Goal: Task Accomplishment & Management: Manage account settings

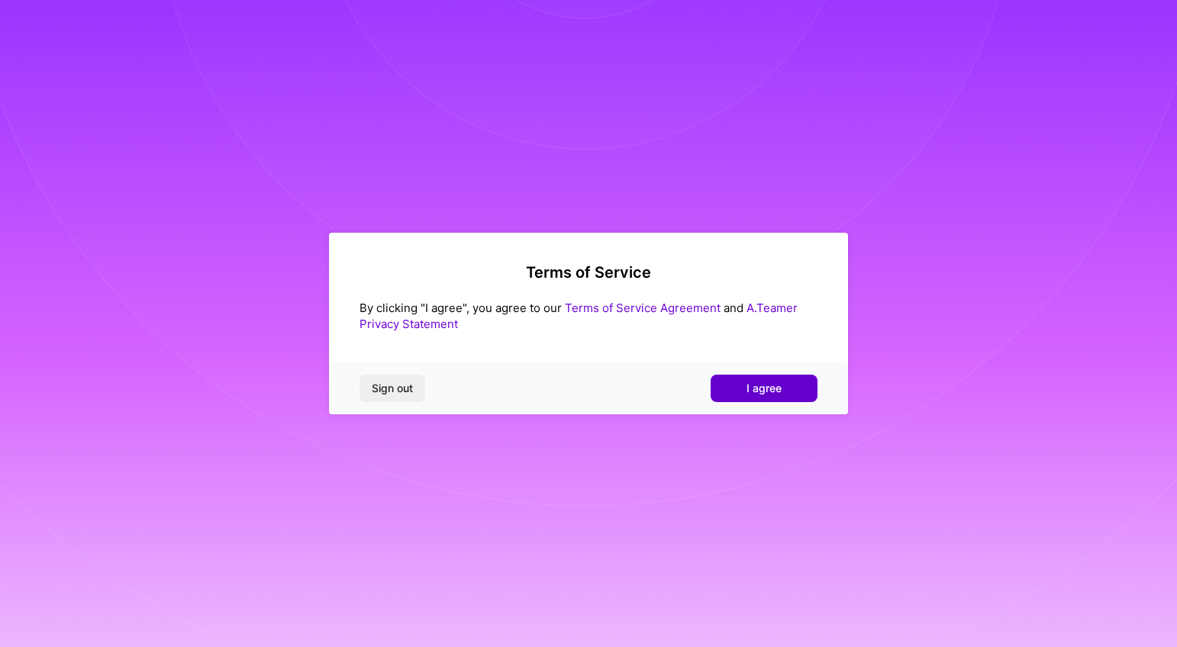
click at [765, 389] on span "I agree" at bounding box center [763, 388] width 35 height 15
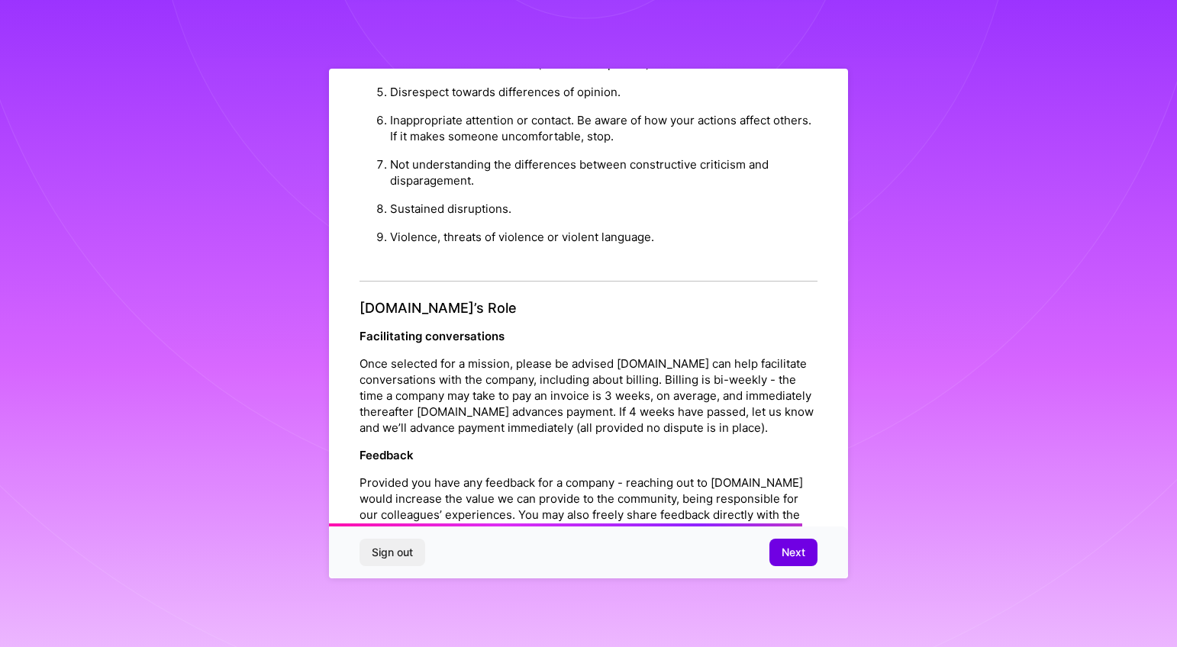
scroll to position [1652, 0]
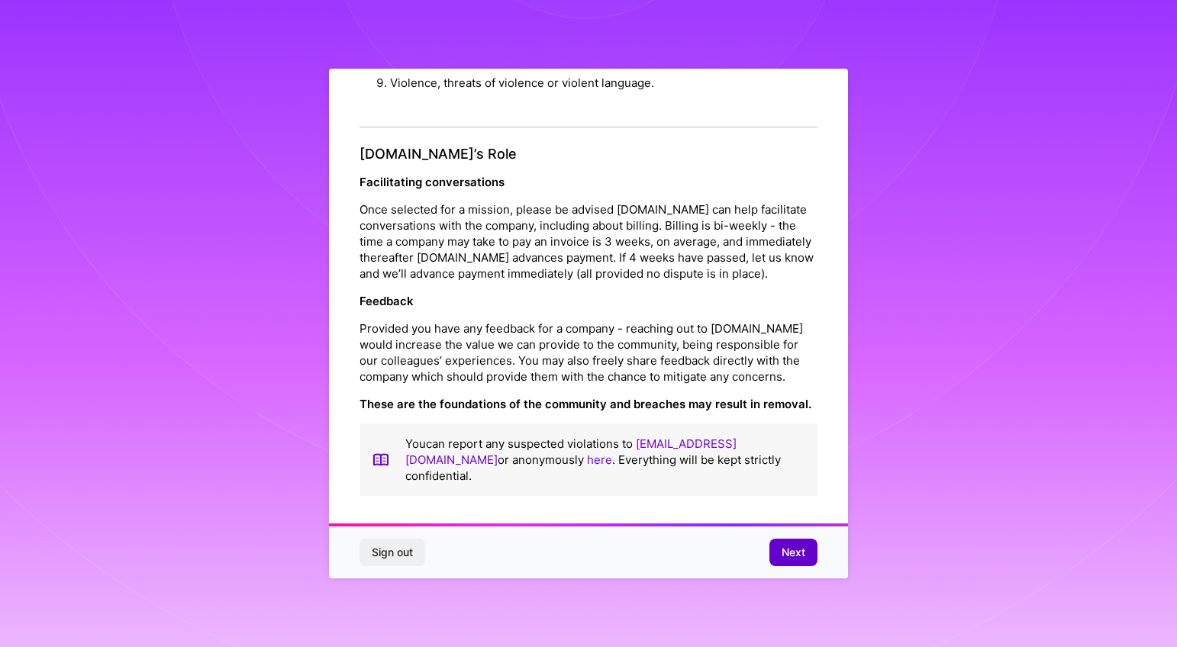
click at [786, 549] on span "Next" at bounding box center [794, 552] width 24 height 15
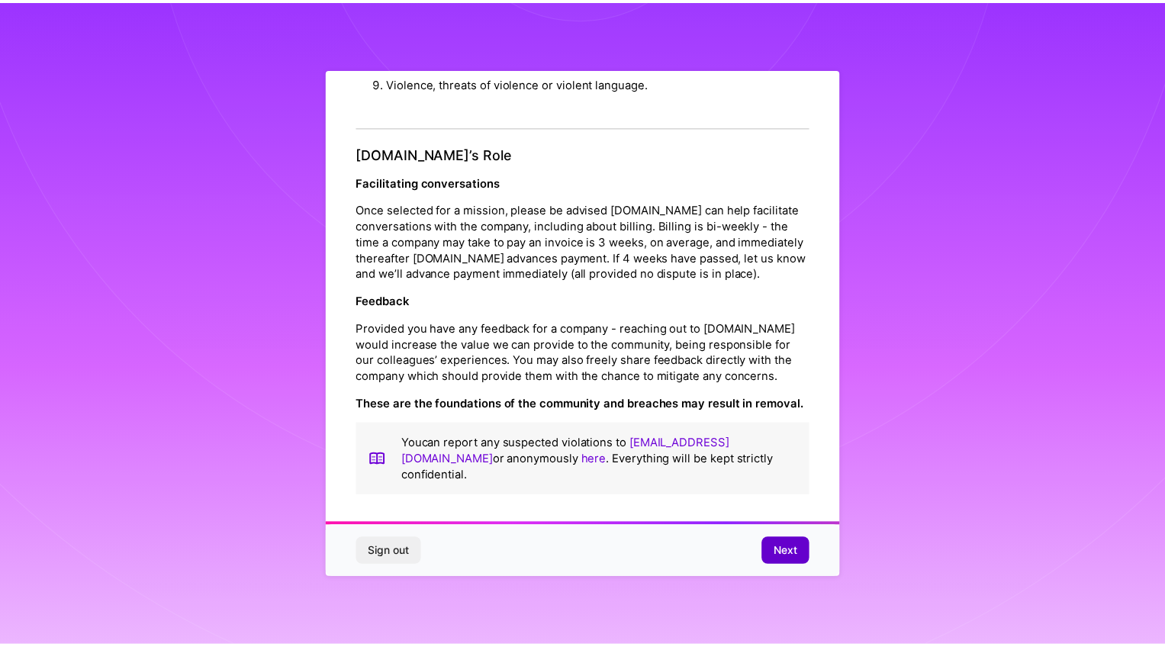
scroll to position [0, 0]
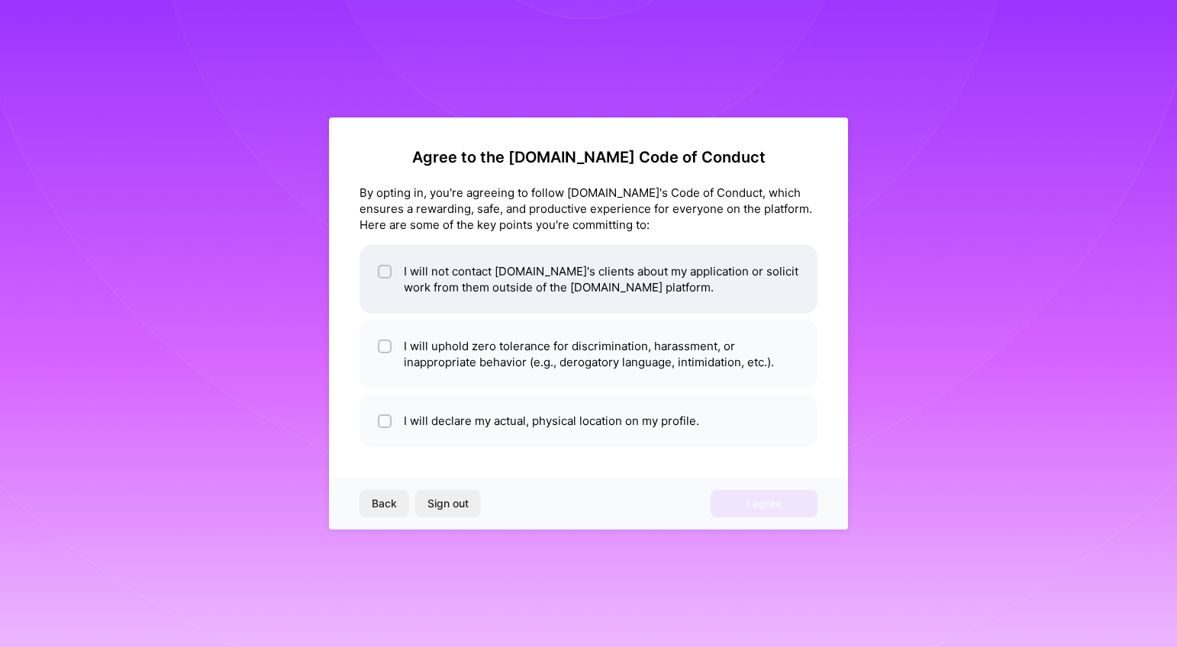
click at [382, 271] on input "checkbox" at bounding box center [386, 272] width 11 height 11
checkbox input "true"
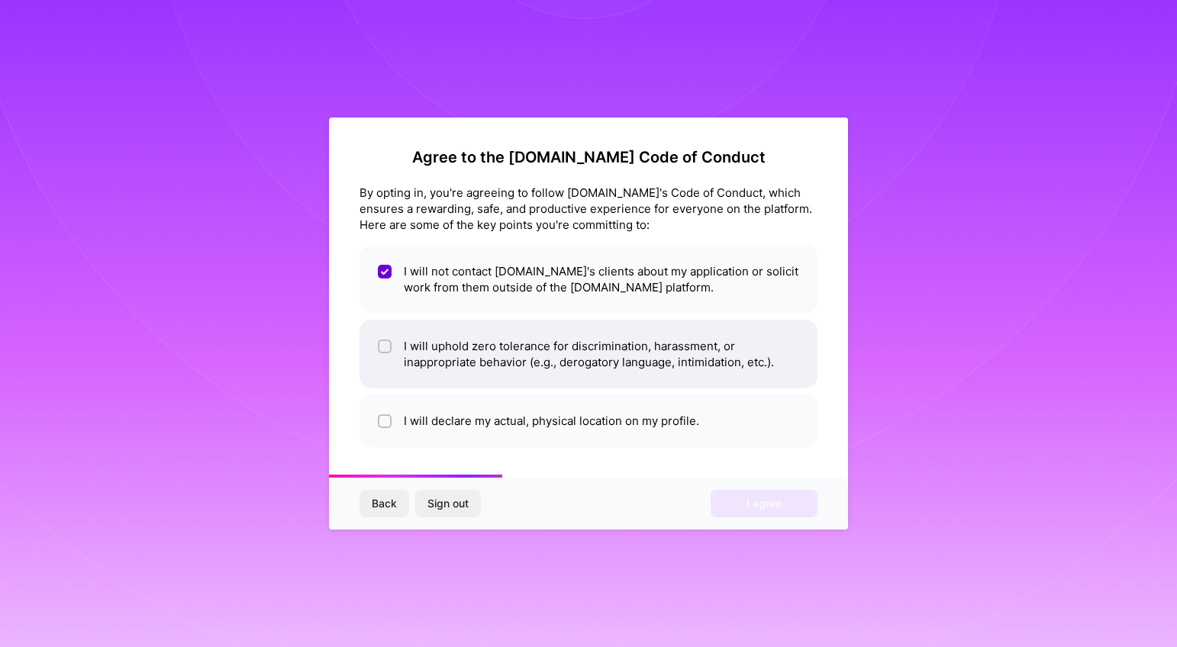
click at [388, 350] on input "checkbox" at bounding box center [386, 347] width 11 height 11
checkbox input "true"
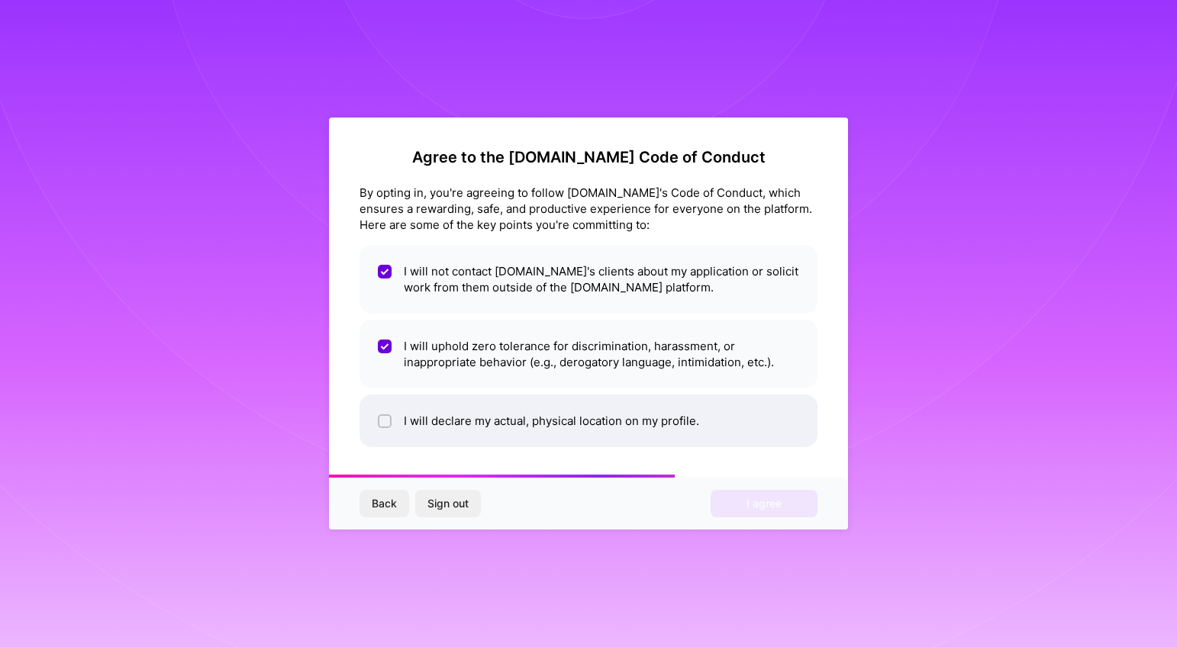
drag, startPoint x: 383, startPoint y: 424, endPoint x: 437, endPoint y: 408, distance: 56.5
click at [384, 424] on input "checkbox" at bounding box center [386, 422] width 11 height 11
checkbox input "true"
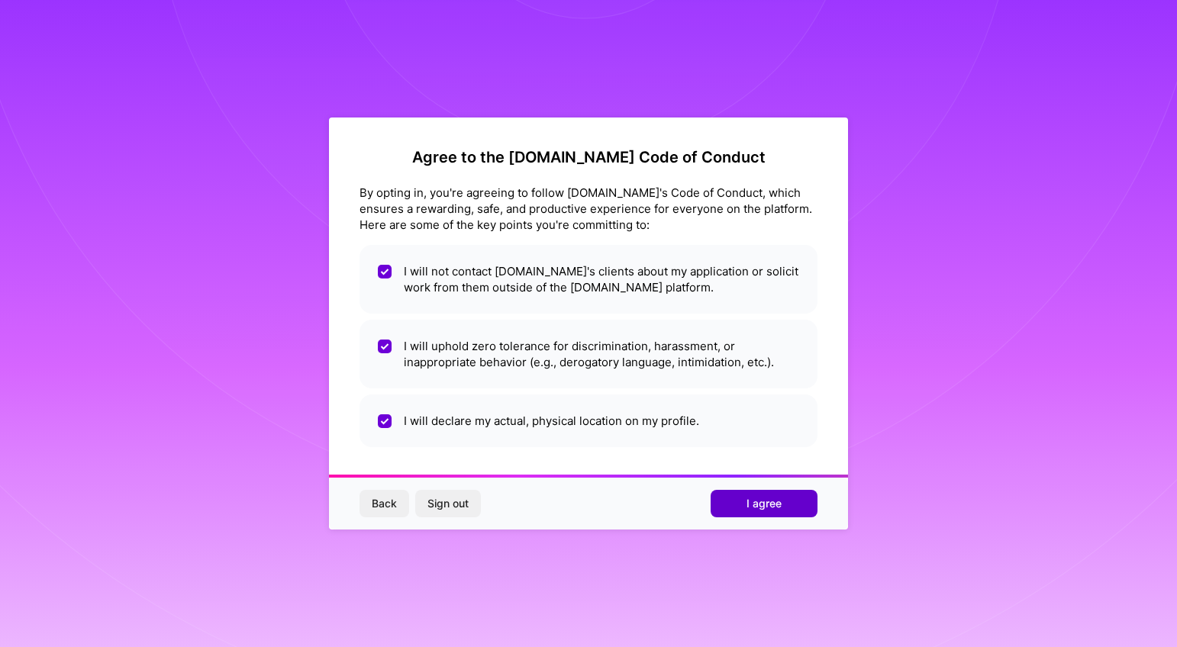
click at [752, 507] on span "I agree" at bounding box center [763, 503] width 35 height 15
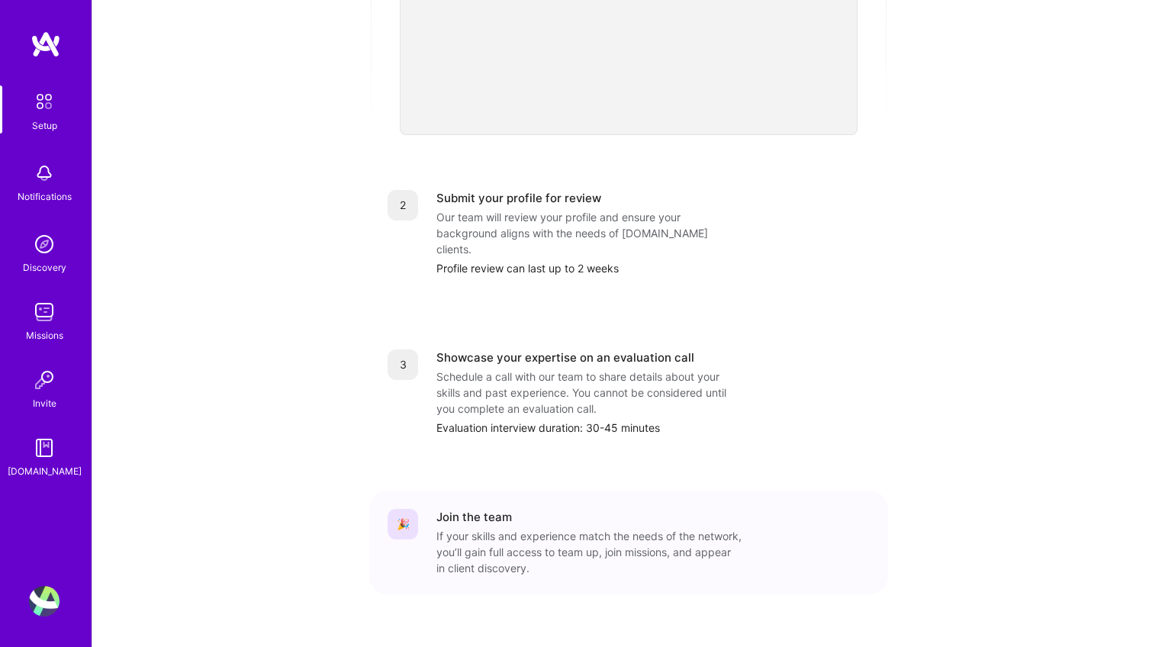
scroll to position [18, 0]
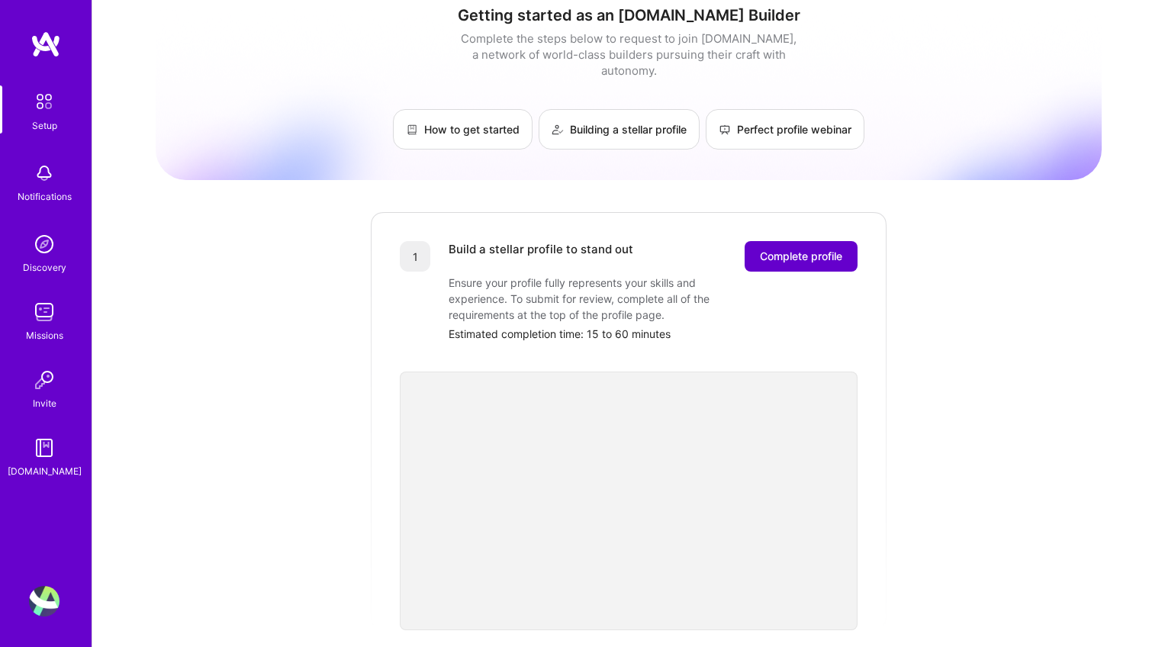
click at [797, 249] on span "Complete profile" at bounding box center [801, 256] width 82 height 15
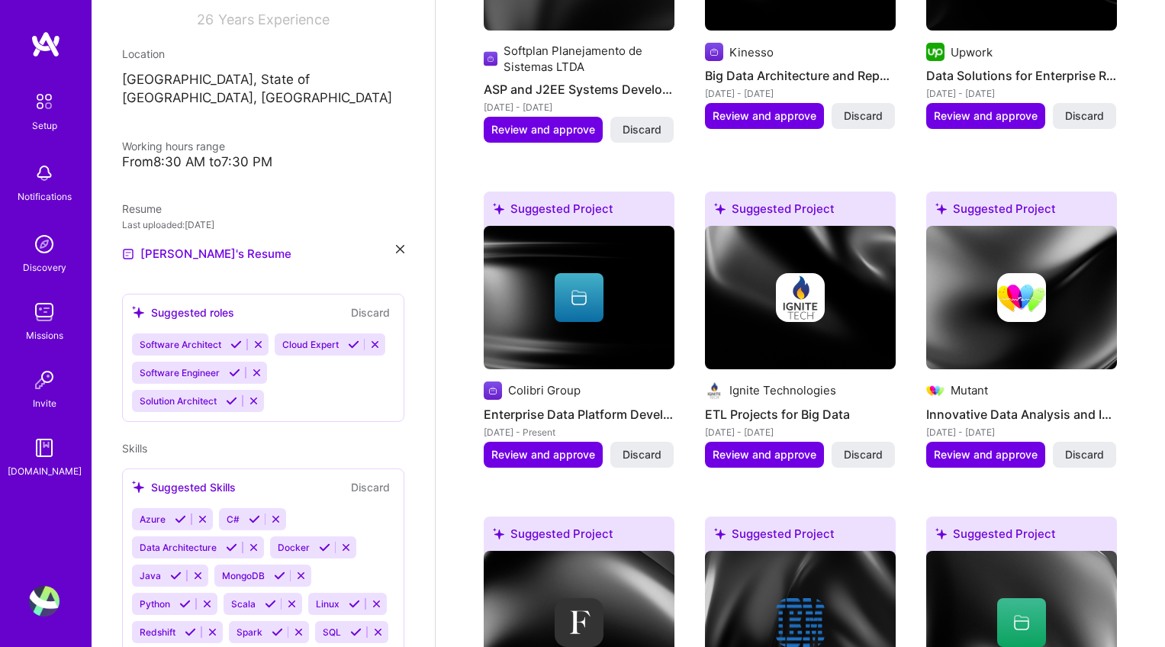
scroll to position [766, 0]
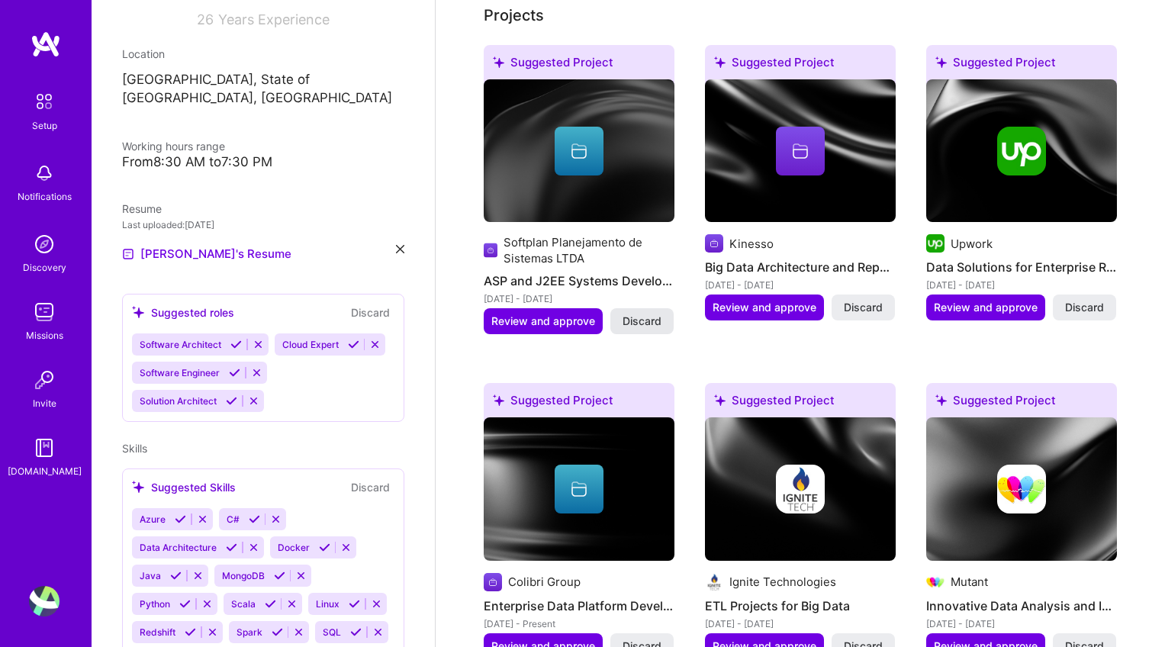
click at [633, 314] on span "Discard" at bounding box center [642, 321] width 39 height 15
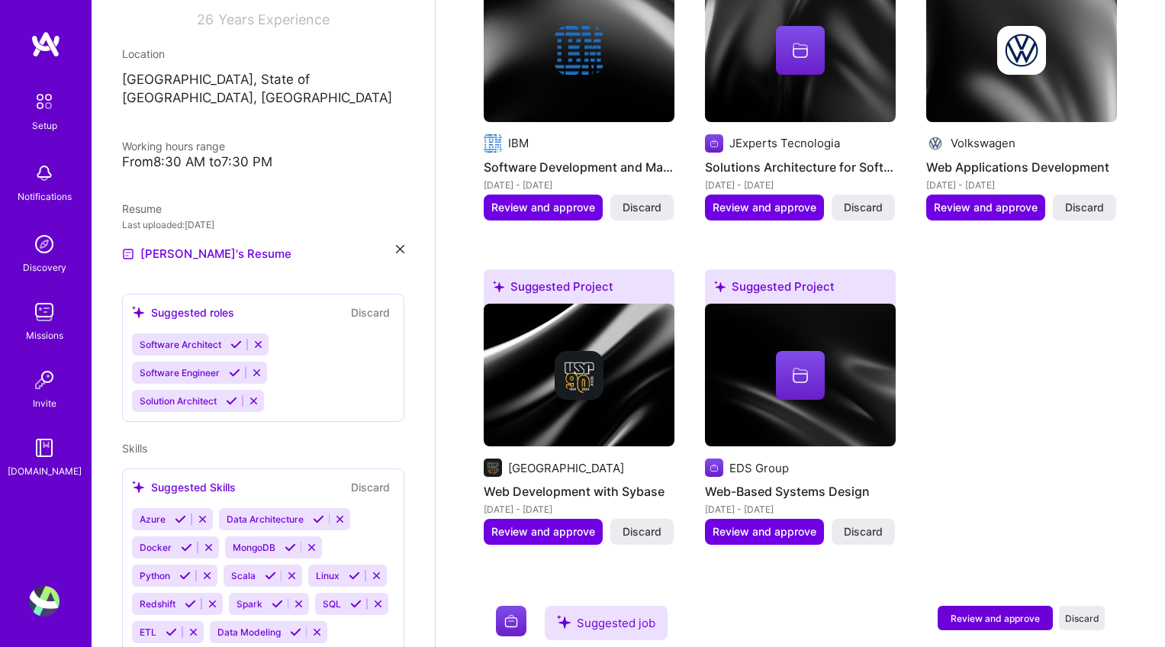
scroll to position [406, 0]
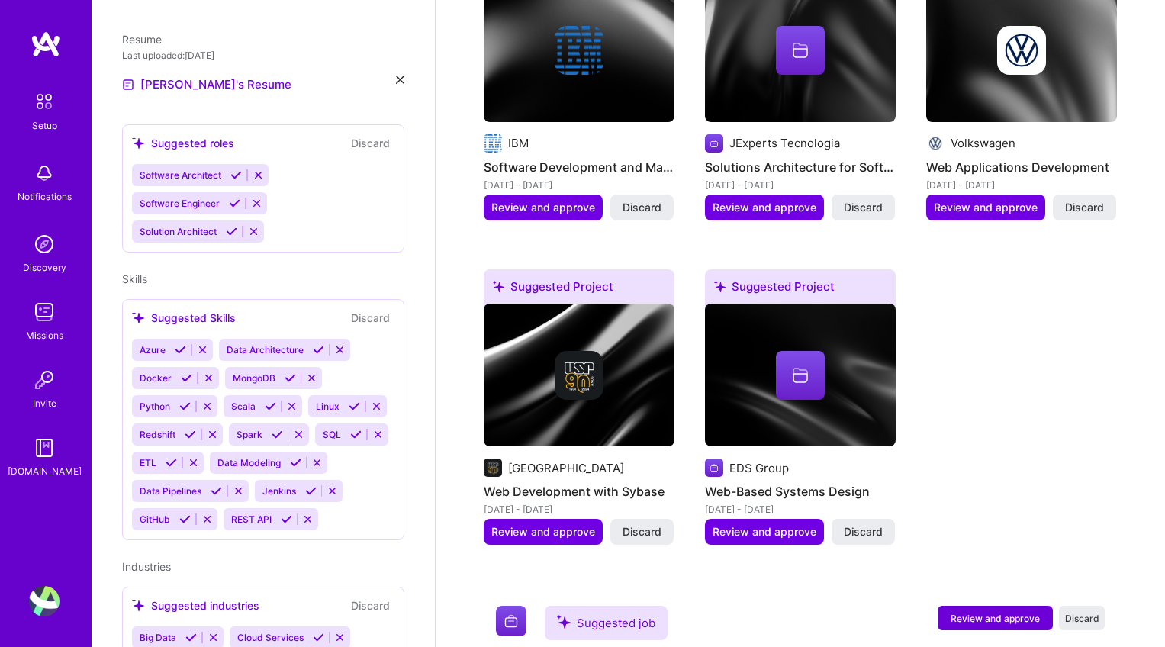
click at [292, 401] on icon at bounding box center [291, 406] width 11 height 11
click at [290, 401] on icon at bounding box center [290, 406] width 11 height 11
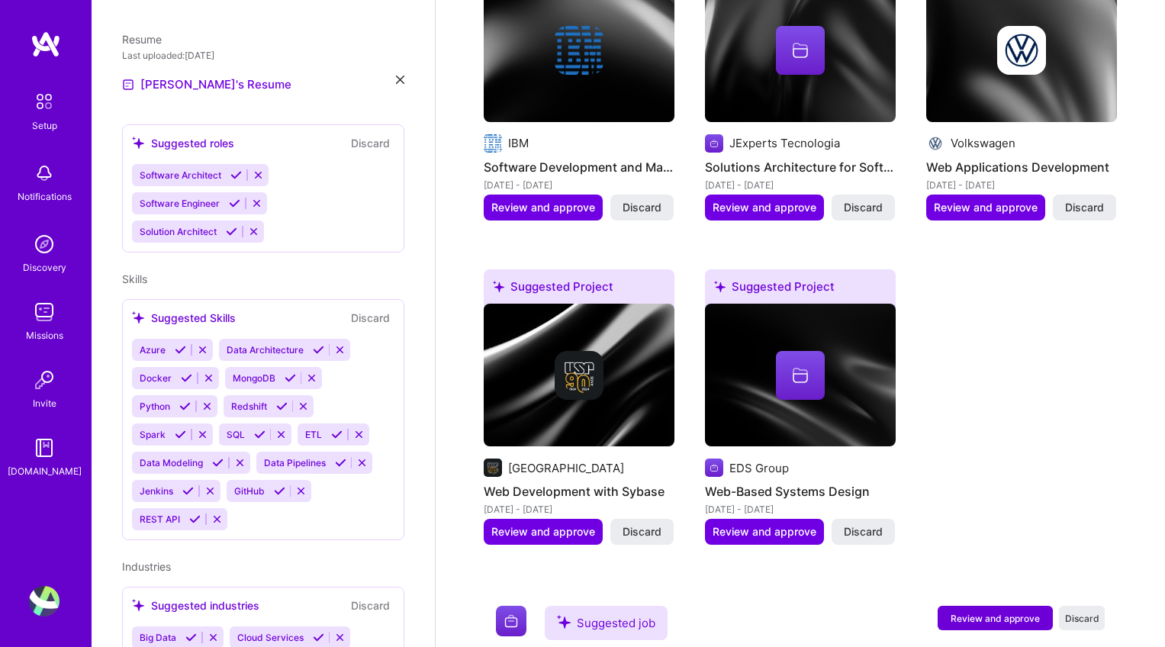
click at [334, 498] on div "Azure Data Architecture Docker MongoDB Python Redshift Spark SQL ETL Data Model…" at bounding box center [263, 435] width 263 height 192
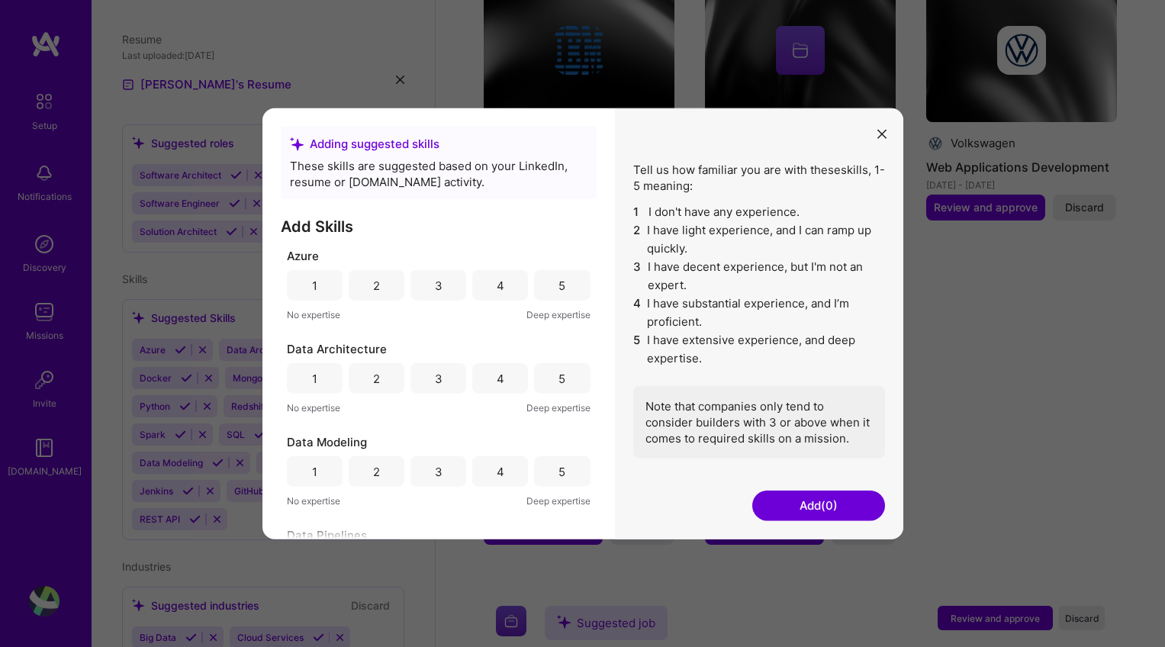
scroll to position [761, 0]
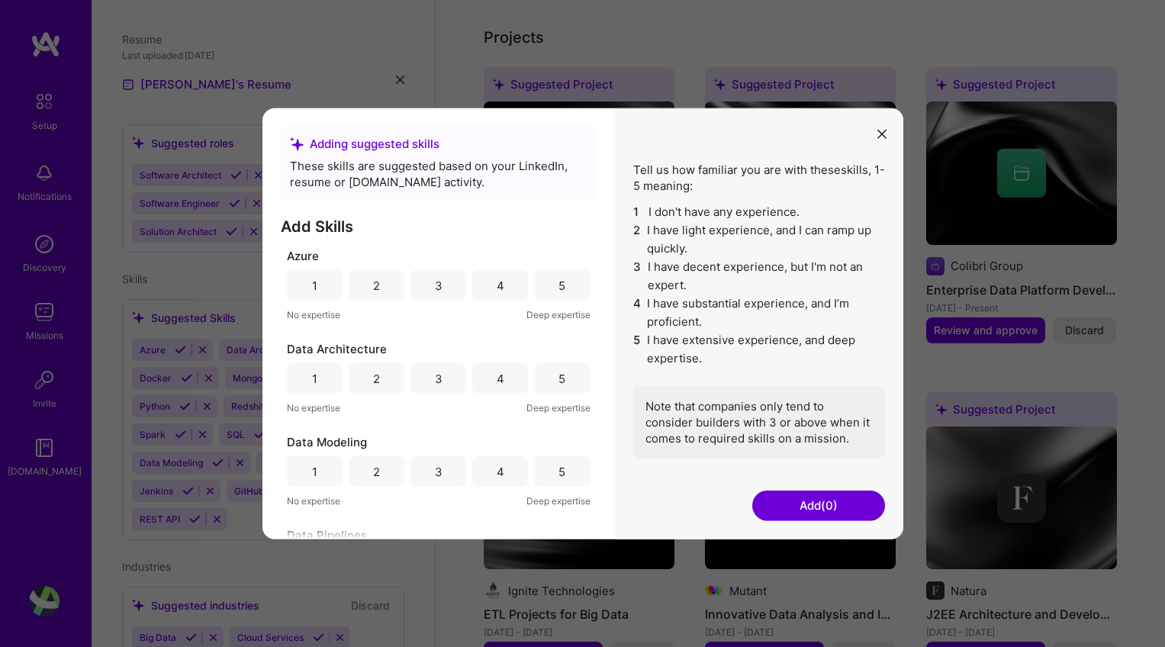
click at [440, 289] on div "3" at bounding box center [439, 285] width 56 height 31
click at [566, 381] on div "5" at bounding box center [562, 378] width 56 height 31
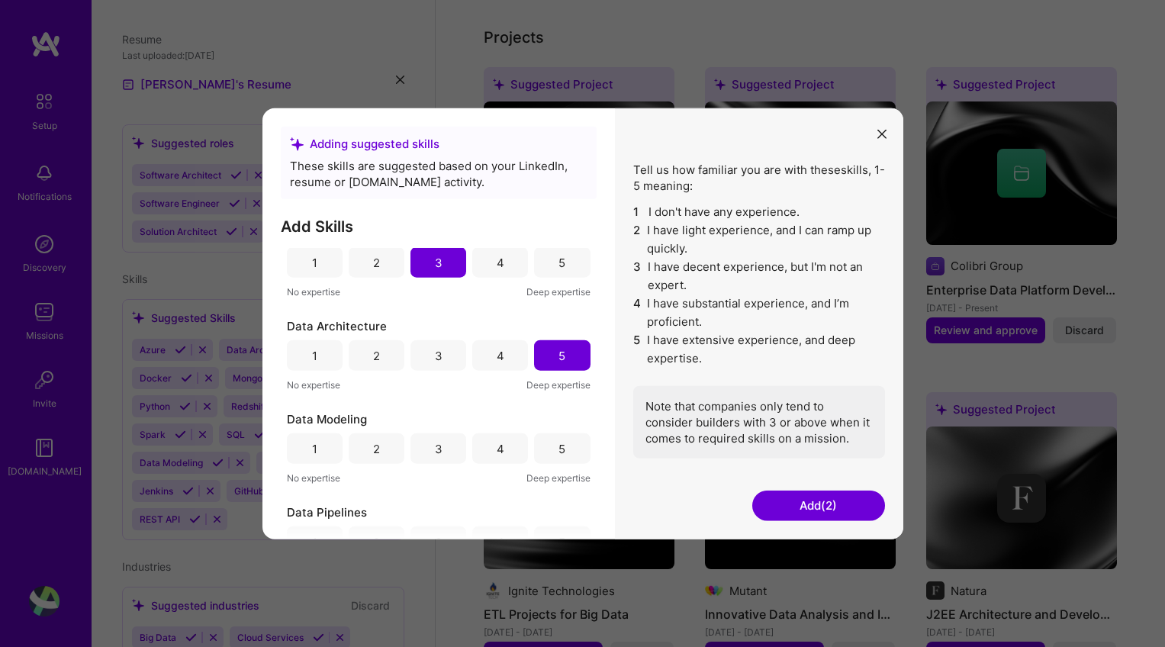
scroll to position [89, 0]
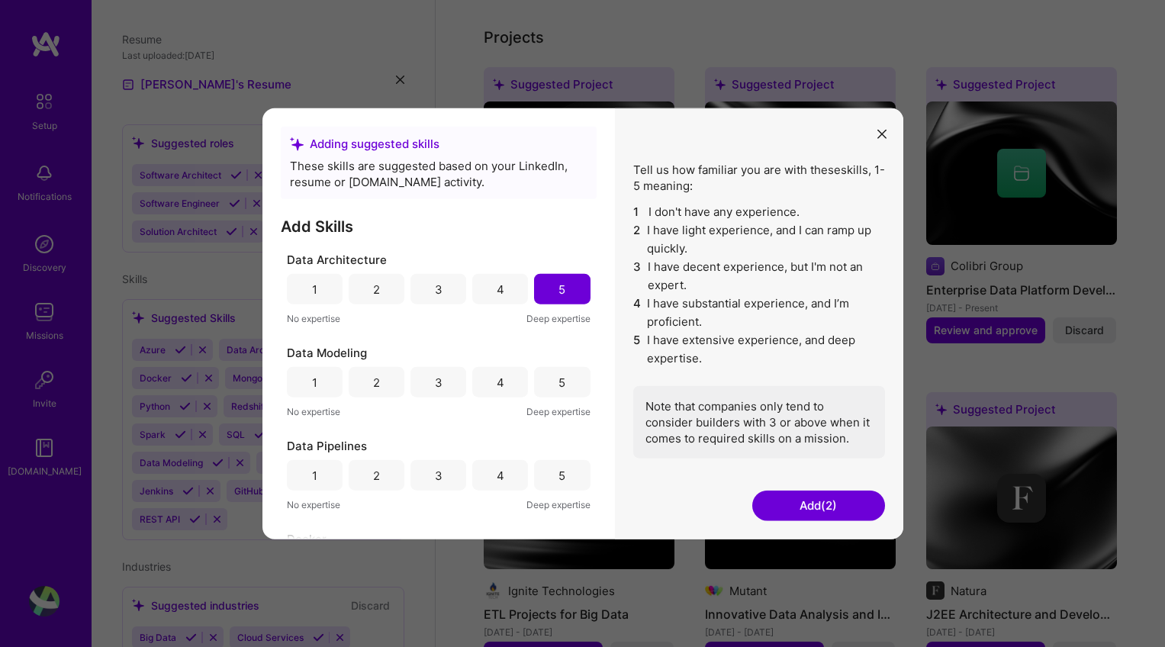
click at [565, 384] on div "5" at bounding box center [562, 382] width 56 height 31
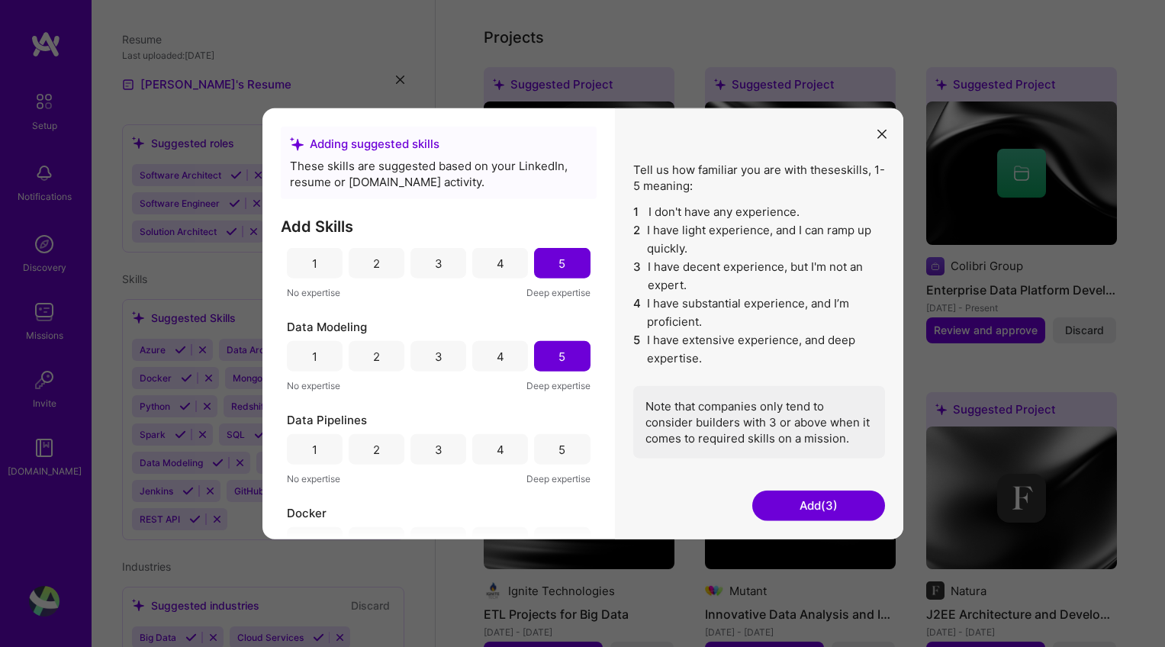
scroll to position [163, 0]
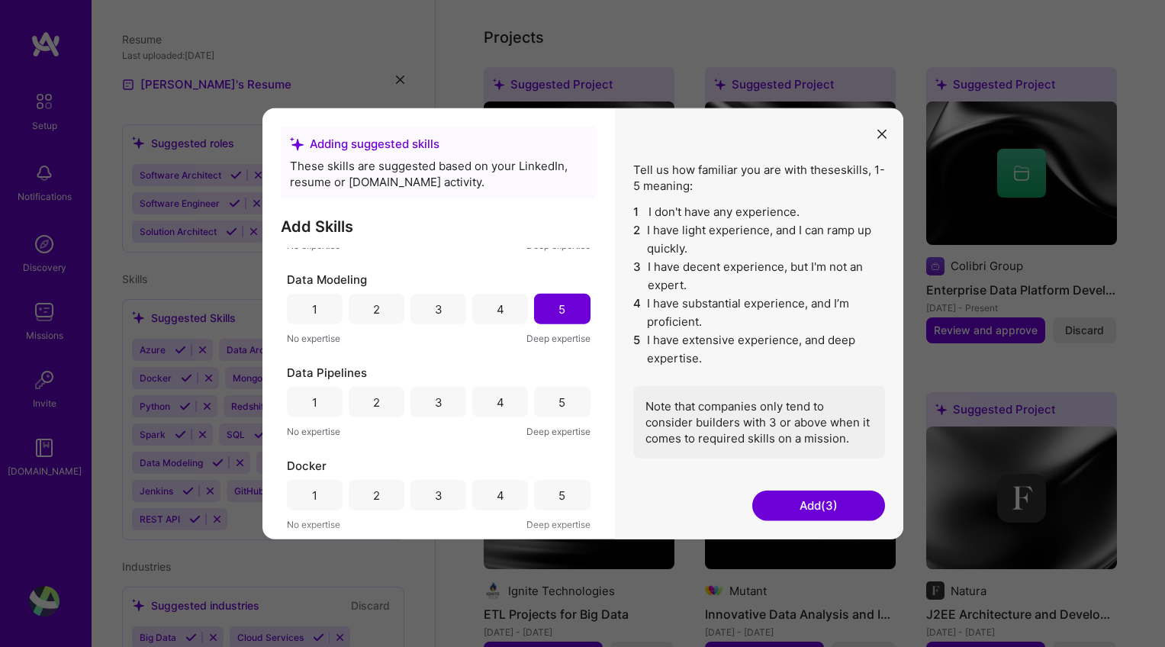
click at [559, 398] on div "5" at bounding box center [562, 402] width 7 height 16
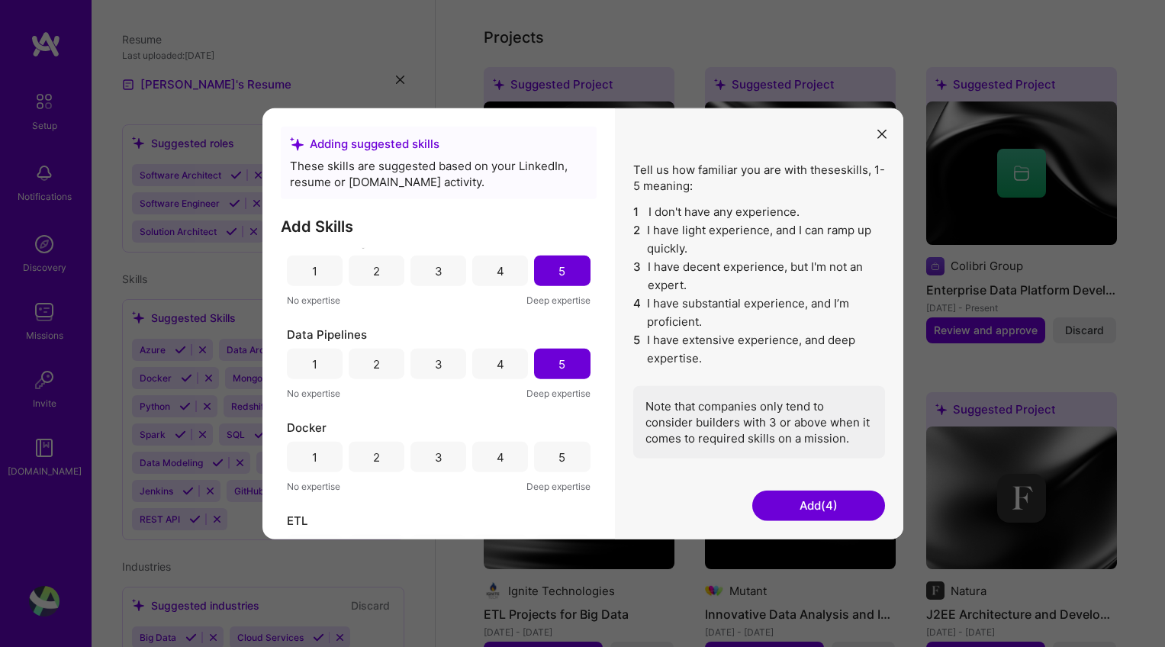
click at [374, 455] on div "2" at bounding box center [376, 457] width 7 height 16
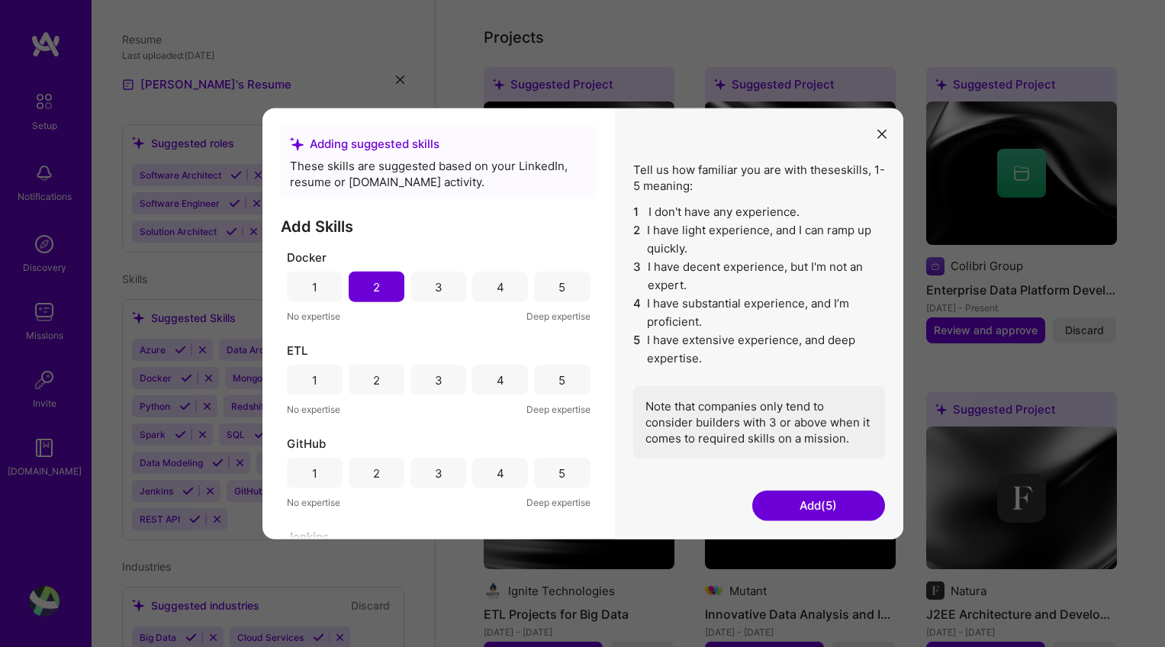
click at [560, 382] on div "5" at bounding box center [562, 380] width 7 height 16
click at [562, 470] on div "5" at bounding box center [562, 473] width 56 height 31
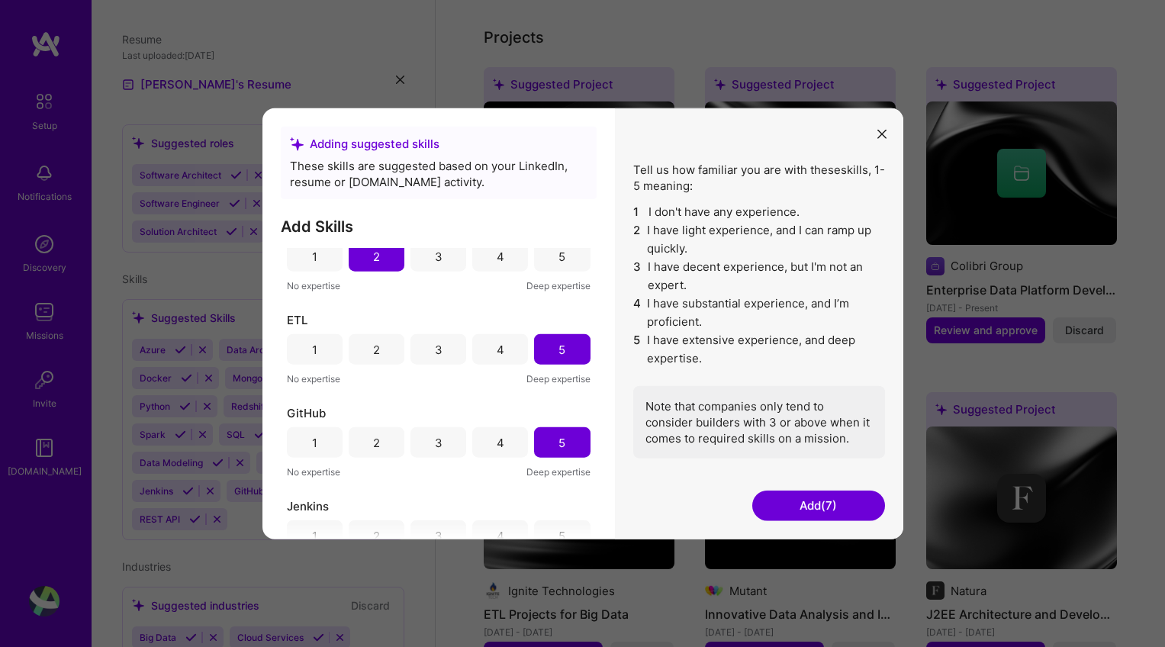
scroll to position [467, 0]
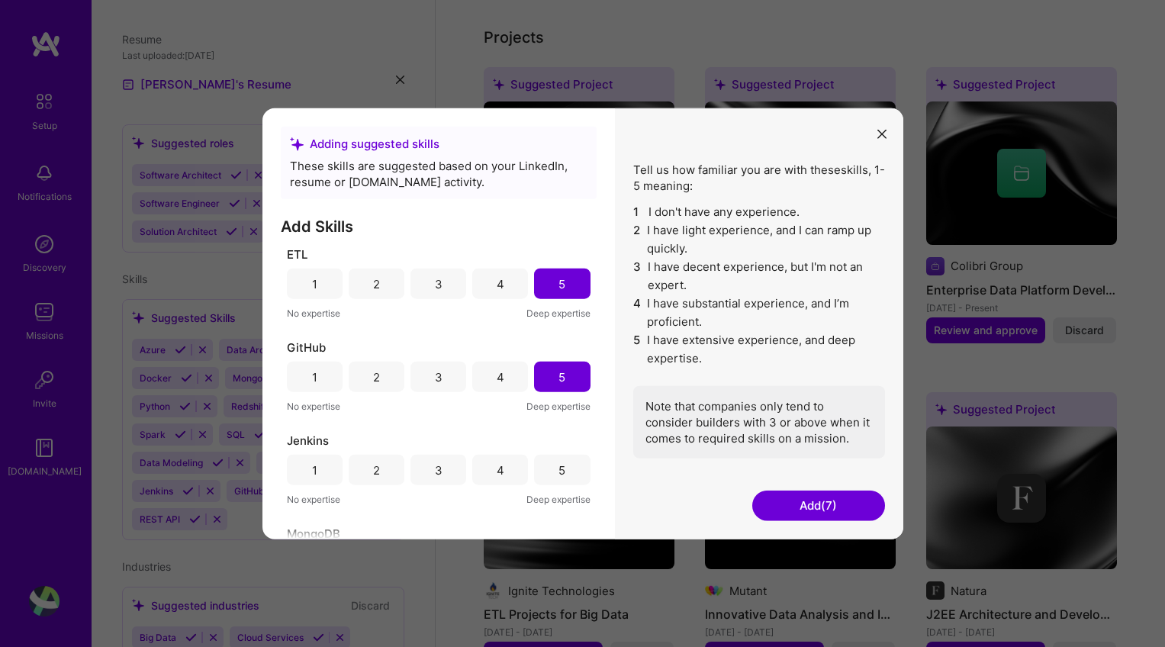
click at [375, 467] on div "2" at bounding box center [376, 470] width 7 height 16
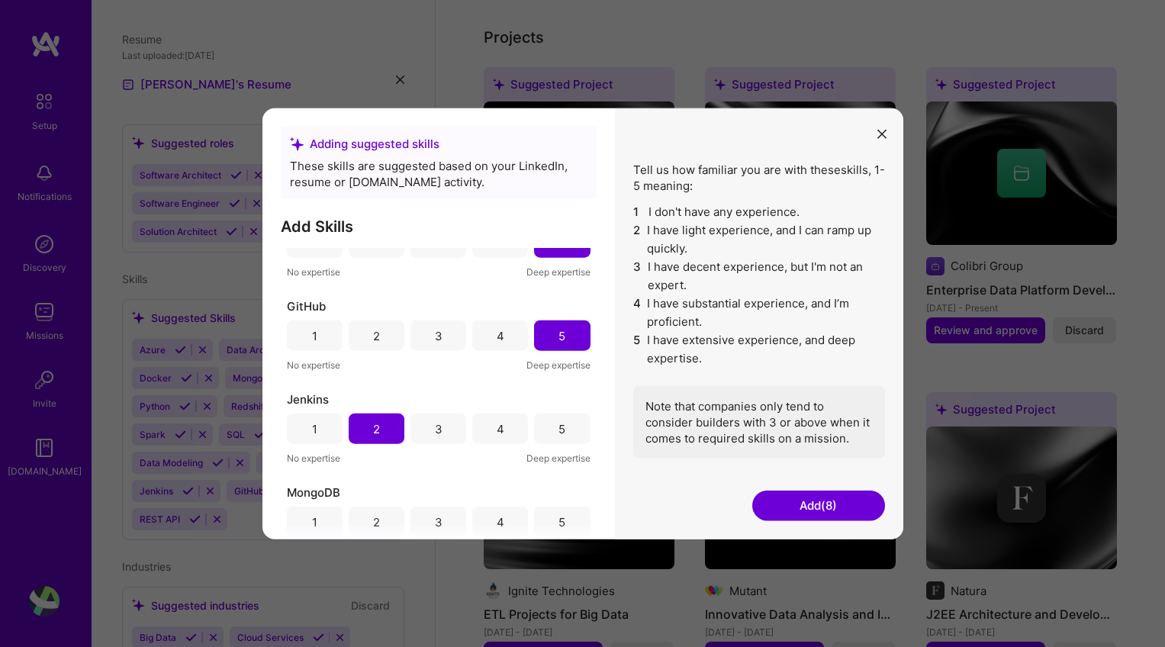
scroll to position [517, 0]
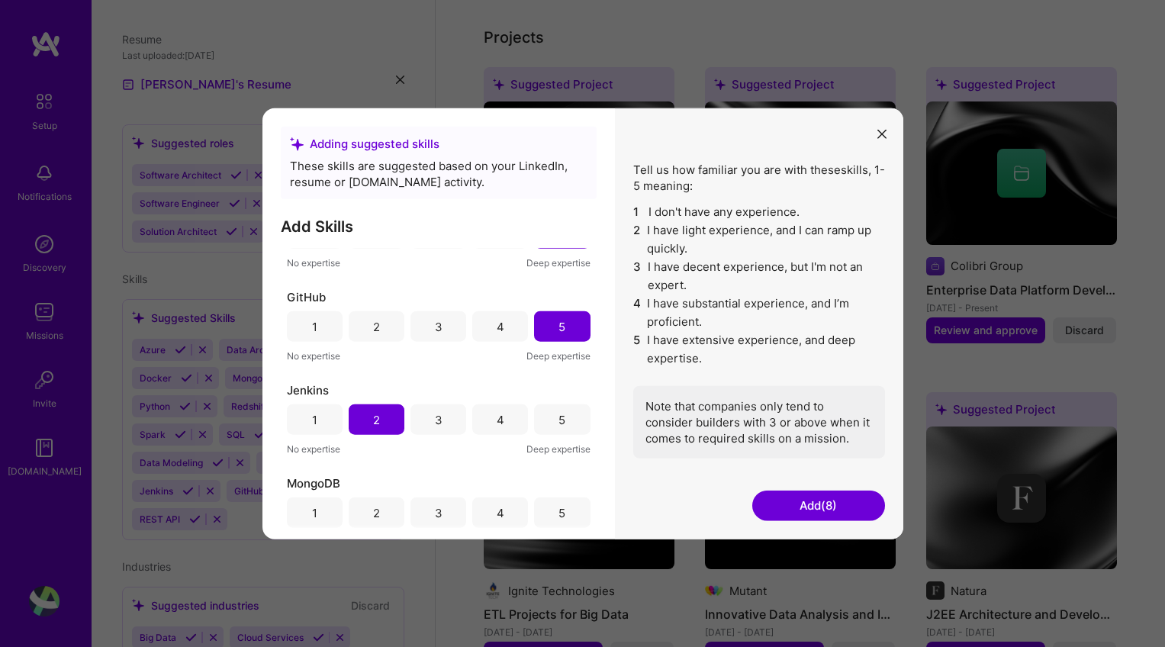
click at [436, 511] on div "3" at bounding box center [439, 512] width 8 height 16
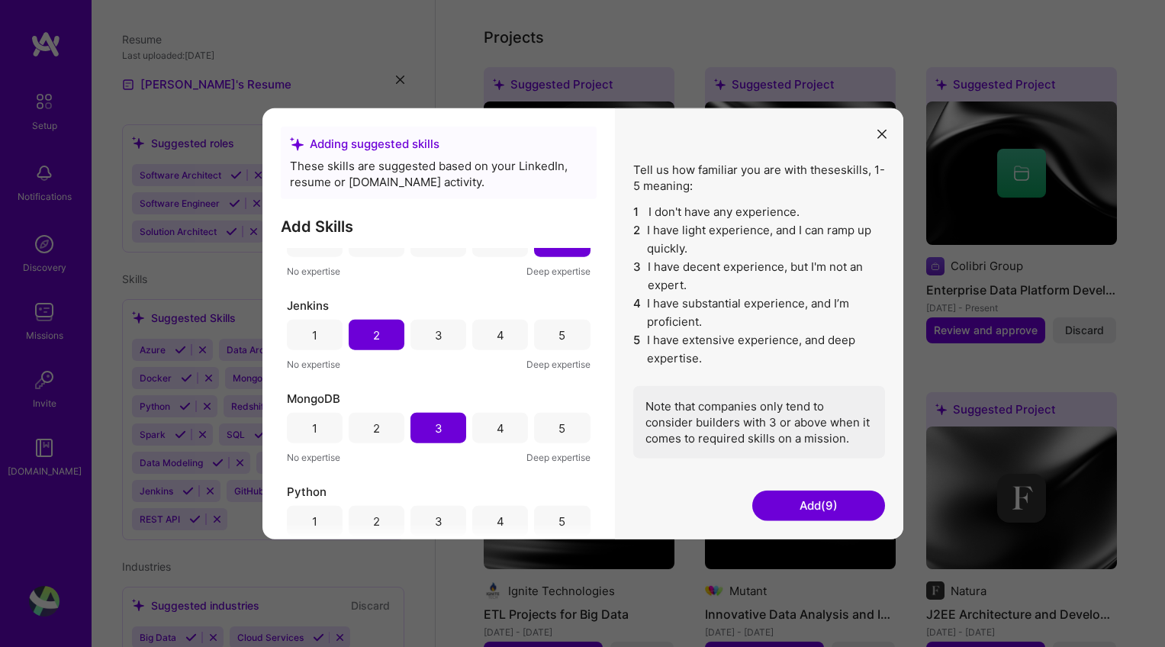
scroll to position [734, 0]
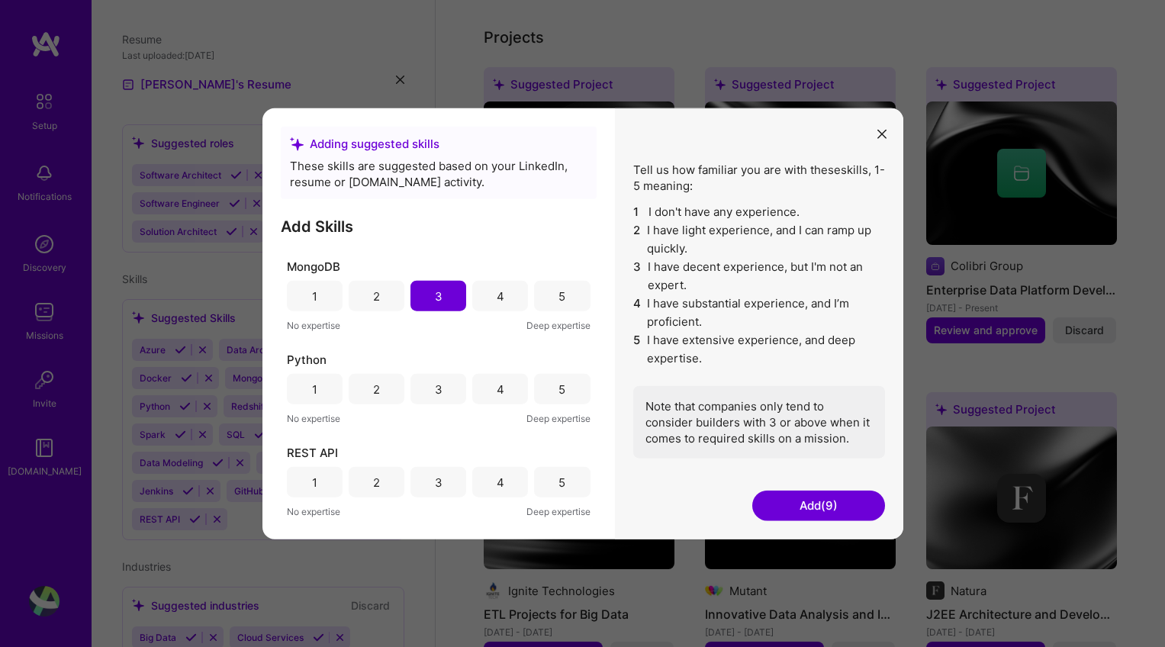
click at [443, 385] on div "3" at bounding box center [439, 389] width 56 height 31
click at [566, 484] on div "5" at bounding box center [562, 482] width 56 height 31
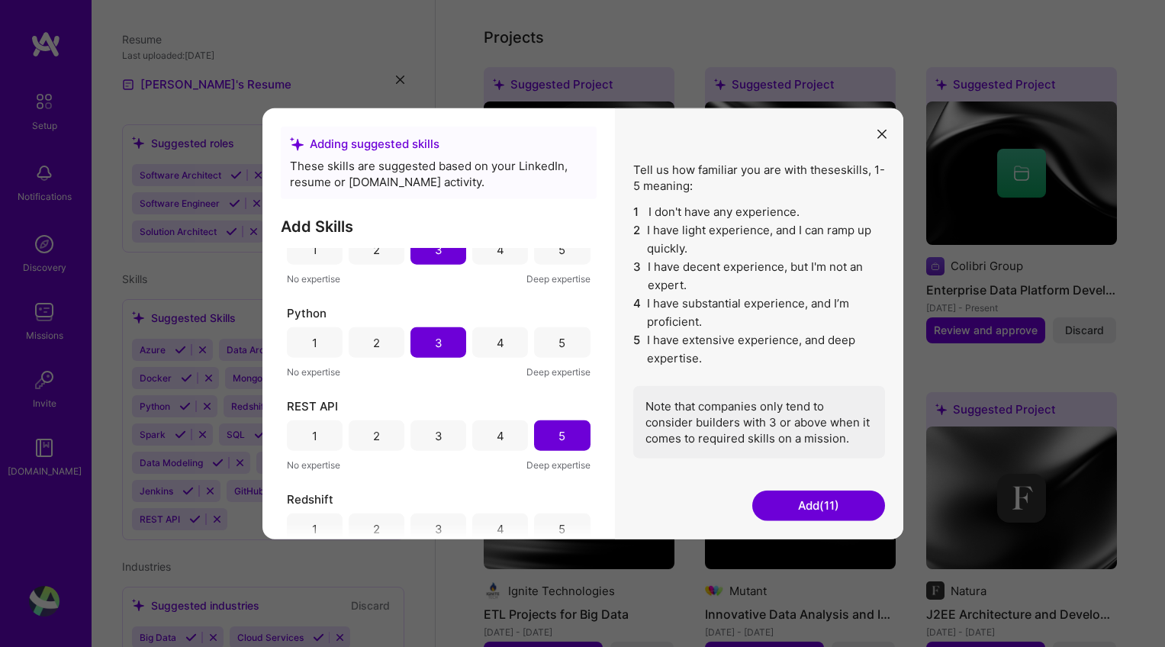
scroll to position [912, 0]
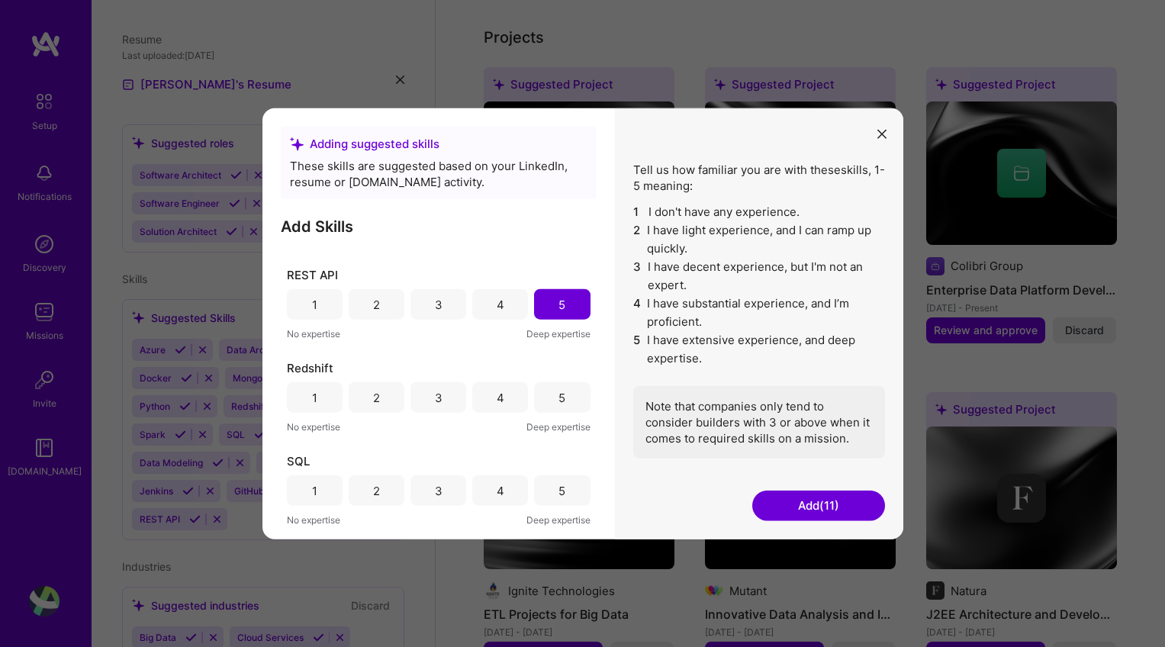
click at [569, 398] on div "5" at bounding box center [562, 397] width 56 height 31
click at [553, 491] on div "5" at bounding box center [562, 490] width 56 height 31
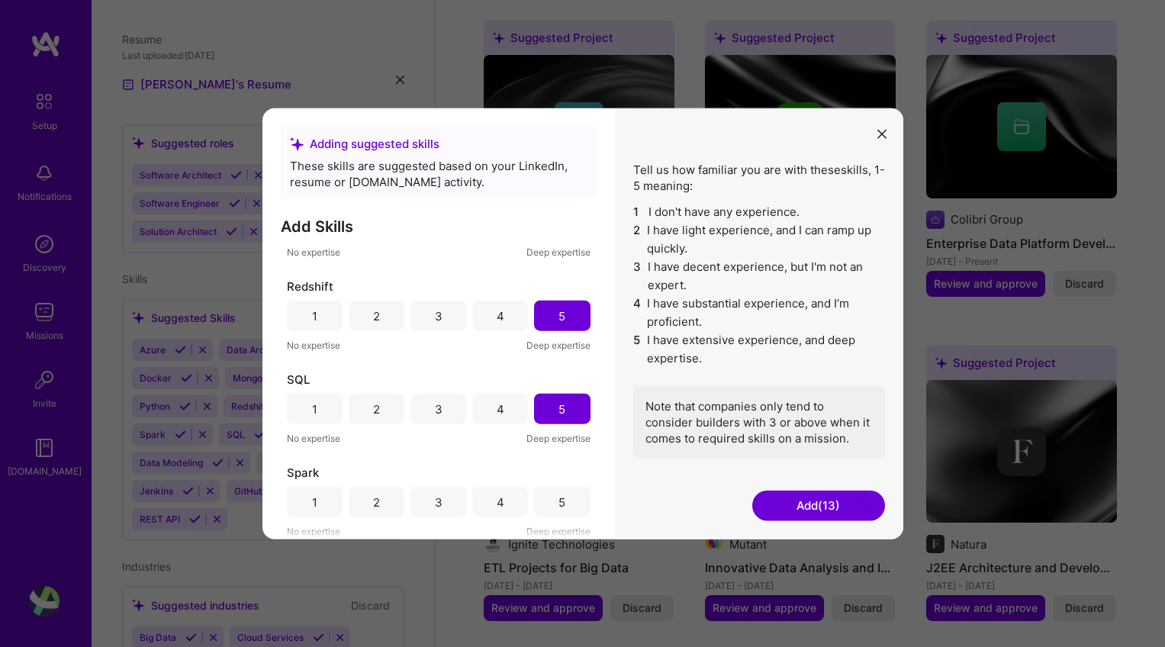
scroll to position [938, 0]
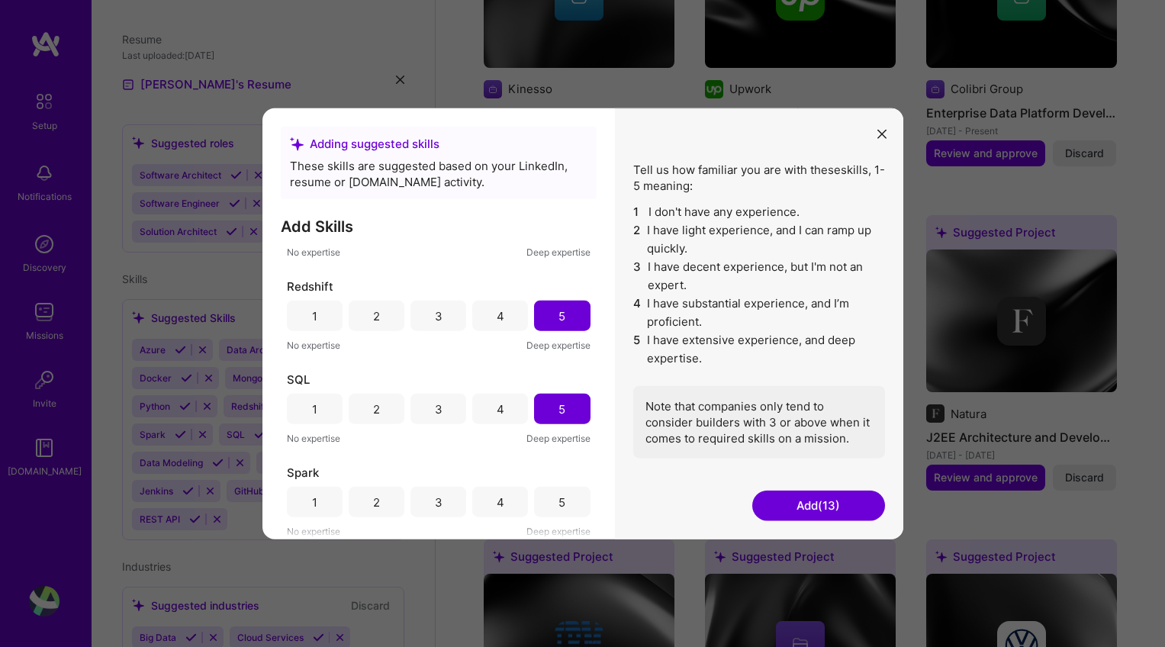
click at [486, 503] on div "4" at bounding box center [500, 502] width 56 height 31
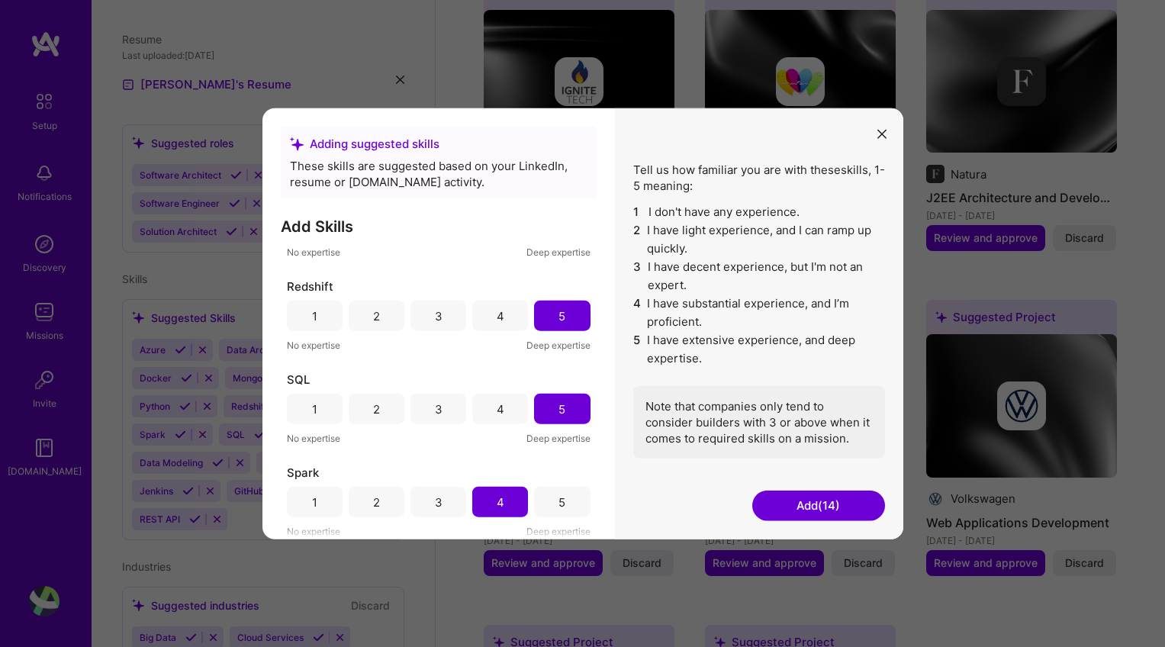
scroll to position [1296, 0]
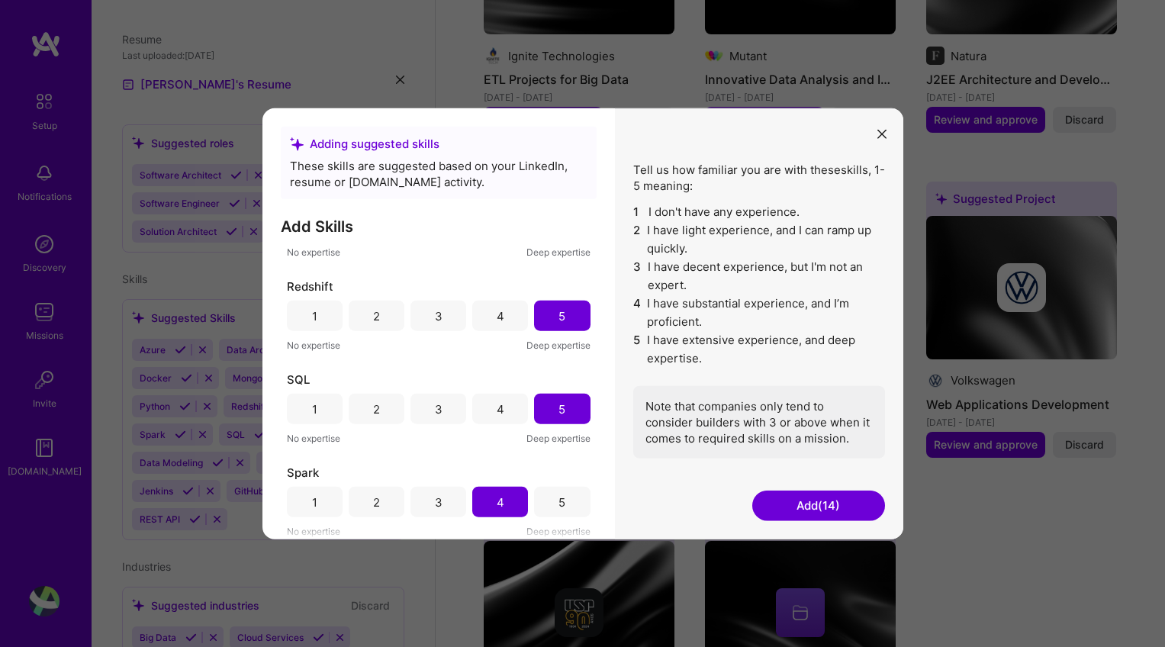
click at [799, 505] on button "Add (14)" at bounding box center [819, 505] width 133 height 31
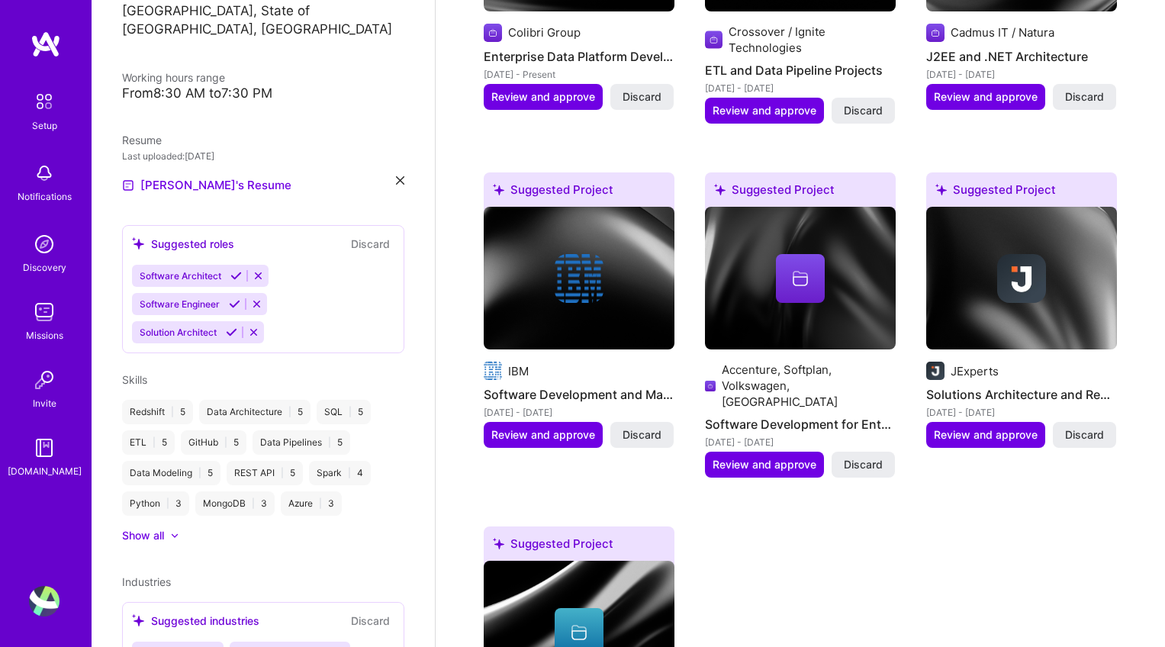
scroll to position [336, 0]
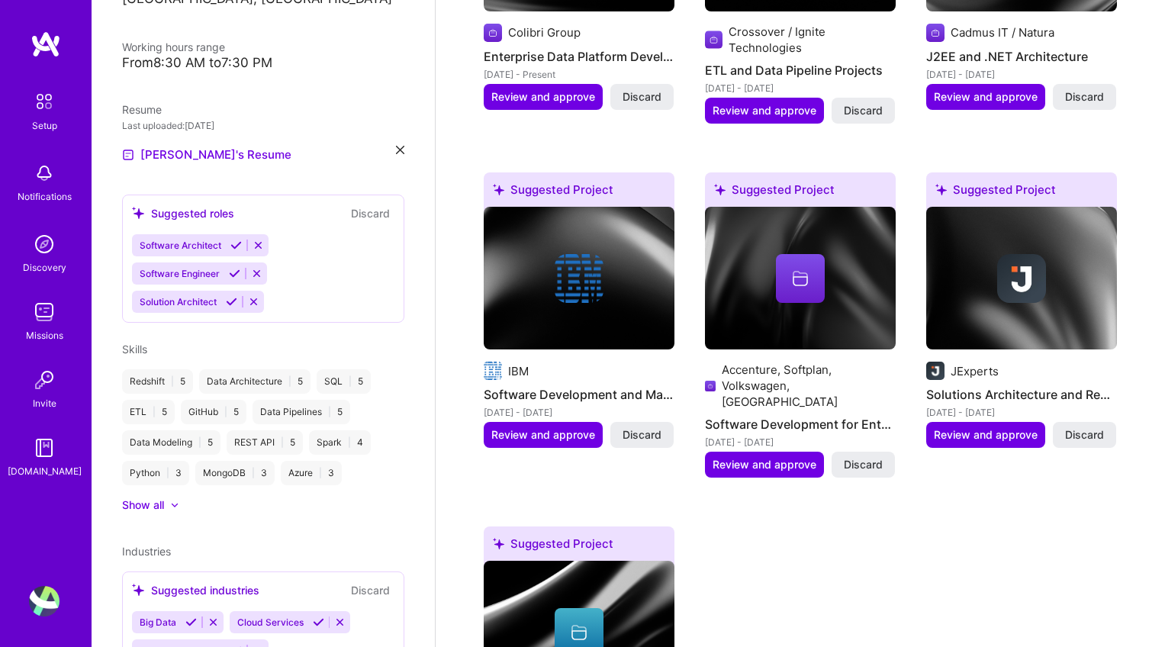
click at [159, 498] on div "Show all" at bounding box center [143, 505] width 42 height 15
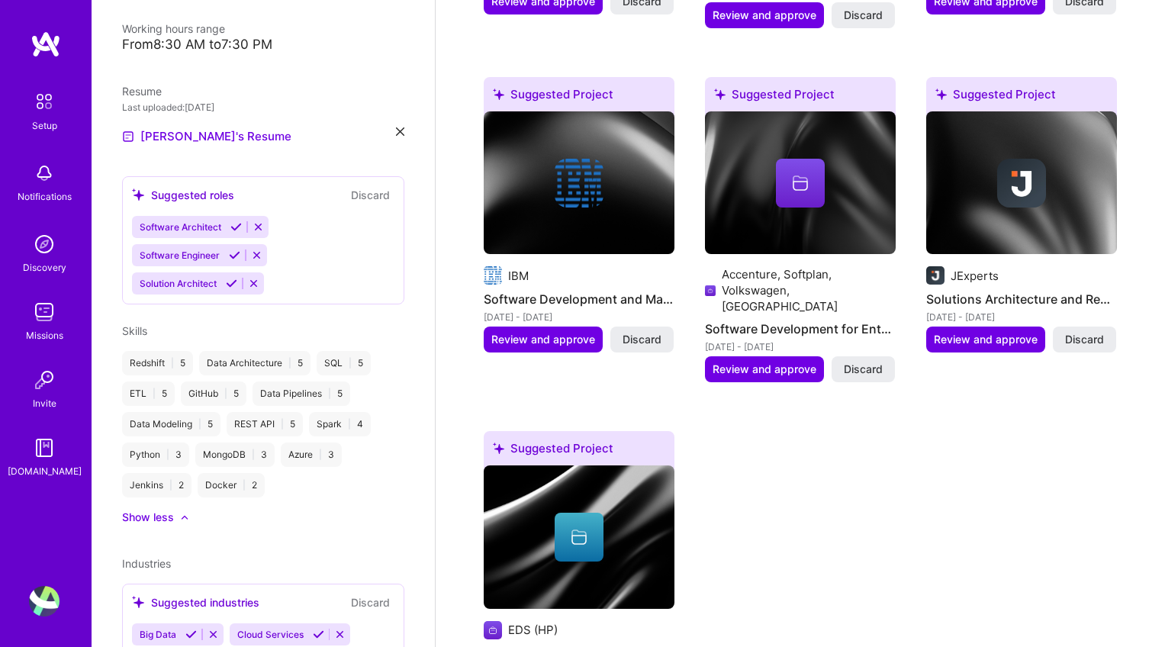
scroll to position [121, 0]
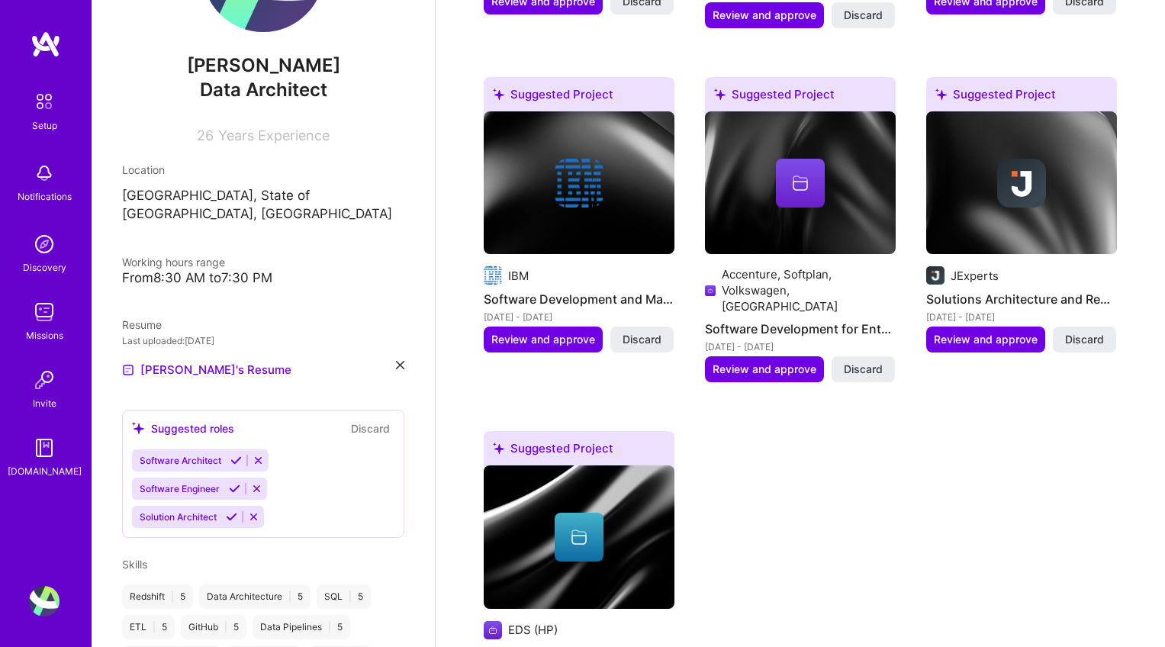
click at [314, 427] on div "Suggested roles Discard Software Architect Software Engineer Solution Architect" at bounding box center [263, 474] width 282 height 128
click at [292, 501] on div "Software Architect Software Engineer Solution Architect" at bounding box center [263, 489] width 263 height 79
click at [292, 502] on div "Software Architect Software Engineer Solution Architect" at bounding box center [263, 489] width 263 height 79
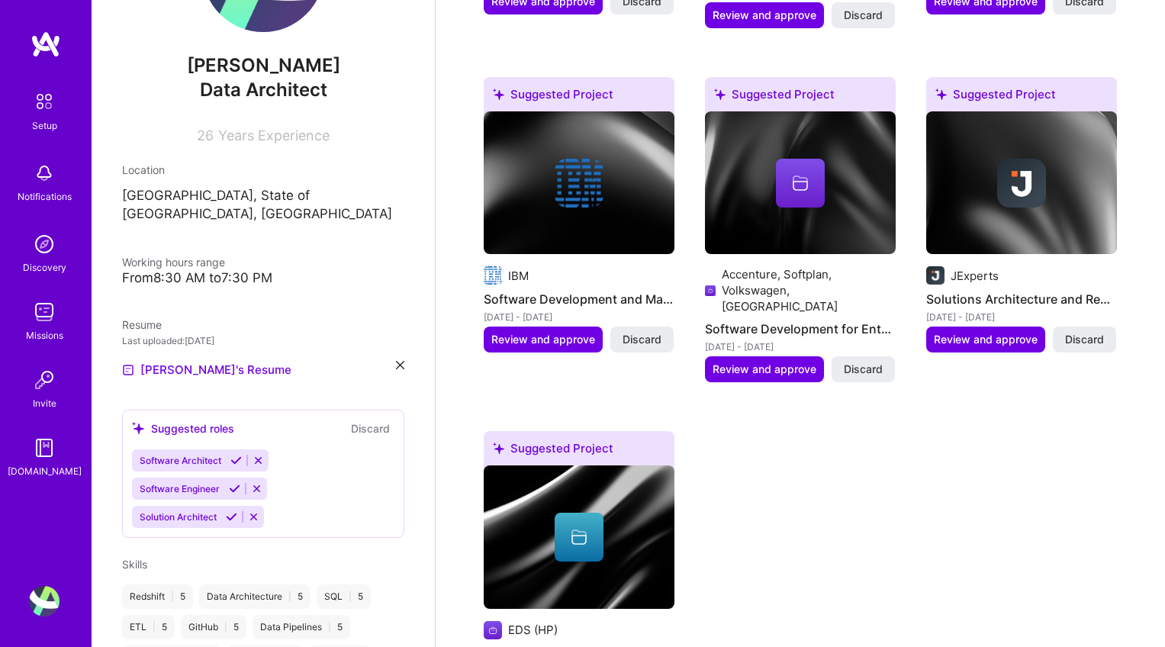
click at [292, 502] on div "Software Architect Software Engineer Solution Architect" at bounding box center [263, 489] width 263 height 79
click at [160, 421] on div "Suggested roles" at bounding box center [183, 429] width 102 height 16
click at [230, 511] on icon at bounding box center [231, 516] width 11 height 11
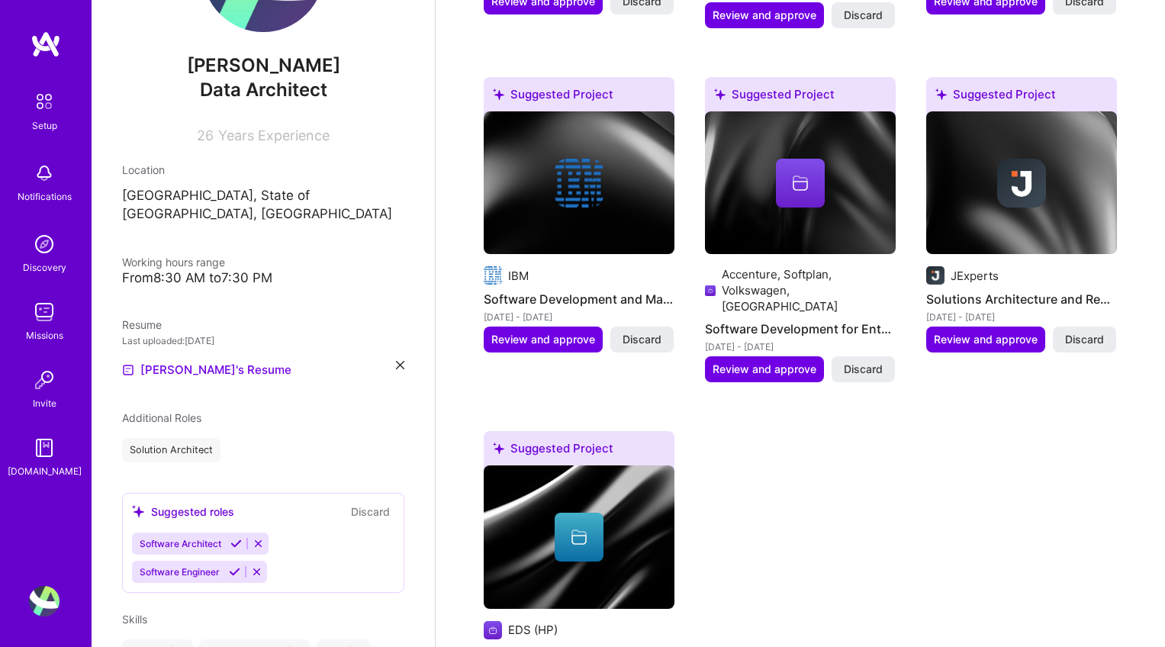
click at [277, 508] on div "Suggested roles Discard Software Architect Software Engineer" at bounding box center [263, 543] width 282 height 100
click at [279, 537] on div "Software Architect Software Engineer" at bounding box center [263, 558] width 263 height 50
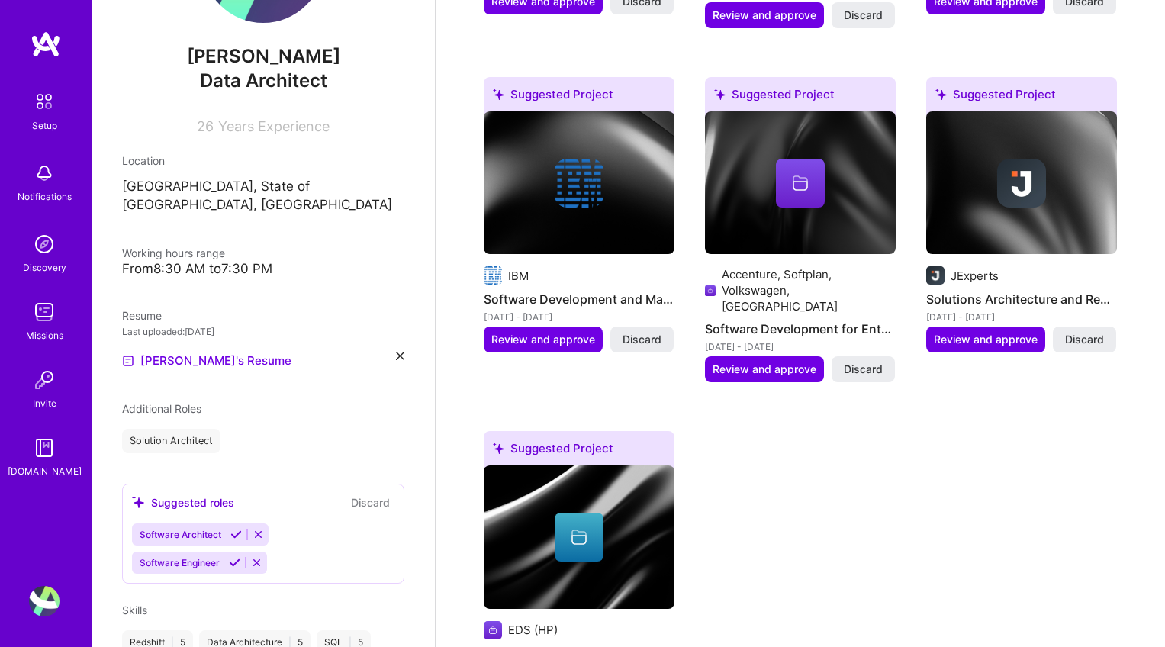
scroll to position [145, 0]
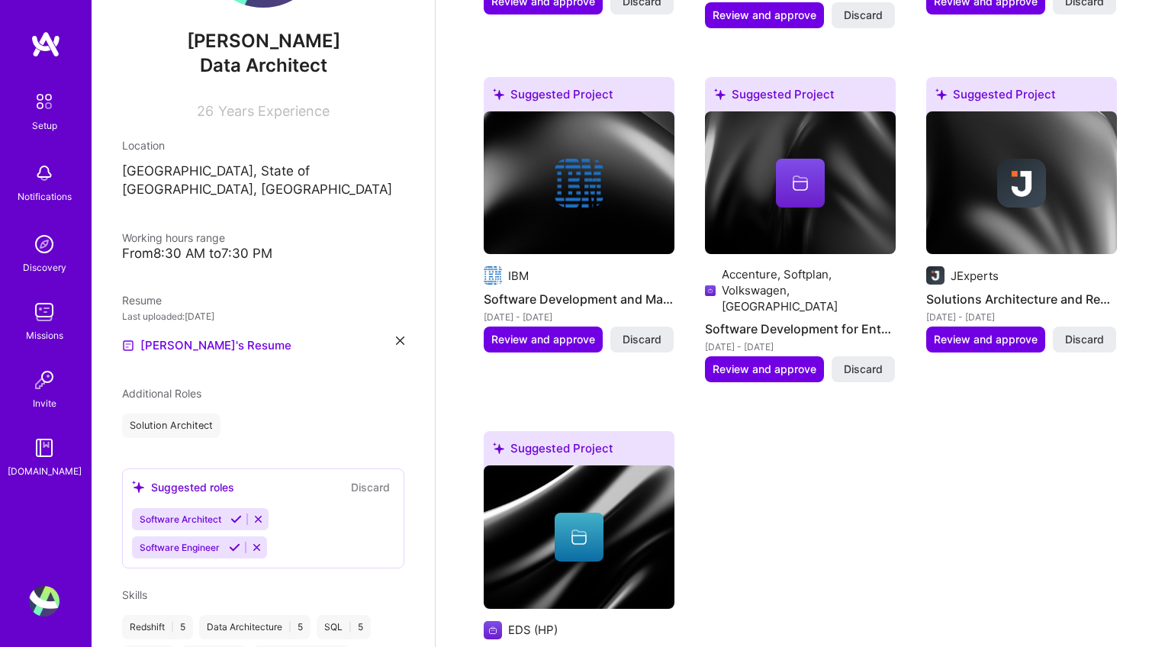
click at [260, 514] on icon at bounding box center [258, 519] width 11 height 11
click at [255, 514] on icon at bounding box center [256, 519] width 11 height 11
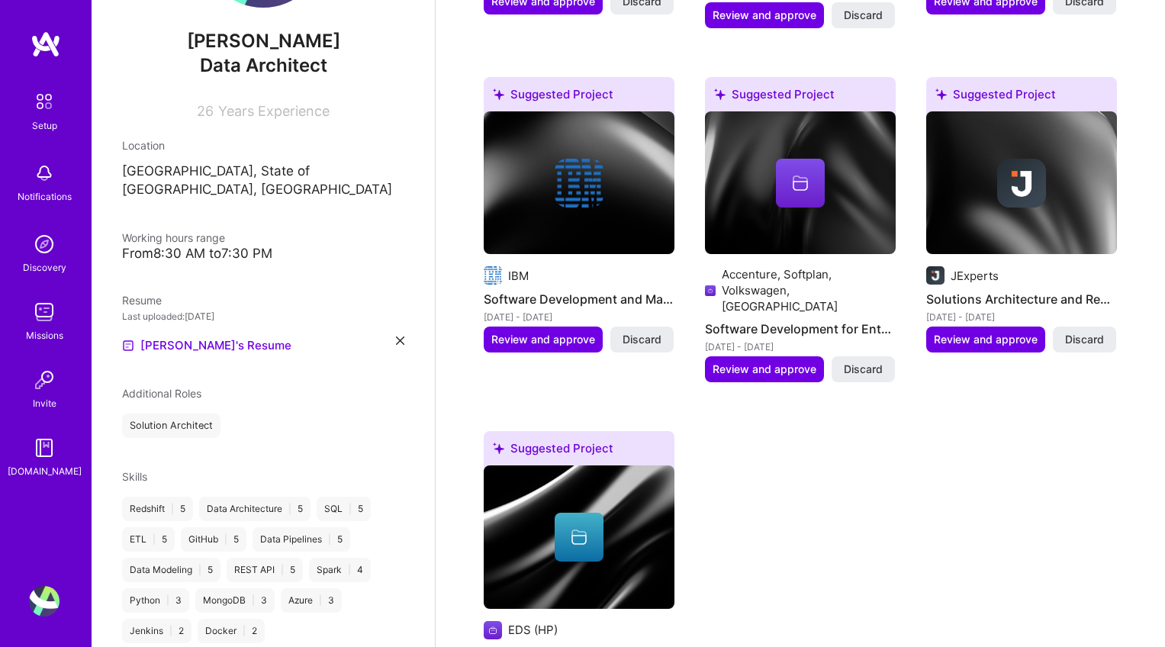
click at [244, 414] on div "Solution Architect" at bounding box center [263, 426] width 282 height 24
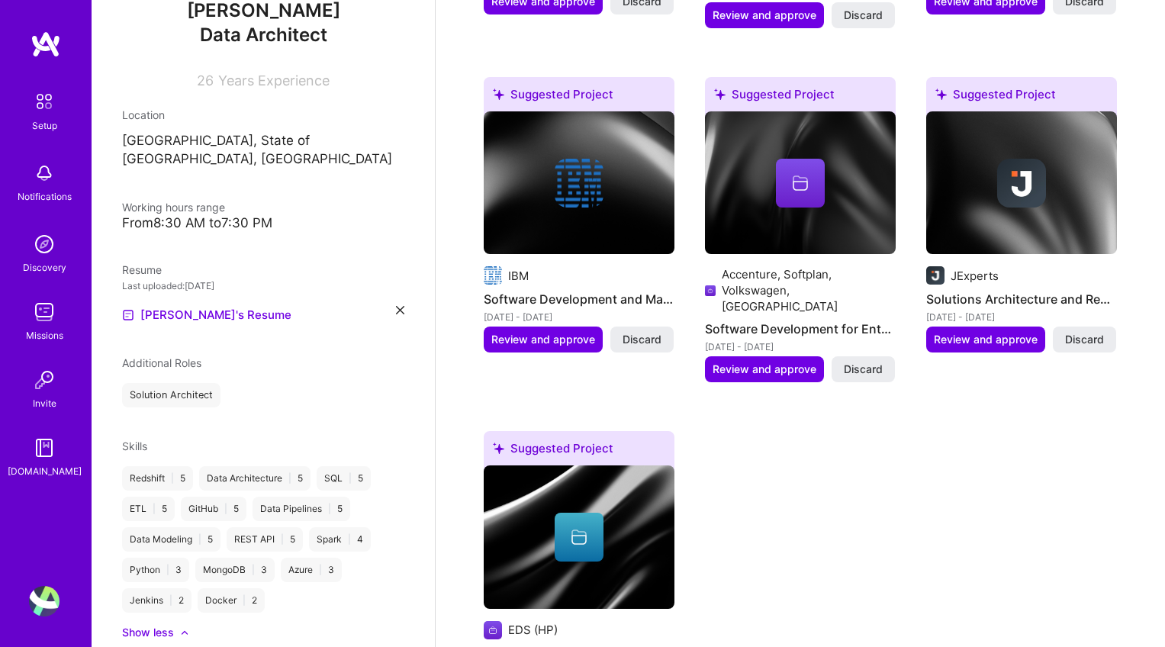
scroll to position [179, 0]
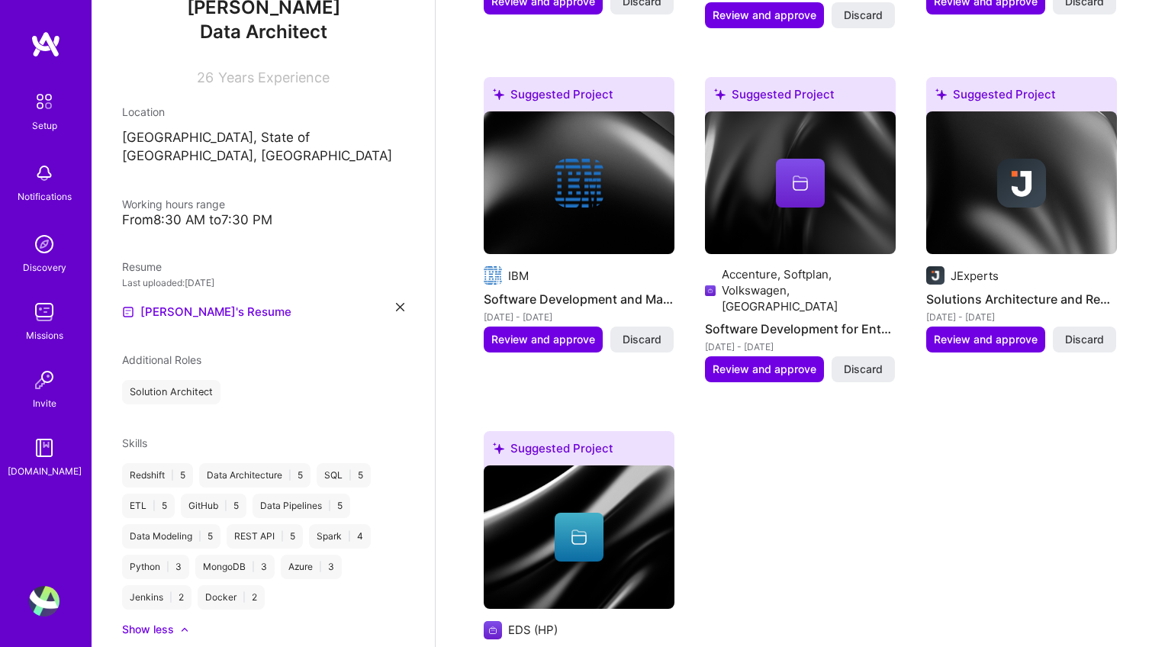
click at [276, 356] on div "Additional Roles Solution Architect" at bounding box center [263, 378] width 282 height 53
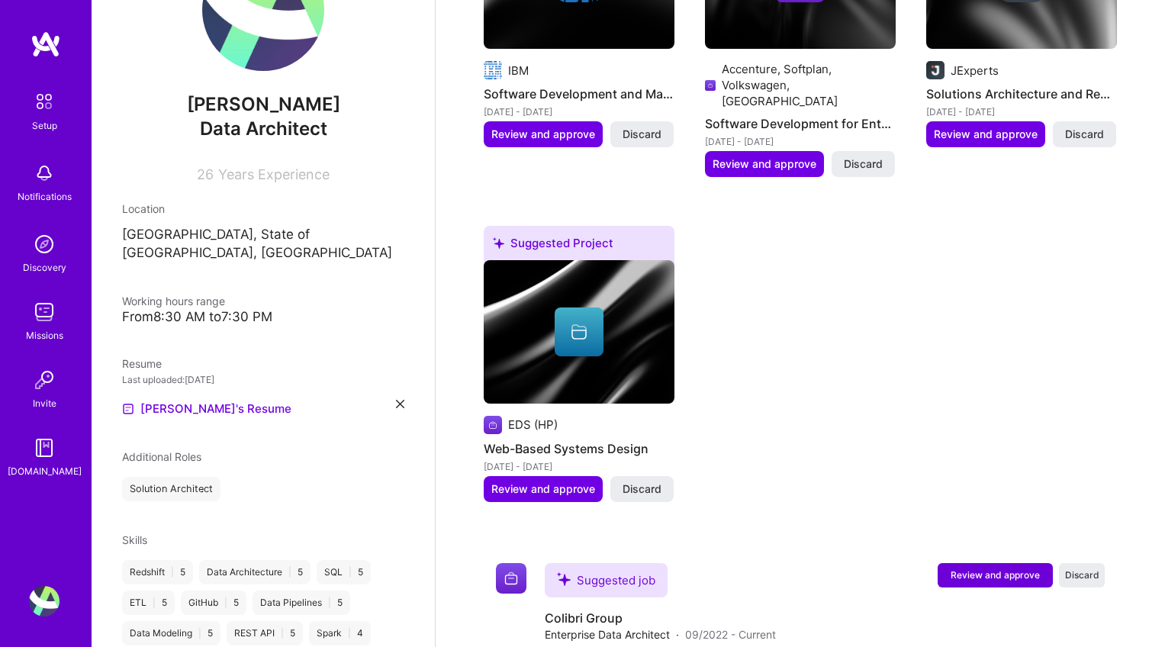
scroll to position [105, 0]
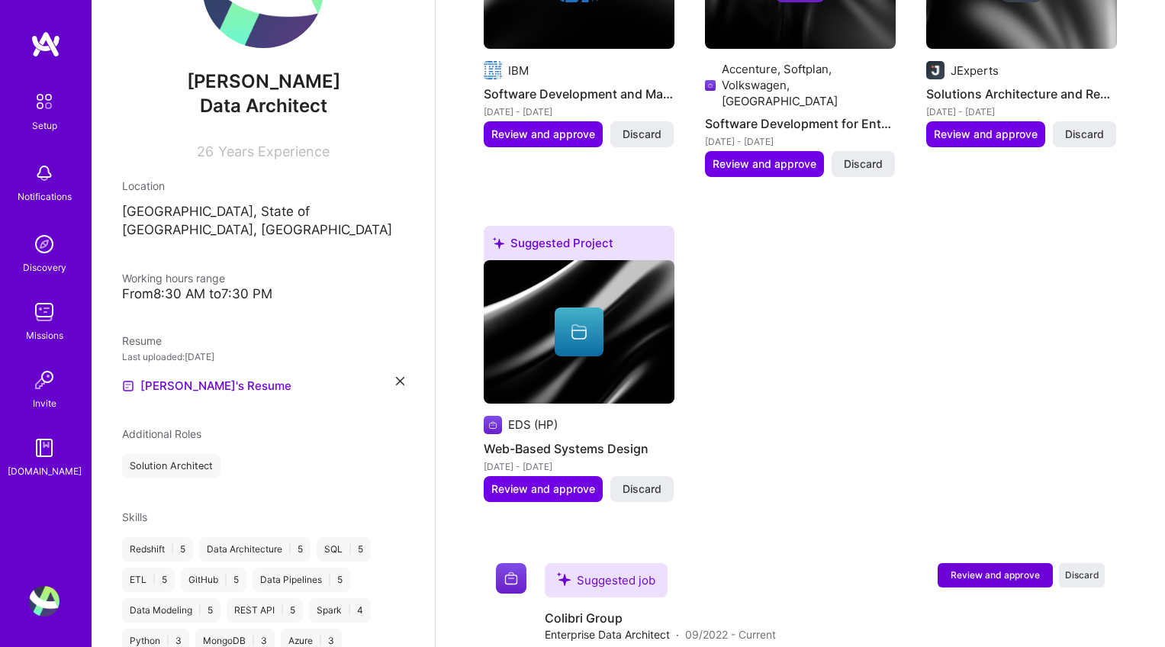
click at [300, 454] on div "Solution Architect" at bounding box center [263, 466] width 282 height 24
click at [299, 454] on div "Solution Architect" at bounding box center [263, 466] width 282 height 24
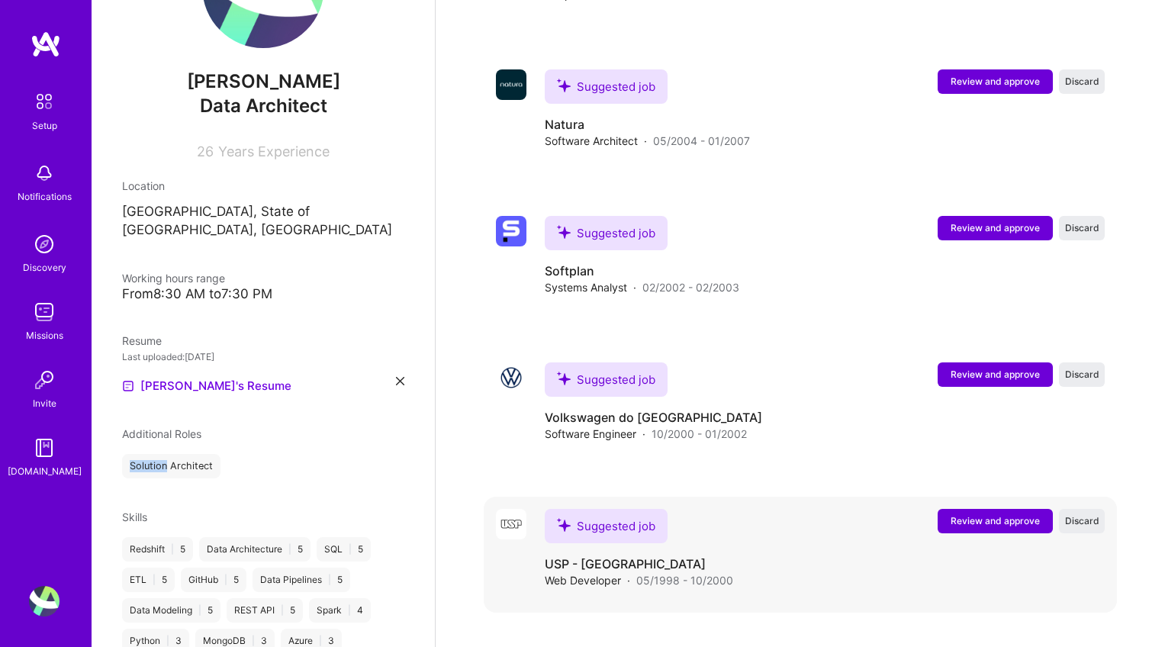
scroll to position [2794, 0]
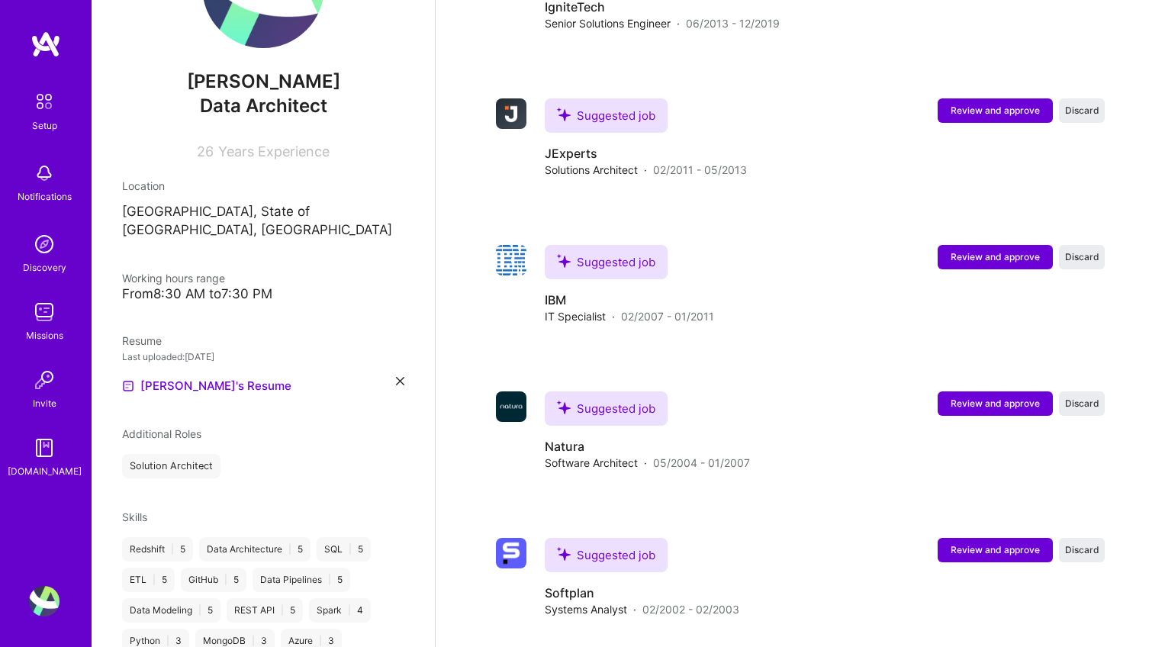
click at [301, 454] on div "Solution Architect" at bounding box center [263, 466] width 282 height 24
click at [267, 454] on div "Solution Architect" at bounding box center [263, 466] width 282 height 24
click at [316, 397] on div "[PERSON_NAME] Data Architect 26 Years Experience Location [GEOGRAPHIC_DATA], [G…" at bounding box center [263, 323] width 343 height 647
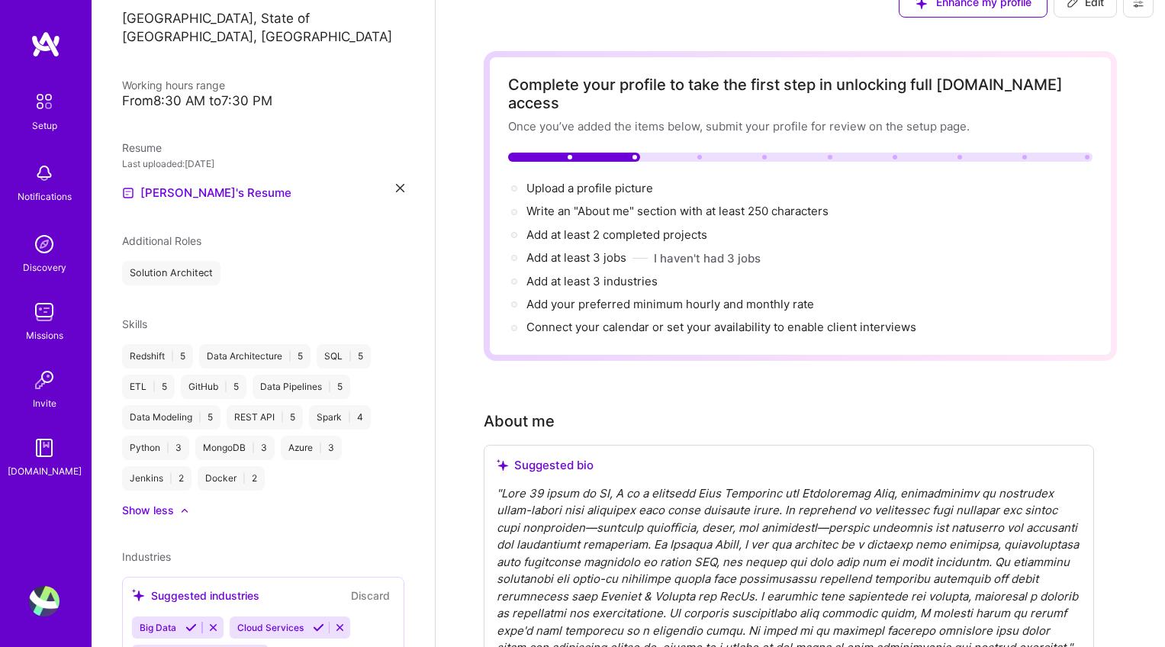
scroll to position [0, 0]
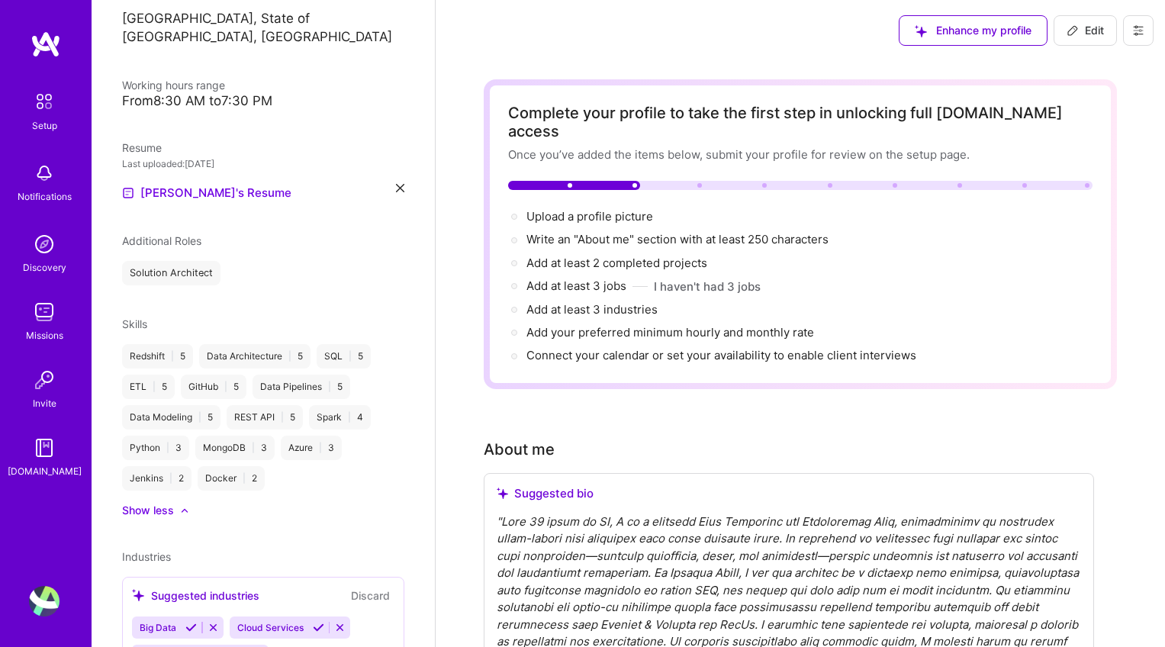
click at [1079, 37] on span "Edit" at bounding box center [1085, 30] width 37 height 15
select select "US"
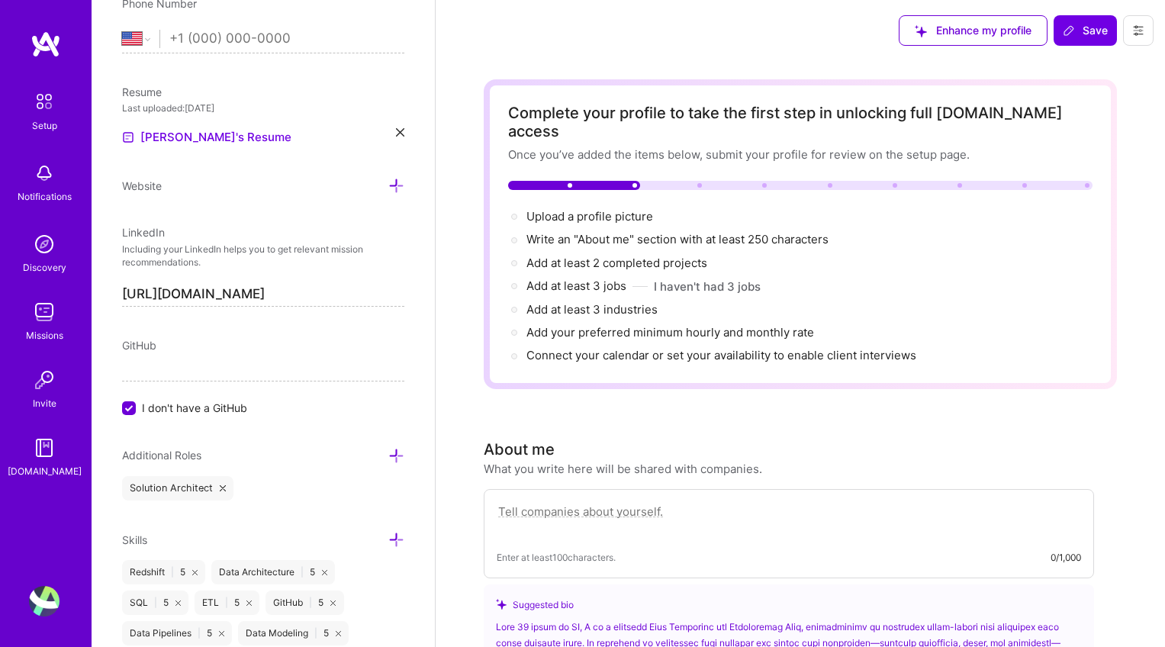
scroll to position [735, 0]
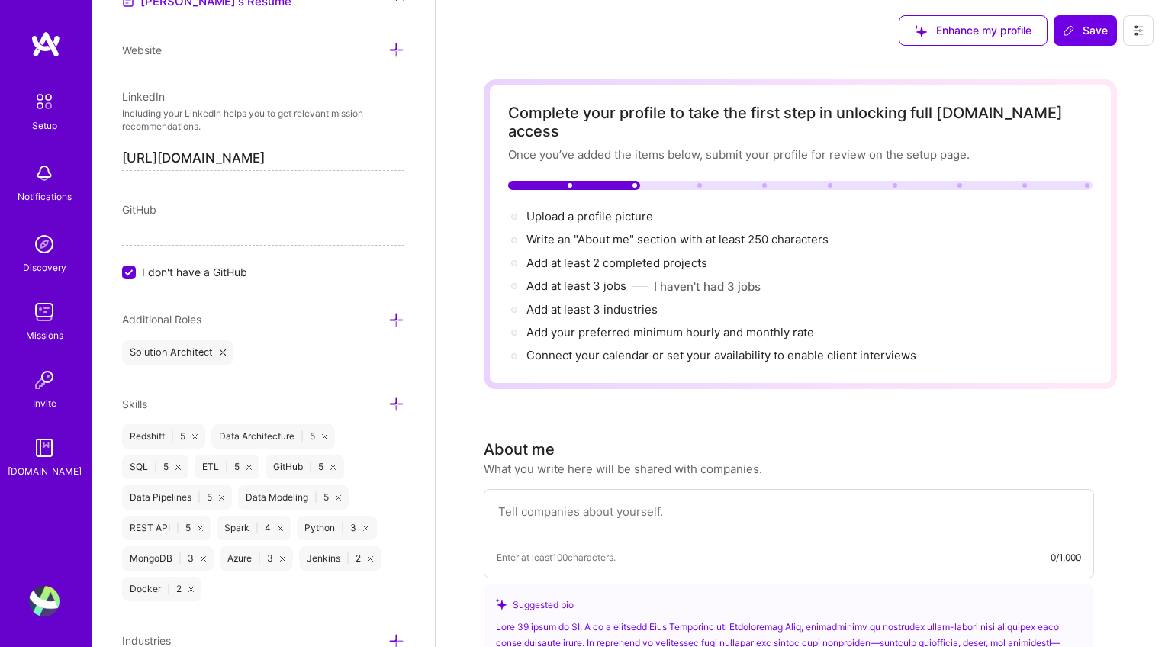
click at [391, 315] on icon at bounding box center [396, 320] width 16 height 16
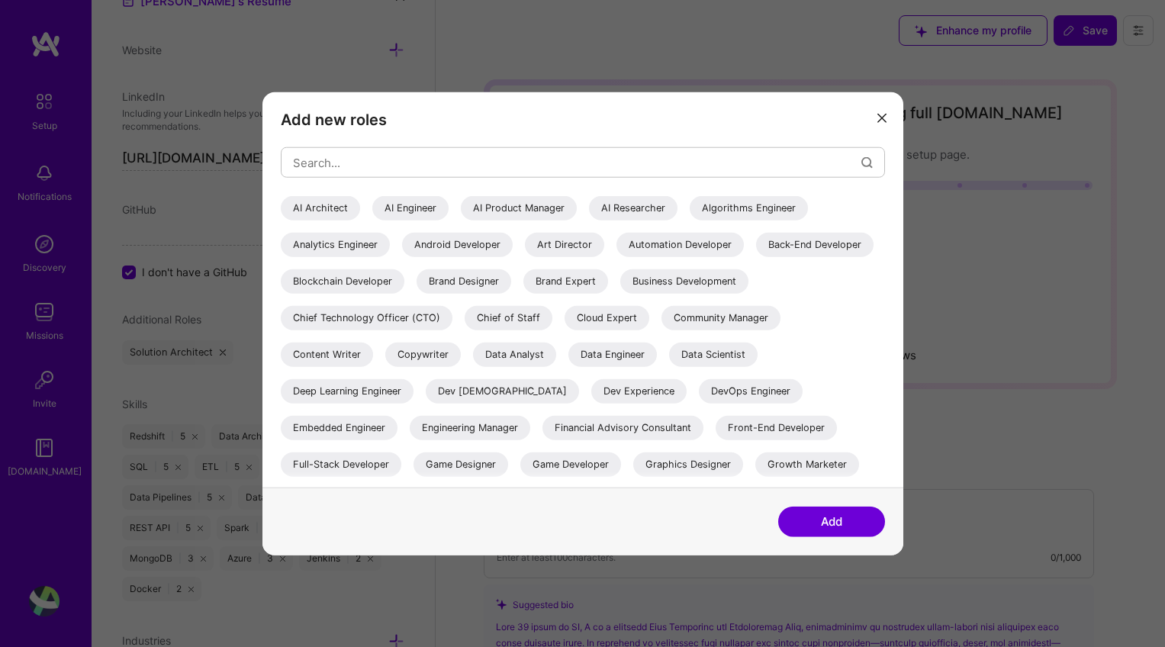
click at [452, 427] on div "Engineering Manager" at bounding box center [470, 428] width 121 height 24
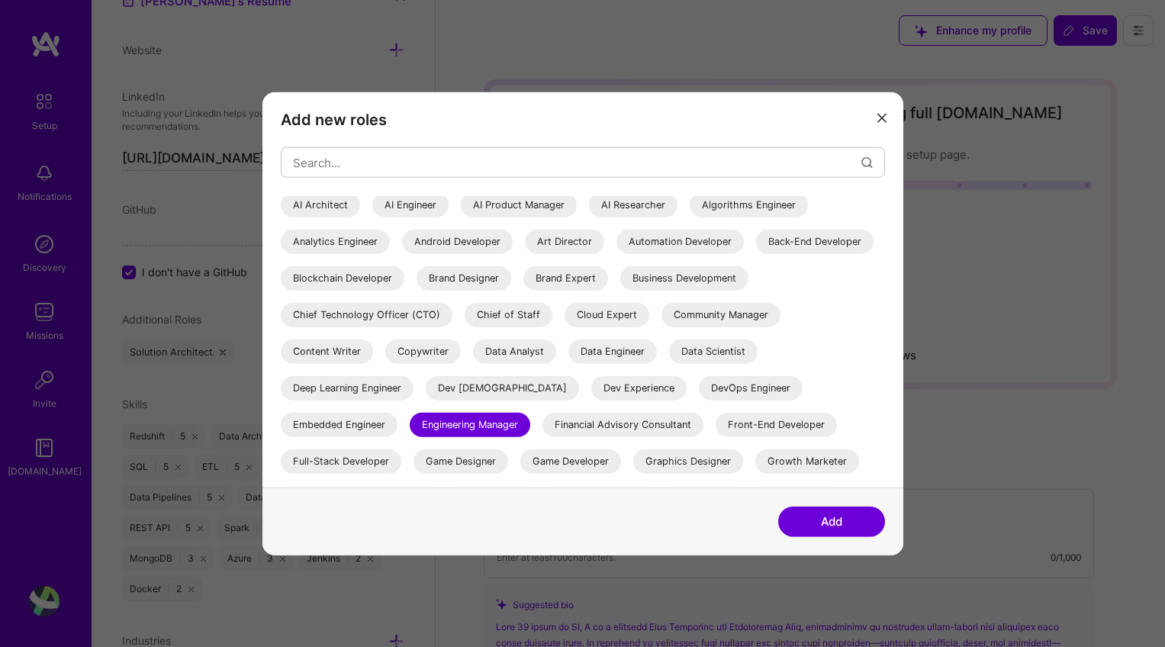
scroll to position [9, 0]
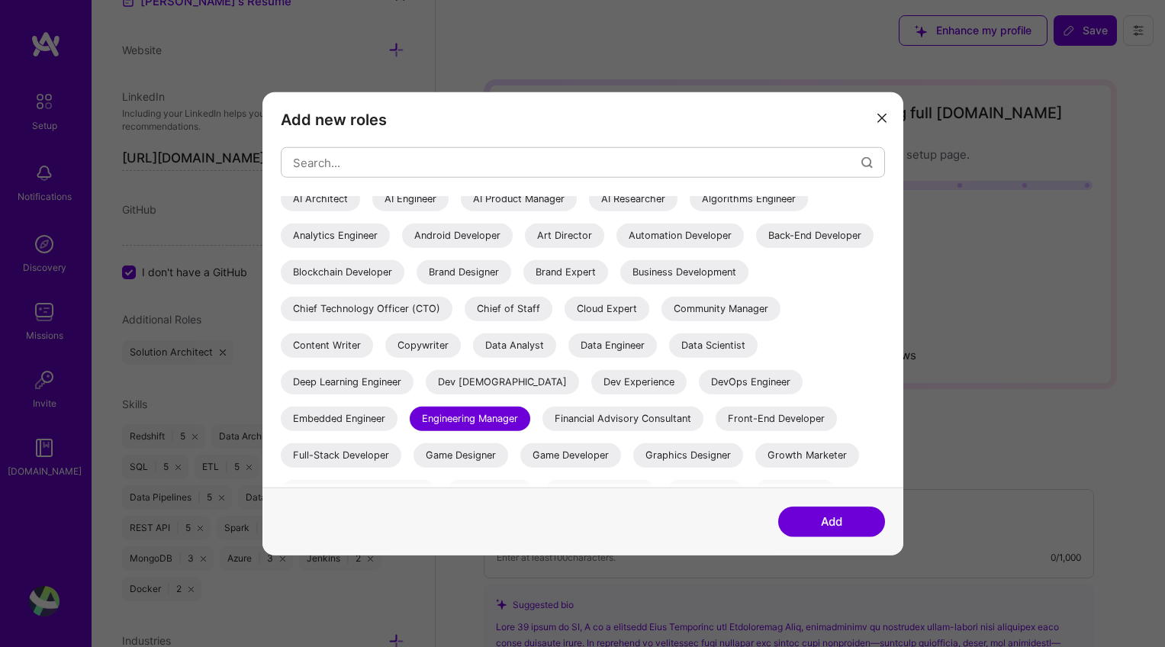
click at [657, 346] on div "Data Engineer" at bounding box center [613, 346] width 89 height 24
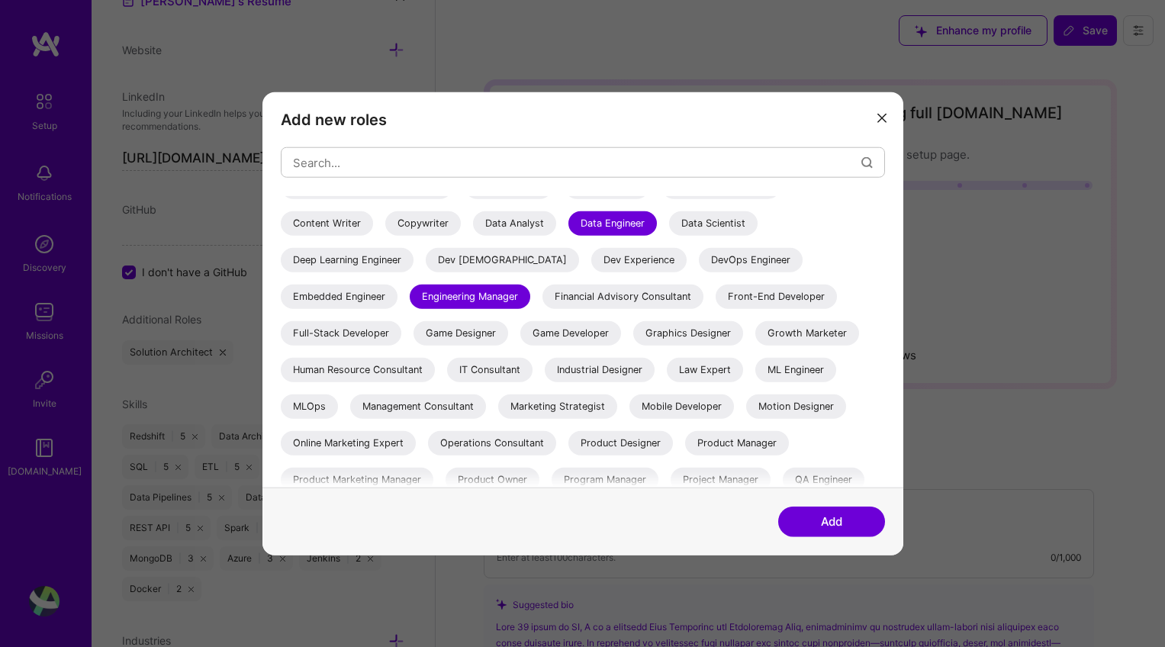
scroll to position [162, 0]
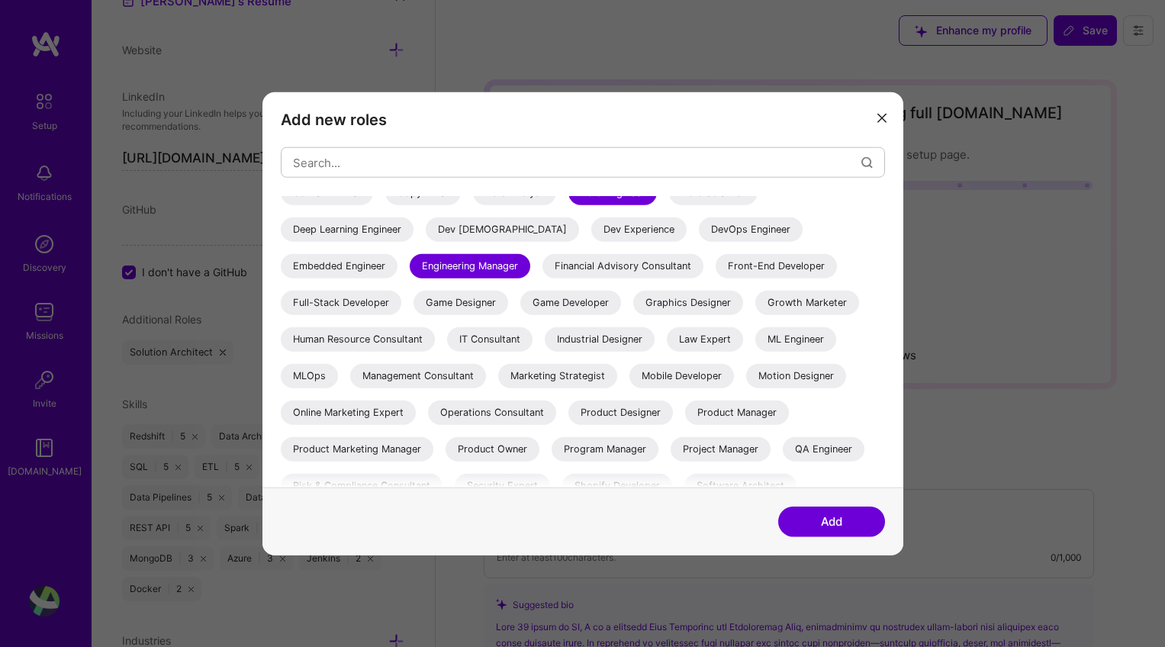
click at [740, 405] on div "Product Manager" at bounding box center [737, 413] width 104 height 24
click at [516, 447] on div "Product Owner" at bounding box center [493, 449] width 94 height 24
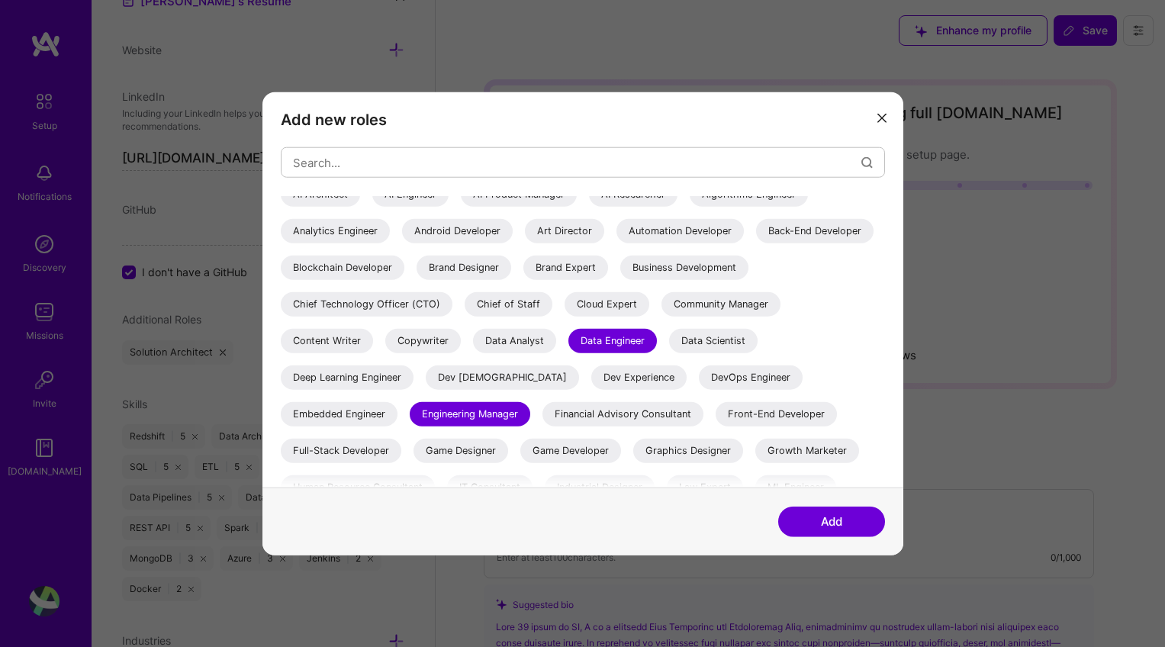
scroll to position [0, 0]
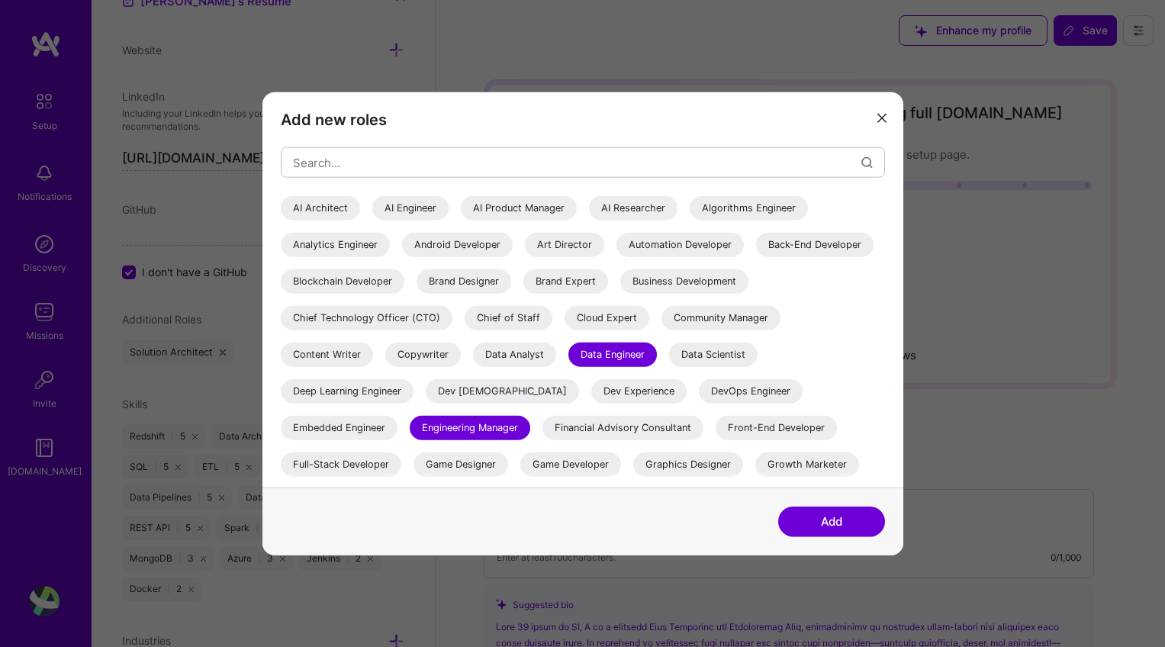
click at [336, 248] on div "Analytics Engineer" at bounding box center [335, 245] width 109 height 24
click at [620, 294] on div "Business Development" at bounding box center [684, 281] width 128 height 24
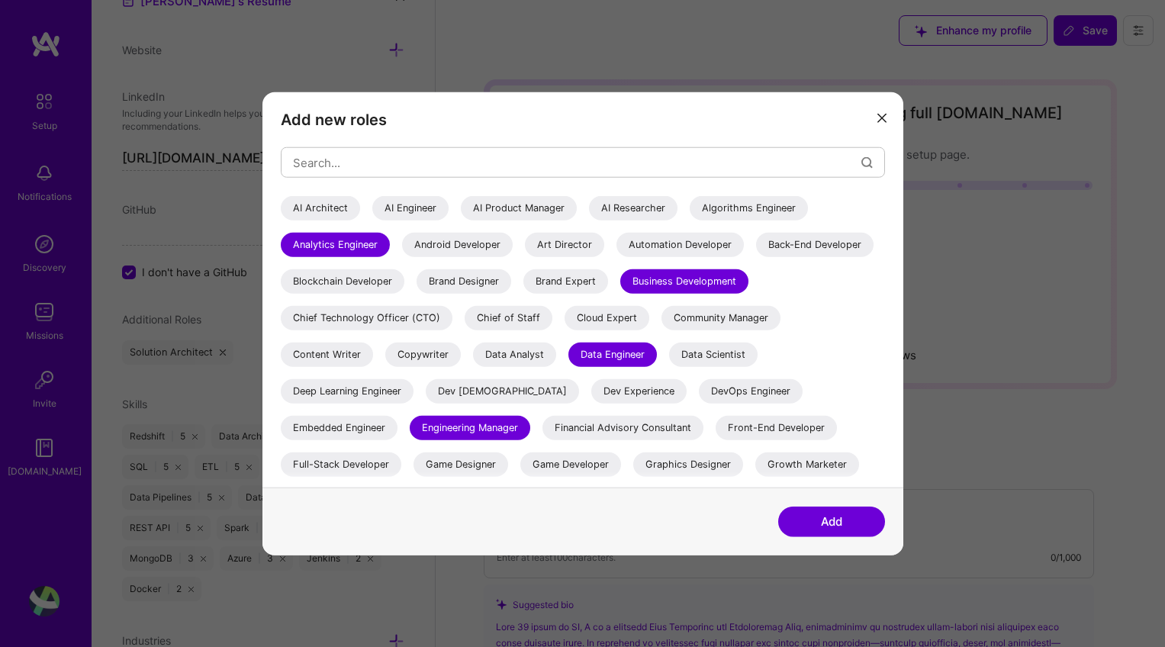
click at [556, 356] on div "Data Analyst" at bounding box center [514, 355] width 83 height 24
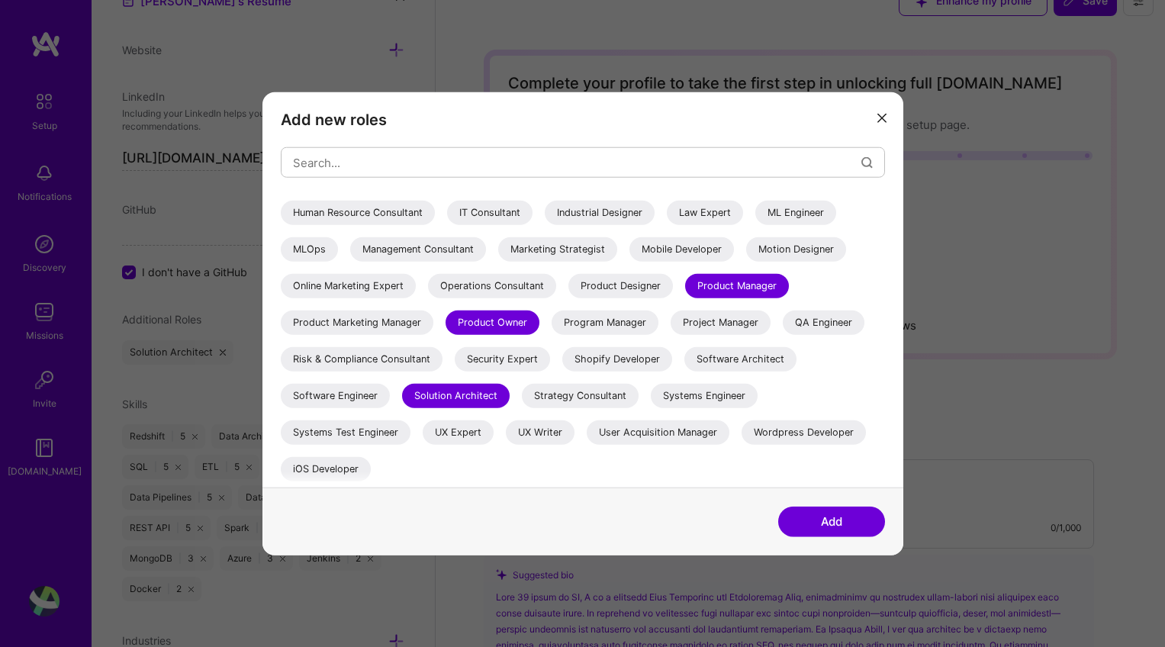
scroll to position [266, 0]
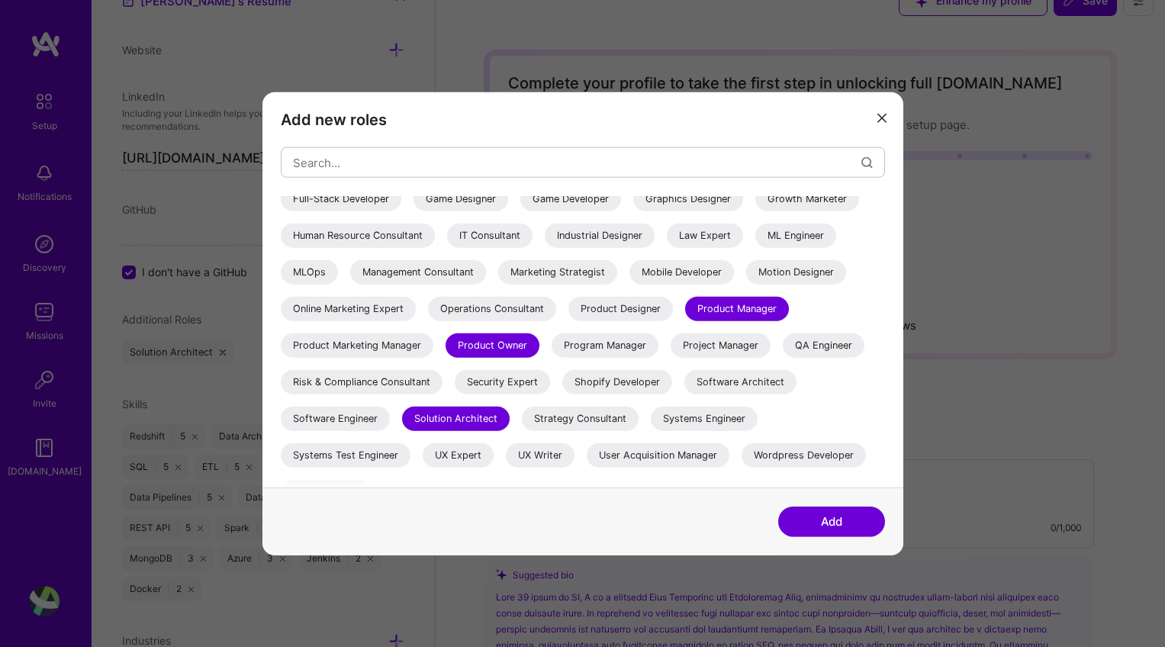
click at [555, 424] on div "Strategy Consultant" at bounding box center [580, 419] width 117 height 24
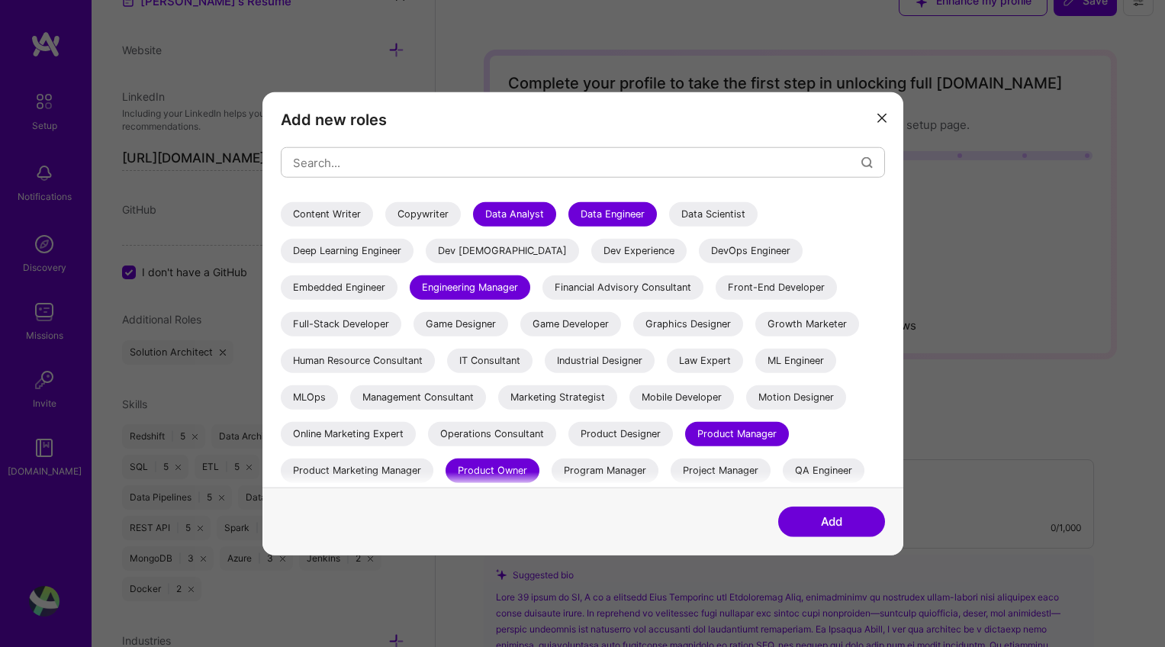
scroll to position [8, 0]
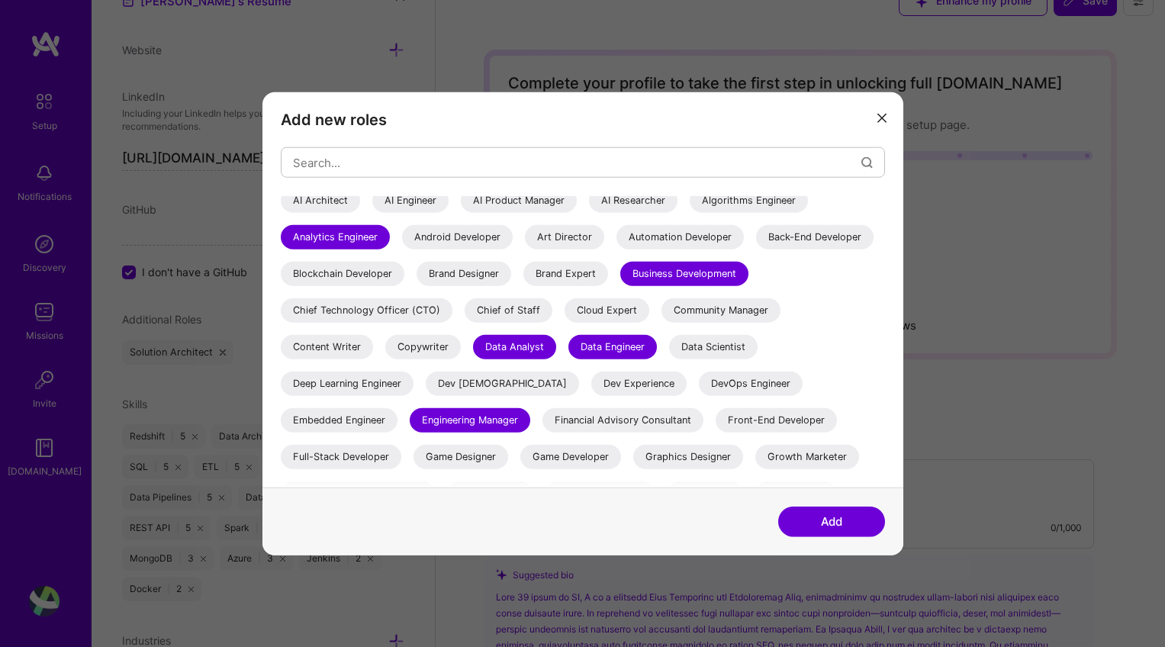
click at [824, 527] on button "Add" at bounding box center [831, 521] width 107 height 31
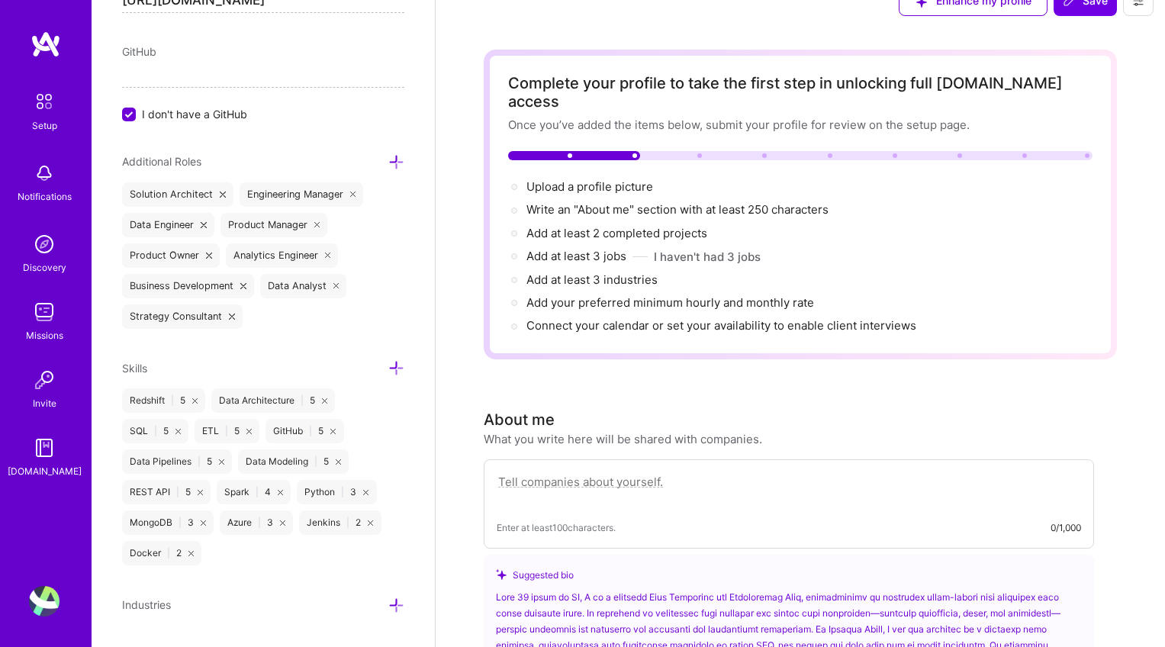
scroll to position [949, 0]
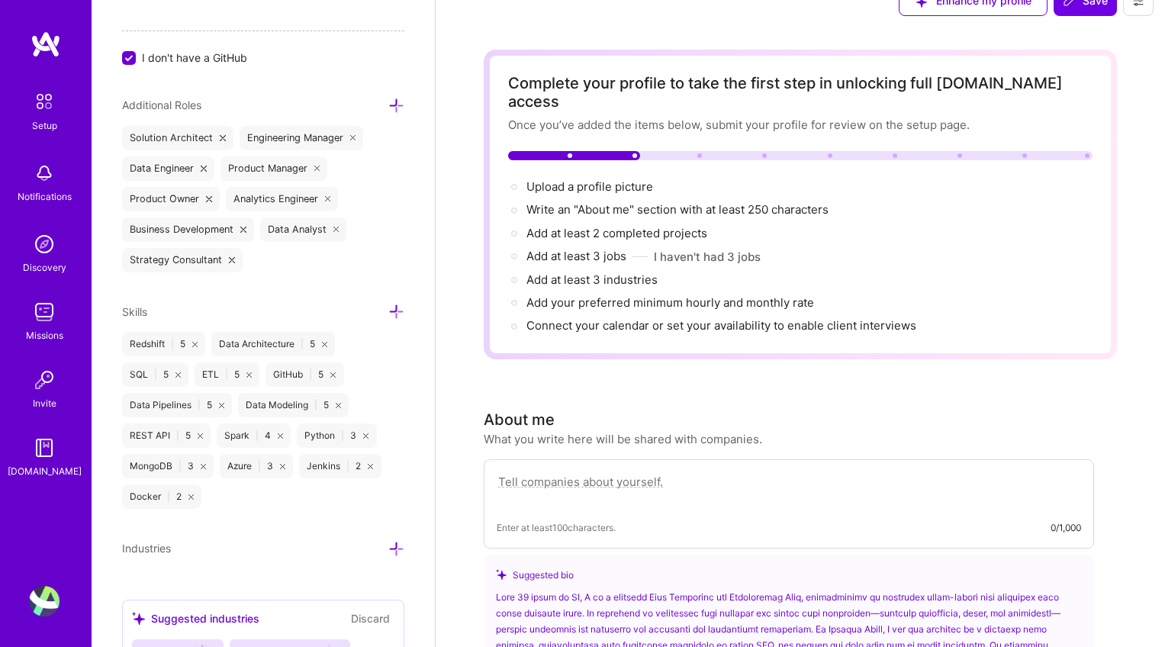
click at [388, 311] on icon at bounding box center [396, 312] width 16 height 16
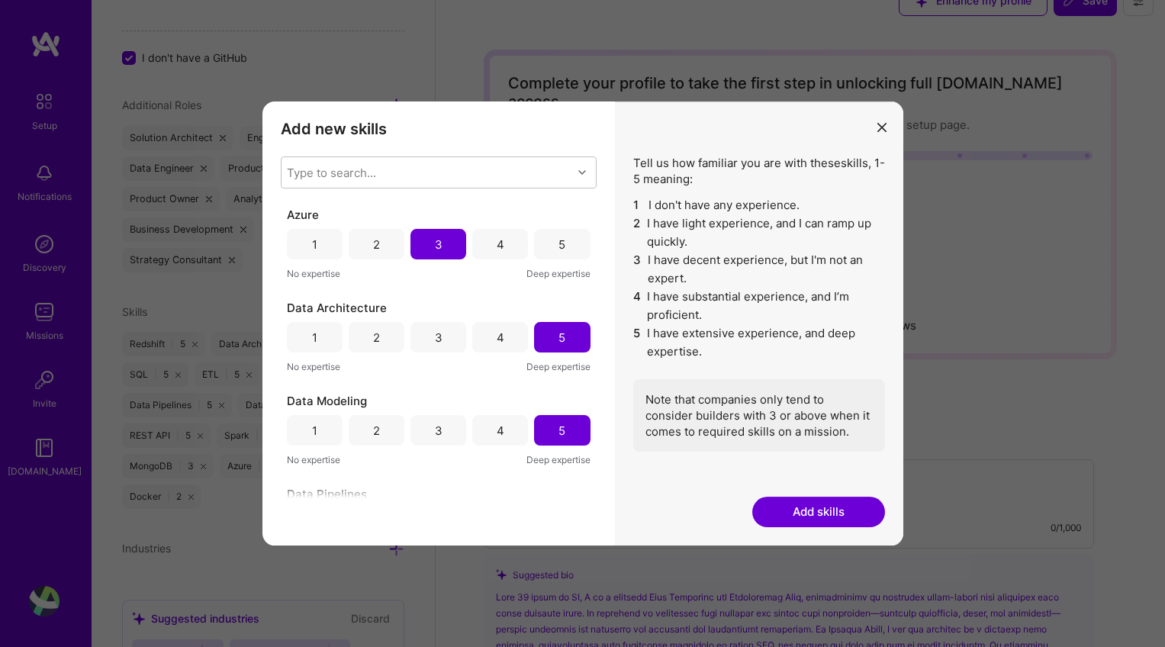
click at [814, 518] on button "Add skills" at bounding box center [819, 512] width 133 height 31
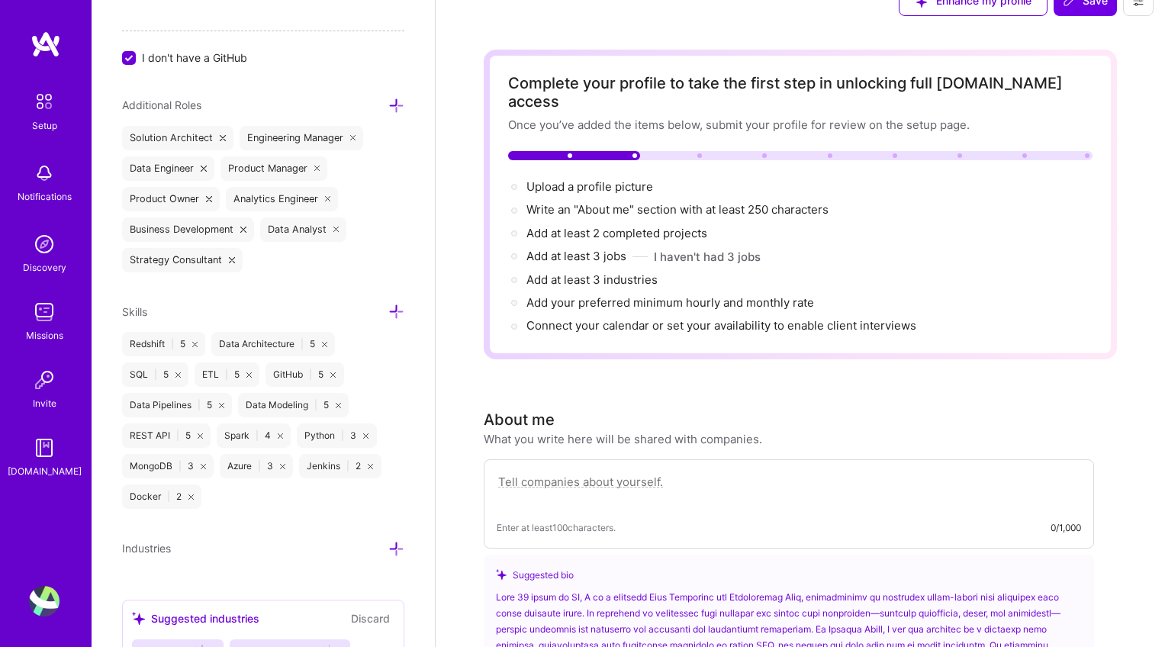
click at [388, 310] on icon at bounding box center [396, 312] width 16 height 16
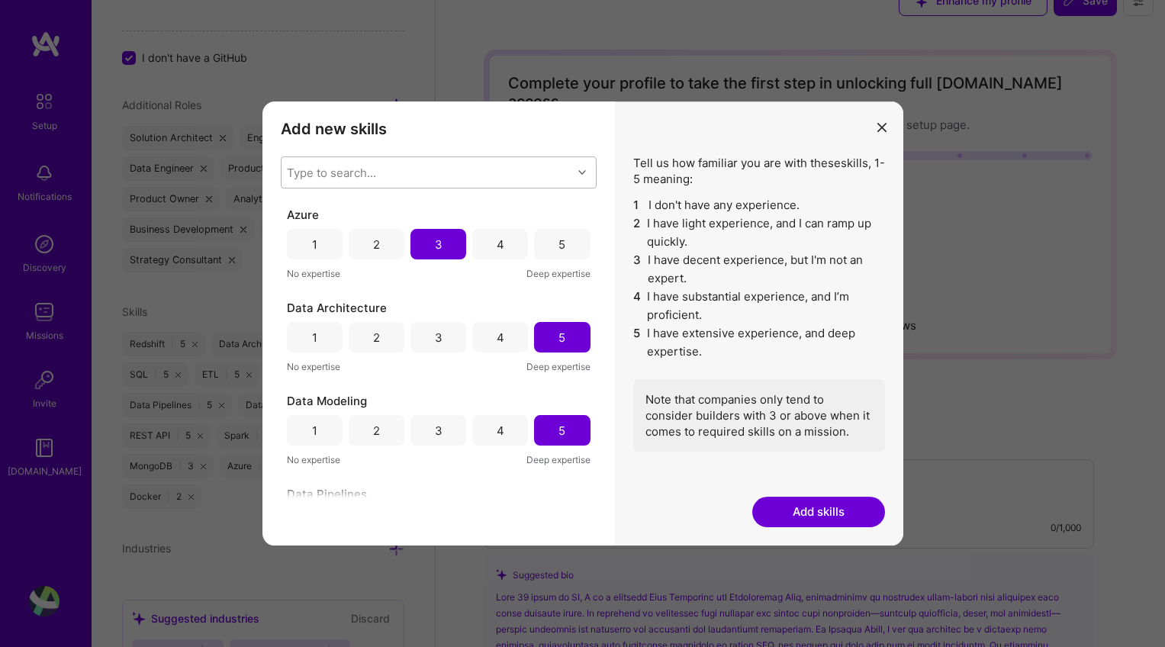
click at [414, 174] on div "Type to search..." at bounding box center [427, 172] width 291 height 31
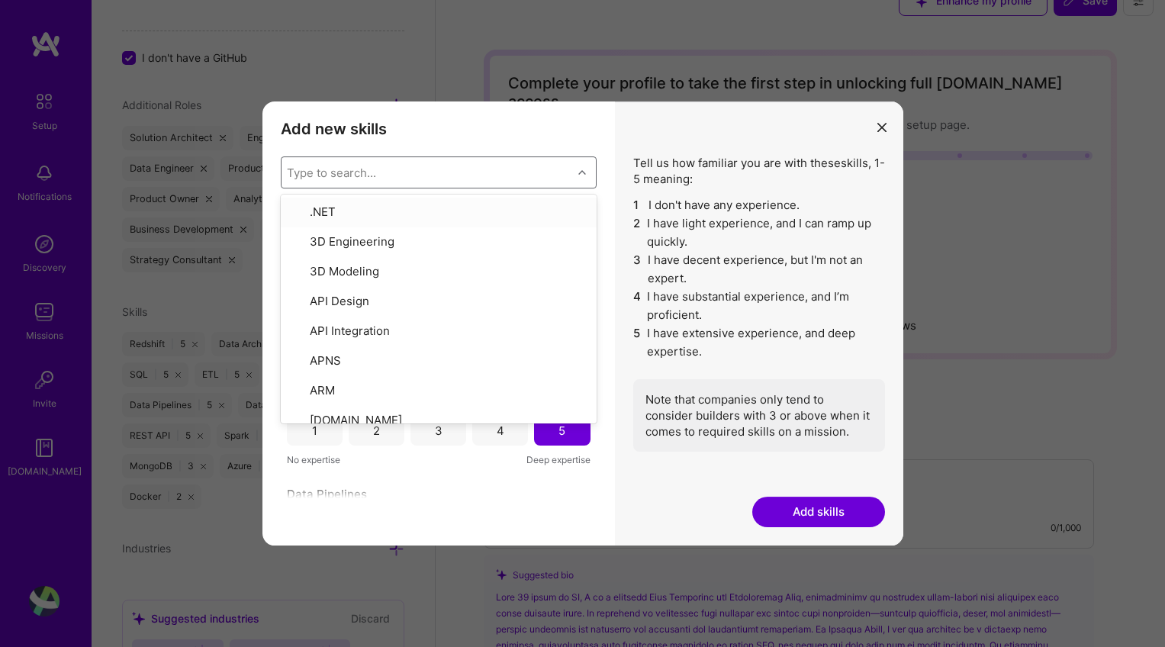
click at [544, 182] on div "Type to search..." at bounding box center [427, 172] width 291 height 31
click at [539, 177] on div "Type to search..." at bounding box center [427, 172] width 291 height 31
click at [479, 169] on div "Type to search..." at bounding box center [427, 172] width 291 height 31
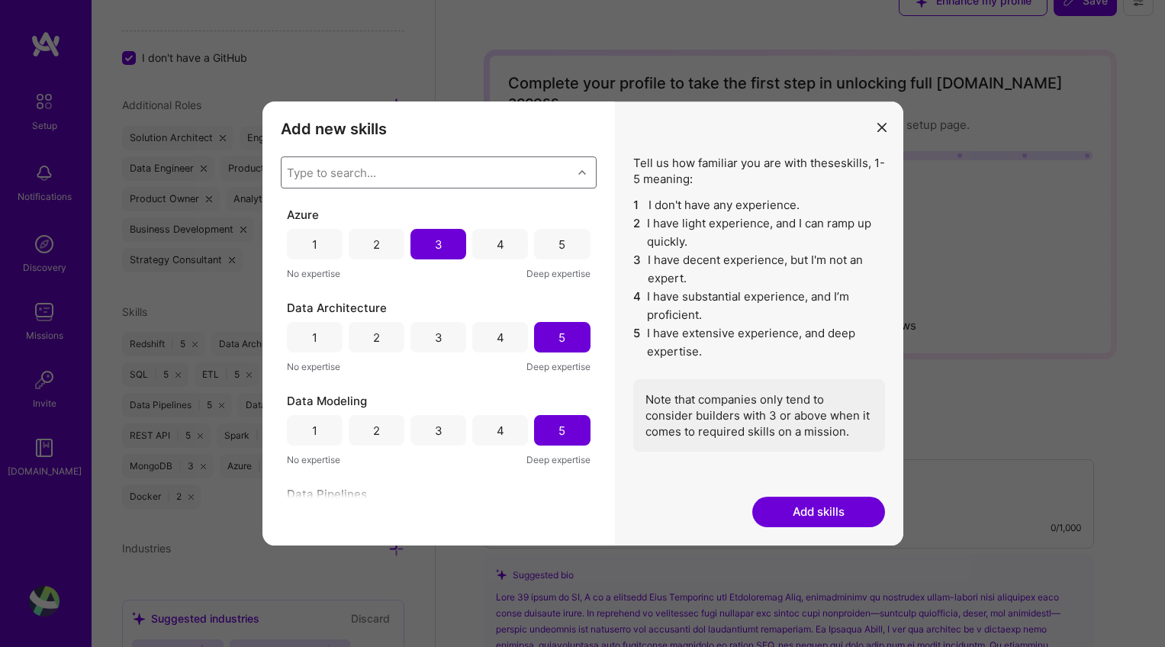
click at [479, 169] on div "Type to search..." at bounding box center [427, 172] width 291 height 31
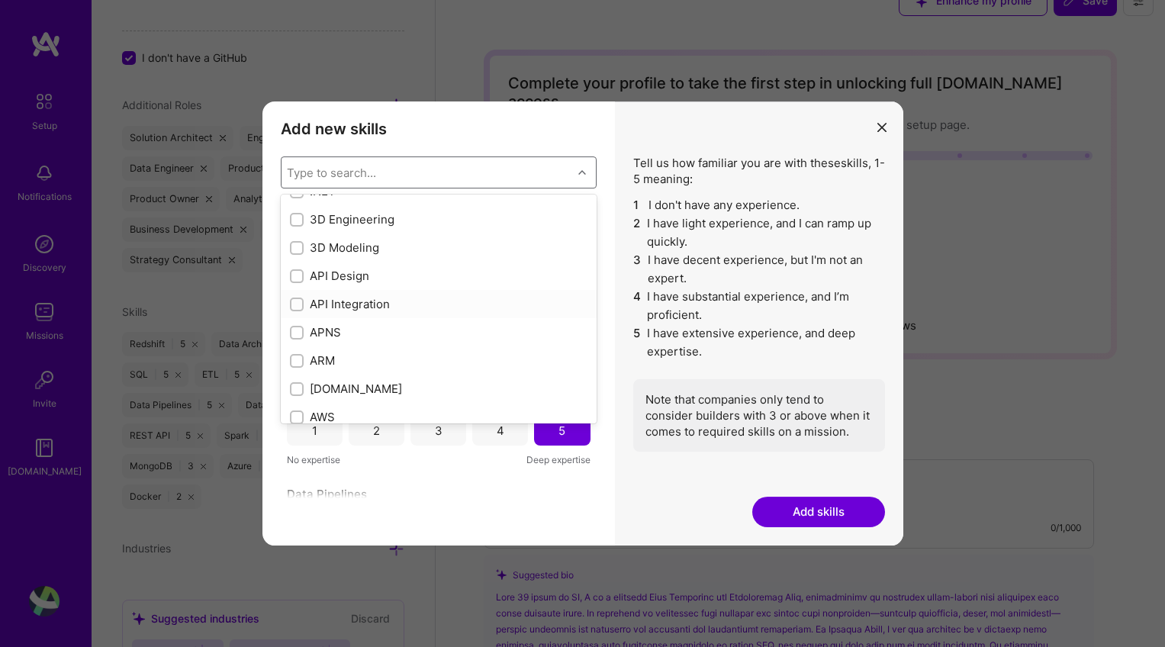
scroll to position [51, 0]
click at [298, 274] on input "modal" at bounding box center [298, 274] width 11 height 11
checkbox input "true"
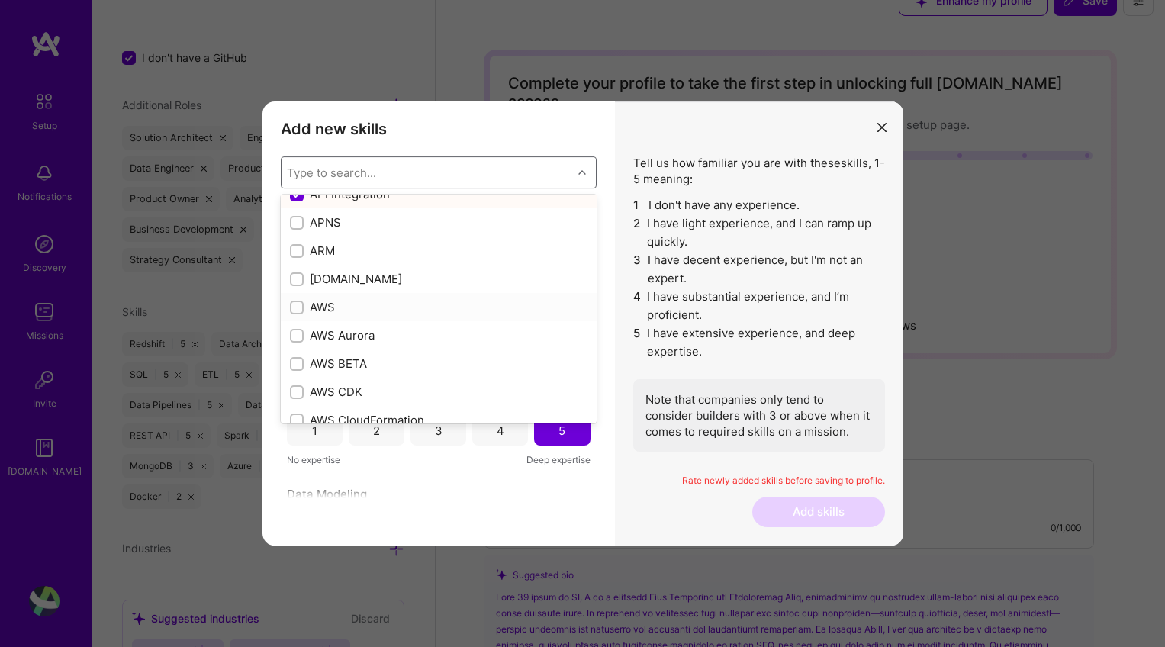
scroll to position [146, 0]
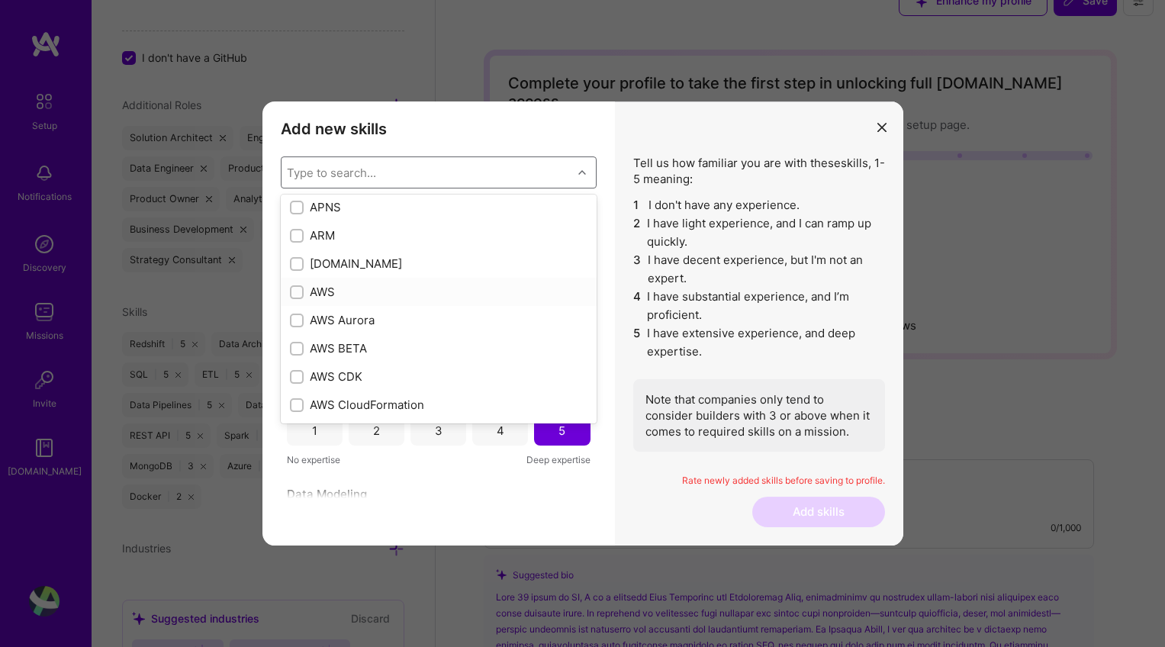
drag, startPoint x: 296, startPoint y: 294, endPoint x: 489, endPoint y: 315, distance: 194.3
click at [297, 294] on input "modal" at bounding box center [298, 293] width 11 height 11
checkbox input "true"
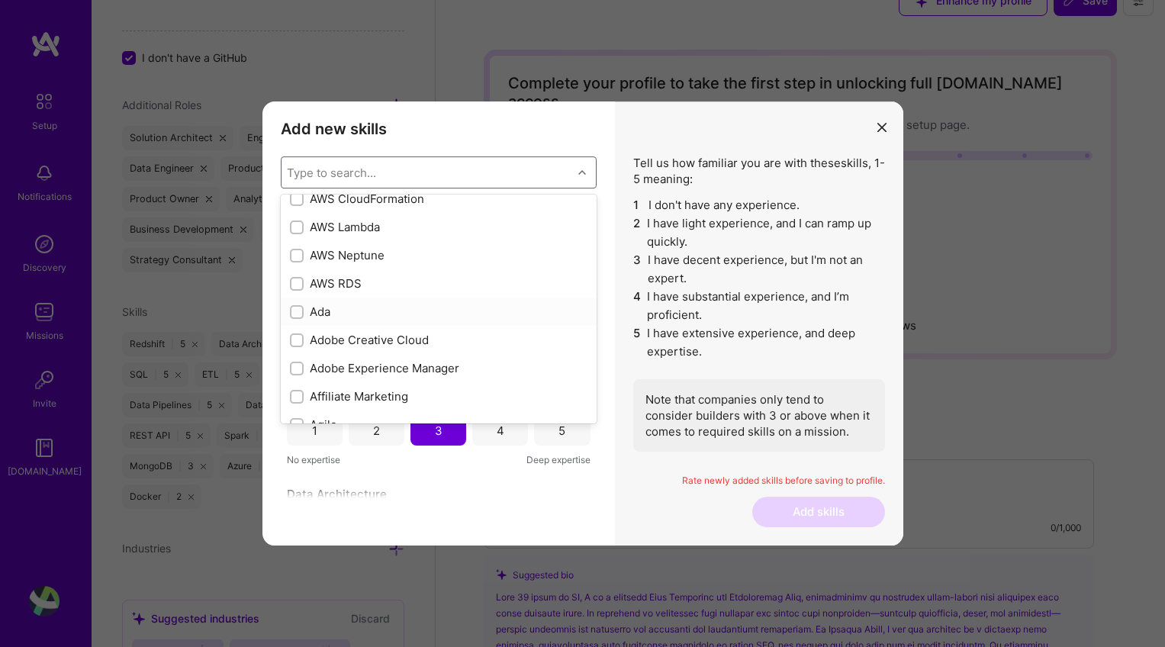
scroll to position [430, 0]
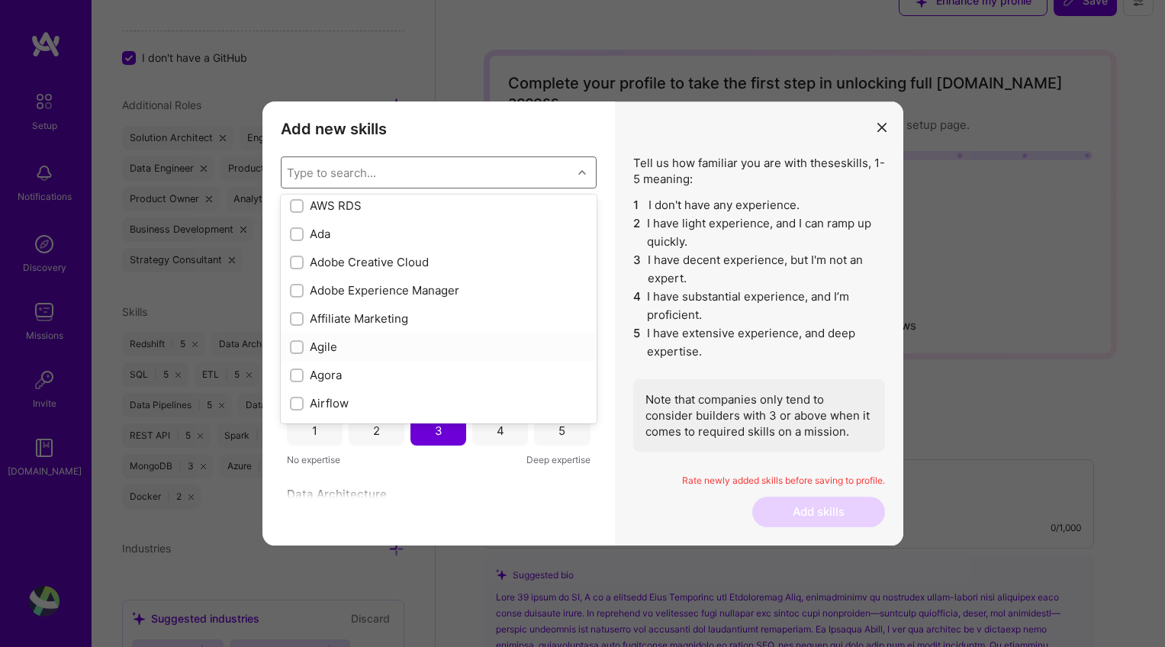
click at [293, 347] on input "modal" at bounding box center [298, 348] width 11 height 11
checkbox input "true"
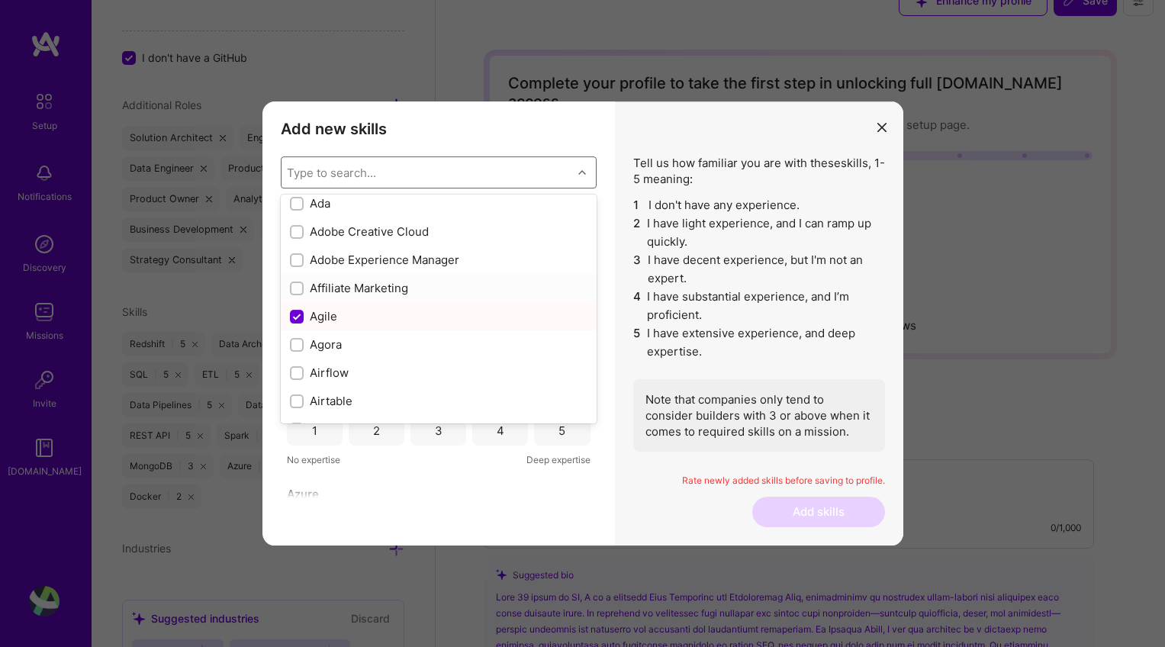
scroll to position [517, 0]
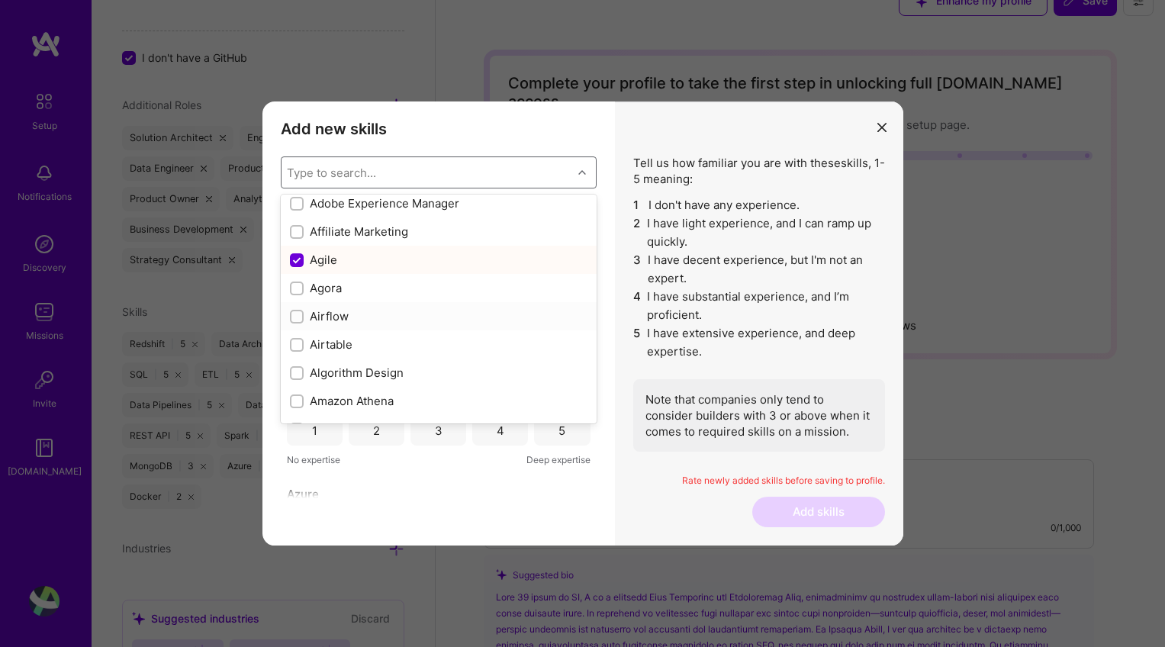
click at [295, 314] on input "modal" at bounding box center [298, 317] width 11 height 11
checkbox input "true"
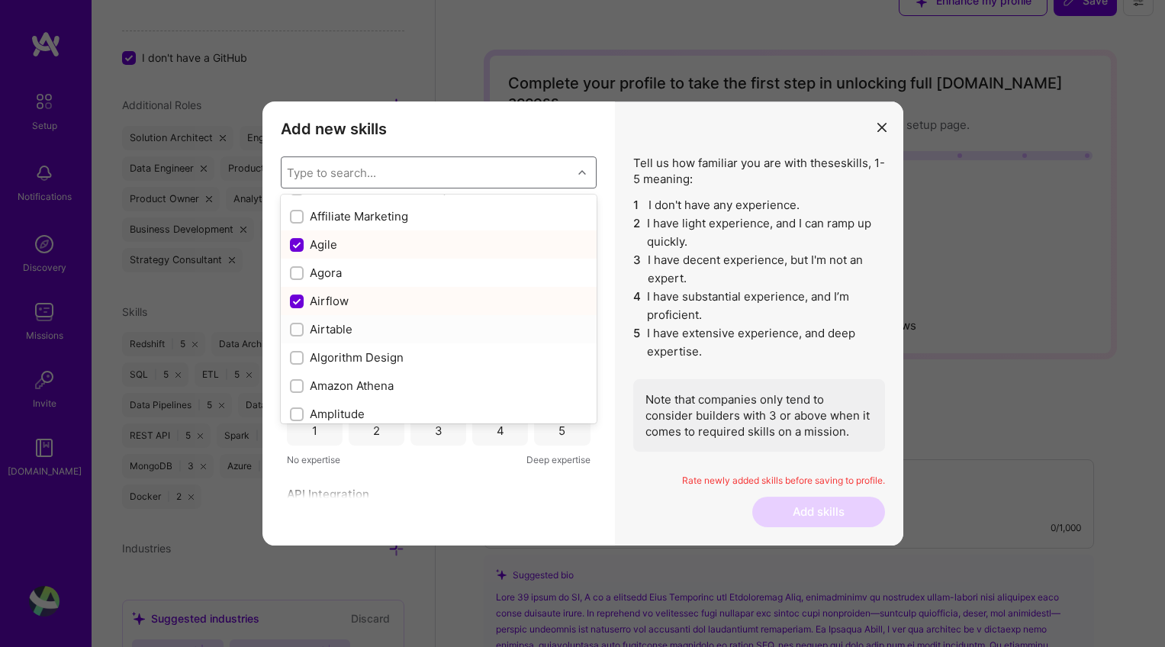
scroll to position [562, 0]
click at [296, 357] on input "modal" at bounding box center [298, 356] width 11 height 11
checkbox input "true"
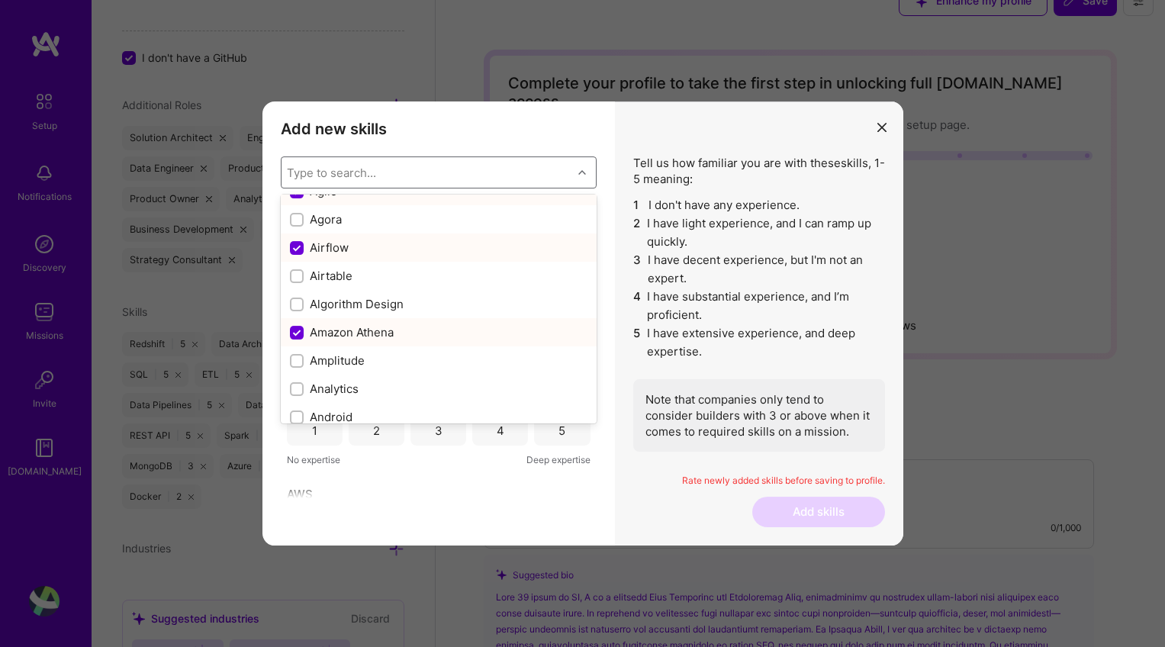
scroll to position [633, 0]
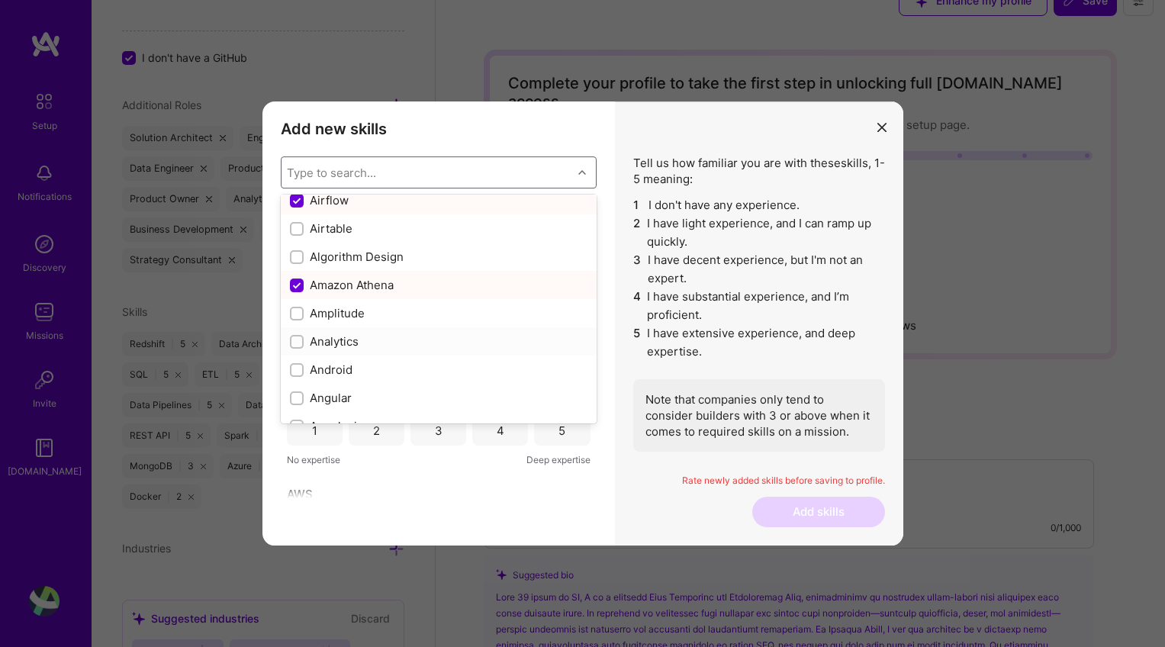
click at [295, 340] on input "modal" at bounding box center [298, 342] width 11 height 11
checkbox input "true"
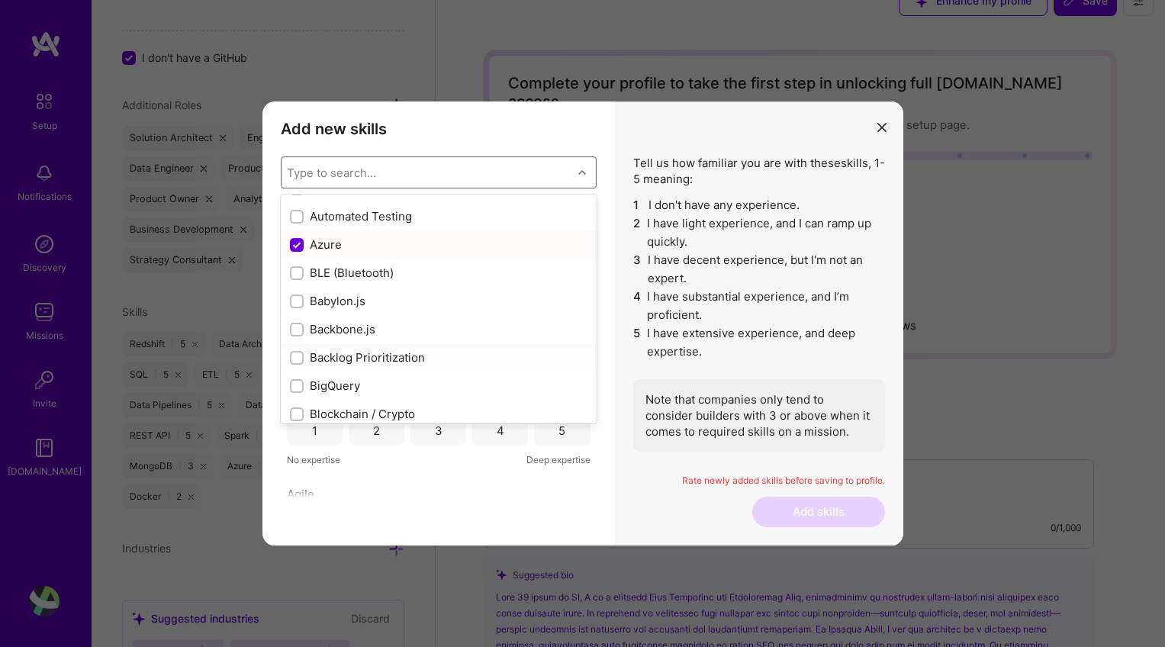
scroll to position [1225, 0]
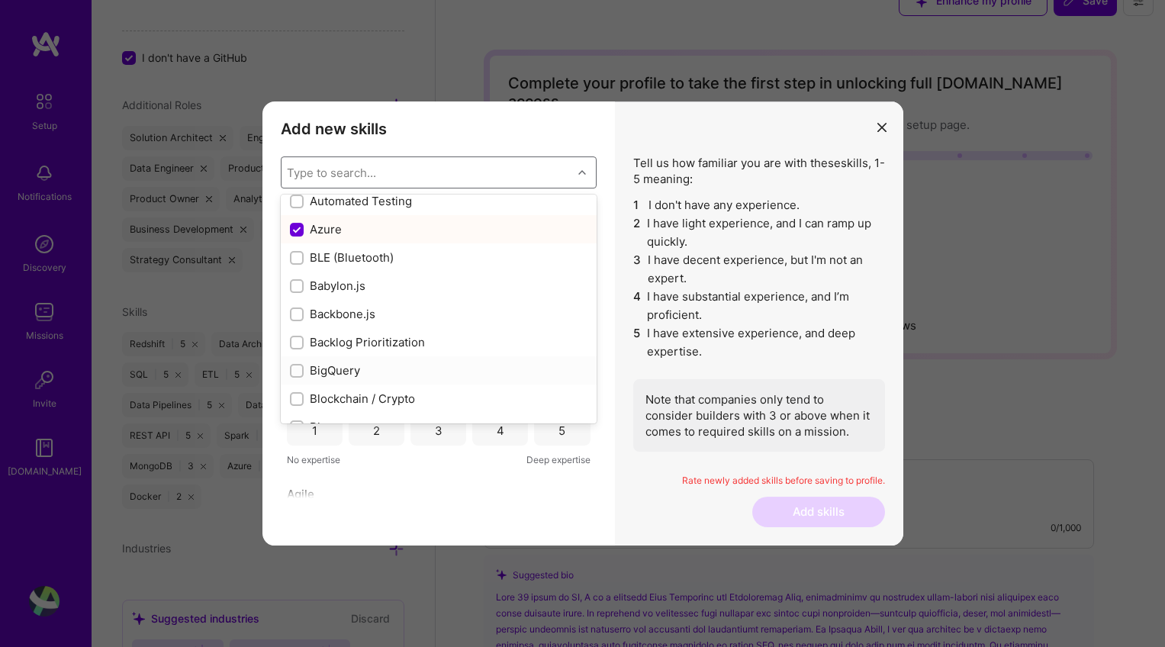
click at [295, 369] on input "modal" at bounding box center [298, 371] width 11 height 11
checkbox input "true"
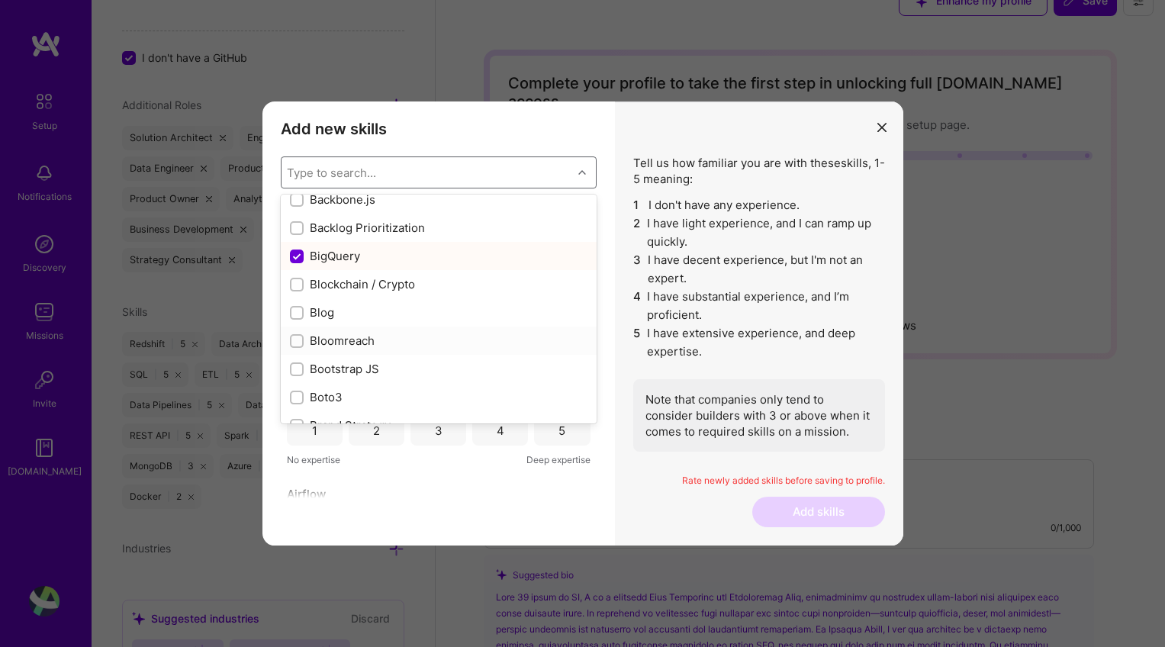
scroll to position [1428, 0]
click at [301, 310] on input "modal" at bounding box center [298, 310] width 11 height 11
checkbox input "true"
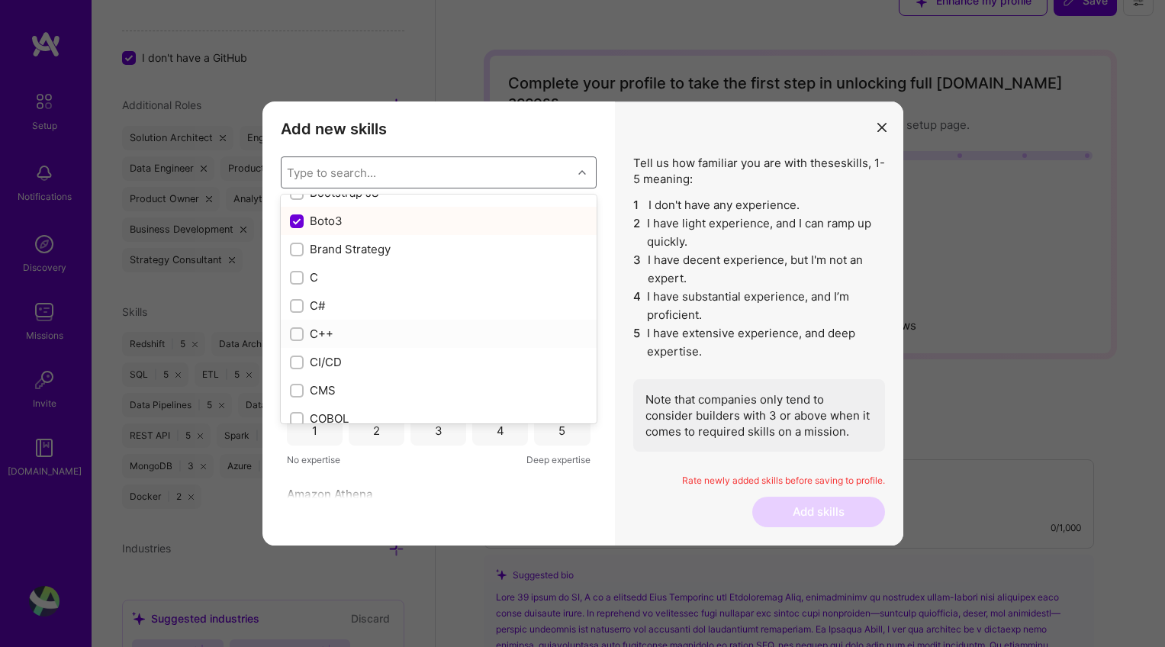
scroll to position [1519, 0]
click at [299, 362] on input "modal" at bounding box center [298, 360] width 11 height 11
checkbox input "true"
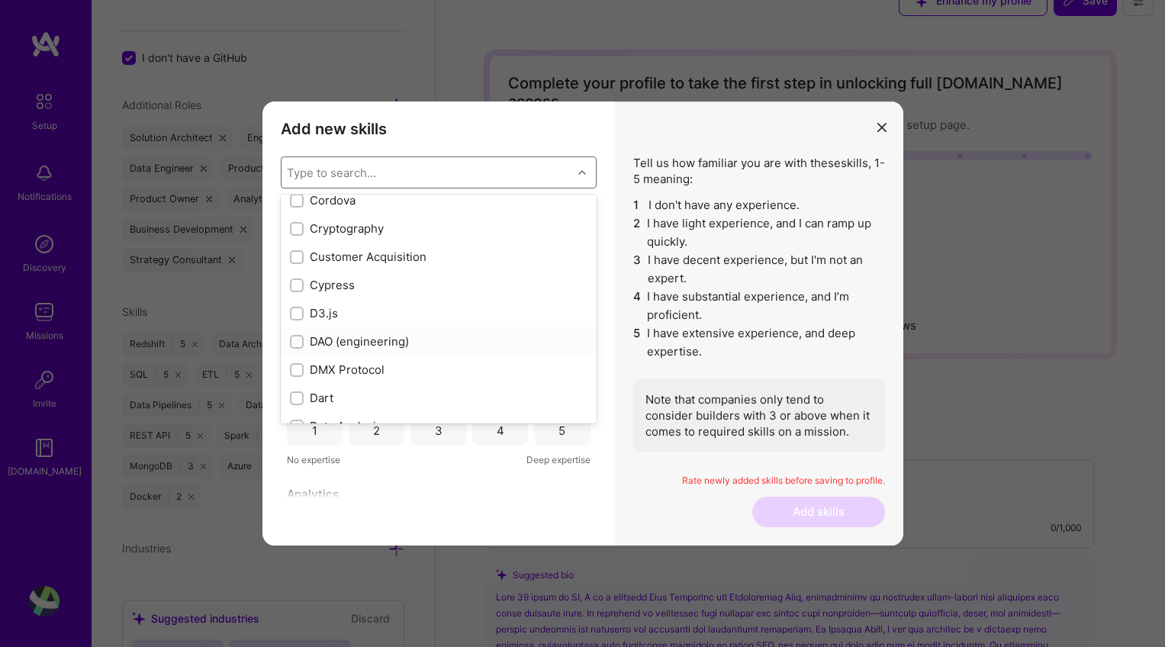
scroll to position [2189, 0]
click at [298, 340] on input "modal" at bounding box center [298, 339] width 11 height 11
checkbox input "true"
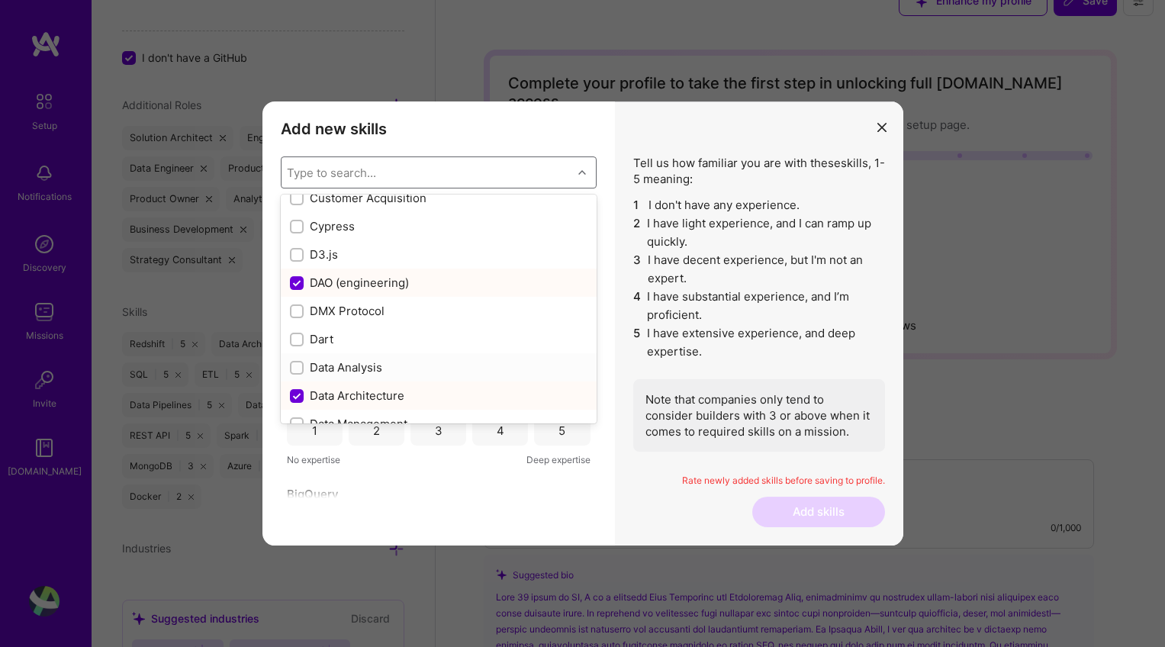
click at [298, 366] on input "modal" at bounding box center [298, 368] width 11 height 11
checkbox input "true"
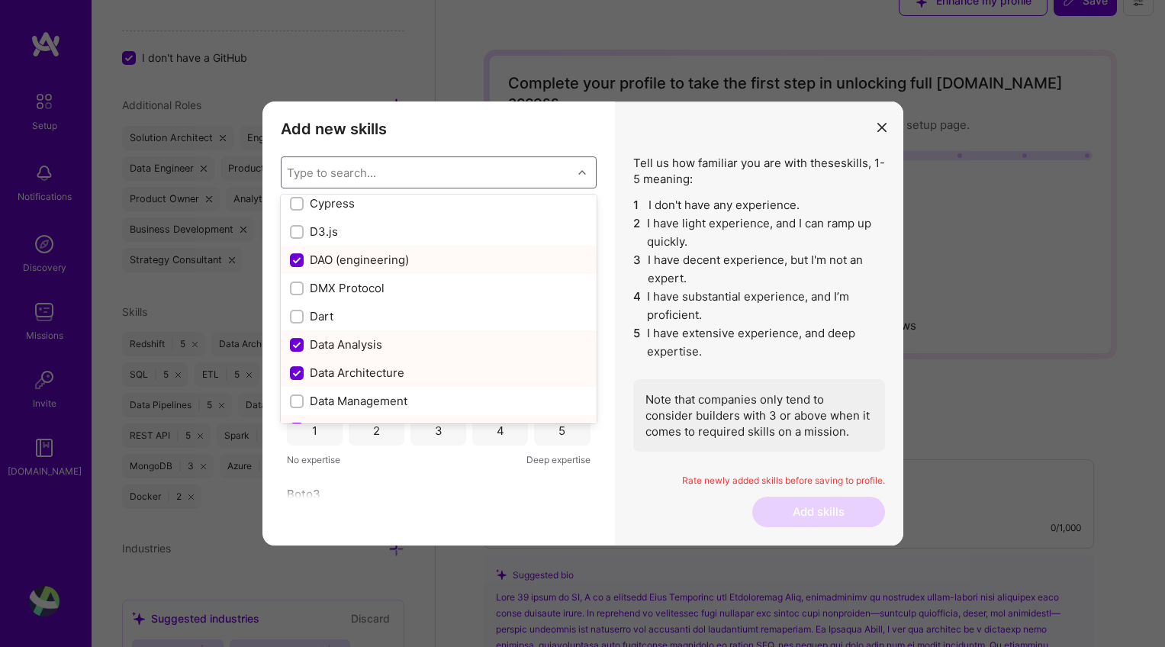
scroll to position [2306, 0]
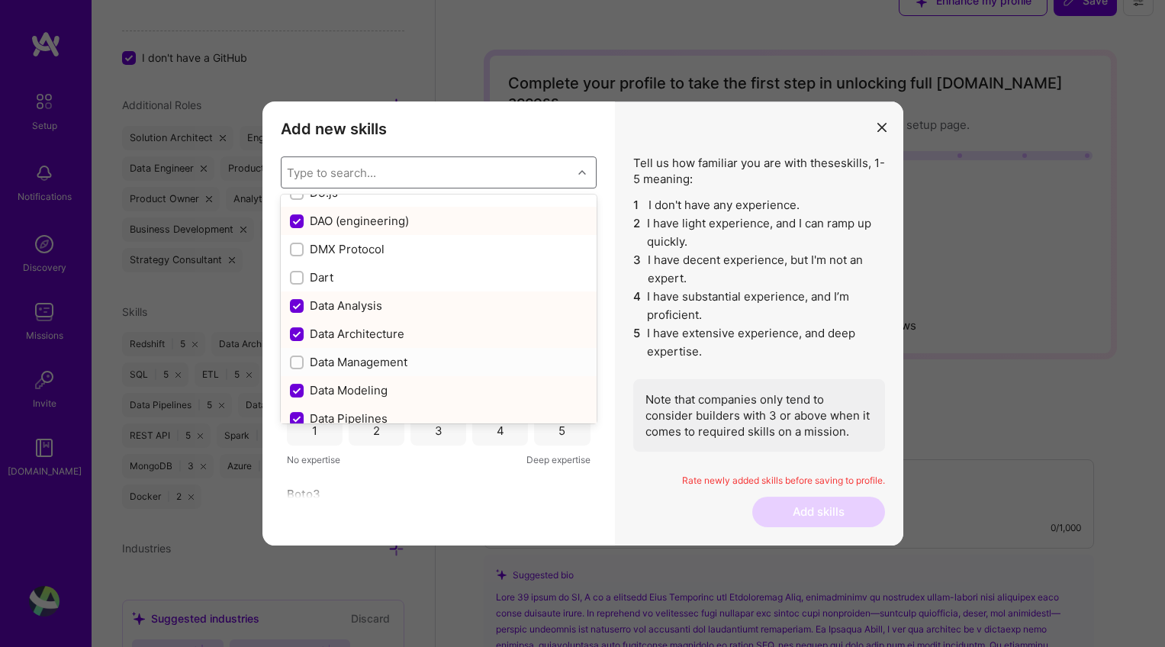
click at [301, 362] on input "modal" at bounding box center [298, 363] width 11 height 11
checkbox input "true"
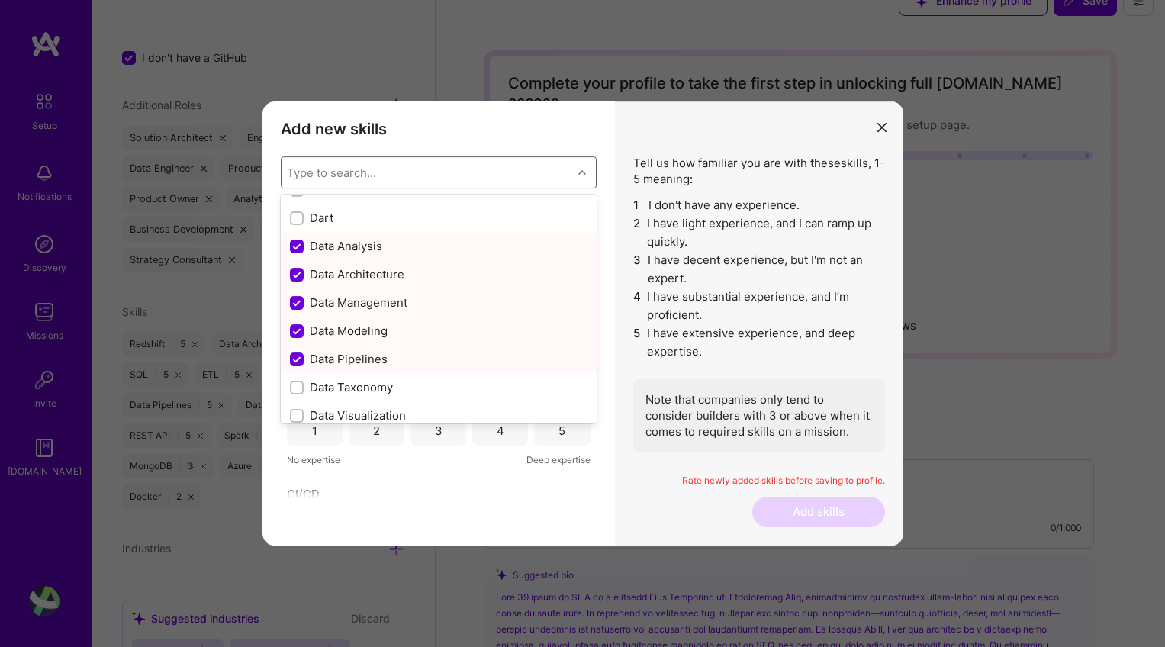
scroll to position [2389, 0]
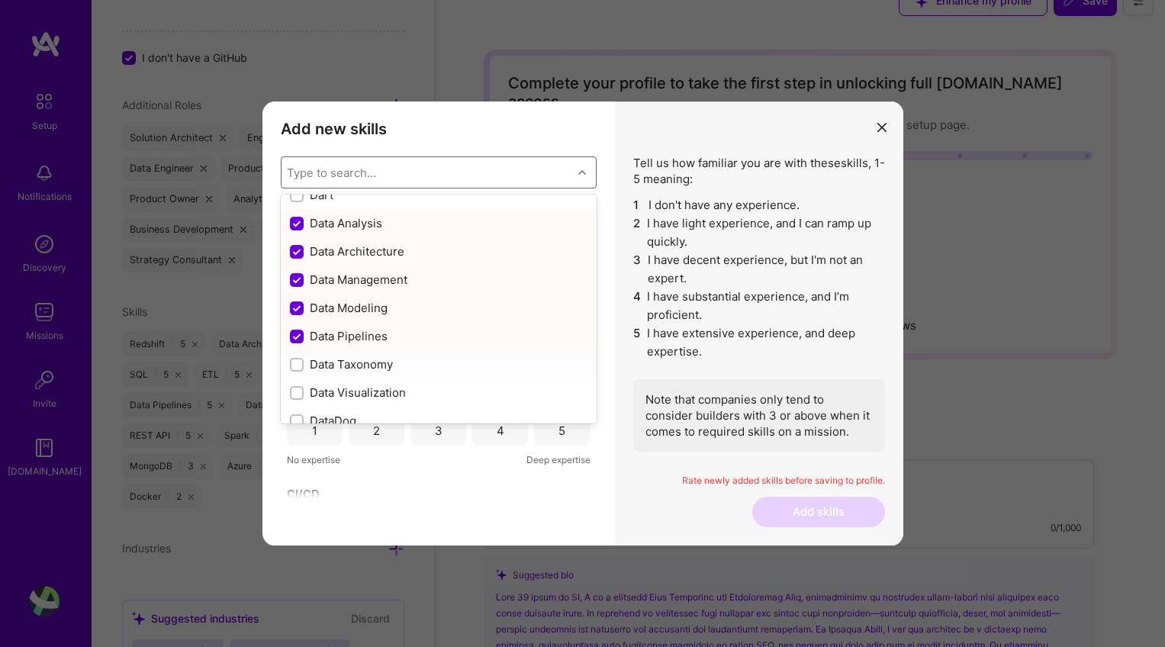
click at [299, 372] on label "modal" at bounding box center [297, 364] width 14 height 16
click at [299, 371] on input "modal" at bounding box center [298, 365] width 11 height 11
click at [299, 363] on input "modal" at bounding box center [298, 365] width 11 height 11
checkbox input "true"
click at [297, 390] on input "modal" at bounding box center [298, 393] width 11 height 11
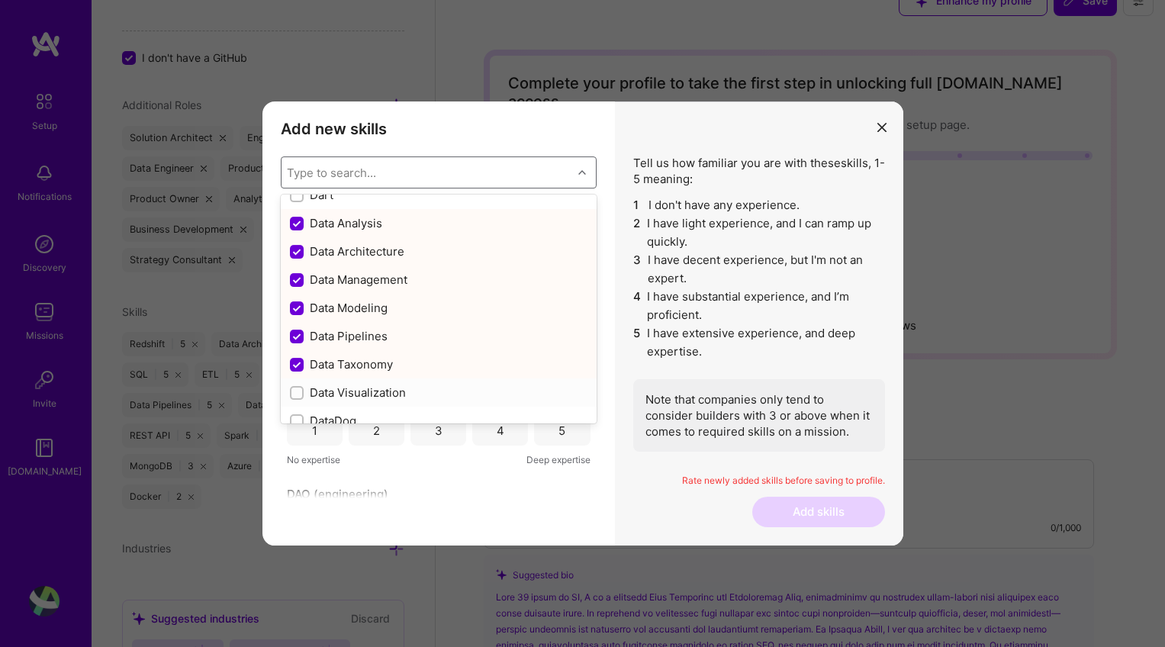
checkbox input "true"
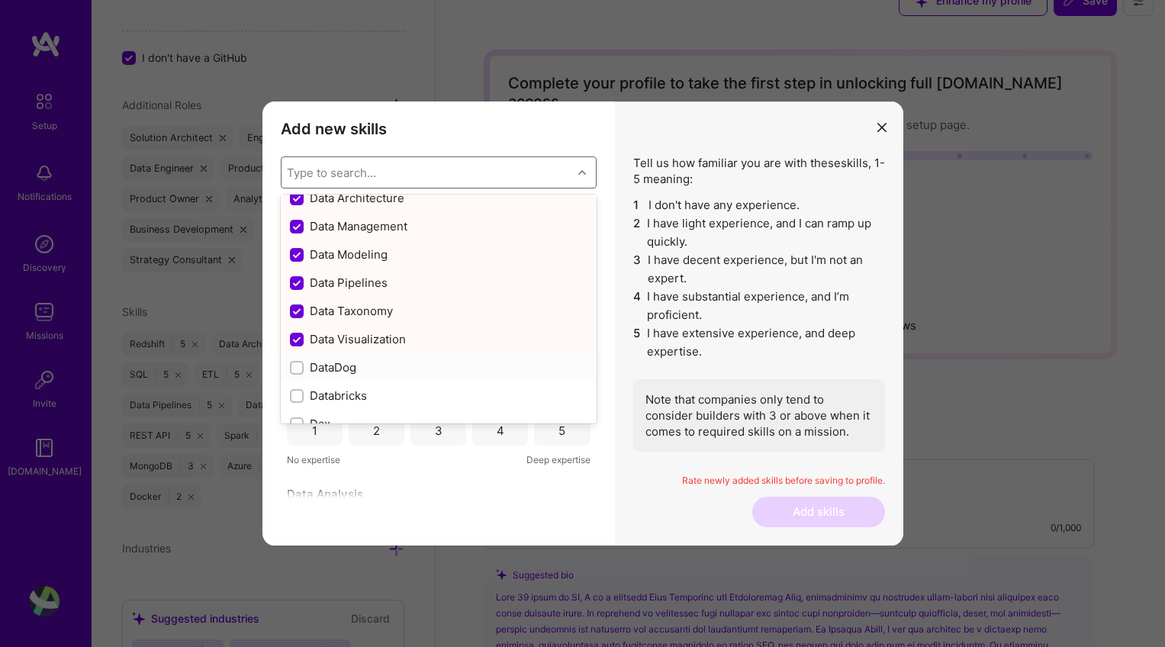
scroll to position [2465, 0]
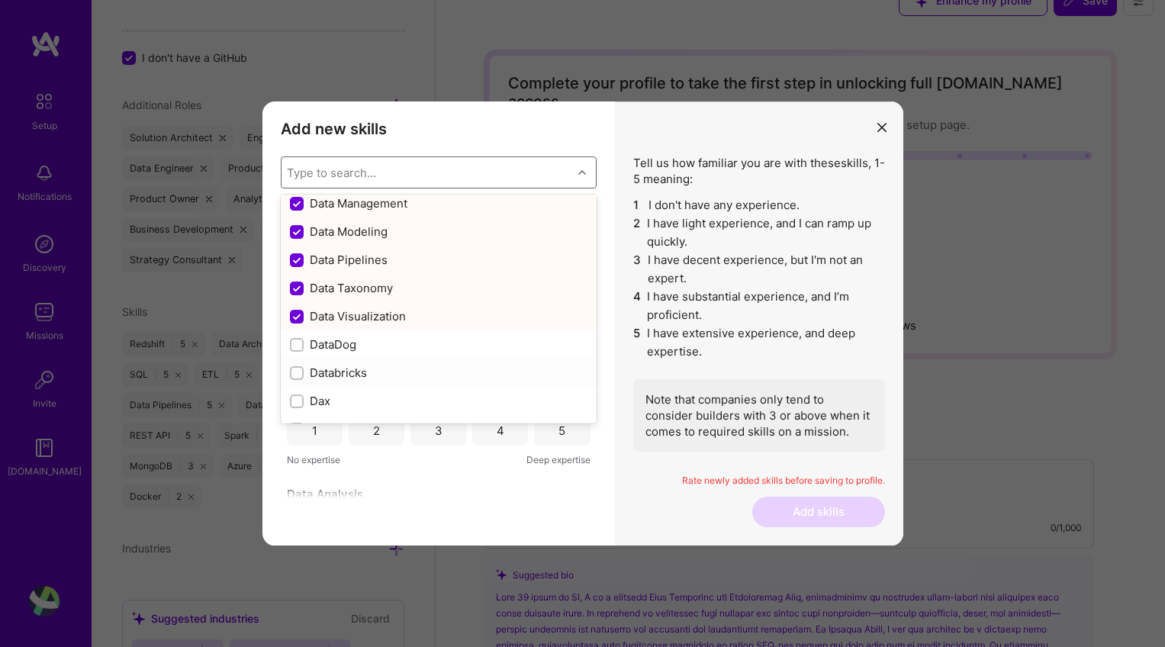
click at [296, 375] on input "modal" at bounding box center [298, 374] width 11 height 11
checkbox input "true"
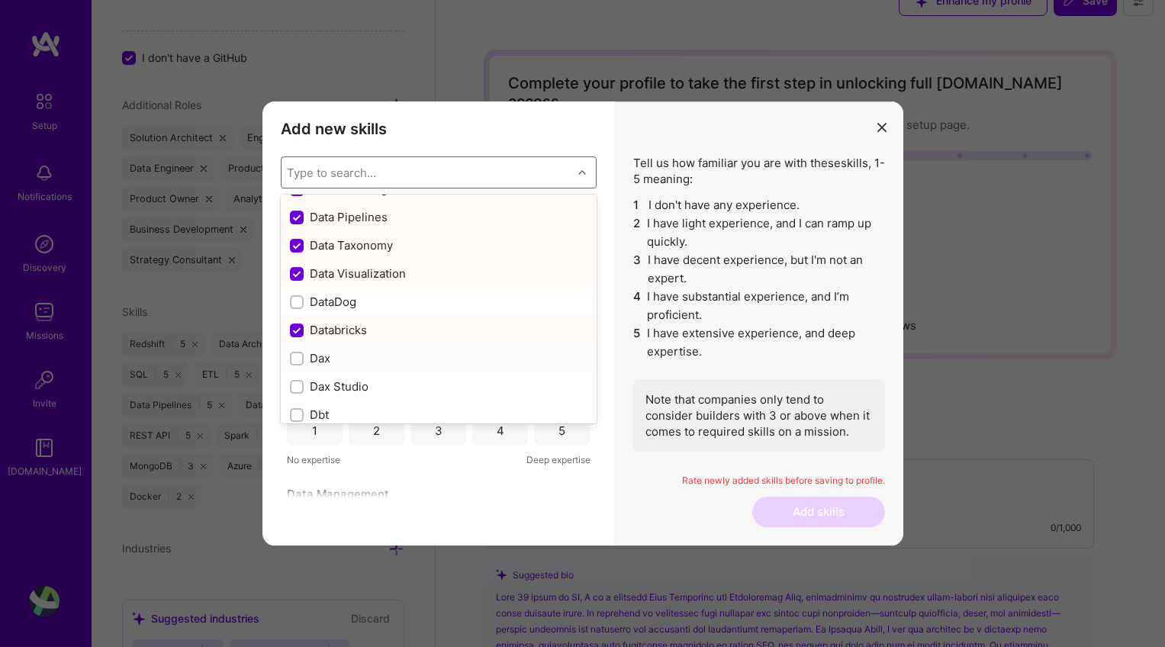
scroll to position [2530, 0]
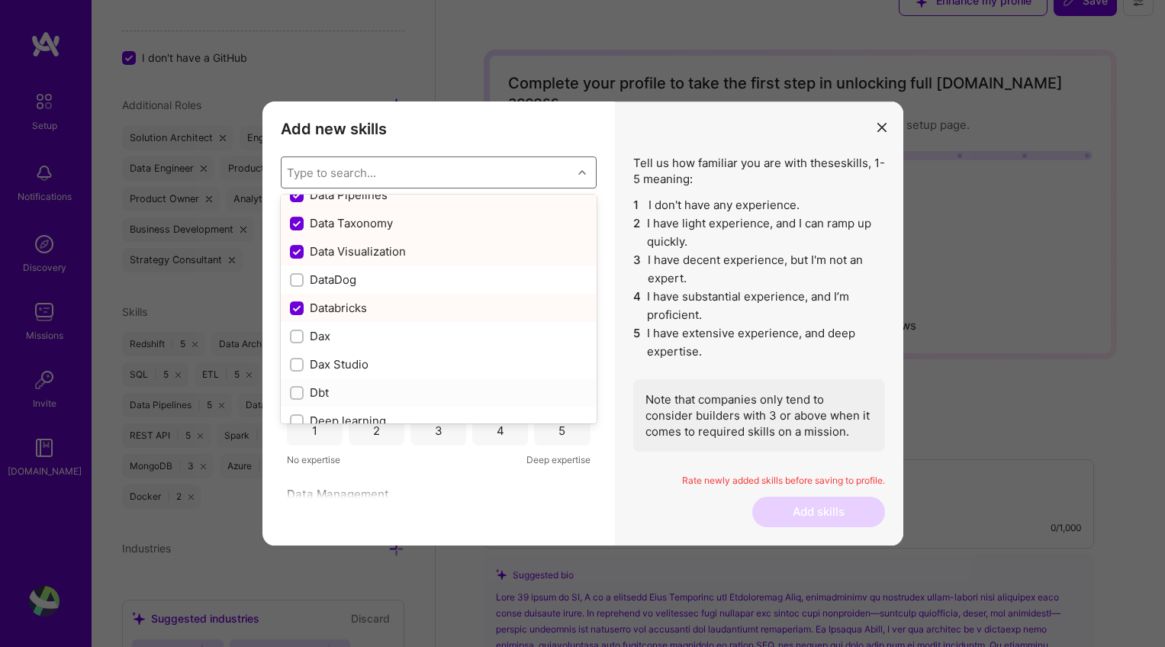
click at [299, 388] on input "modal" at bounding box center [298, 393] width 11 height 11
checkbox input "true"
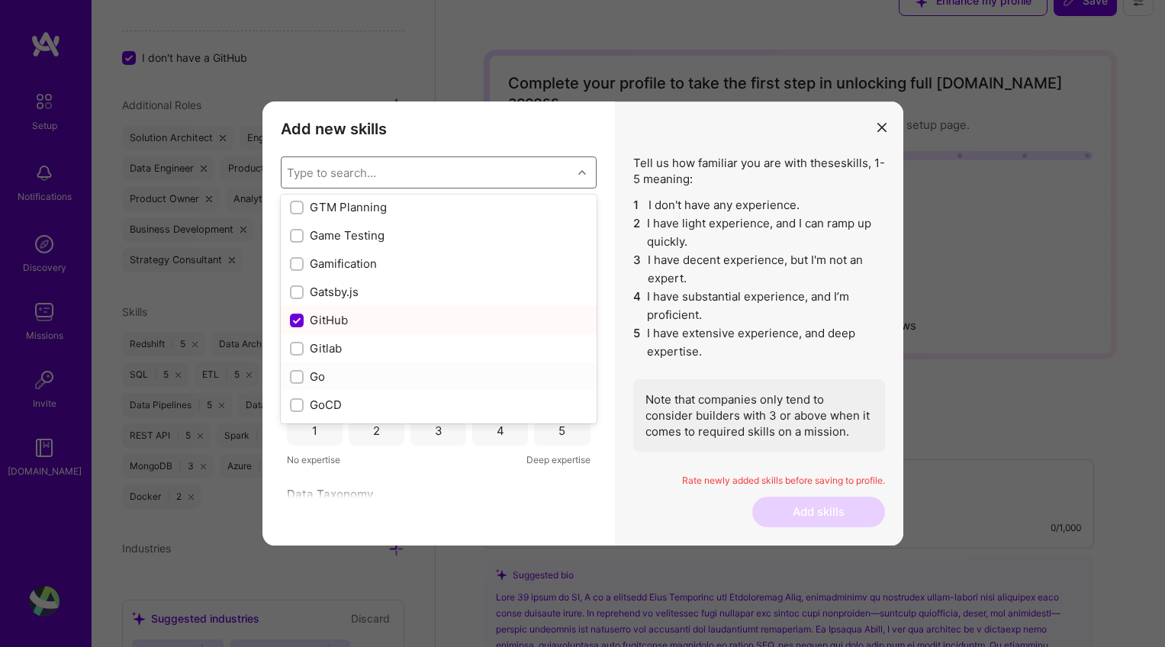
scroll to position [3989, 0]
click at [295, 344] on input "modal" at bounding box center [298, 346] width 11 height 11
checkbox input "true"
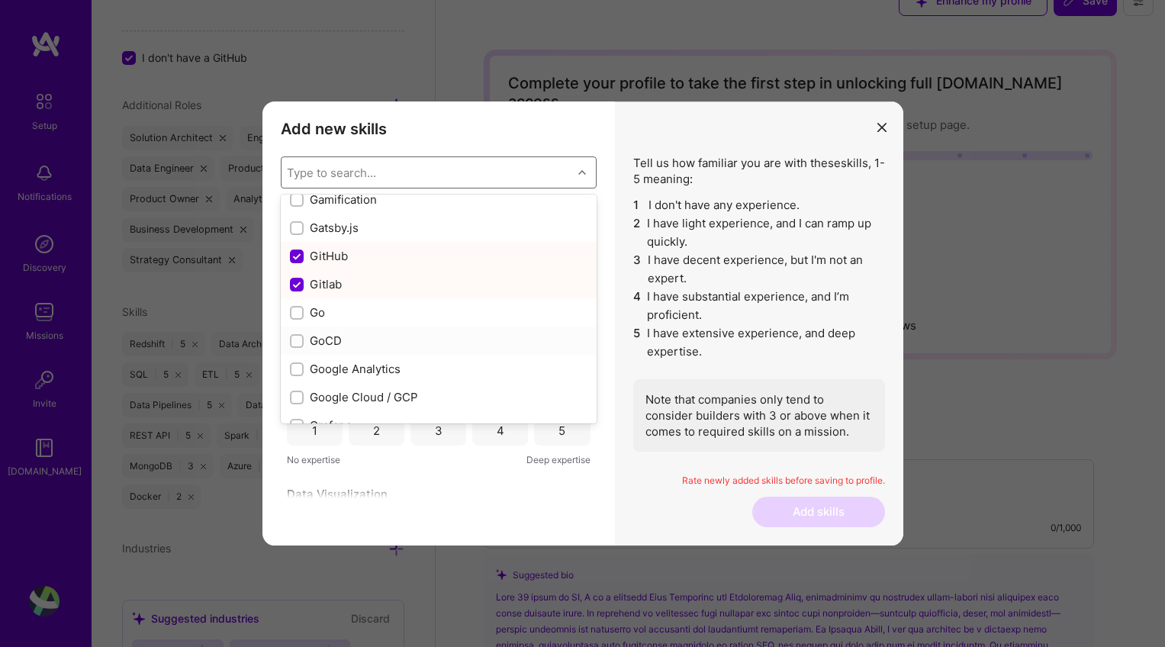
scroll to position [4066, 0]
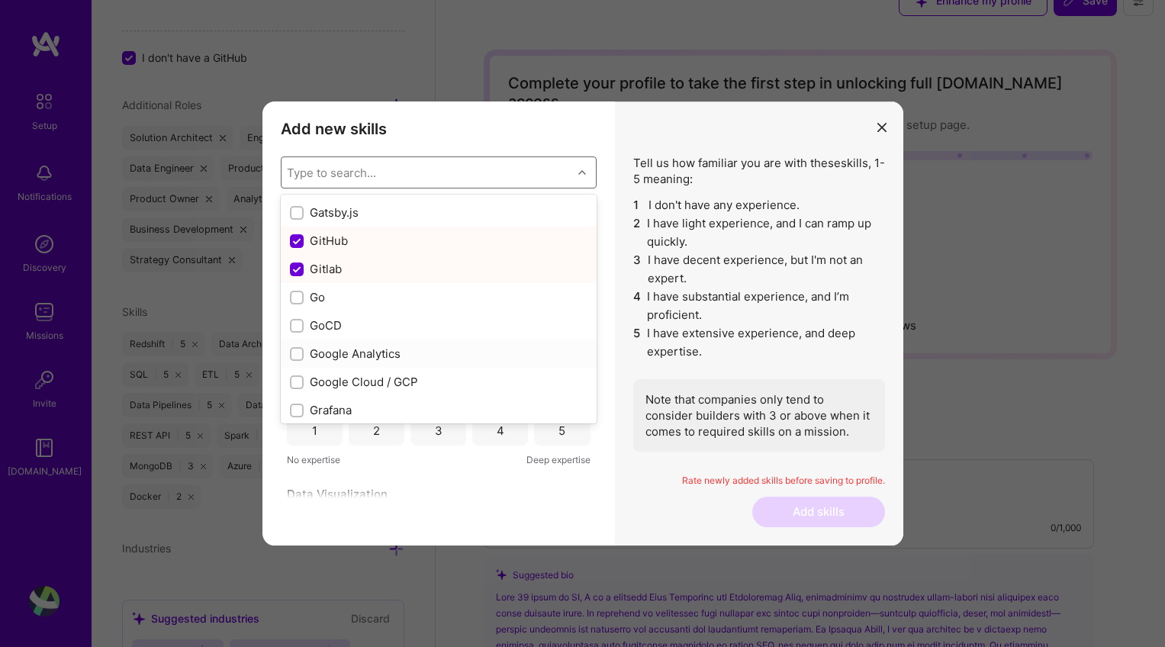
click at [300, 353] on input "modal" at bounding box center [298, 355] width 11 height 11
checkbox input "true"
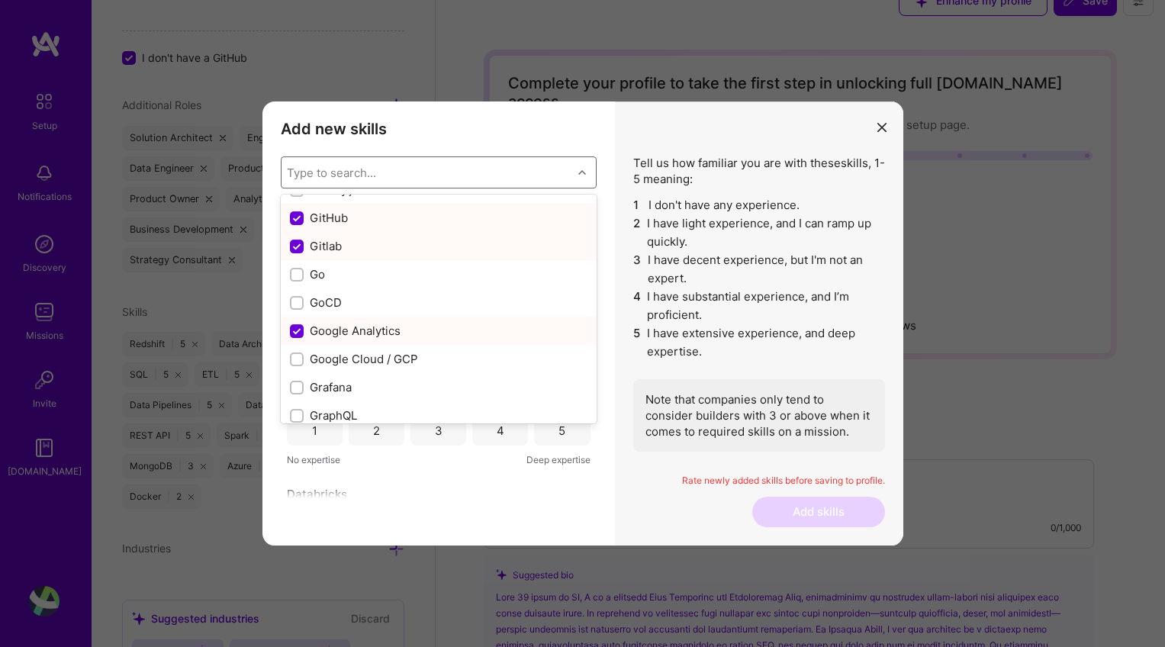
scroll to position [4127, 0]
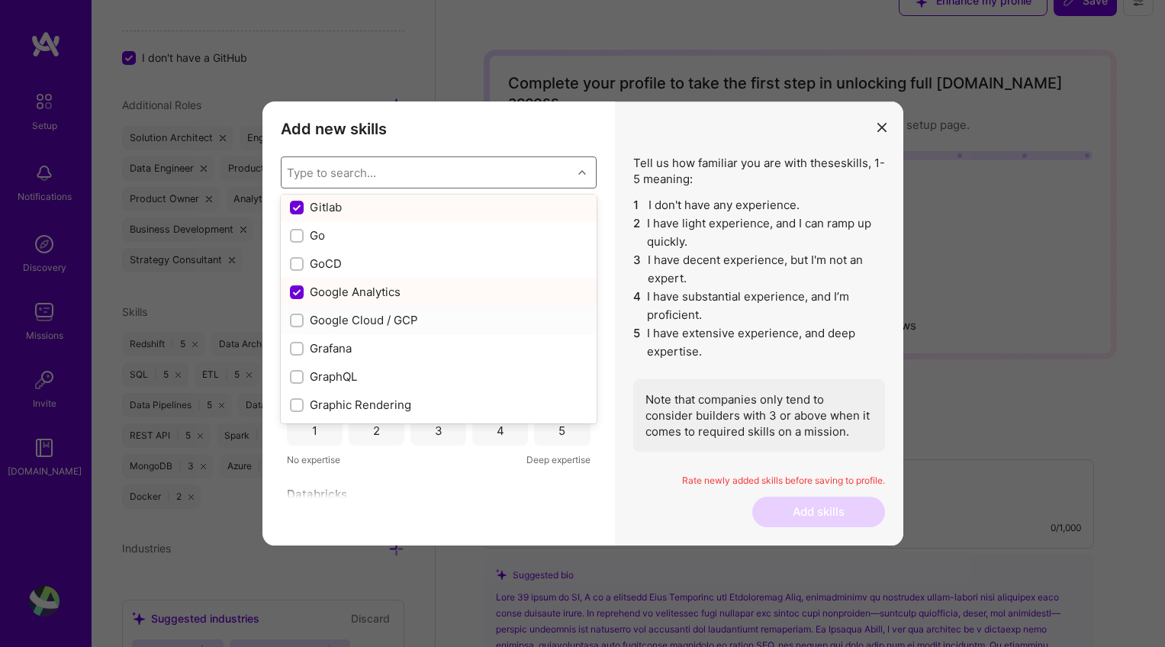
click at [296, 319] on input "modal" at bounding box center [298, 321] width 11 height 11
checkbox input "true"
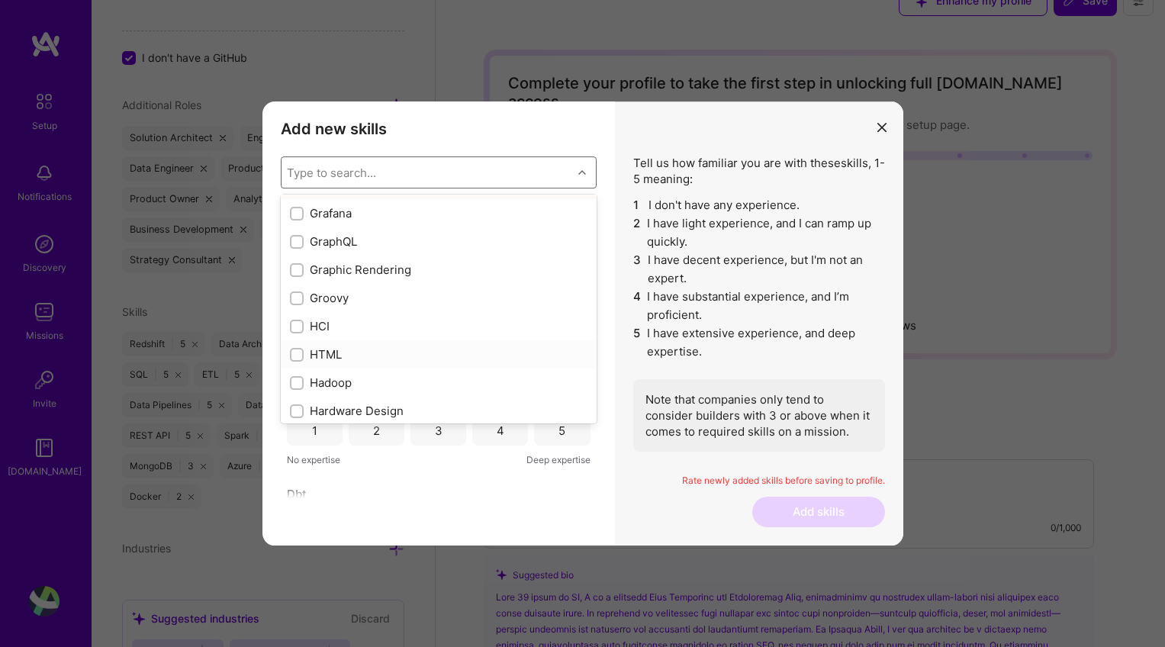
scroll to position [4285, 0]
click at [298, 357] on input "modal" at bounding box center [298, 361] width 11 height 11
checkbox input "true"
click at [293, 334] on input "modal" at bounding box center [298, 332] width 11 height 11
checkbox input "true"
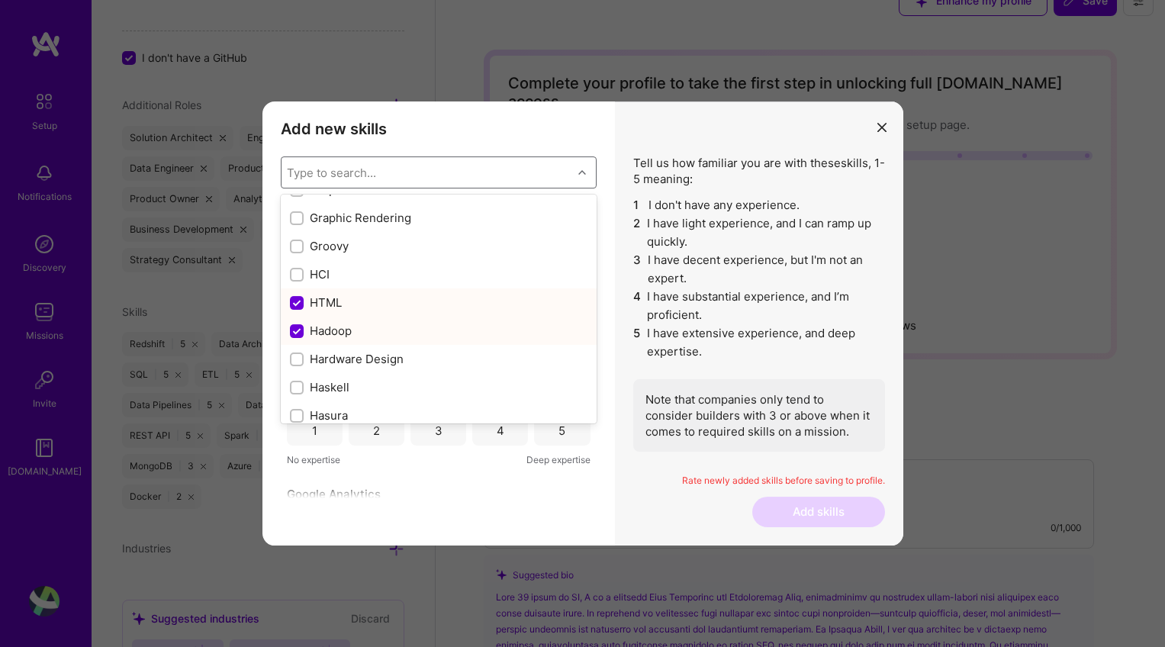
scroll to position [4411, 0]
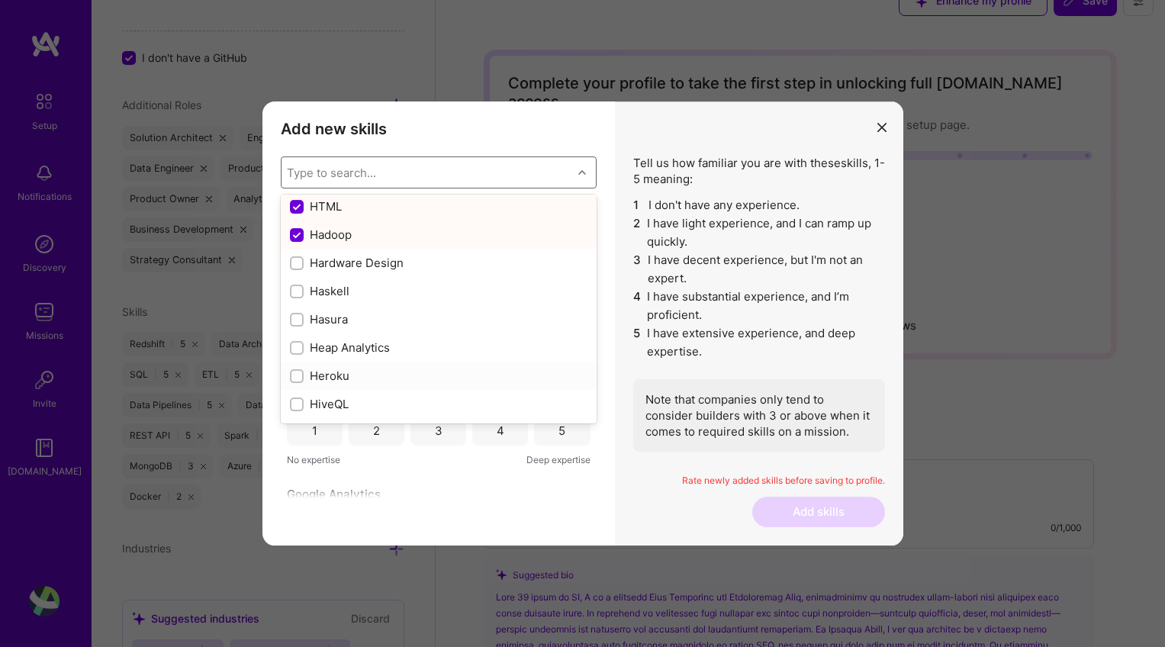
click at [300, 376] on input "modal" at bounding box center [298, 377] width 11 height 11
checkbox input "true"
click at [298, 380] on input "modal" at bounding box center [298, 382] width 11 height 11
checkbox input "true"
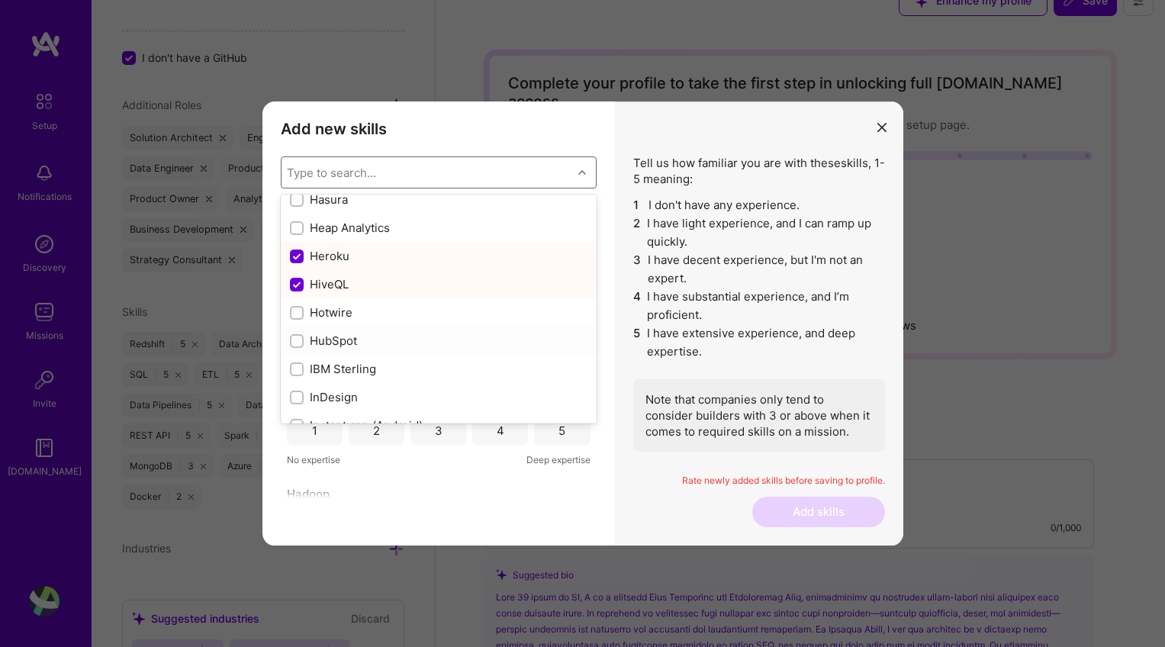
scroll to position [4553, 0]
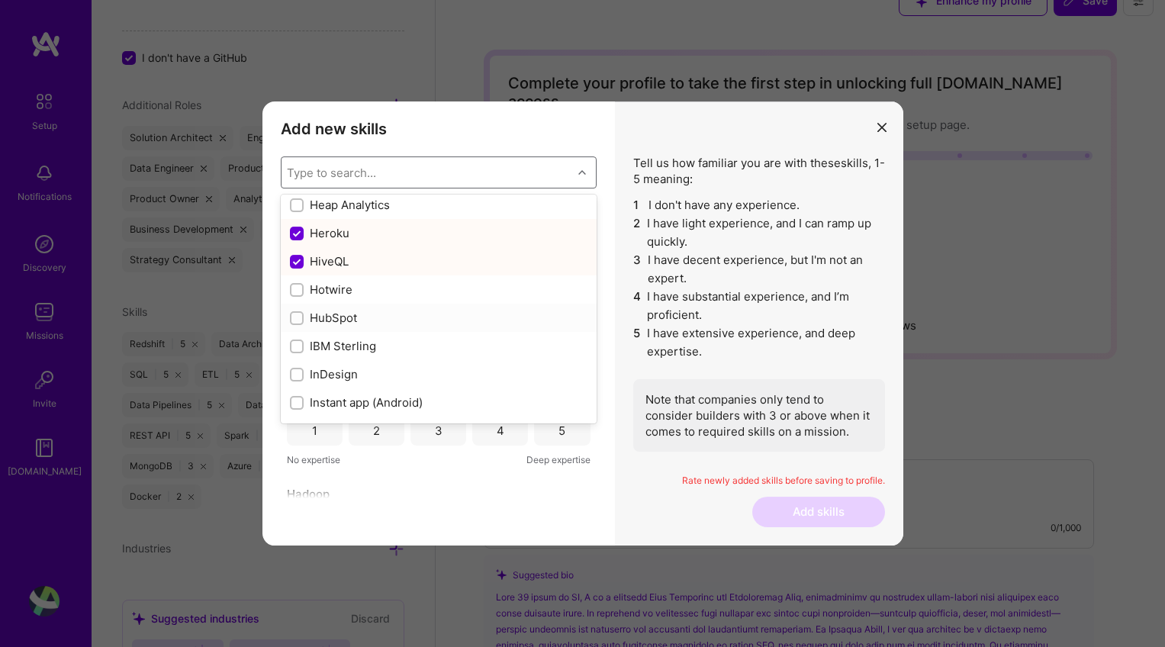
click at [298, 318] on input "modal" at bounding box center [298, 319] width 11 height 11
checkbox input "true"
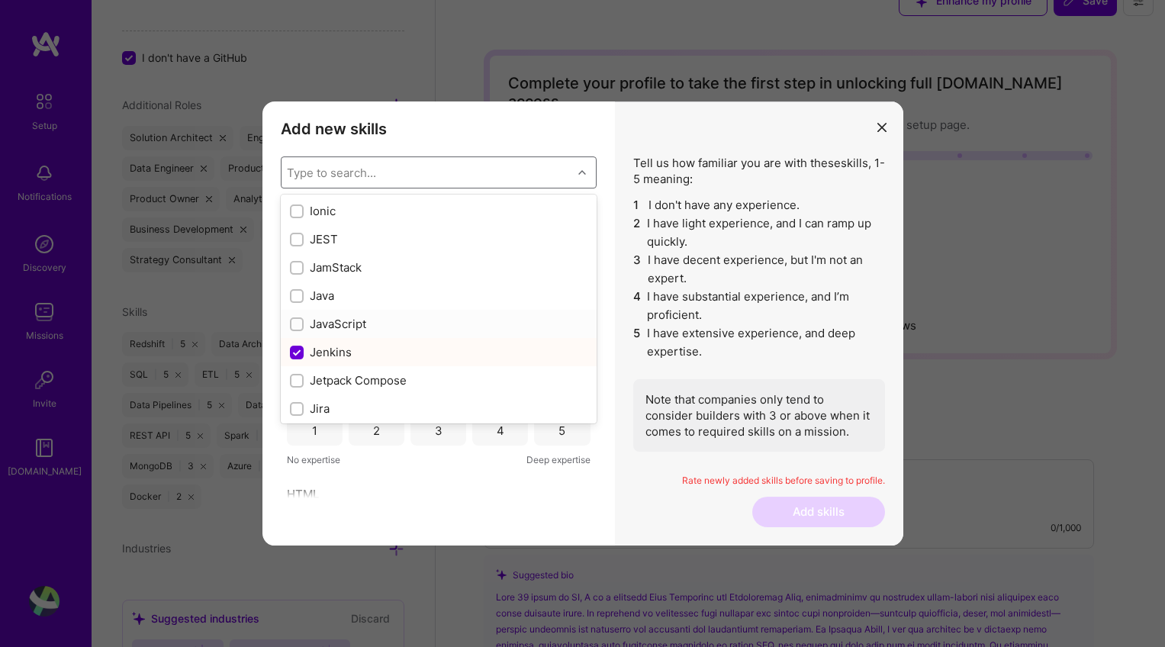
scroll to position [4840, 0]
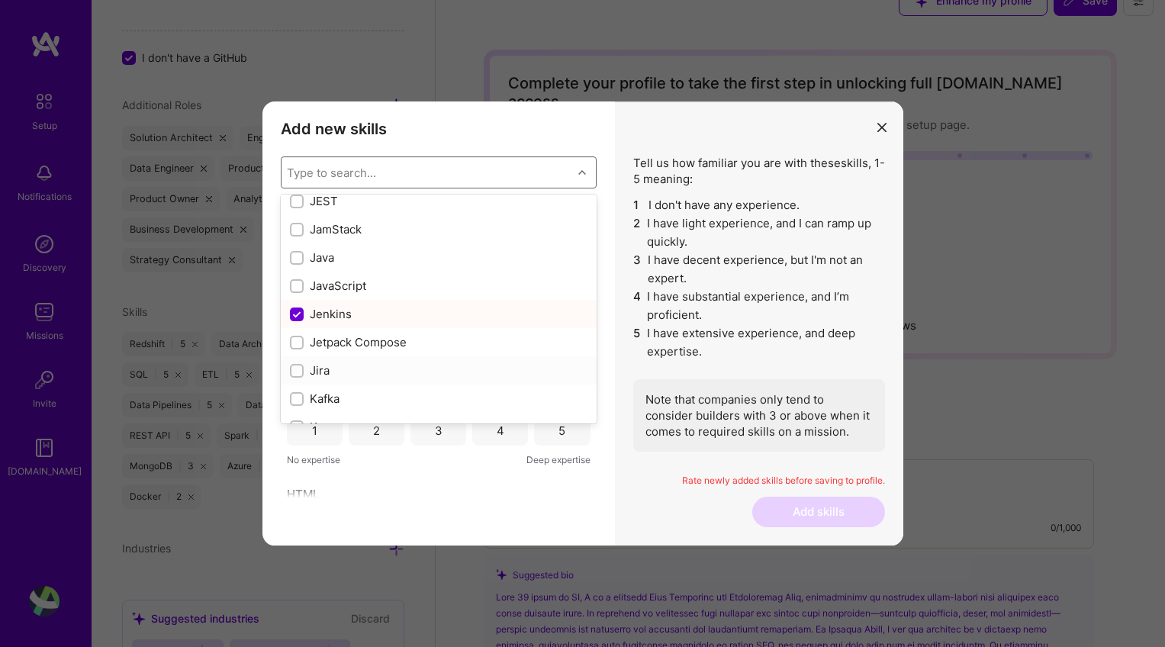
click at [298, 371] on input "modal" at bounding box center [298, 371] width 11 height 11
checkbox input "true"
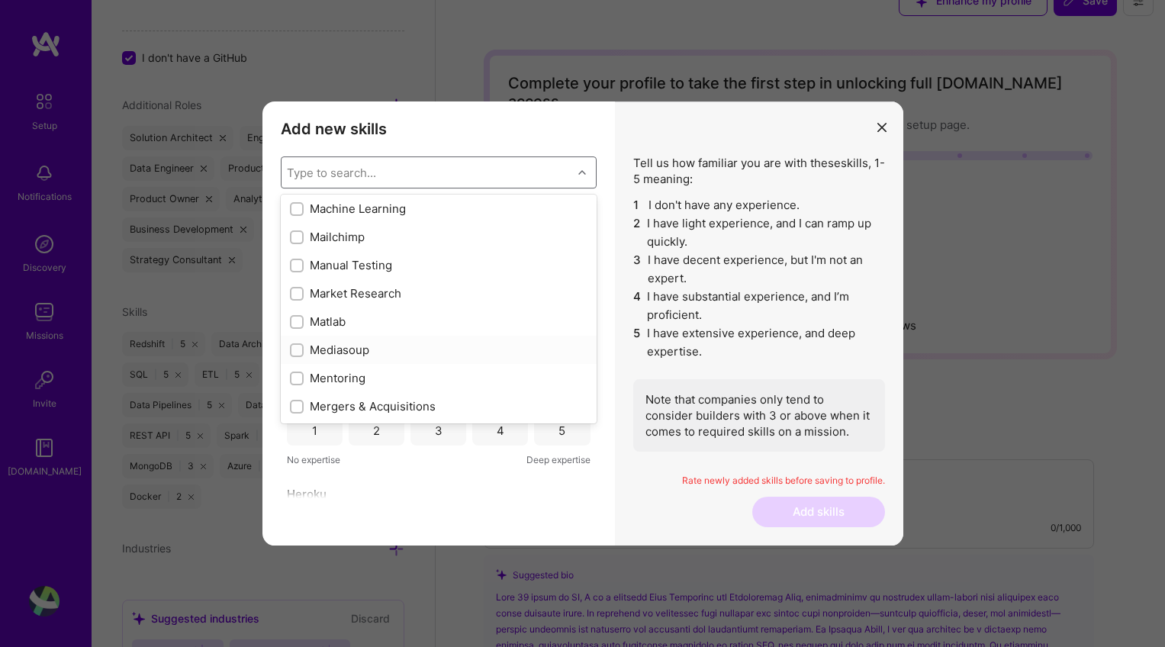
scroll to position [5525, 0]
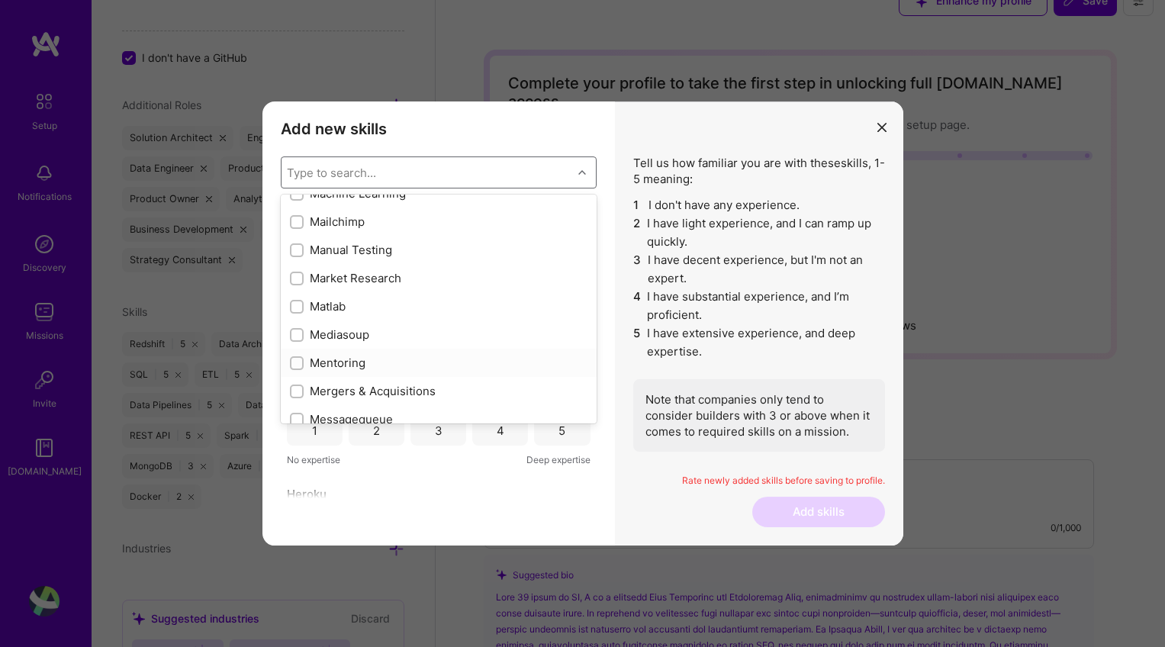
click at [295, 363] on input "modal" at bounding box center [298, 364] width 11 height 11
checkbox input "true"
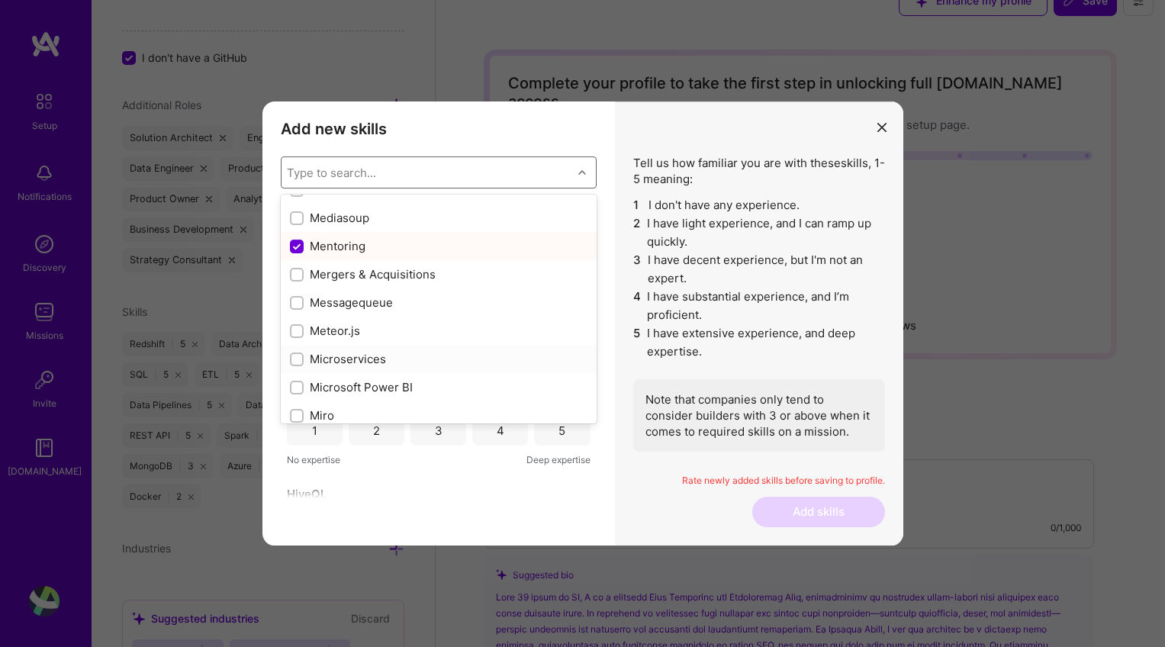
scroll to position [5680, 0]
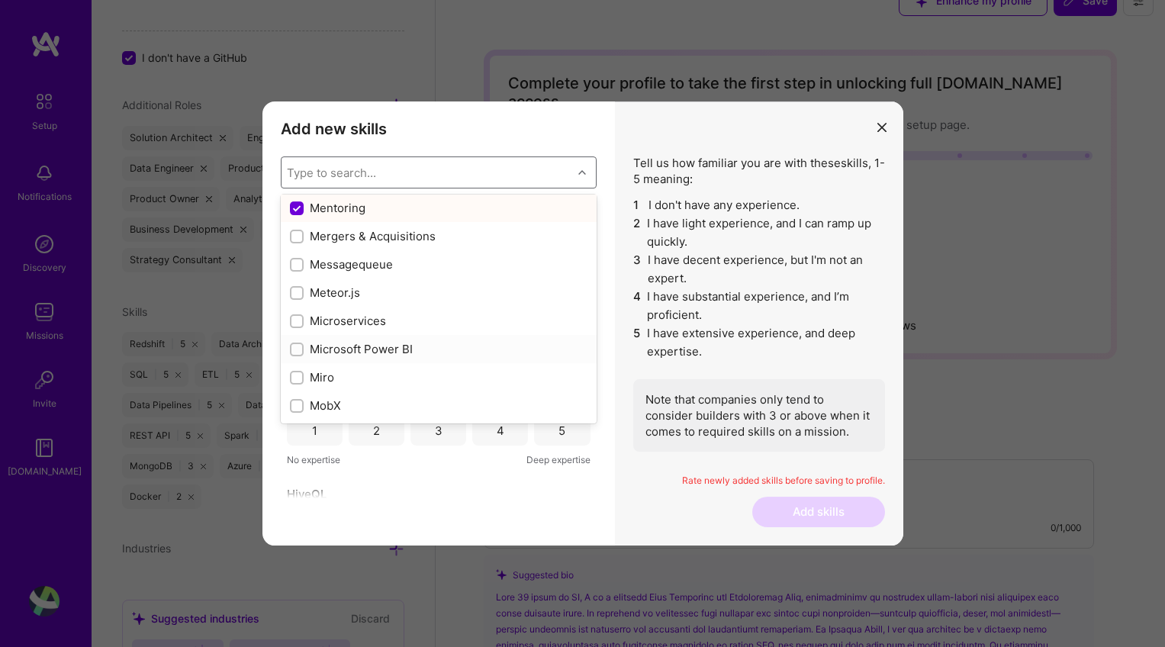
click at [296, 350] on input "modal" at bounding box center [298, 350] width 11 height 11
checkbox input "true"
click at [295, 324] on input "modal" at bounding box center [298, 322] width 11 height 11
checkbox input "true"
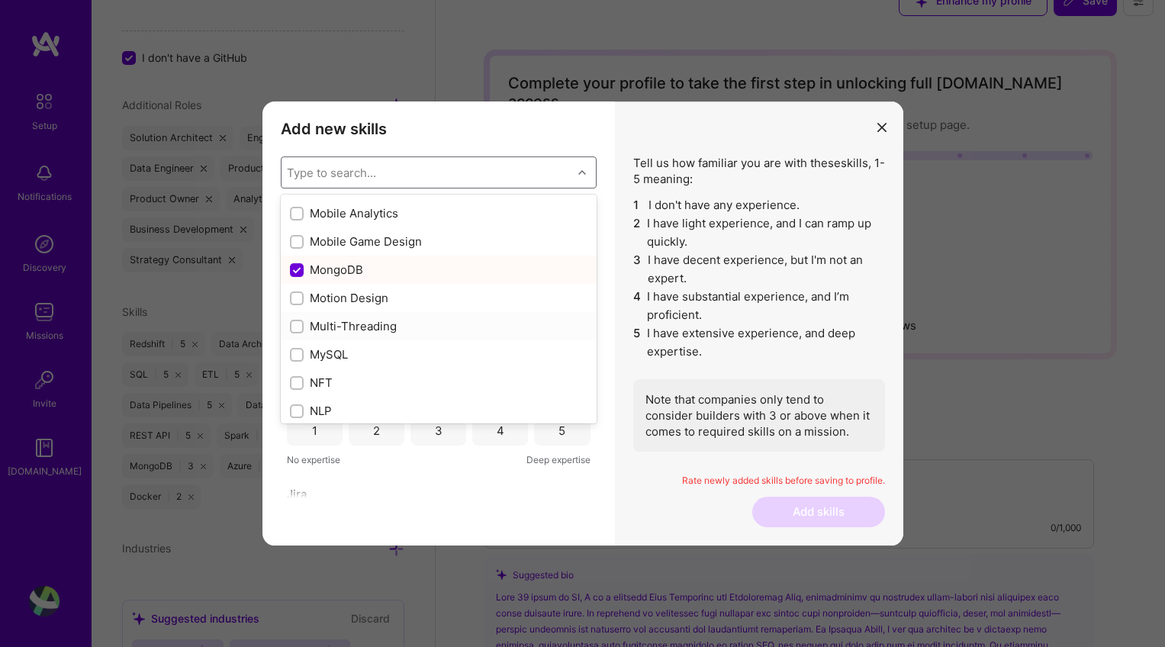
scroll to position [5909, 0]
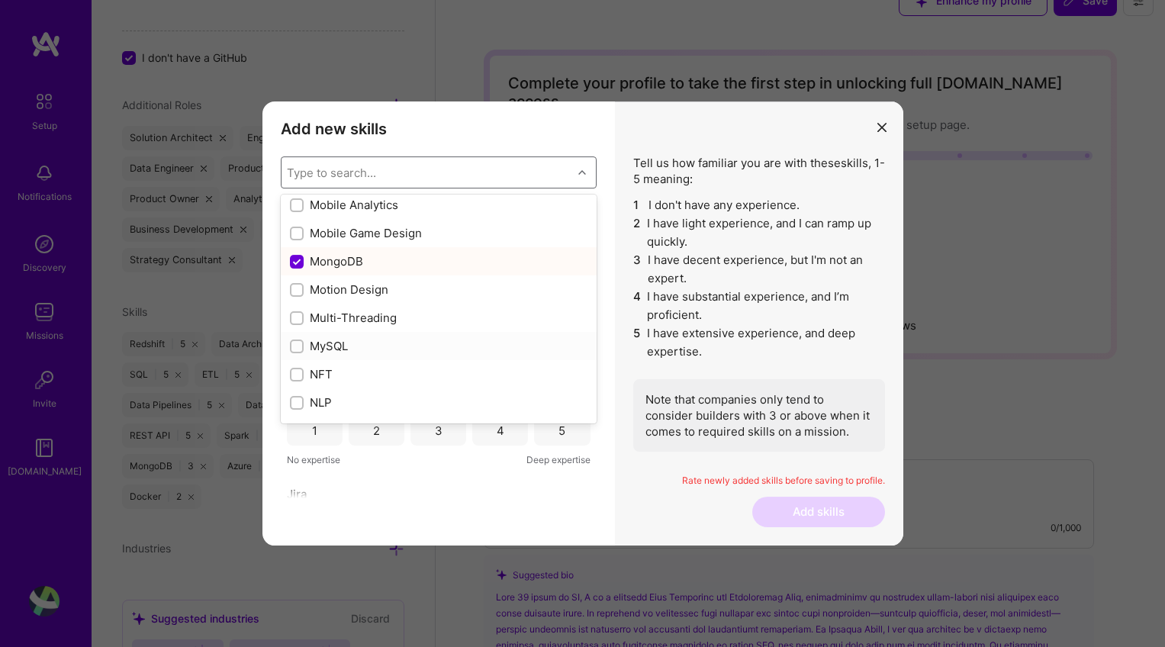
click at [298, 347] on input "modal" at bounding box center [298, 347] width 11 height 11
checkbox input "true"
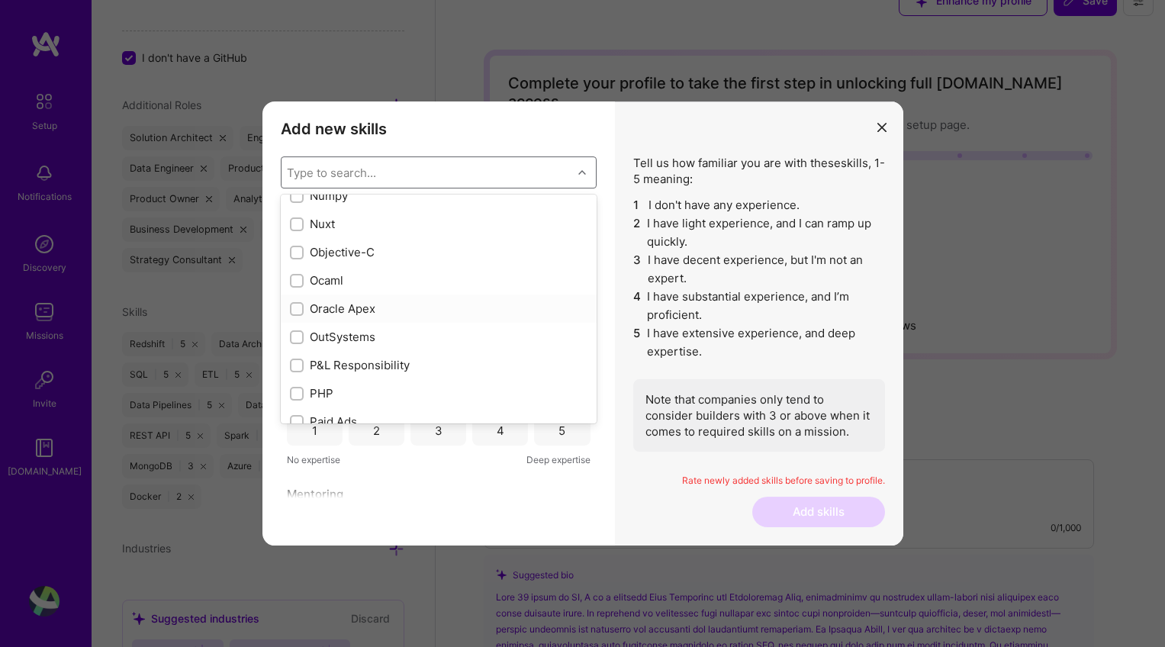
scroll to position [6336, 0]
click at [295, 340] on input "modal" at bounding box center [298, 343] width 11 height 11
checkbox input "true"
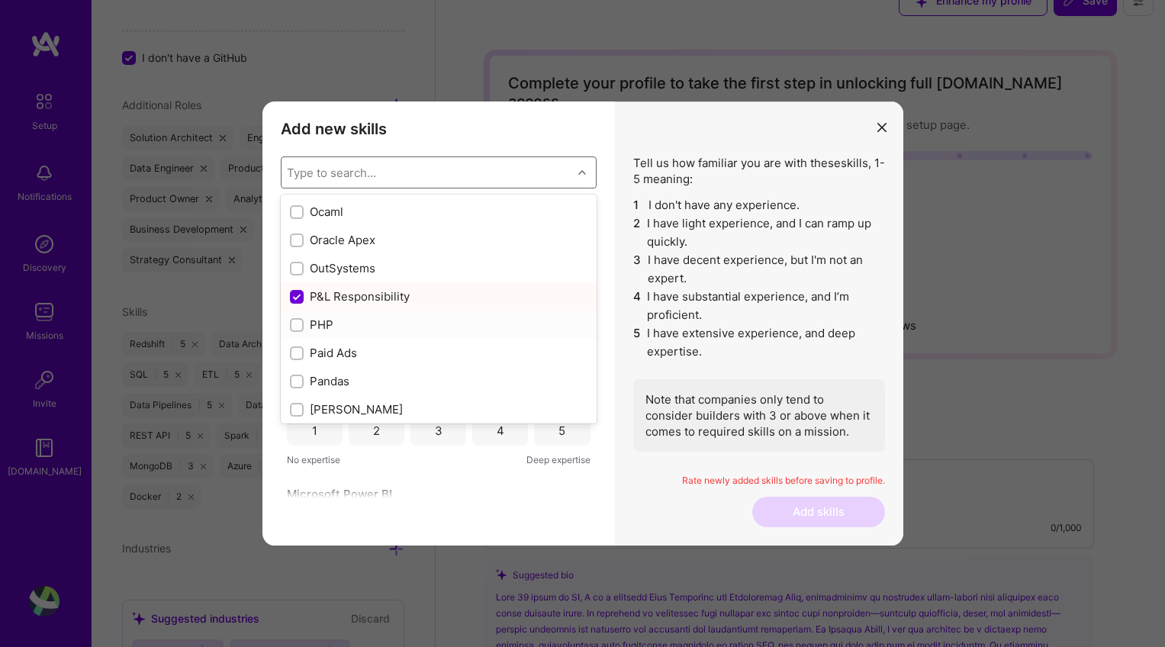
scroll to position [6448, 0]
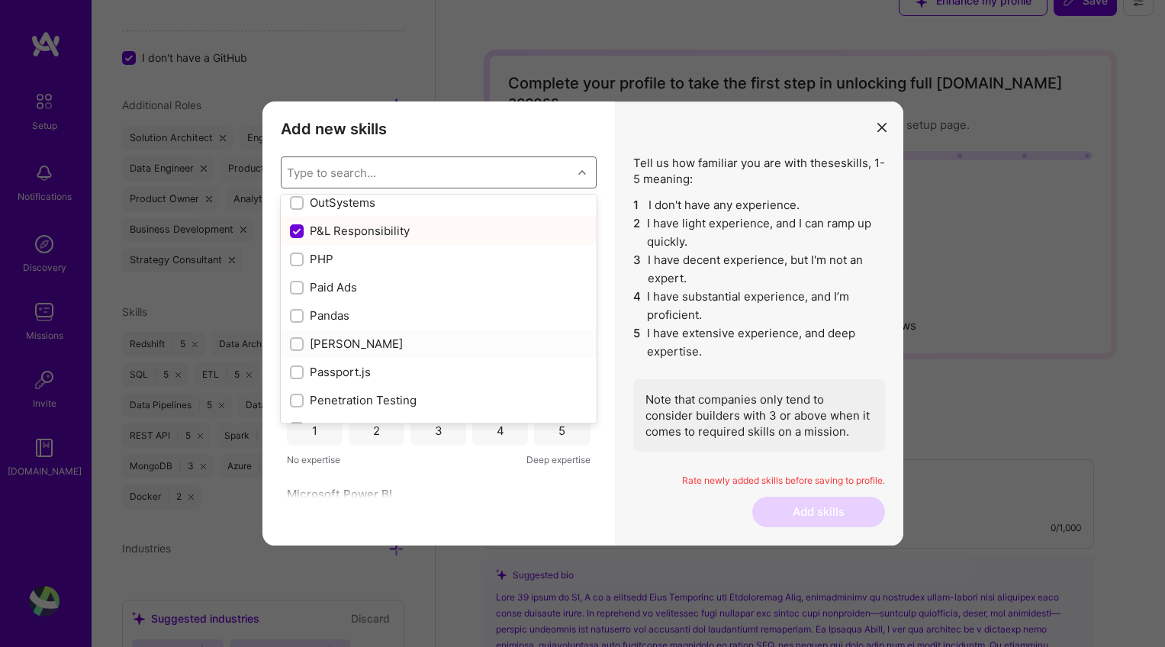
click at [295, 342] on input "modal" at bounding box center [298, 345] width 11 height 11
checkbox input "true"
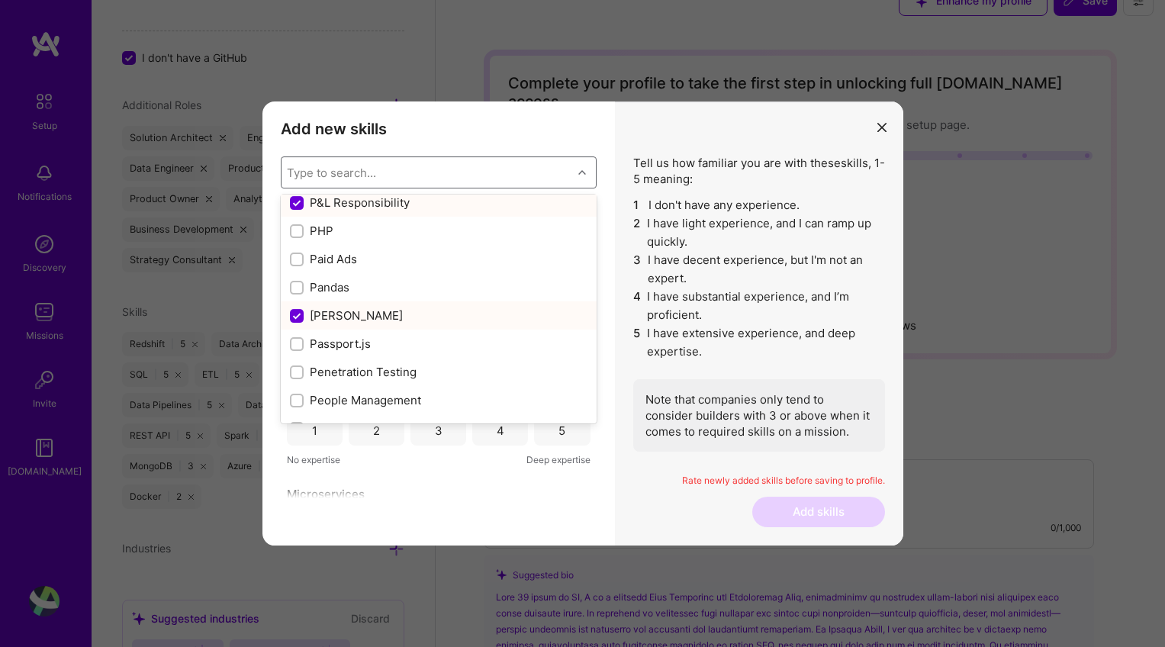
scroll to position [6537, 0]
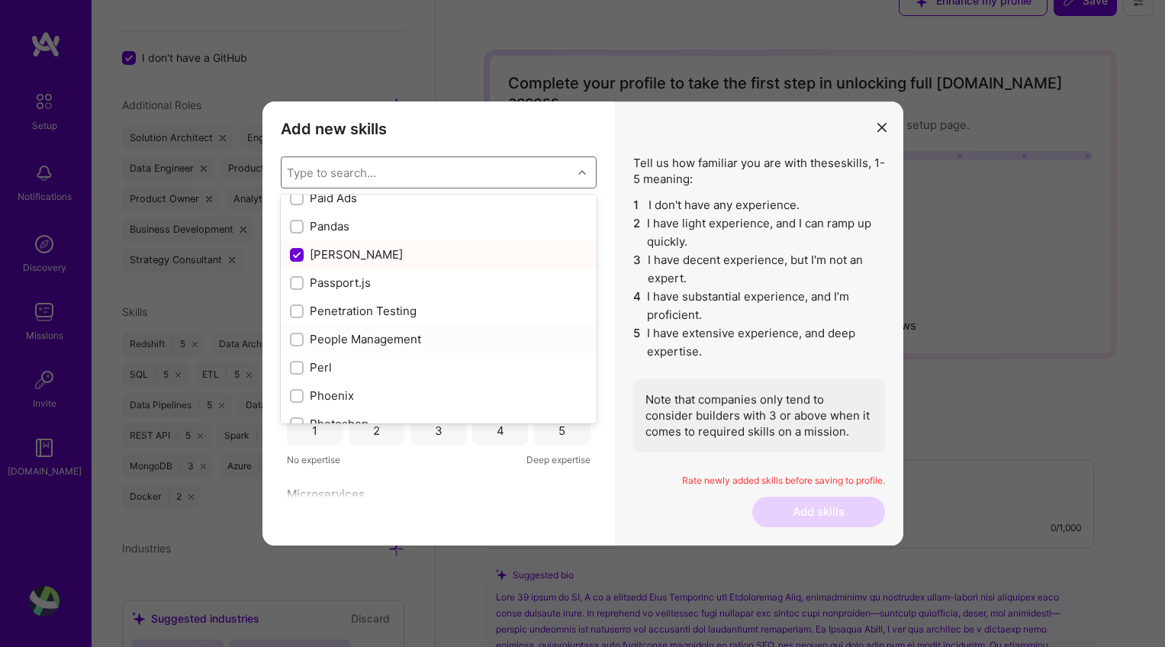
click at [297, 340] on input "modal" at bounding box center [298, 340] width 11 height 11
checkbox input "true"
click at [298, 335] on input "modal" at bounding box center [298, 340] width 11 height 11
checkbox input "true"
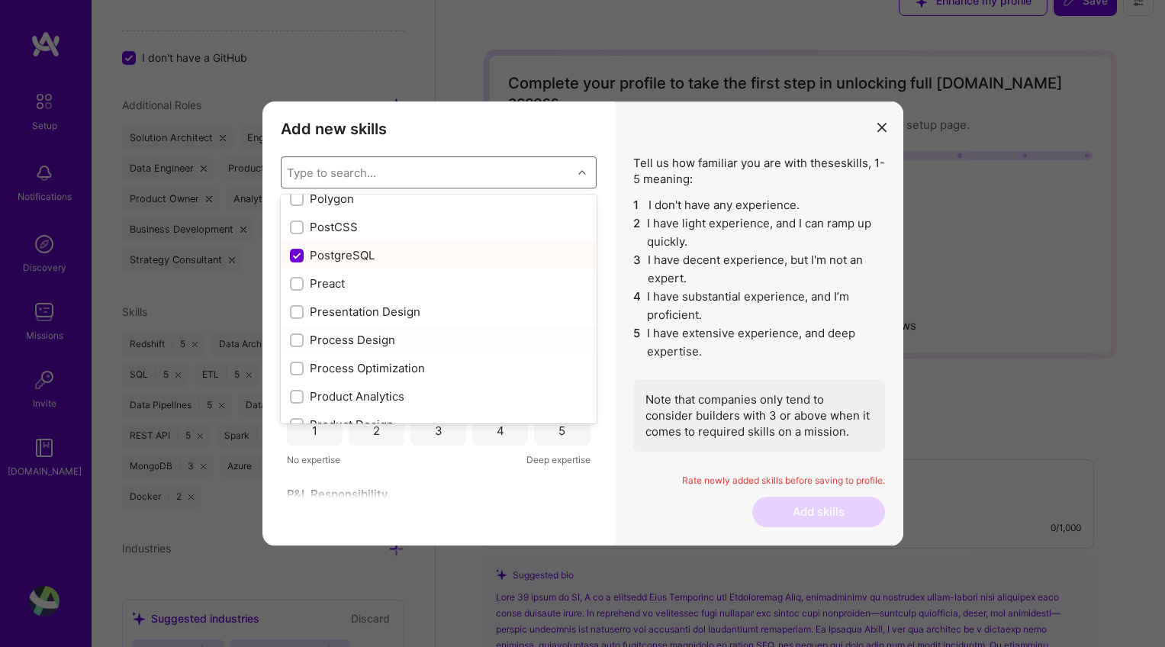
scroll to position [6828, 0]
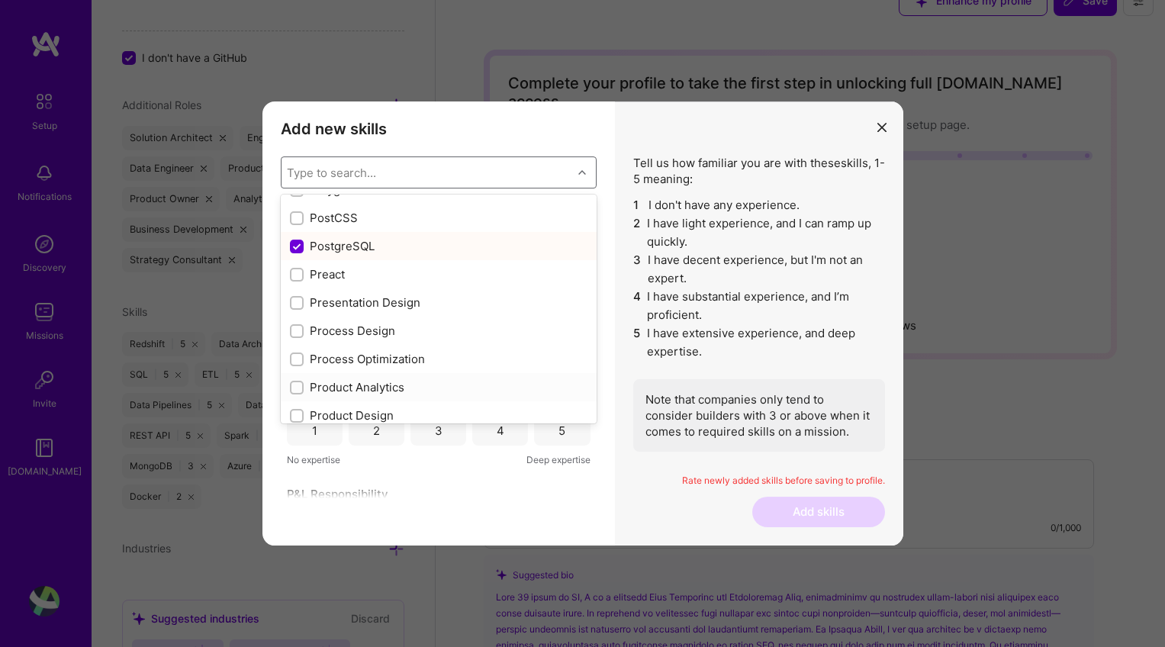
click at [295, 388] on input "modal" at bounding box center [298, 388] width 11 height 11
checkbox input "true"
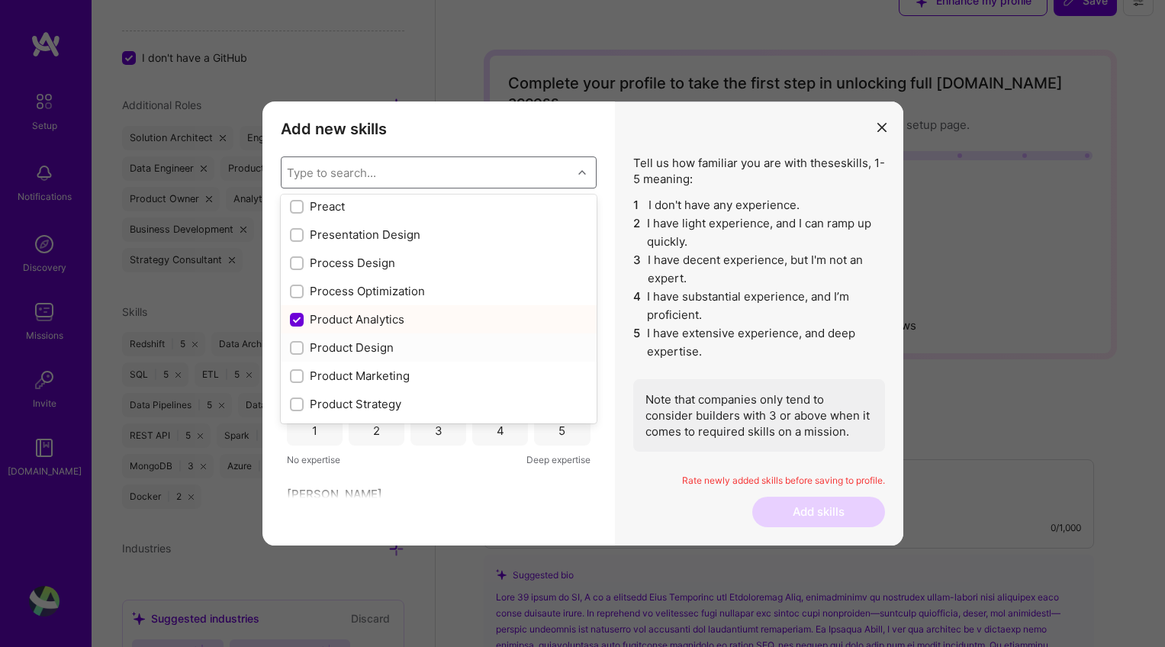
click at [298, 348] on input "modal" at bounding box center [298, 348] width 11 height 11
checkbox input "true"
click at [295, 375] on input "modal" at bounding box center [298, 377] width 11 height 11
checkbox input "true"
click at [296, 406] on input "modal" at bounding box center [298, 405] width 11 height 11
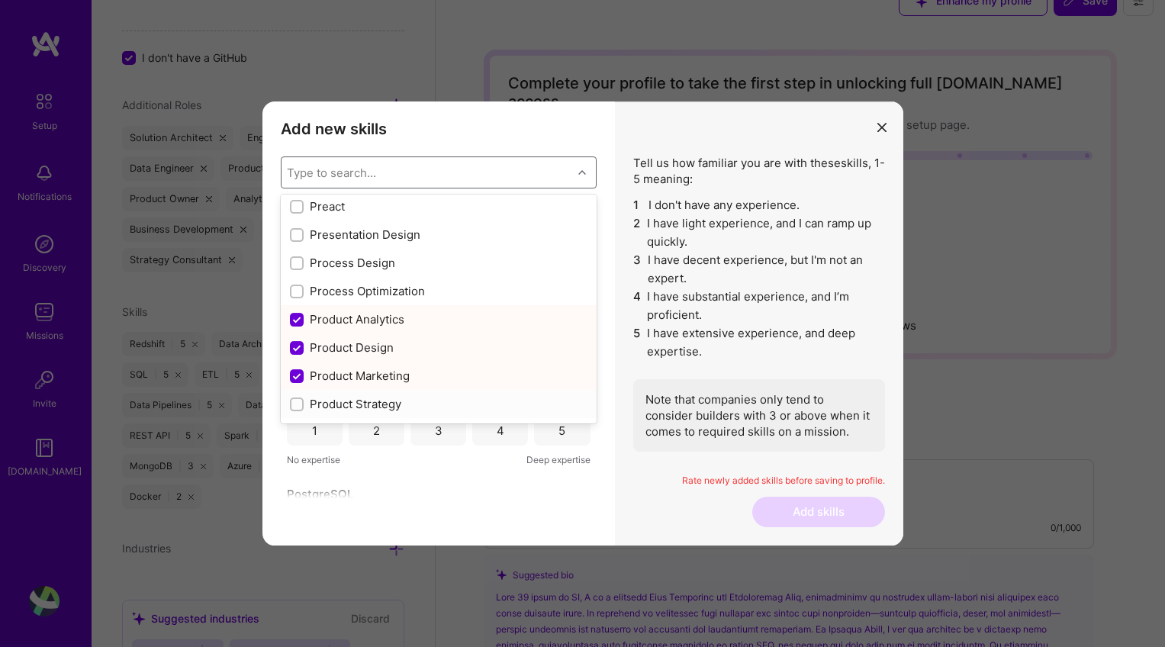
checkbox input "true"
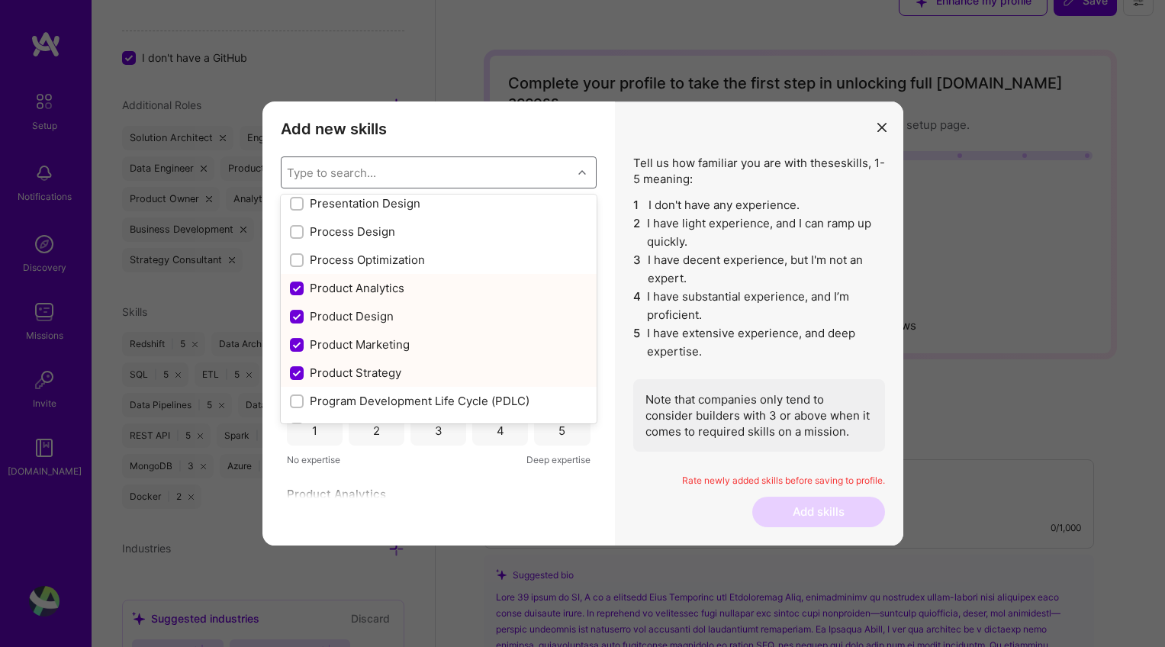
scroll to position [7015, 0]
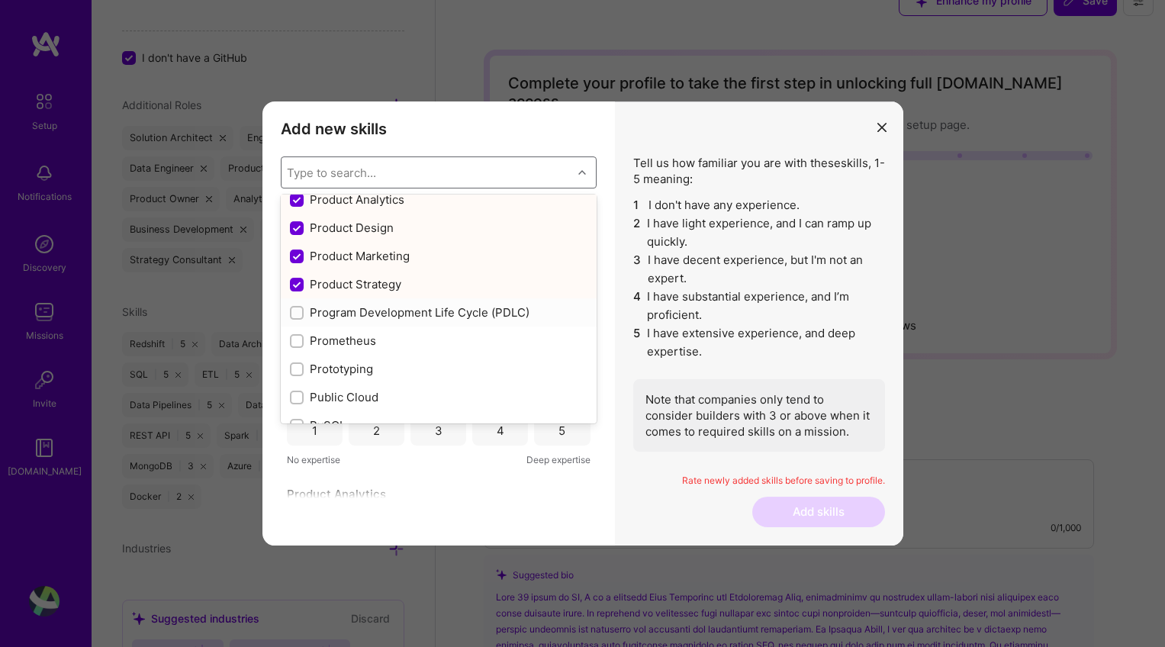
click at [297, 316] on input "modal" at bounding box center [298, 313] width 11 height 11
checkbox input "true"
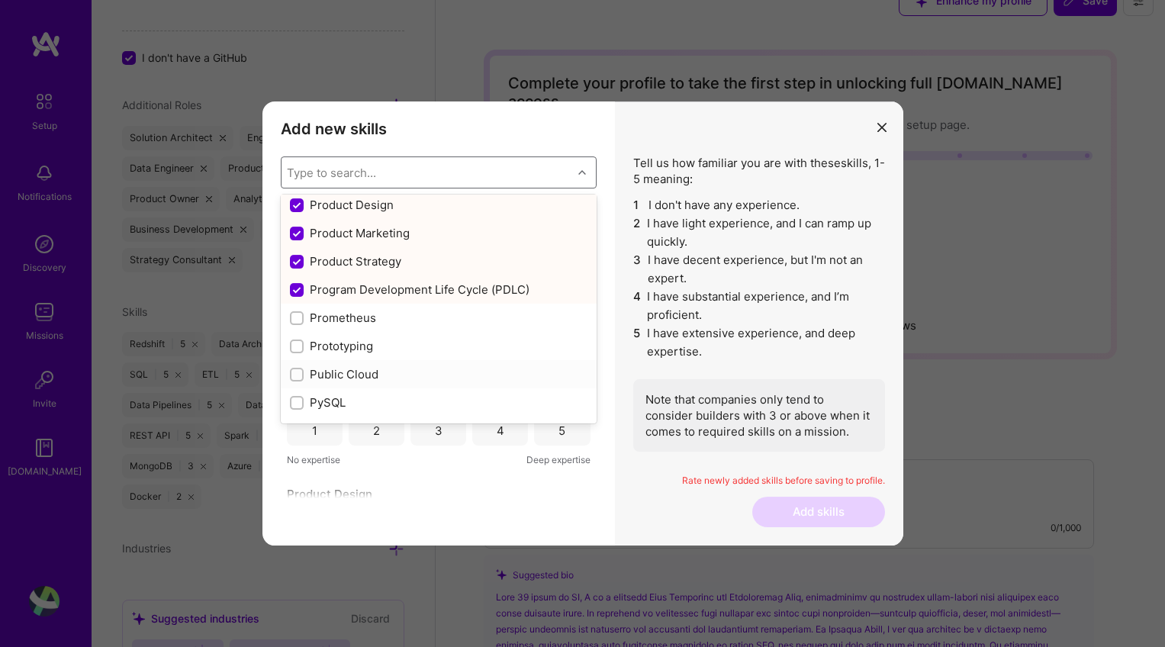
scroll to position [7135, 0]
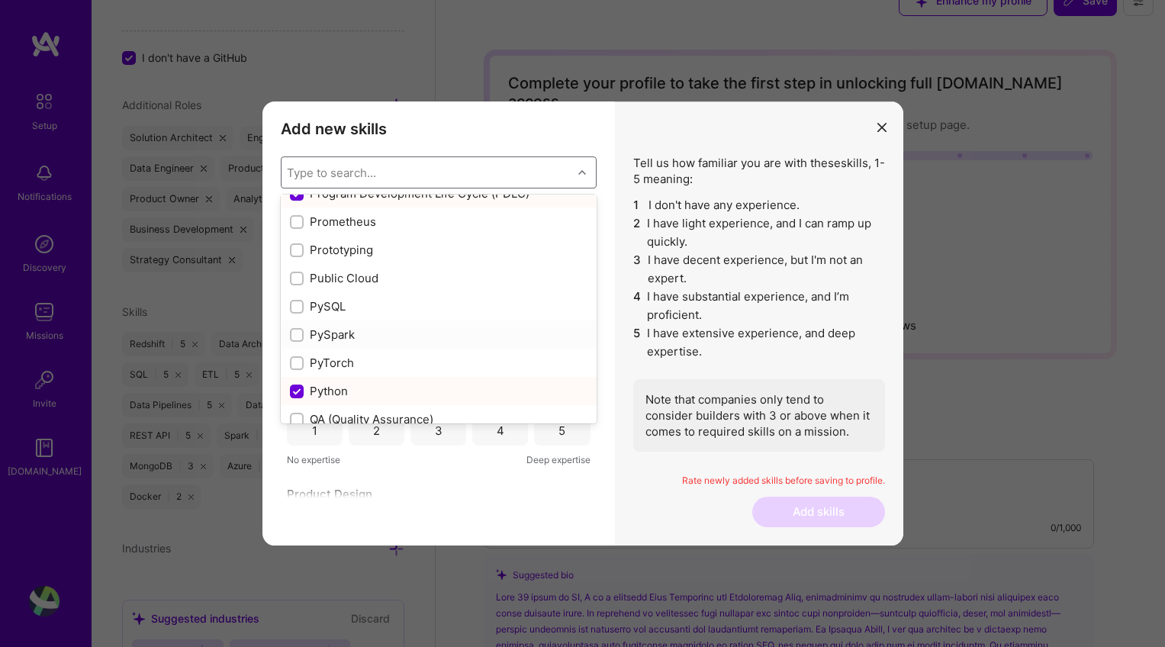
click at [295, 332] on input "modal" at bounding box center [298, 335] width 11 height 11
checkbox input "true"
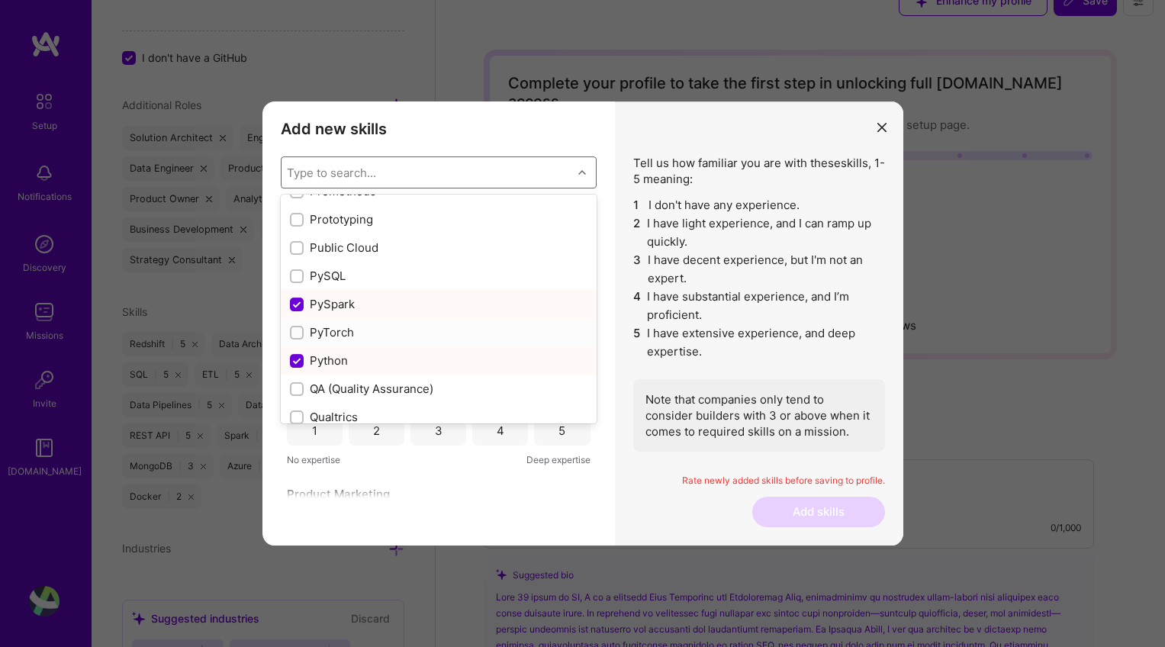
scroll to position [7237, 0]
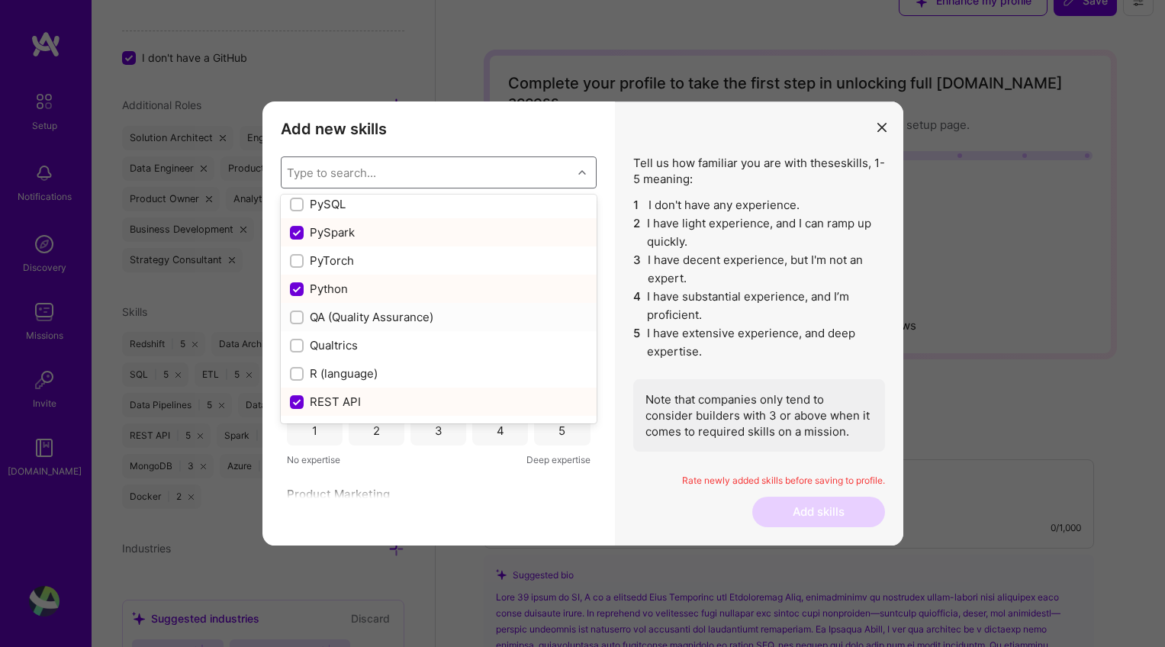
click at [298, 317] on input "modal" at bounding box center [298, 318] width 11 height 11
checkbox input "true"
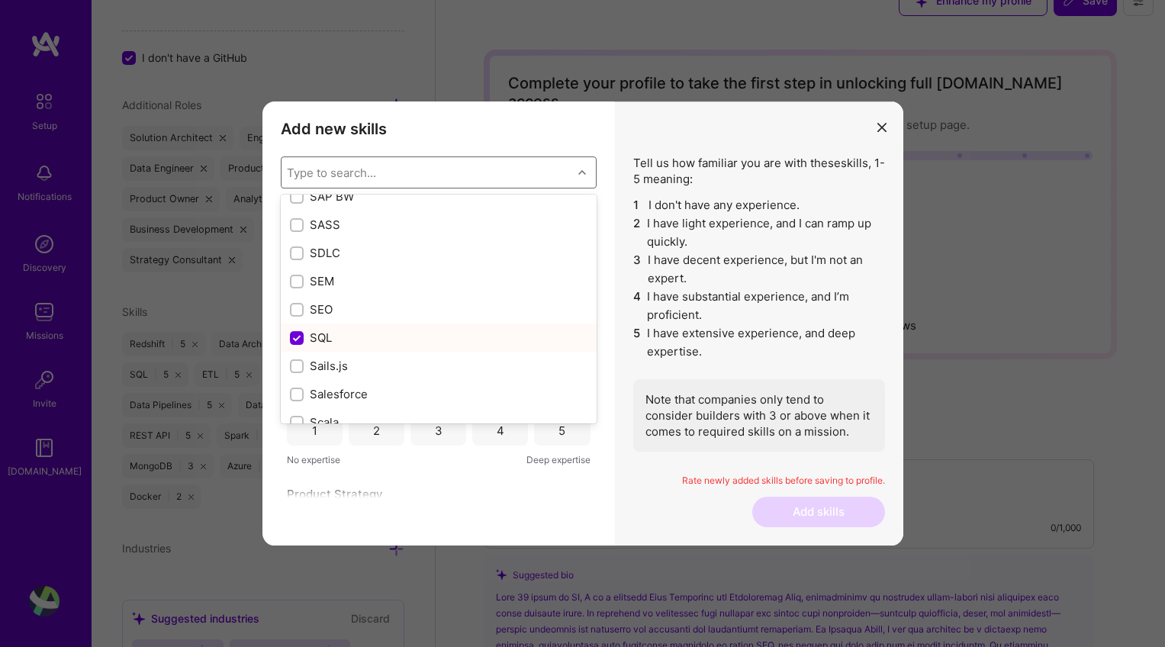
scroll to position [8058, 0]
click at [300, 372] on input "modal" at bounding box center [298, 372] width 11 height 11
checkbox input "true"
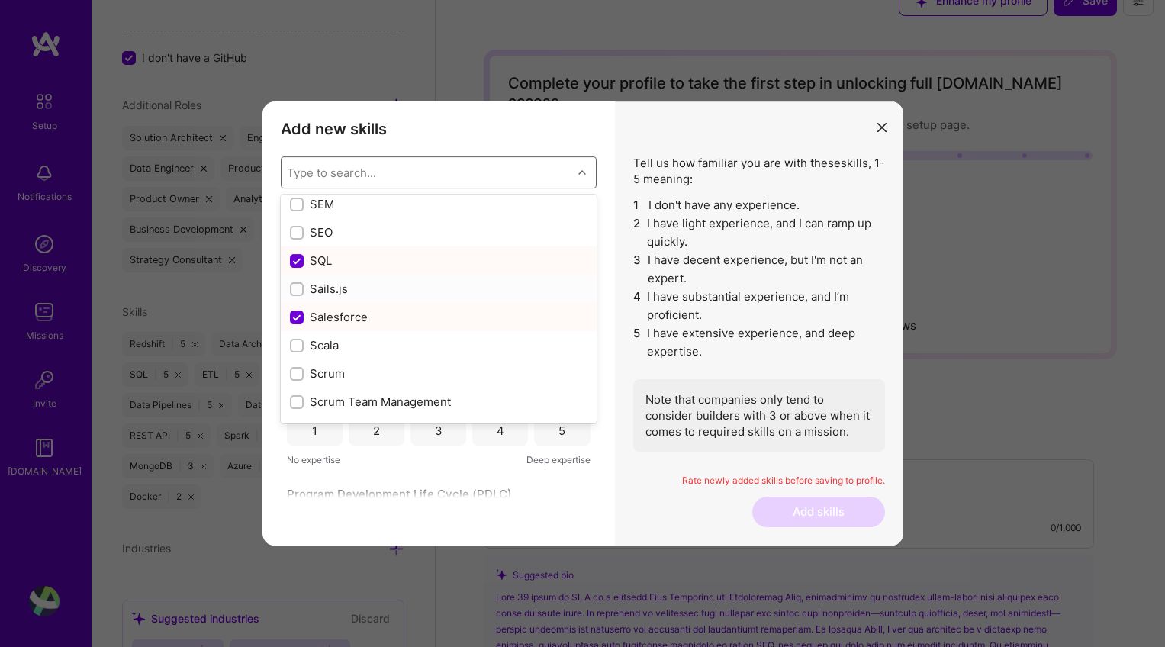
scroll to position [8158, 0]
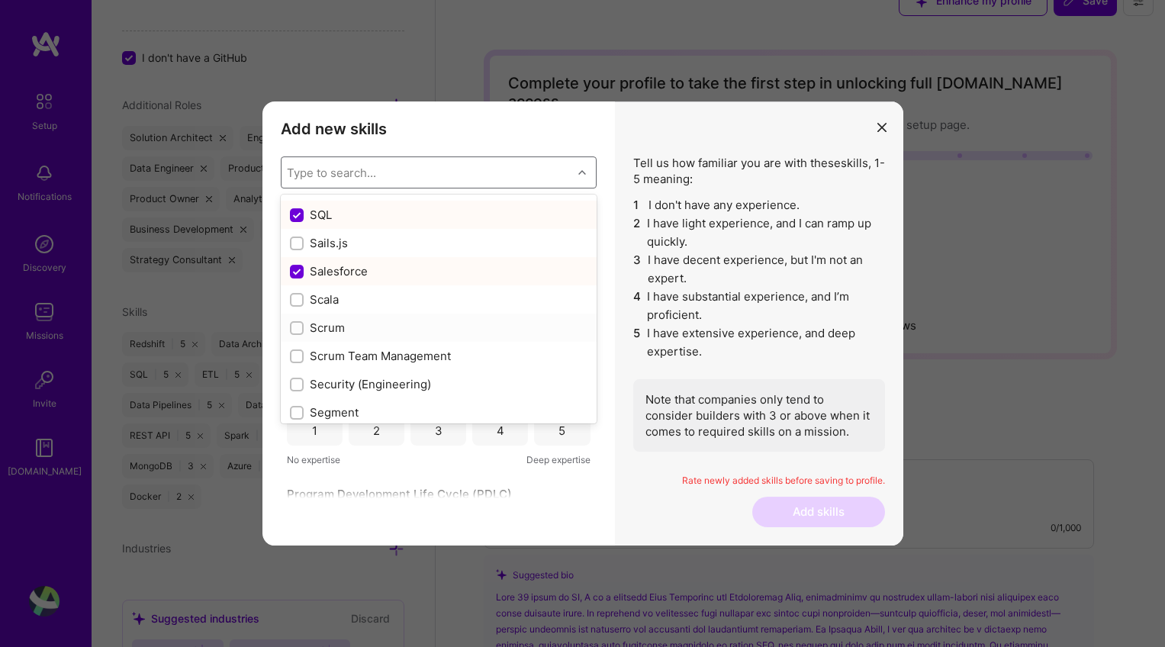
click at [294, 327] on input "modal" at bounding box center [298, 329] width 11 height 11
checkbox input "true"
click at [303, 358] on div "modal" at bounding box center [297, 357] width 14 height 14
click at [303, 358] on input "modal" at bounding box center [298, 357] width 11 height 11
click at [297, 353] on input "modal" at bounding box center [298, 357] width 11 height 11
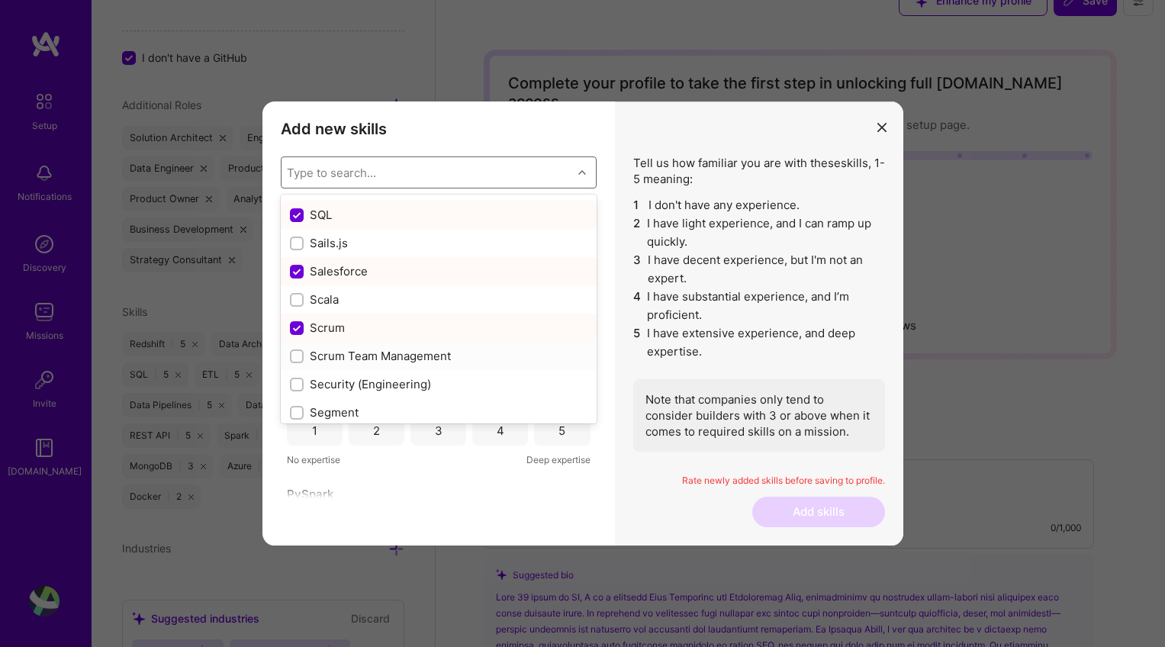
checkbox input "true"
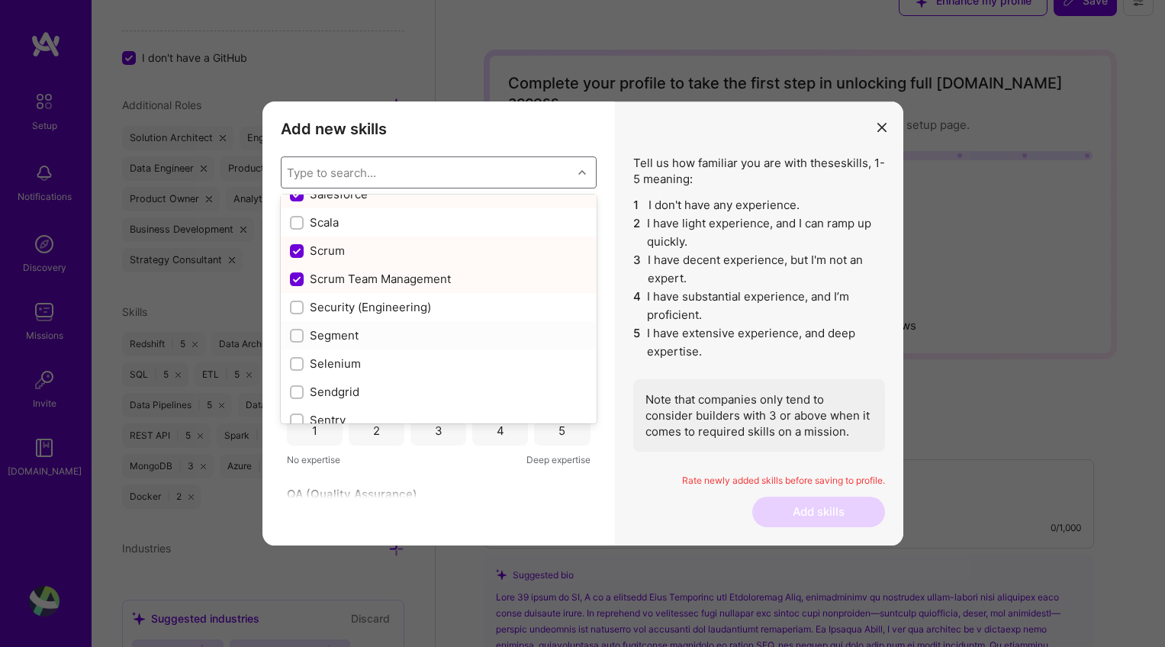
scroll to position [8257, 0]
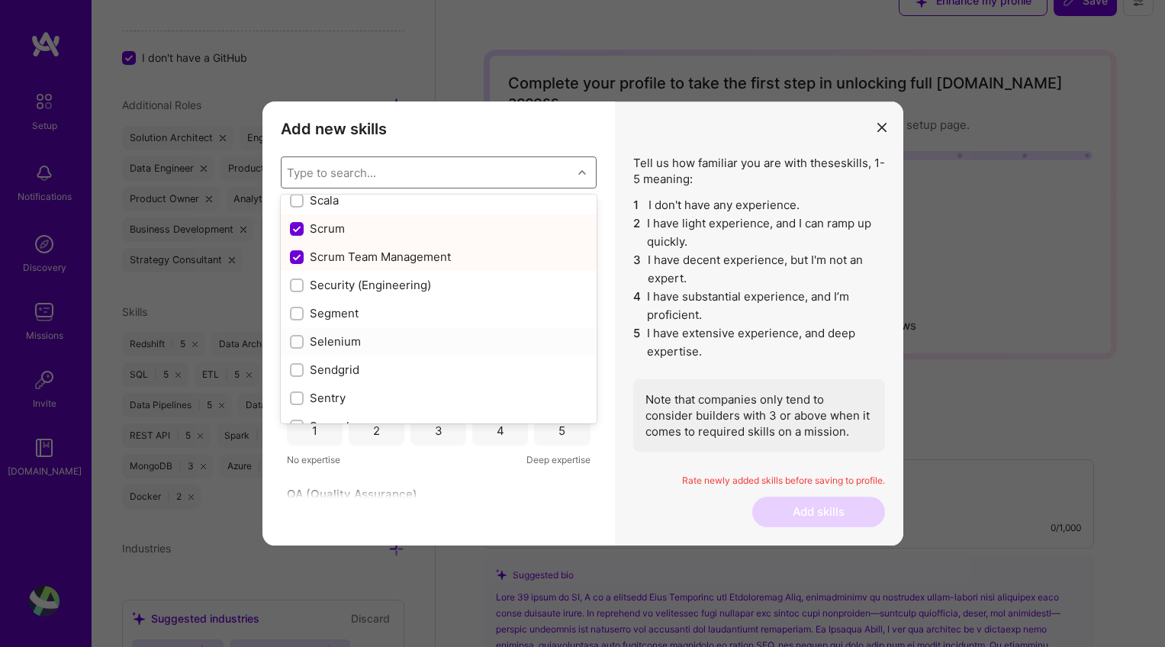
click at [301, 342] on input "modal" at bounding box center [298, 342] width 11 height 11
checkbox input "true"
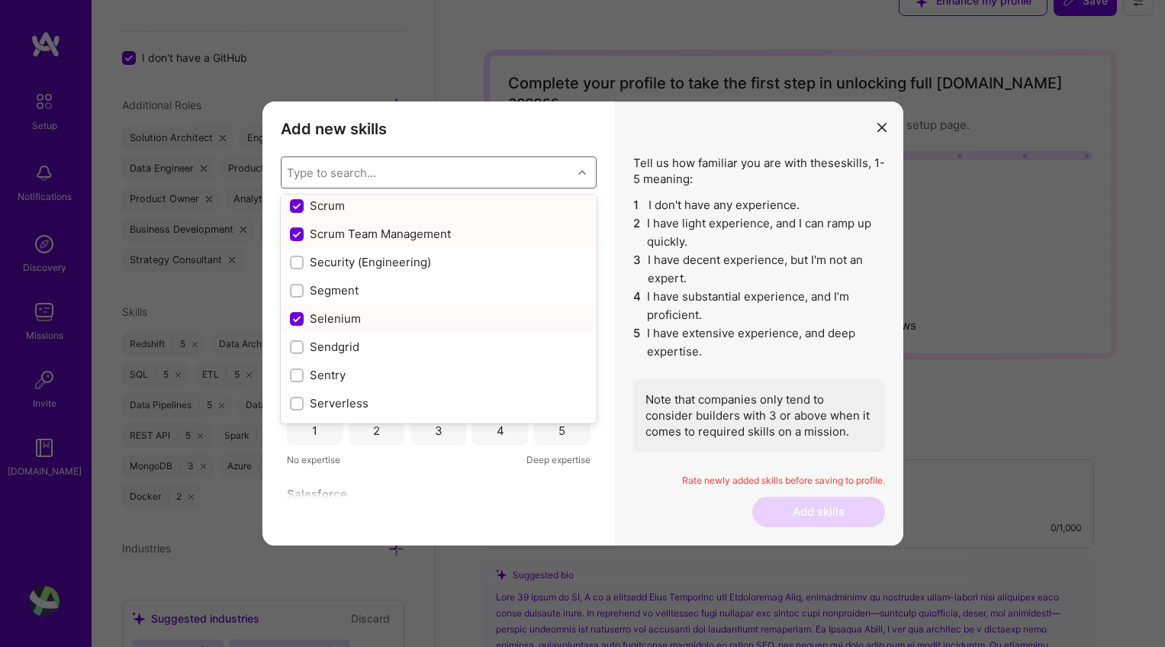
scroll to position [8318, 0]
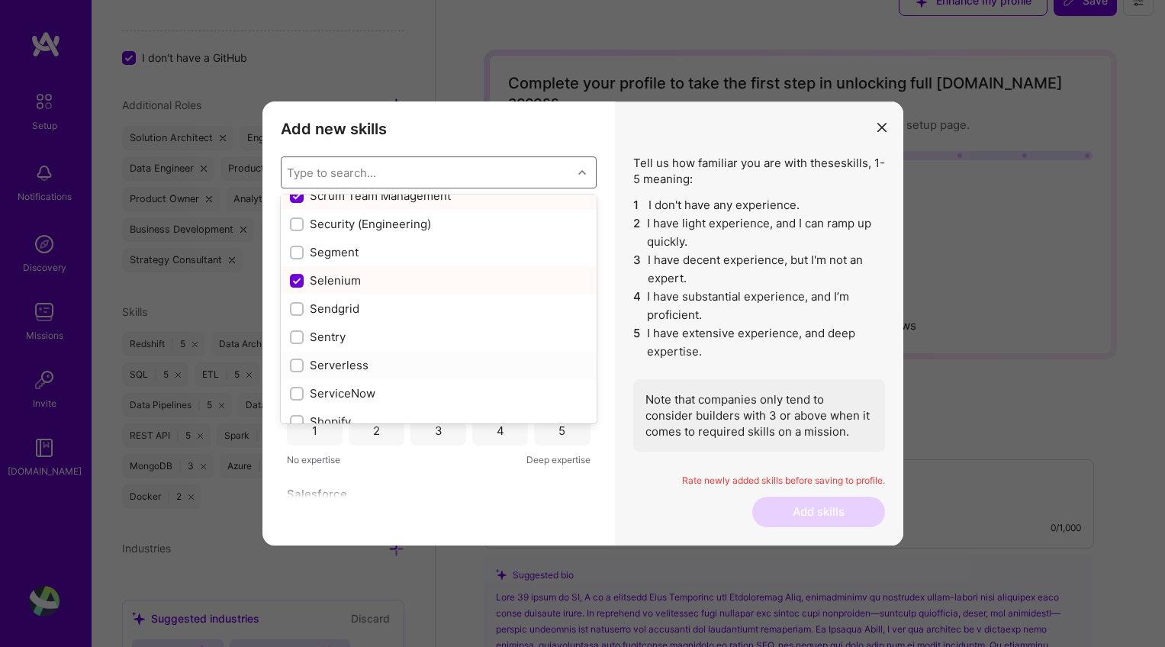
click at [295, 364] on input "modal" at bounding box center [298, 366] width 11 height 11
checkbox input "true"
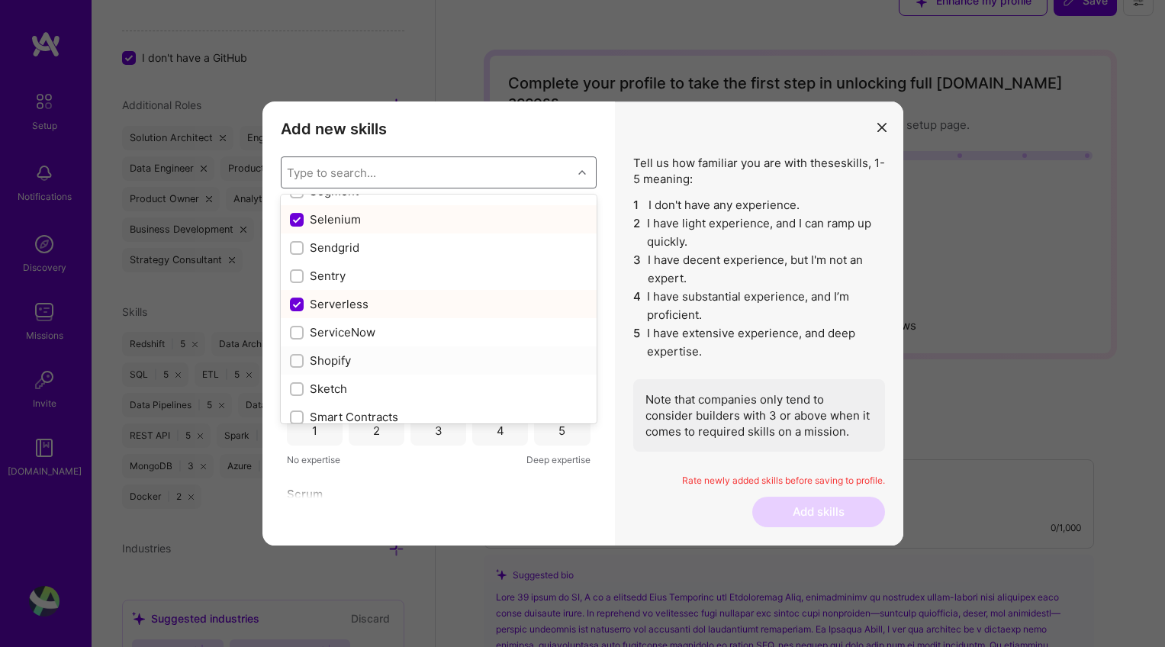
click at [296, 362] on input "modal" at bounding box center [298, 361] width 11 height 11
checkbox input "true"
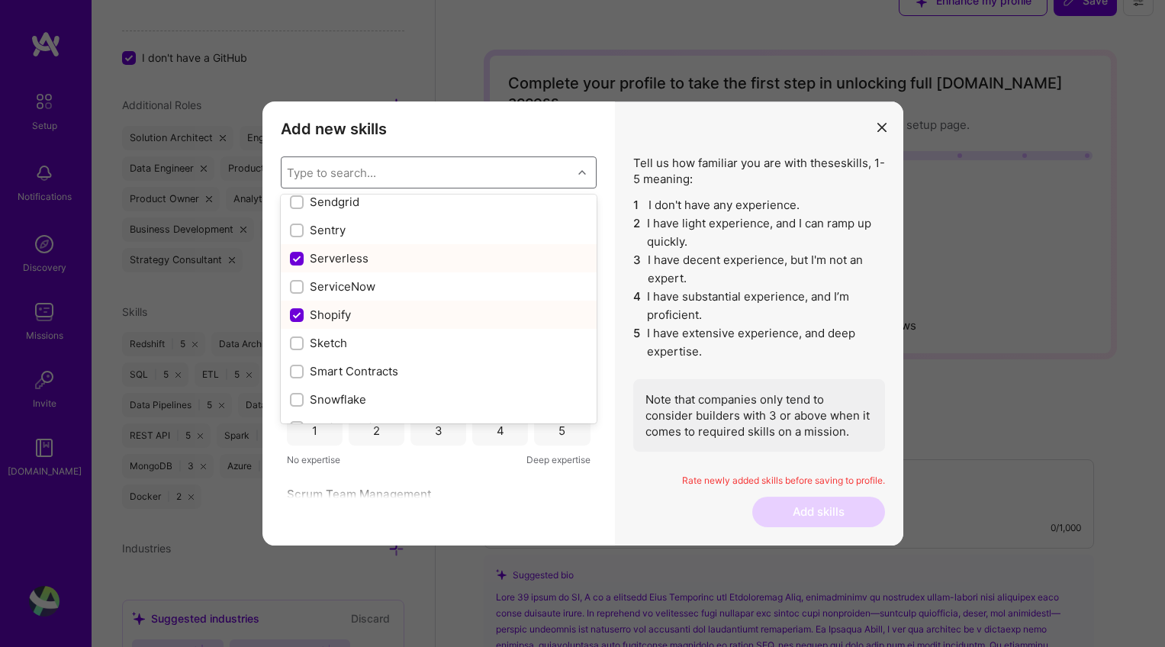
scroll to position [8463, 0]
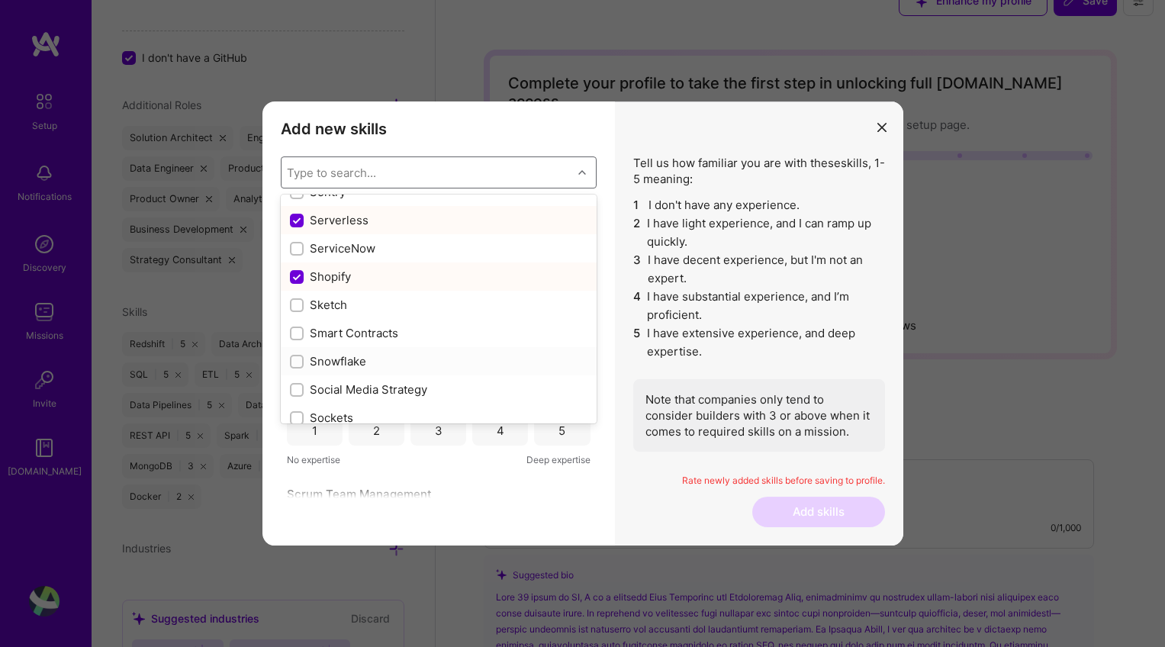
click at [295, 364] on input "modal" at bounding box center [298, 362] width 11 height 11
checkbox input "true"
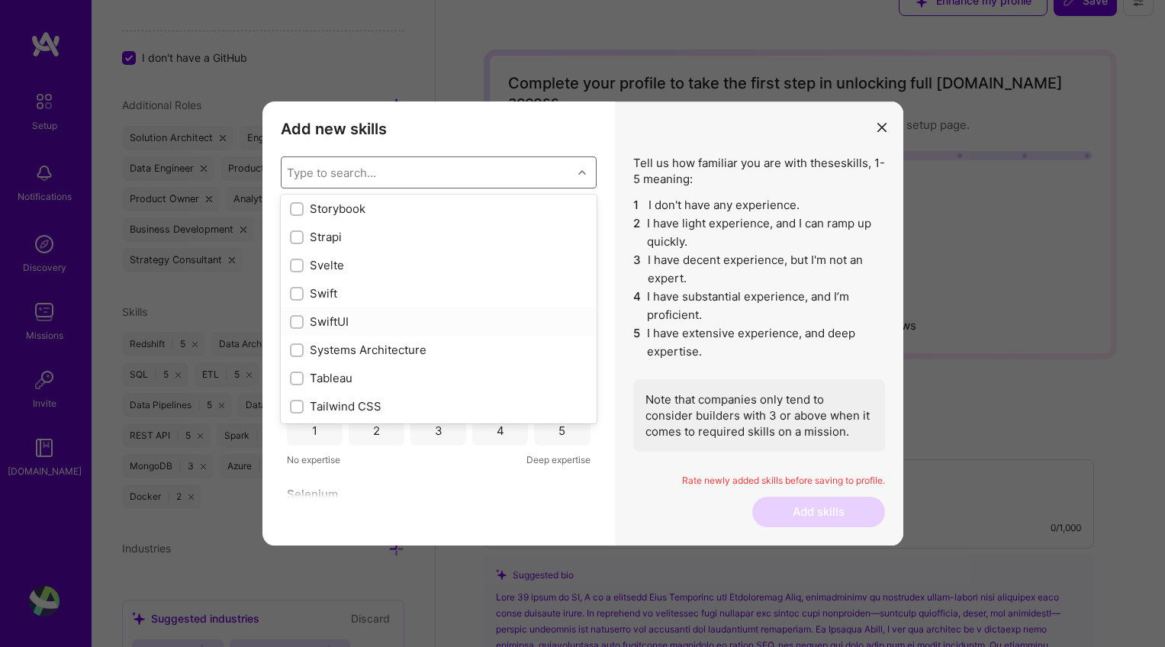
scroll to position [9087, 0]
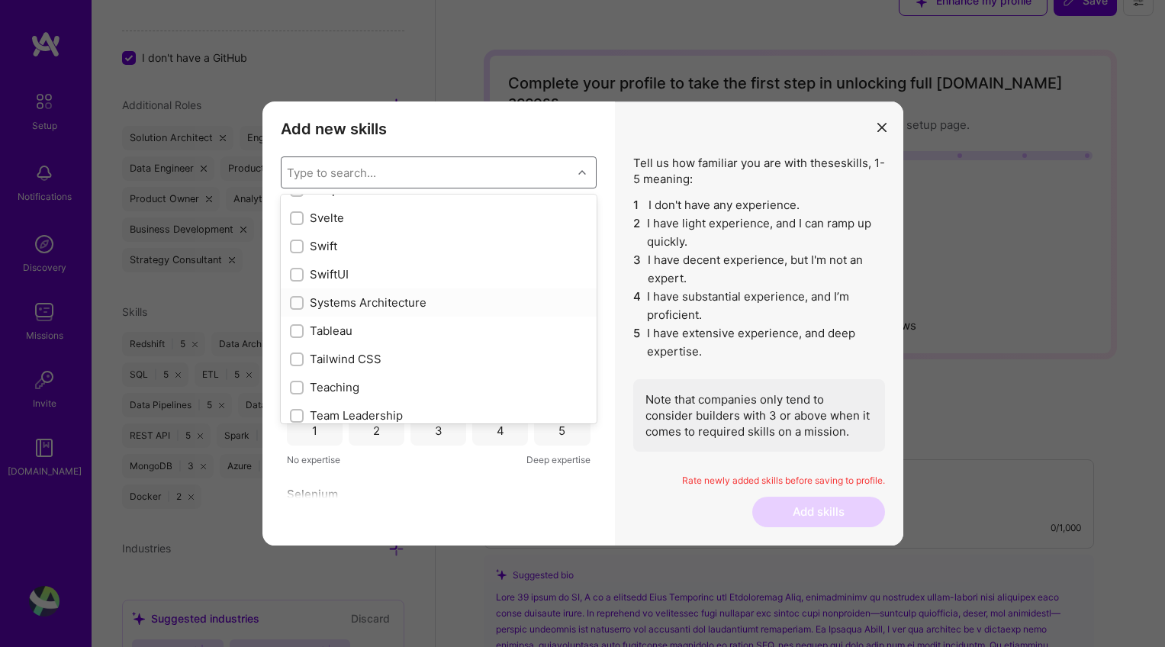
click at [299, 305] on input "modal" at bounding box center [298, 303] width 11 height 11
checkbox input "true"
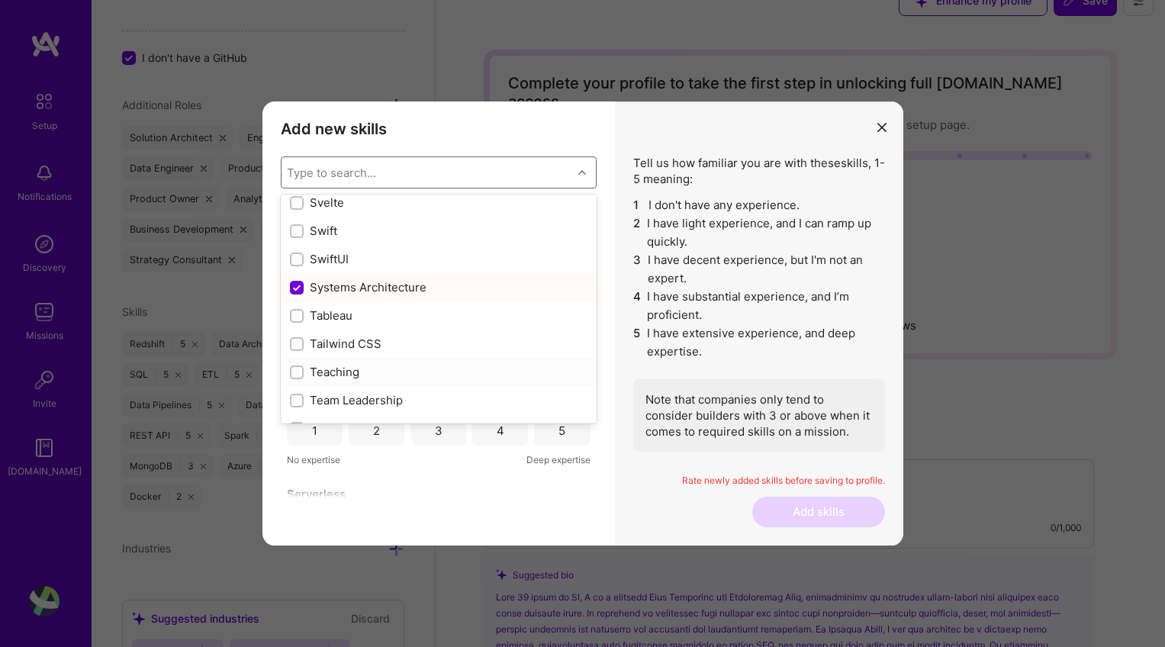
click at [298, 371] on input "modal" at bounding box center [298, 373] width 11 height 11
checkbox input "true"
click at [296, 401] on input "modal" at bounding box center [298, 401] width 11 height 11
checkbox input "true"
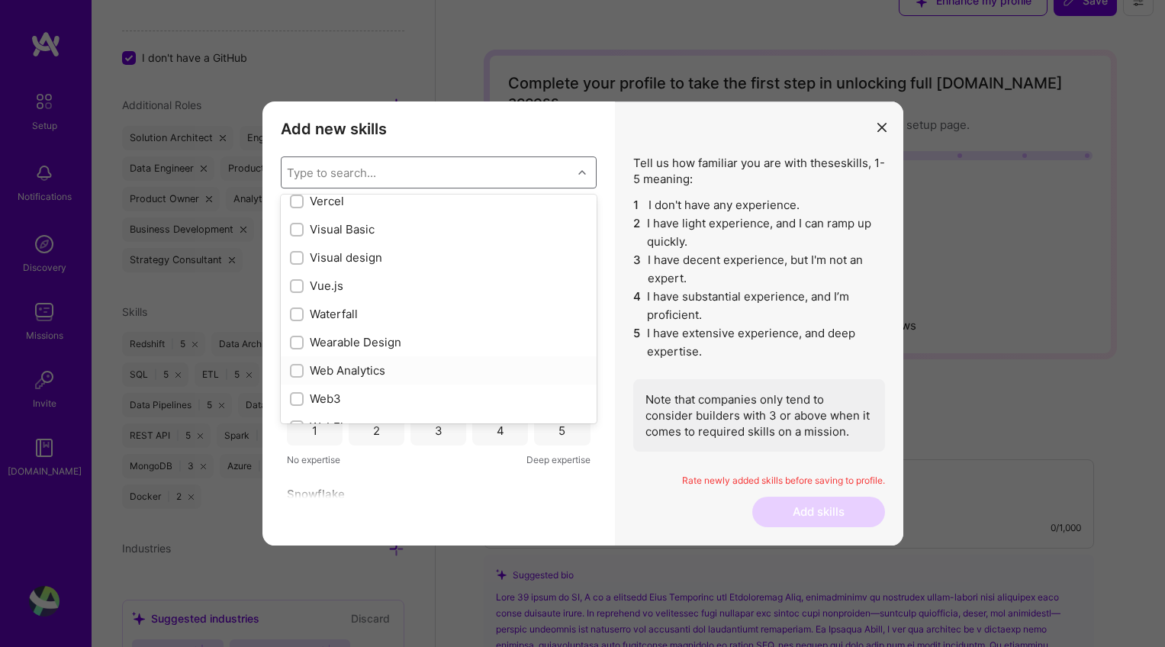
click at [294, 371] on input "modal" at bounding box center [298, 371] width 11 height 11
checkbox input "true"
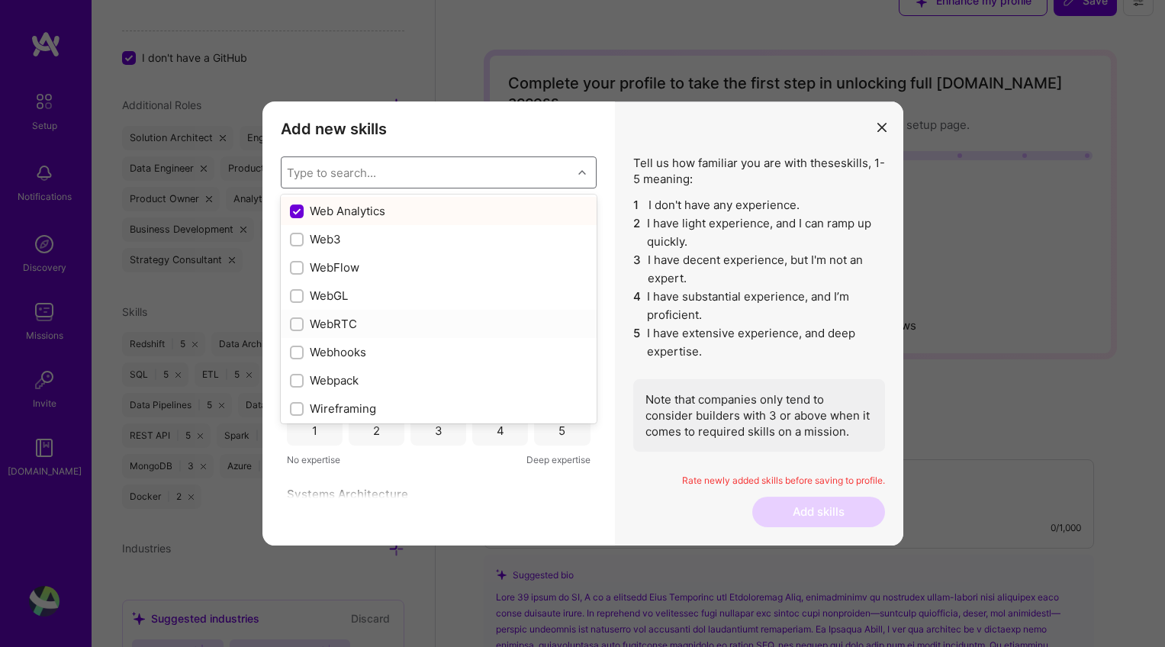
scroll to position [10049, 0]
click at [296, 326] on input "modal" at bounding box center [298, 330] width 11 height 11
checkbox input "true"
click at [603, 450] on div "Add new skills Tell us how familiar you are with given skills, using between 1 …" at bounding box center [439, 324] width 353 height 444
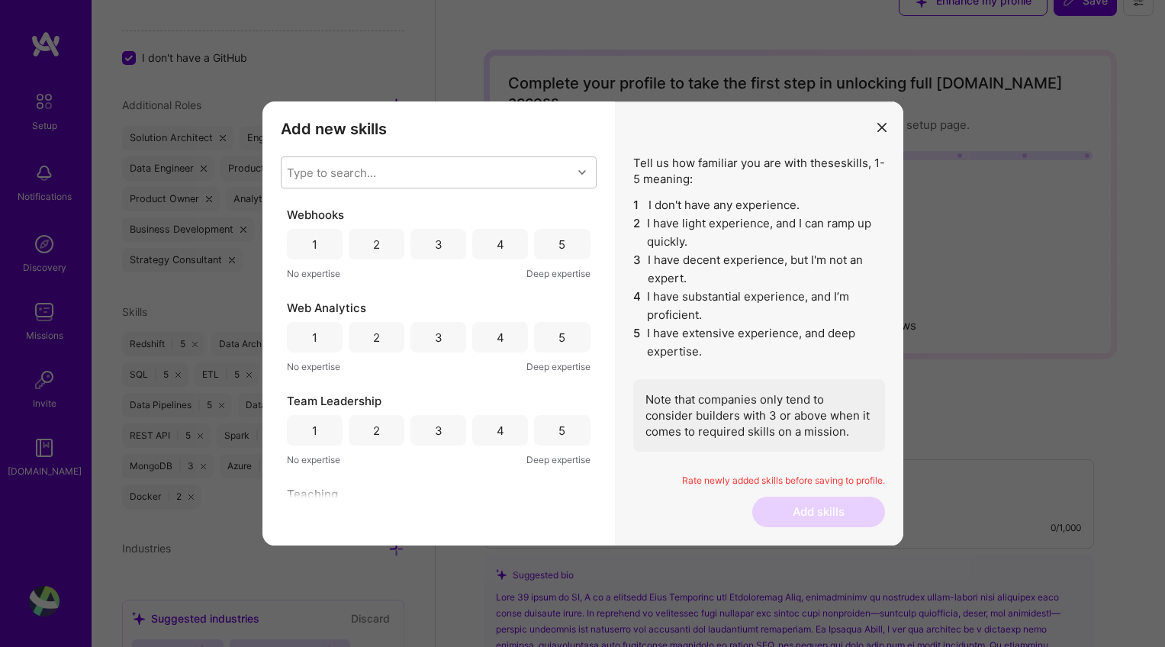
scroll to position [0, 0]
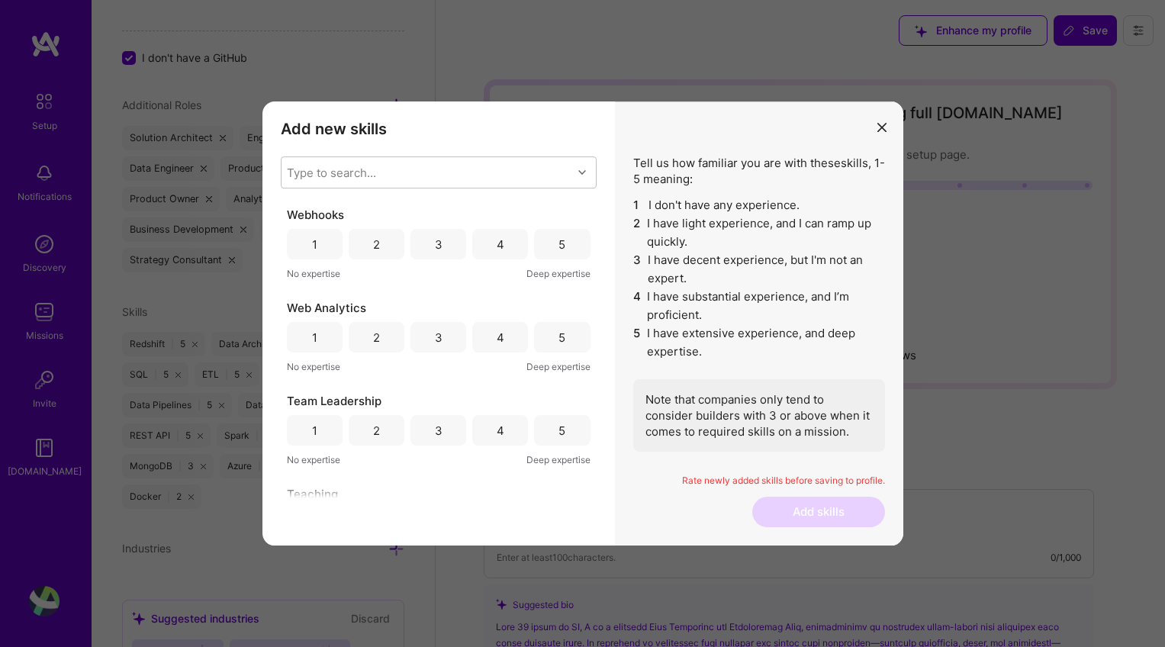
click at [440, 245] on div "3" at bounding box center [439, 244] width 56 height 31
click at [559, 340] on div "5" at bounding box center [562, 338] width 7 height 16
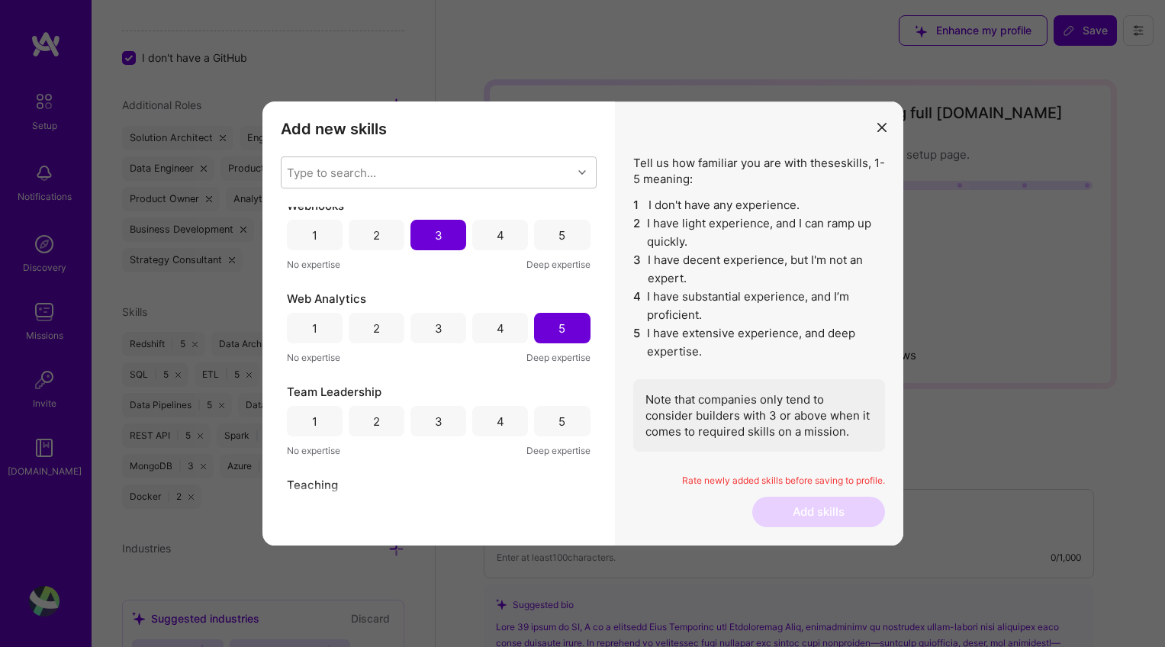
scroll to position [172, 0]
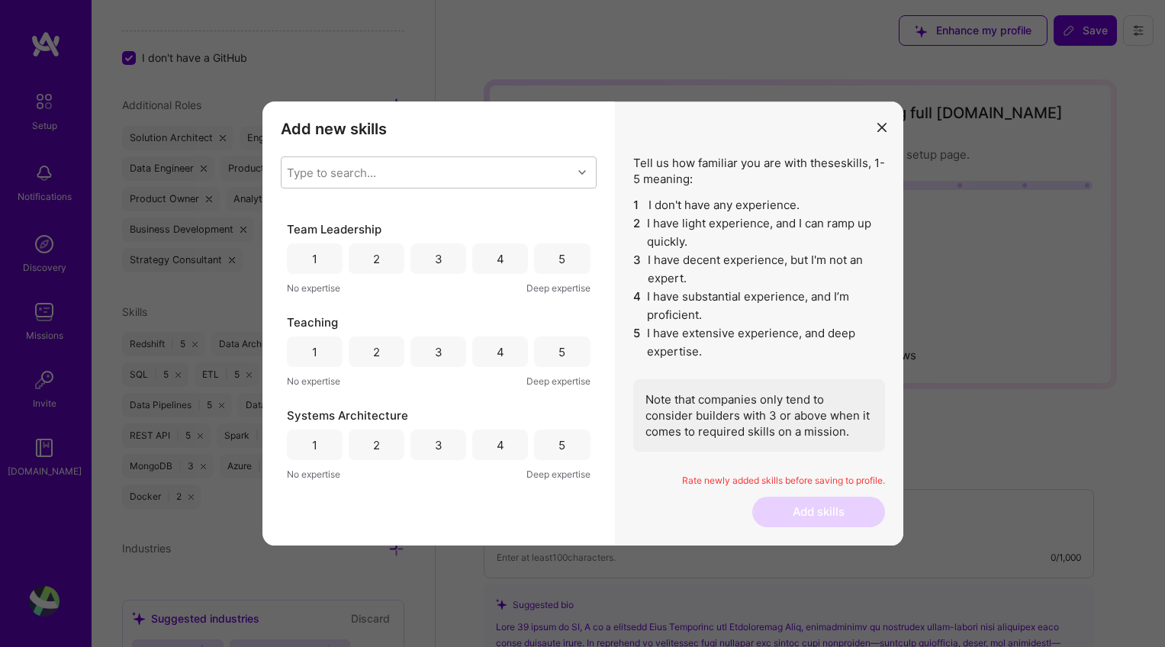
click at [560, 250] on div "5" at bounding box center [562, 258] width 56 height 31
click at [485, 358] on div "4" at bounding box center [500, 352] width 56 height 31
click at [497, 445] on div "4" at bounding box center [501, 445] width 8 height 16
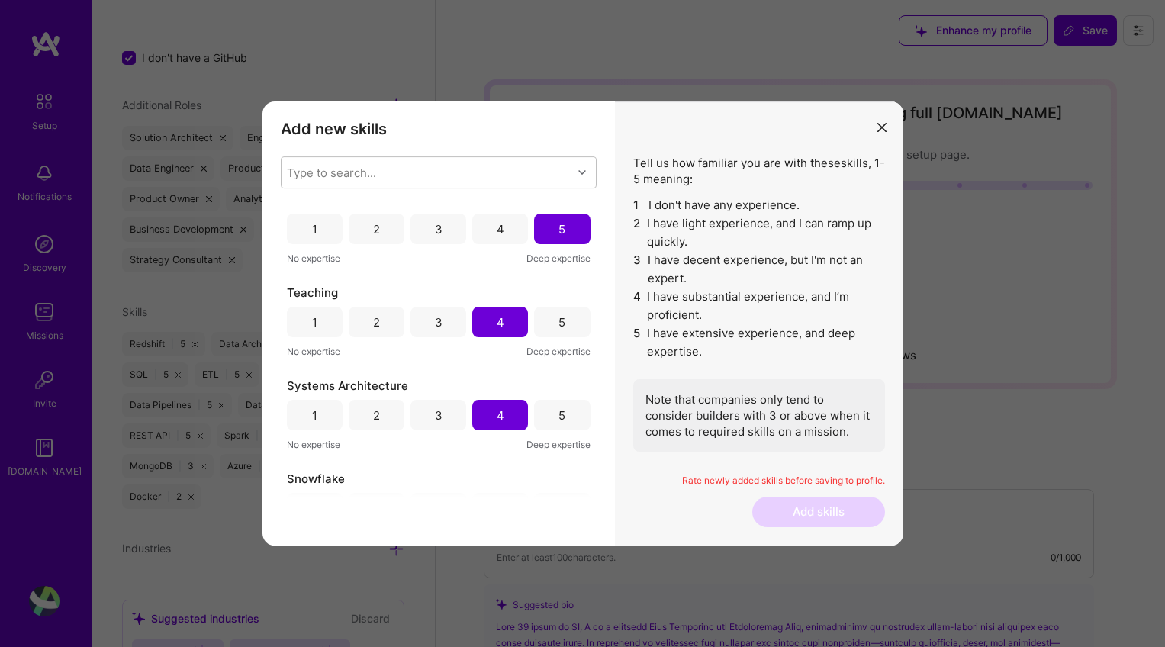
scroll to position [267, 0]
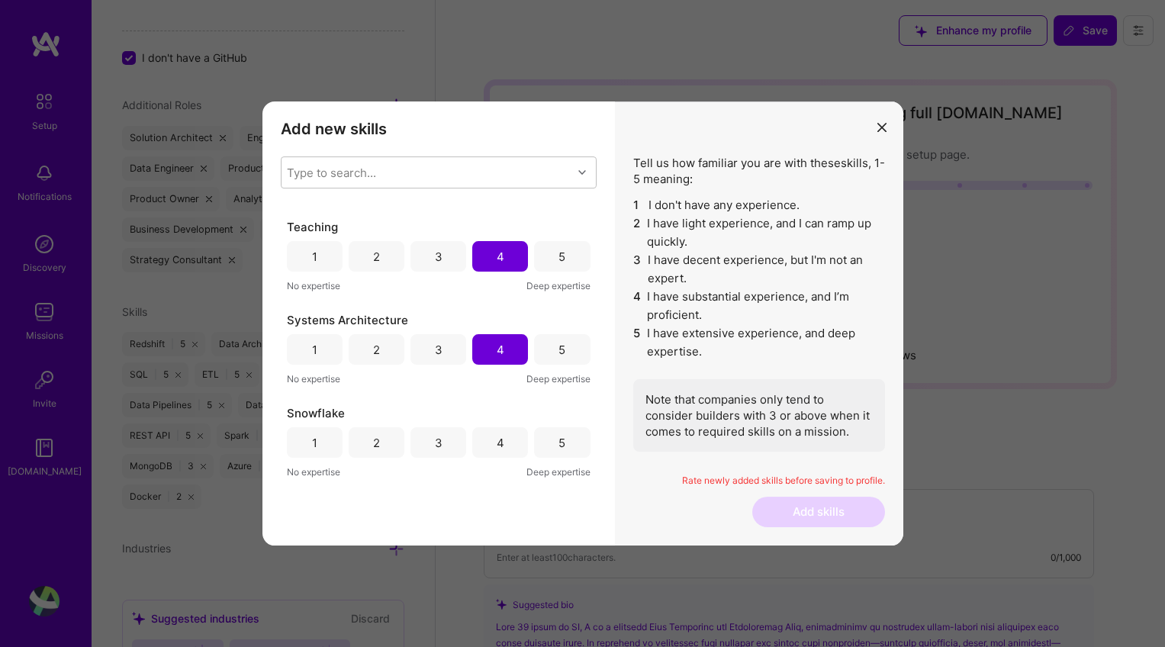
click at [497, 440] on div "4" at bounding box center [501, 443] width 8 height 16
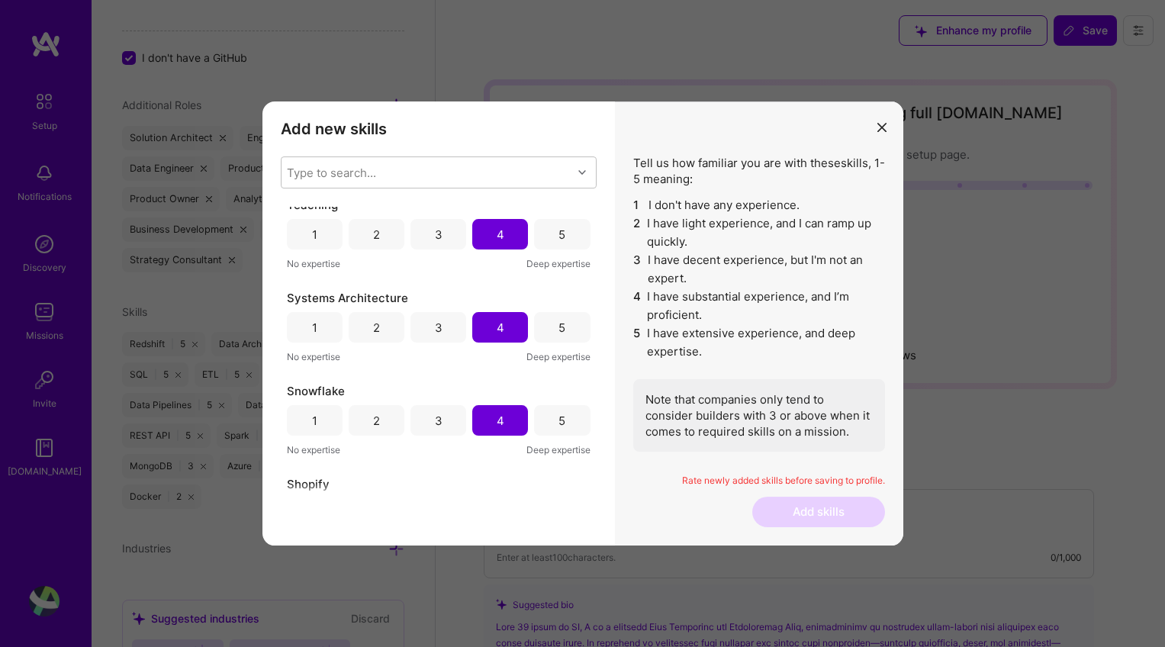
scroll to position [355, 0]
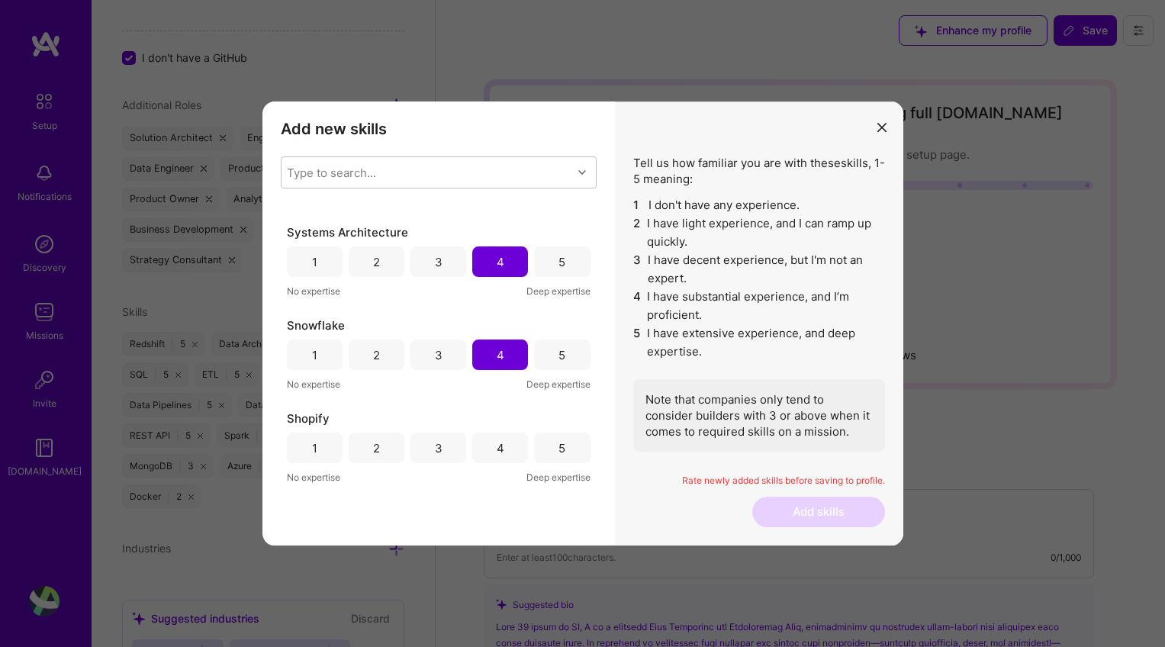
click at [437, 361] on div "3" at bounding box center [439, 355] width 8 height 16
click at [437, 449] on div "3" at bounding box center [439, 448] width 8 height 16
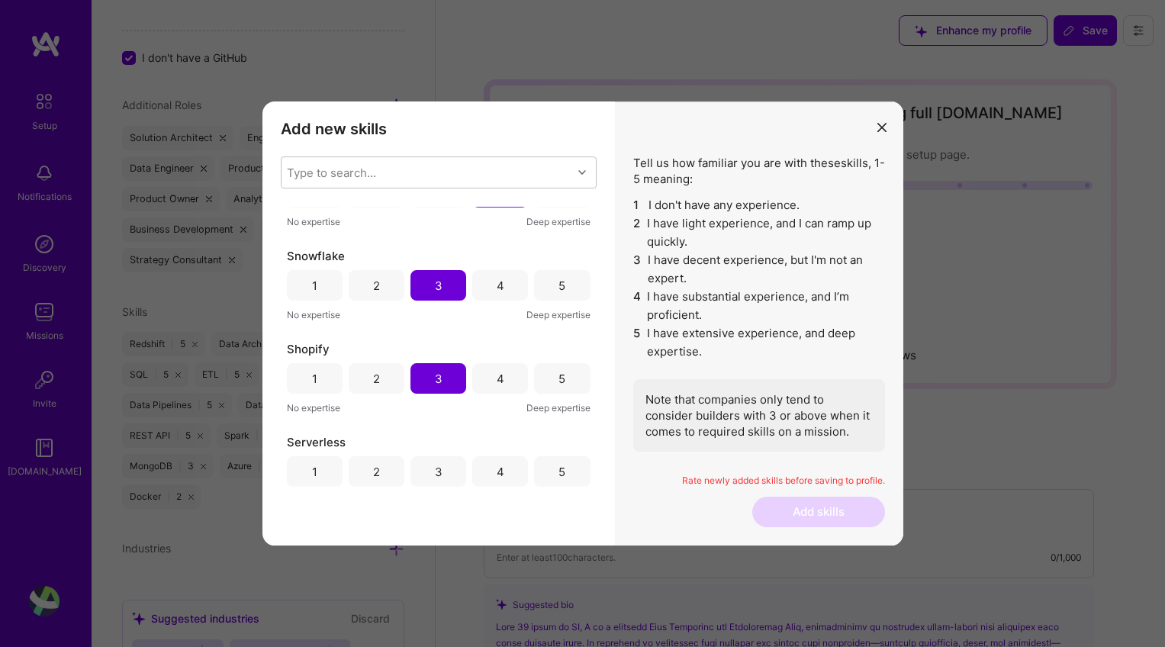
scroll to position [455, 0]
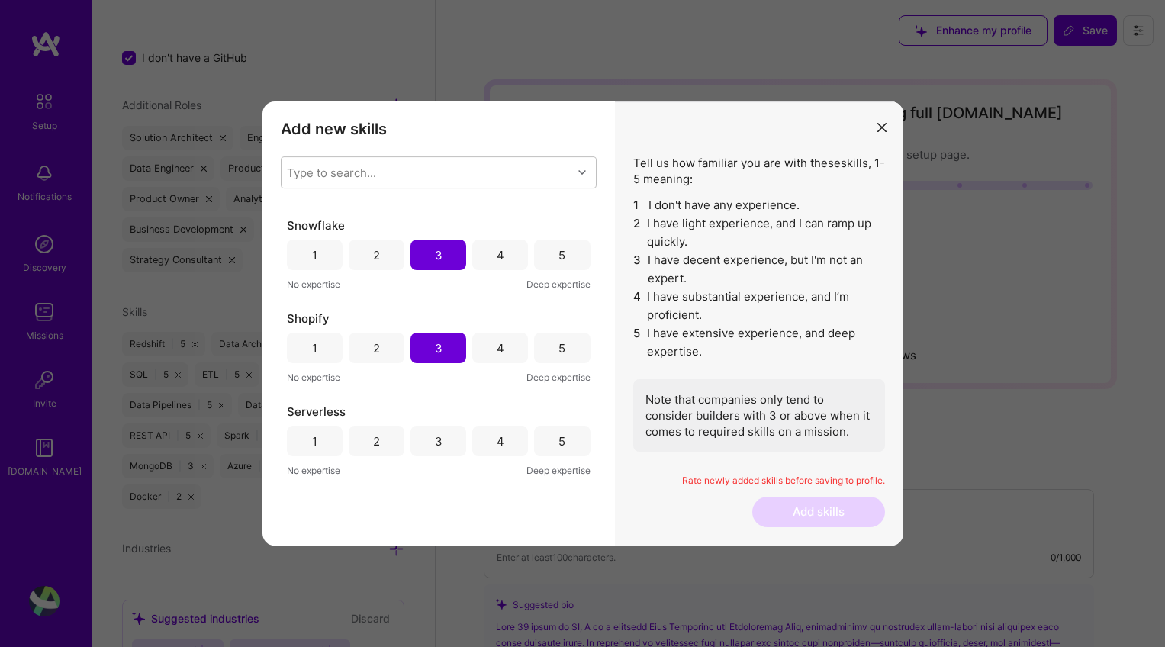
click at [435, 436] on div "3" at bounding box center [439, 442] width 8 height 16
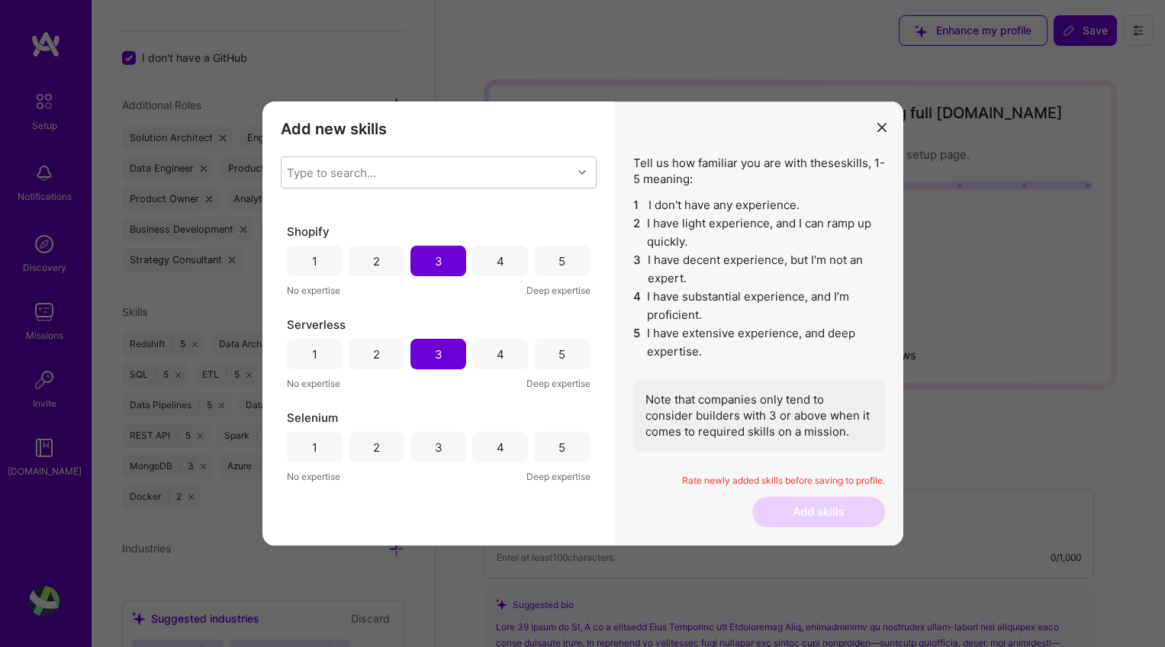
scroll to position [572, 0]
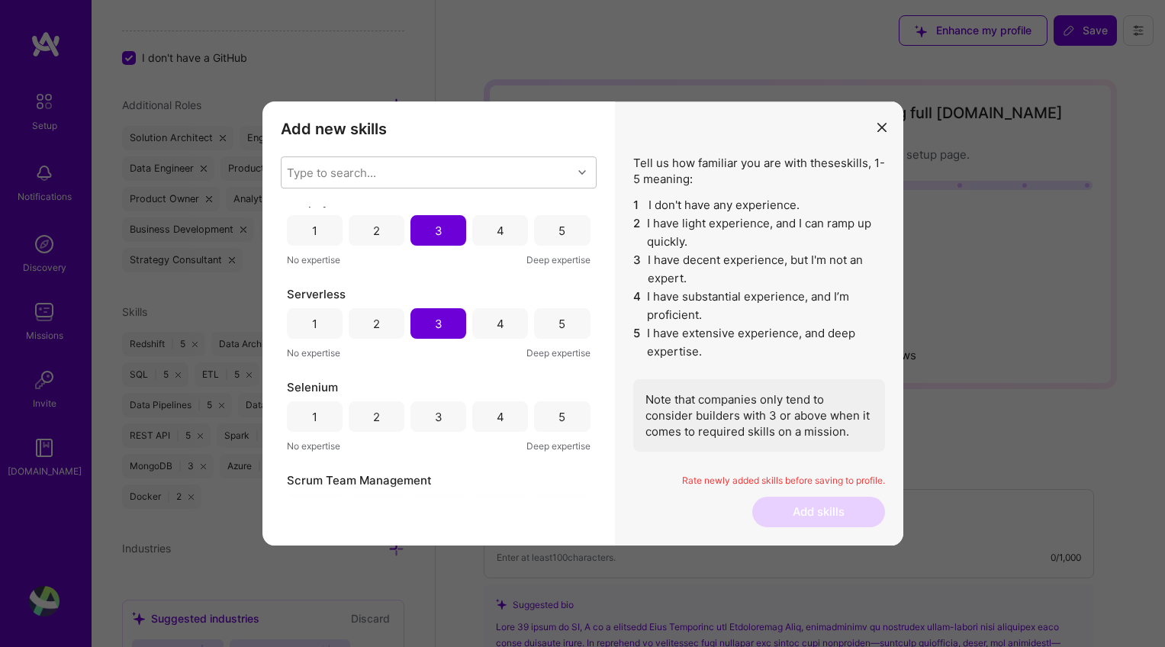
click at [430, 414] on div "3" at bounding box center [439, 416] width 56 height 31
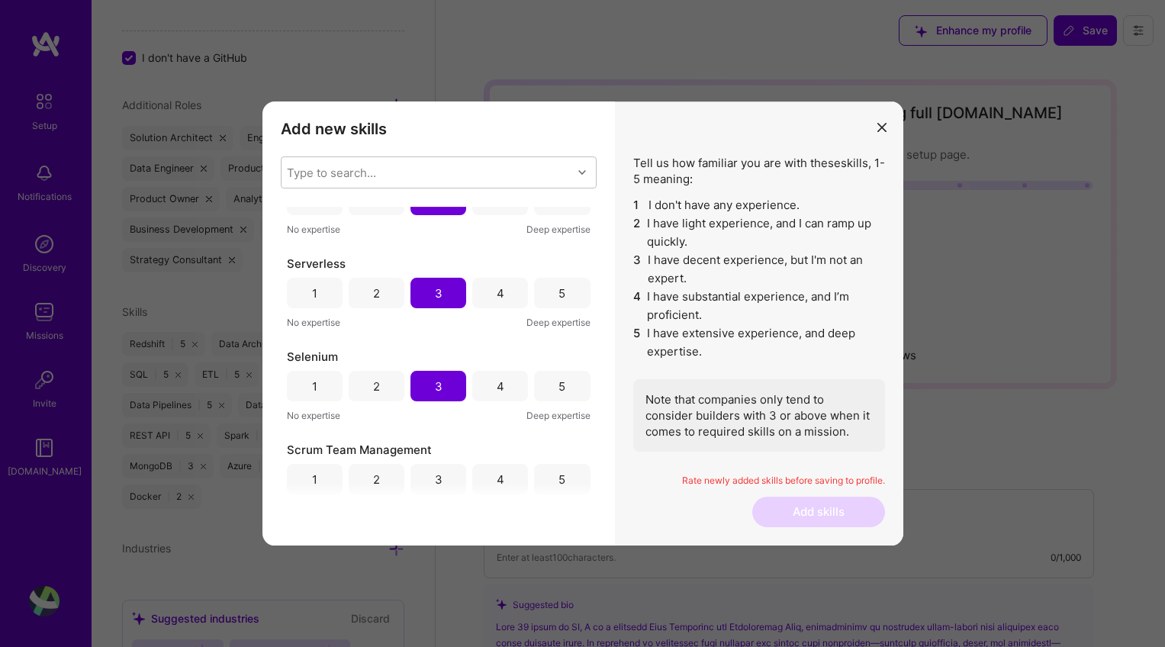
scroll to position [650, 0]
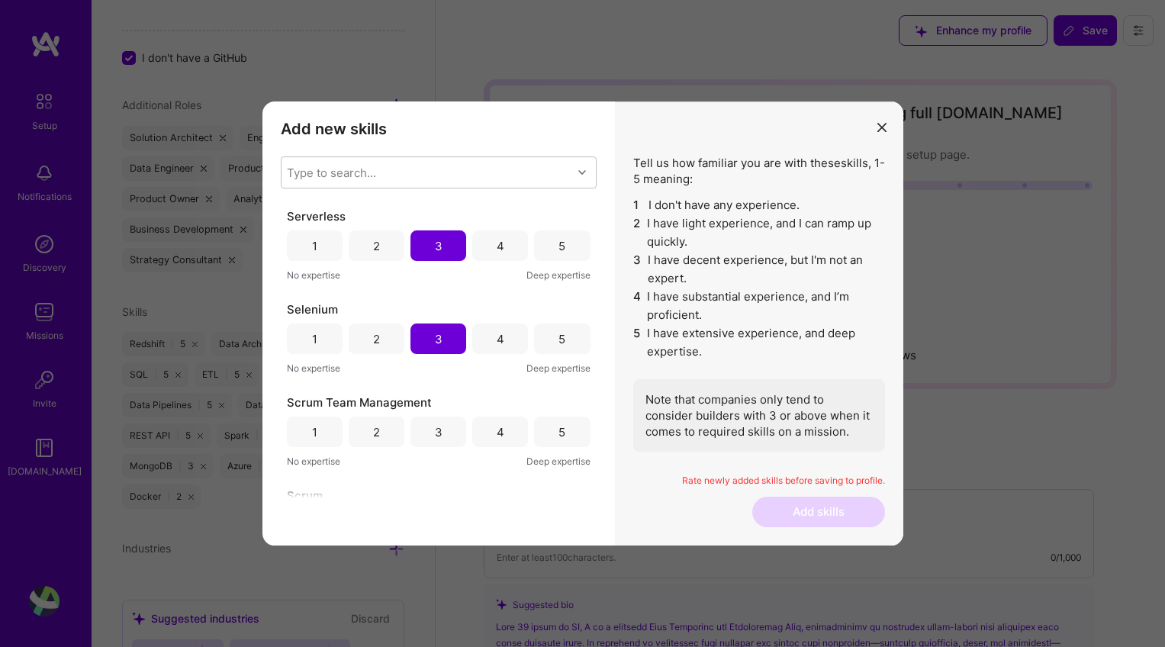
click at [544, 432] on div "5" at bounding box center [562, 432] width 56 height 31
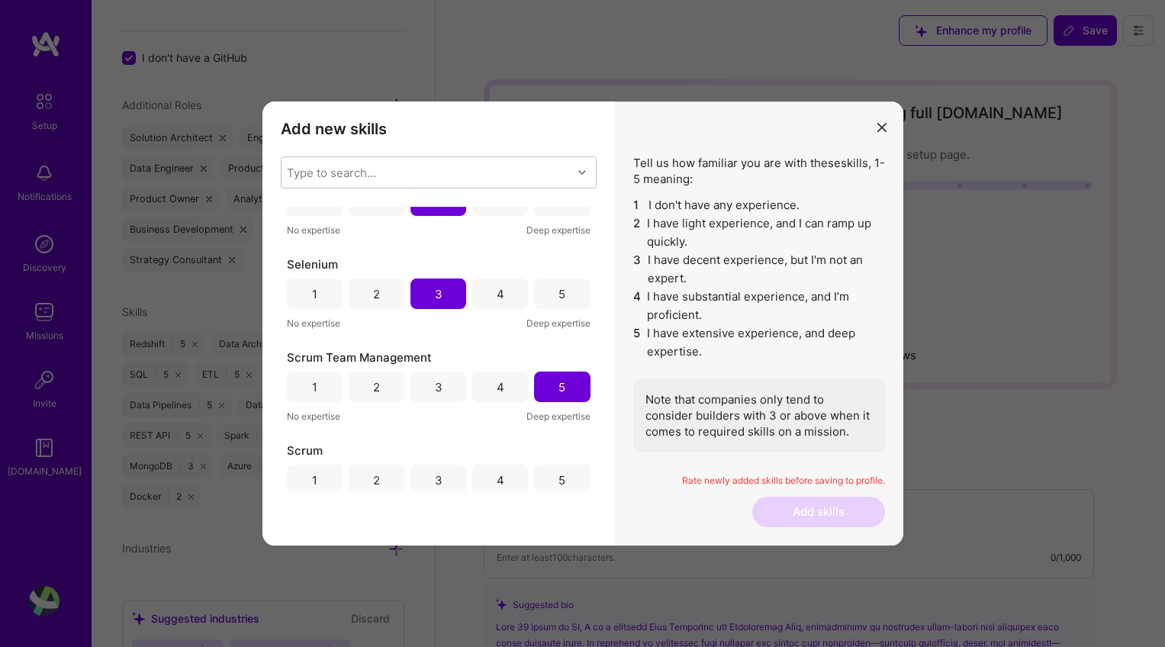
scroll to position [733, 0]
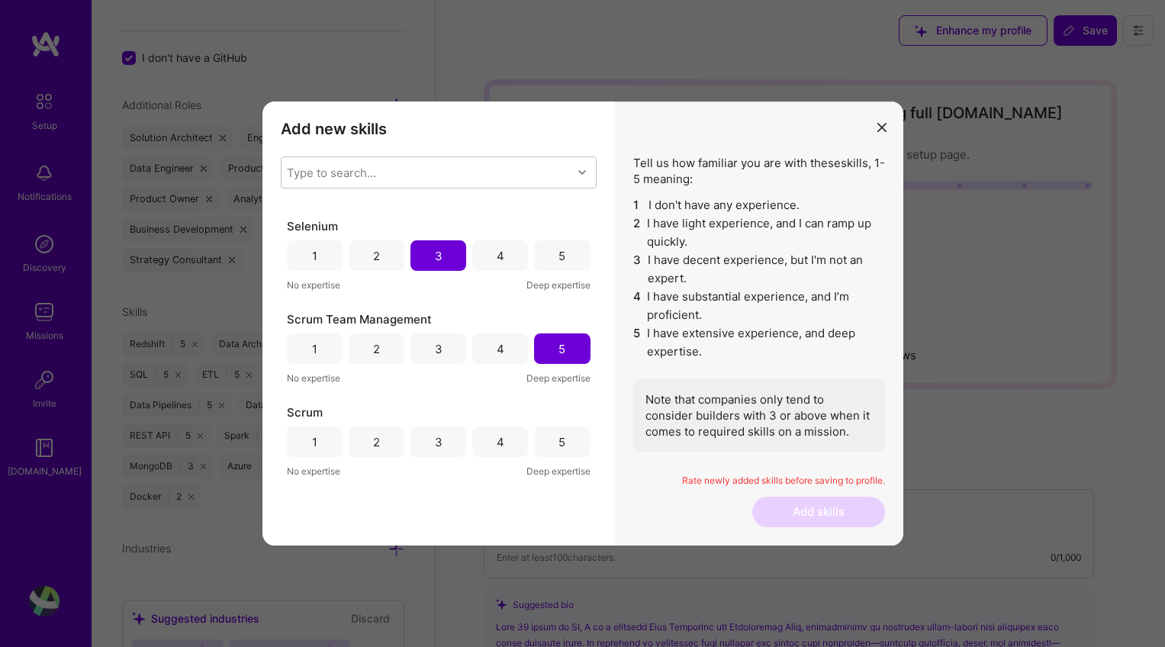
click at [559, 443] on div "5" at bounding box center [562, 442] width 7 height 16
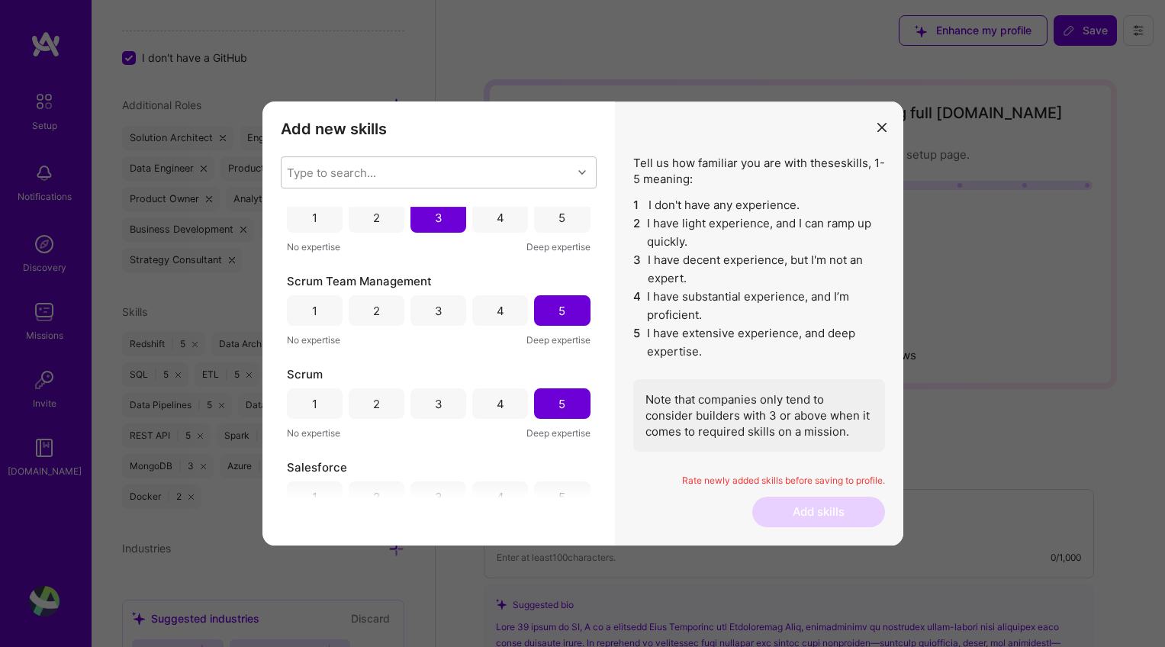
scroll to position [802, 0]
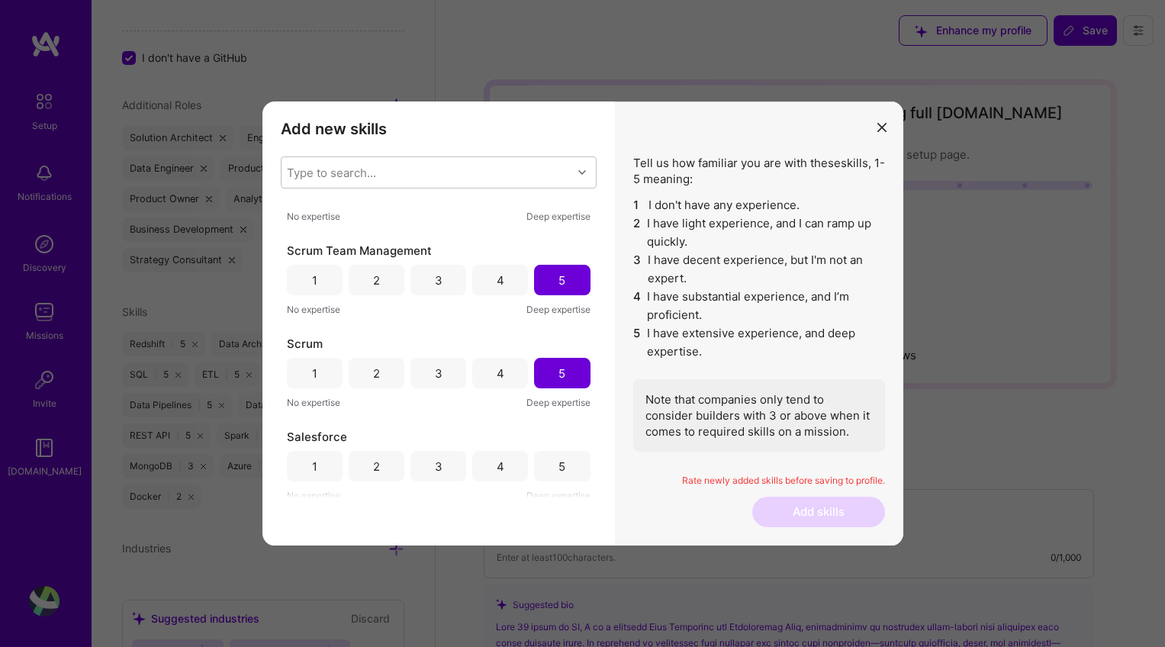
click at [488, 462] on div "4" at bounding box center [500, 466] width 56 height 31
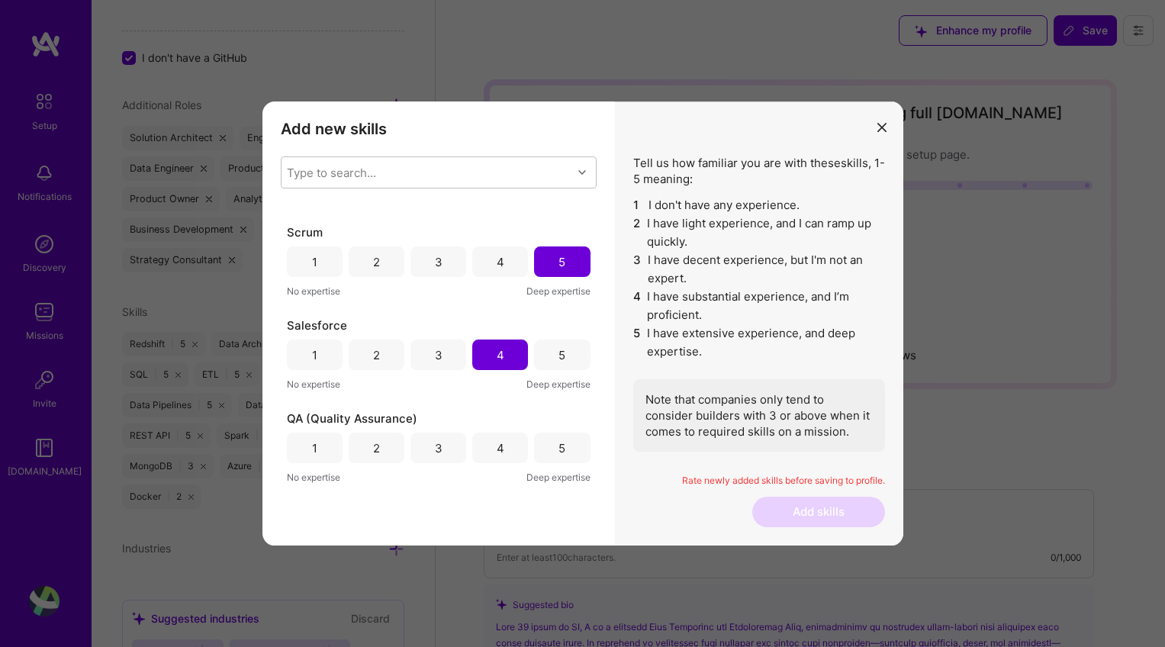
scroll to position [930, 0]
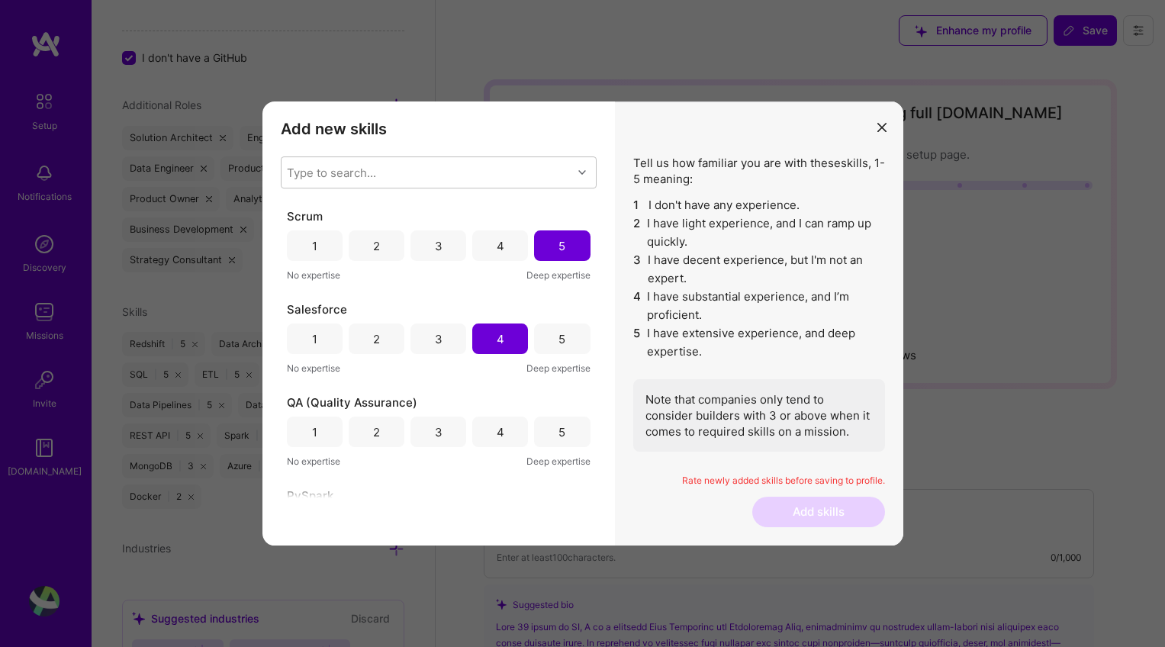
click at [544, 428] on div "5" at bounding box center [562, 432] width 56 height 31
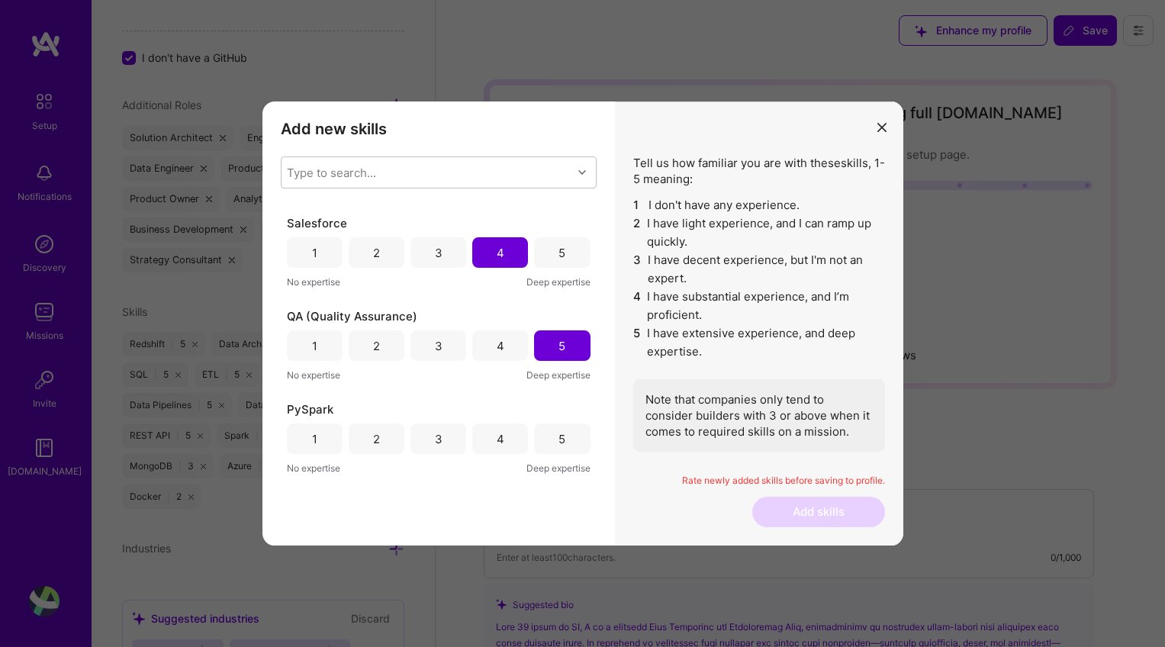
scroll to position [1039, 0]
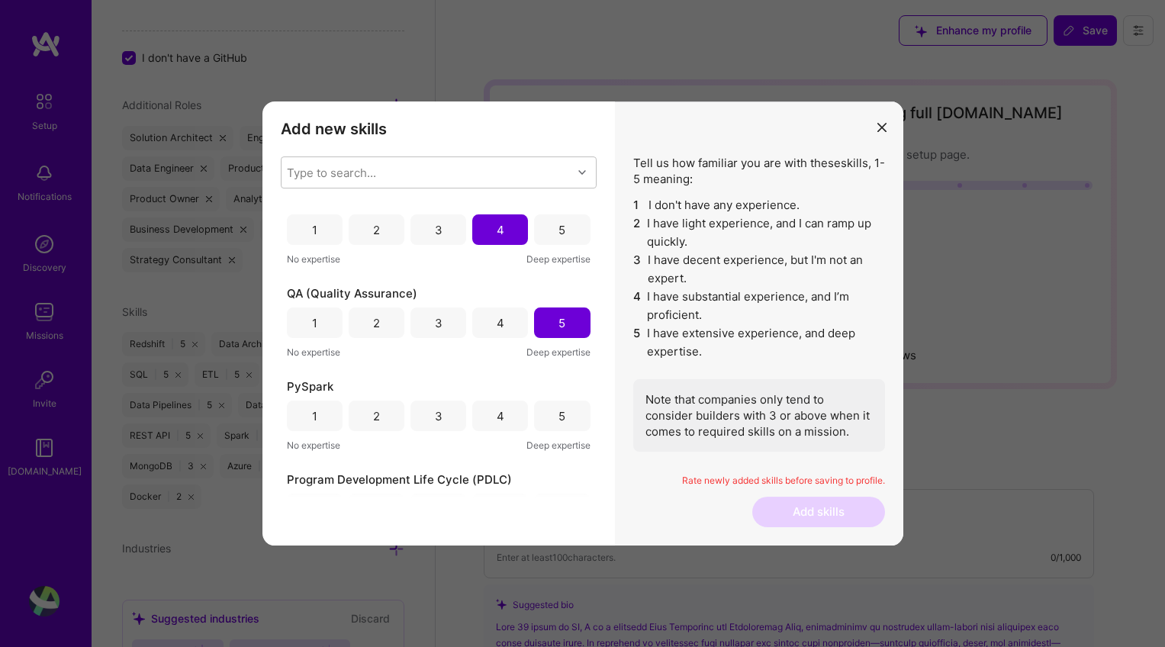
click at [437, 414] on div "3" at bounding box center [439, 416] width 8 height 16
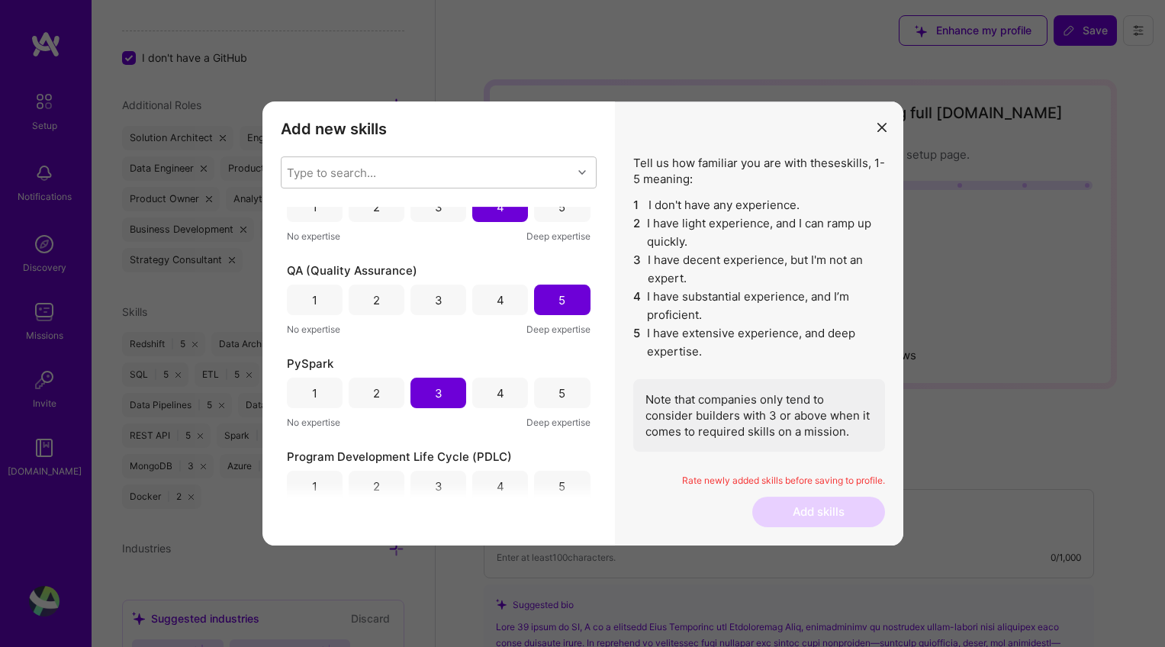
scroll to position [1211, 0]
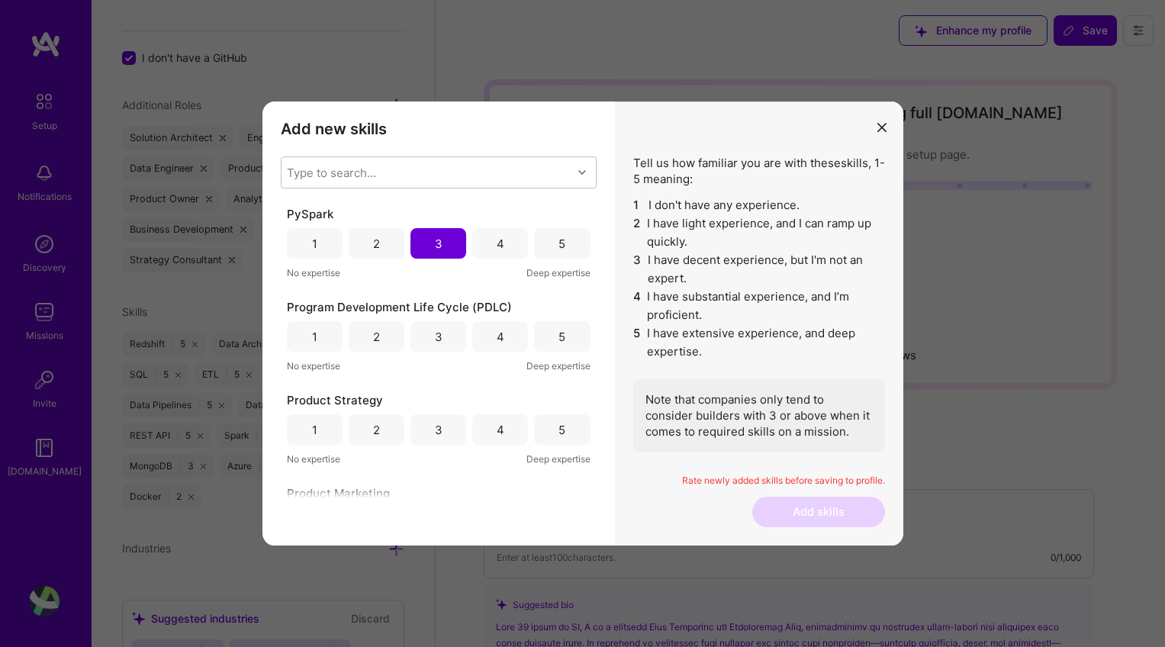
click at [427, 332] on div "3" at bounding box center [439, 336] width 56 height 31
click at [497, 430] on div "4" at bounding box center [501, 430] width 8 height 16
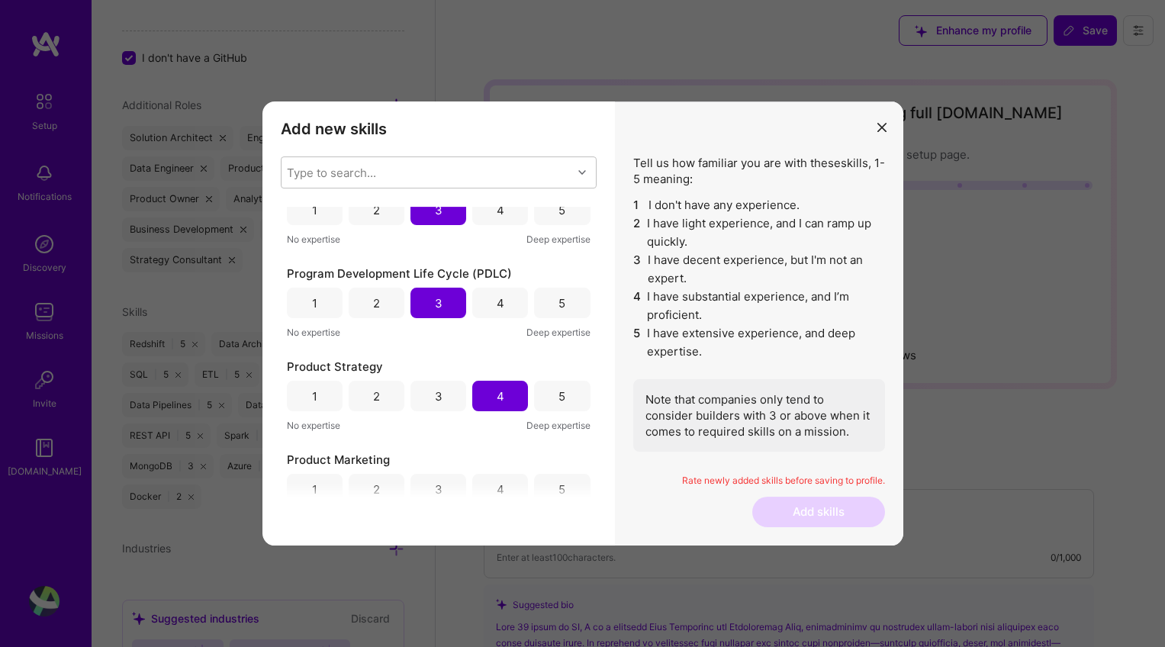
scroll to position [1275, 0]
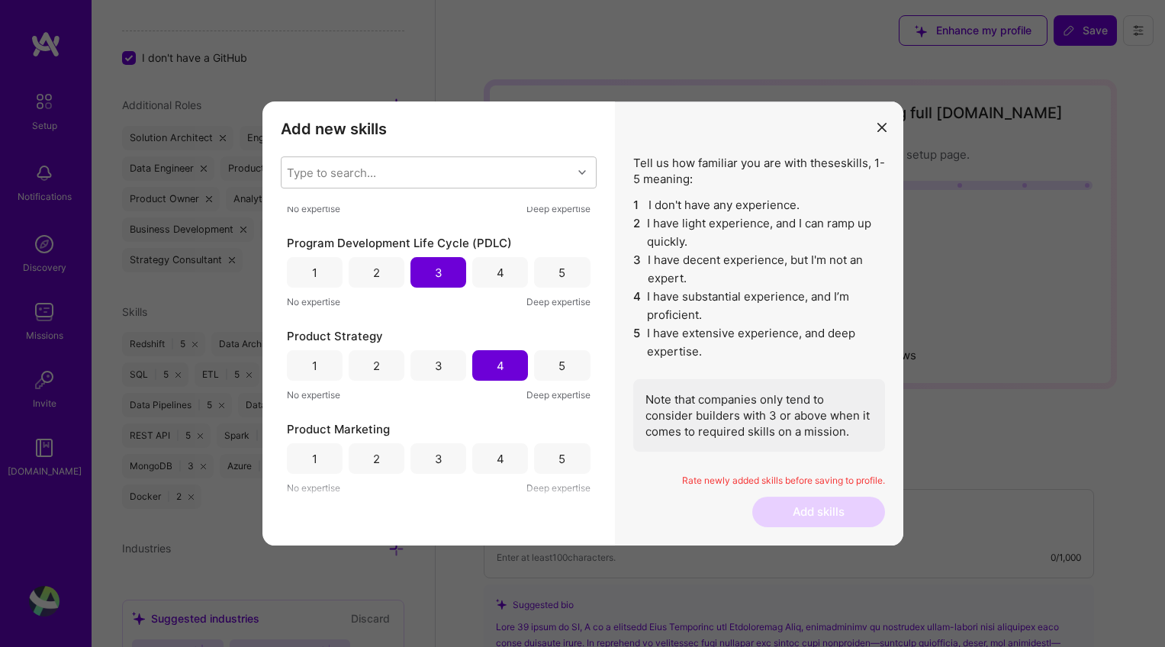
click at [497, 461] on div "4" at bounding box center [501, 459] width 8 height 16
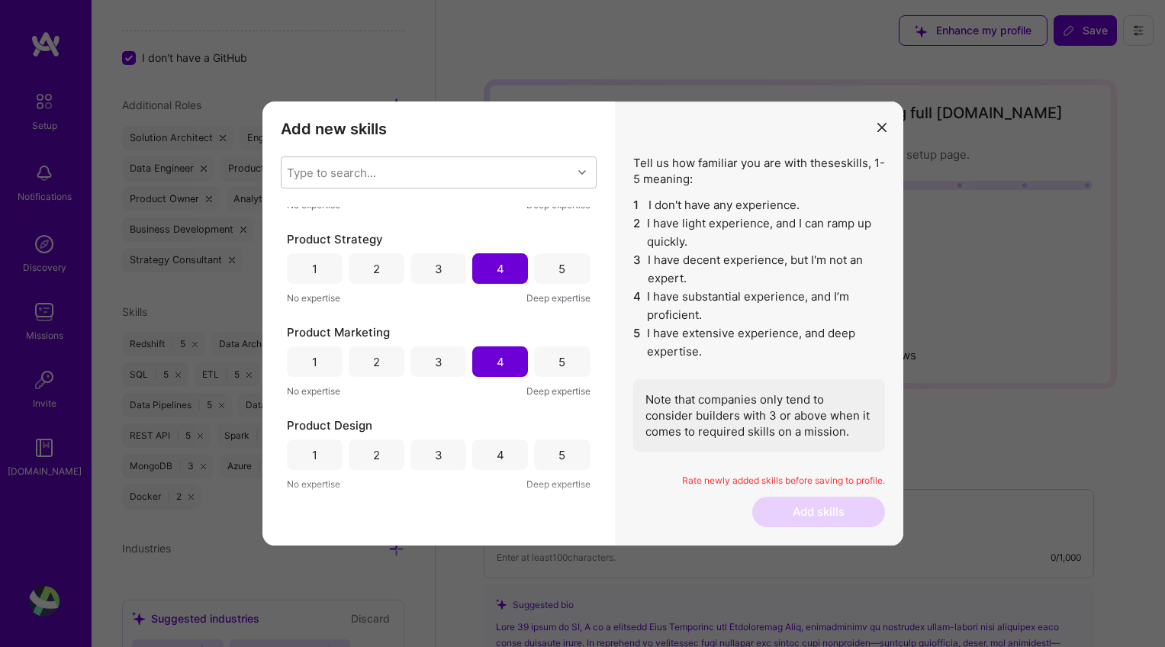
scroll to position [1395, 0]
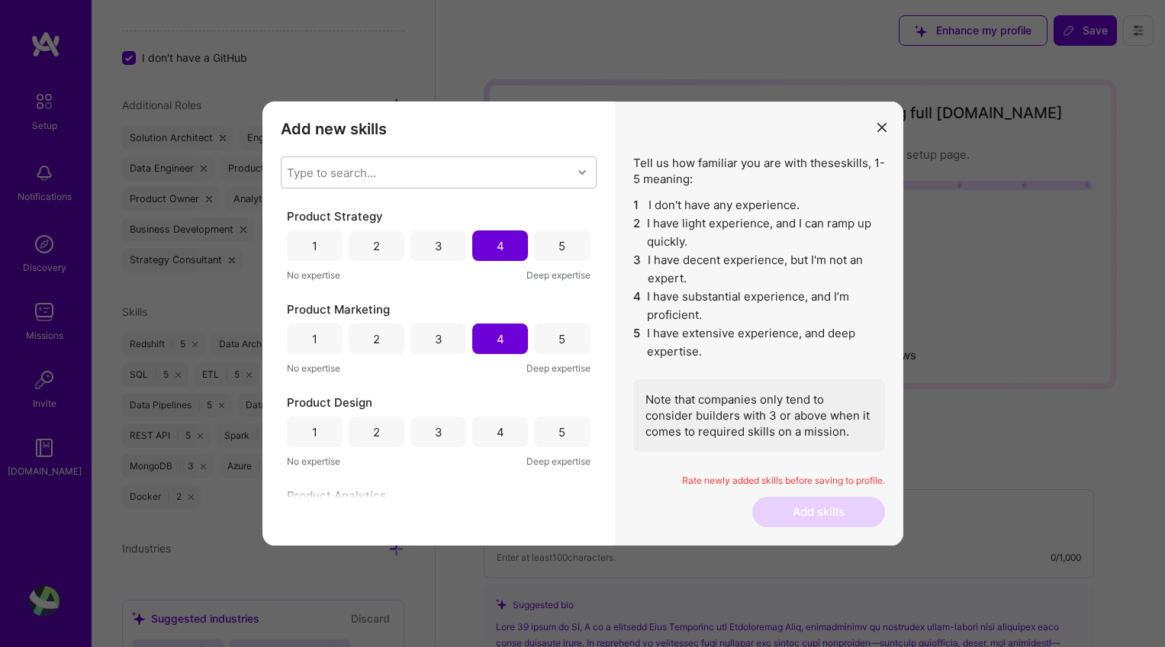
click at [551, 433] on div "5" at bounding box center [562, 432] width 56 height 31
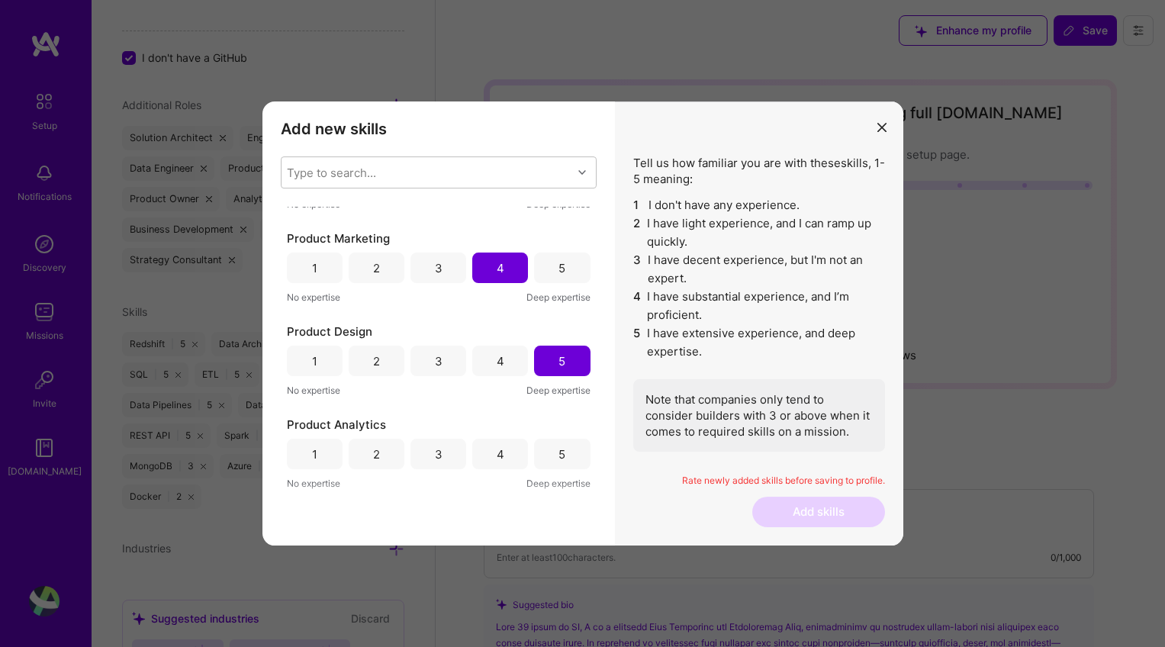
scroll to position [1513, 0]
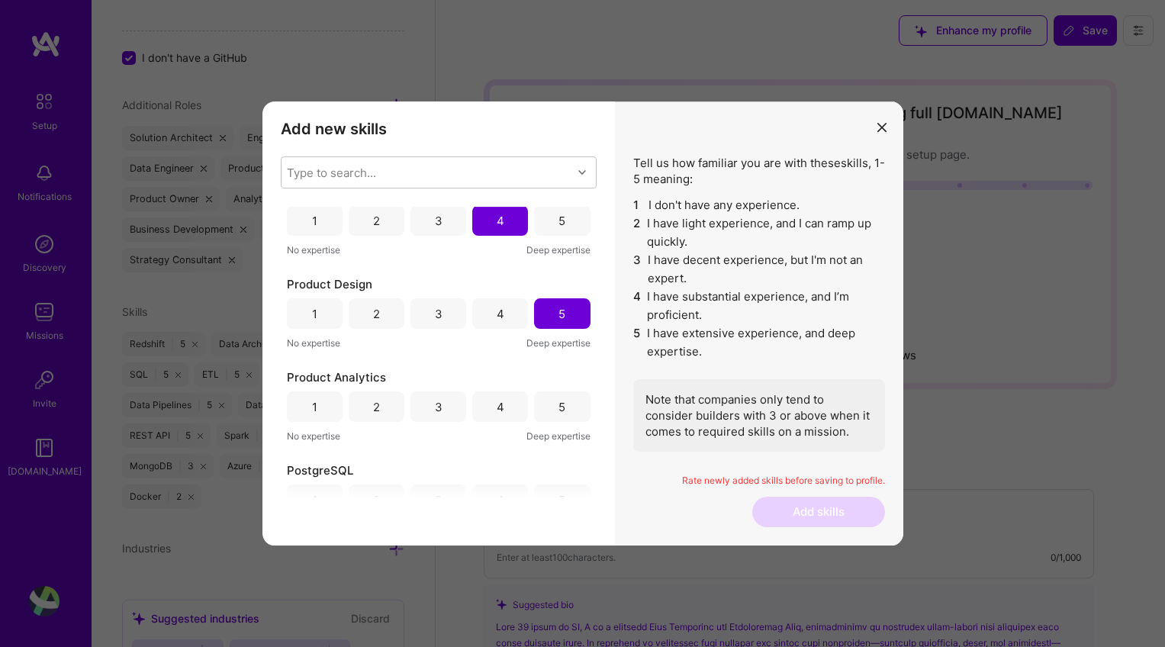
click at [551, 407] on div "5" at bounding box center [562, 407] width 56 height 31
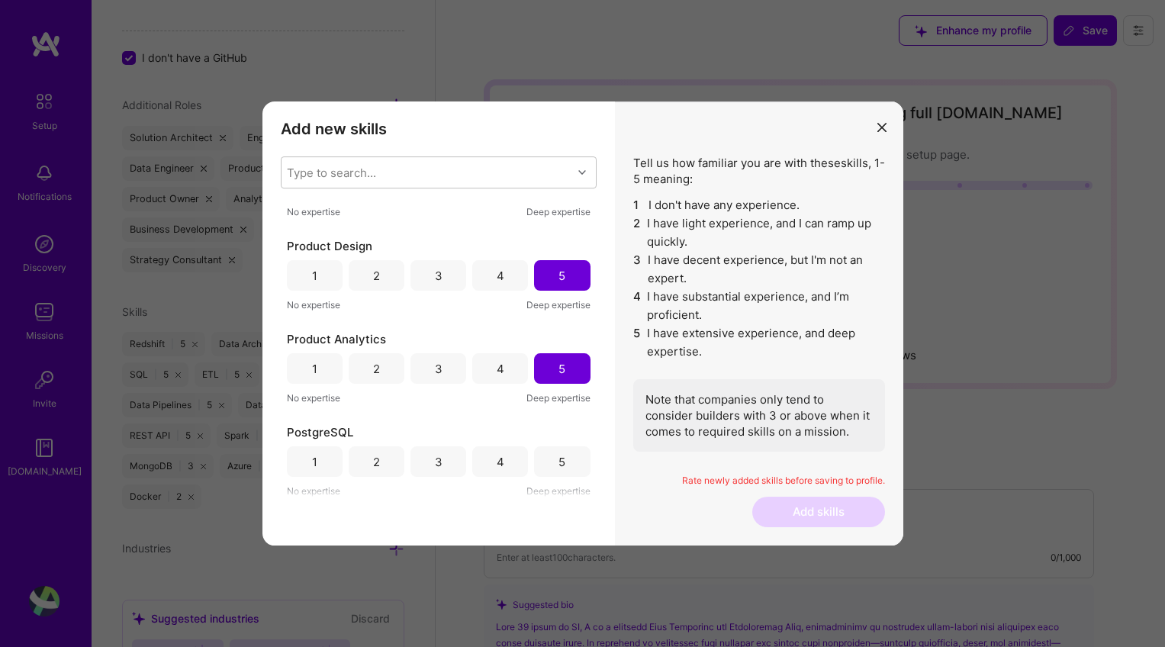
scroll to position [1617, 0]
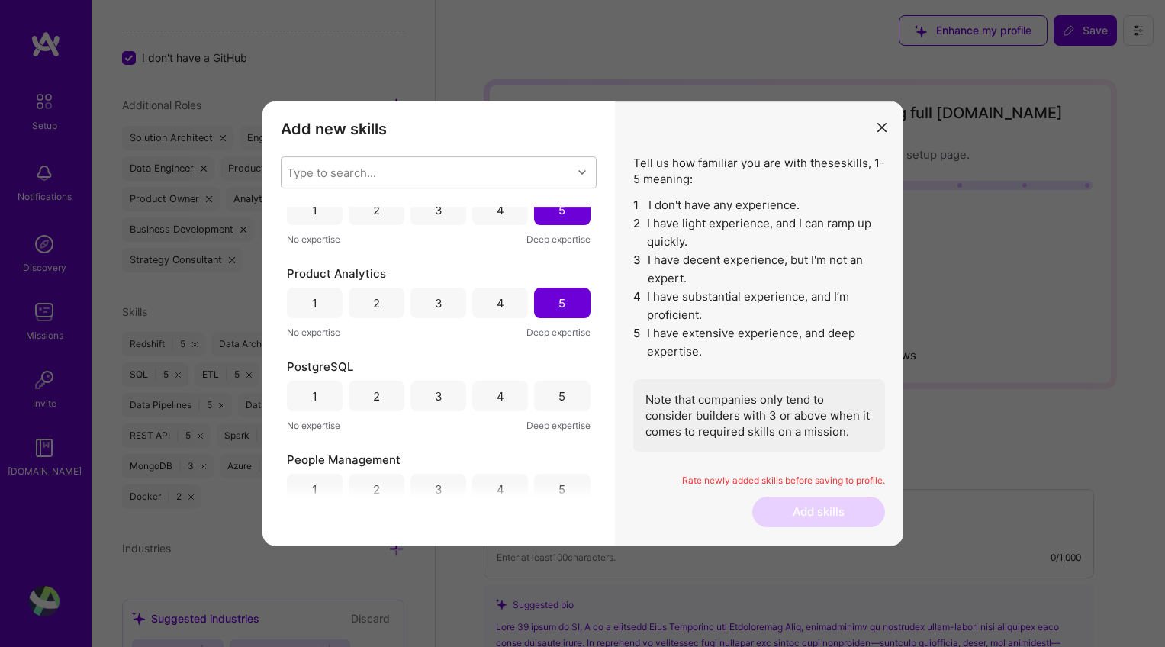
click at [559, 396] on div "5" at bounding box center [562, 396] width 7 height 16
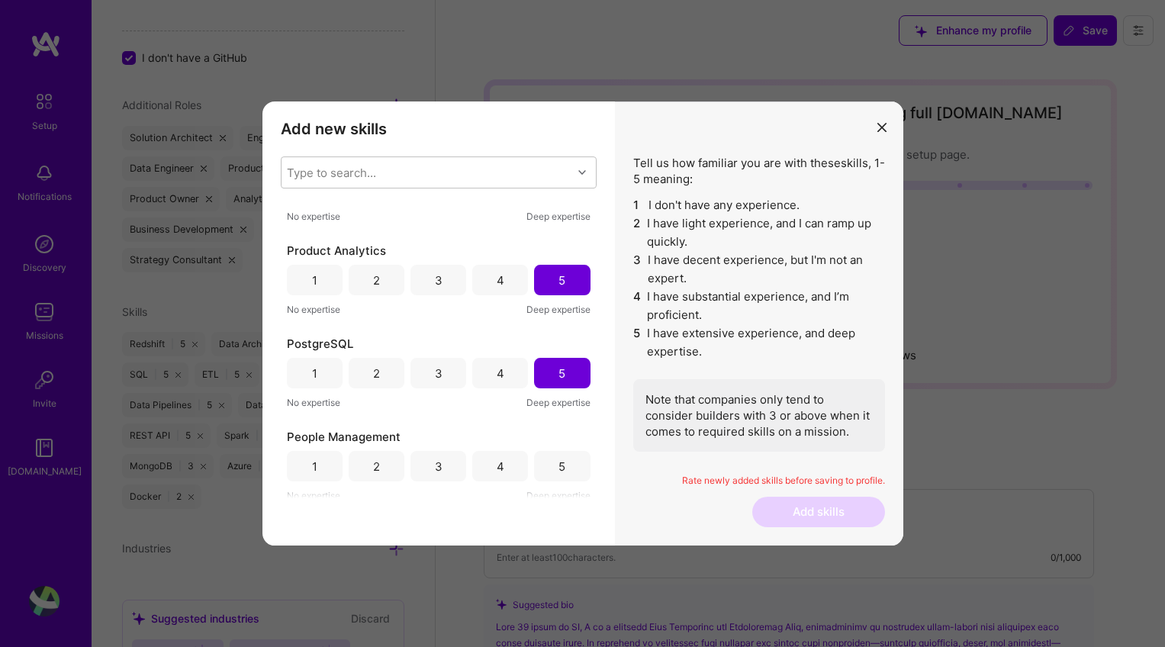
scroll to position [1761, 0]
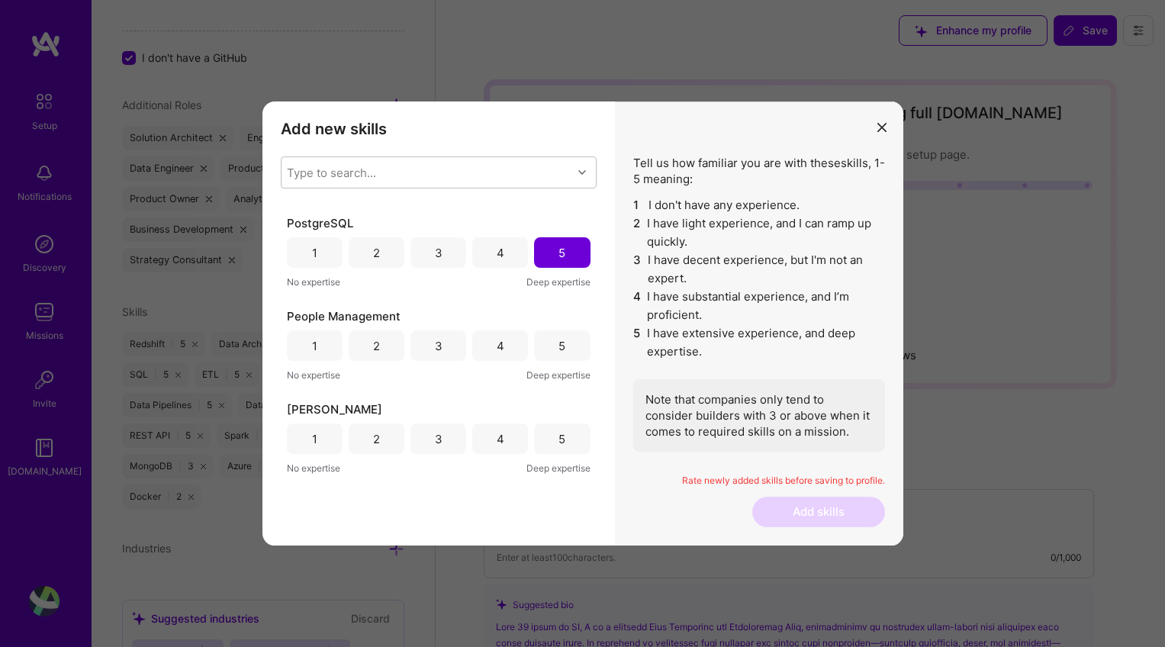
click at [550, 355] on div "5" at bounding box center [562, 345] width 56 height 31
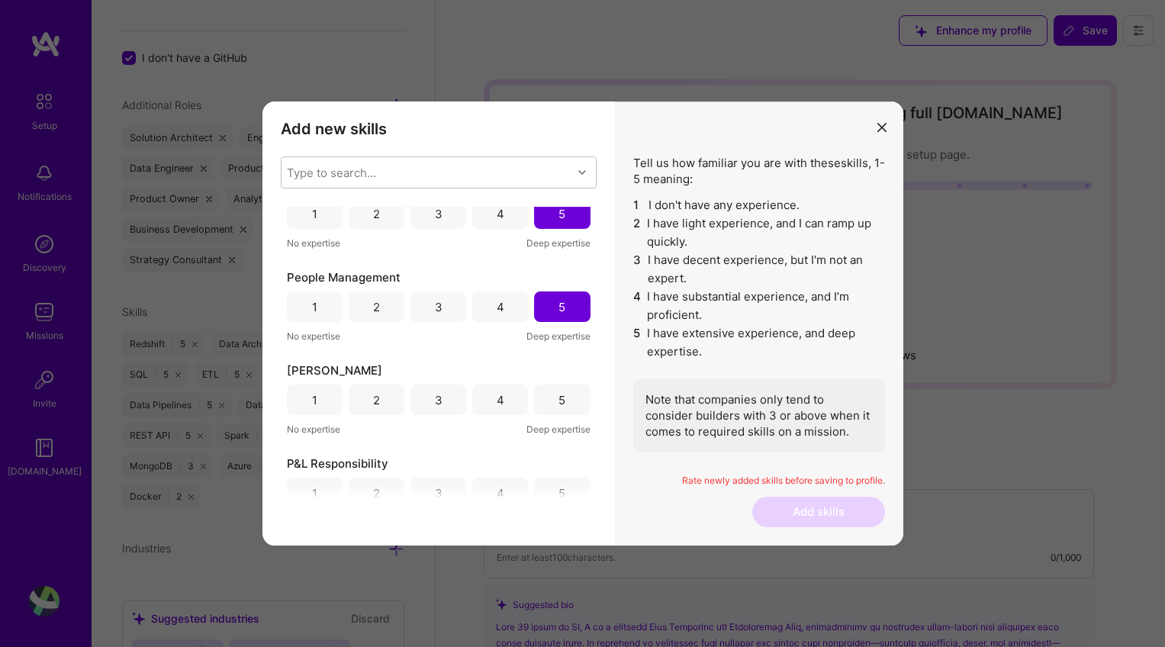
click at [313, 401] on div "1" at bounding box center [314, 400] width 5 height 16
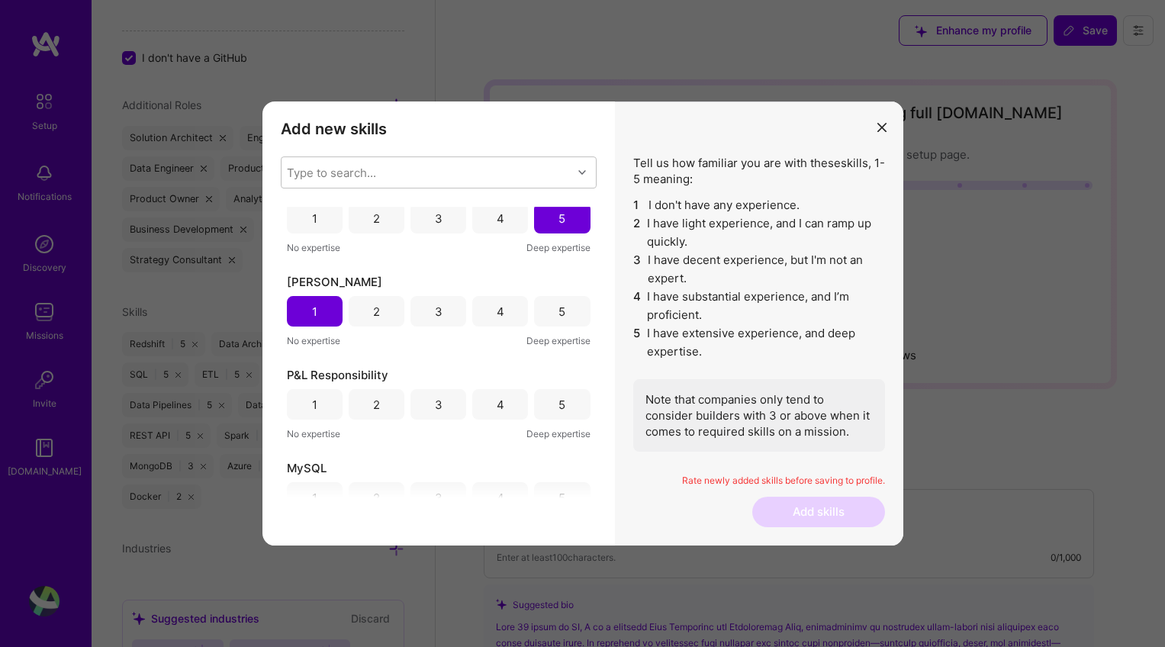
scroll to position [1910, 0]
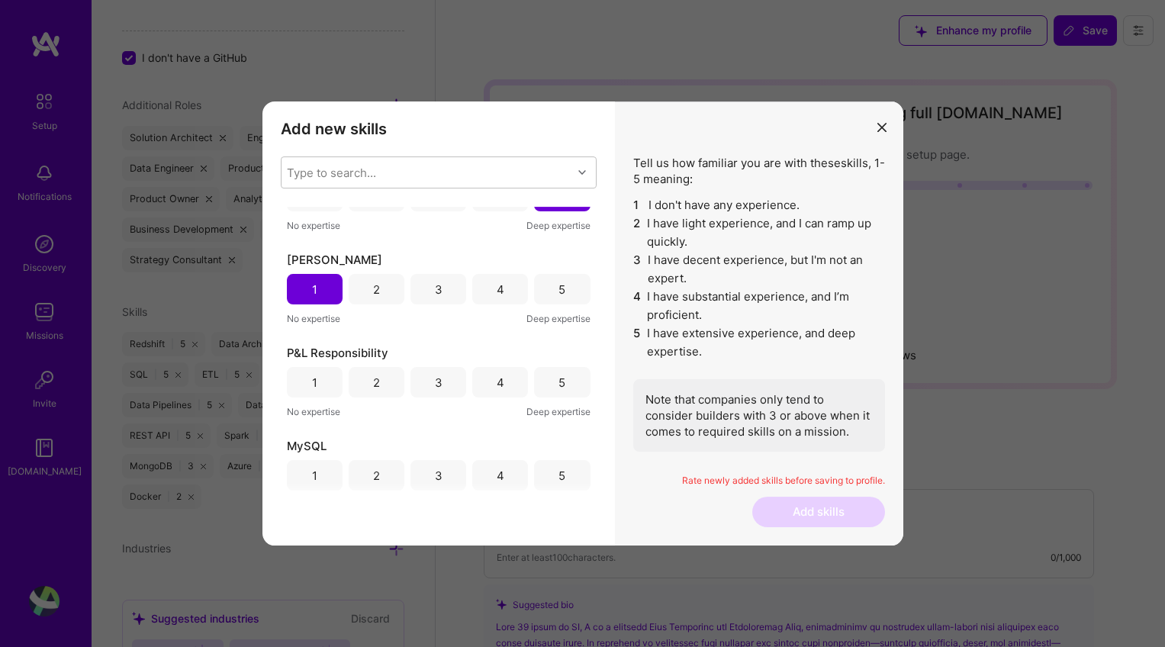
click at [497, 383] on div "4" at bounding box center [501, 383] width 8 height 16
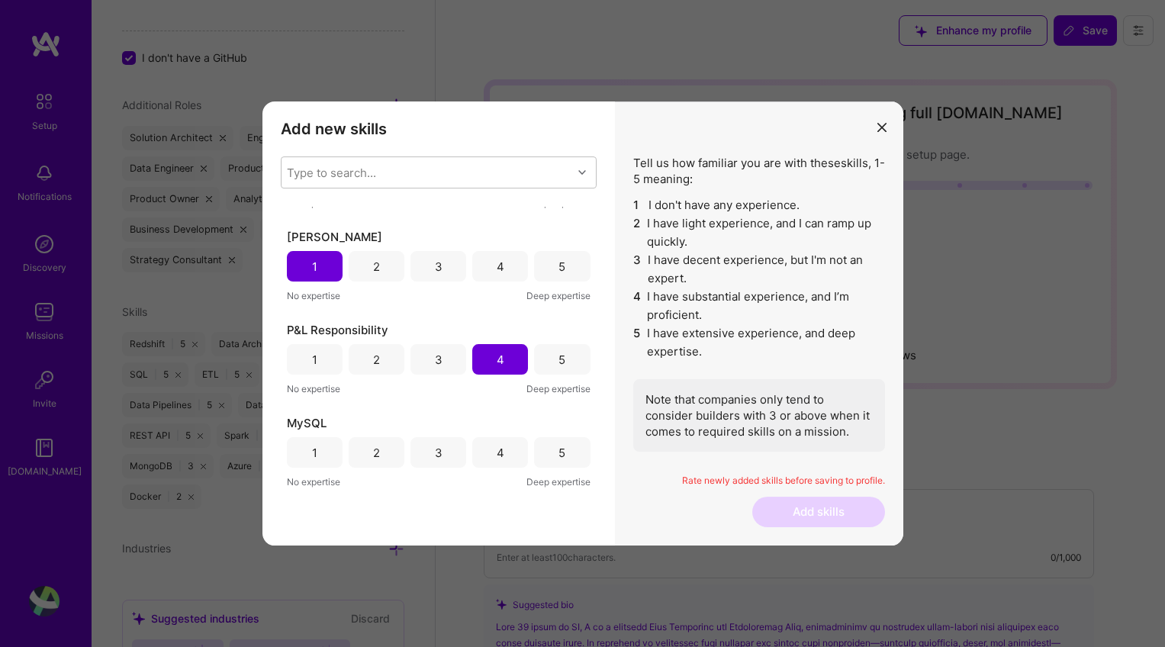
scroll to position [1981, 0]
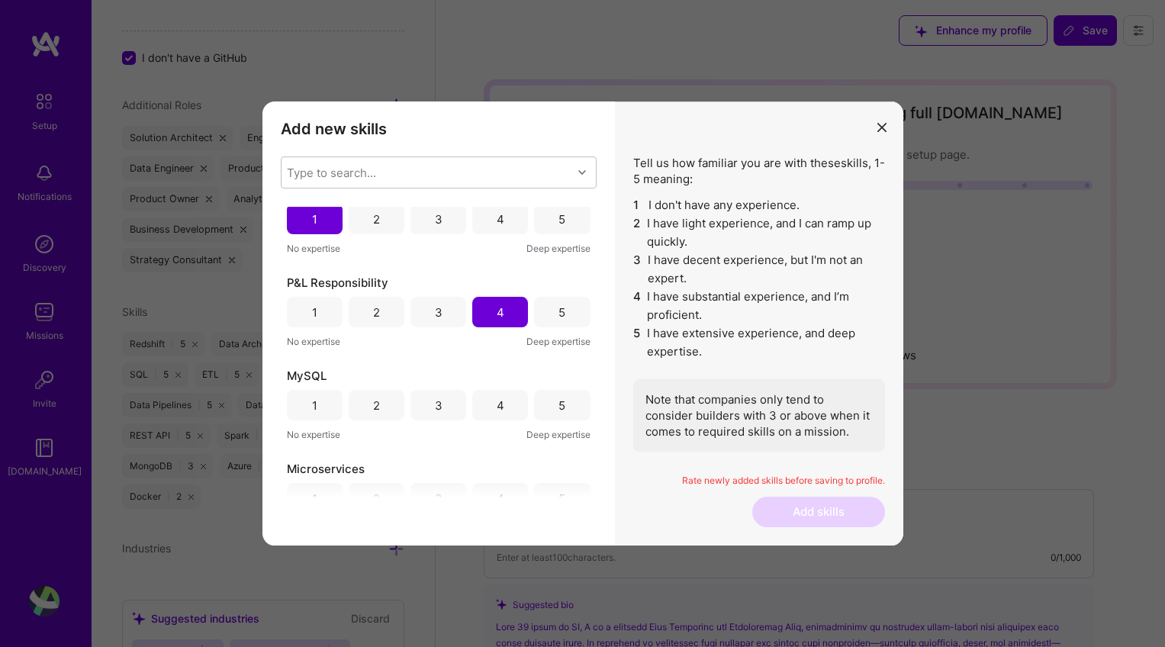
click at [561, 403] on div "5" at bounding box center [562, 405] width 56 height 31
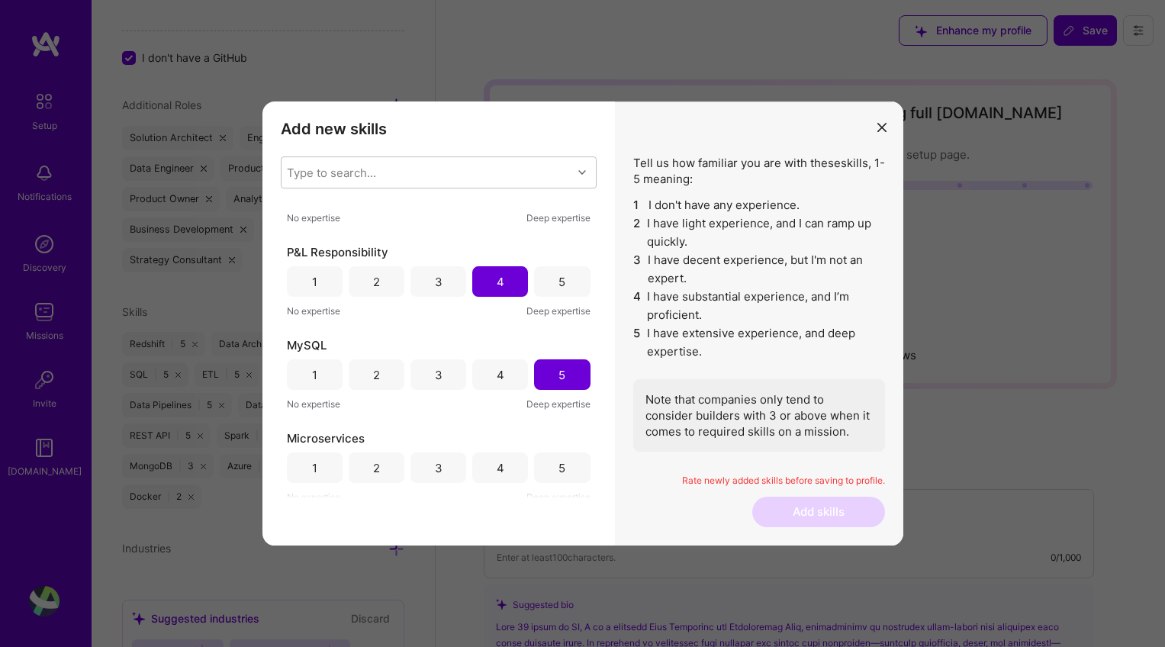
scroll to position [2014, 0]
click at [497, 464] on div "4" at bounding box center [501, 465] width 8 height 16
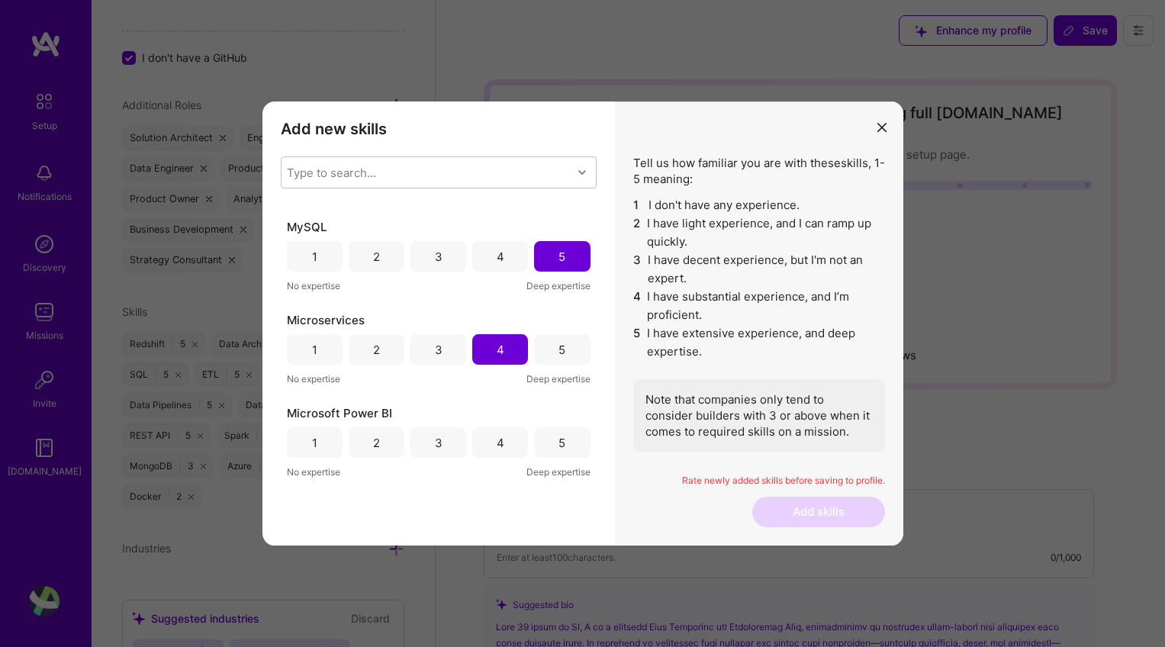
scroll to position [2195, 0]
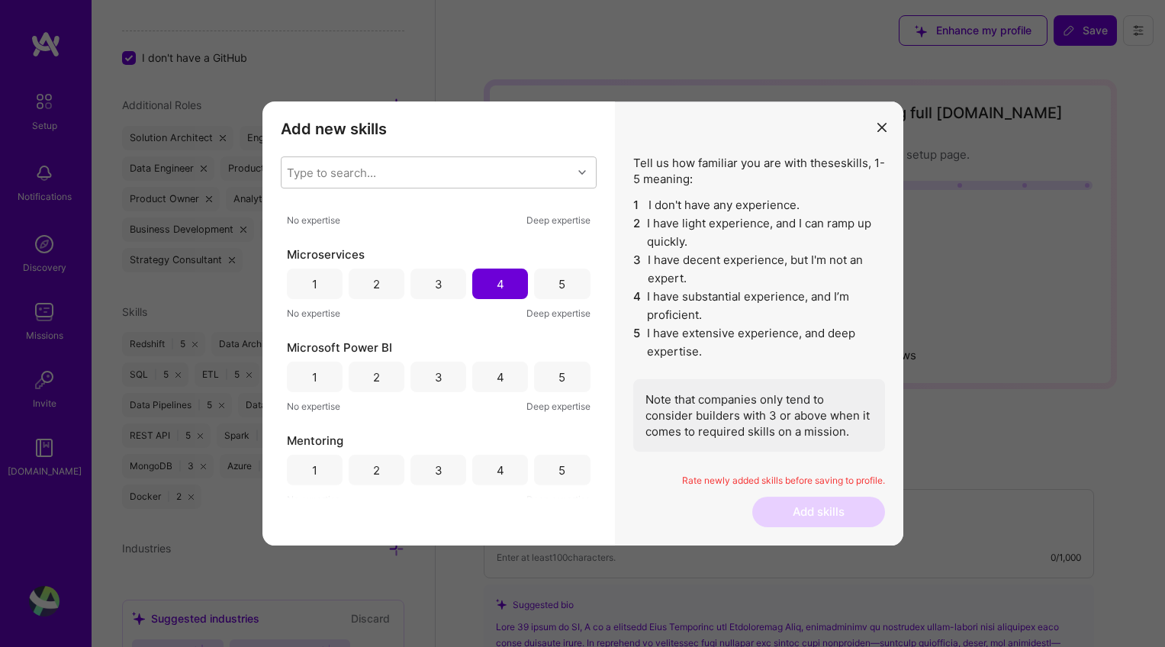
click at [456, 379] on div "3" at bounding box center [439, 377] width 56 height 31
click at [551, 470] on div "5" at bounding box center [562, 470] width 56 height 31
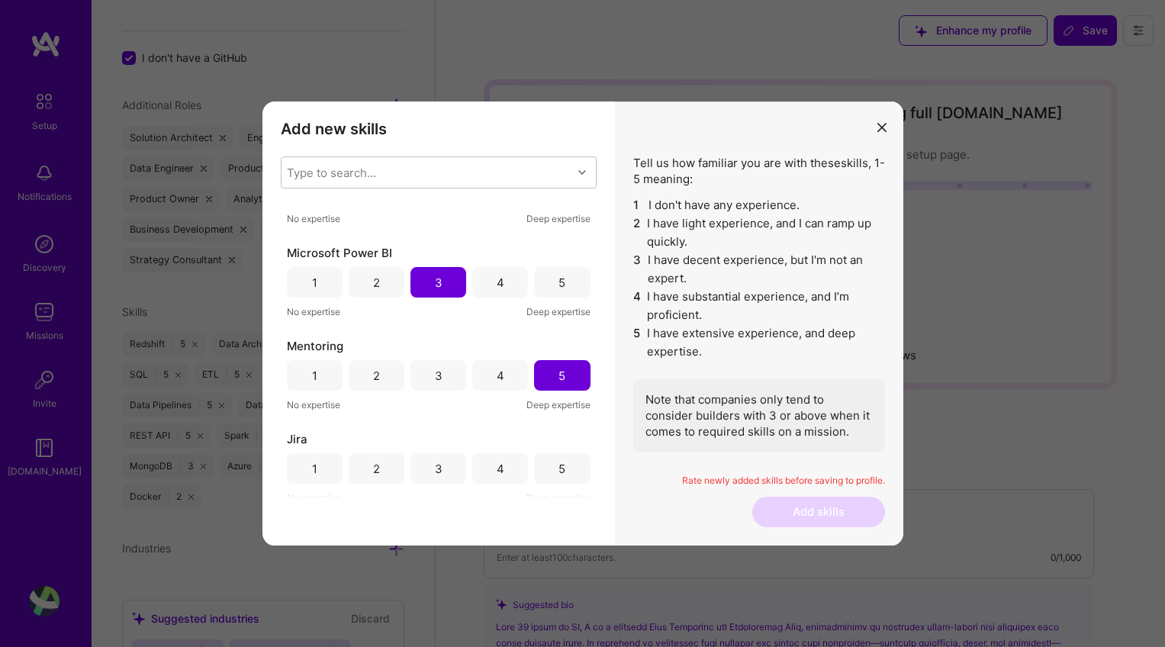
scroll to position [2320, 0]
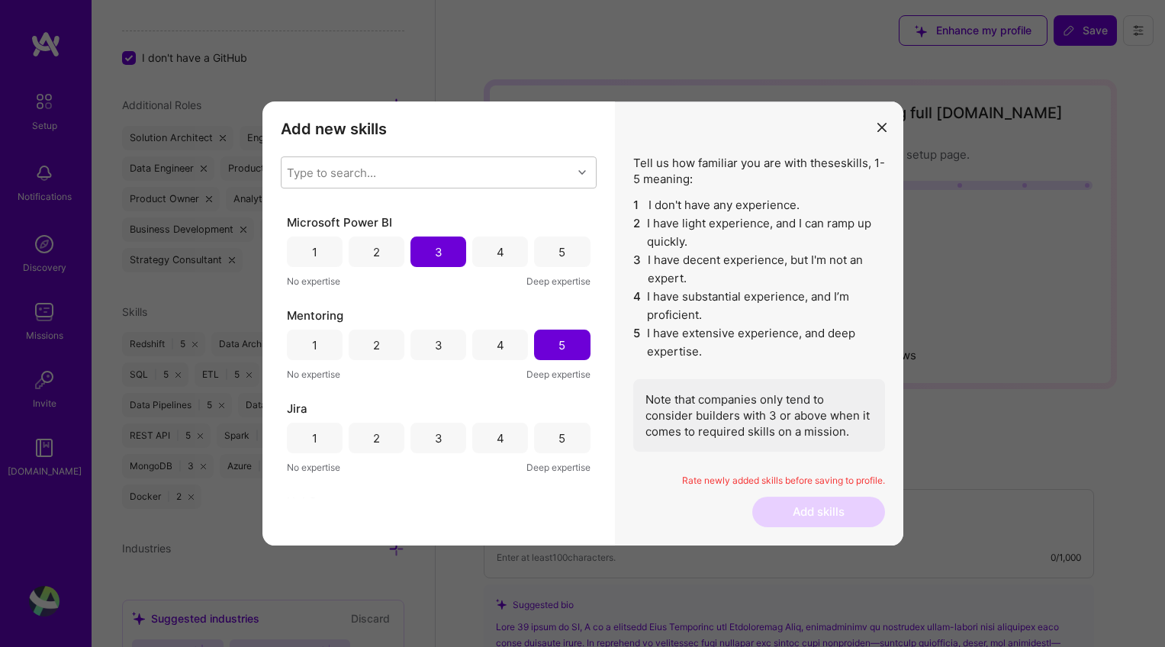
click at [559, 440] on div "5" at bounding box center [562, 438] width 7 height 16
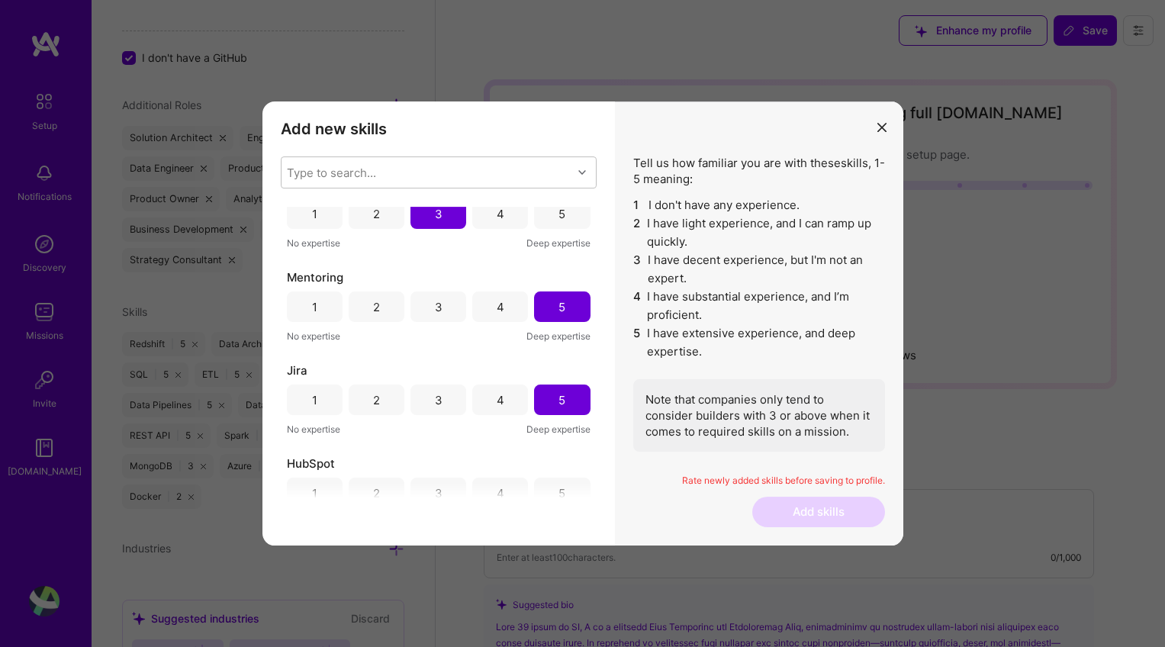
scroll to position [2464, 0]
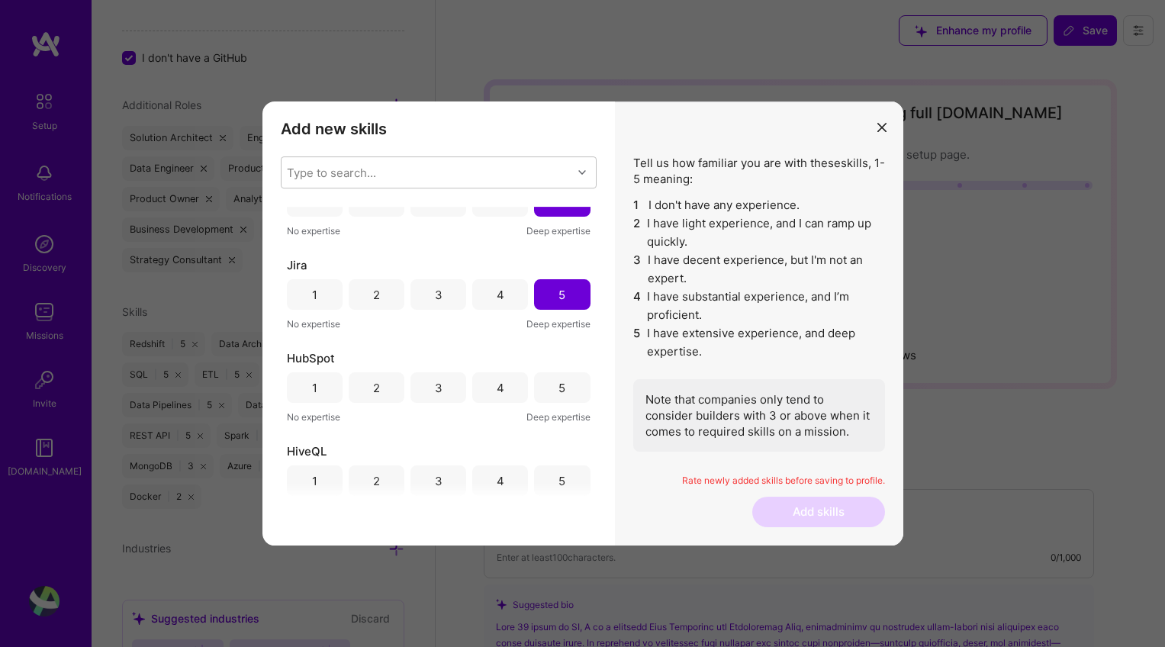
click at [497, 387] on div "4" at bounding box center [501, 388] width 8 height 16
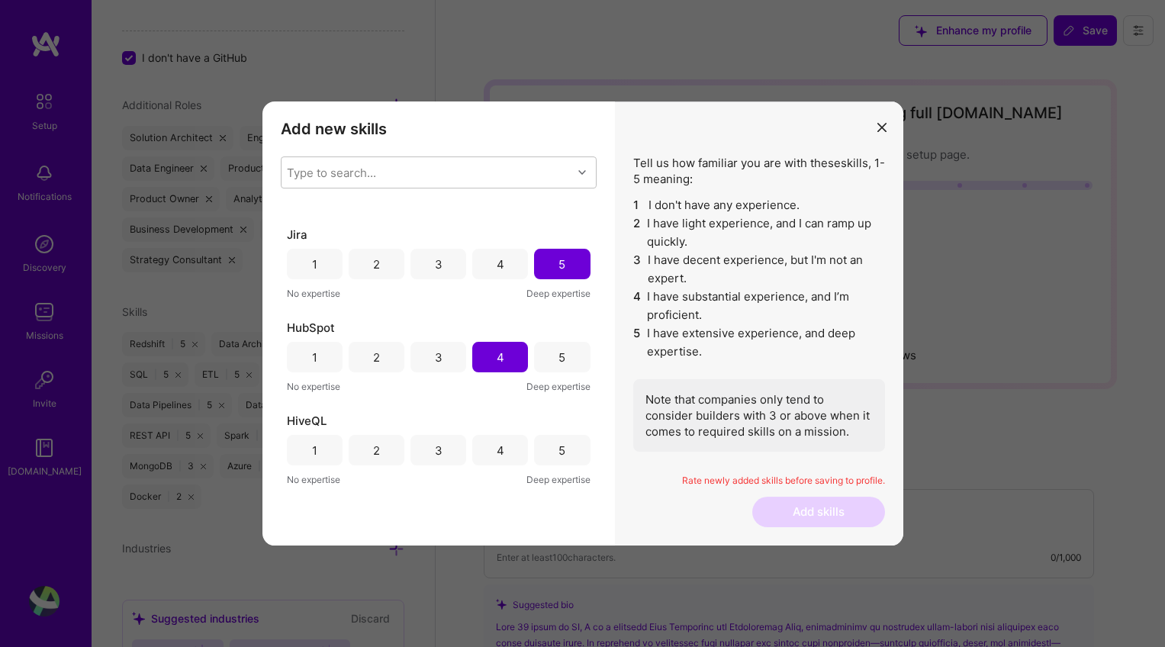
scroll to position [2575, 0]
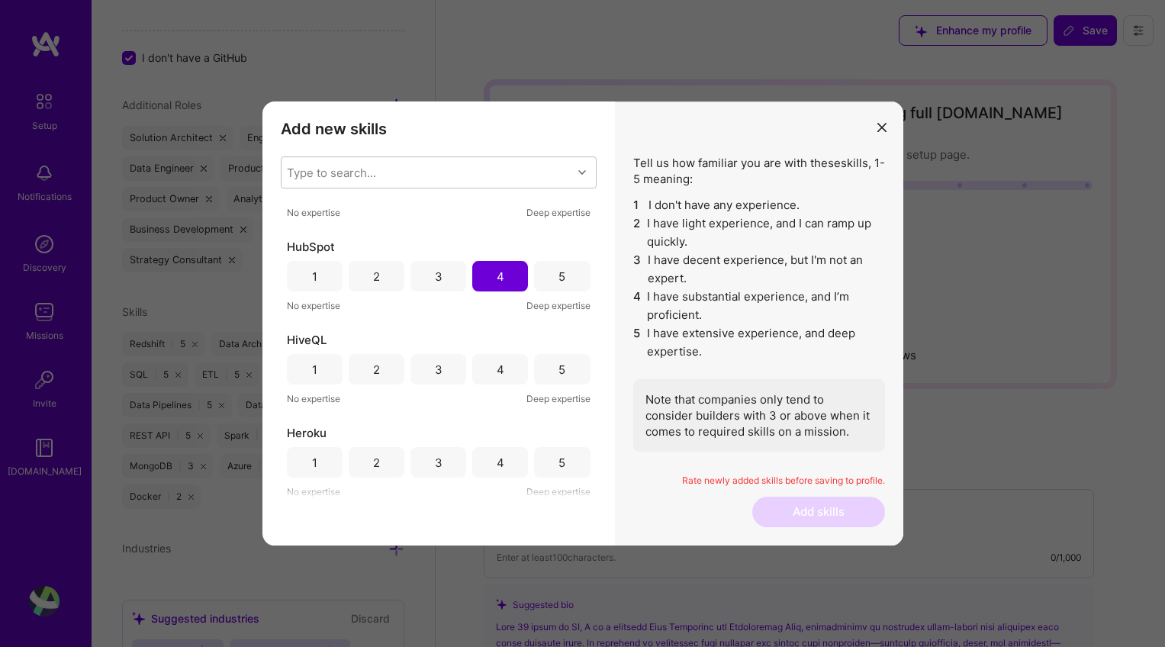
click at [438, 366] on div "3" at bounding box center [439, 370] width 8 height 16
click at [436, 458] on div "3" at bounding box center [439, 463] width 8 height 16
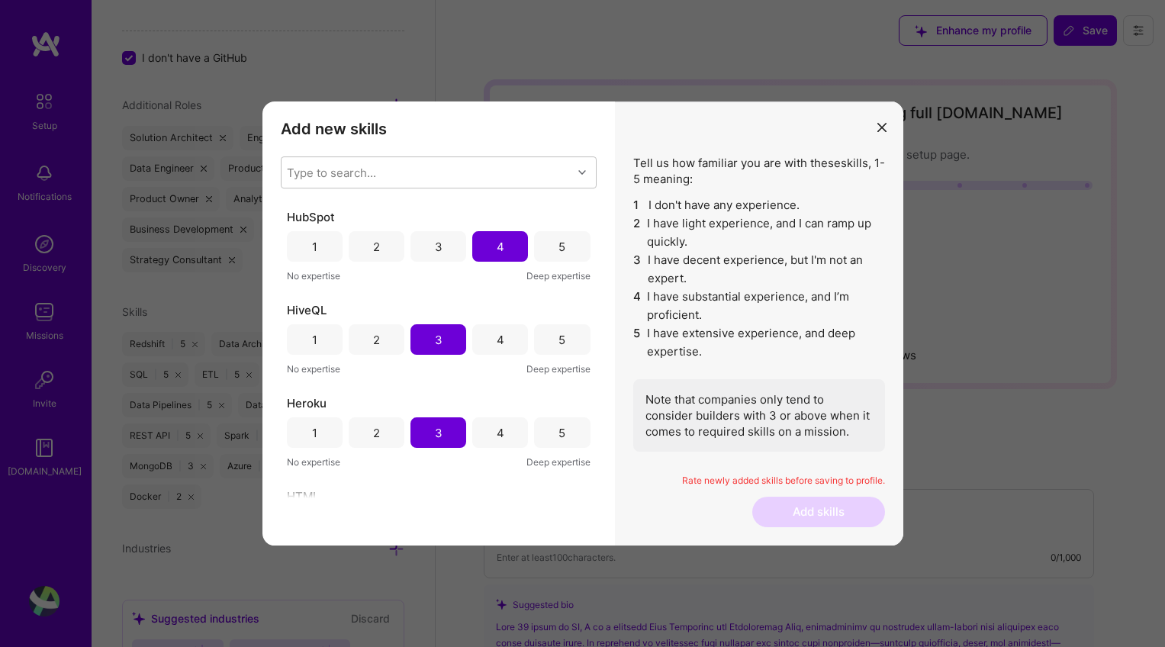
scroll to position [2713, 0]
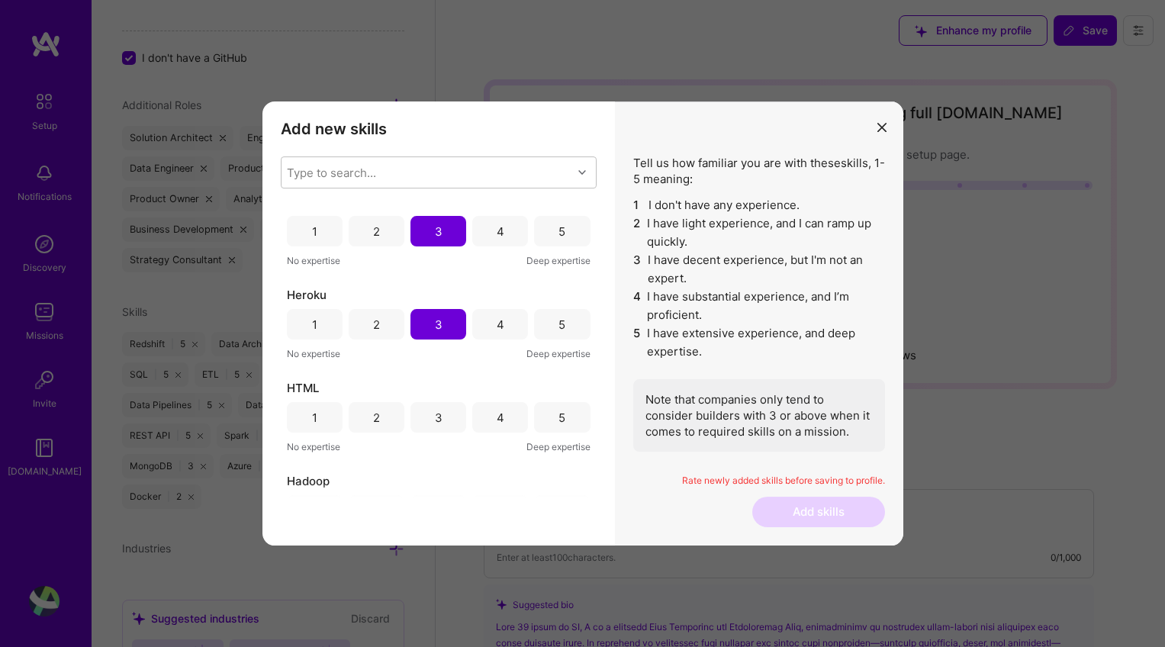
click at [443, 412] on div "3" at bounding box center [439, 417] width 56 height 31
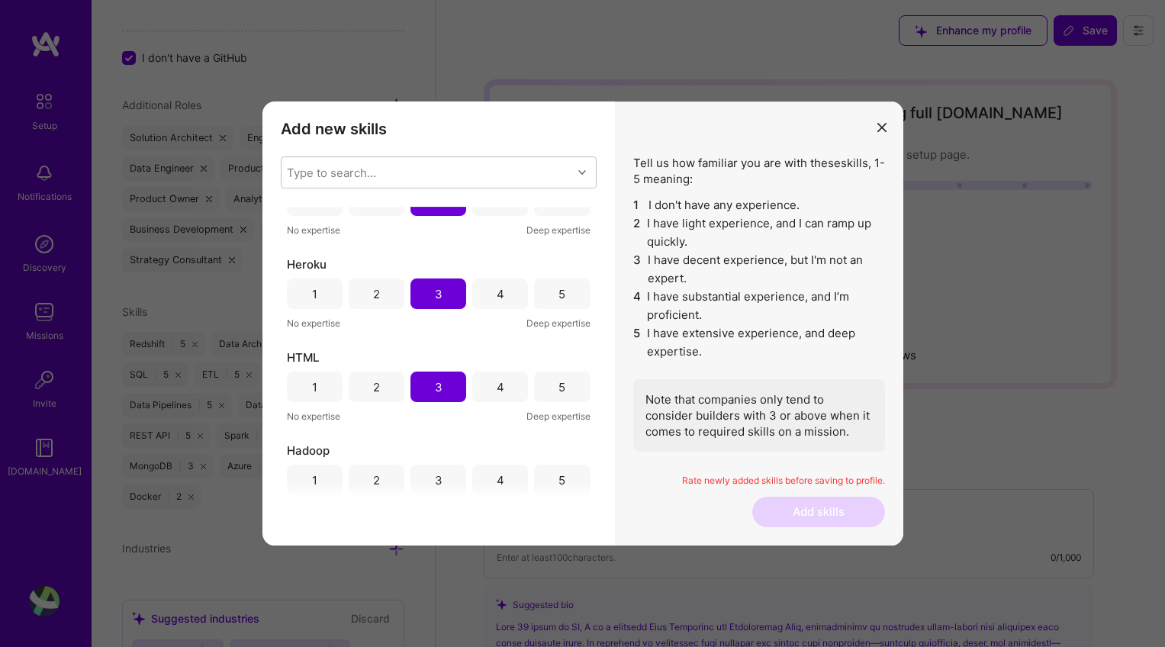
scroll to position [2774, 0]
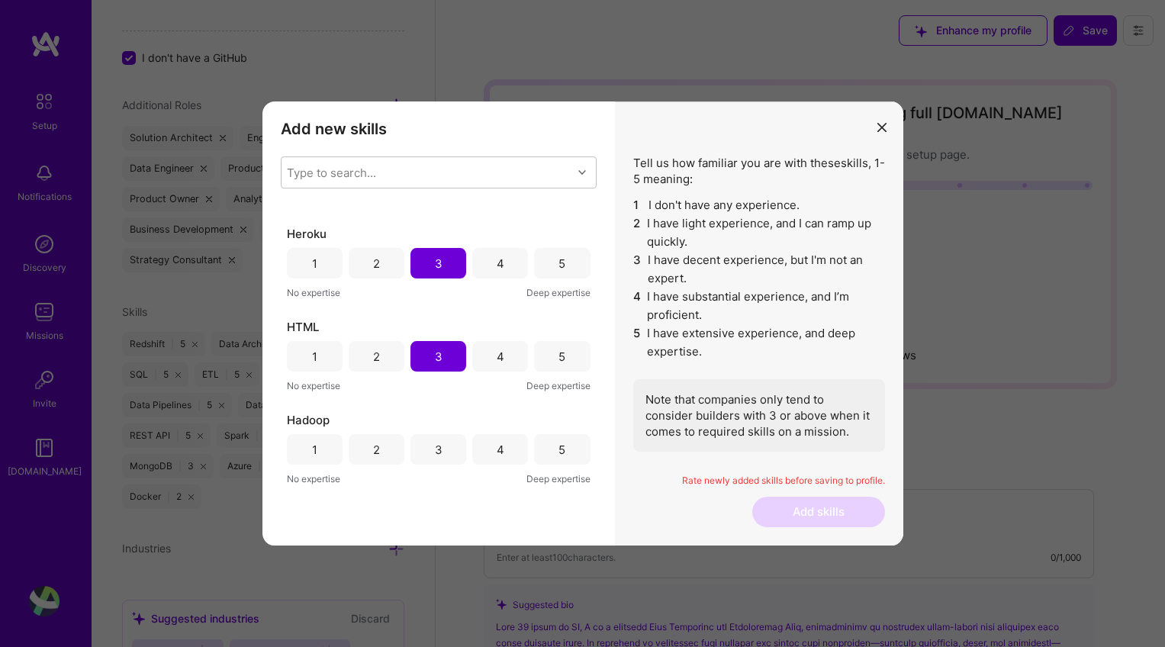
click at [438, 447] on div "3" at bounding box center [439, 450] width 8 height 16
click at [383, 450] on div "2" at bounding box center [377, 447] width 56 height 31
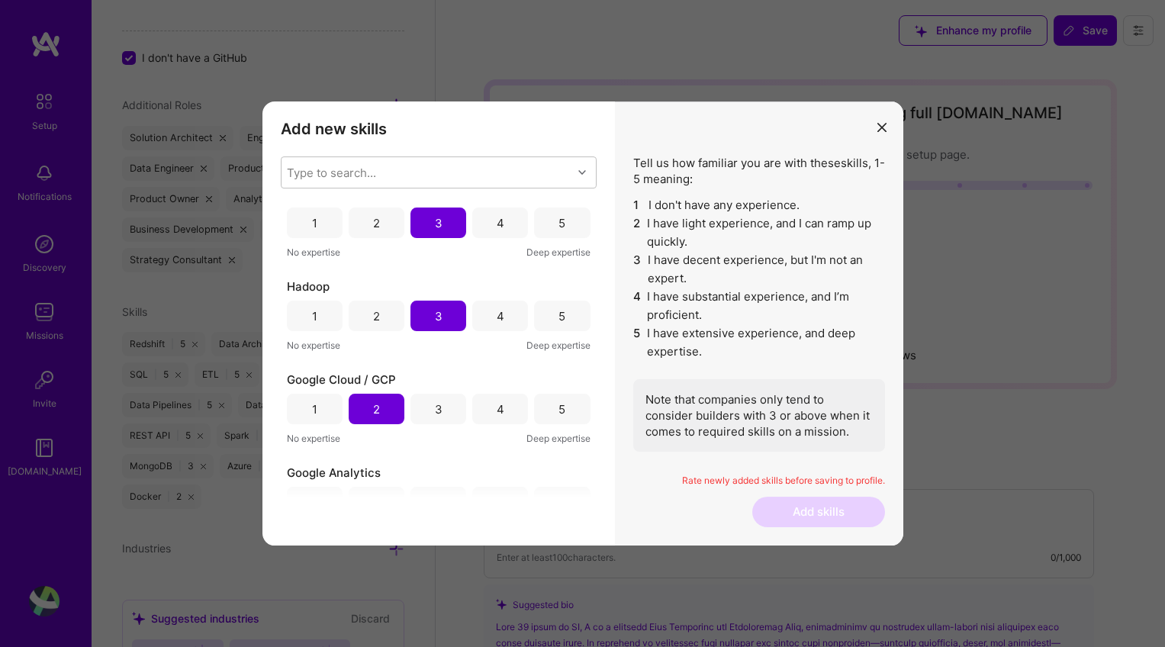
scroll to position [2988, 0]
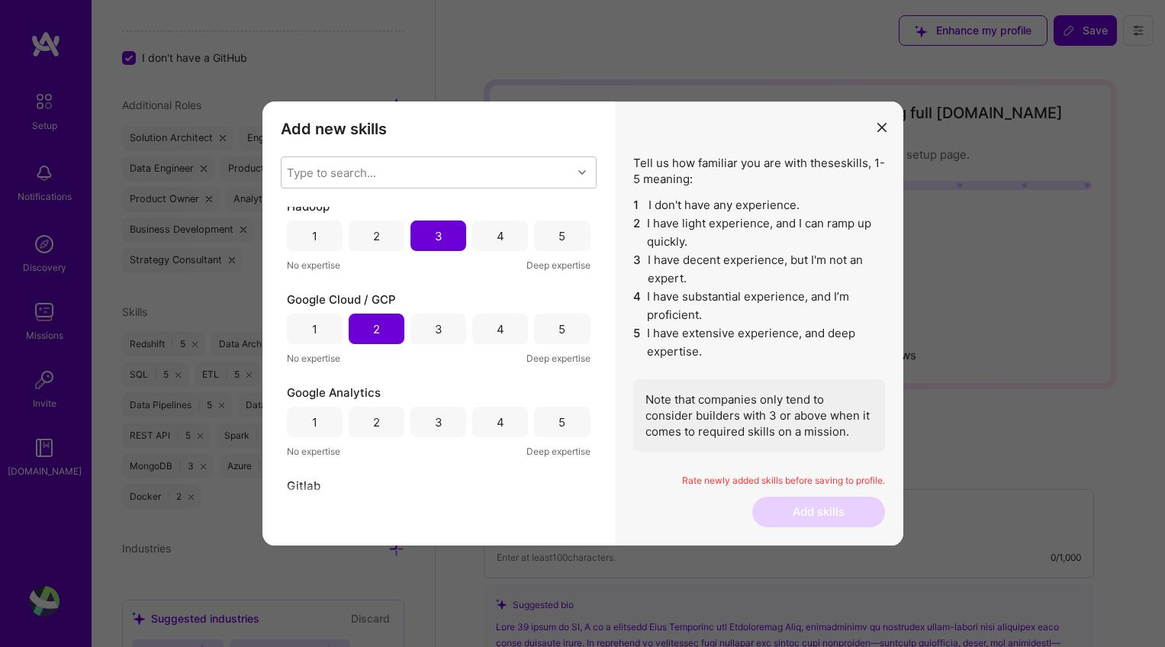
click at [501, 420] on div "4" at bounding box center [500, 422] width 56 height 31
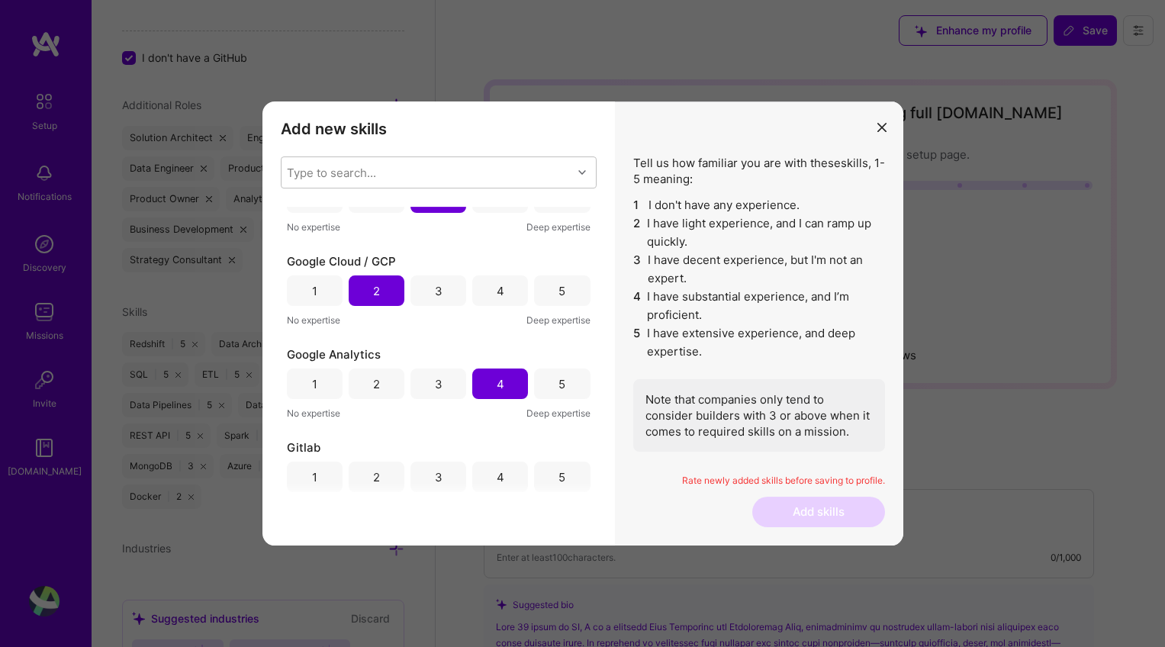
scroll to position [3092, 0]
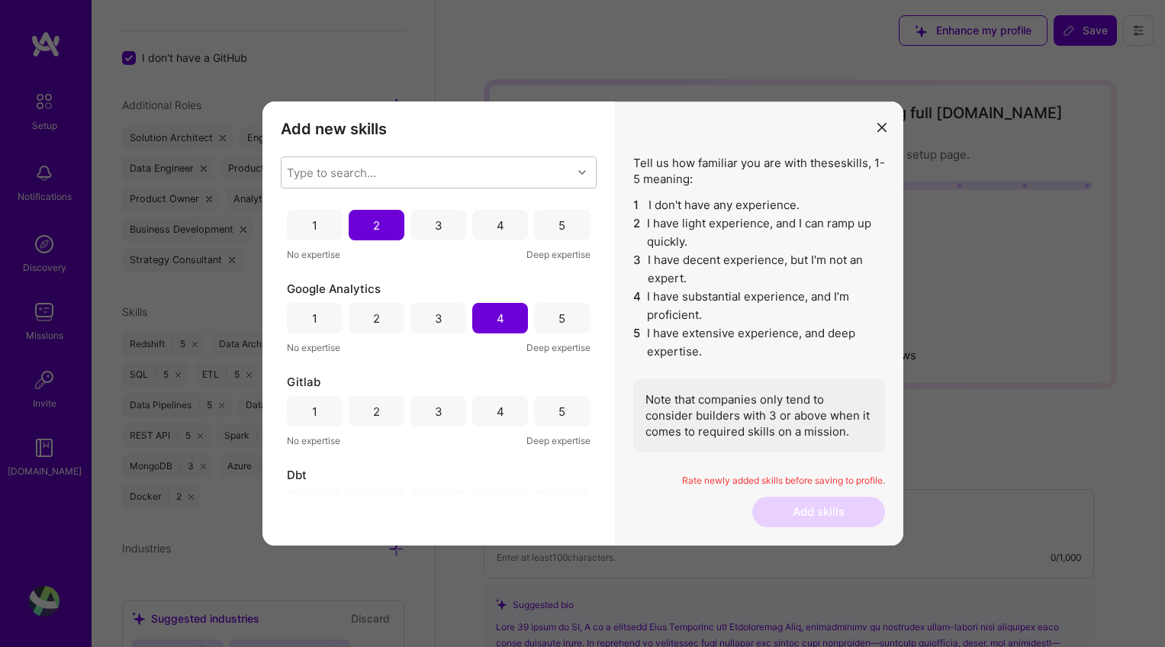
click at [548, 411] on div "5" at bounding box center [562, 411] width 56 height 31
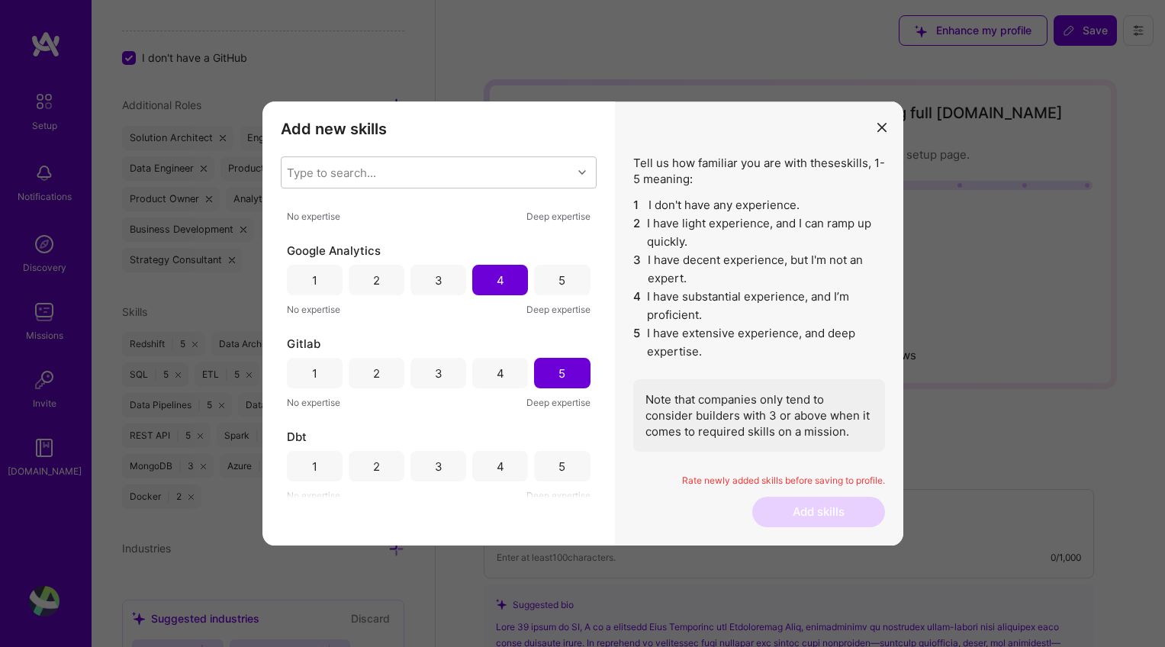
scroll to position [3261, 0]
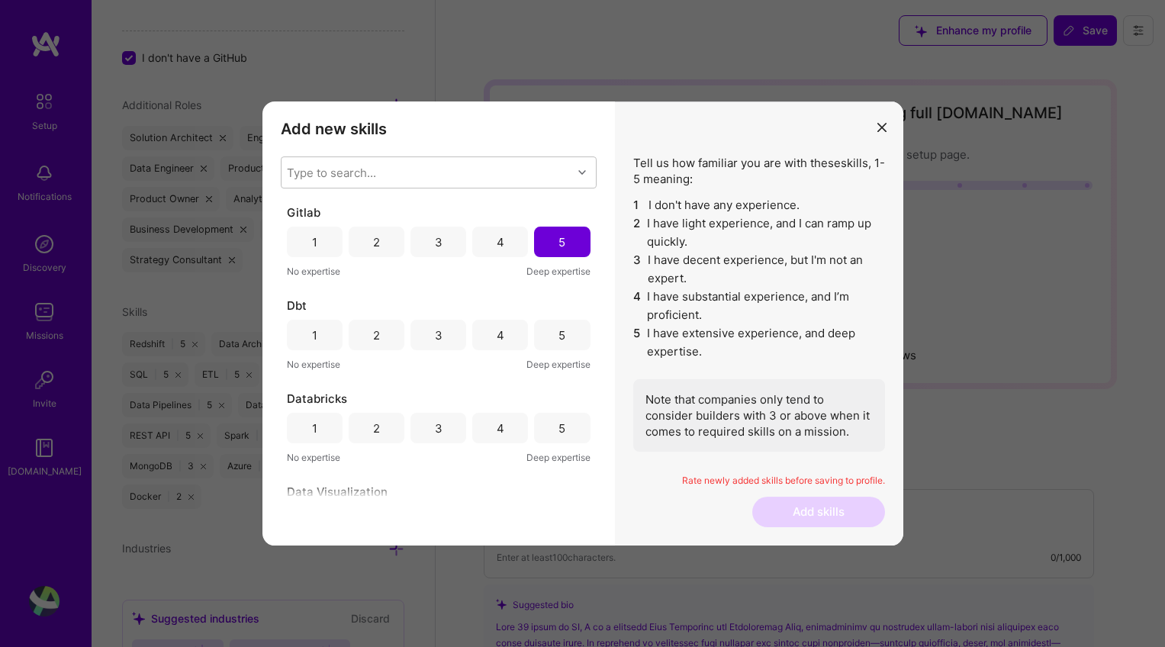
click at [562, 342] on div "5" at bounding box center [562, 335] width 56 height 31
click at [497, 429] on div "4" at bounding box center [501, 429] width 8 height 16
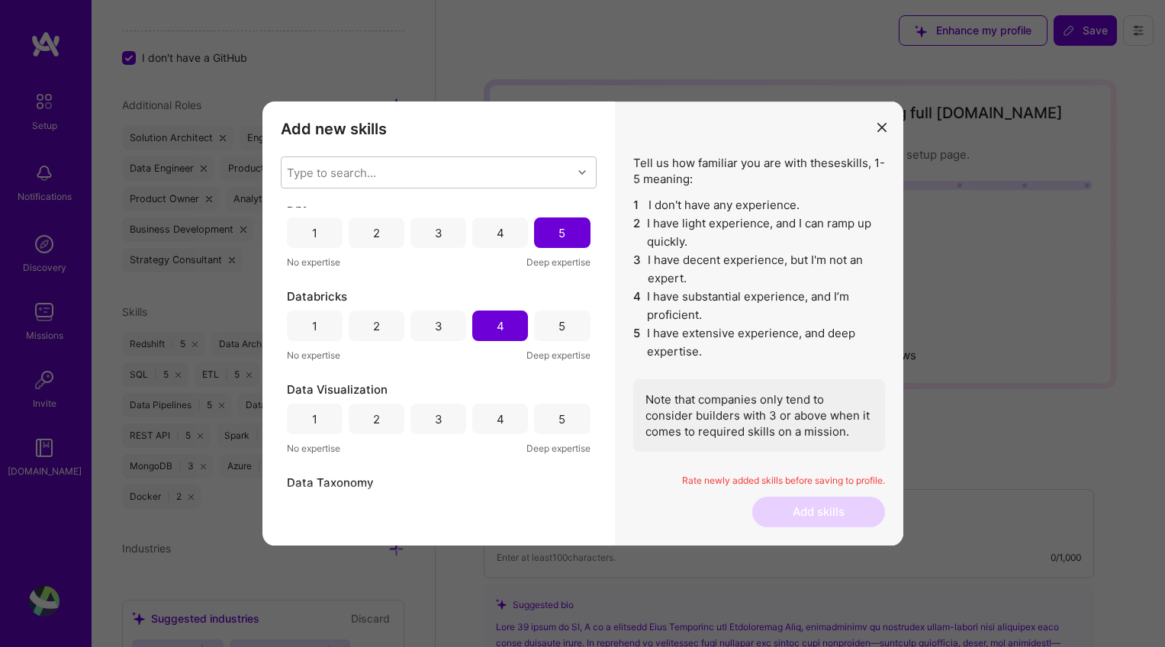
scroll to position [3402, 0]
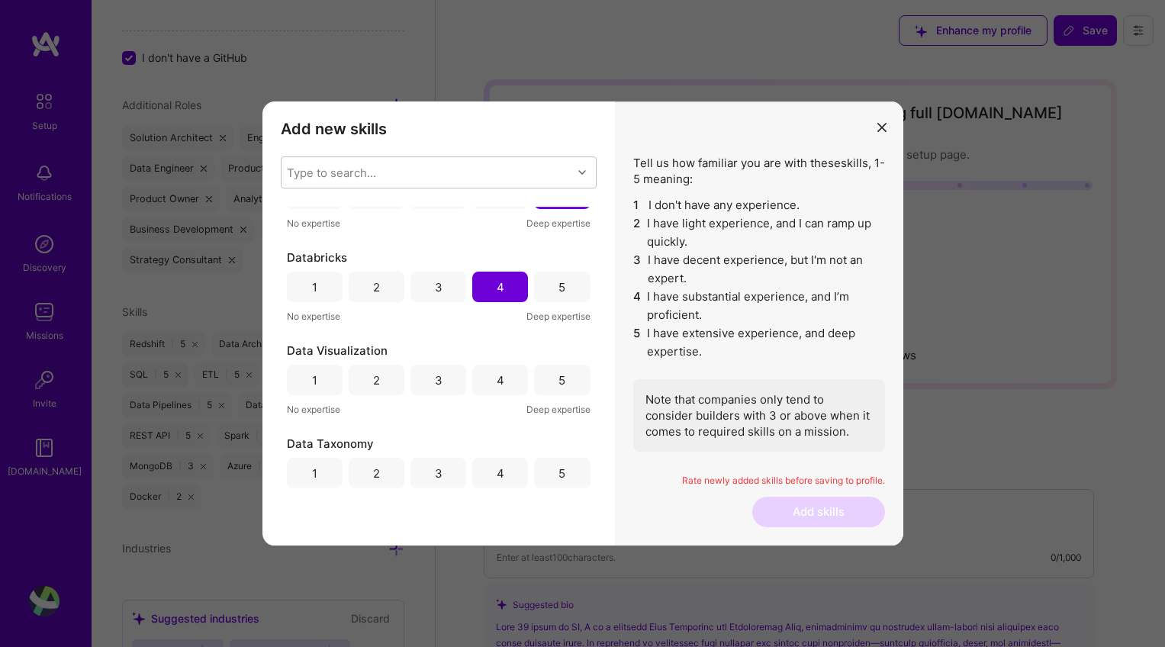
click at [562, 379] on div "5" at bounding box center [562, 380] width 56 height 31
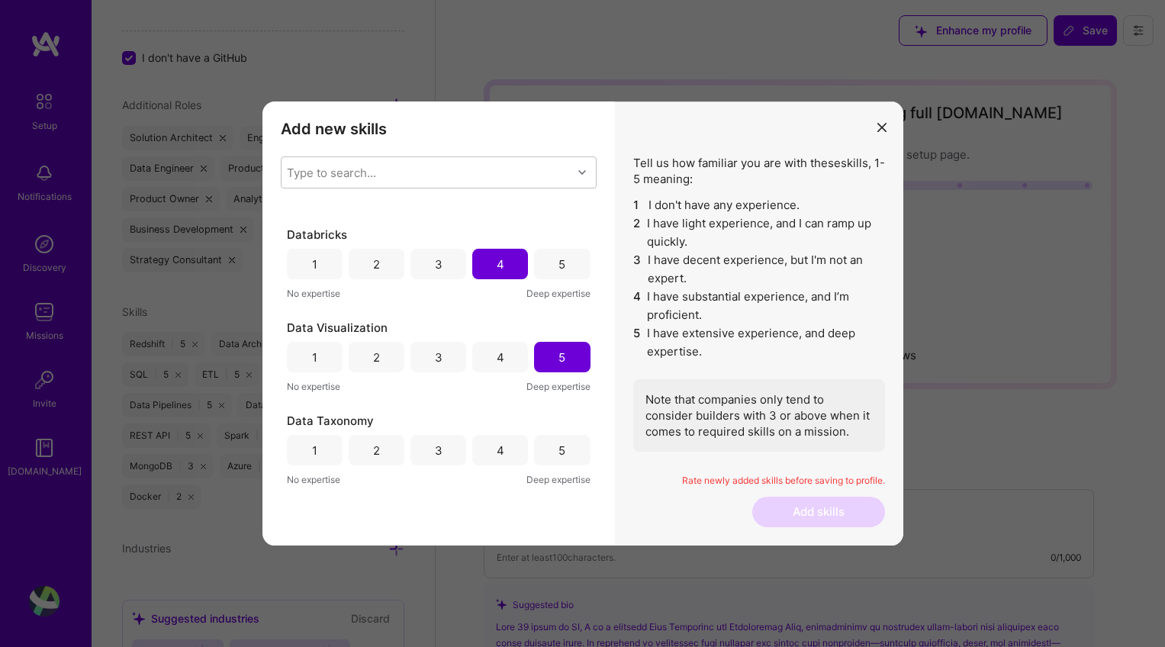
click at [559, 449] on div "5" at bounding box center [562, 451] width 7 height 16
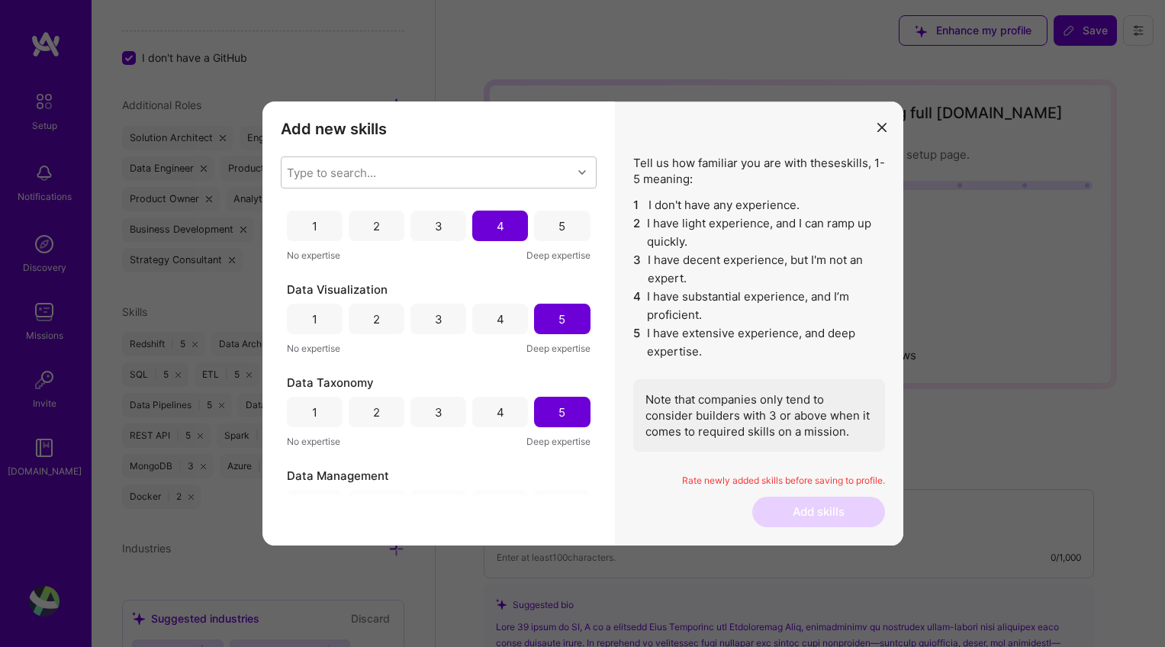
scroll to position [3569, 0]
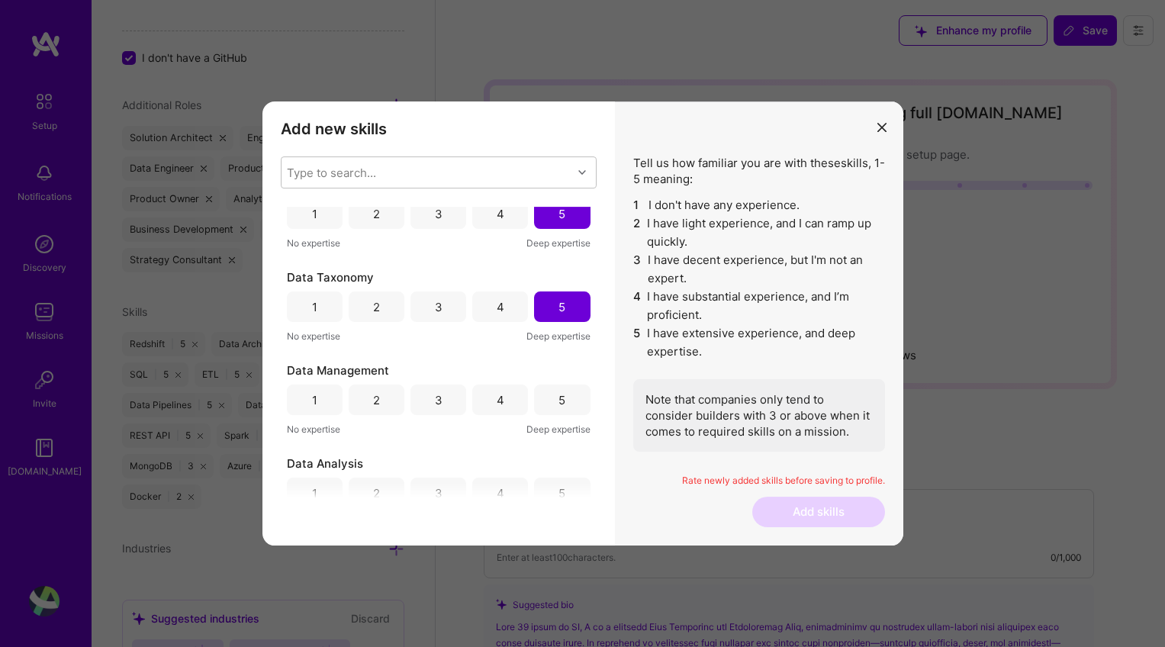
click at [561, 399] on div "5" at bounding box center [562, 400] width 56 height 31
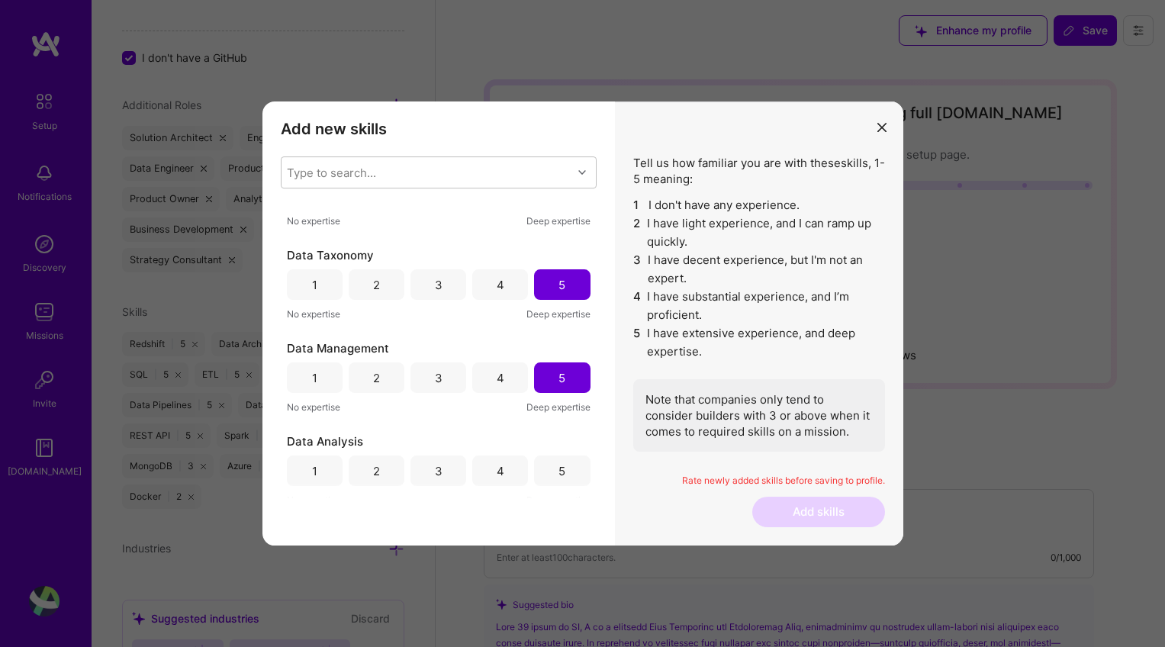
click at [497, 288] on div "4" at bounding box center [501, 285] width 8 height 16
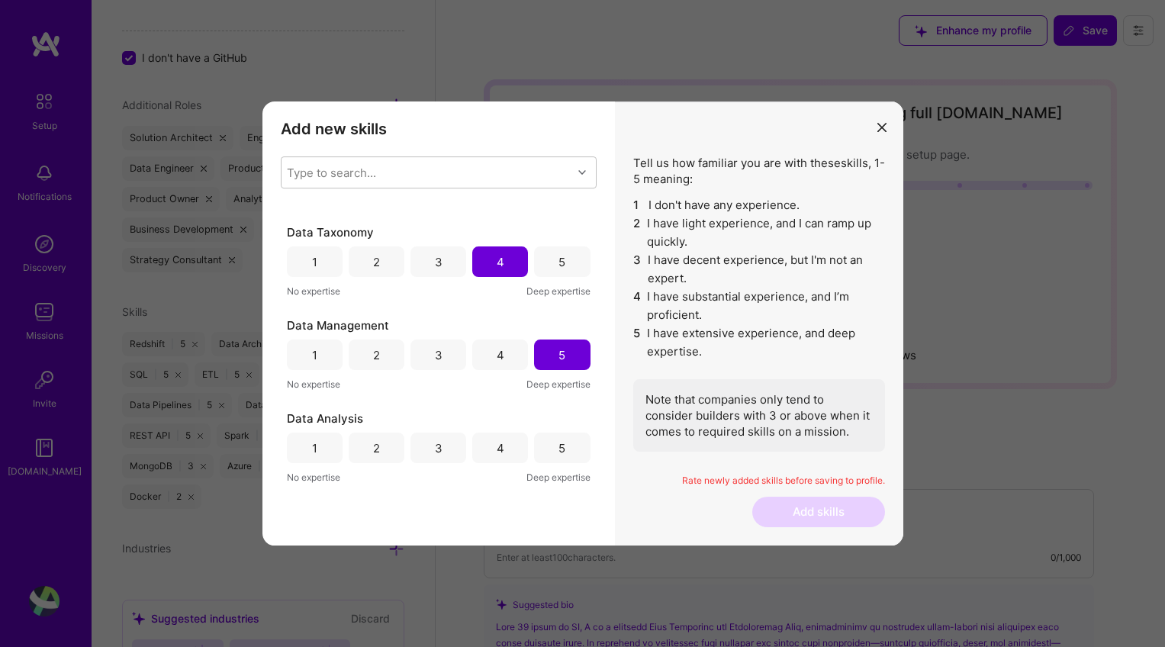
scroll to position [3695, 0]
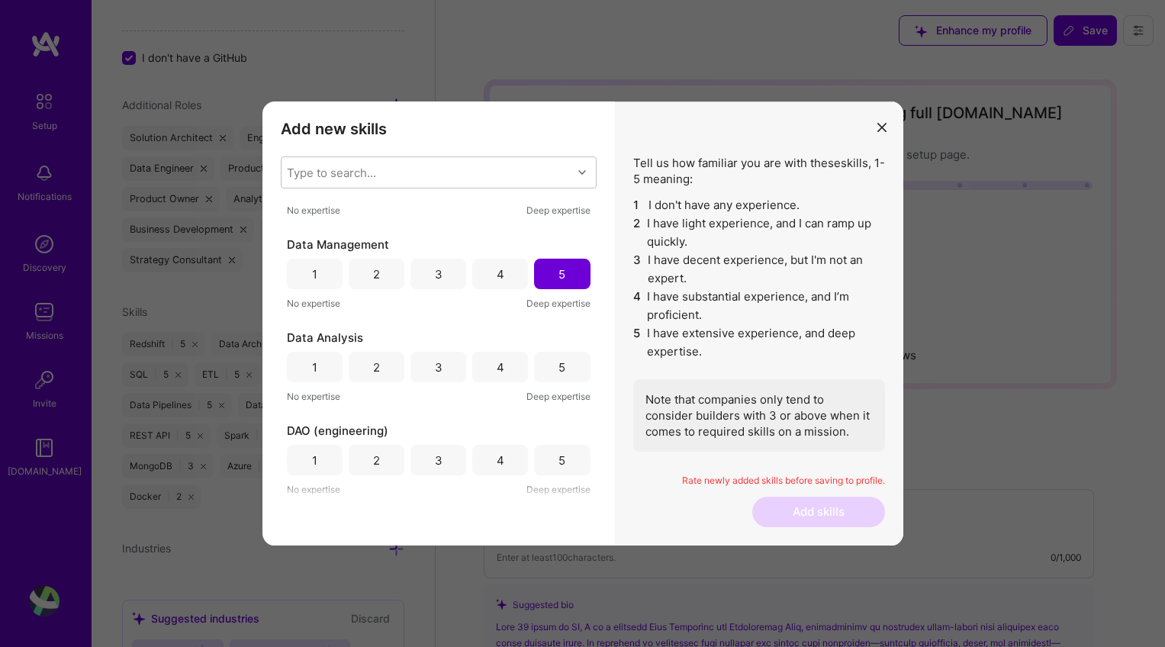
click at [574, 370] on div "5" at bounding box center [562, 367] width 56 height 31
click at [497, 463] on div "4" at bounding box center [501, 461] width 8 height 16
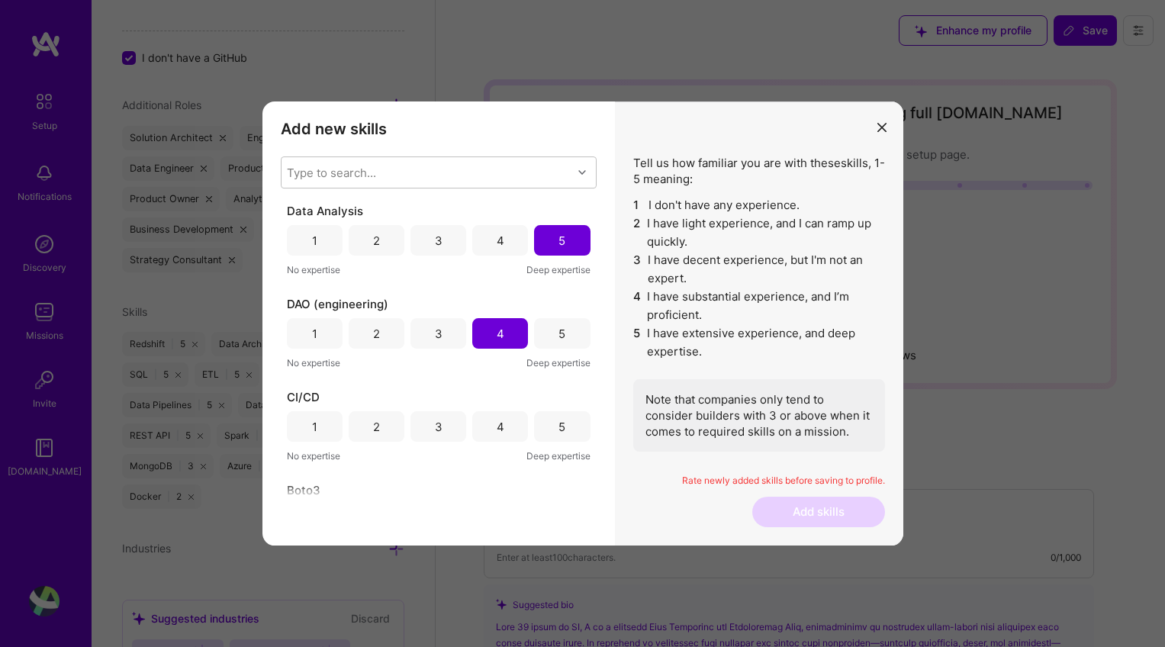
scroll to position [3887, 0]
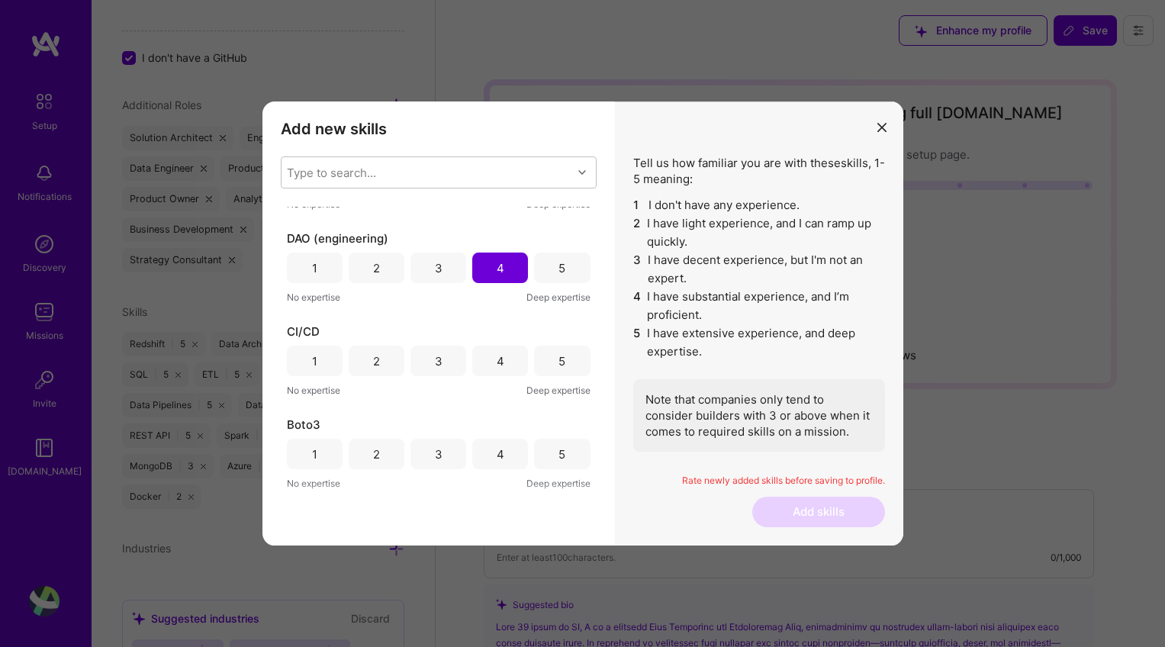
click at [440, 360] on div "3" at bounding box center [439, 361] width 56 height 31
click at [436, 462] on div "3" at bounding box center [439, 454] width 8 height 16
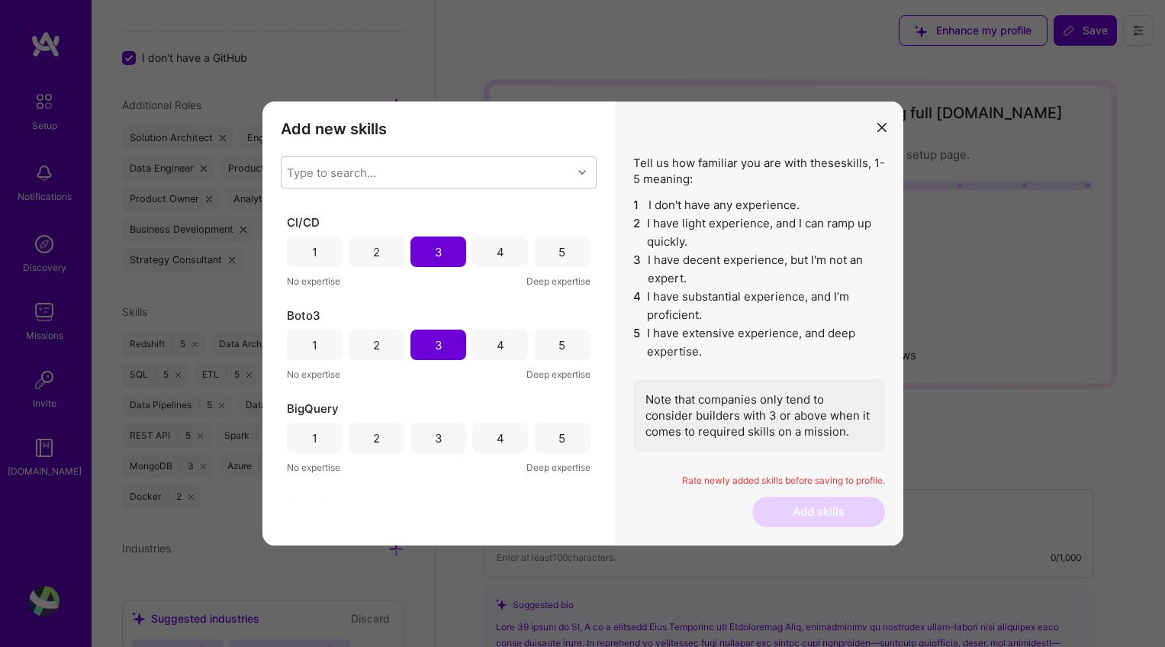
scroll to position [3999, 0]
click at [435, 435] on div "3" at bounding box center [439, 435] width 8 height 16
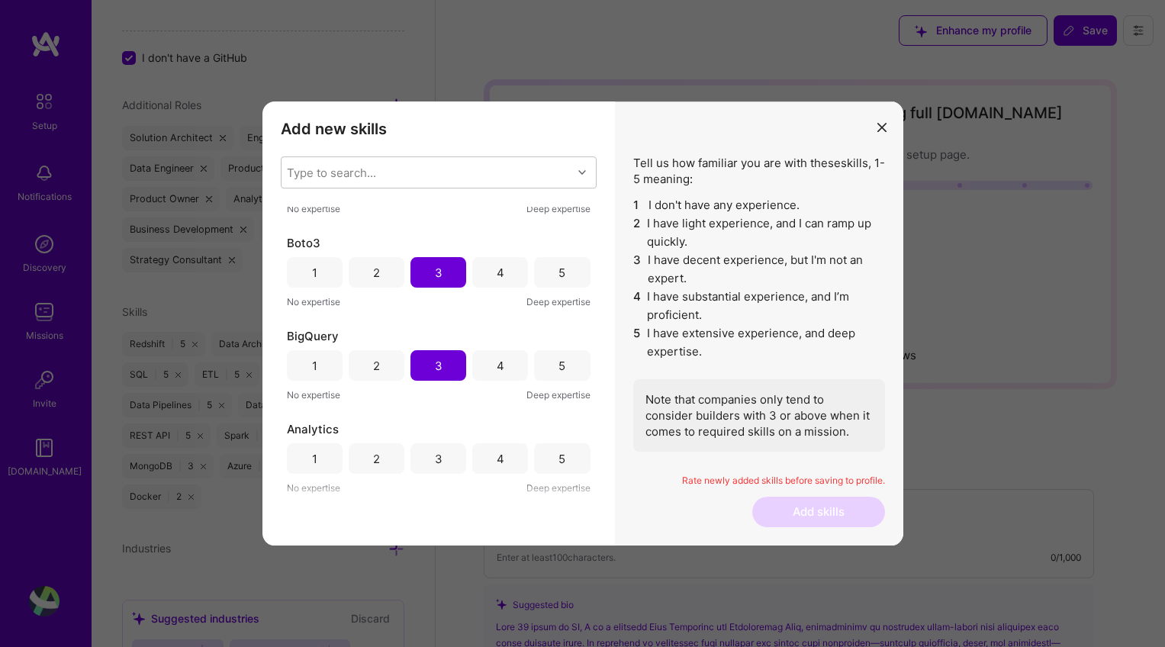
scroll to position [4107, 0]
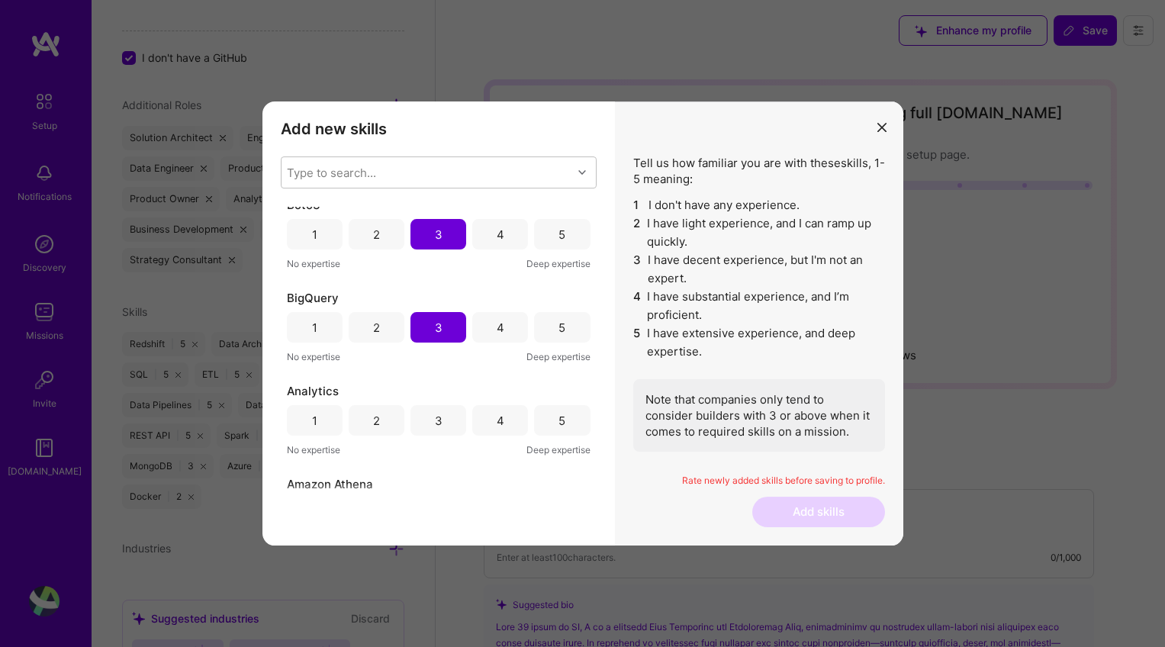
click at [568, 425] on div "5" at bounding box center [562, 420] width 56 height 31
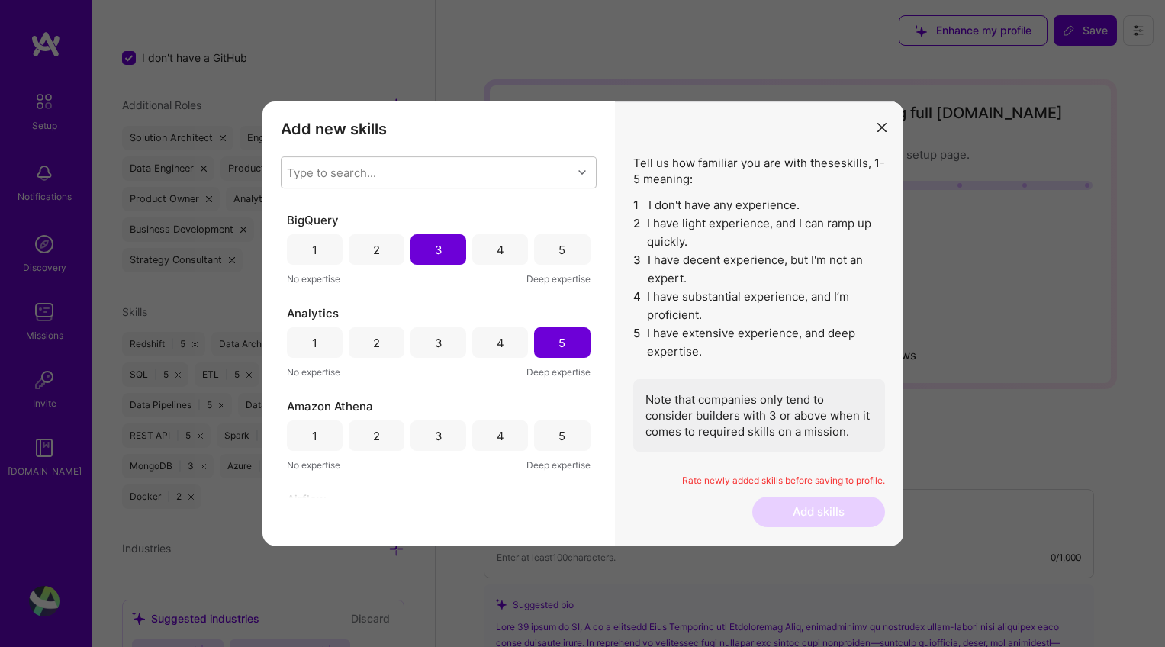
scroll to position [4214, 0]
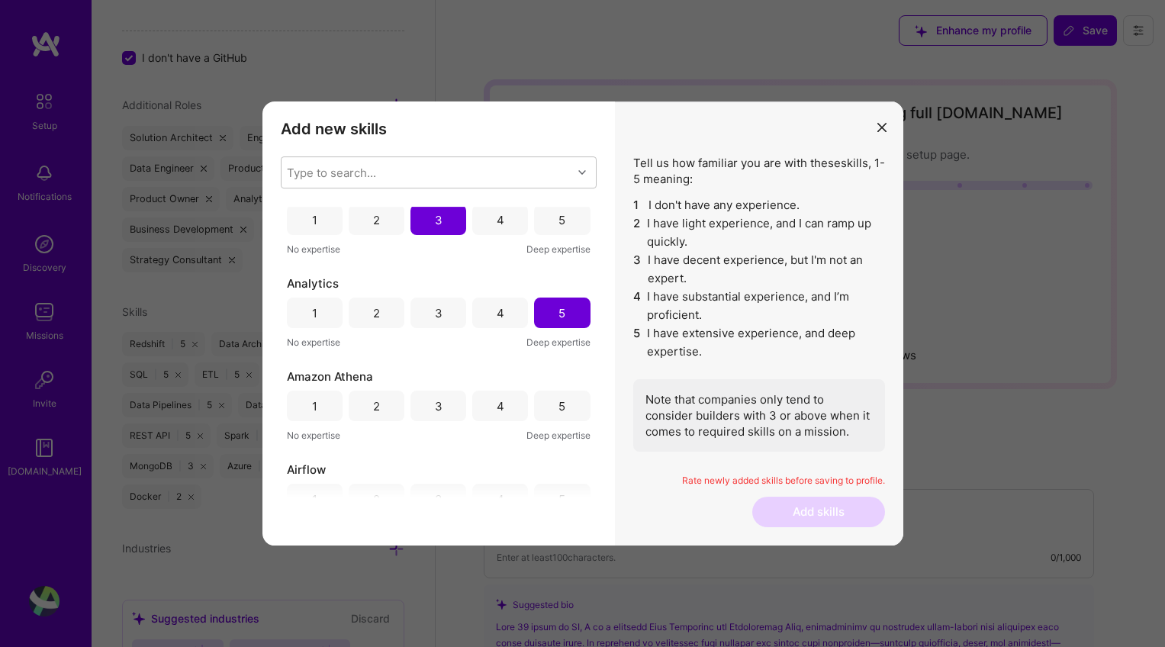
click at [498, 402] on div "4" at bounding box center [501, 406] width 8 height 16
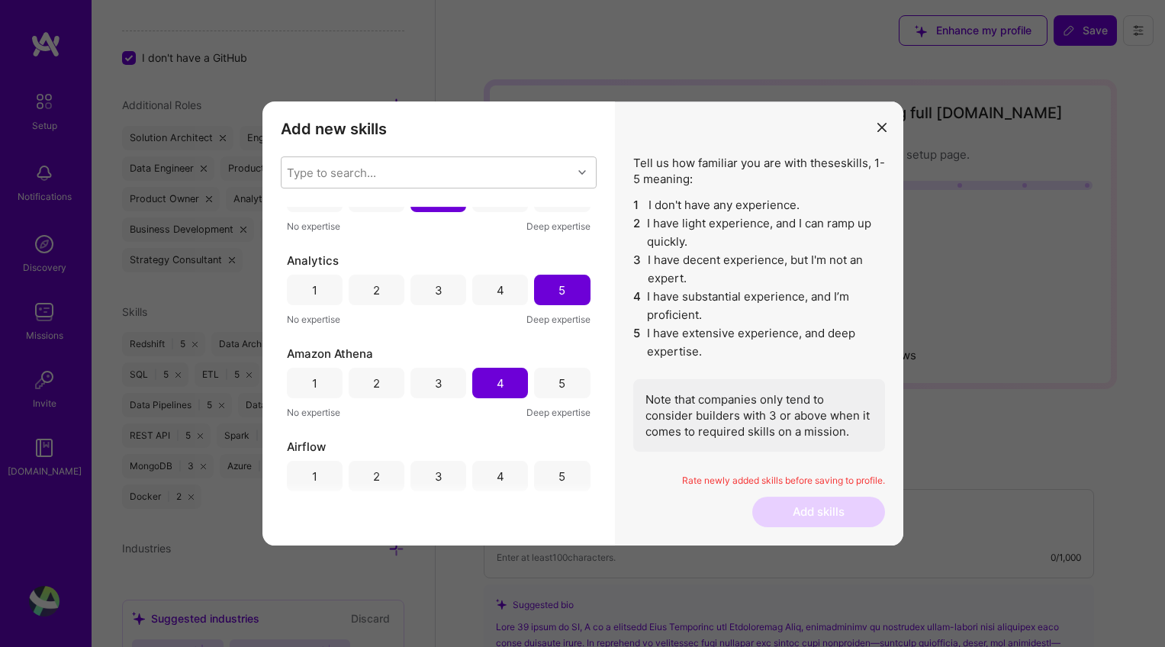
scroll to position [4294, 0]
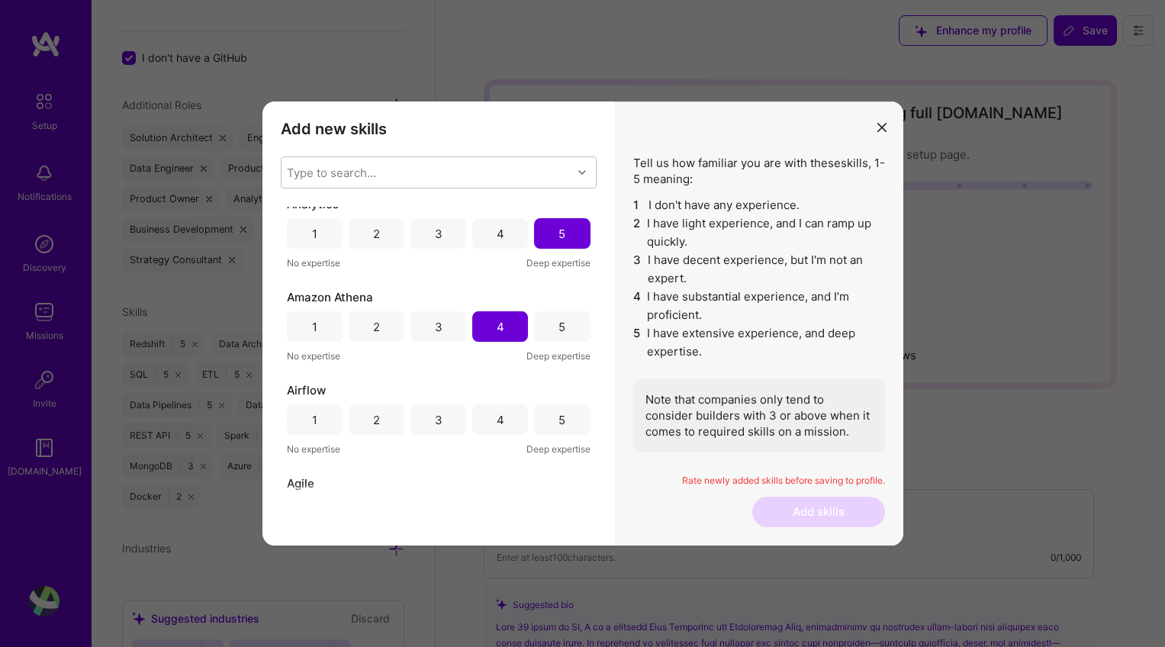
click at [439, 417] on div "3" at bounding box center [439, 420] width 8 height 16
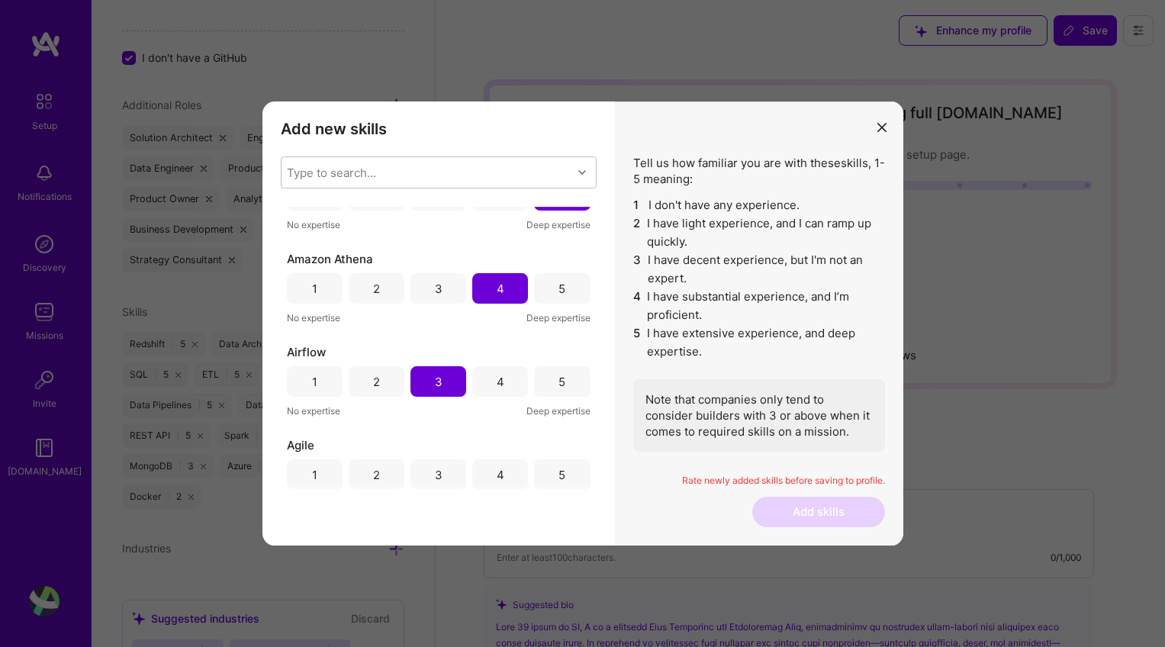
scroll to position [4438, 0]
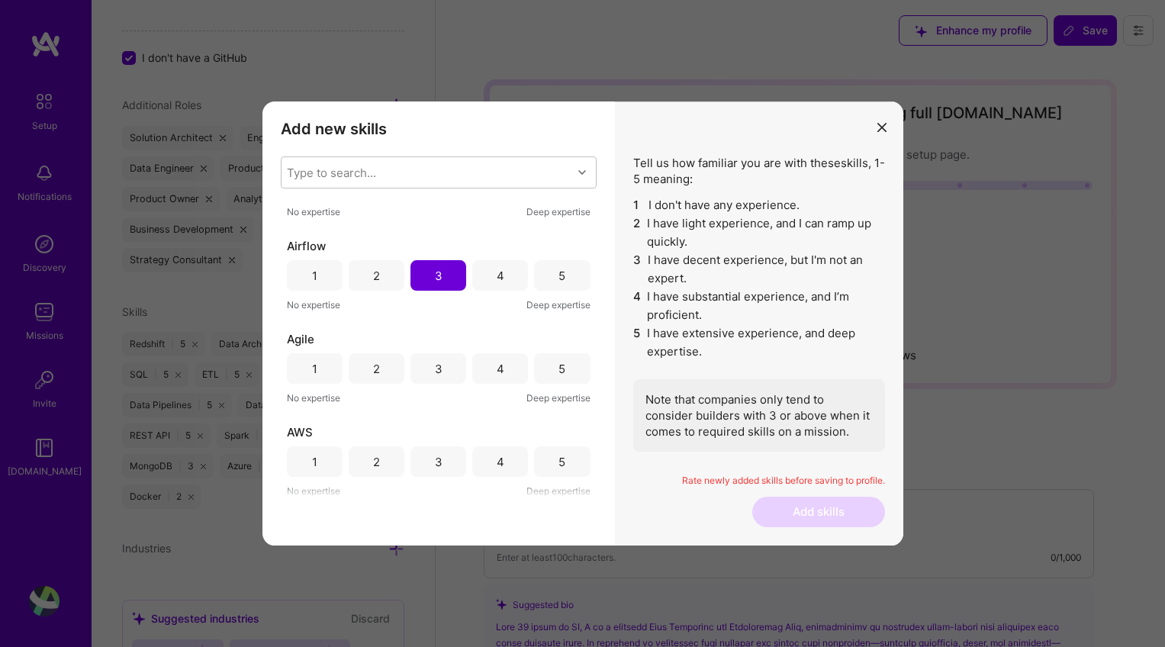
click at [572, 366] on div "5" at bounding box center [562, 368] width 56 height 31
click at [507, 461] on div "4" at bounding box center [500, 461] width 56 height 31
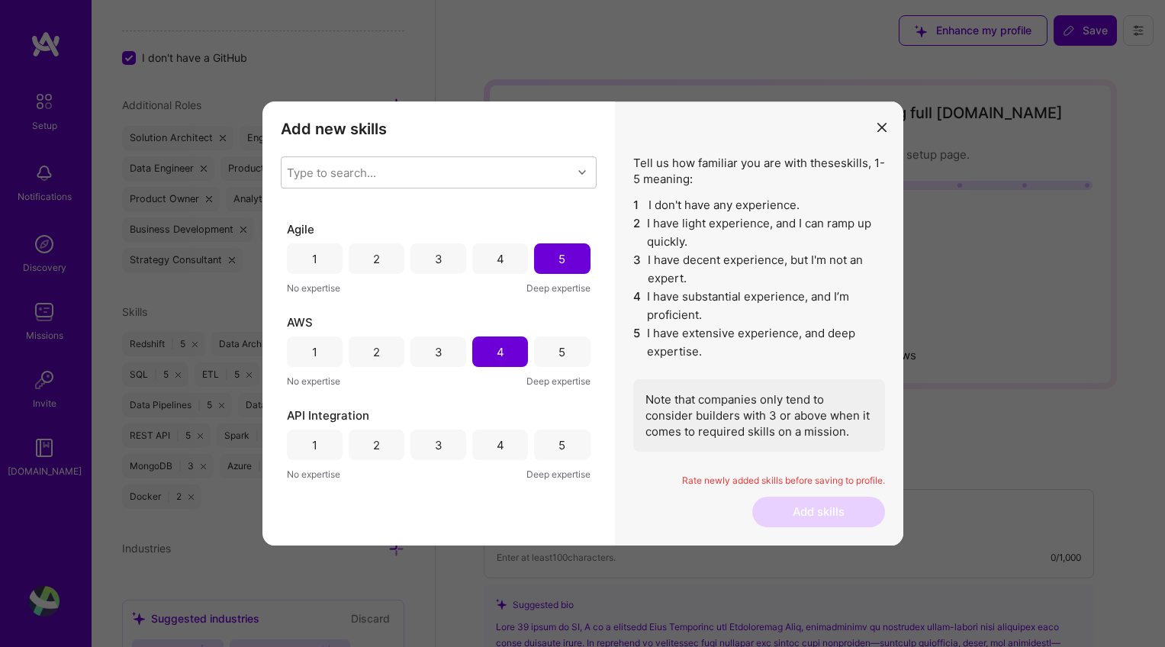
scroll to position [4579, 0]
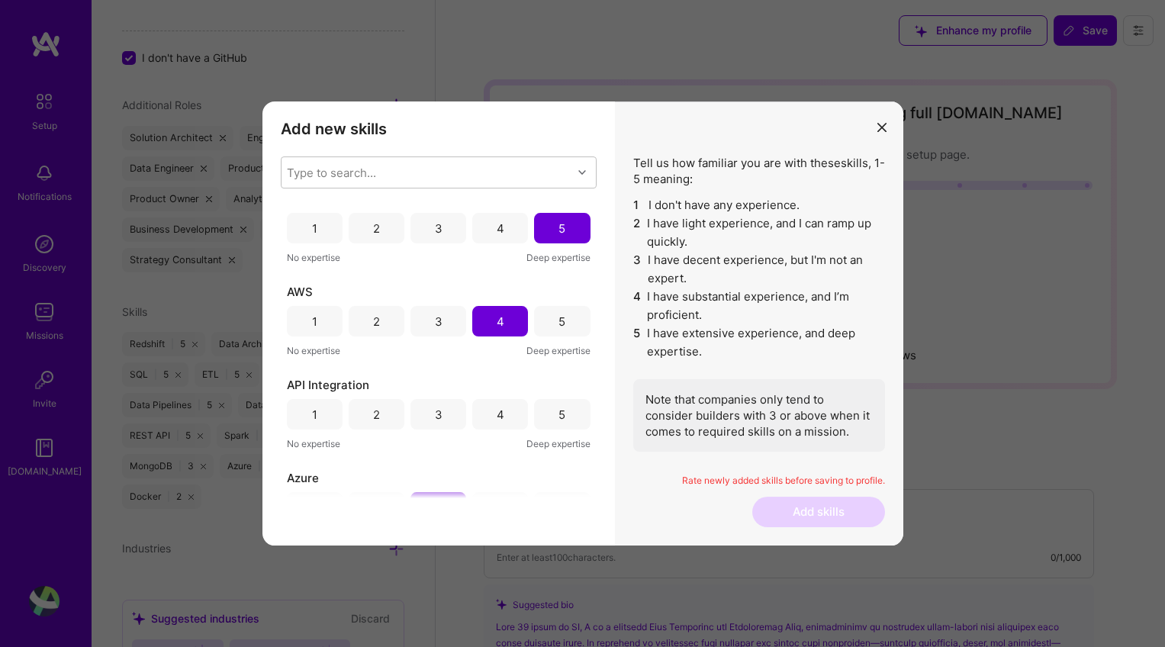
click at [559, 411] on div "5" at bounding box center [562, 415] width 7 height 16
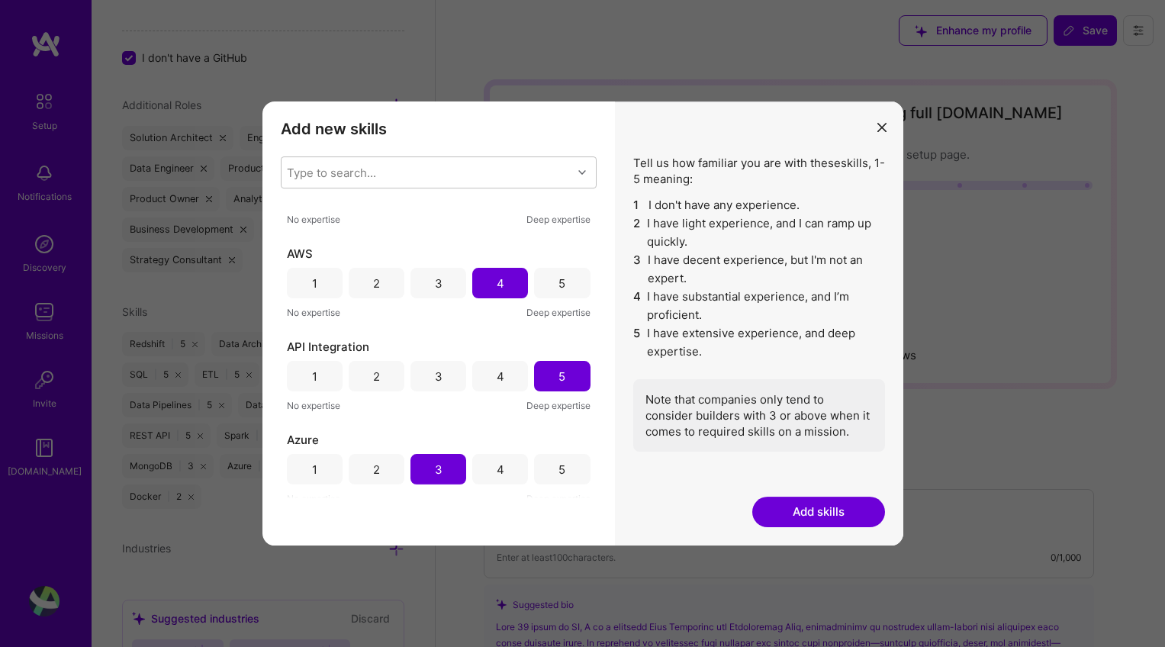
scroll to position [4722, 0]
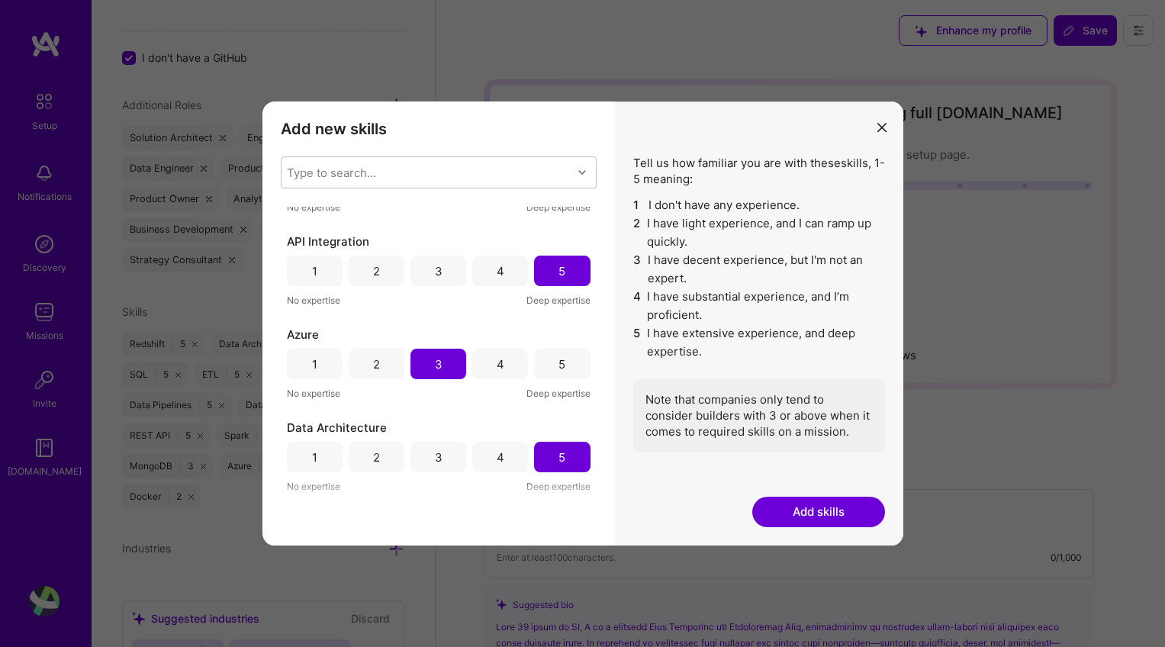
click at [797, 514] on button "Add skills" at bounding box center [819, 512] width 133 height 31
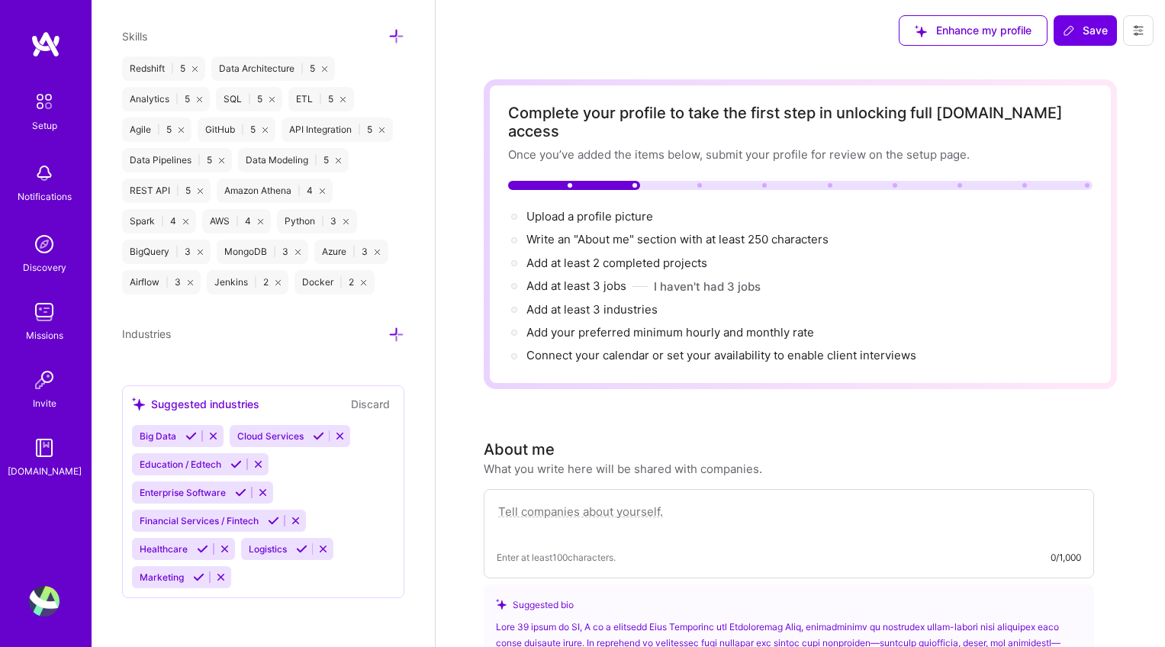
scroll to position [31, 0]
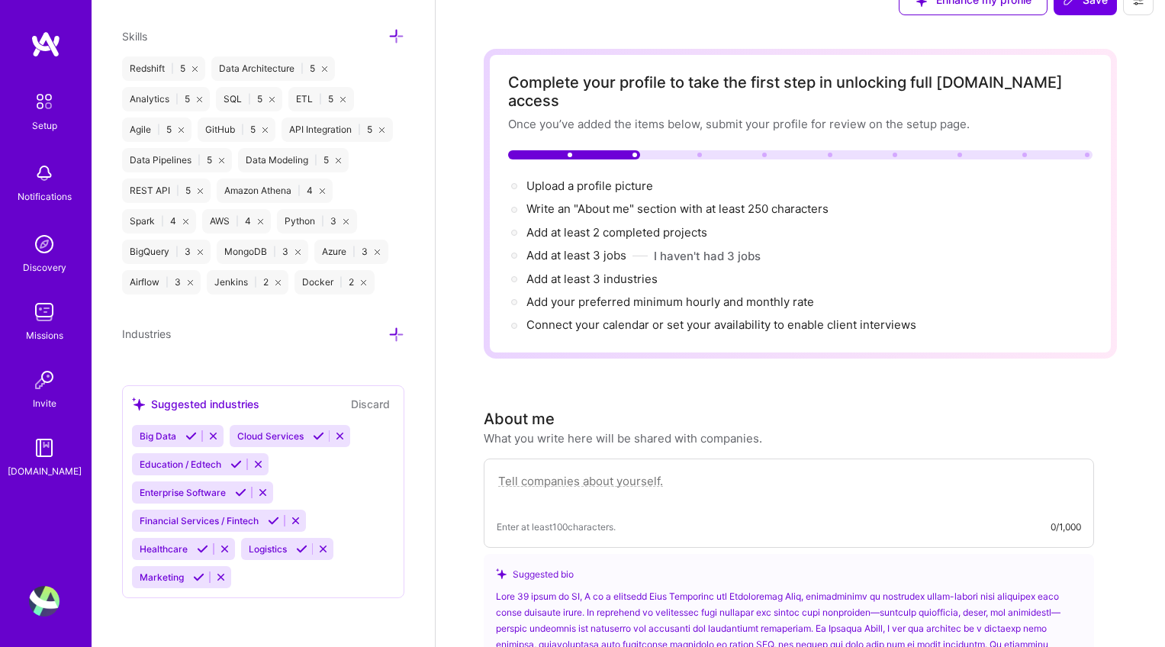
click at [388, 343] on icon at bounding box center [396, 335] width 16 height 16
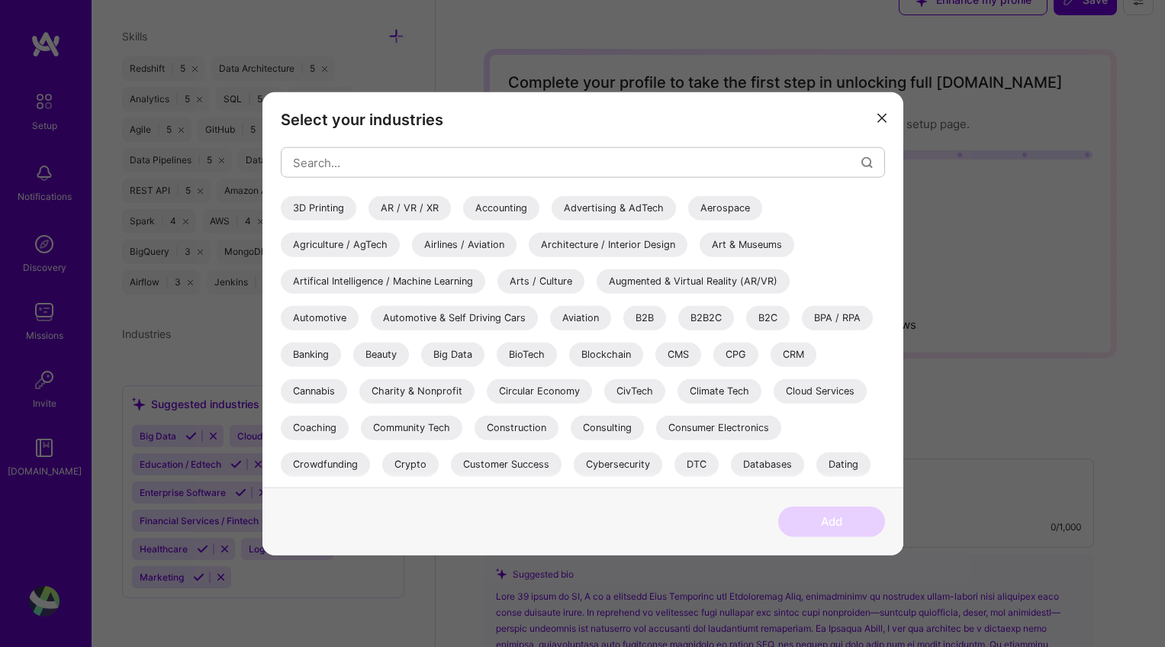
click at [504, 210] on div "Accounting" at bounding box center [501, 208] width 76 height 24
click at [640, 207] on div "Advertising & AdTech" at bounding box center [614, 208] width 124 height 24
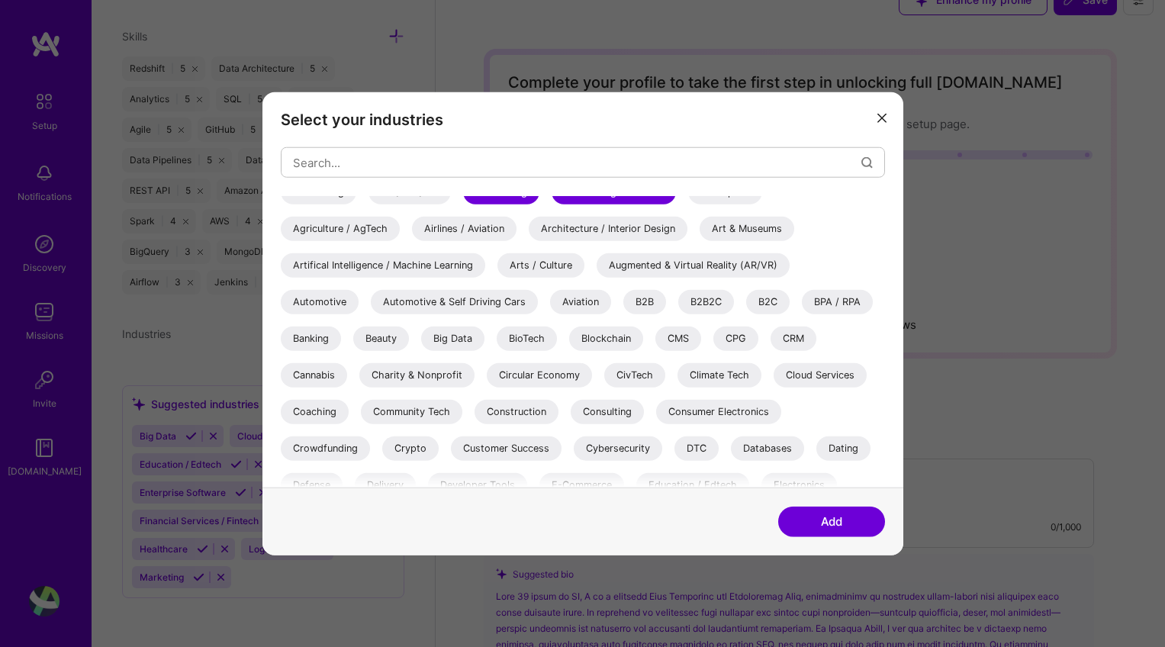
scroll to position [19, 0]
click at [656, 295] on div "B2B" at bounding box center [645, 299] width 43 height 24
click at [770, 295] on div "B2C" at bounding box center [768, 299] width 44 height 24
click at [462, 335] on div "Big Data" at bounding box center [452, 336] width 63 height 24
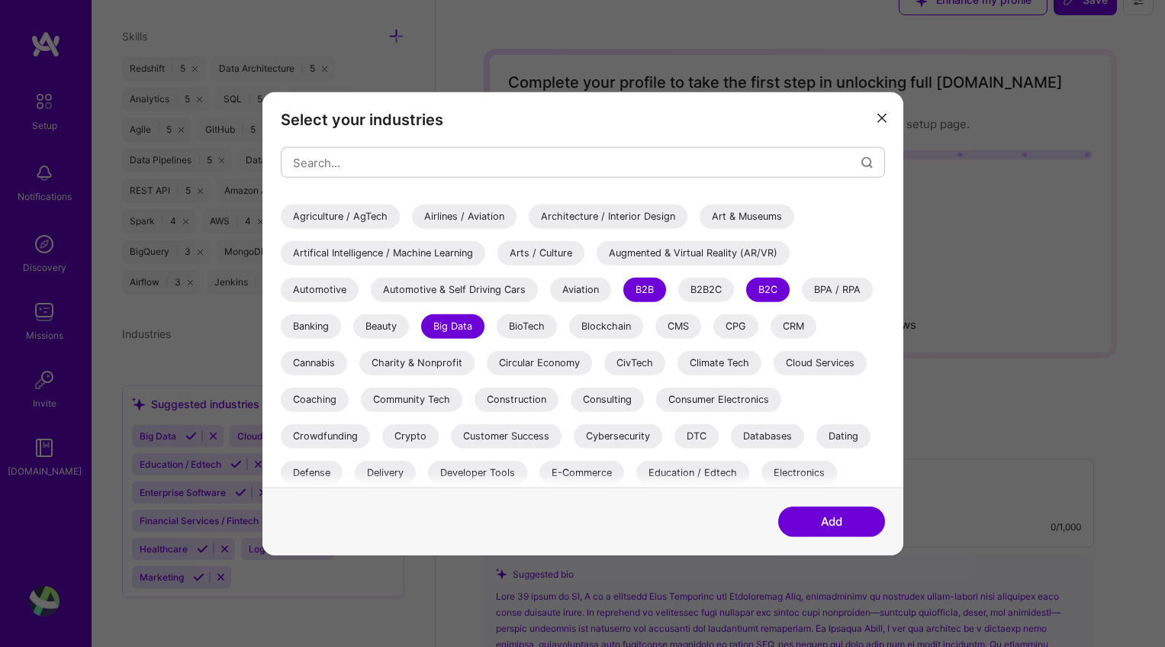
scroll to position [51, 0]
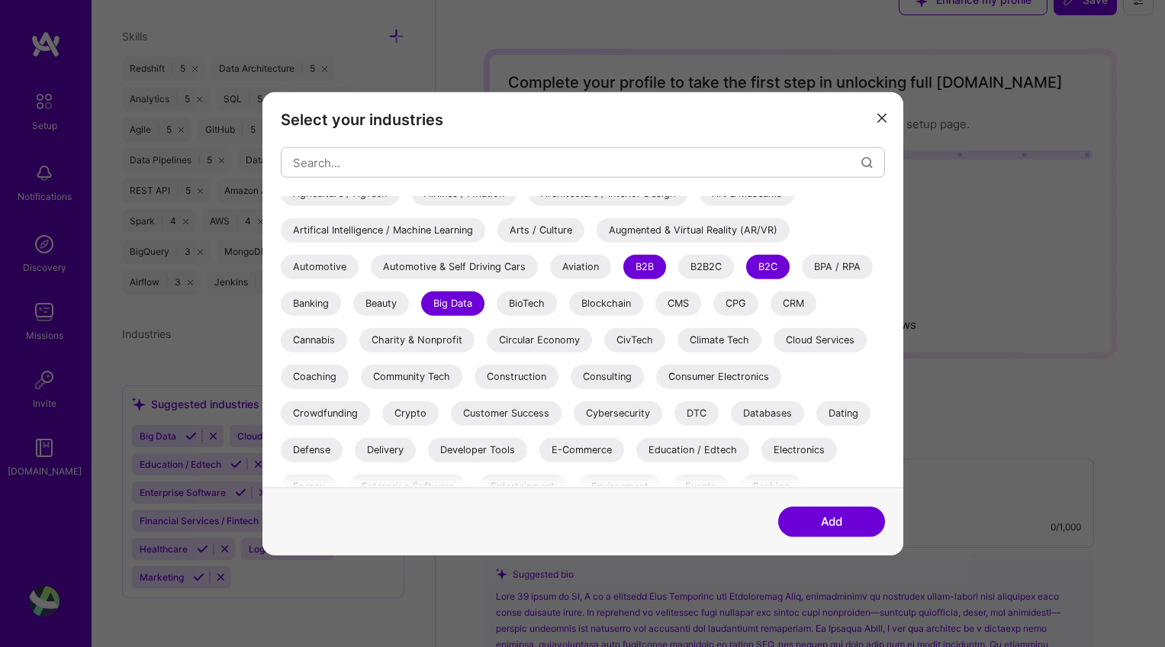
click at [787, 305] on div "CRM" at bounding box center [794, 304] width 46 height 24
click at [789, 343] on div "Cloud Services" at bounding box center [820, 340] width 93 height 24
click at [630, 378] on div "Consulting" at bounding box center [607, 377] width 73 height 24
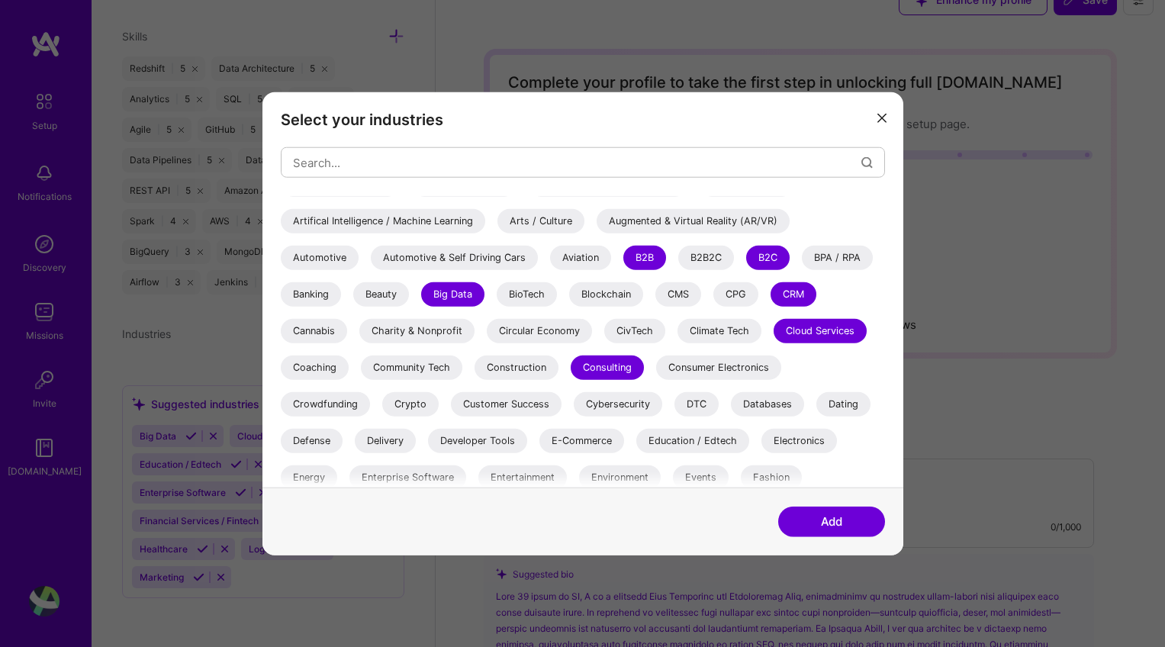
scroll to position [121, 0]
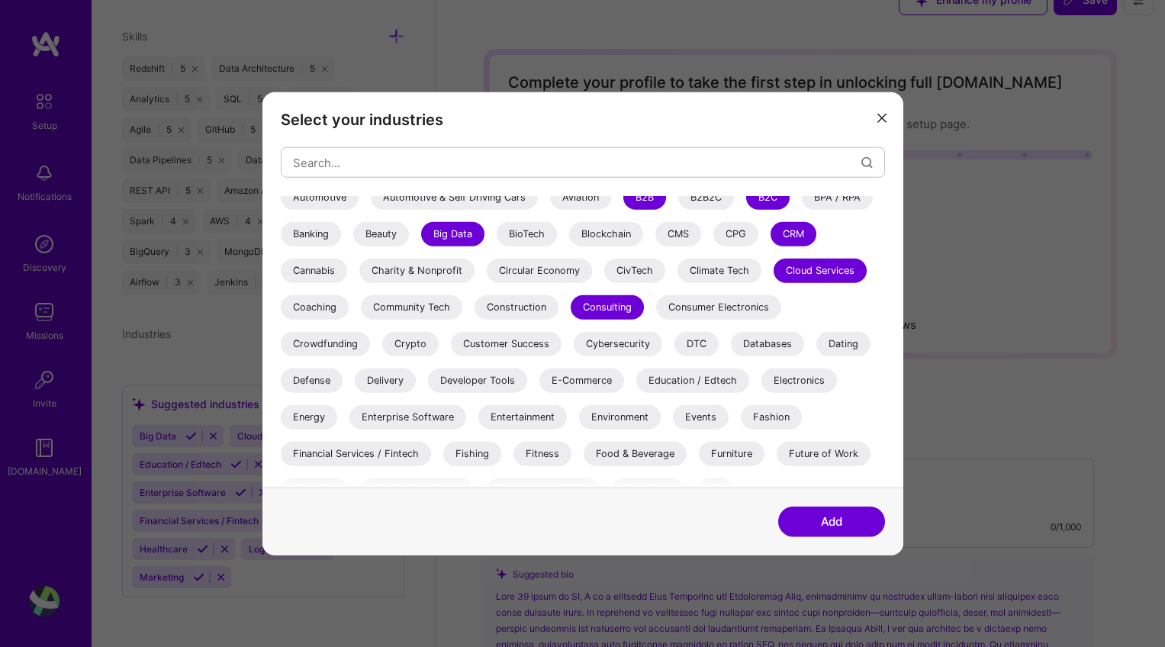
click at [532, 348] on div "Customer Success" at bounding box center [506, 344] width 111 height 24
click at [766, 343] on div "Databases" at bounding box center [767, 344] width 73 height 24
click at [377, 379] on div "Delivery" at bounding box center [385, 381] width 61 height 24
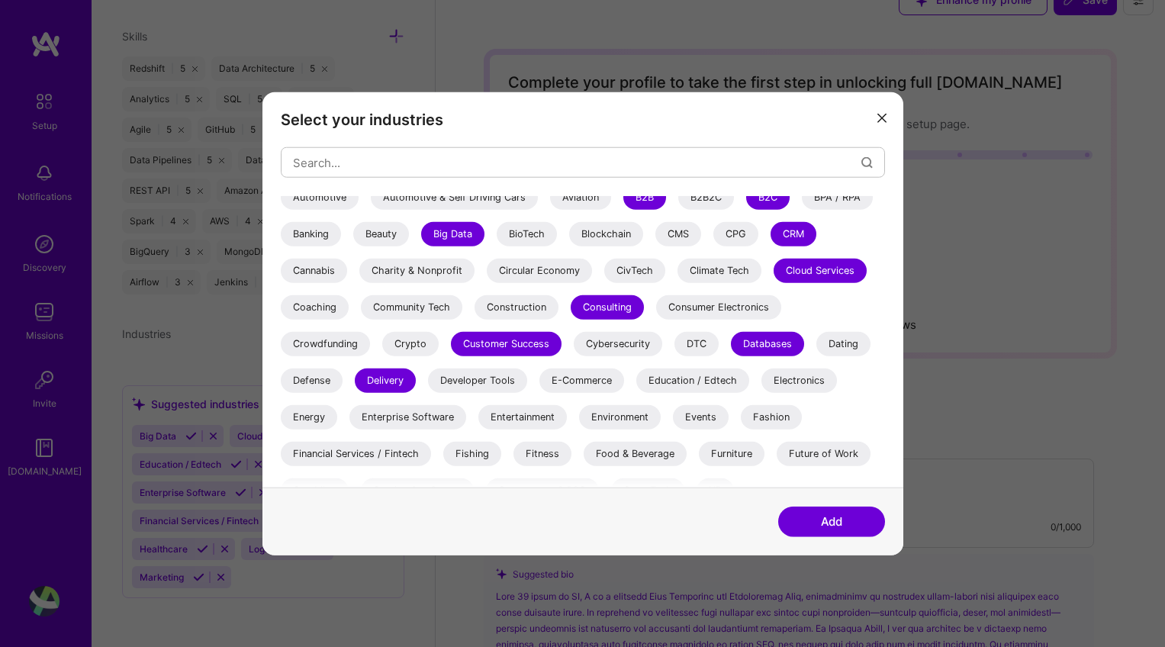
click at [607, 385] on div "E-Commerce" at bounding box center [582, 381] width 85 height 24
click at [675, 381] on div "Education / Edtech" at bounding box center [693, 381] width 113 height 24
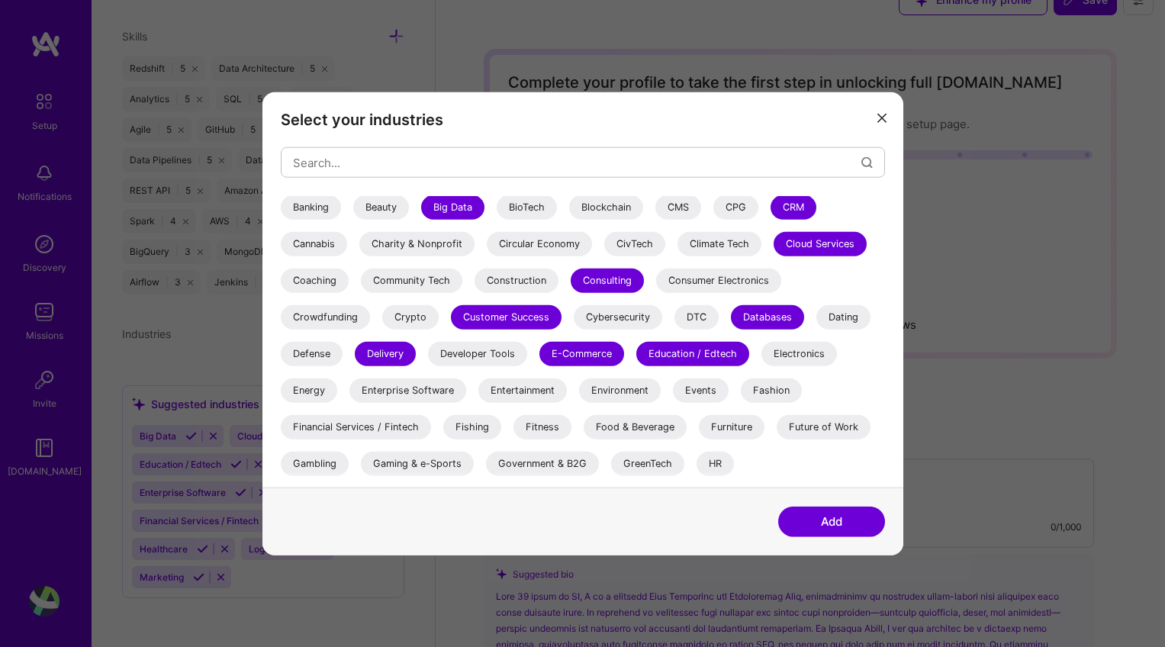
scroll to position [163, 0]
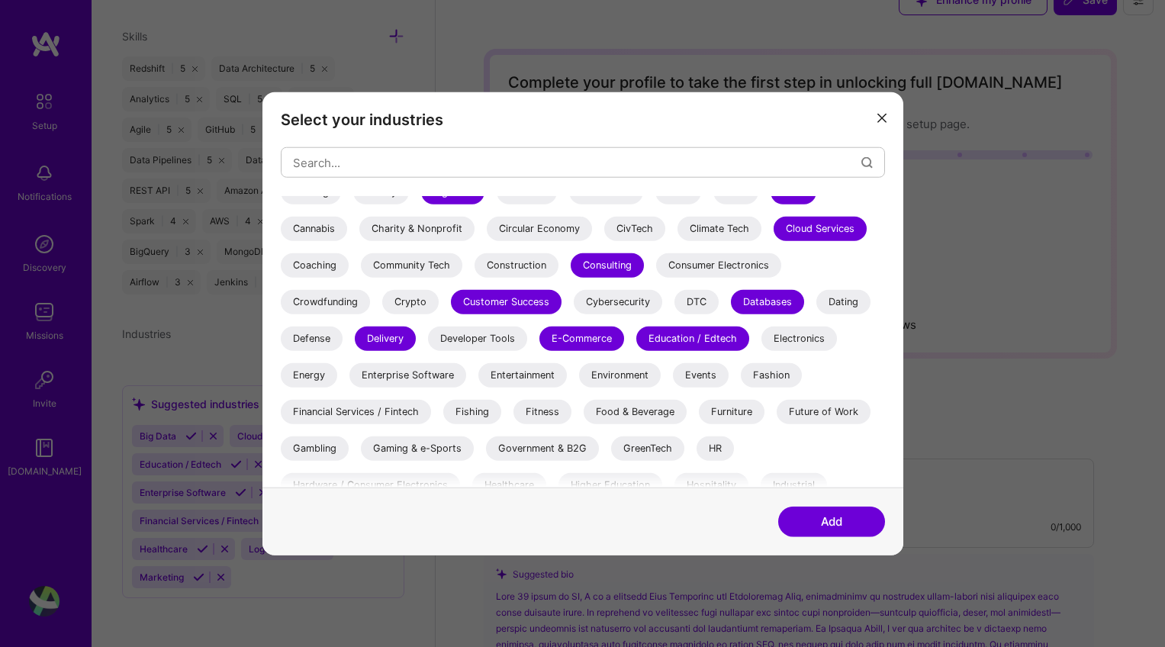
click at [428, 372] on div "Enterprise Software" at bounding box center [408, 375] width 117 height 24
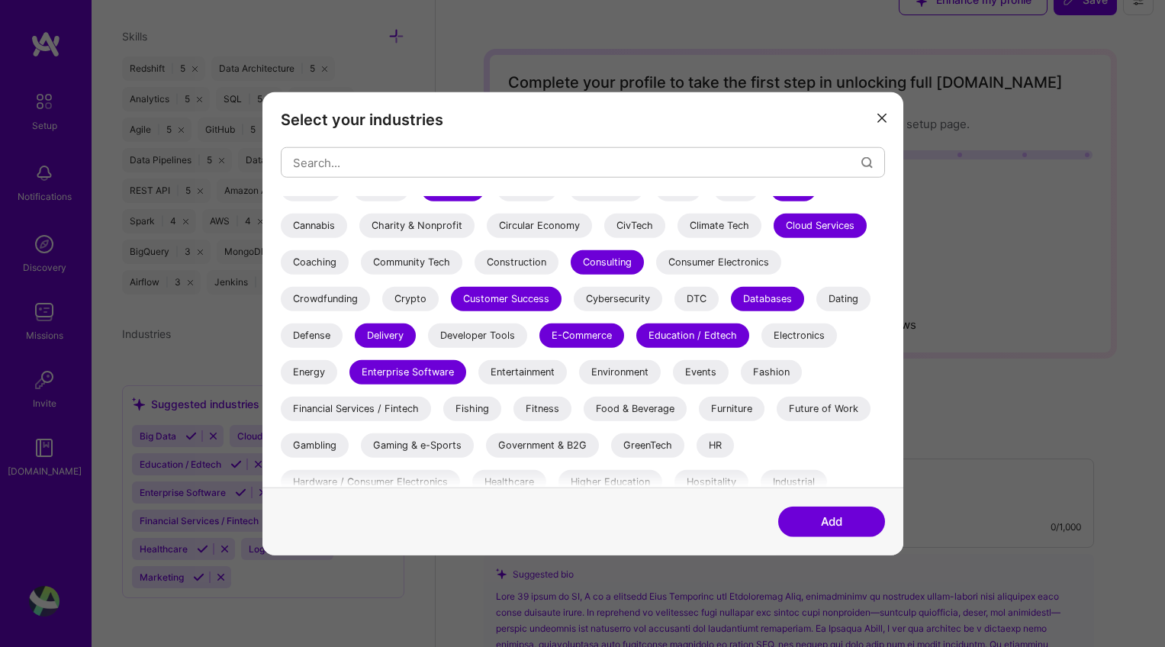
scroll to position [178, 0]
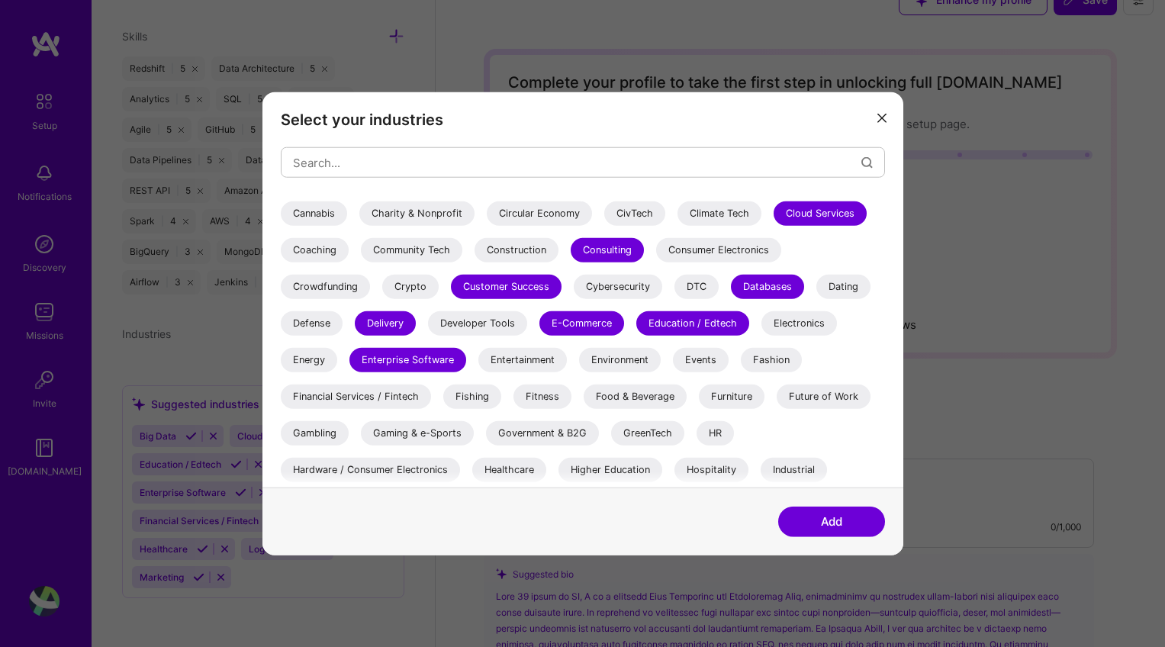
click at [396, 393] on div "Financial Services / Fintech" at bounding box center [356, 397] width 150 height 24
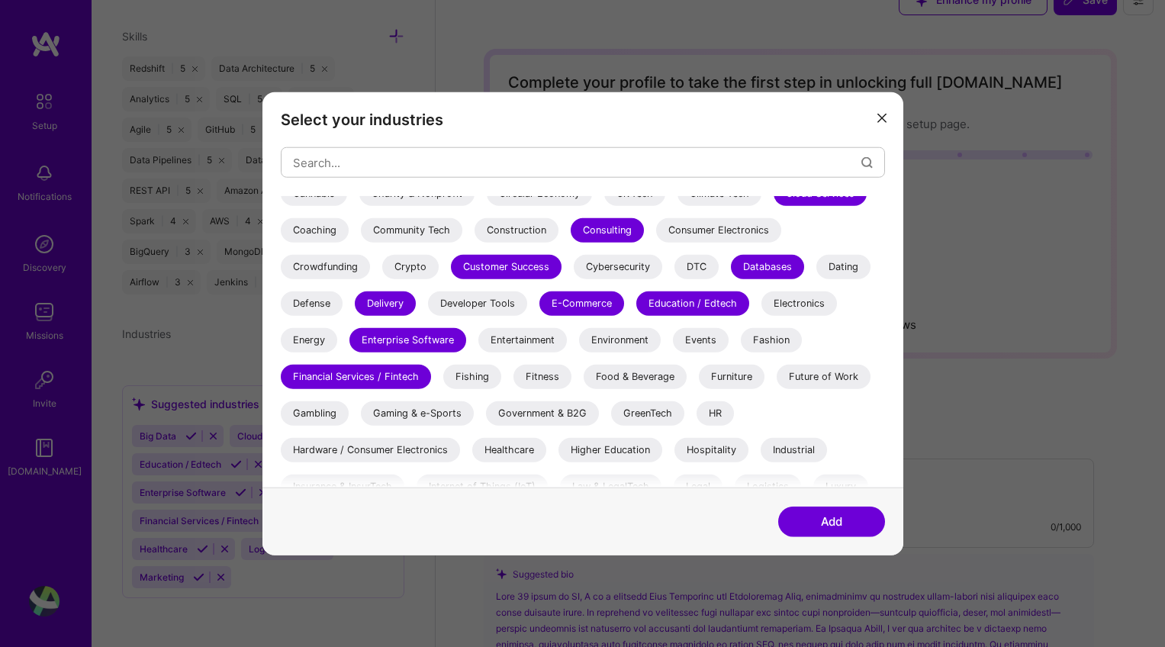
scroll to position [233, 0]
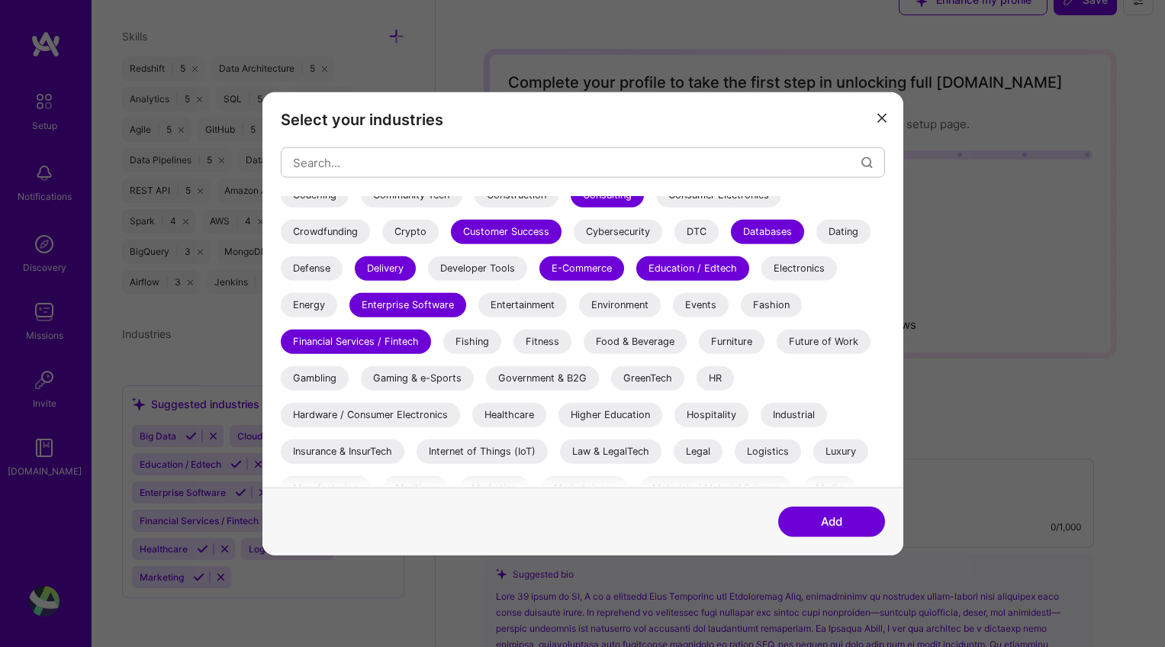
click at [532, 414] on div "Healthcare" at bounding box center [509, 415] width 74 height 24
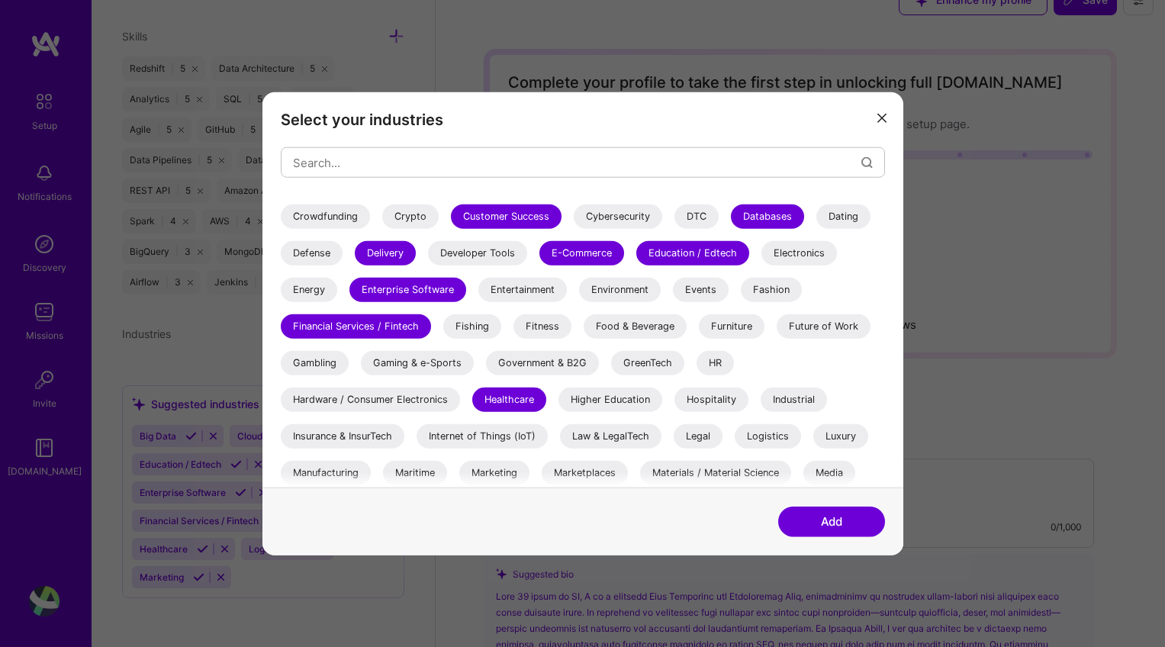
scroll to position [327, 0]
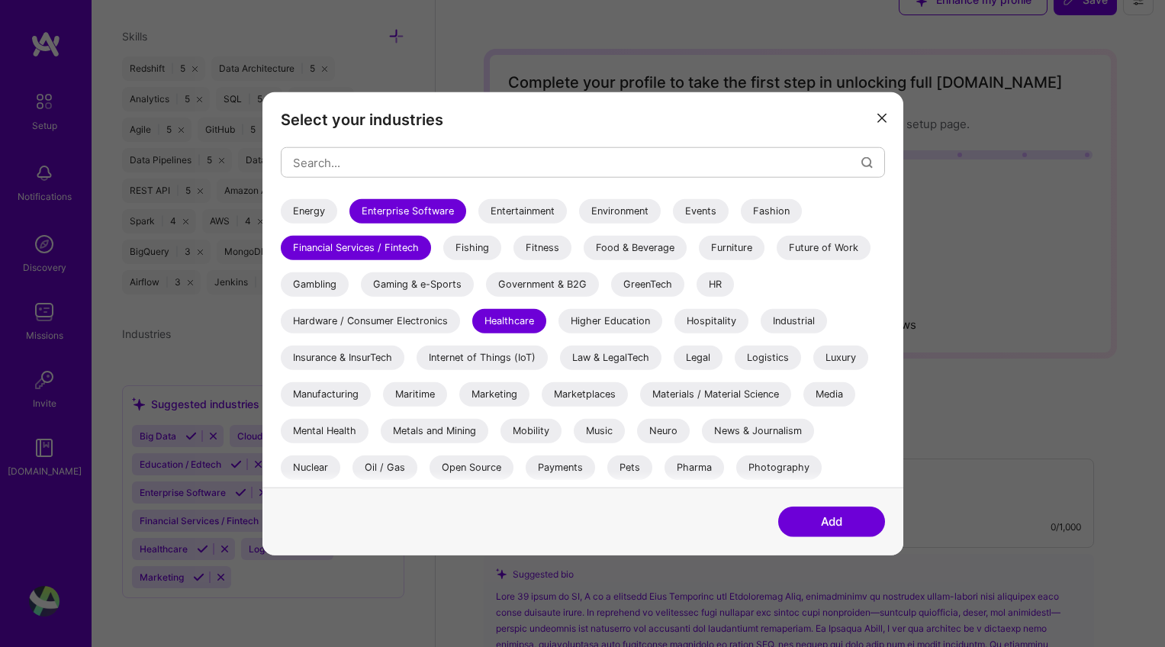
click at [762, 359] on div "Logistics" at bounding box center [768, 358] width 66 height 24
click at [353, 396] on div "Manufacturing" at bounding box center [326, 394] width 90 height 24
click at [511, 395] on div "Marketing" at bounding box center [494, 394] width 70 height 24
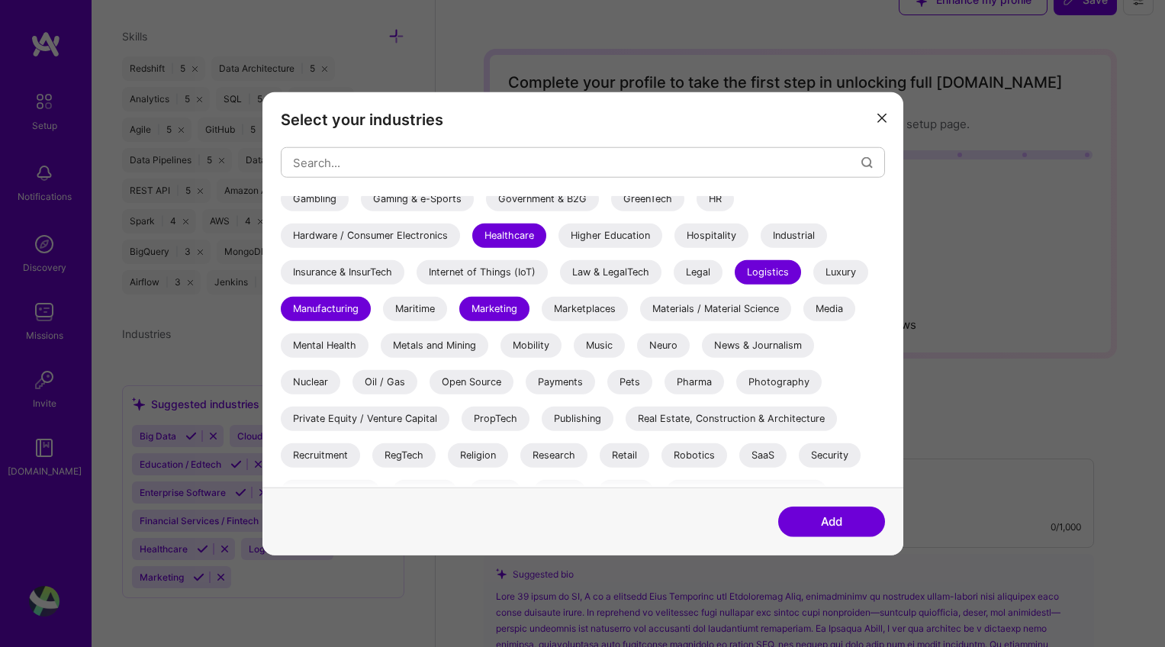
scroll to position [442, 0]
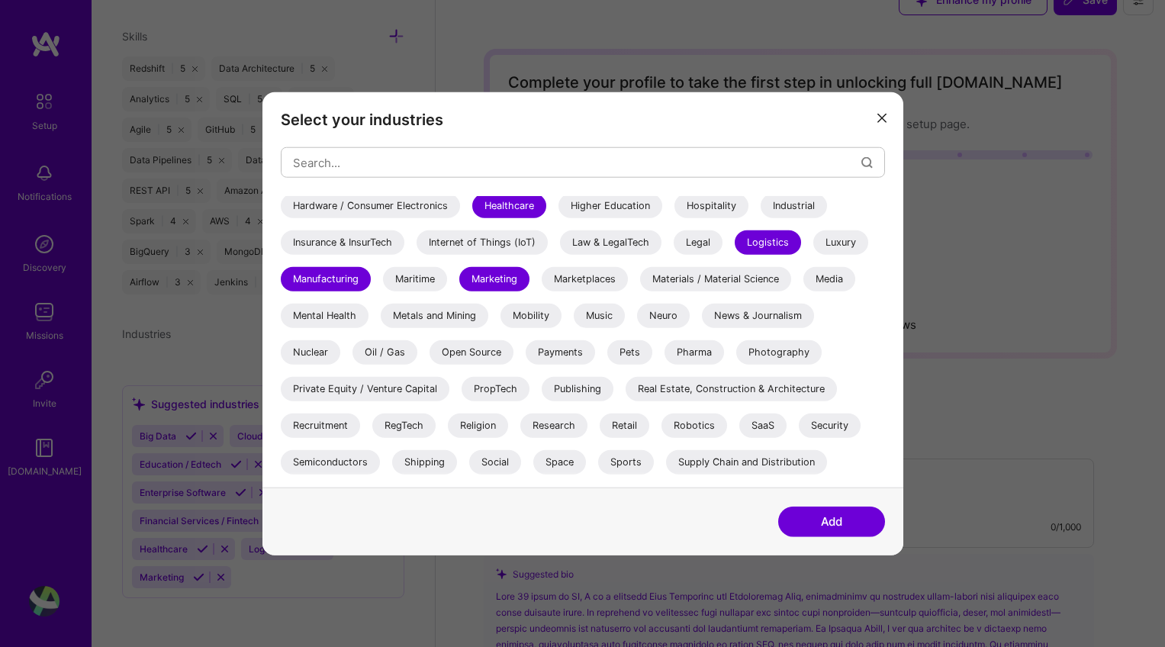
click at [688, 356] on div "Pharma" at bounding box center [695, 352] width 60 height 24
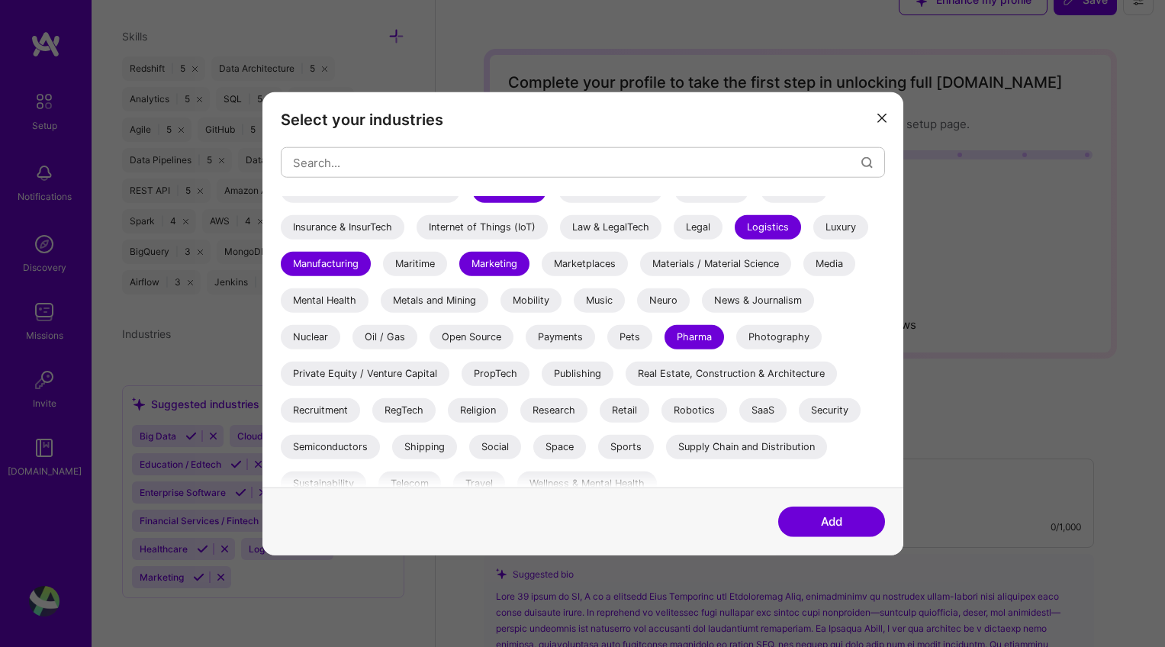
click at [679, 367] on div "Real Estate, Construction & Architecture" at bounding box center [731, 374] width 211 height 24
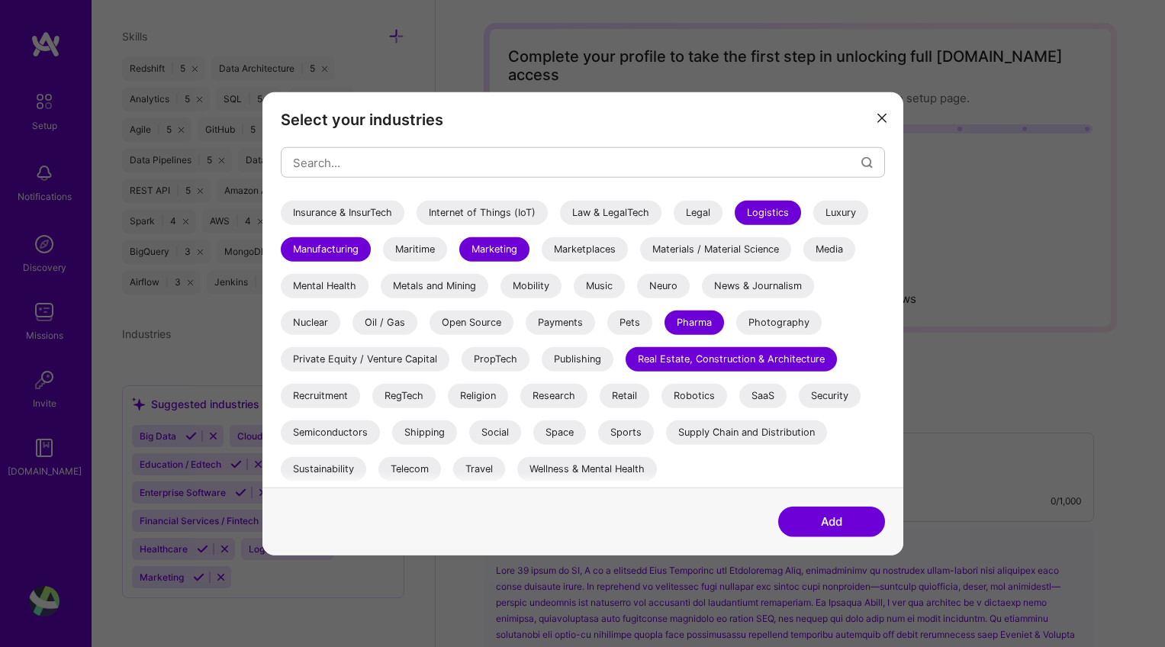
scroll to position [69, 0]
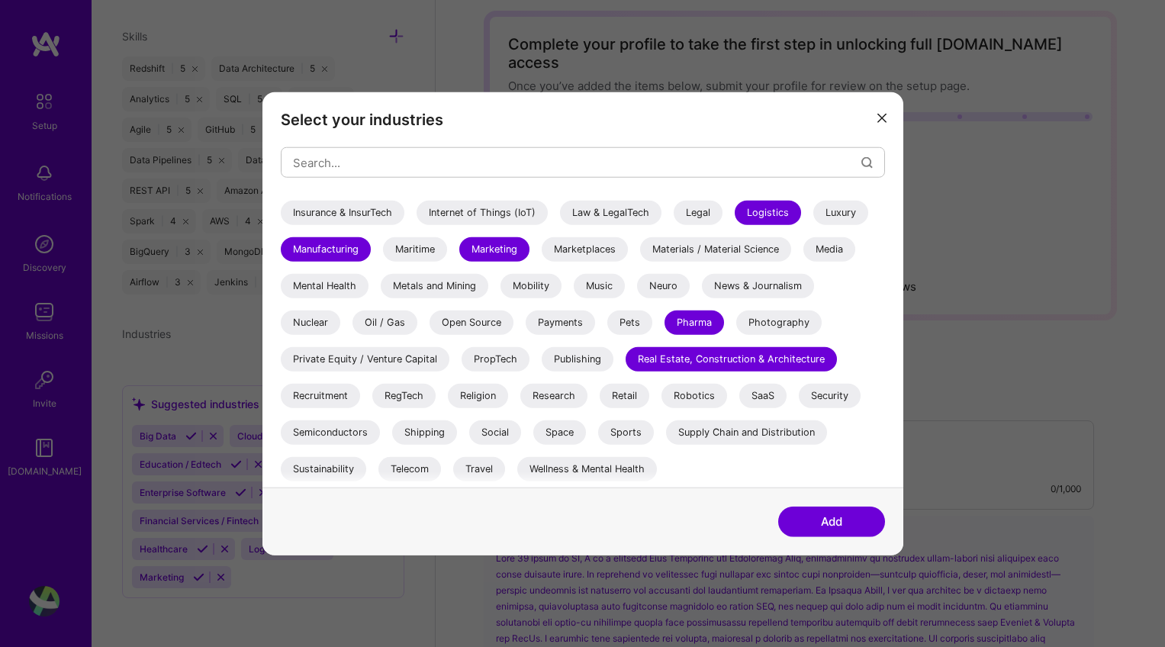
click at [413, 437] on div "Shipping" at bounding box center [424, 433] width 65 height 24
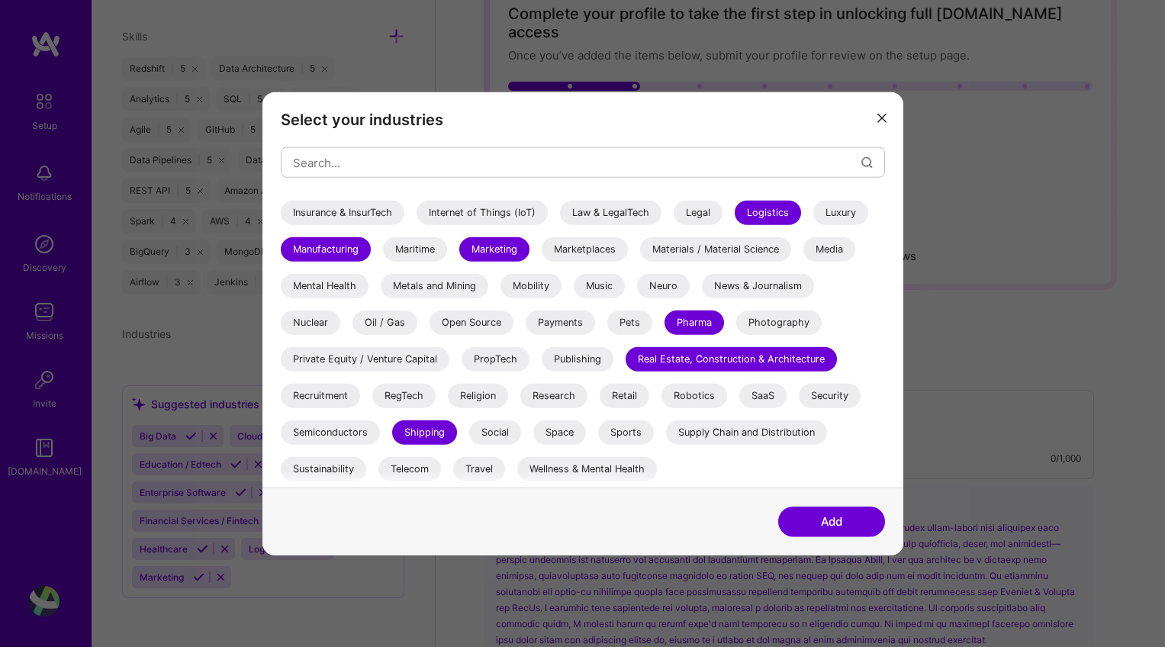
click at [805, 519] on button "Add" at bounding box center [831, 521] width 107 height 31
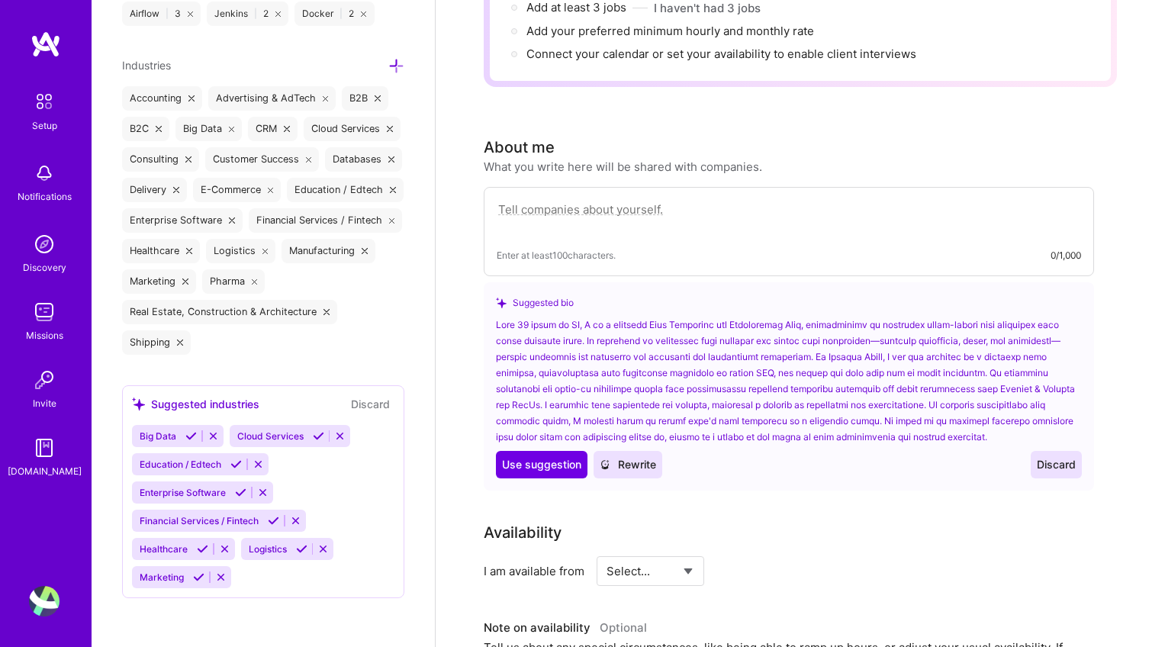
scroll to position [147, 0]
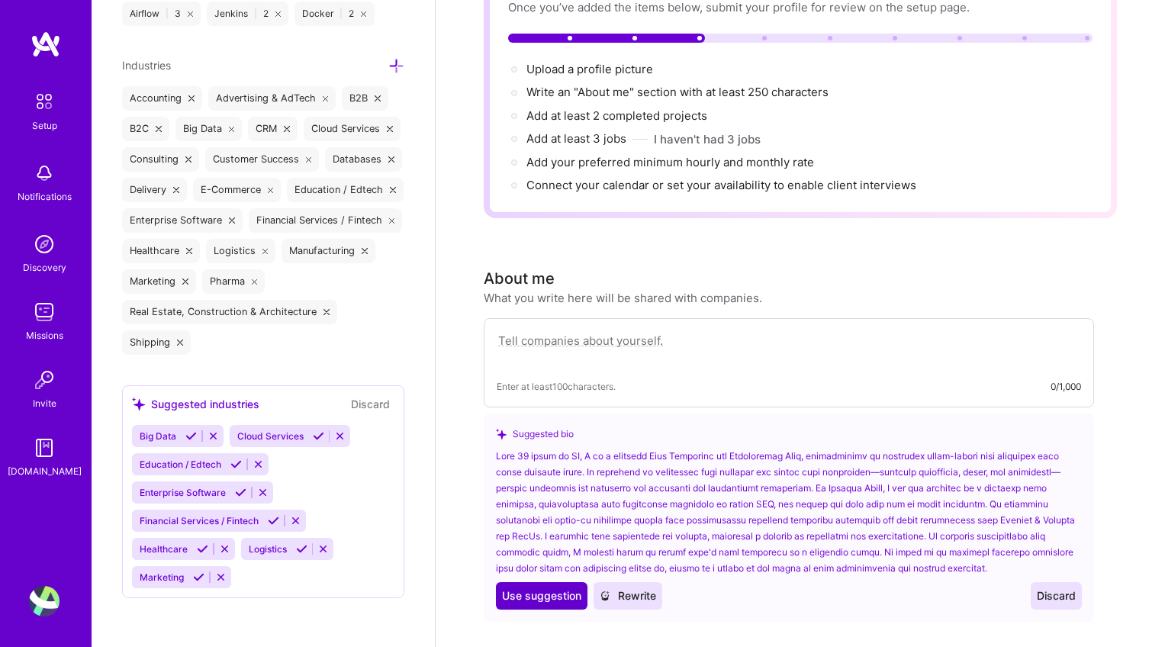
click at [545, 588] on span "Use suggestion" at bounding box center [541, 595] width 79 height 15
type textarea "Lore 50 ipsum do SI, A co a elitsedd Eius Temporinc utl Etdoloremag Aliq, enima…"
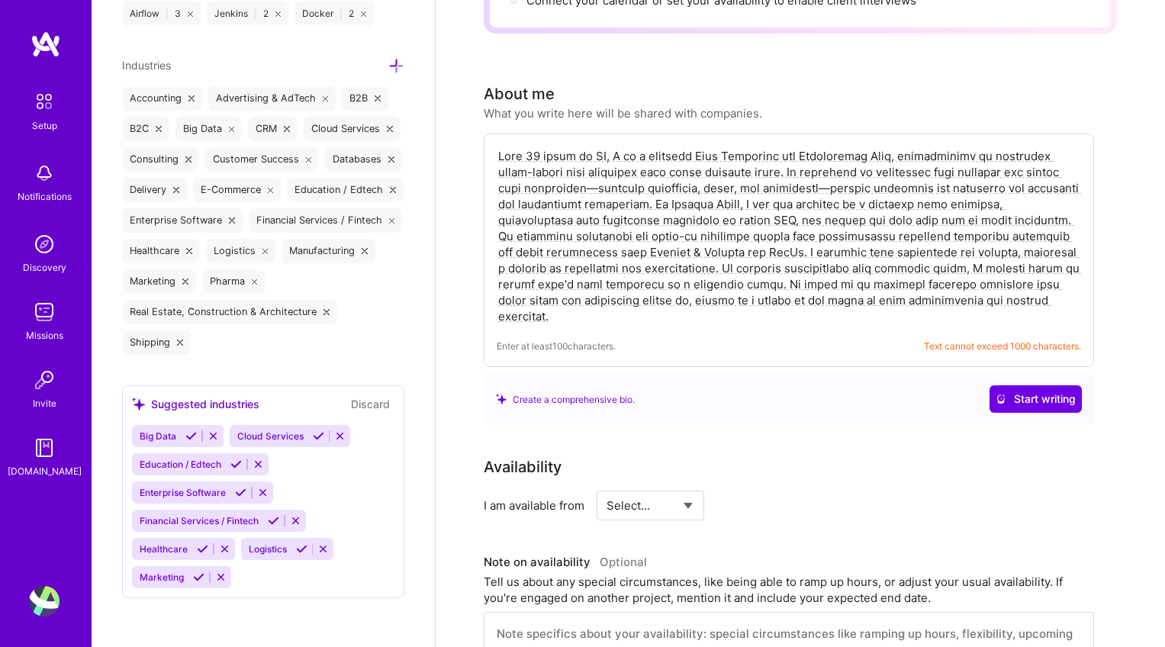
scroll to position [367, 0]
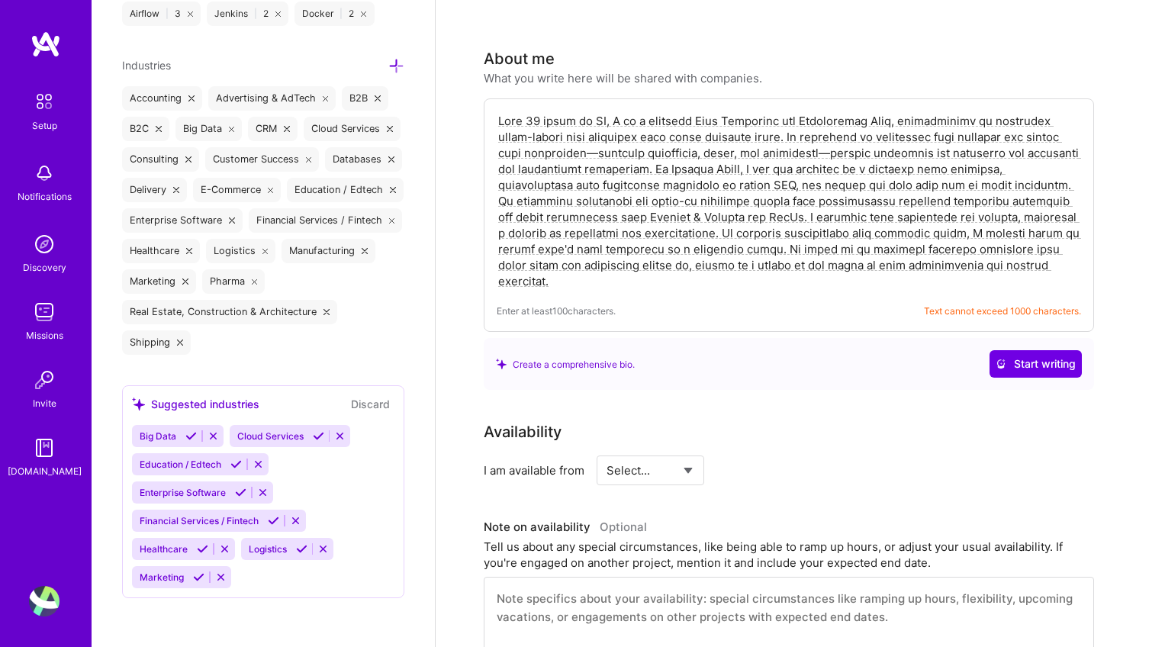
select select "Right Now"
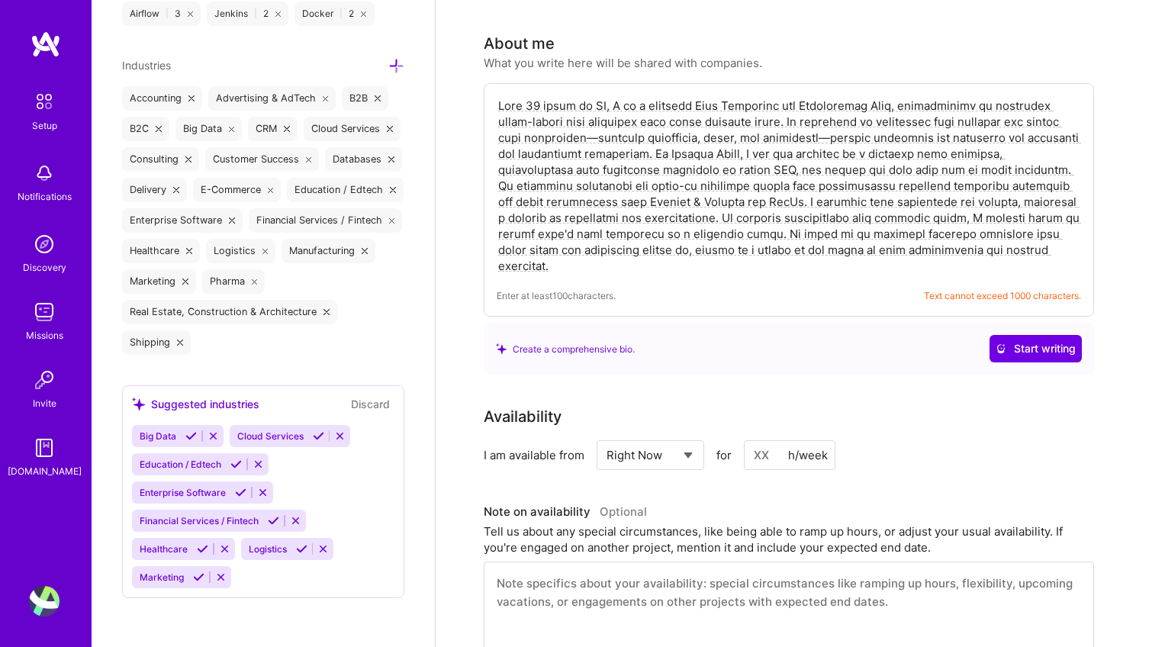
scroll to position [430, 0]
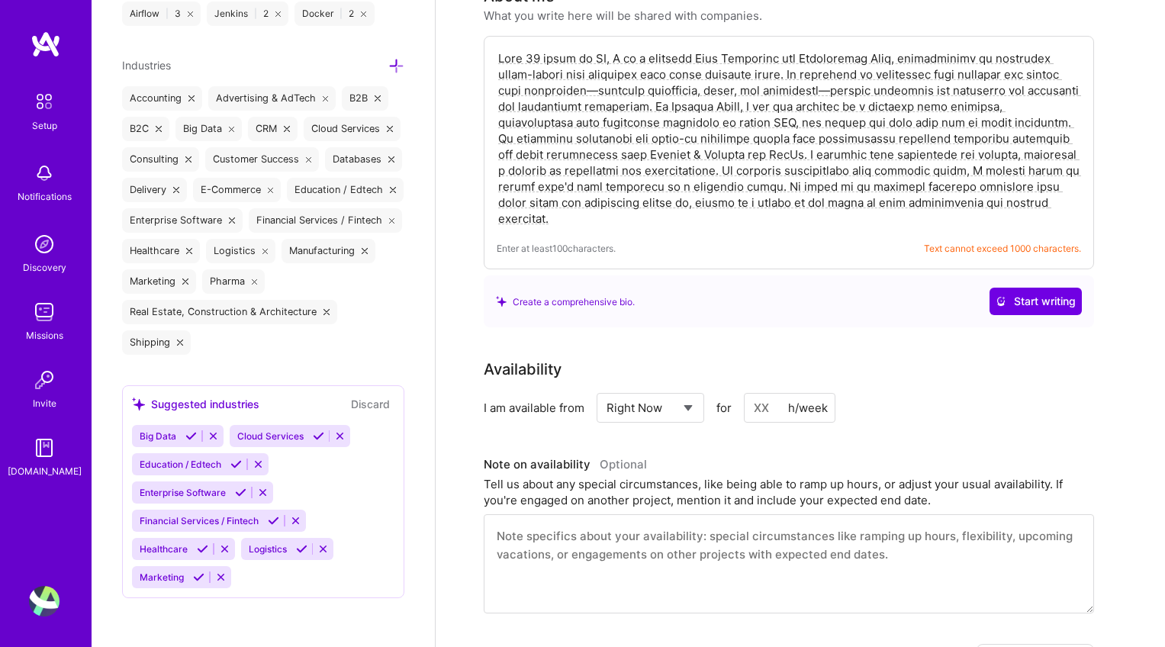
click at [771, 393] on input at bounding box center [790, 408] width 92 height 30
type input "40"
click at [994, 365] on div "Availability I am available from Select... Right Now Future Date Not Available …" at bounding box center [789, 390] width 611 height 65
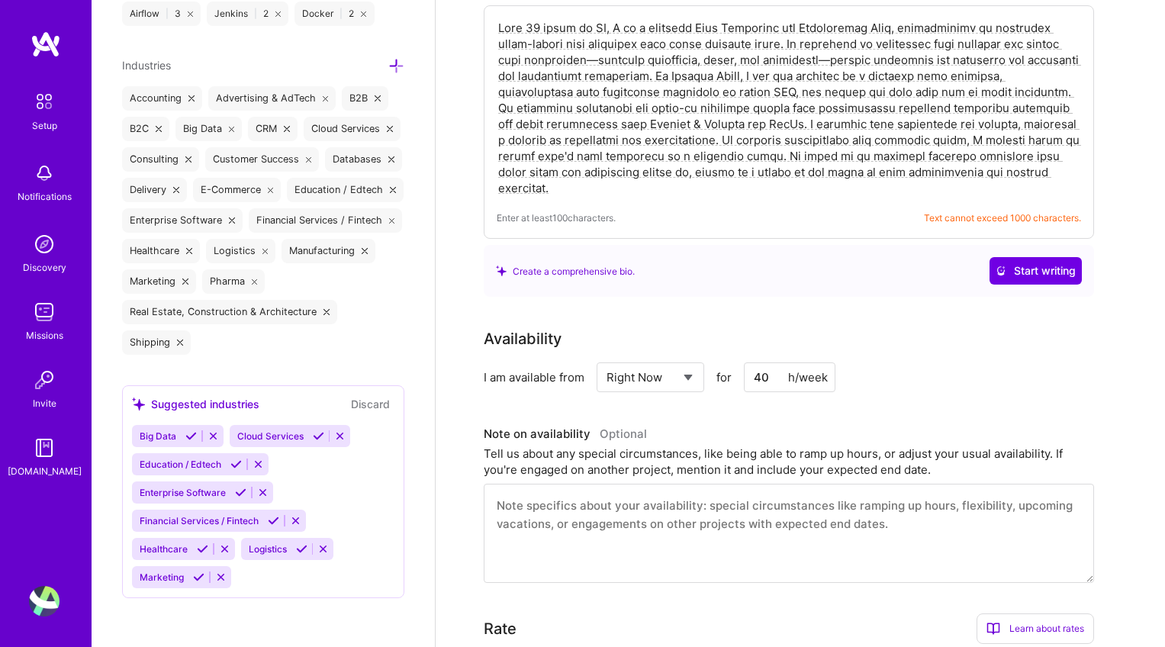
click at [920, 498] on textarea at bounding box center [789, 533] width 611 height 99
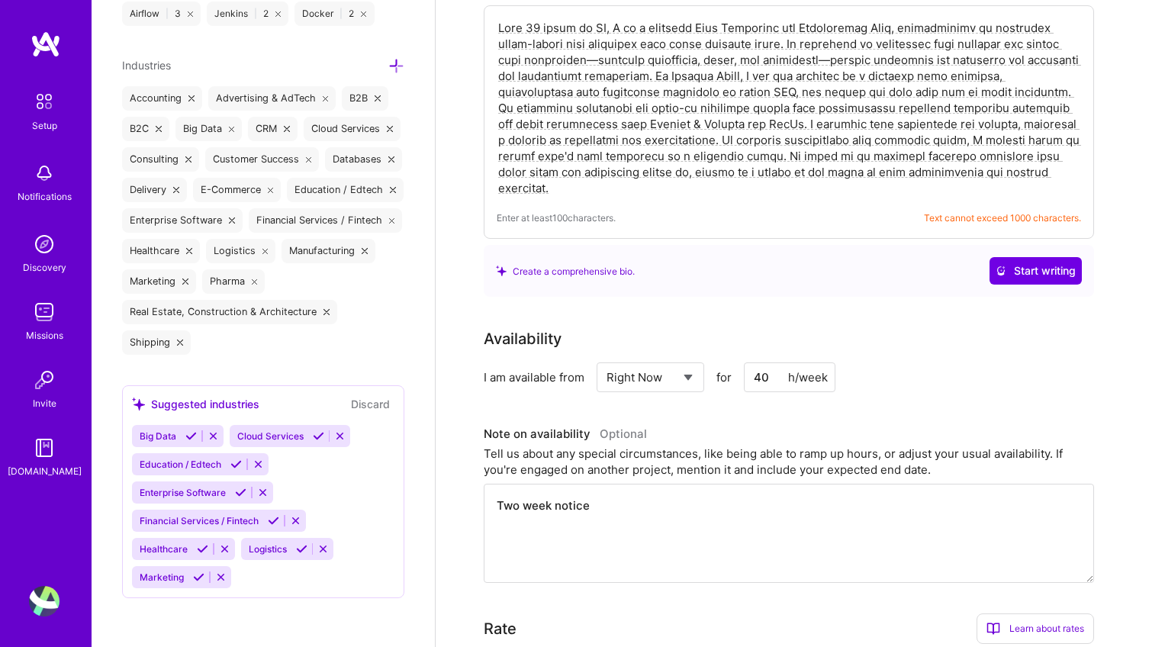
click at [1084, 380] on div "Availability I am available from Select... Right Now Future Date Not Available …" at bounding box center [800, 455] width 633 height 256
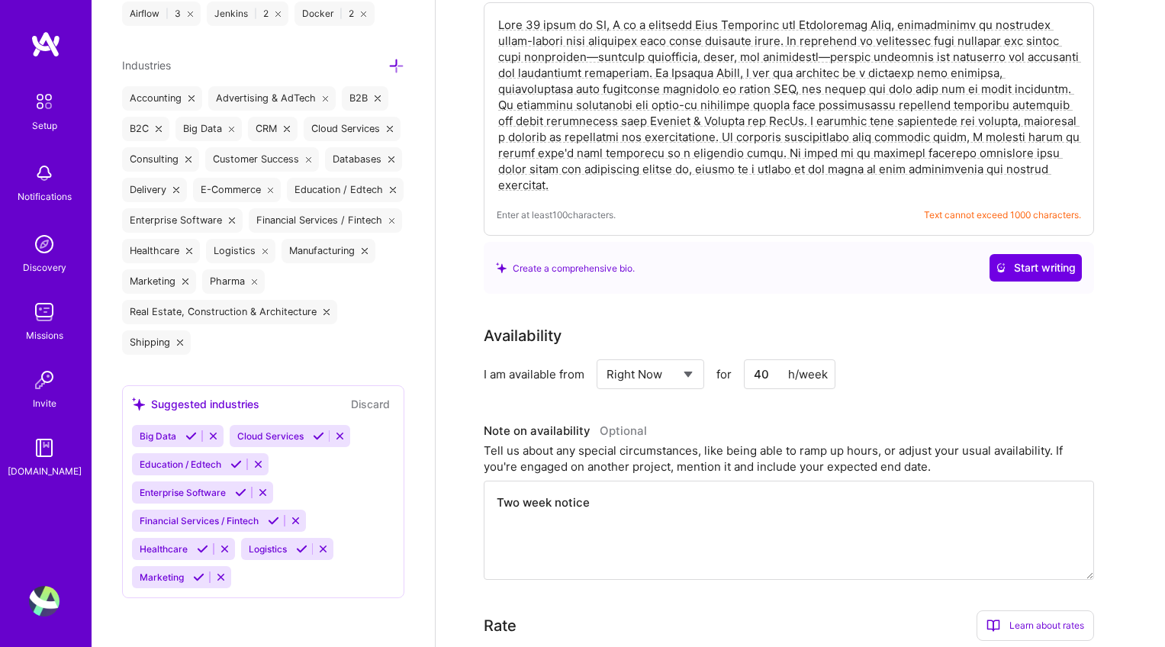
scroll to position [572, 0]
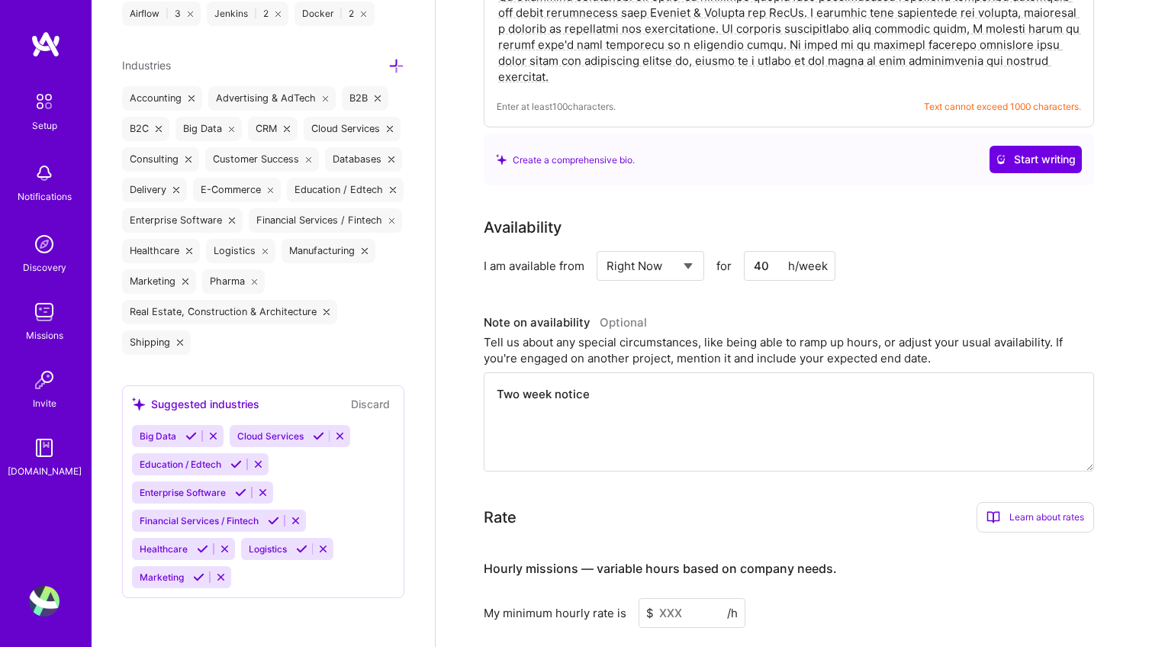
click at [548, 380] on textarea "Two week notice" at bounding box center [789, 421] width 611 height 99
click at [552, 377] on textarea "Two week notice" at bounding box center [789, 421] width 611 height 99
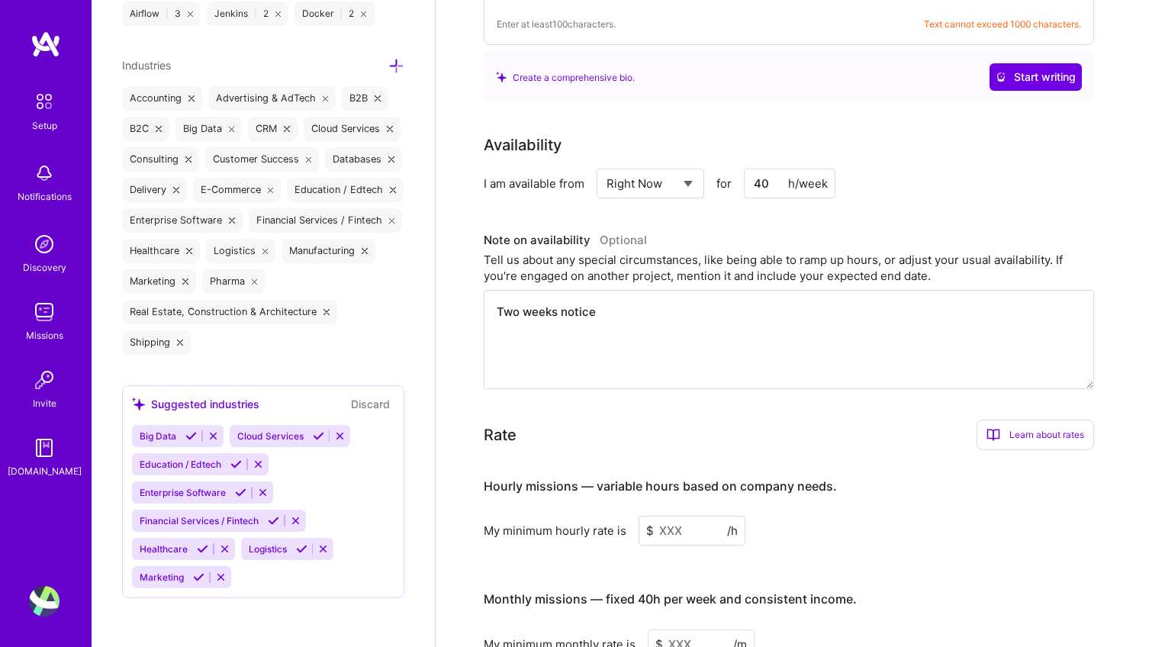
scroll to position [734, 0]
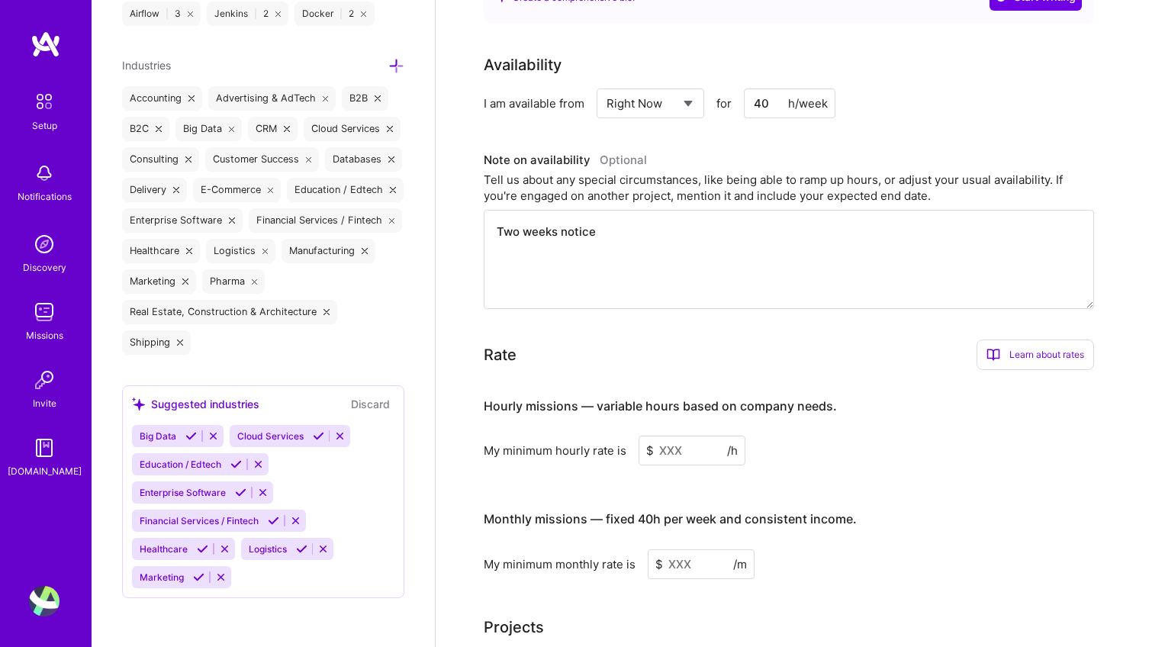
type textarea "Two weeks notice"
click at [671, 436] on input at bounding box center [692, 451] width 107 height 30
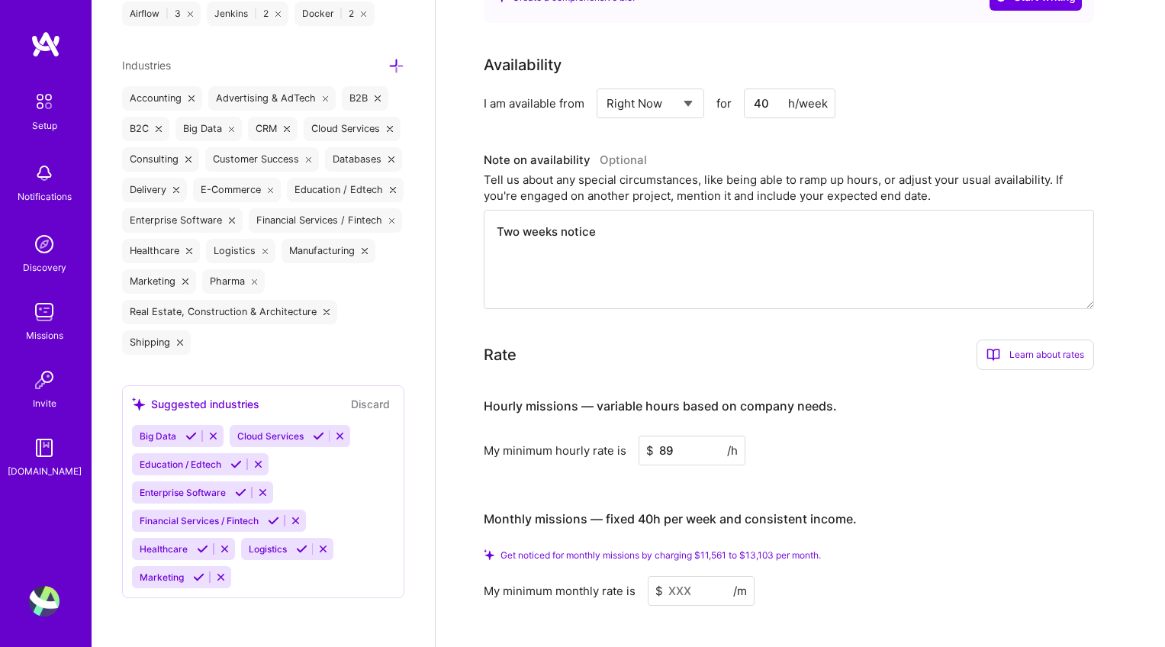
type input "89"
click at [890, 436] on div "My minimum hourly rate is $ 89 /h" at bounding box center [789, 451] width 611 height 30
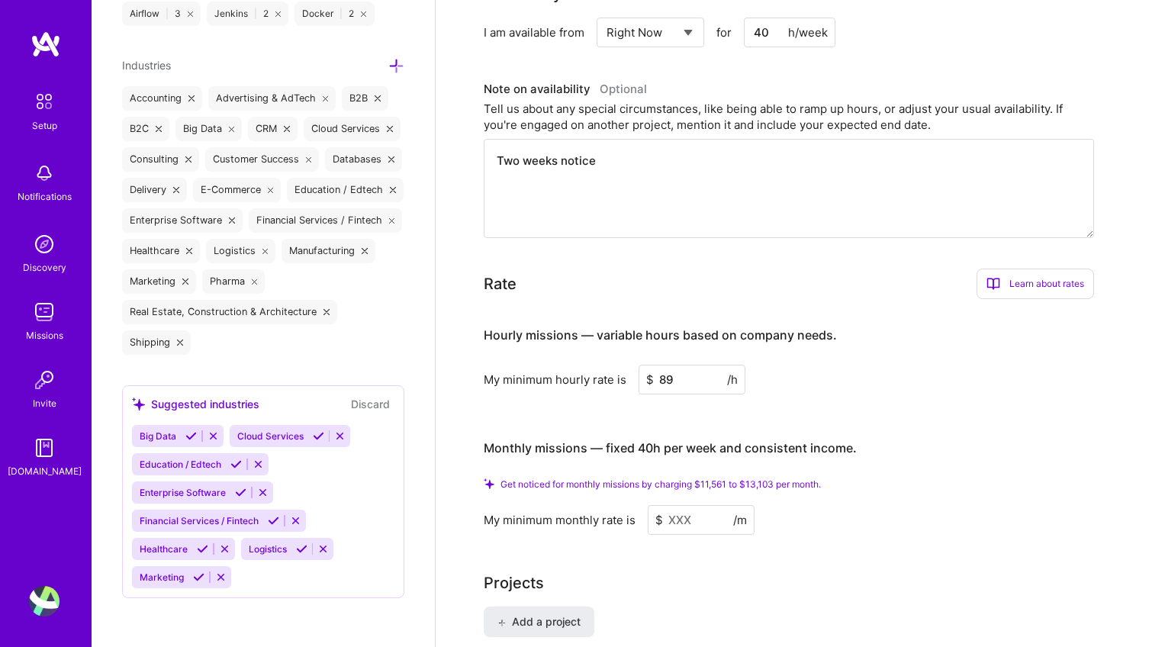
scroll to position [853, 0]
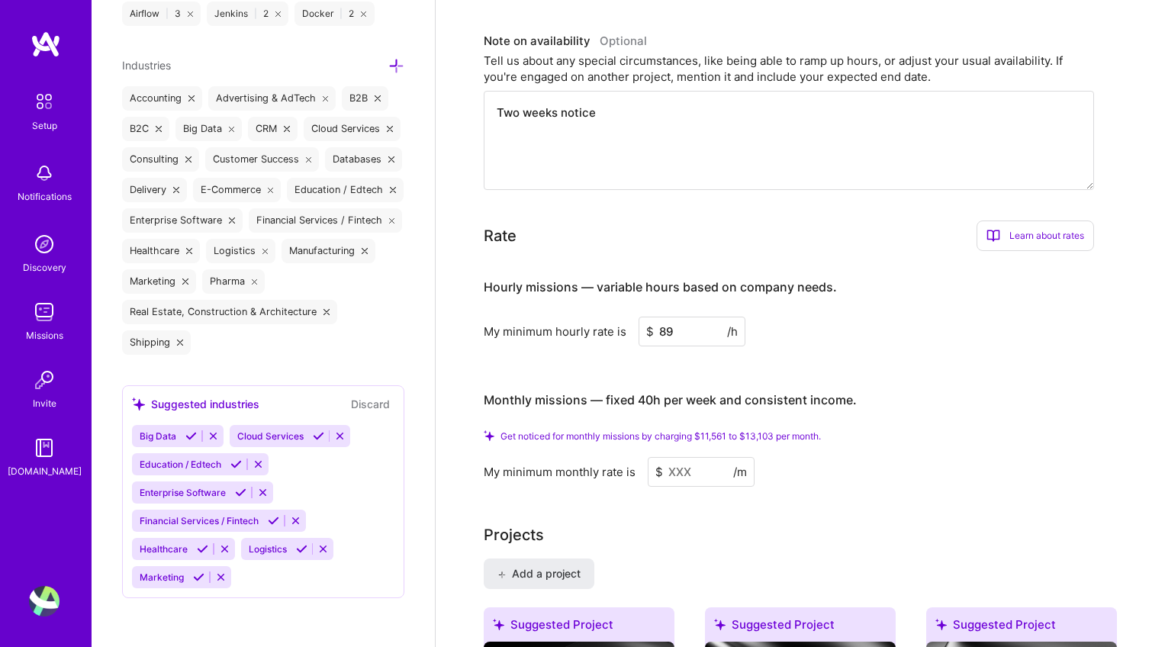
click at [678, 457] on input at bounding box center [701, 472] width 107 height 30
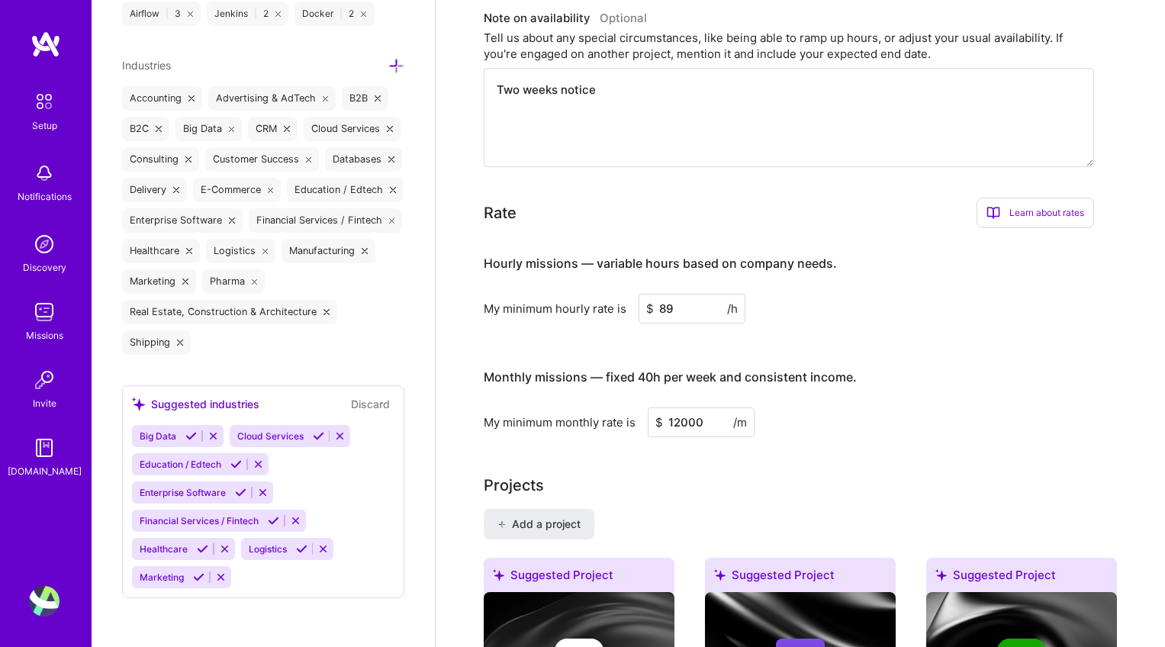
type input "12000"
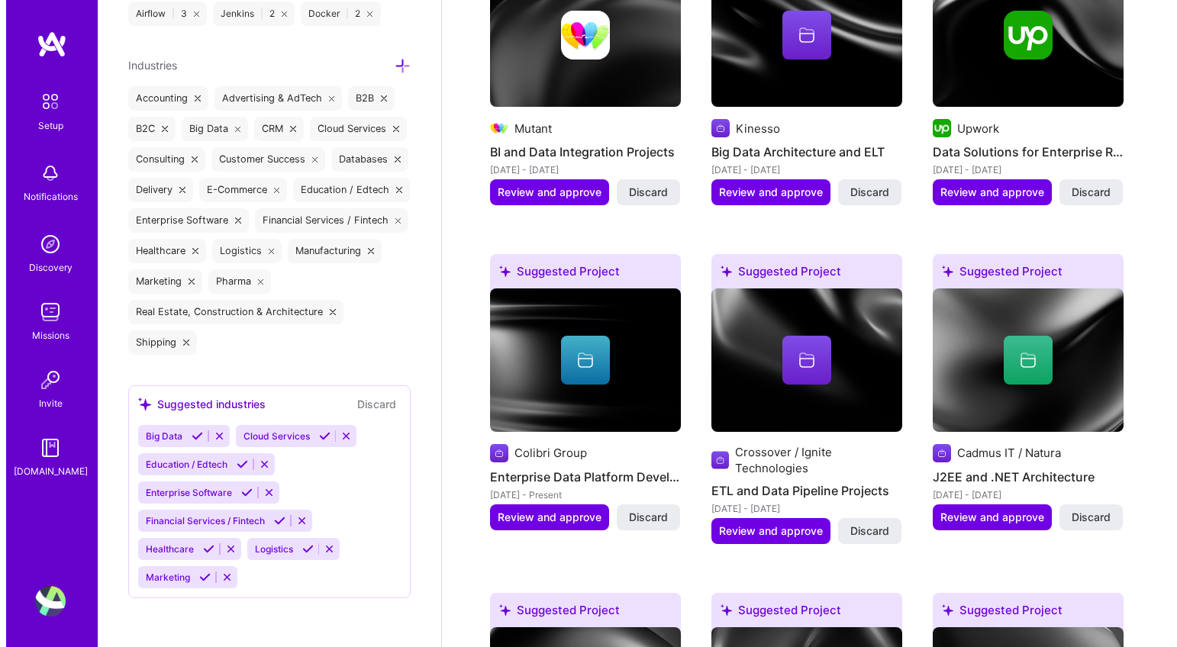
scroll to position [1425, 0]
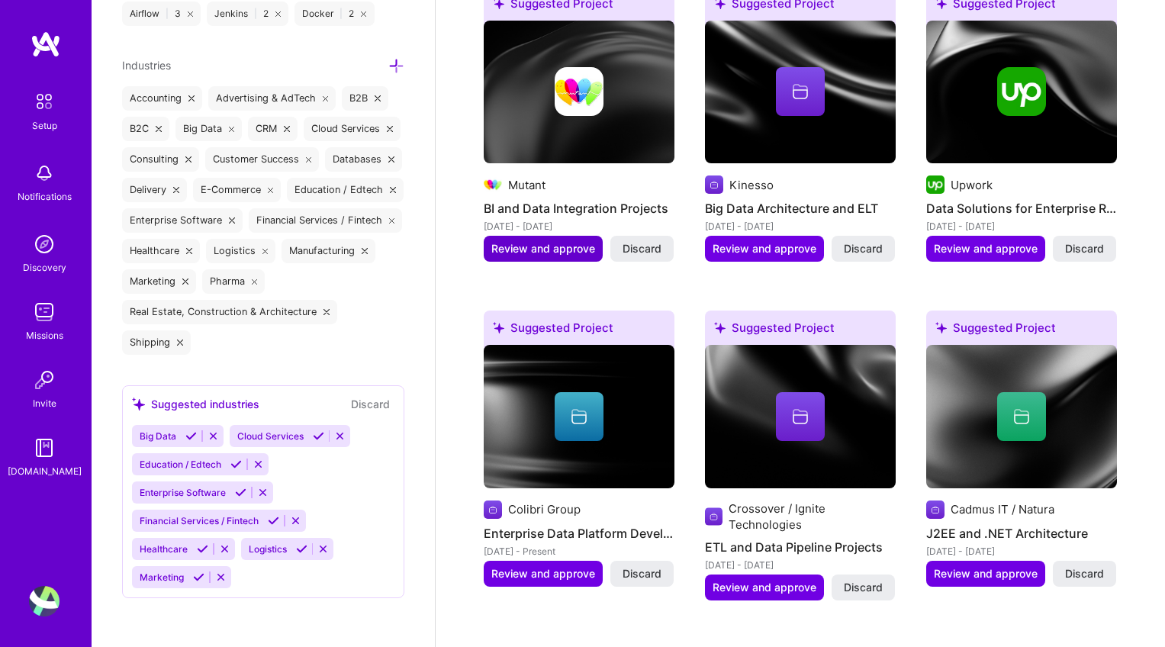
click at [542, 241] on span "Review and approve" at bounding box center [544, 248] width 104 height 15
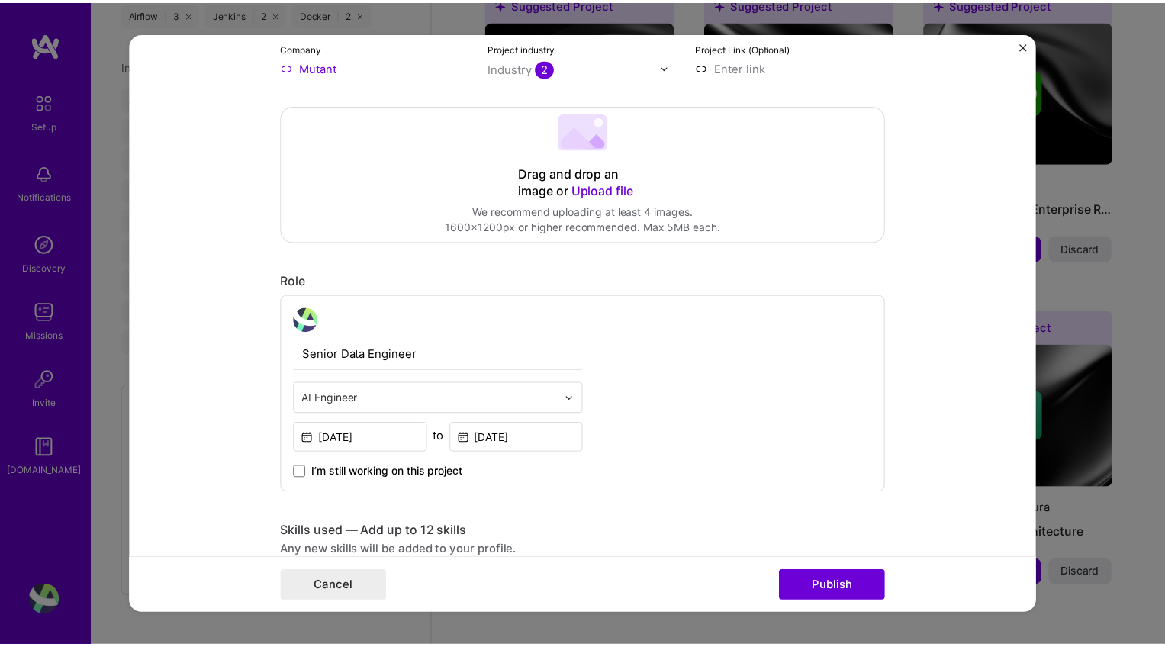
scroll to position [10, 0]
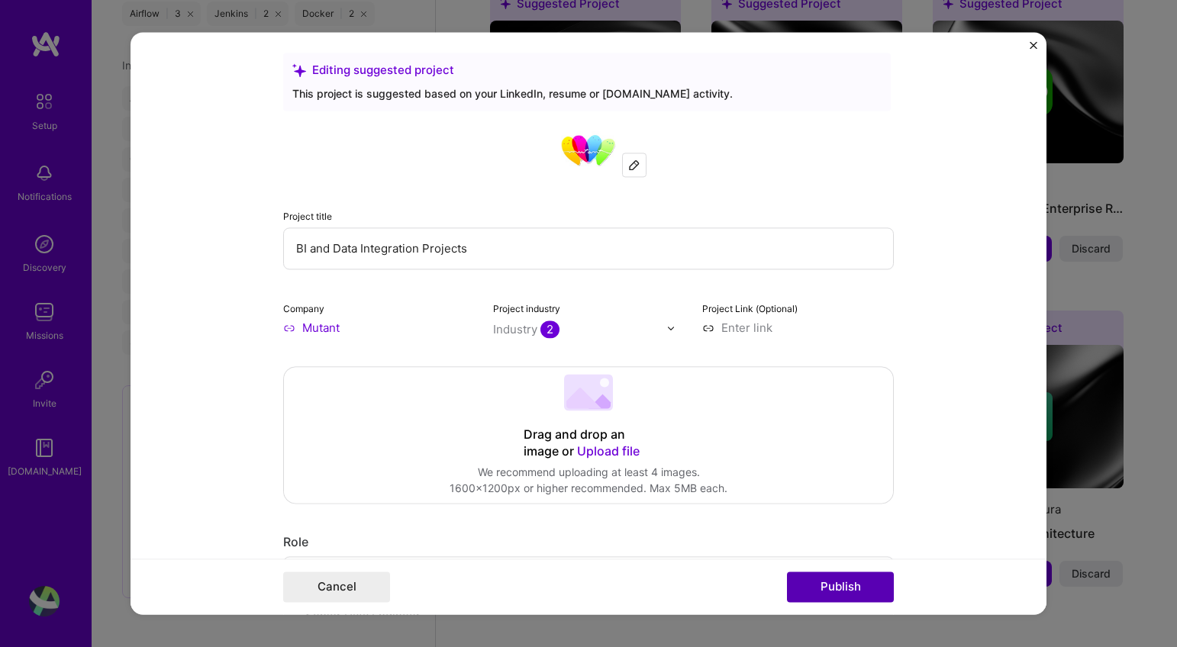
click at [829, 587] on button "Publish" at bounding box center [840, 587] width 107 height 31
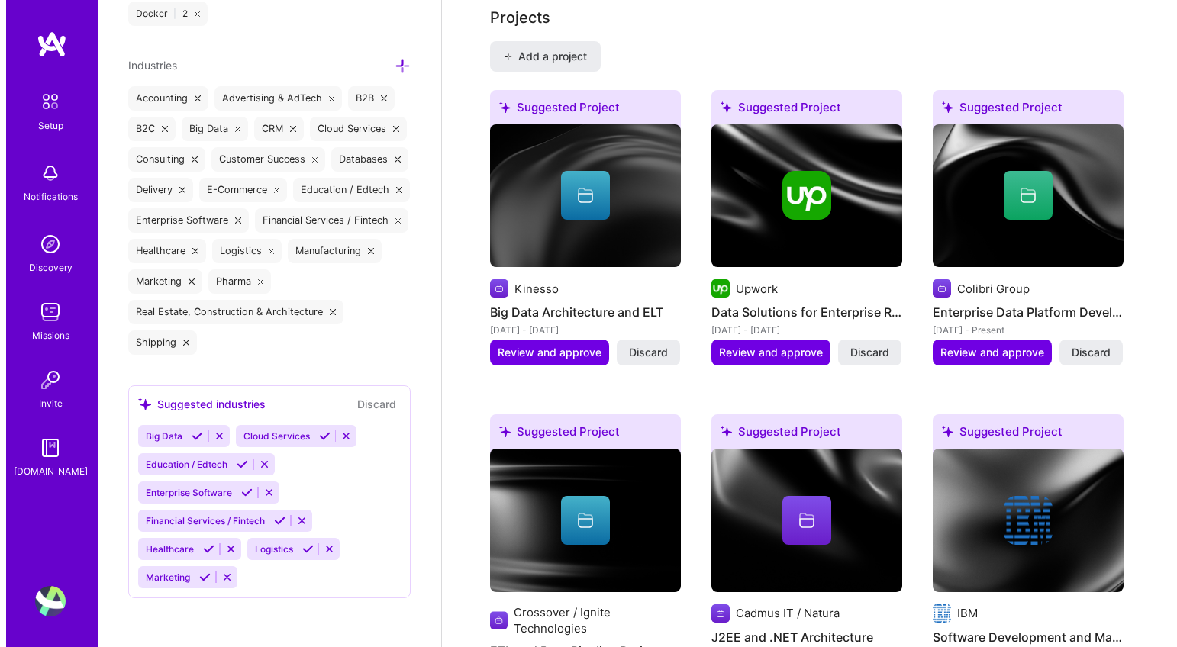
scroll to position [1318, 0]
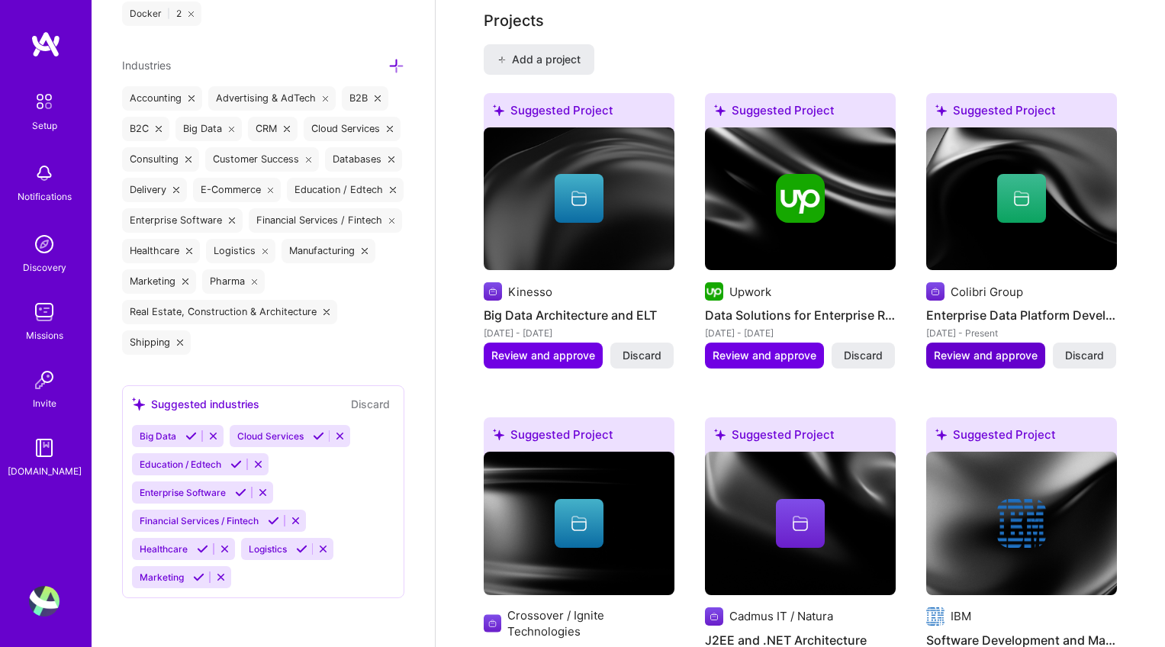
click at [991, 348] on span "Review and approve" at bounding box center [986, 355] width 104 height 15
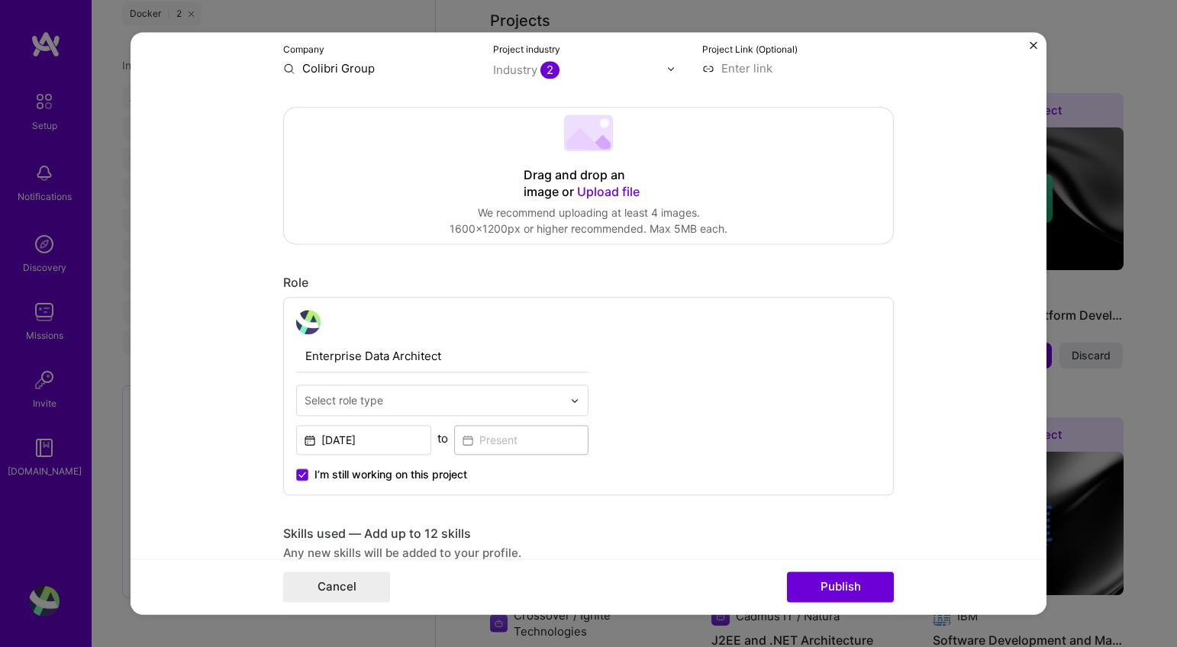
scroll to position [336, 0]
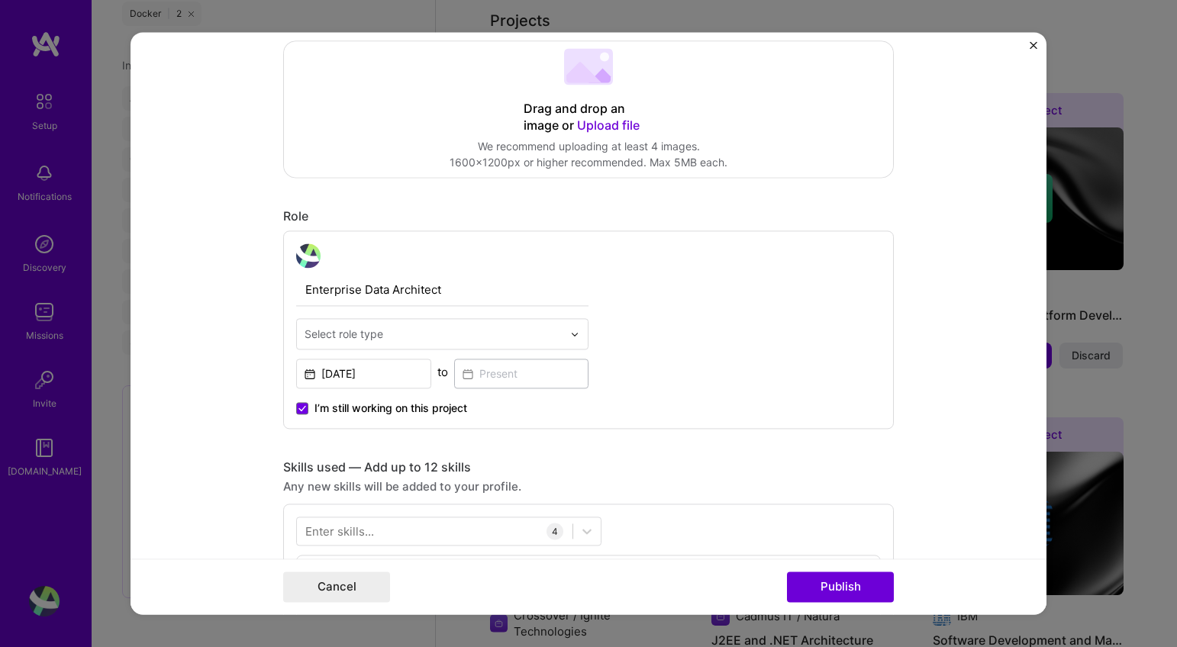
click at [561, 332] on div "Select role type" at bounding box center [433, 334] width 273 height 30
click at [656, 317] on div "Enterprise Data Architect Select role type [DATE] to I’m still working on this …" at bounding box center [588, 329] width 611 height 198
click at [548, 331] on input "text" at bounding box center [434, 334] width 258 height 16
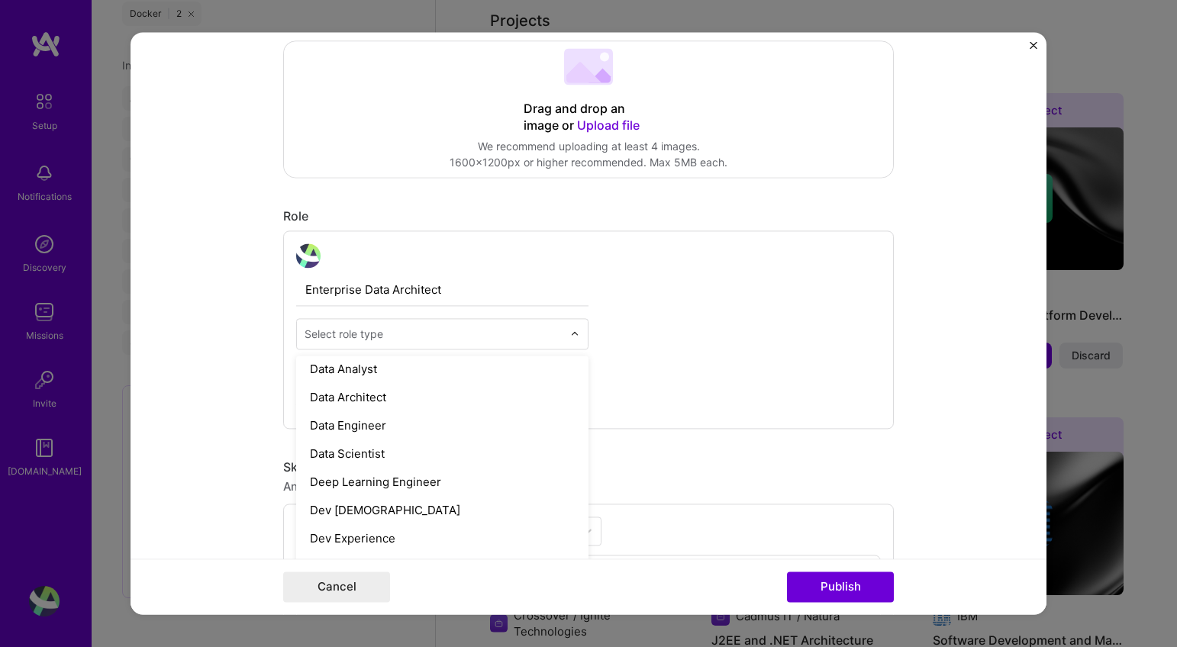
scroll to position [577, 0]
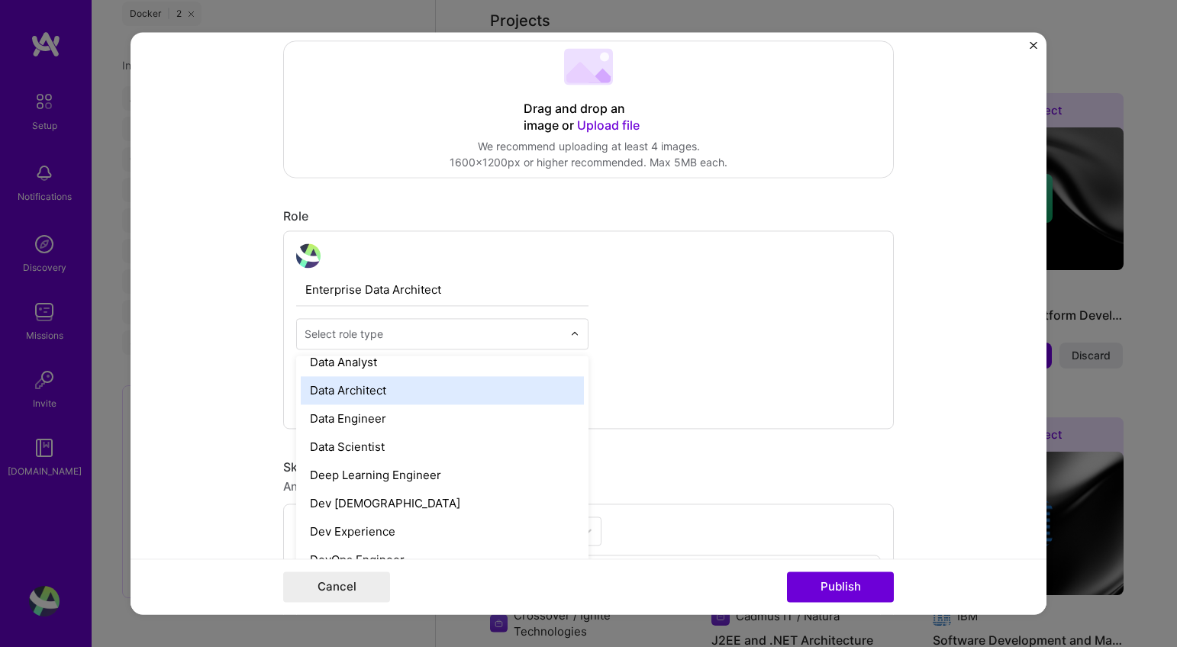
click at [441, 401] on div "Data Architect" at bounding box center [442, 390] width 283 height 28
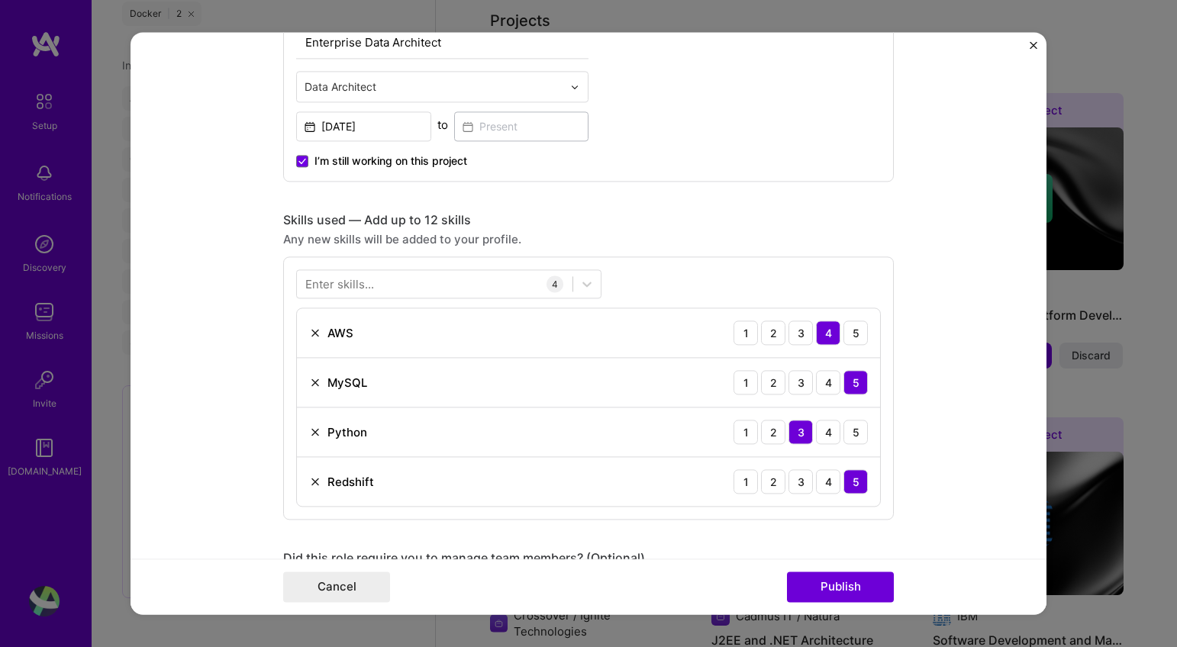
scroll to position [621, 0]
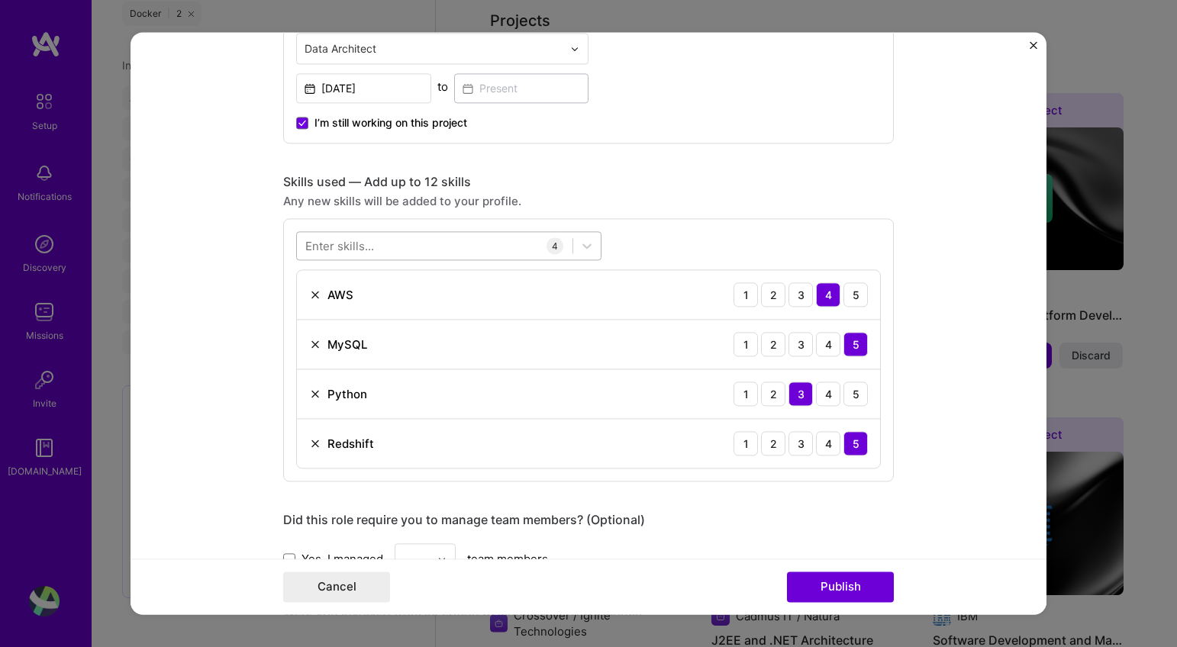
click at [427, 247] on div at bounding box center [435, 246] width 276 height 25
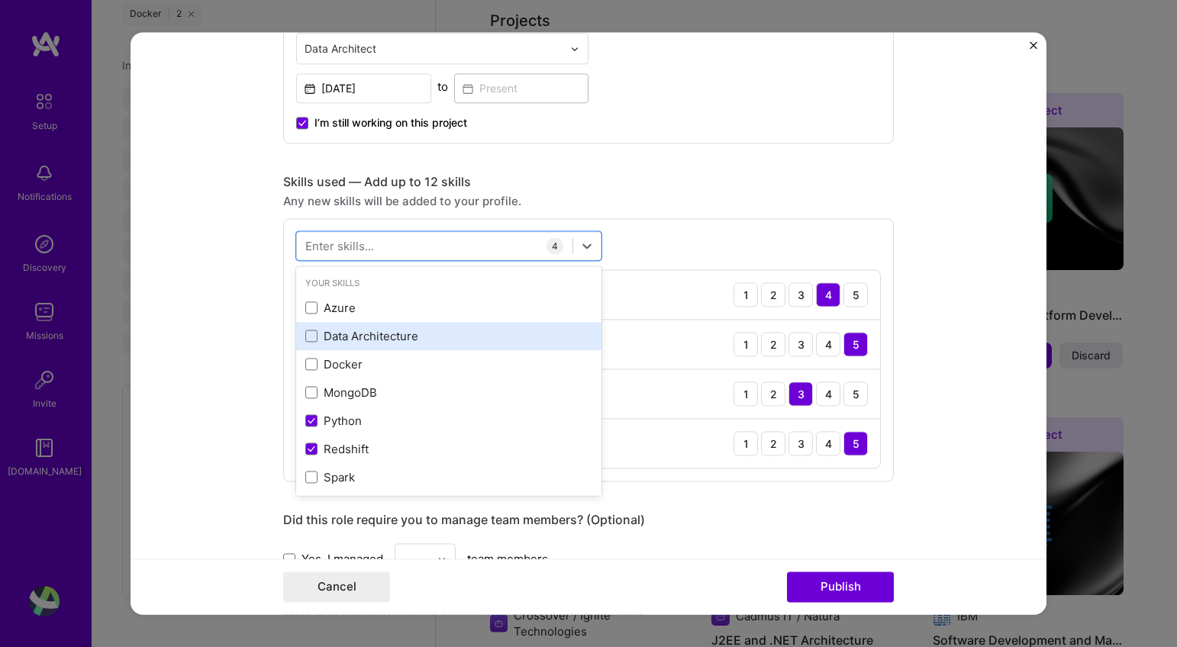
click at [419, 337] on div "Data Architecture" at bounding box center [448, 336] width 287 height 16
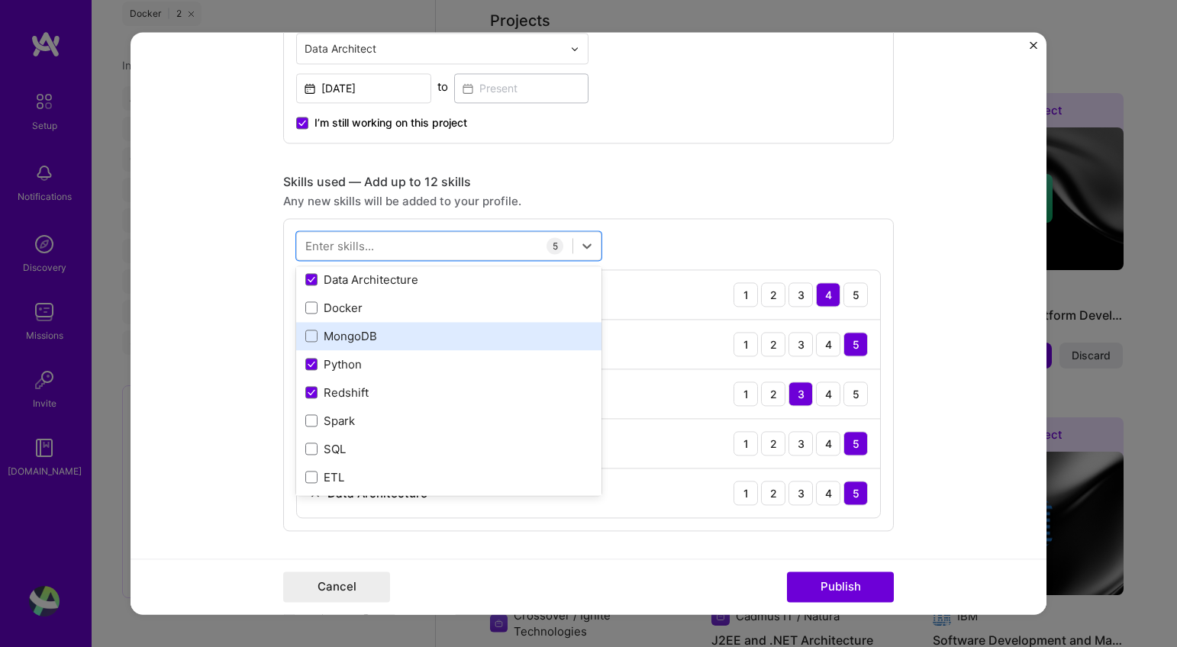
scroll to position [63, 0]
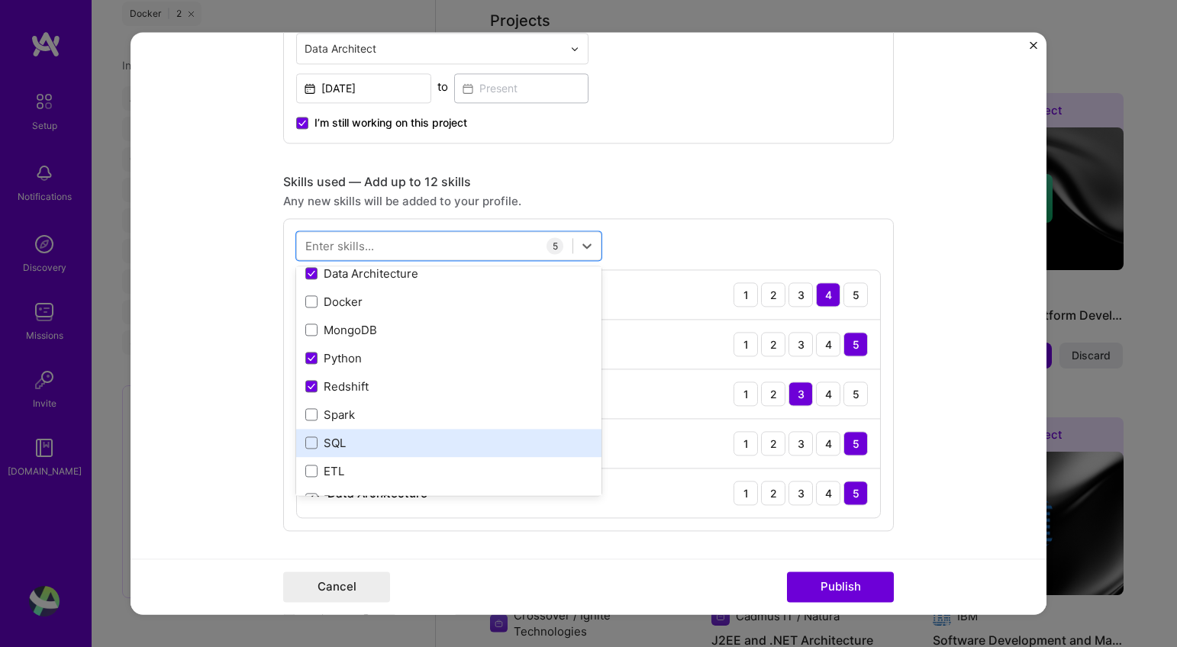
click at [345, 443] on div "SQL" at bounding box center [448, 443] width 287 height 16
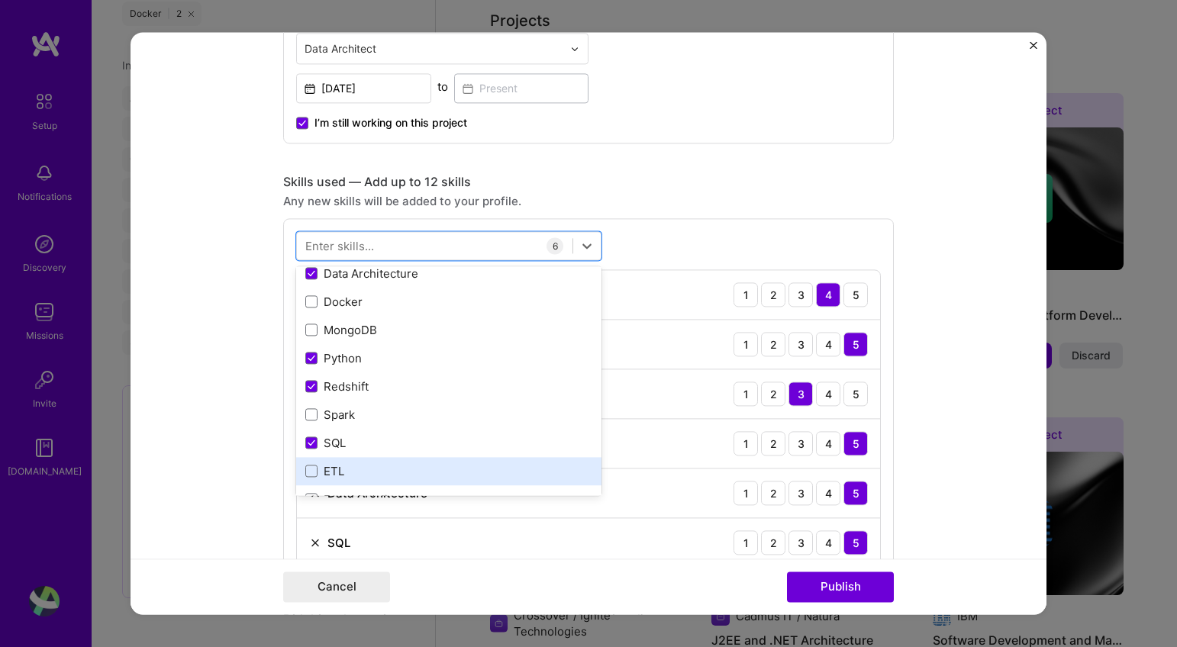
click at [345, 473] on div "ETL" at bounding box center [448, 471] width 287 height 16
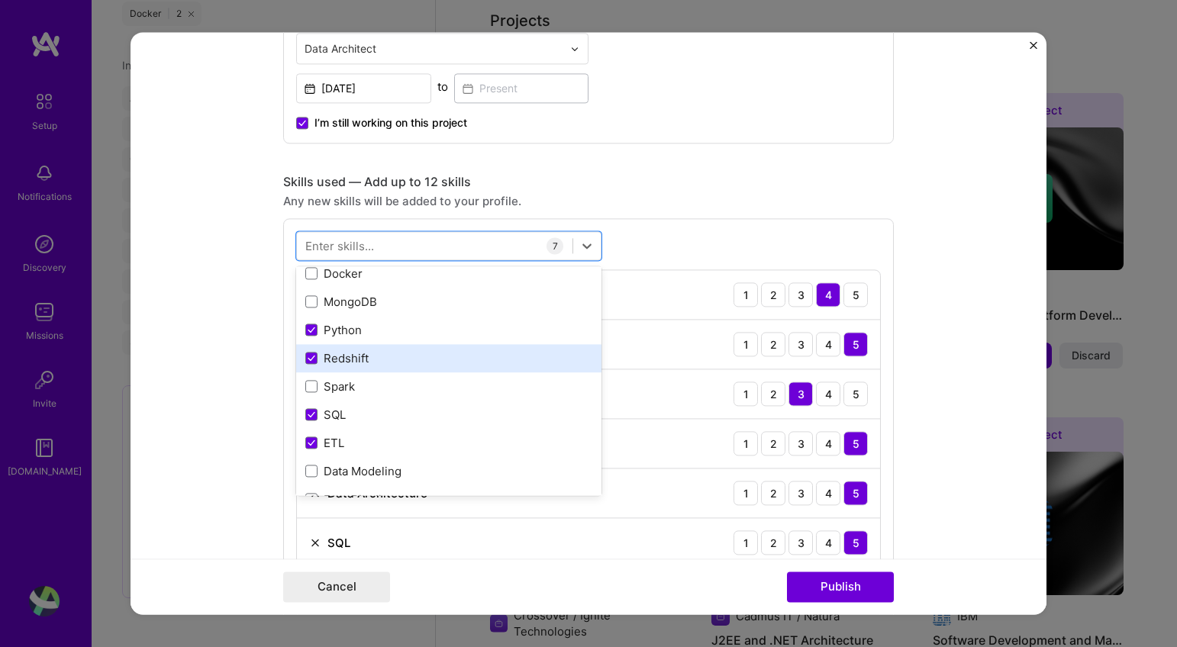
scroll to position [124, 0]
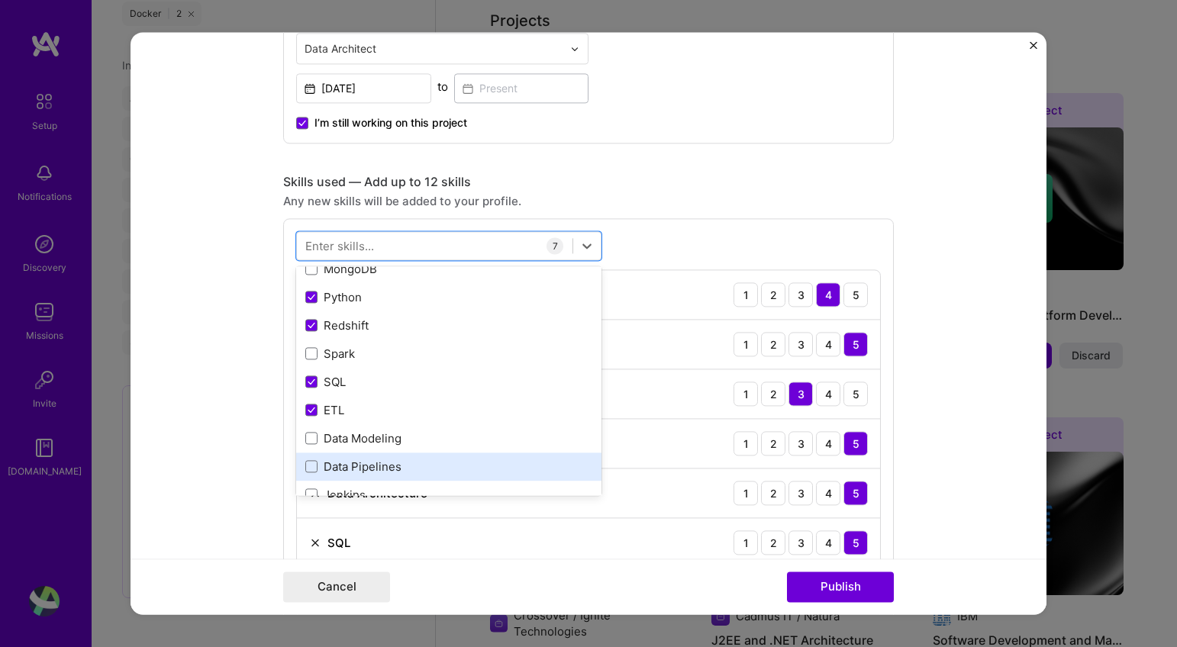
drag, startPoint x: 401, startPoint y: 437, endPoint x: 393, endPoint y: 457, distance: 22.3
click at [401, 437] on div "Data Modeling" at bounding box center [448, 438] width 287 height 16
click at [391, 469] on div "Data Pipelines" at bounding box center [448, 467] width 287 height 16
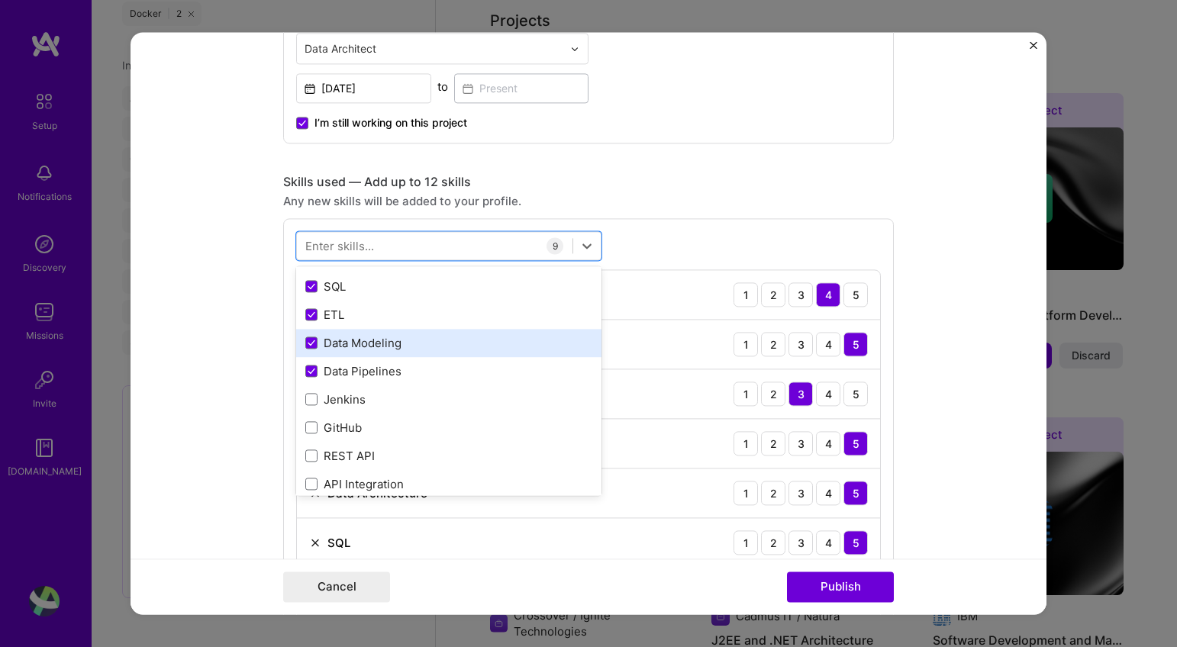
scroll to position [250, 0]
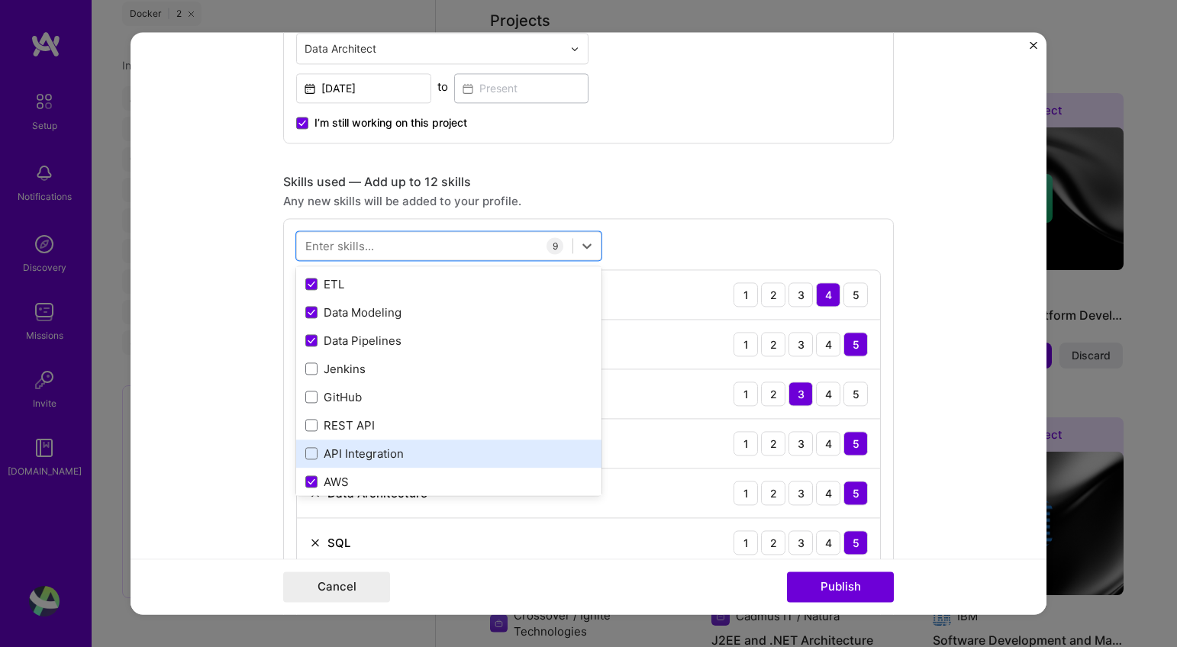
click at [363, 441] on div "API Integration" at bounding box center [448, 454] width 305 height 28
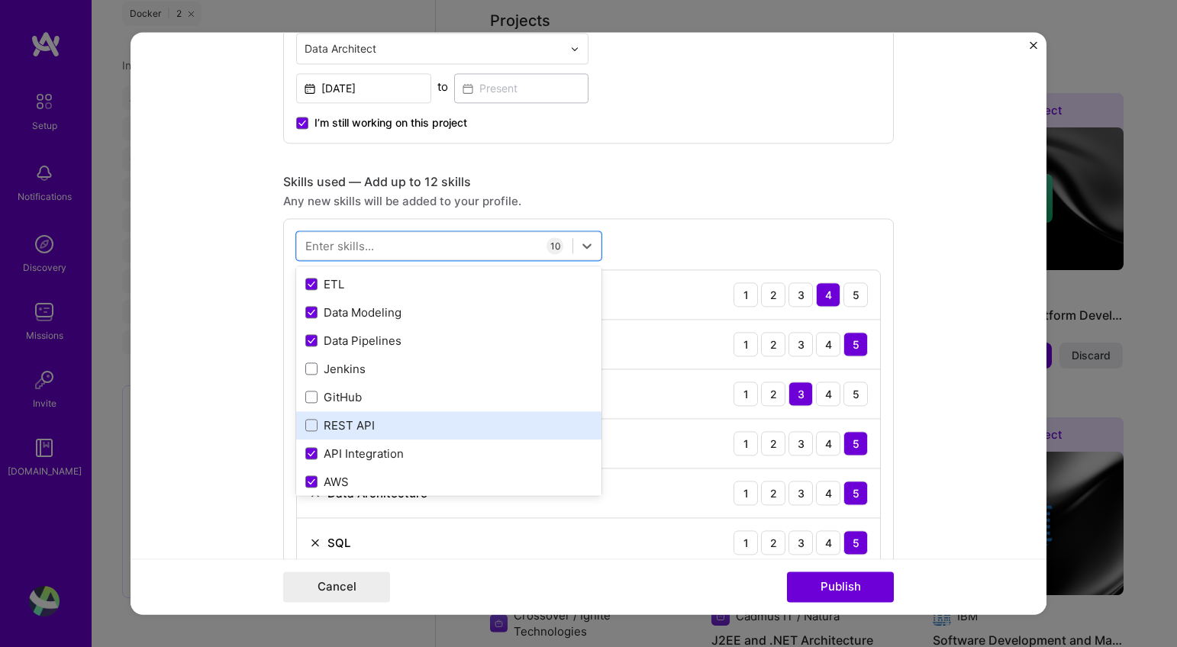
click at [369, 424] on div "REST API" at bounding box center [448, 425] width 287 height 16
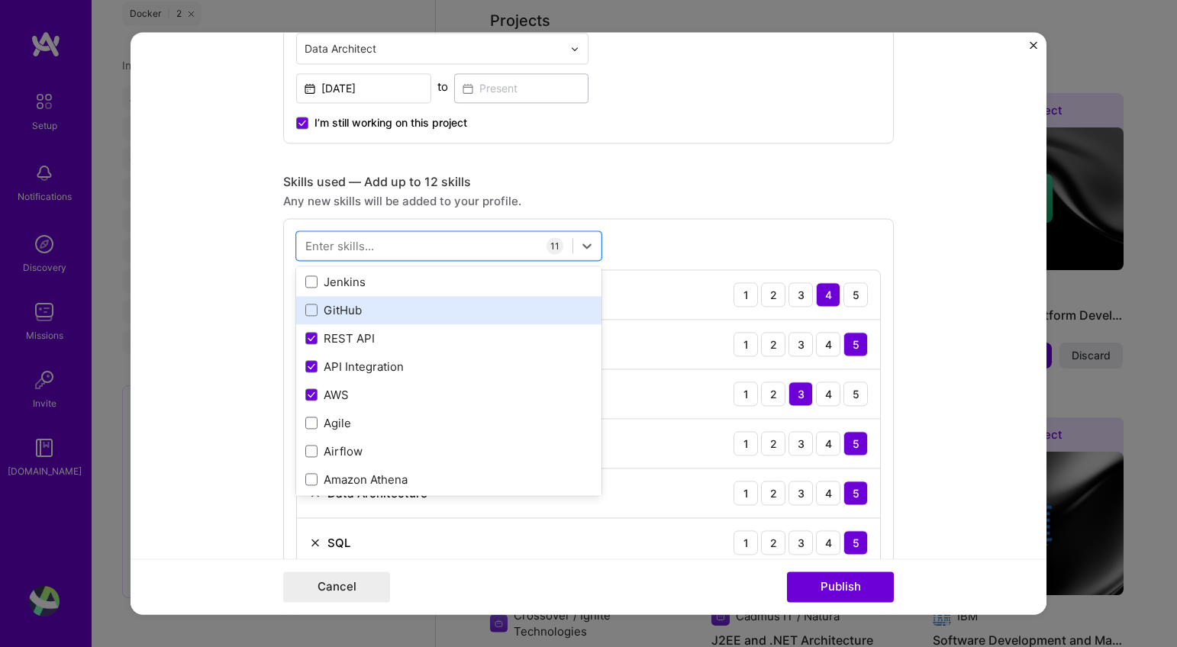
scroll to position [340, 0]
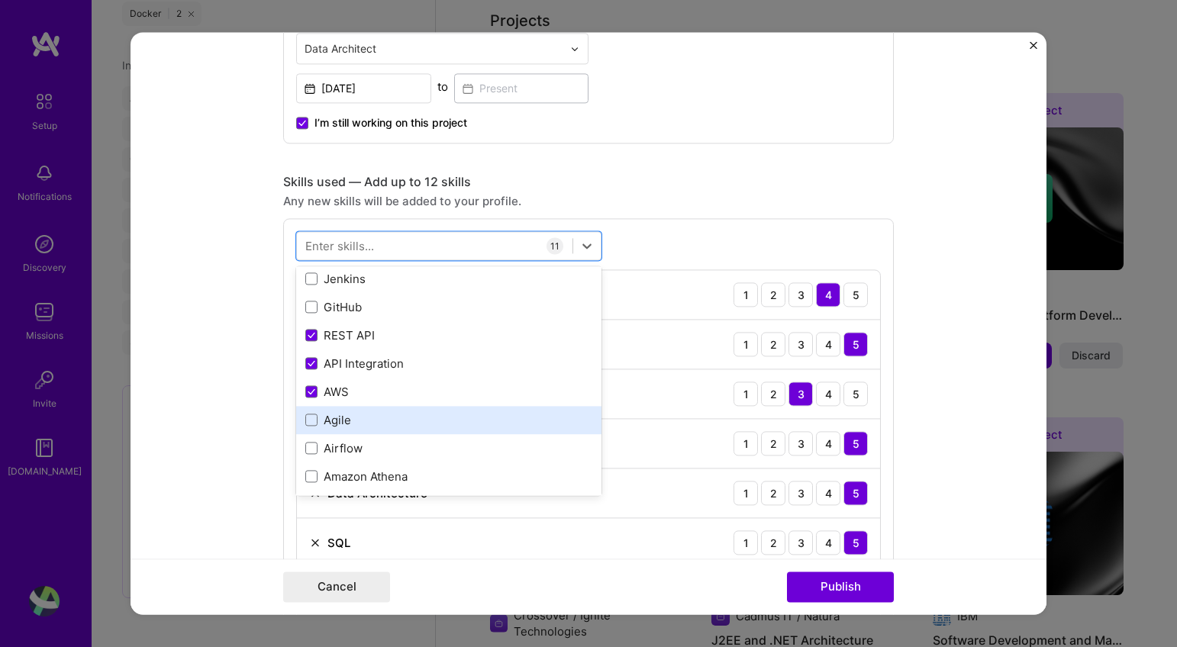
click at [434, 414] on div "Agile" at bounding box center [448, 420] width 287 height 16
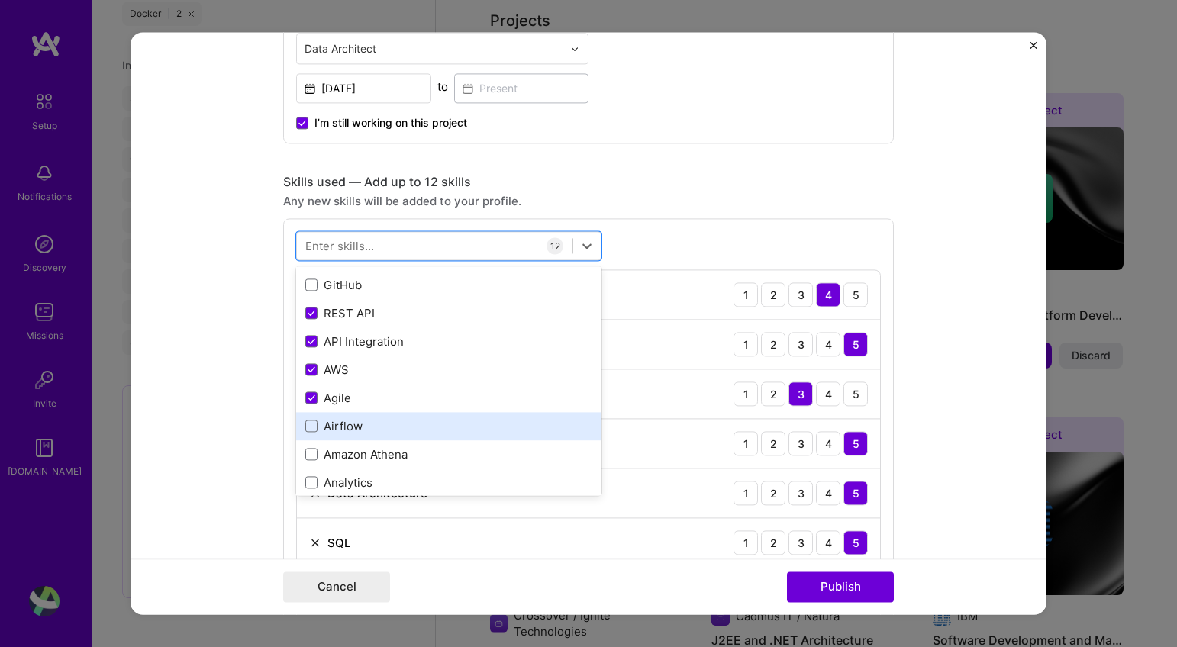
scroll to position [392, 0]
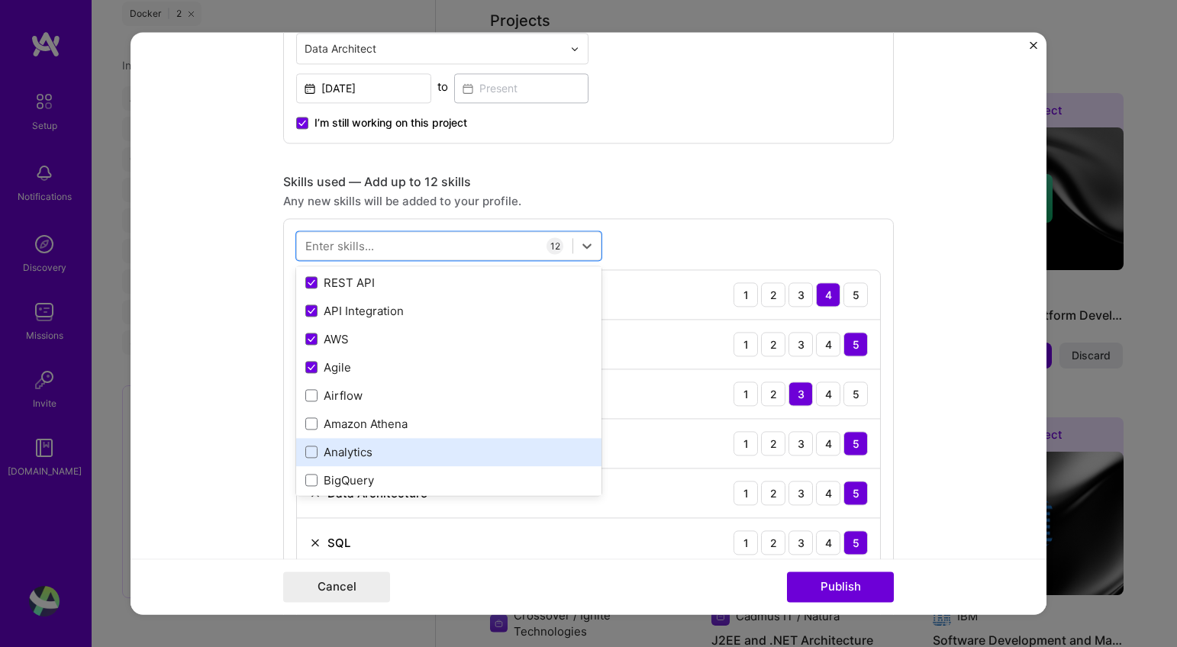
click at [412, 448] on div "Analytics" at bounding box center [448, 452] width 287 height 16
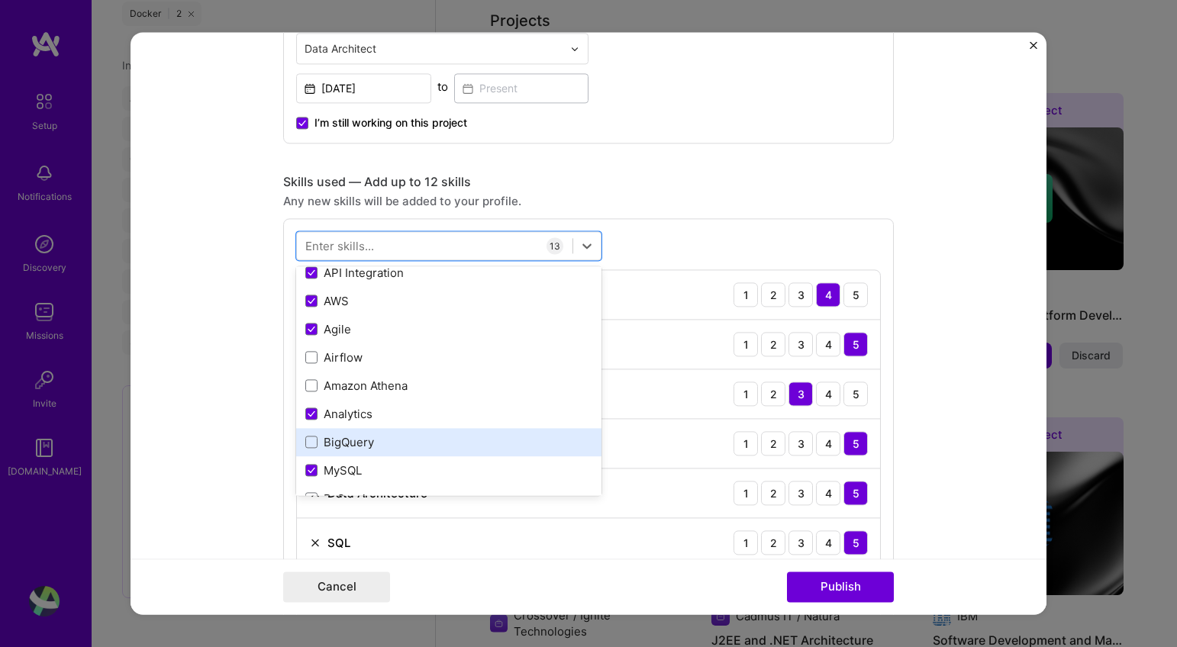
click at [409, 435] on div "BigQuery" at bounding box center [448, 442] width 287 height 16
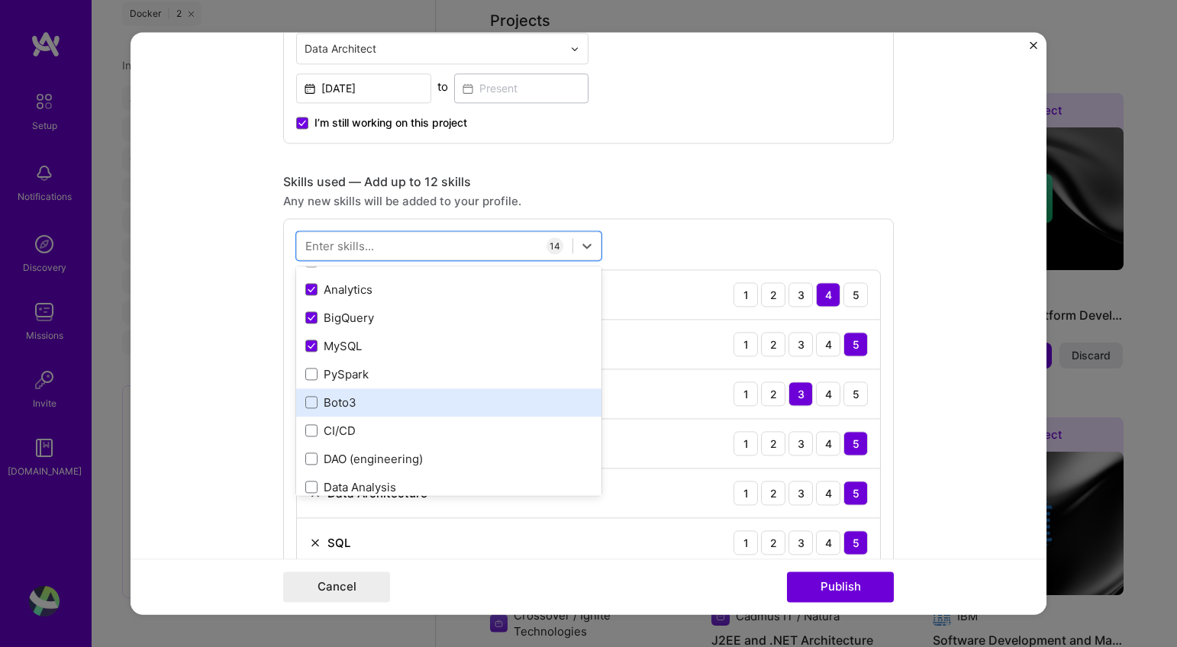
scroll to position [611, 0]
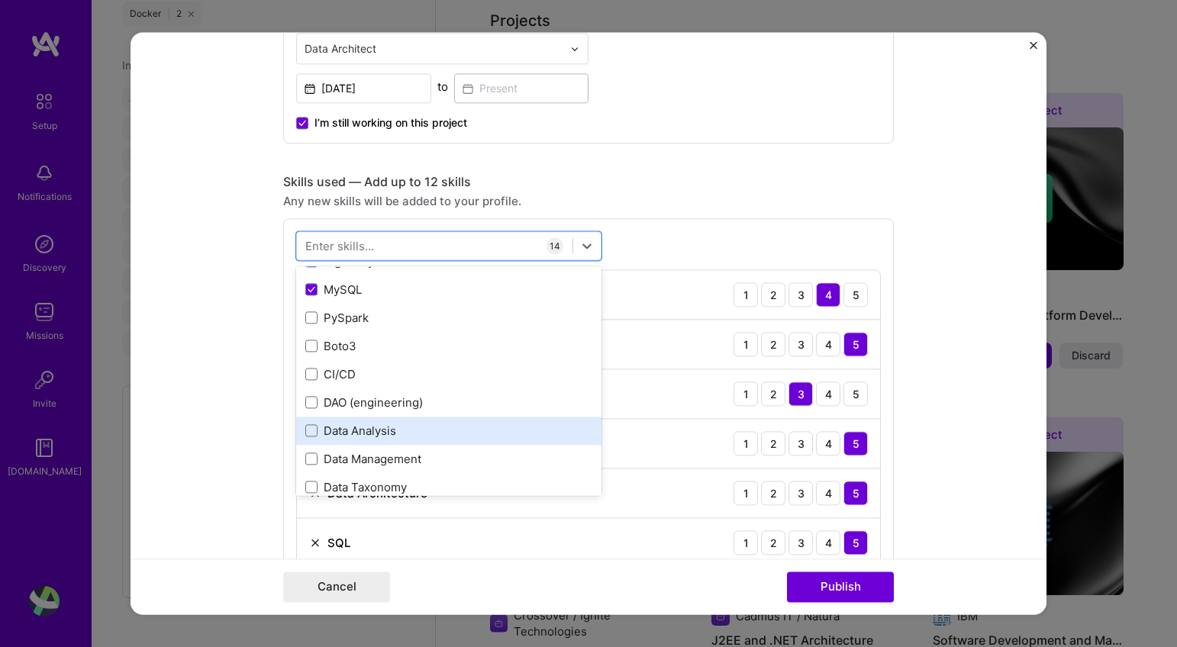
click at [417, 427] on div "Data Analysis" at bounding box center [448, 431] width 287 height 16
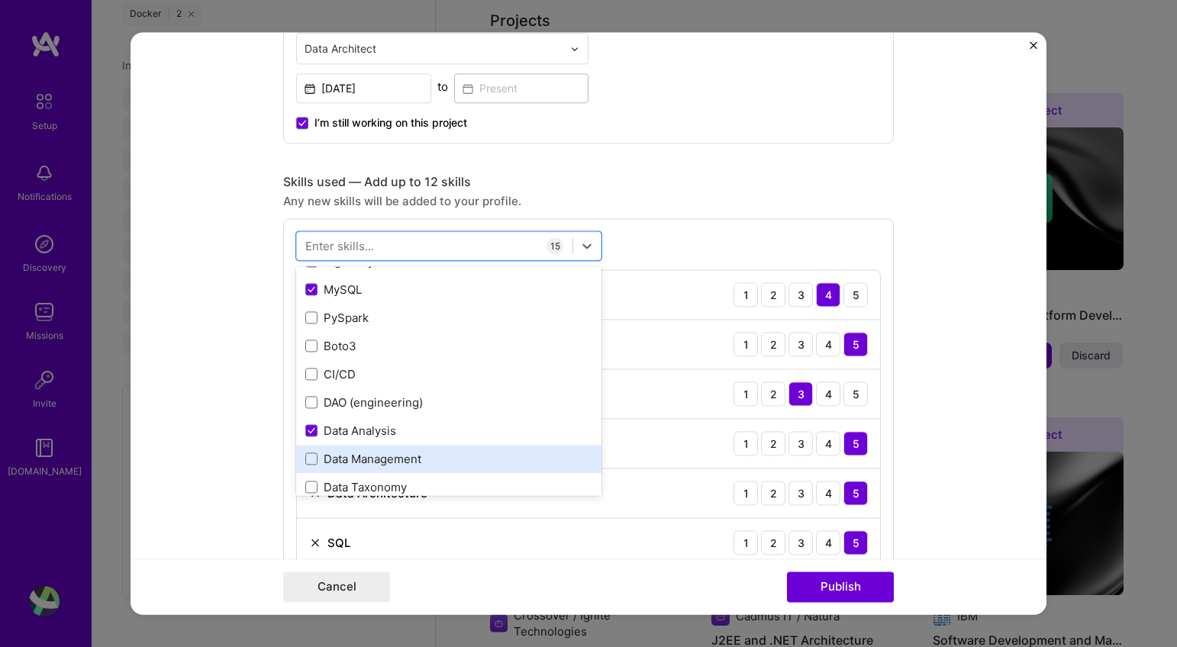
click at [418, 455] on div "Data Management" at bounding box center [448, 459] width 287 height 16
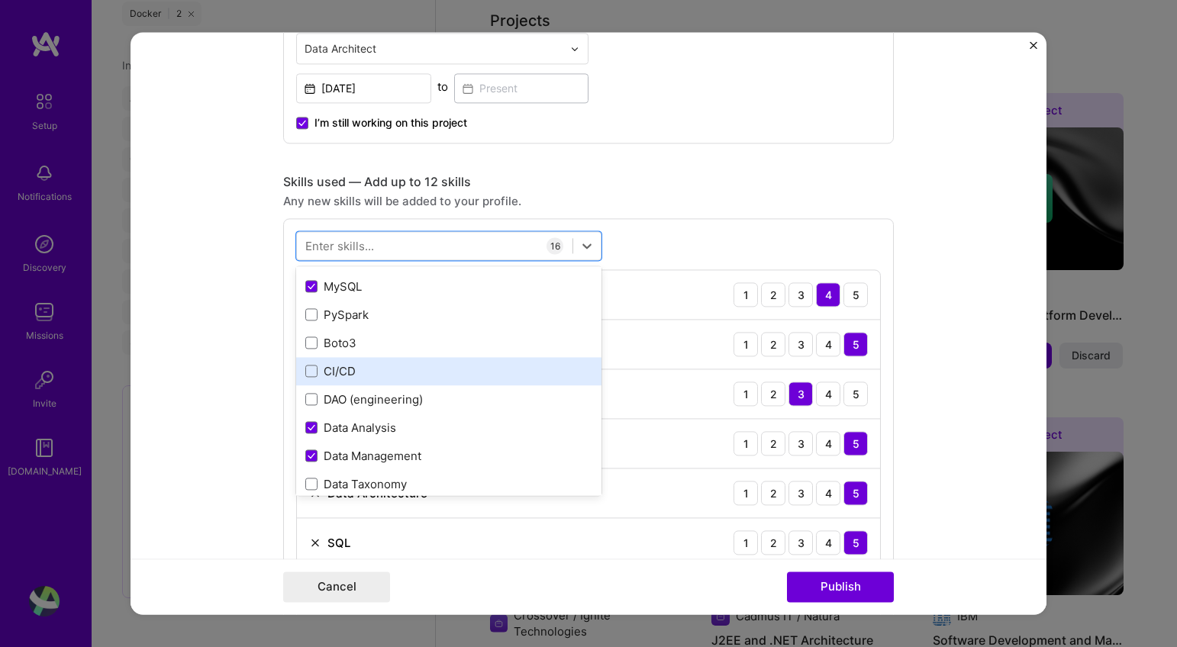
scroll to position [624, 0]
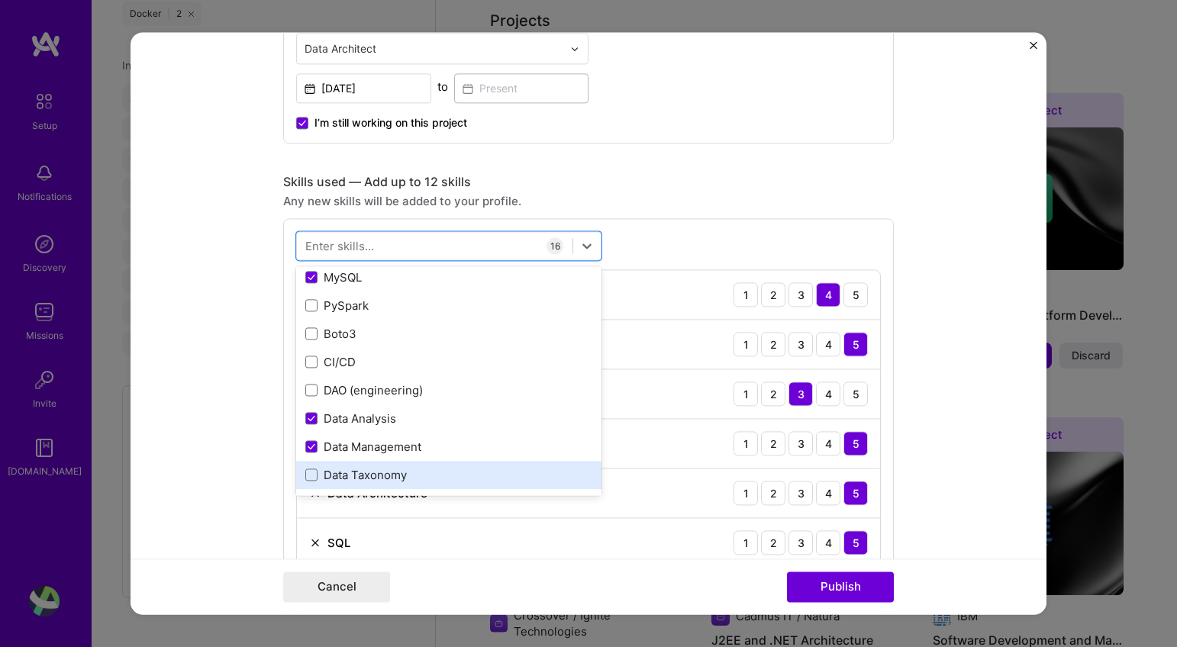
click at [428, 470] on div "Data Taxonomy" at bounding box center [448, 475] width 287 height 16
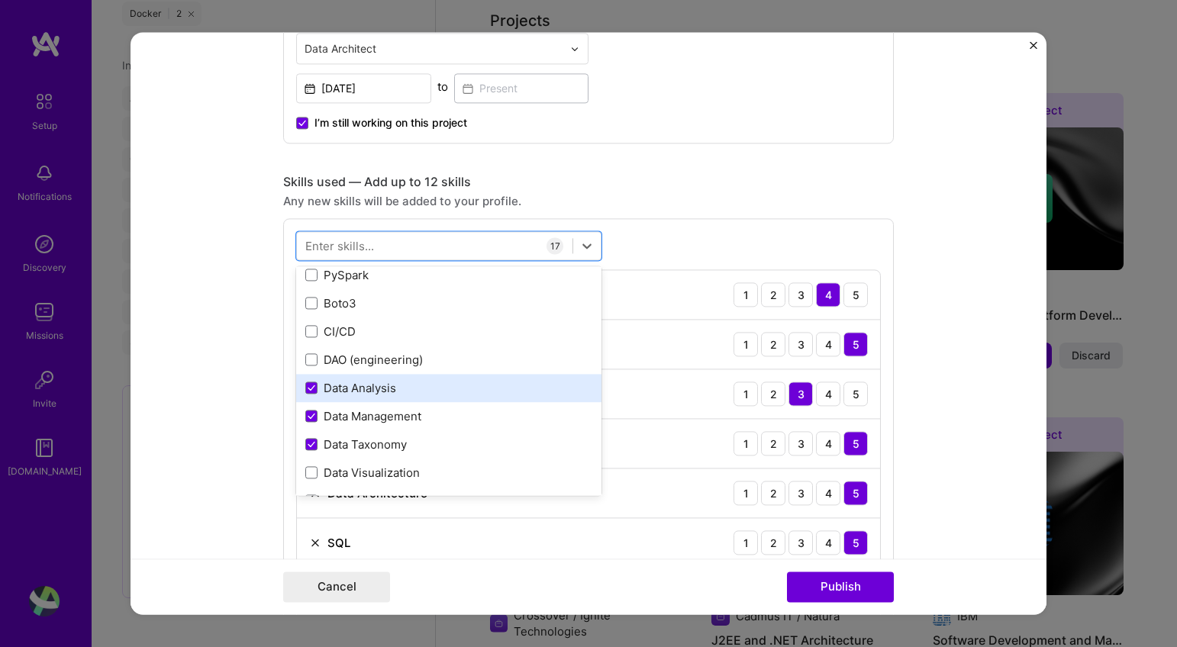
scroll to position [677, 0]
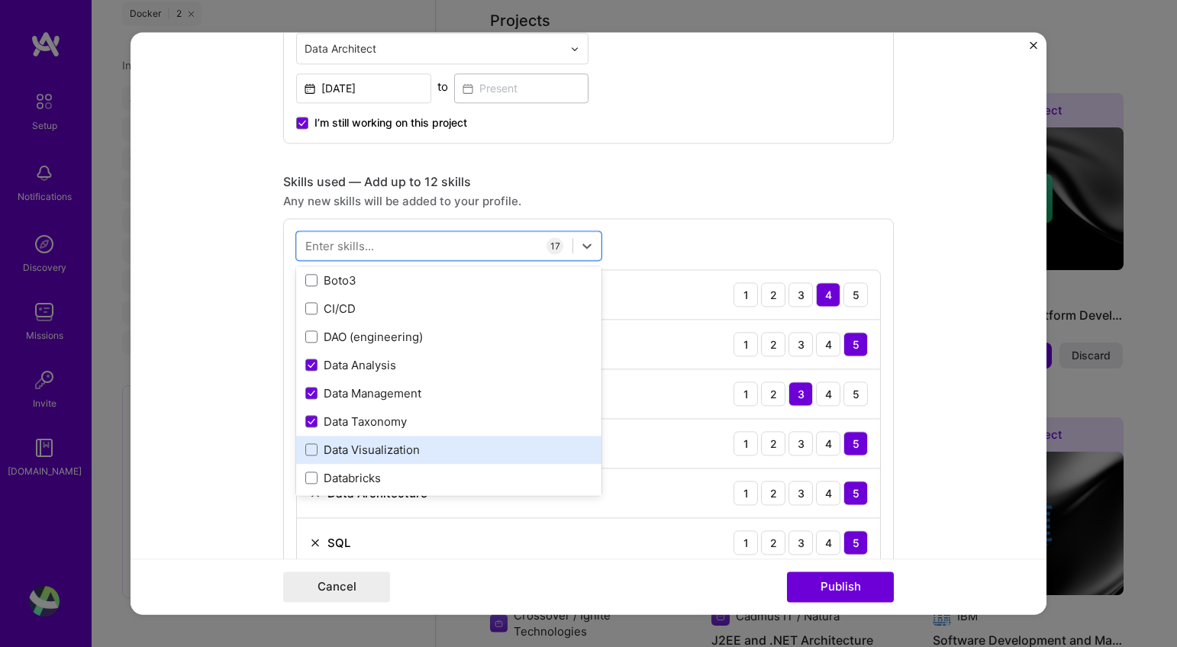
click at [424, 443] on div "Data Visualization" at bounding box center [448, 450] width 287 height 16
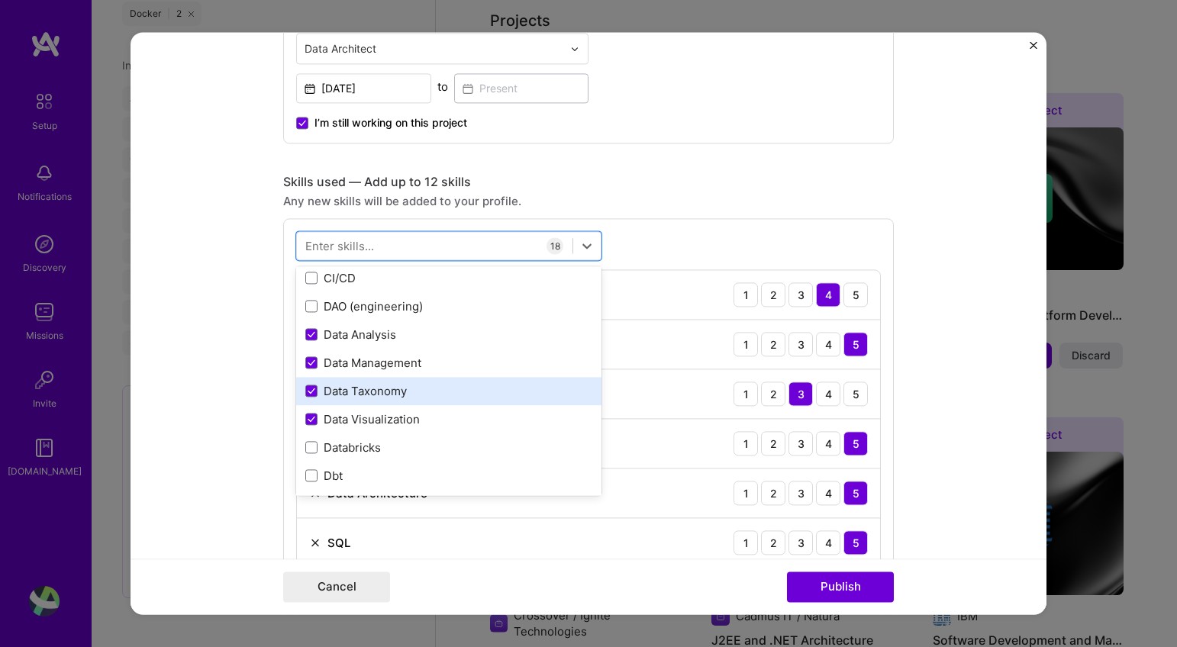
scroll to position [720, 0]
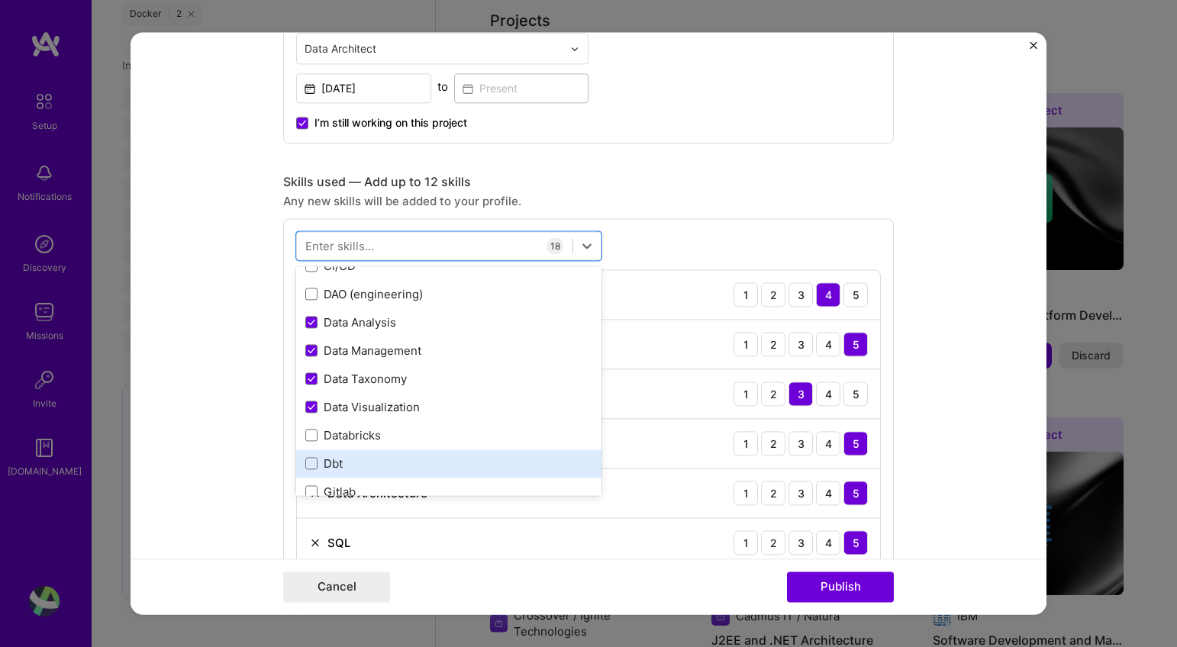
click at [419, 463] on div "Dbt" at bounding box center [448, 464] width 287 height 16
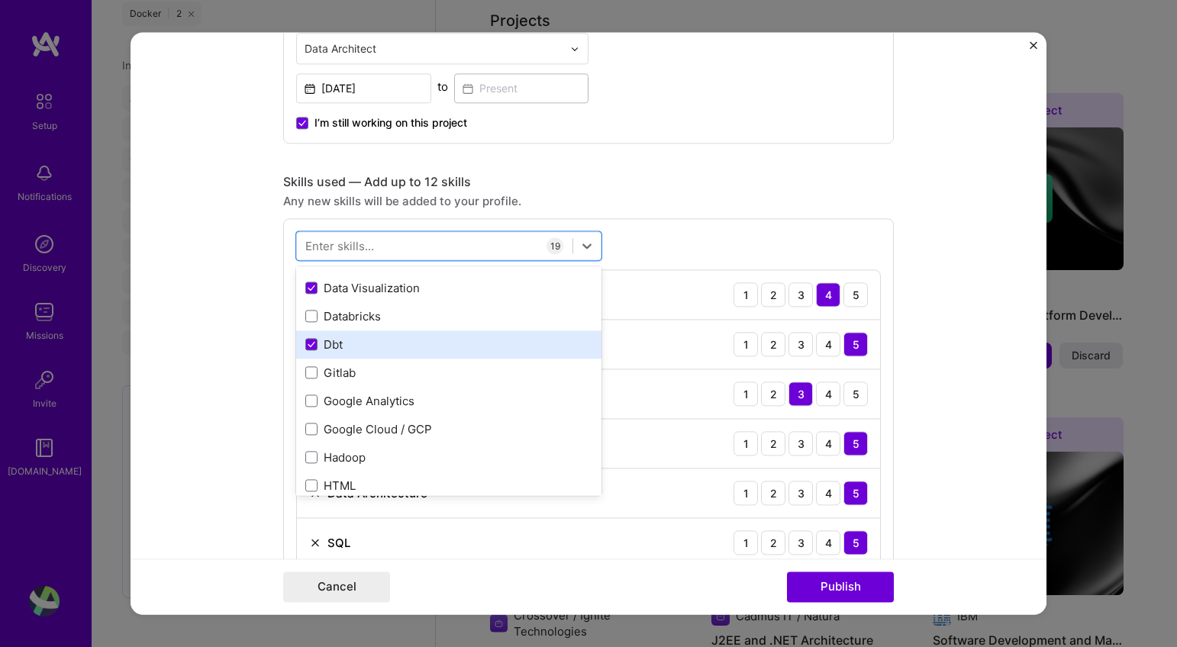
scroll to position [845, 0]
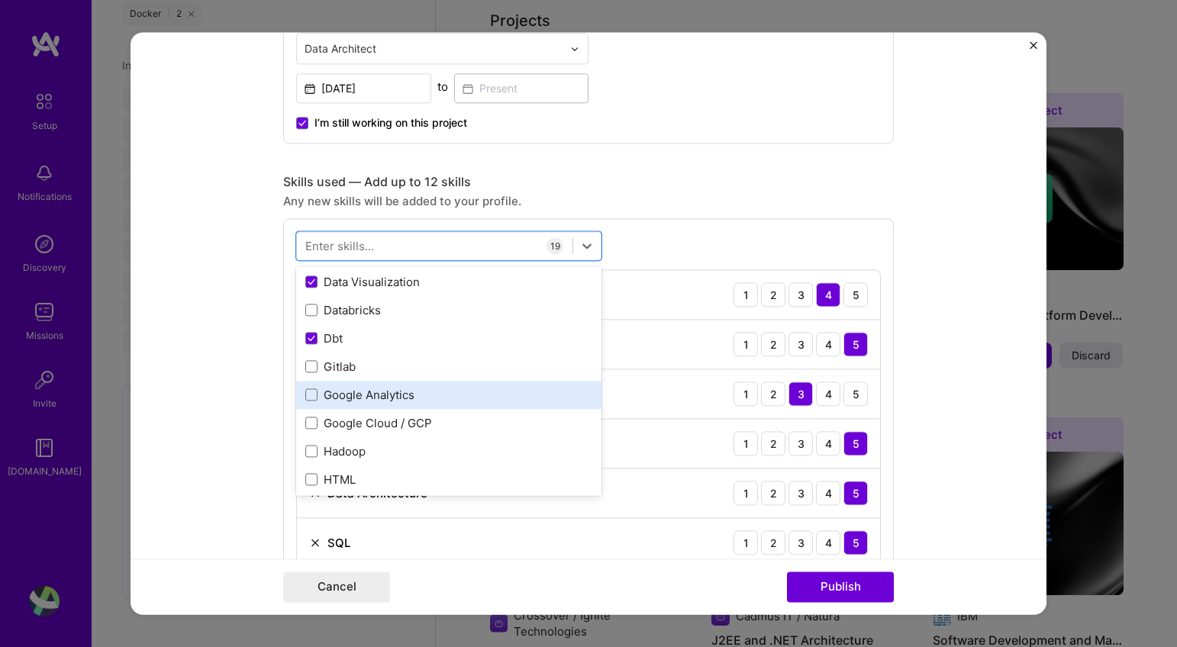
click at [427, 395] on div "Google Analytics" at bounding box center [448, 395] width 287 height 16
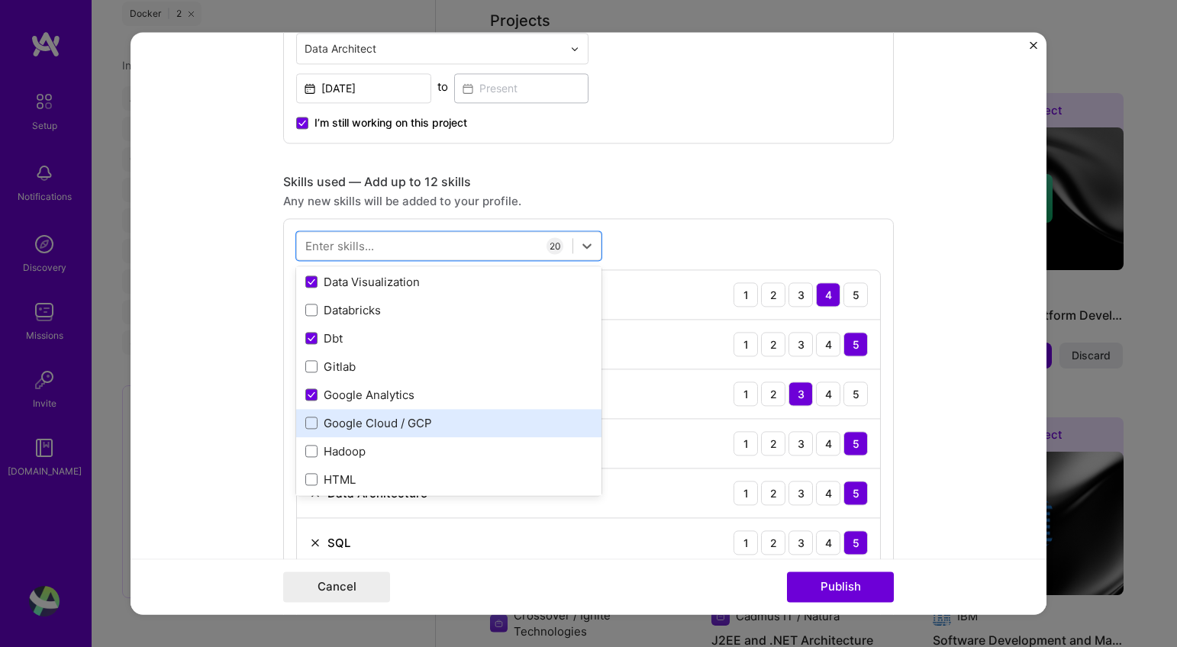
click at [422, 420] on div "Google Cloud / GCP" at bounding box center [448, 423] width 287 height 16
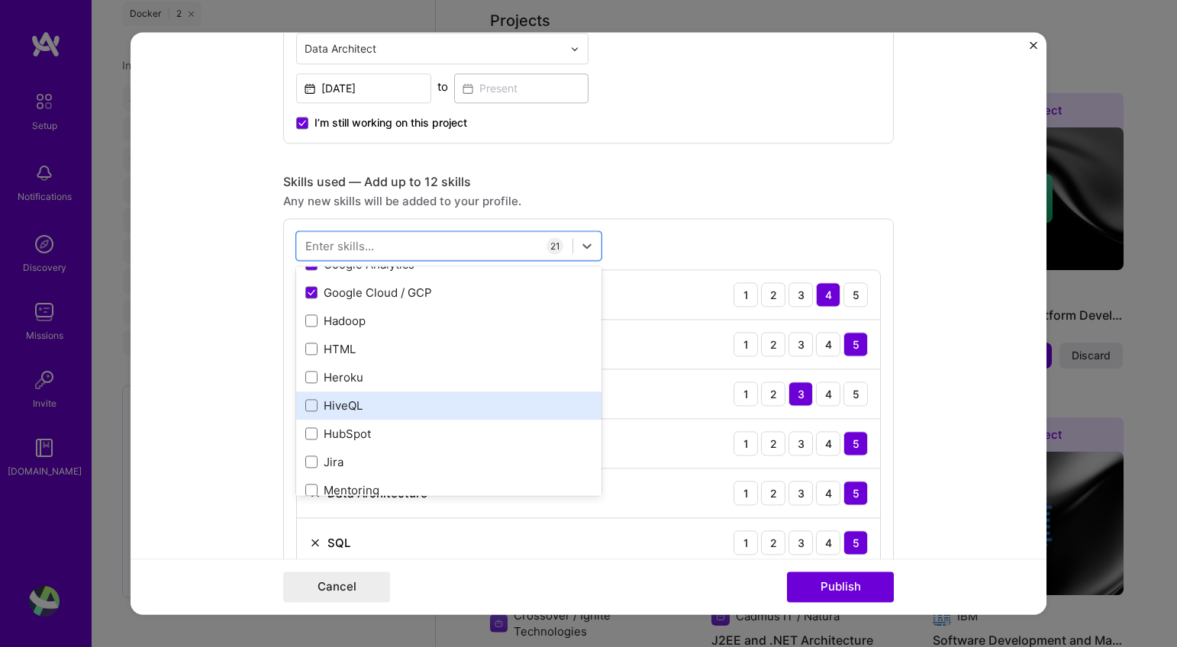
scroll to position [1023, 0]
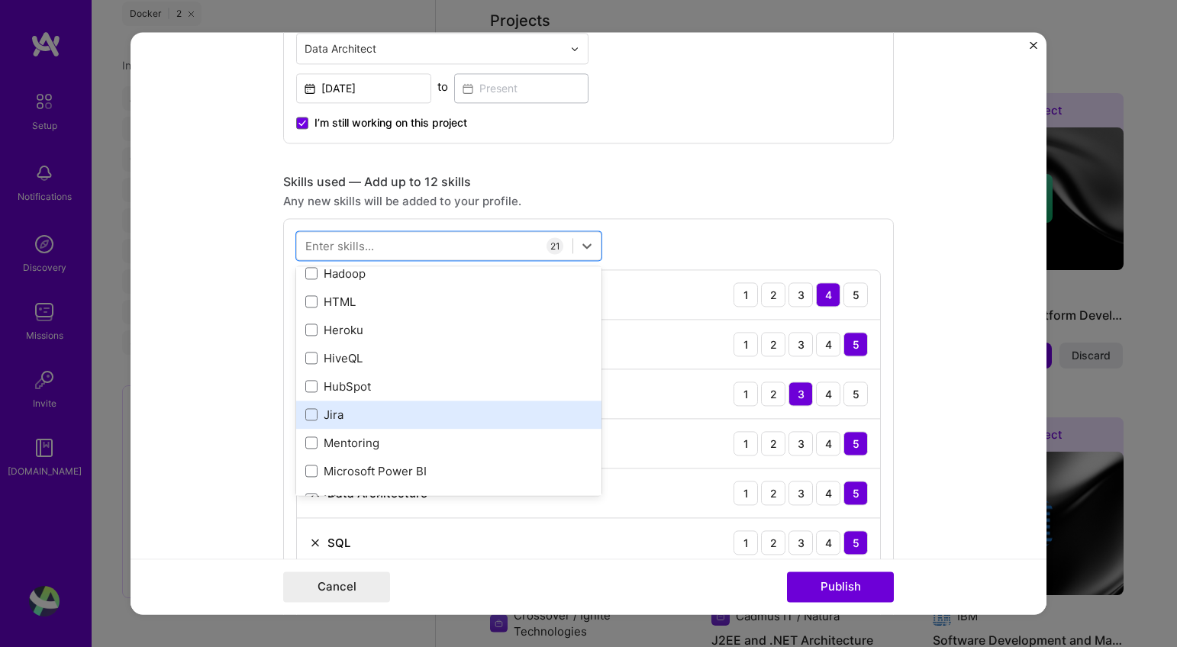
click at [396, 417] on div "Jira" at bounding box center [448, 415] width 287 height 16
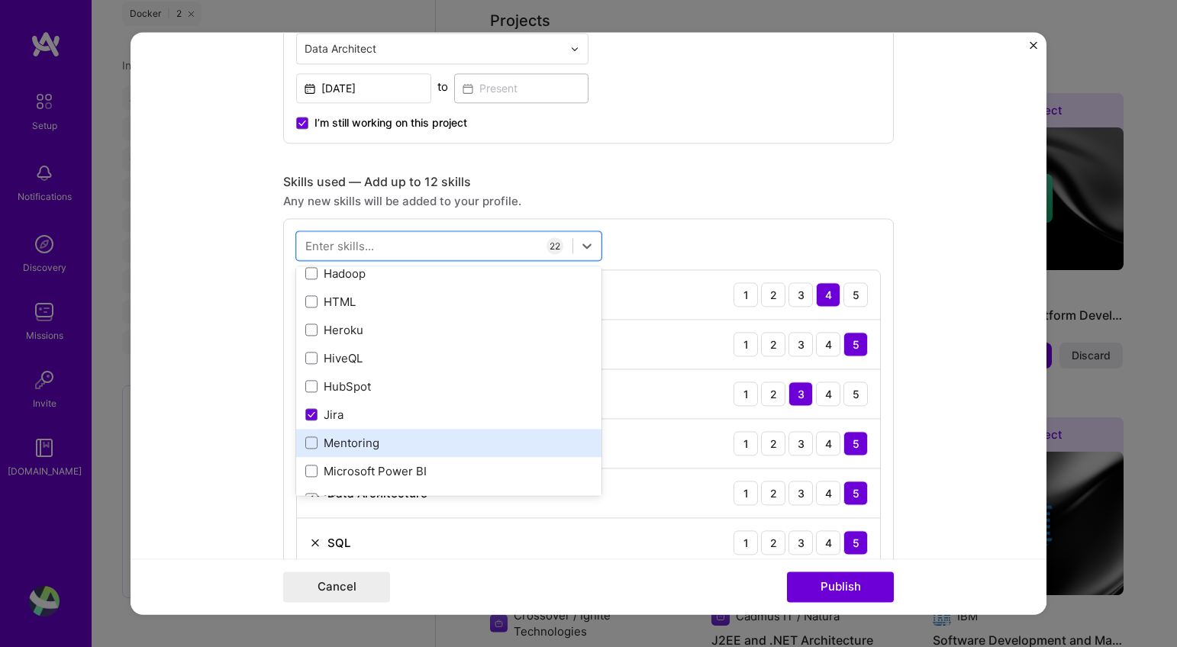
click at [394, 440] on div "Mentoring" at bounding box center [448, 443] width 287 height 16
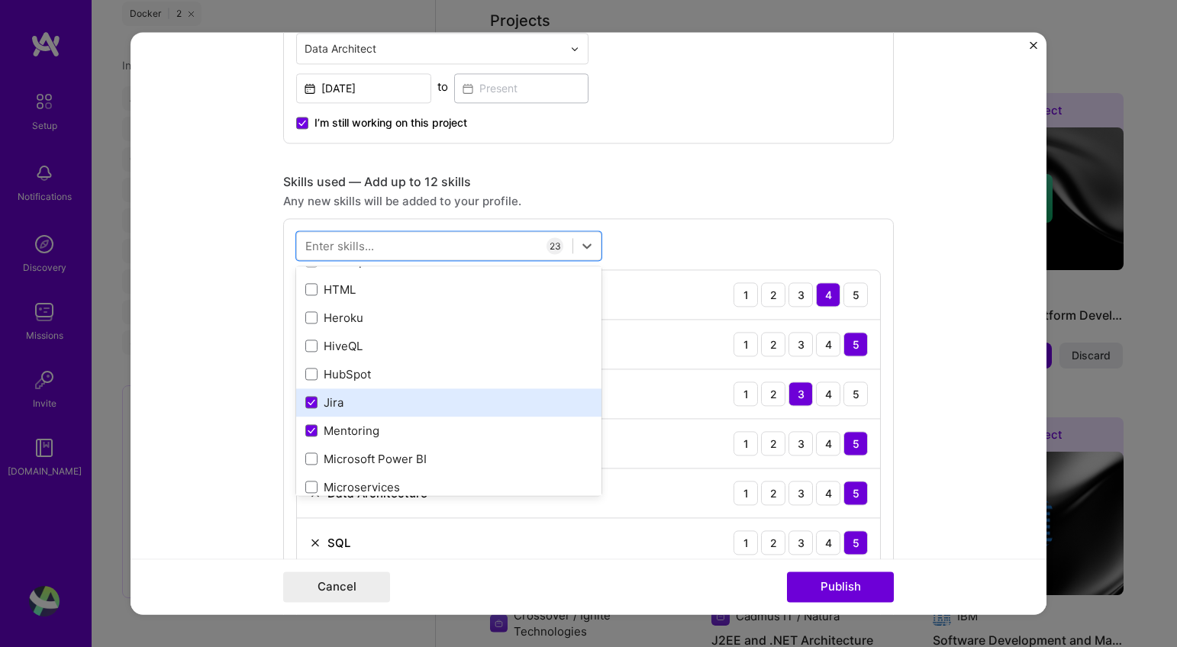
scroll to position [1047, 0]
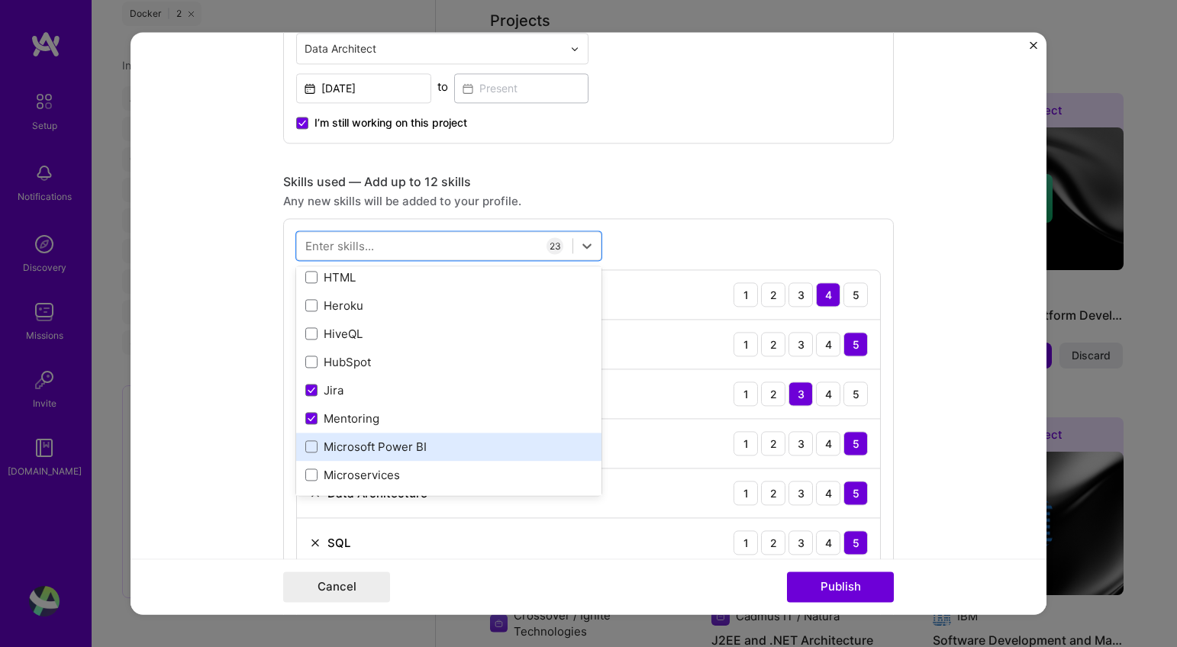
click at [425, 444] on div "Microsoft Power BI" at bounding box center [448, 447] width 287 height 16
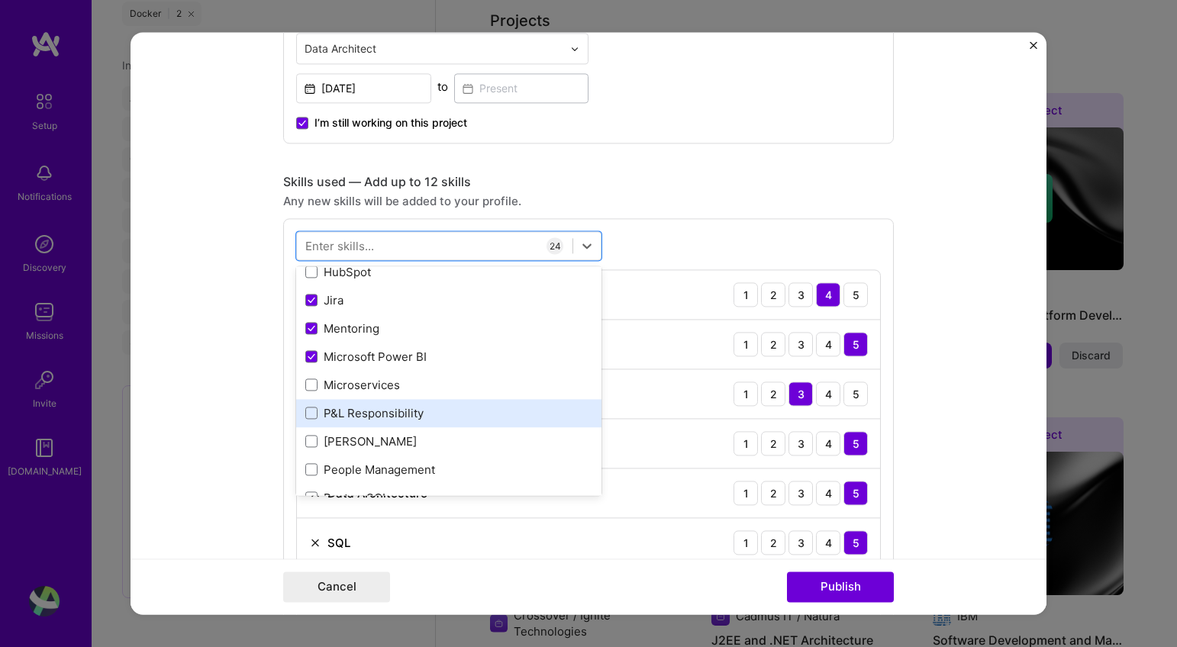
scroll to position [1140, 0]
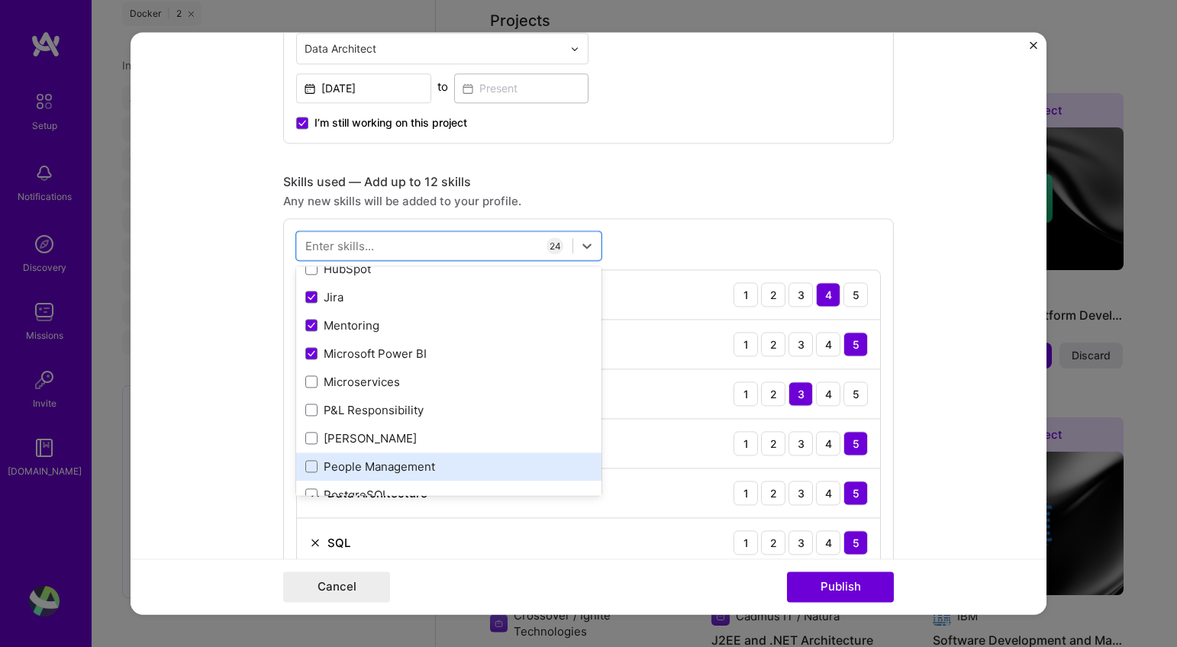
click at [433, 456] on div "People Management" at bounding box center [448, 467] width 305 height 28
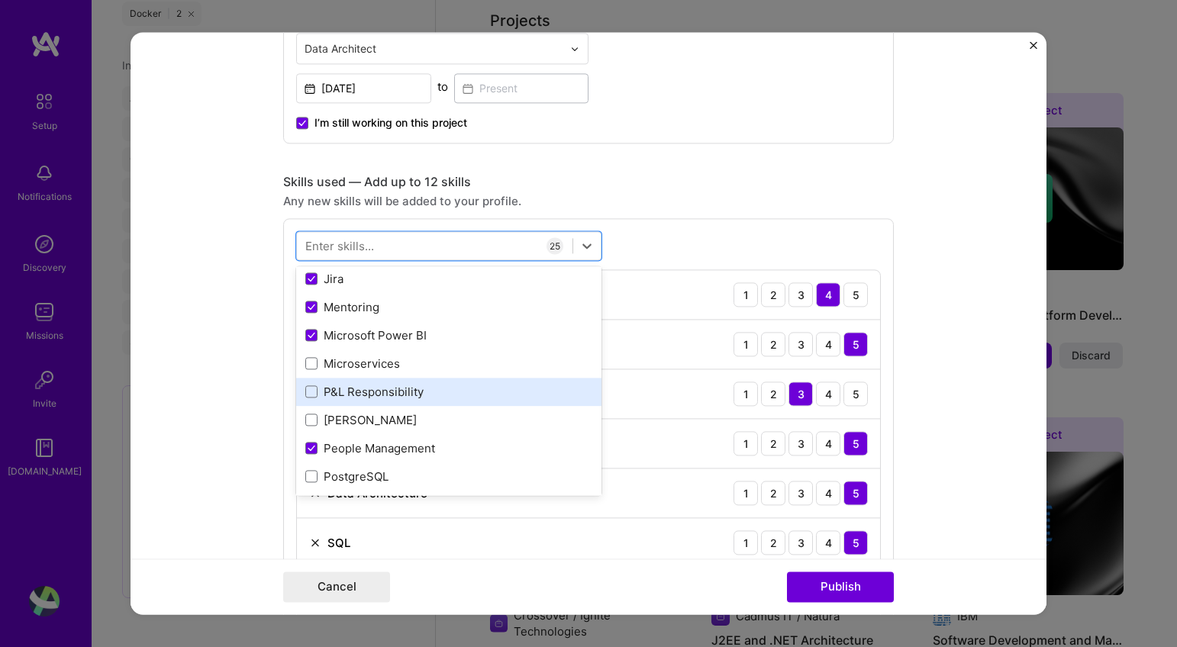
scroll to position [1162, 0]
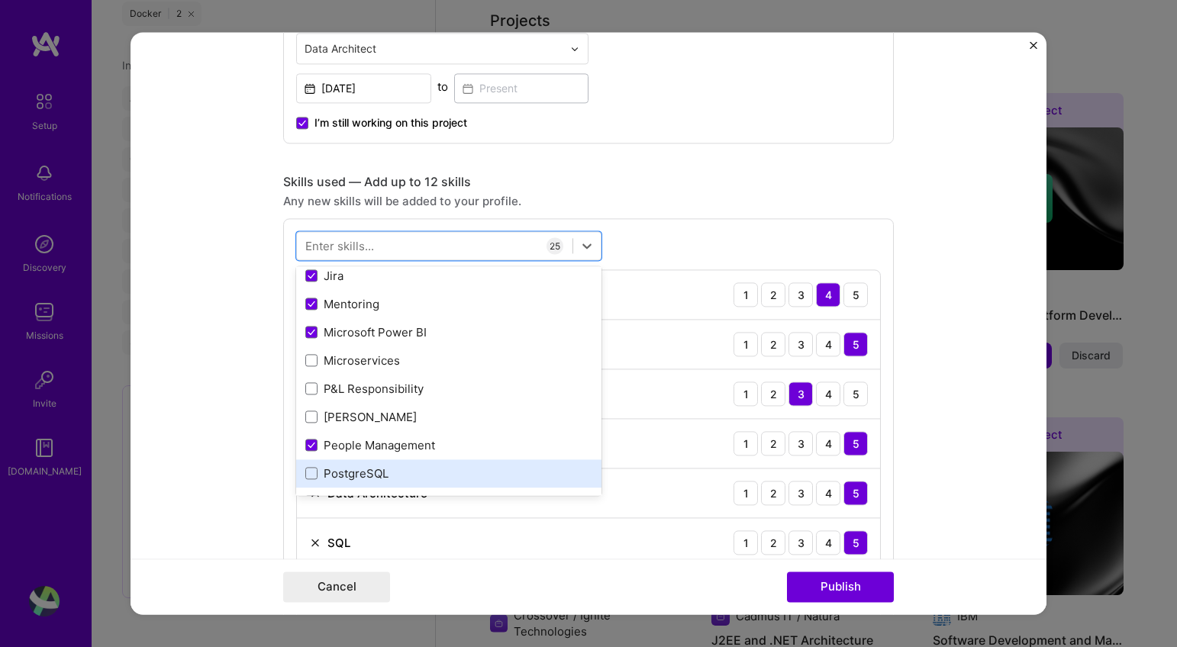
click at [421, 475] on div "PostgreSQL" at bounding box center [448, 474] width 287 height 16
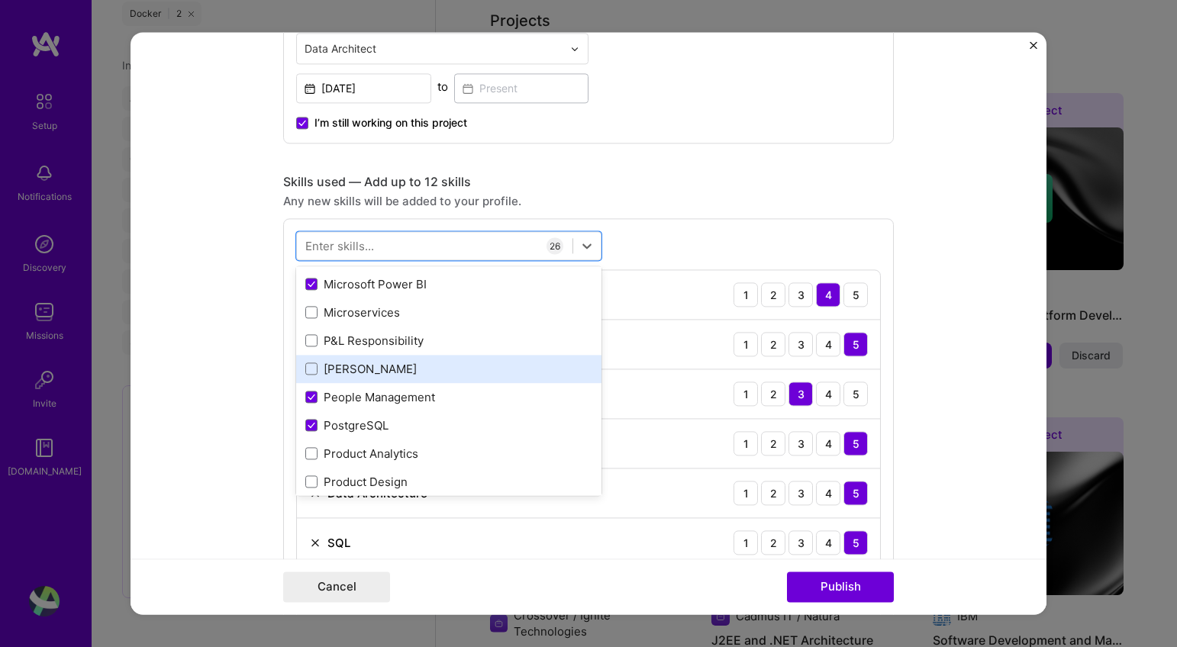
scroll to position [1320, 0]
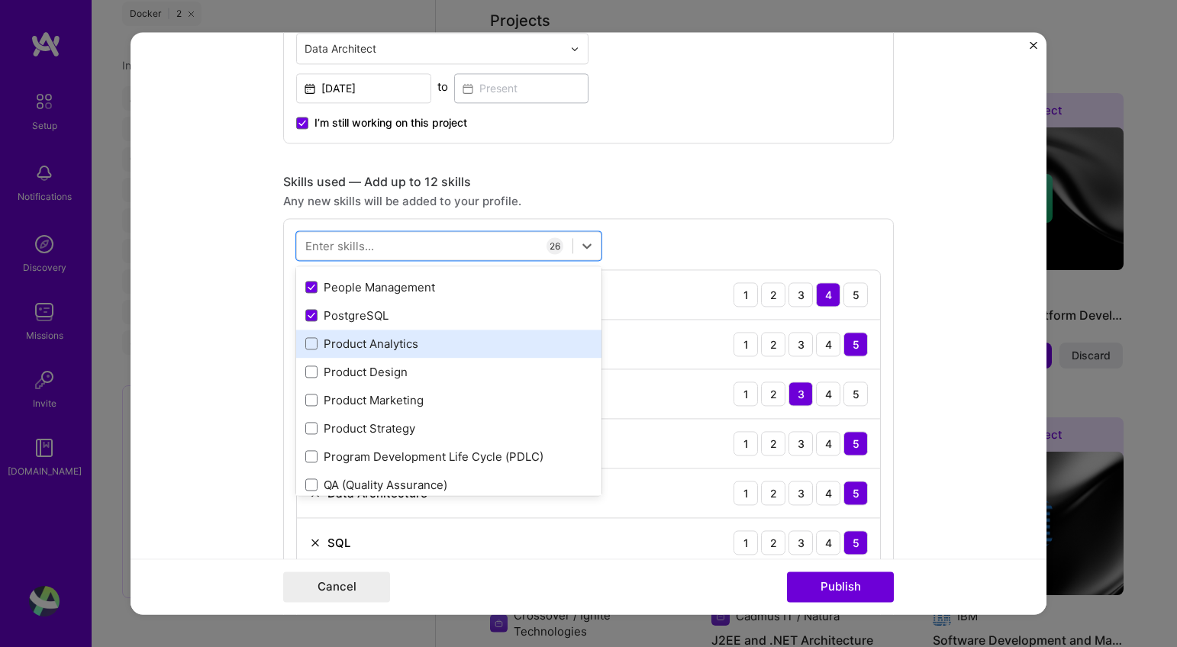
click at [442, 349] on div "Product Analytics" at bounding box center [448, 344] width 287 height 16
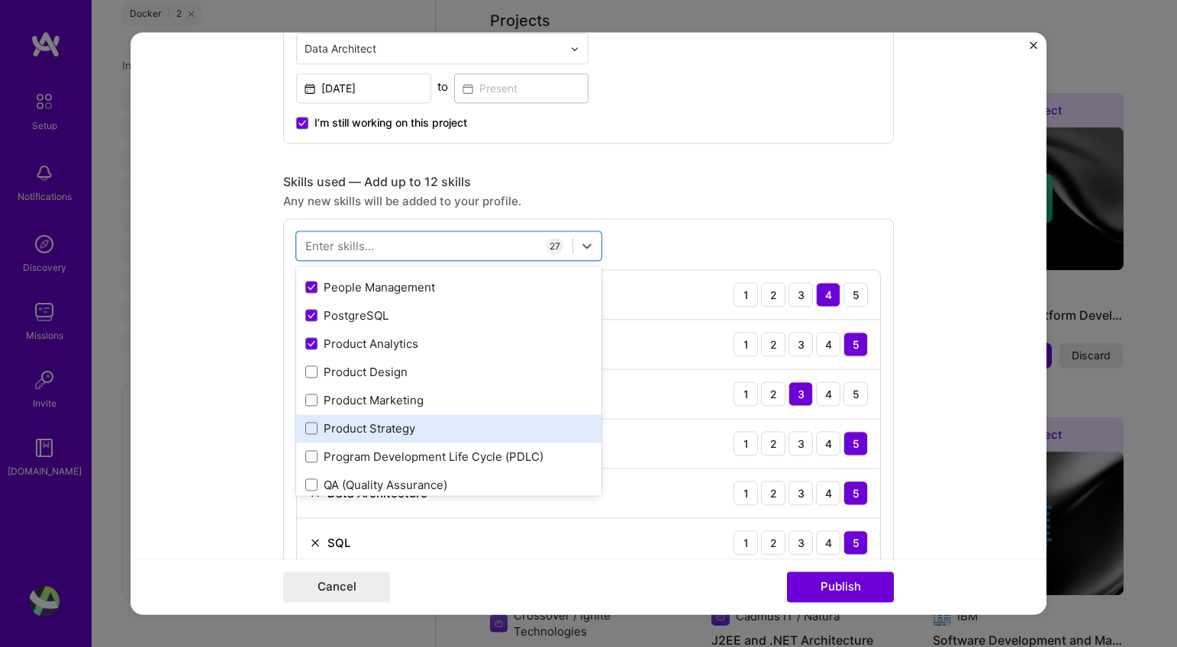
click at [414, 439] on div "Product Strategy" at bounding box center [448, 428] width 305 height 28
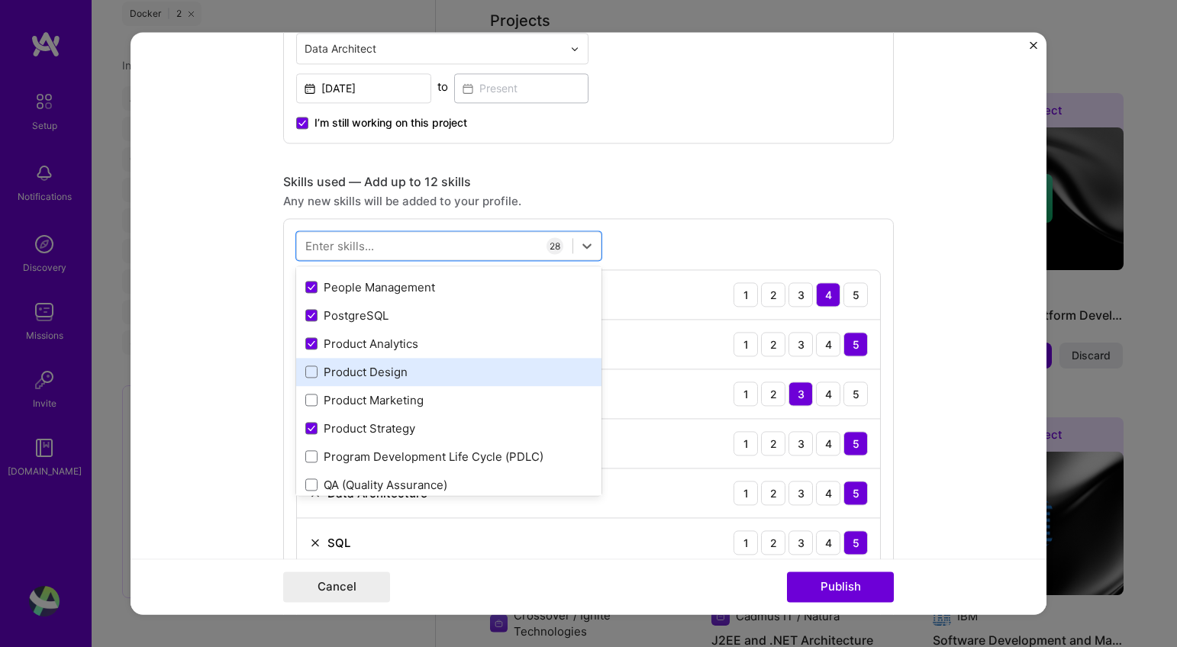
click at [424, 369] on div "Product Design" at bounding box center [448, 372] width 287 height 16
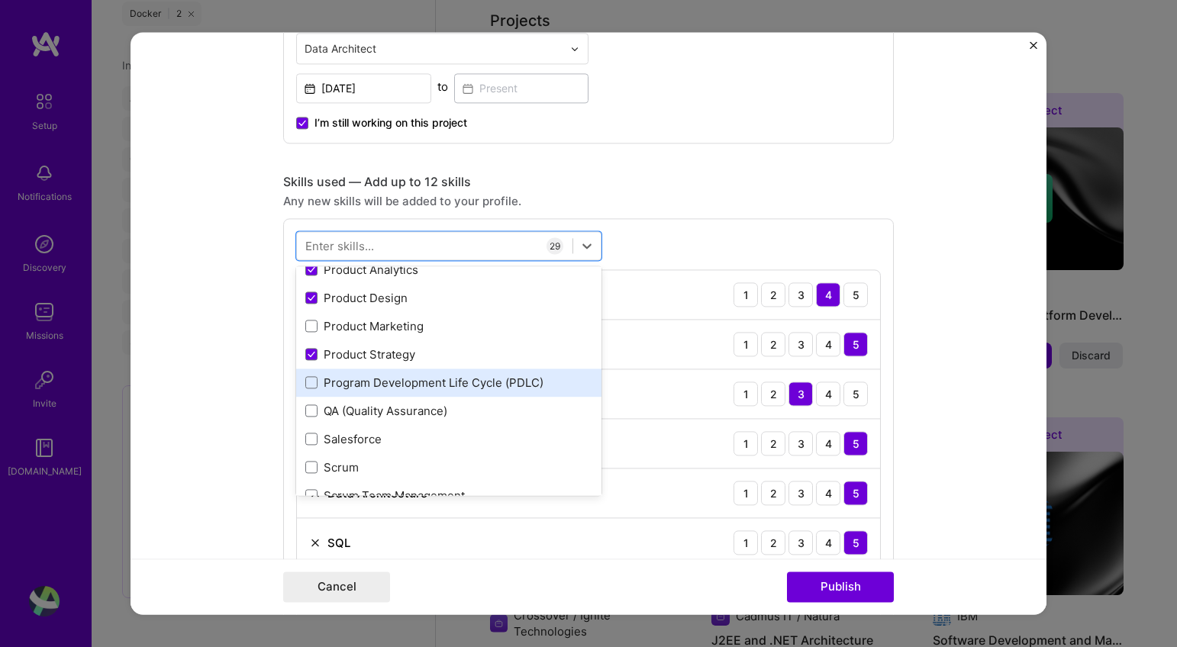
scroll to position [1409, 0]
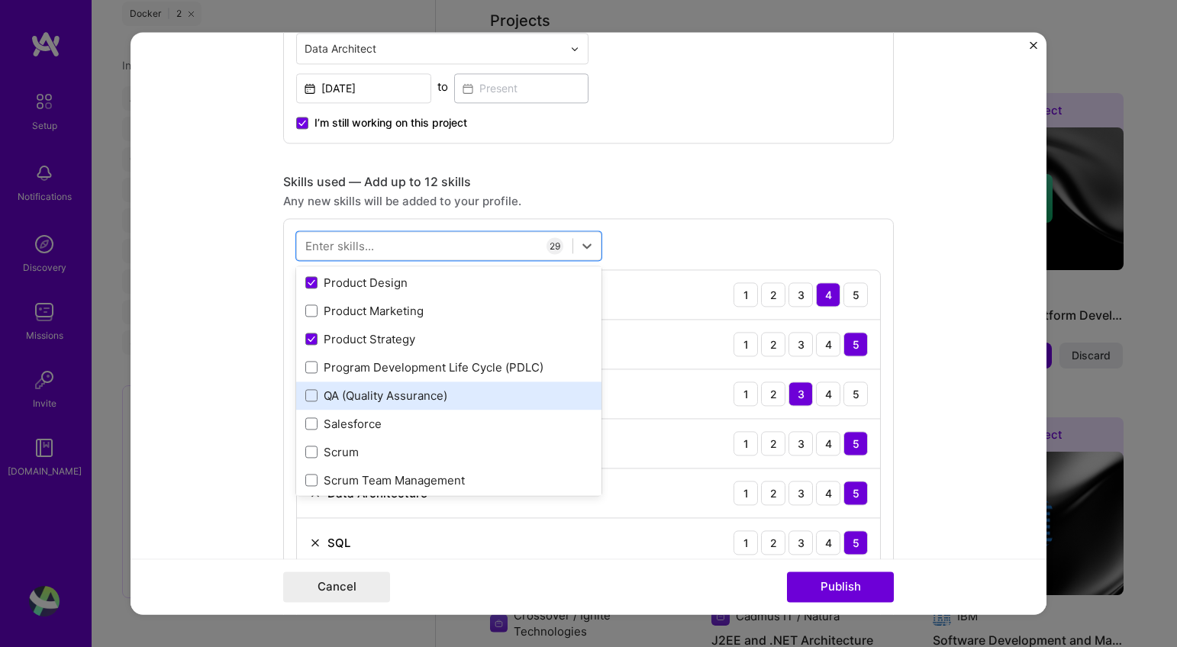
click at [436, 396] on div "QA (Quality Assurance)" at bounding box center [448, 396] width 287 height 16
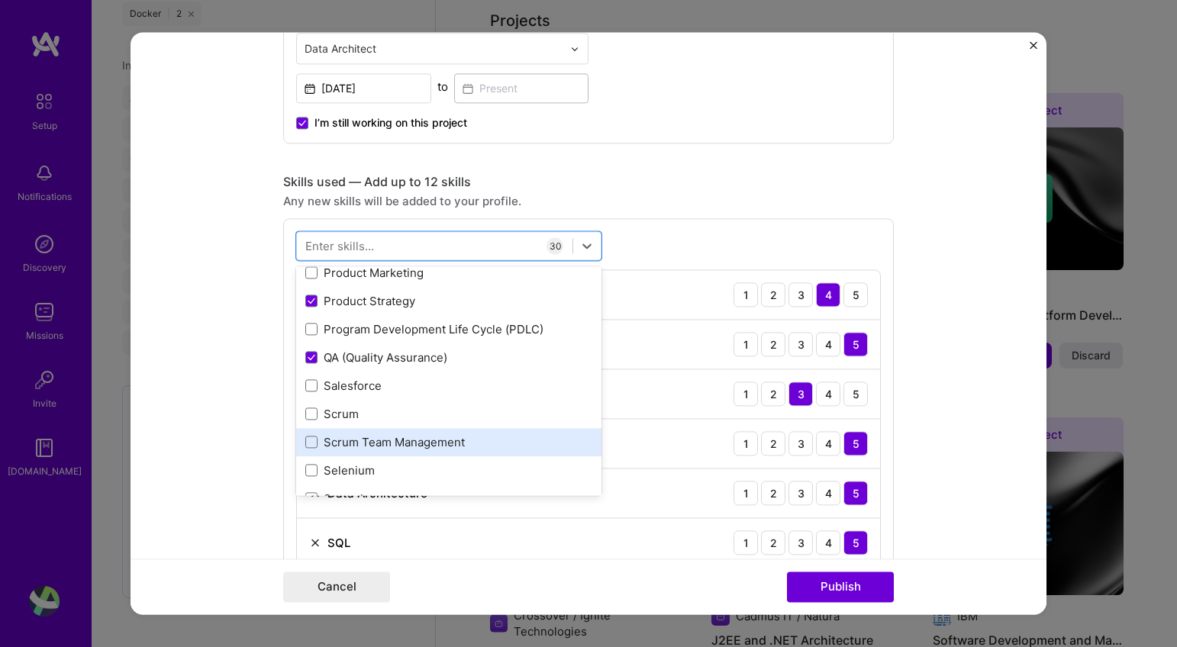
scroll to position [1504, 0]
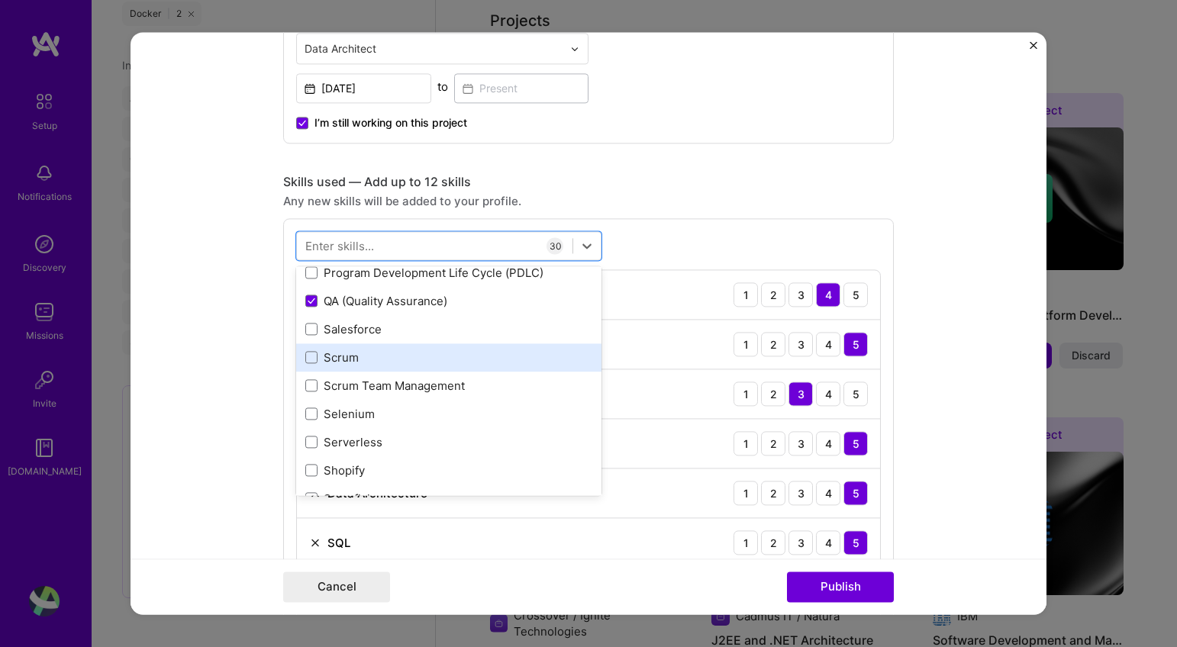
click at [443, 362] on div "Scrum" at bounding box center [448, 358] width 287 height 16
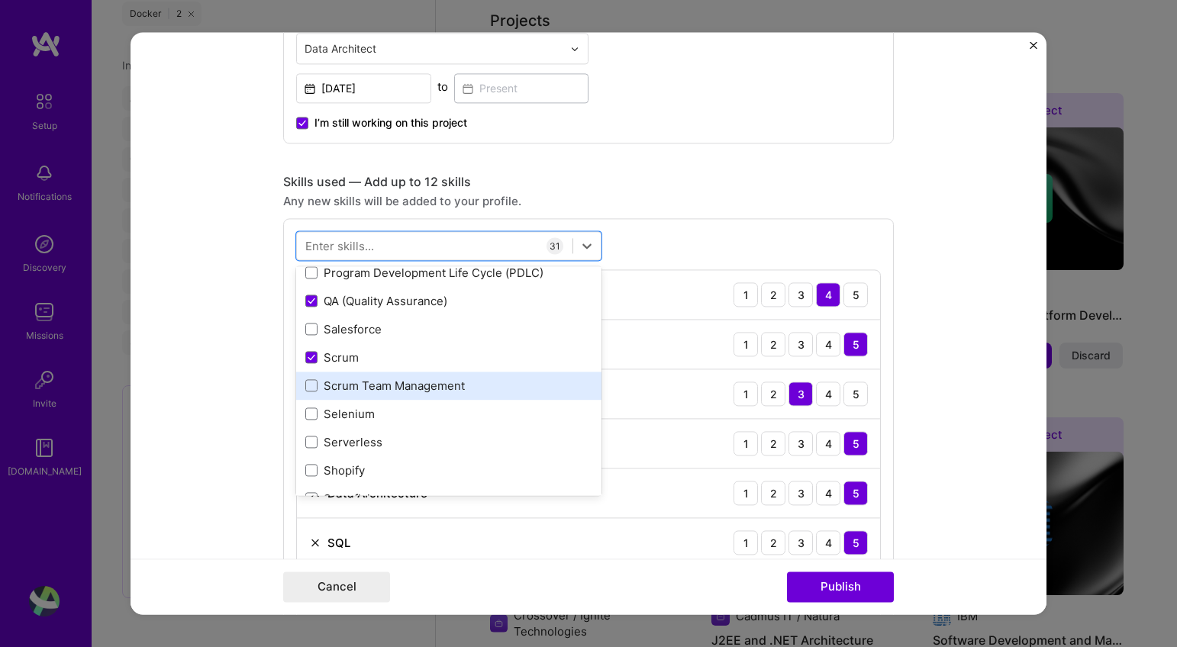
click at [443, 383] on div "Scrum Team Management" at bounding box center [448, 386] width 287 height 16
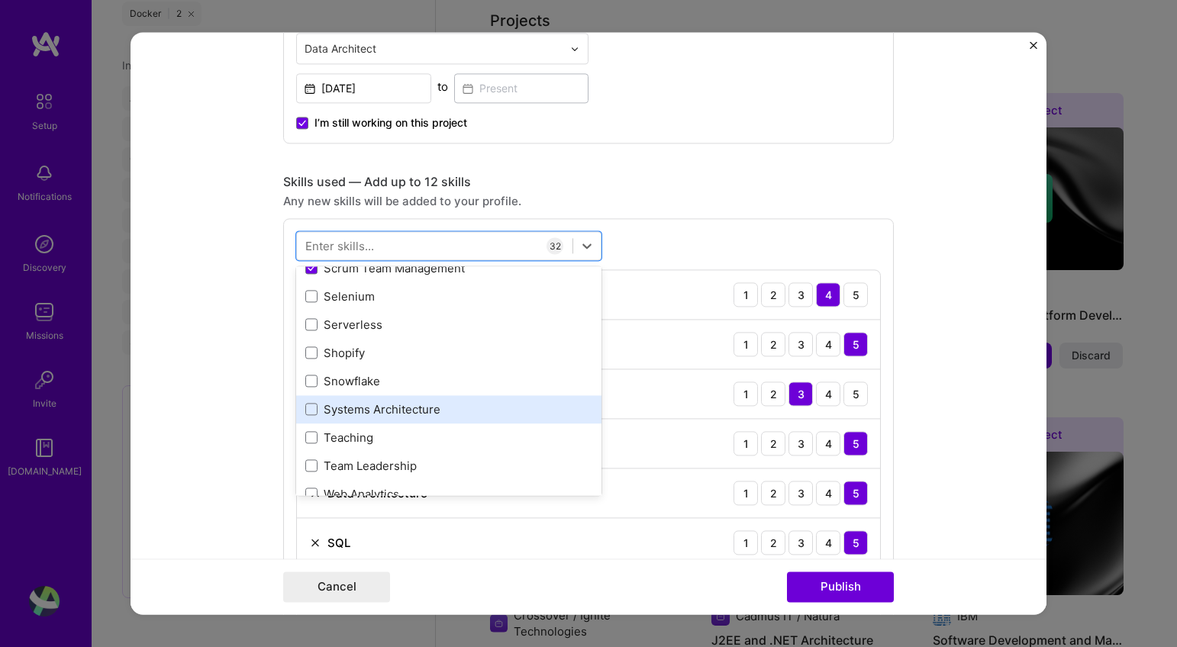
scroll to position [1636, 0]
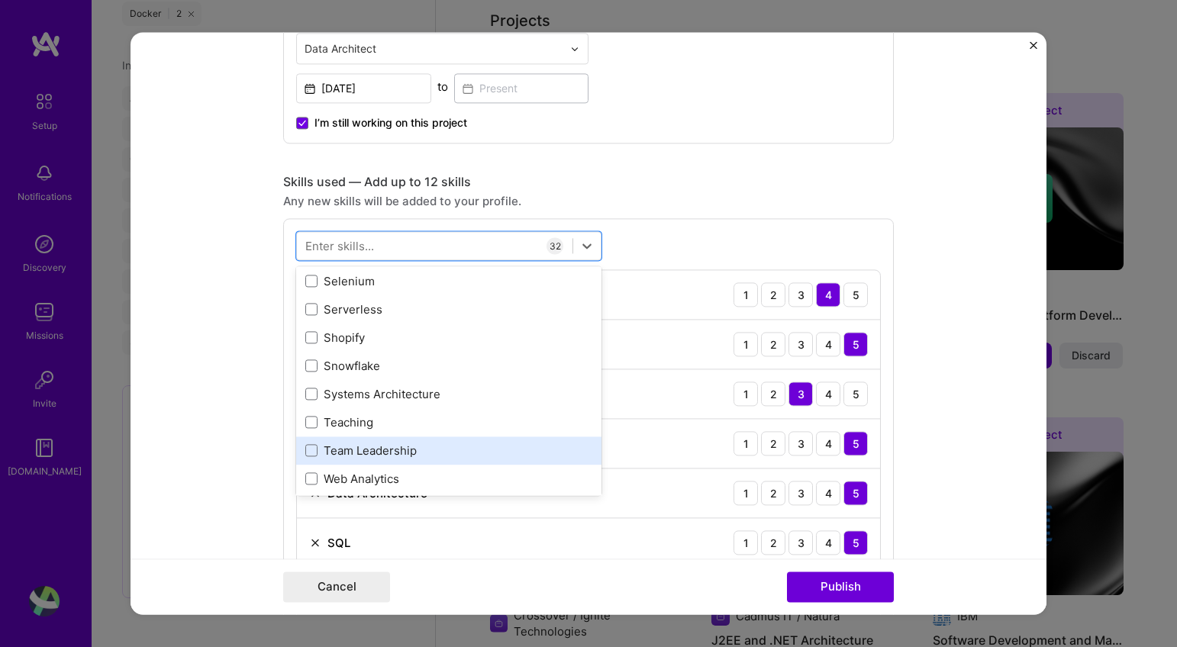
click at [433, 446] on div "Team Leadership" at bounding box center [448, 451] width 287 height 16
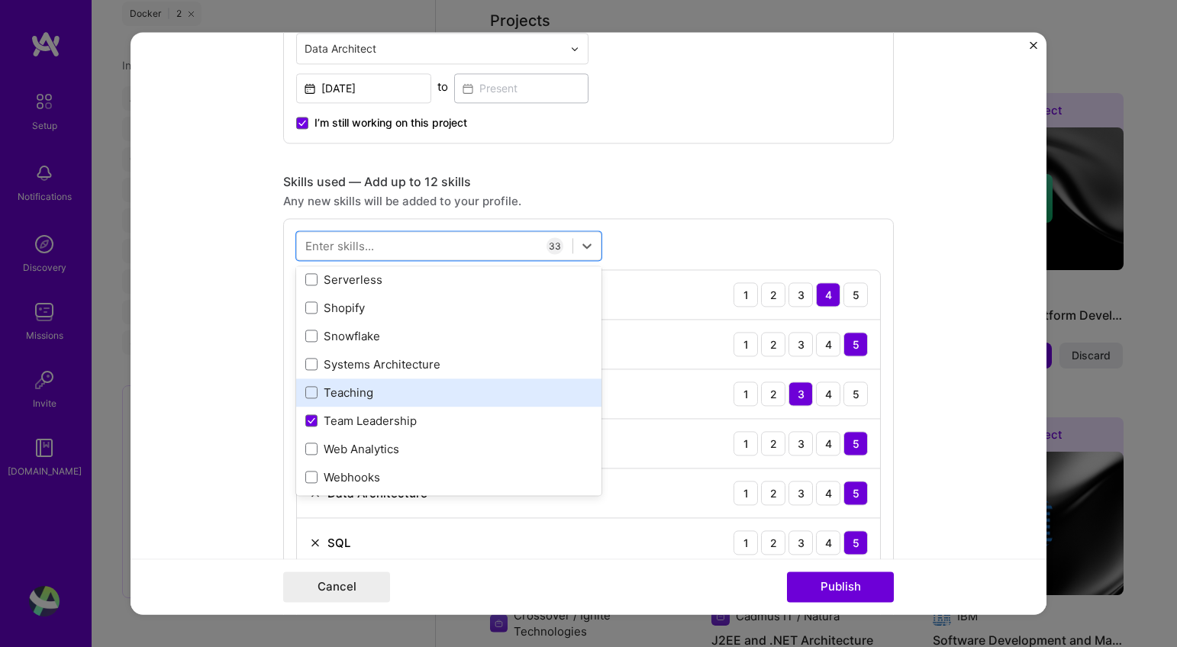
scroll to position [1713, 0]
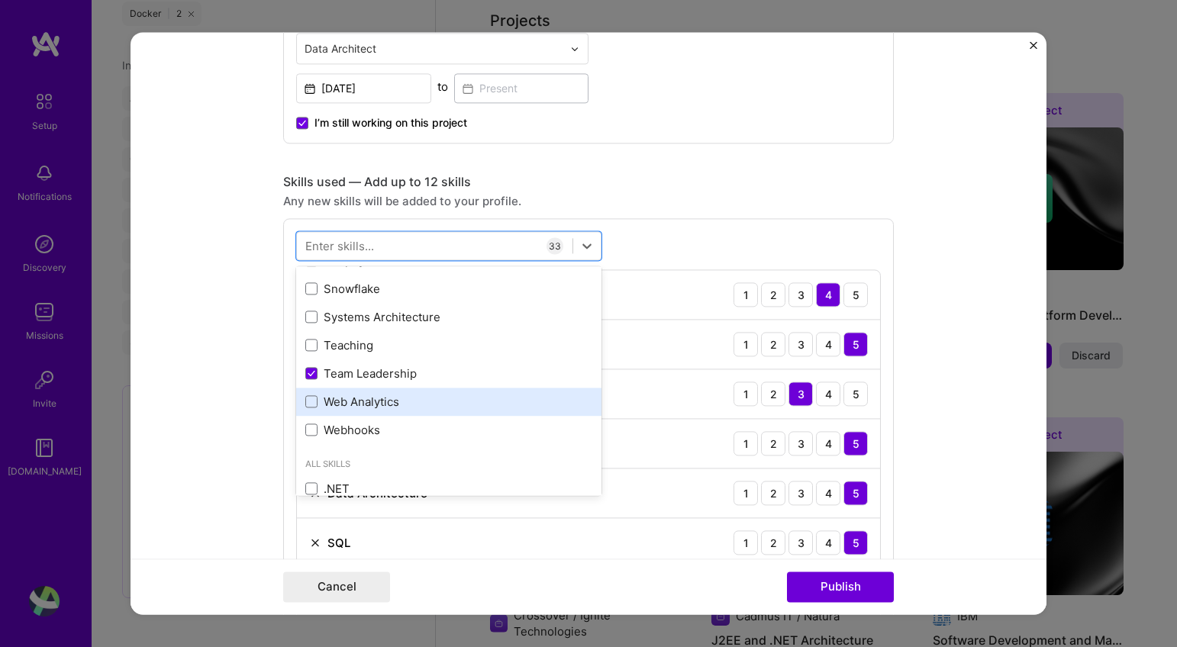
click at [440, 404] on div "Web Analytics" at bounding box center [448, 402] width 287 height 16
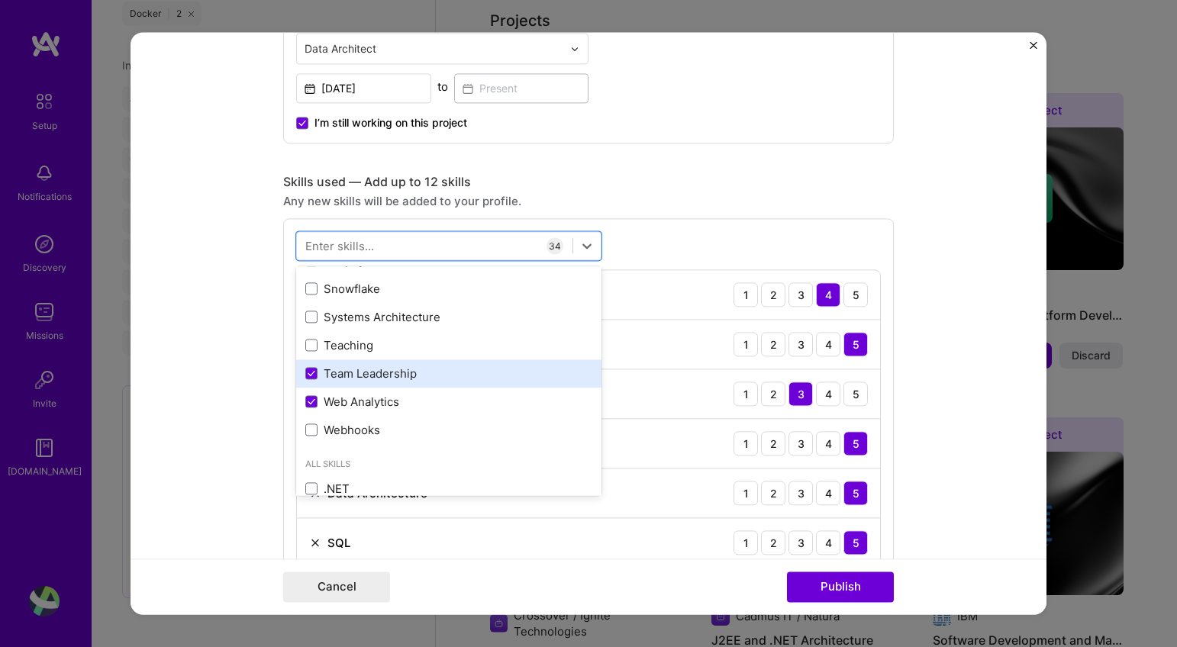
scroll to position [1752, 0]
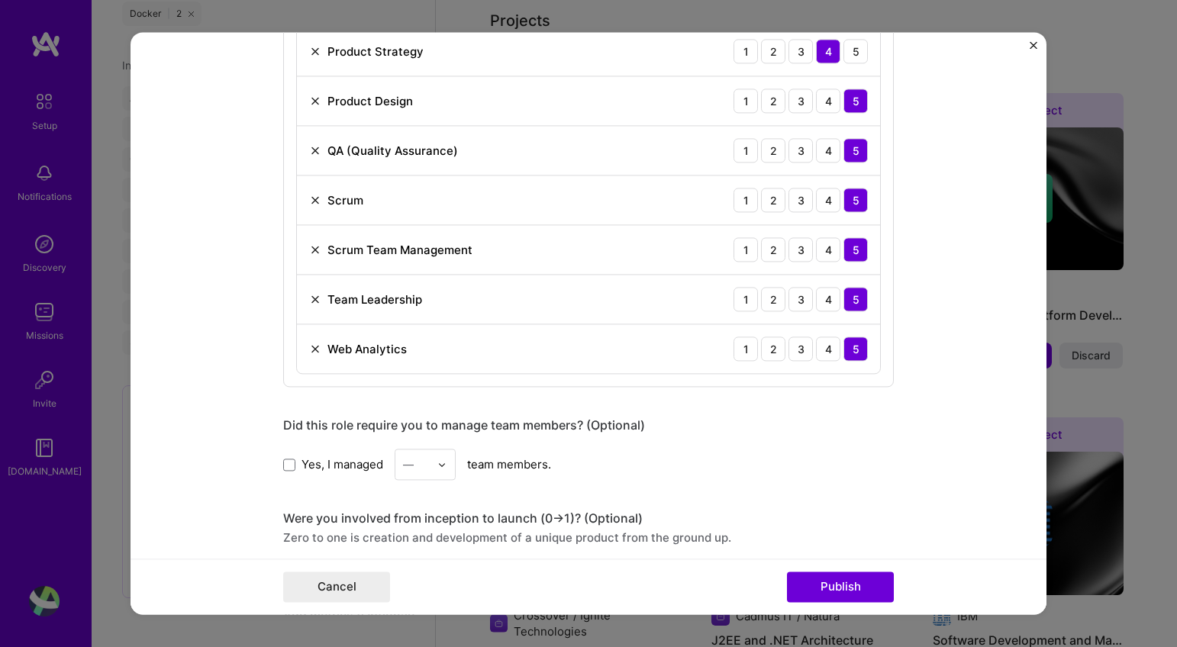
scroll to position [2362, 0]
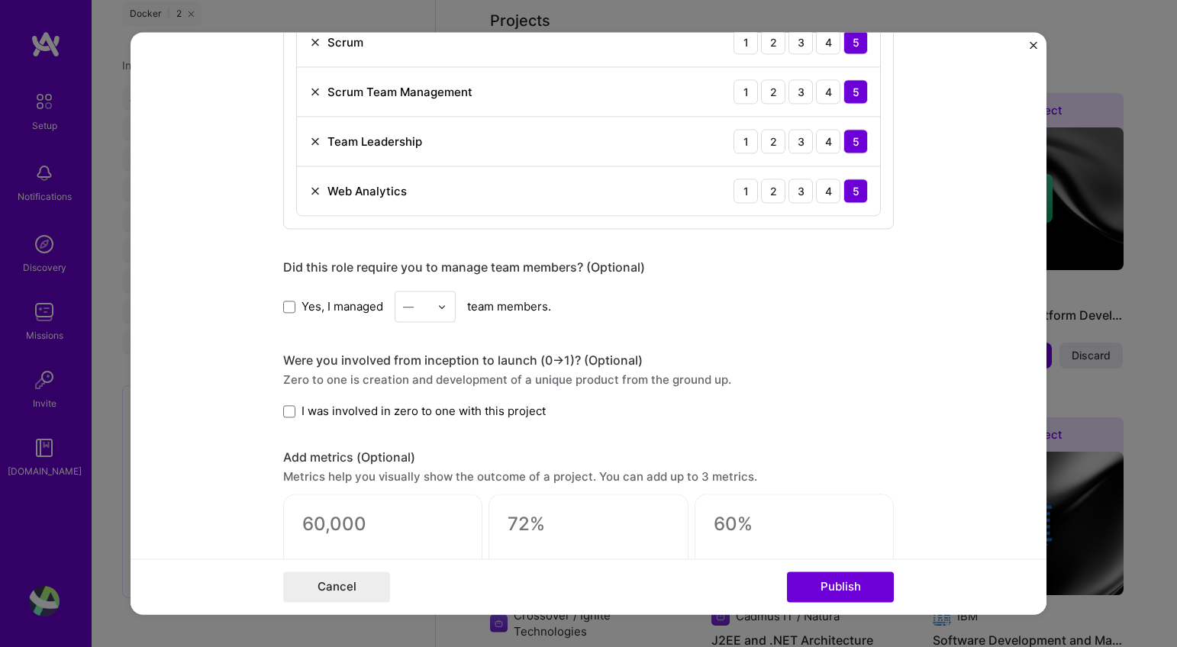
click at [439, 308] on img at bounding box center [441, 306] width 9 height 9
click at [417, 510] on div "7" at bounding box center [425, 516] width 52 height 28
click at [288, 411] on span at bounding box center [289, 411] width 12 height 12
click at [0, 0] on input "I was involved in zero to one with this project" at bounding box center [0, 0] width 0 height 0
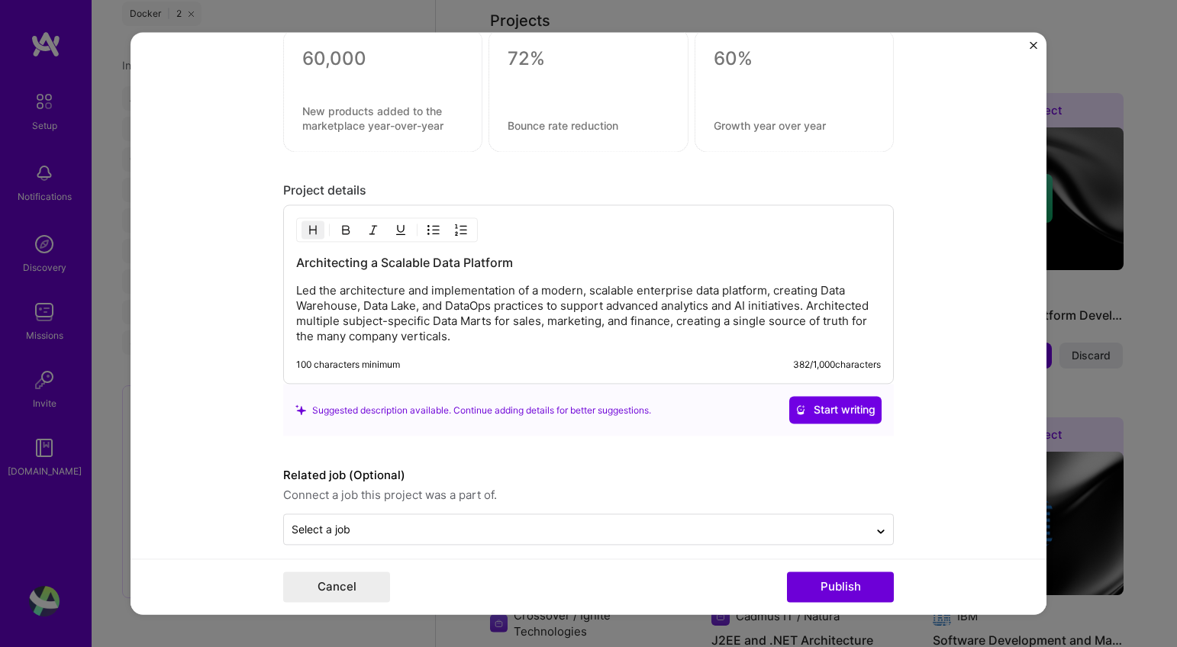
scroll to position [2842, 0]
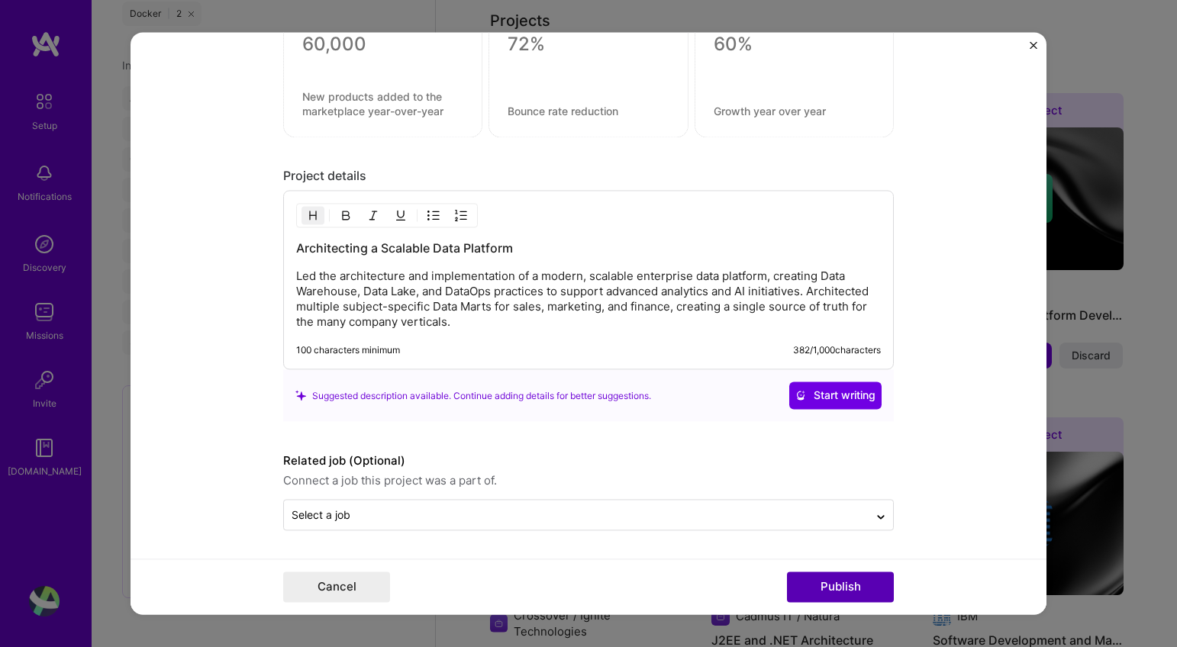
click at [834, 591] on button "Publish" at bounding box center [840, 587] width 107 height 31
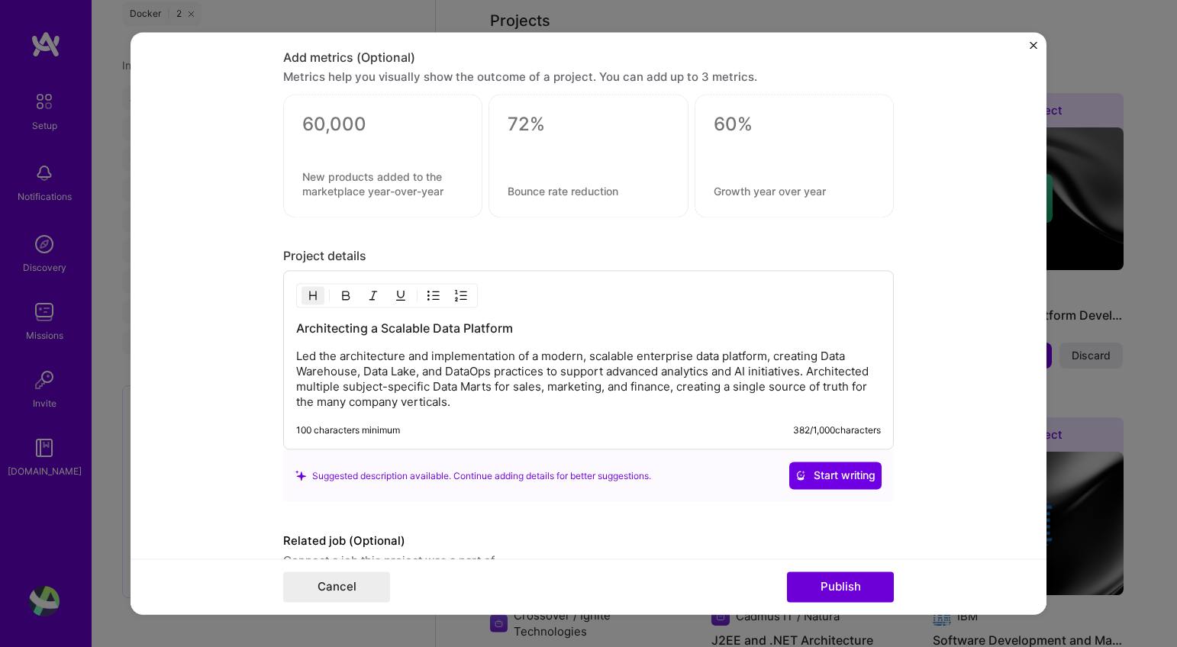
scroll to position [100, 0]
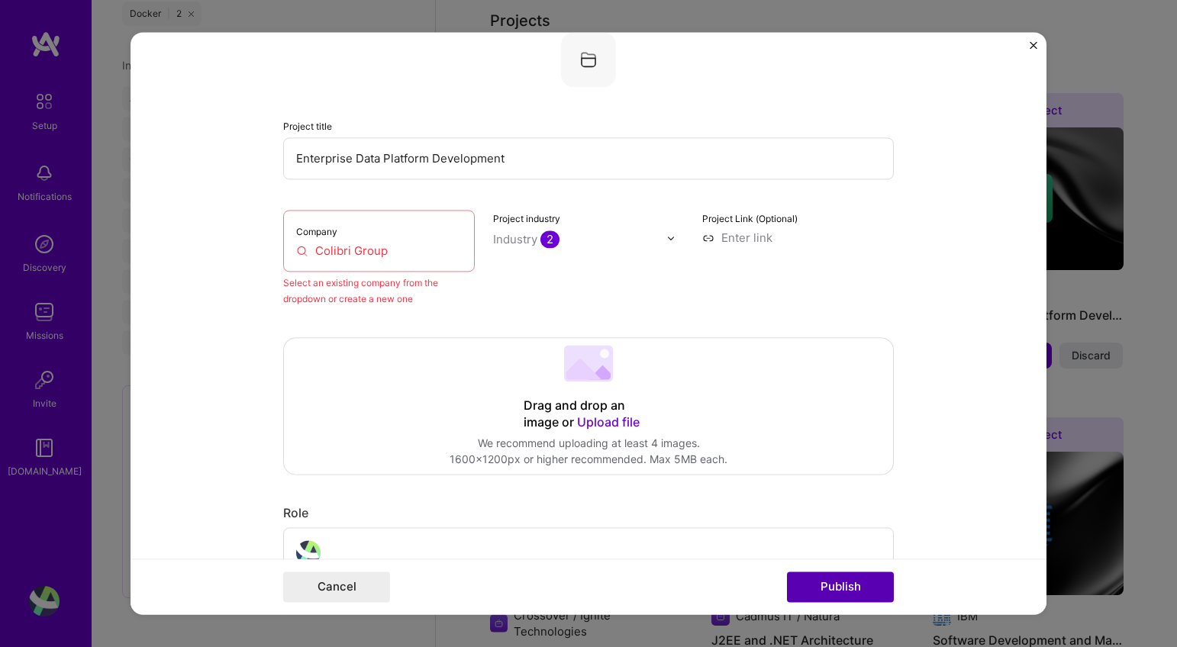
click at [806, 583] on button "Publish" at bounding box center [840, 587] width 107 height 31
click at [311, 251] on input "Colibri Group" at bounding box center [379, 251] width 166 height 16
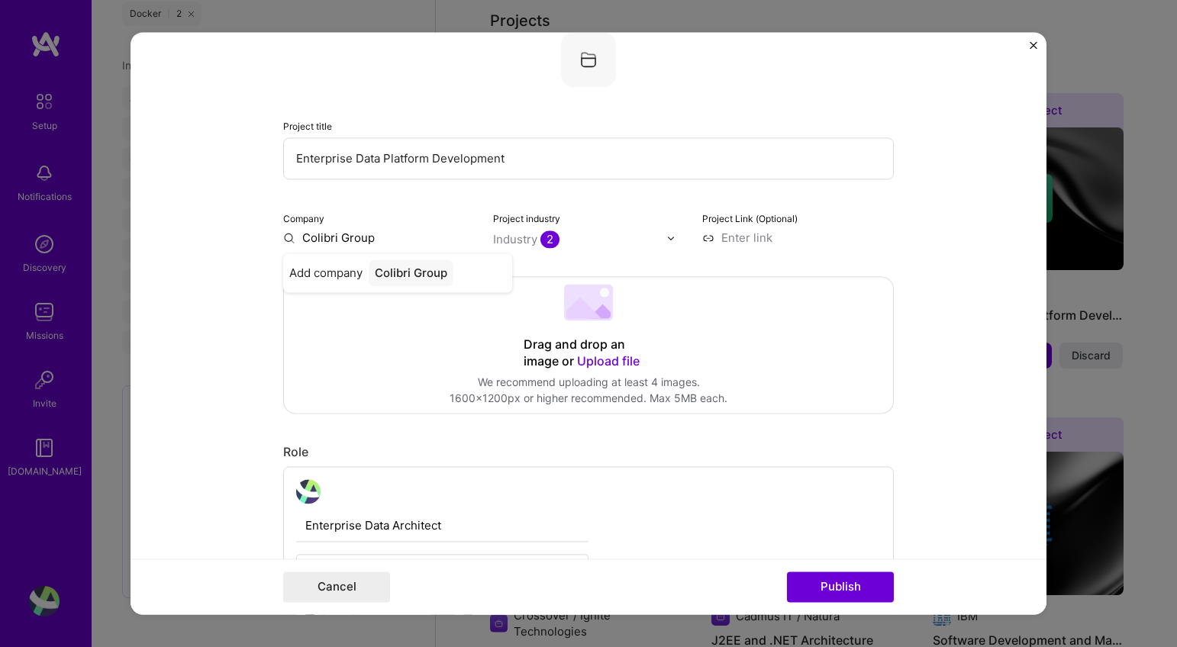
click at [976, 328] on form "Editing suggested project This project is suggested based on your LinkedIn, res…" at bounding box center [589, 323] width 916 height 582
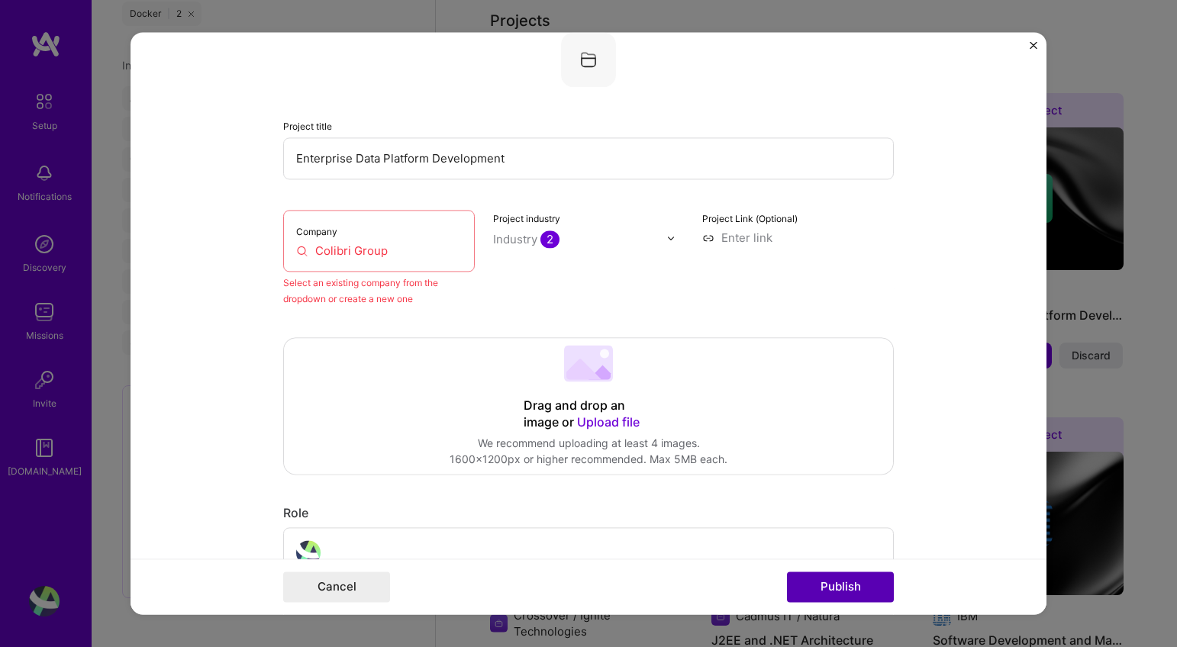
click at [817, 584] on button "Publish" at bounding box center [840, 587] width 107 height 31
click at [412, 250] on input "Colibri Group" at bounding box center [379, 251] width 166 height 16
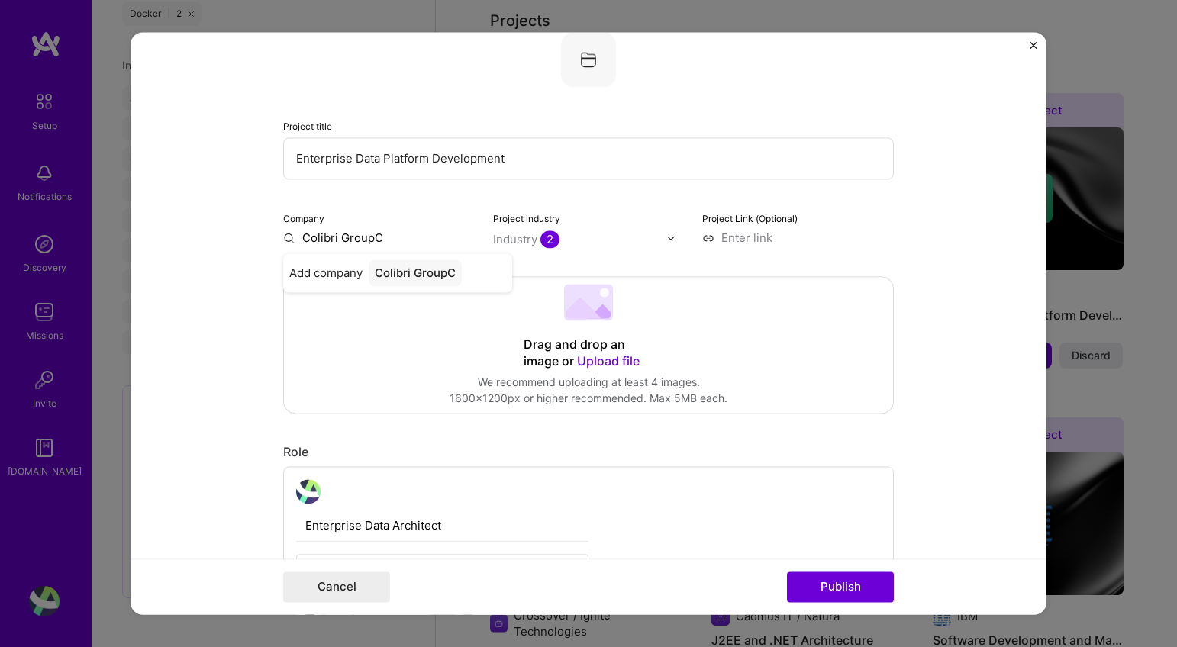
type input "Colibri Group"
click at [395, 280] on div "Colibri Group" at bounding box center [411, 272] width 85 height 27
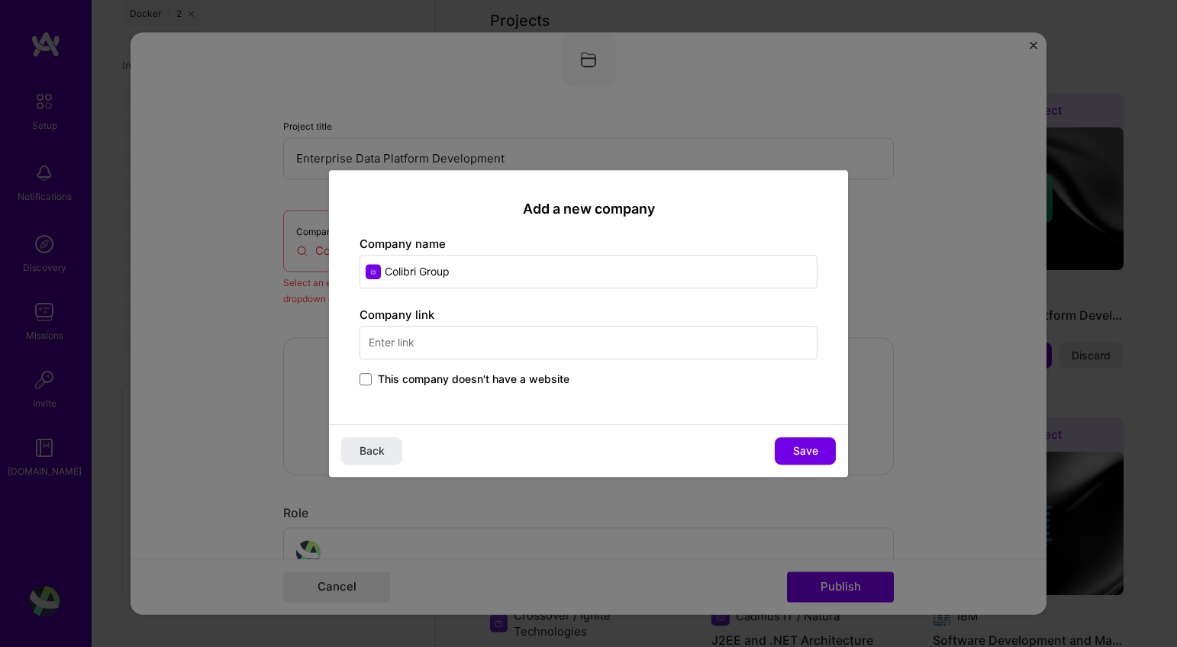
click at [604, 347] on input "text" at bounding box center [588, 343] width 458 height 34
click at [410, 342] on input "[DOMAIN_NAME]" at bounding box center [588, 343] width 458 height 34
type input "[DOMAIN_NAME]"
click at [790, 446] on button "Save" at bounding box center [805, 450] width 61 height 27
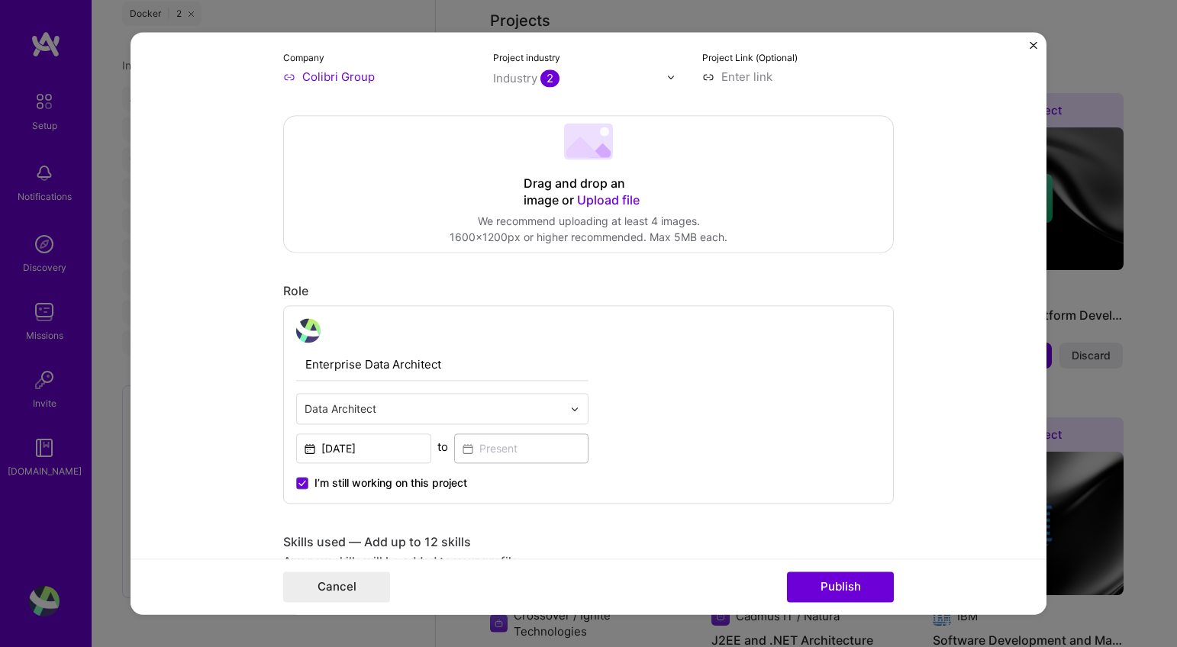
scroll to position [223, 0]
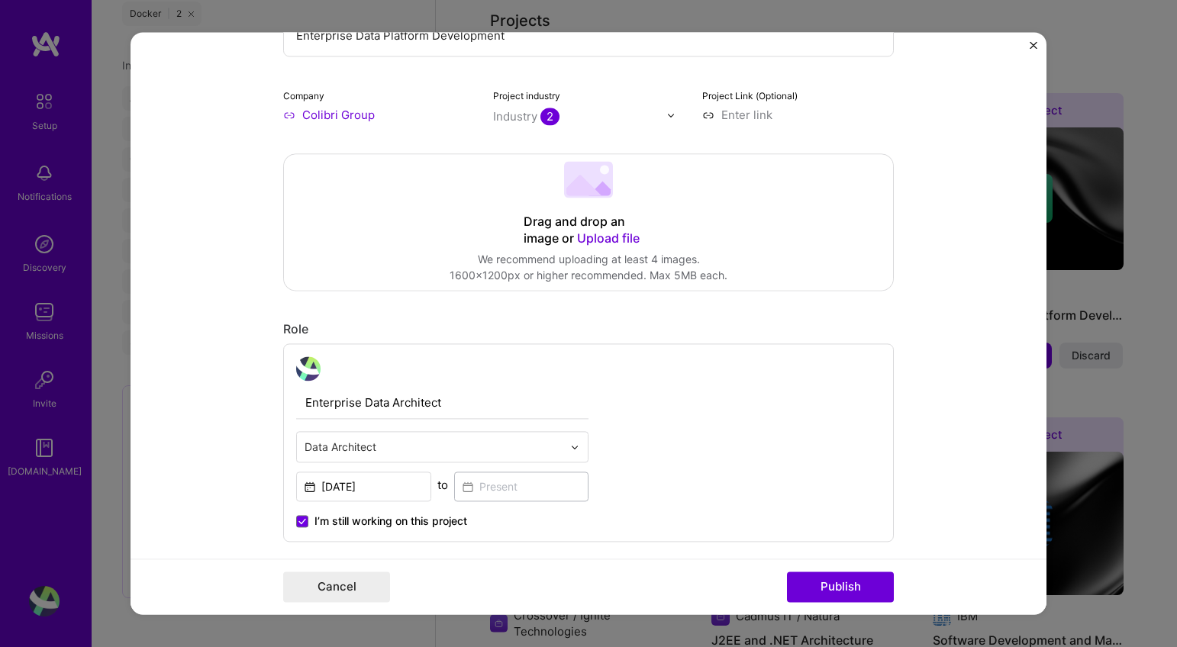
click at [666, 114] on img at bounding box center [670, 115] width 9 height 9
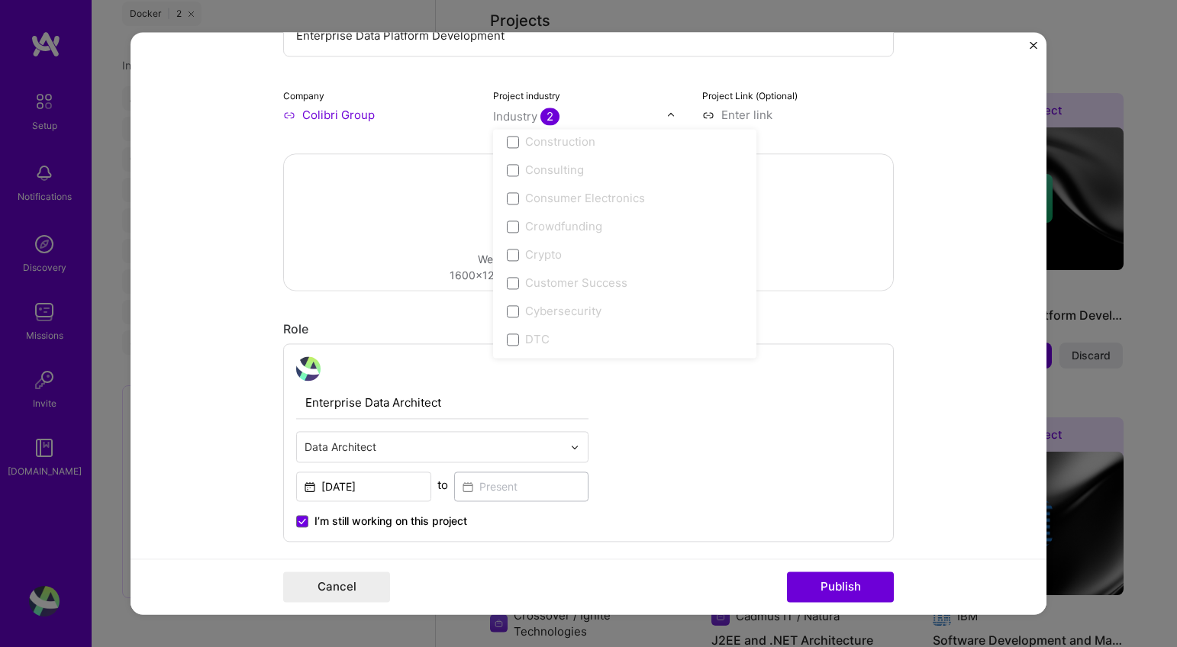
scroll to position [1254, 0]
click at [907, 116] on form "Editing suggested project This project is suggested based on your LinkedIn, res…" at bounding box center [589, 323] width 916 height 582
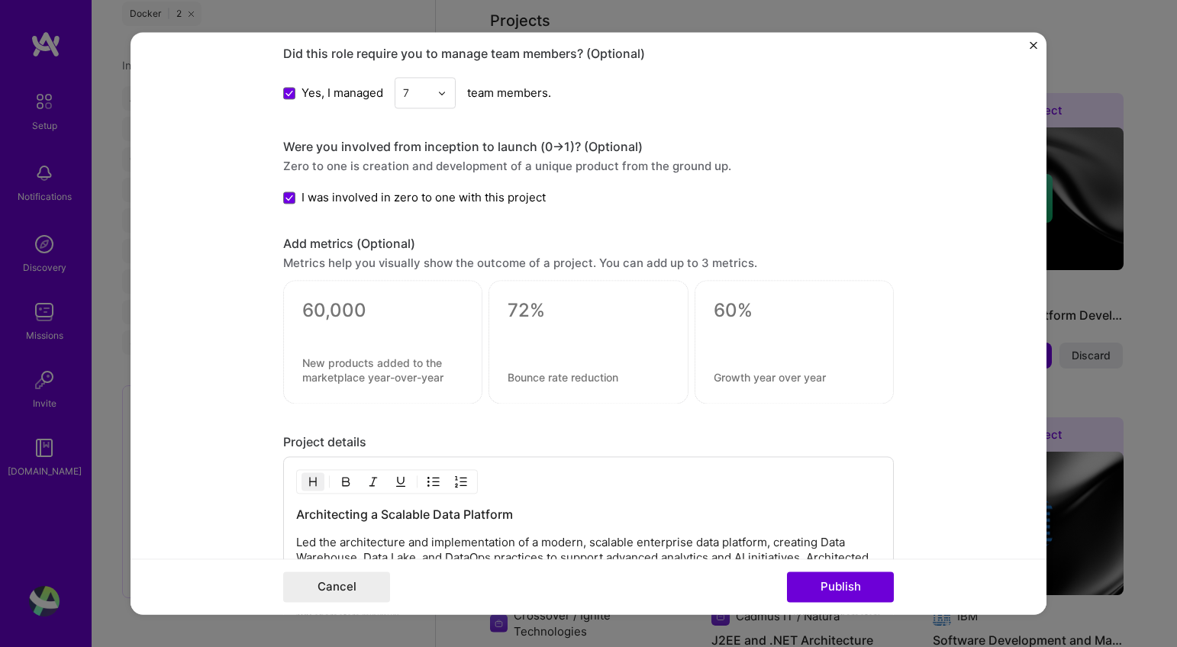
scroll to position [2861, 0]
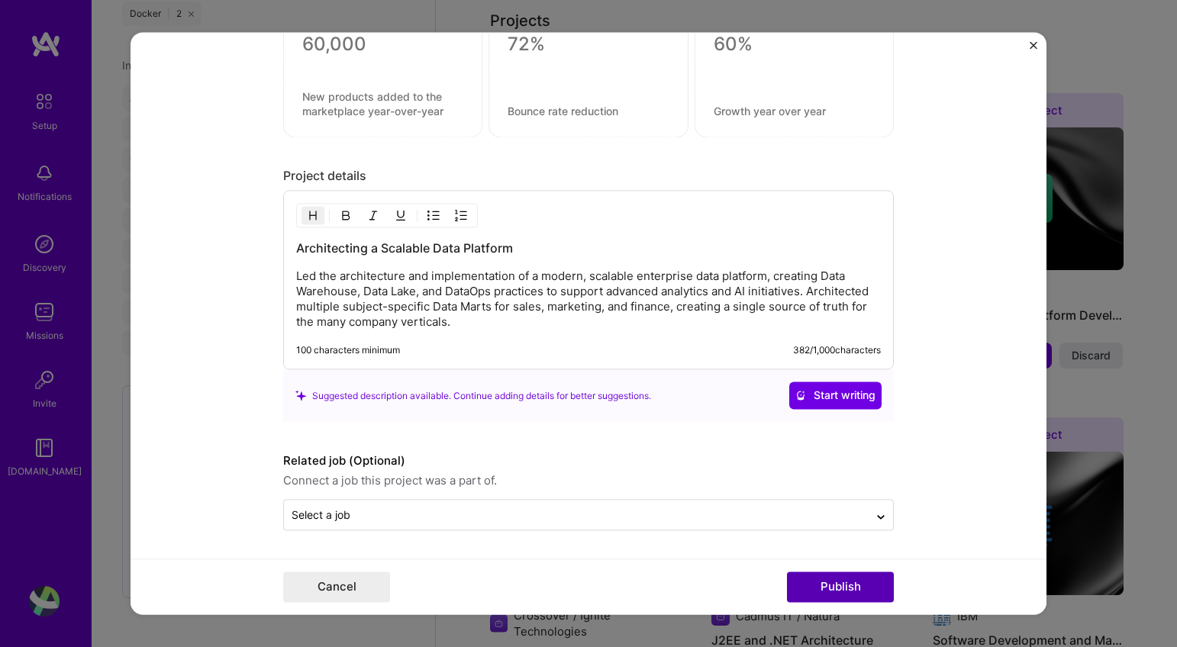
click at [840, 592] on button "Publish" at bounding box center [840, 587] width 107 height 31
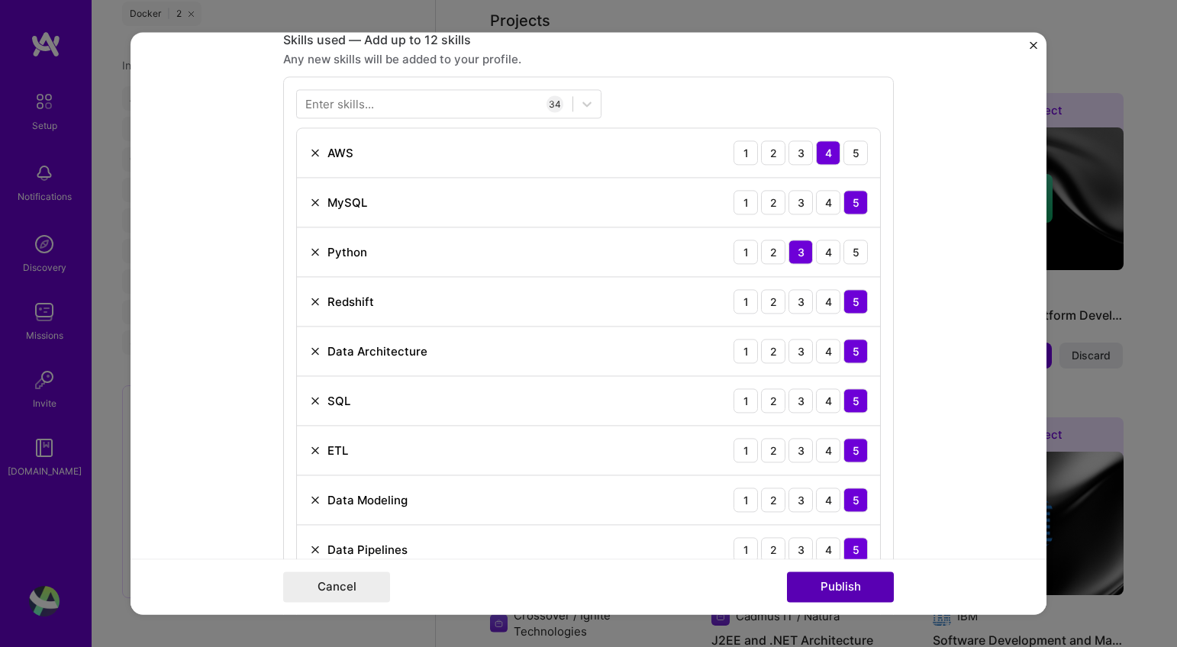
click at [824, 581] on button "Publish" at bounding box center [840, 587] width 107 height 31
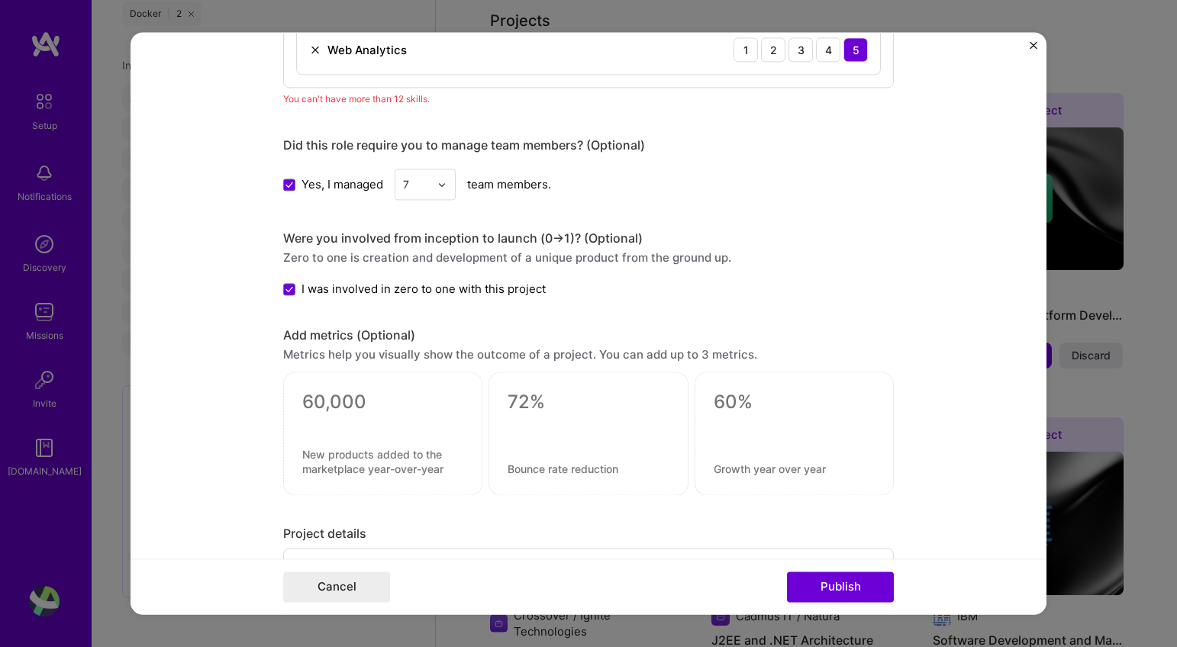
scroll to position [2861, 0]
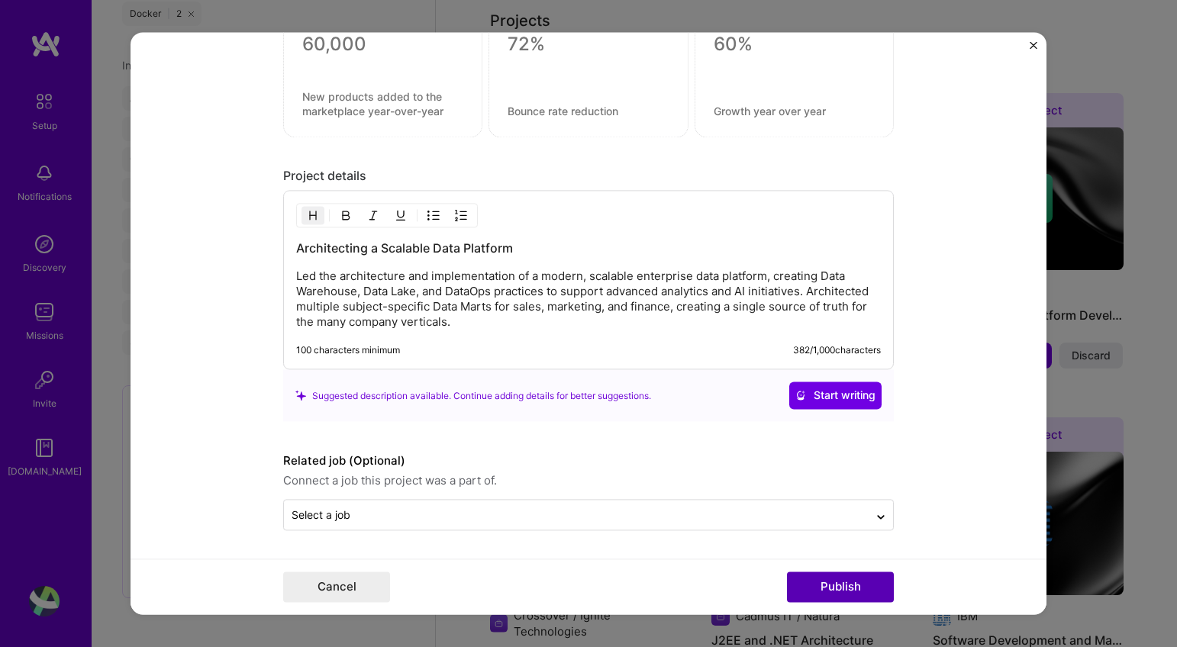
click at [822, 591] on button "Publish" at bounding box center [840, 587] width 107 height 31
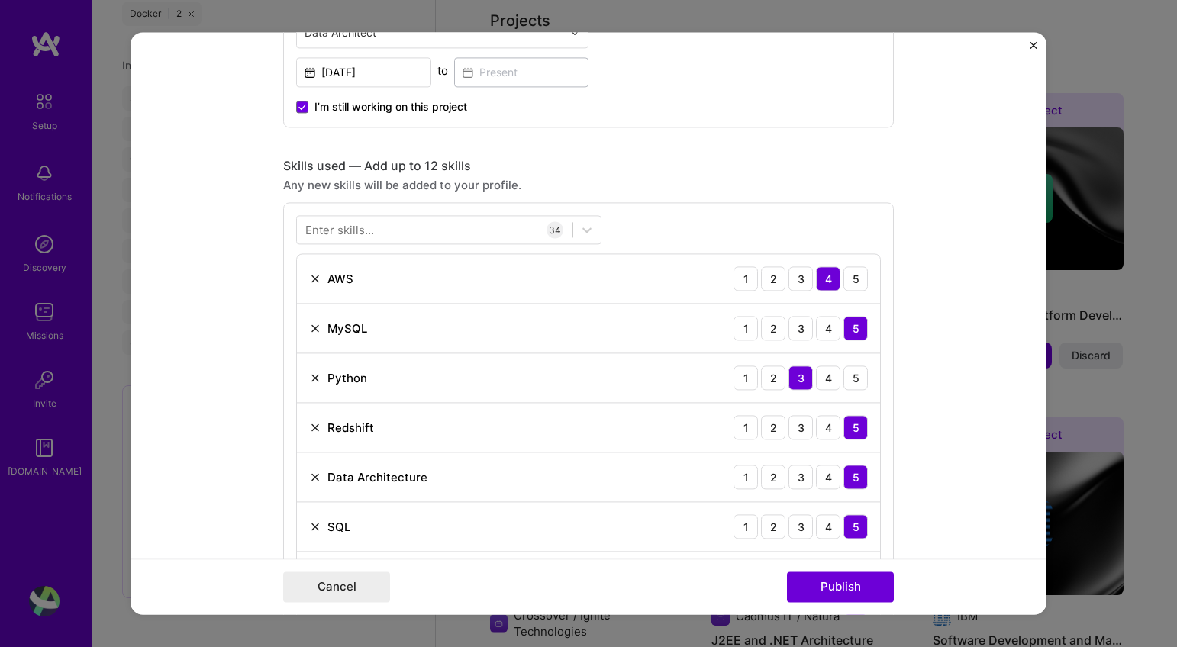
scroll to position [806, 0]
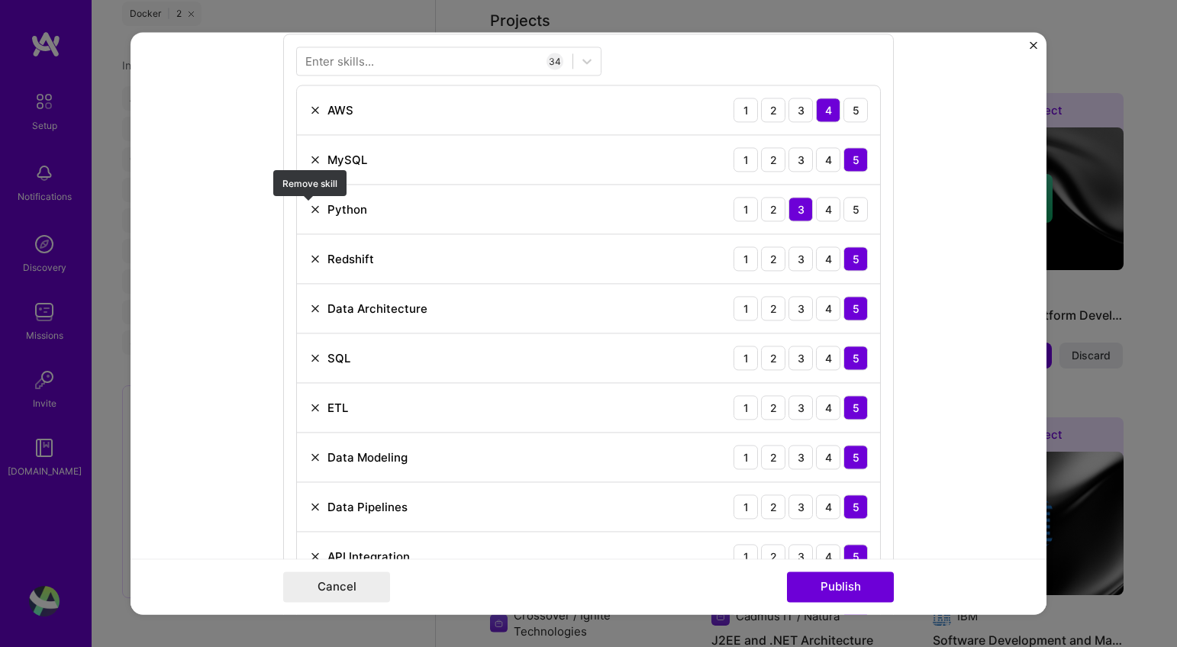
click at [312, 211] on img at bounding box center [315, 209] width 12 height 12
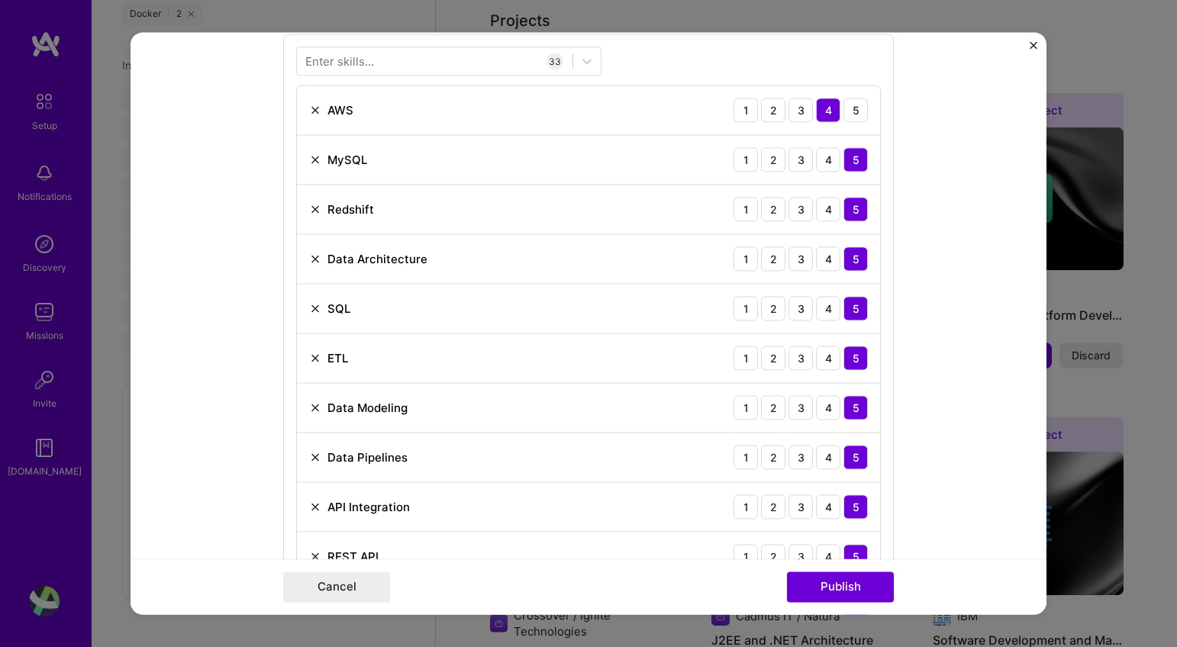
scroll to position [853, 0]
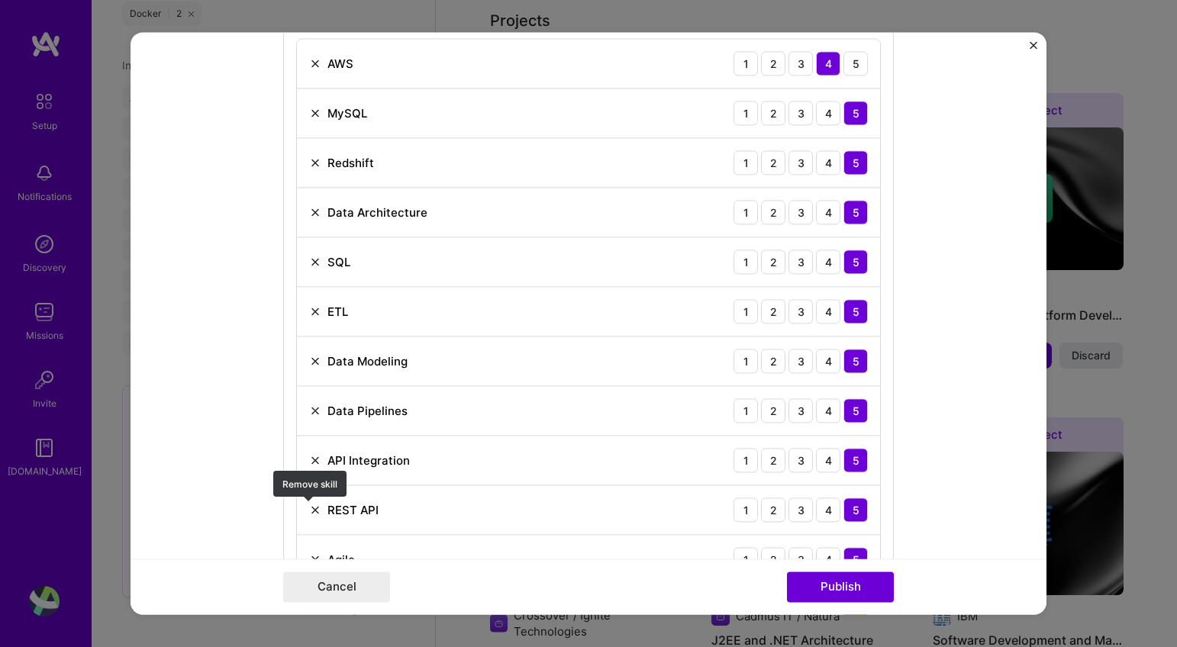
click at [309, 508] on img at bounding box center [315, 510] width 12 height 12
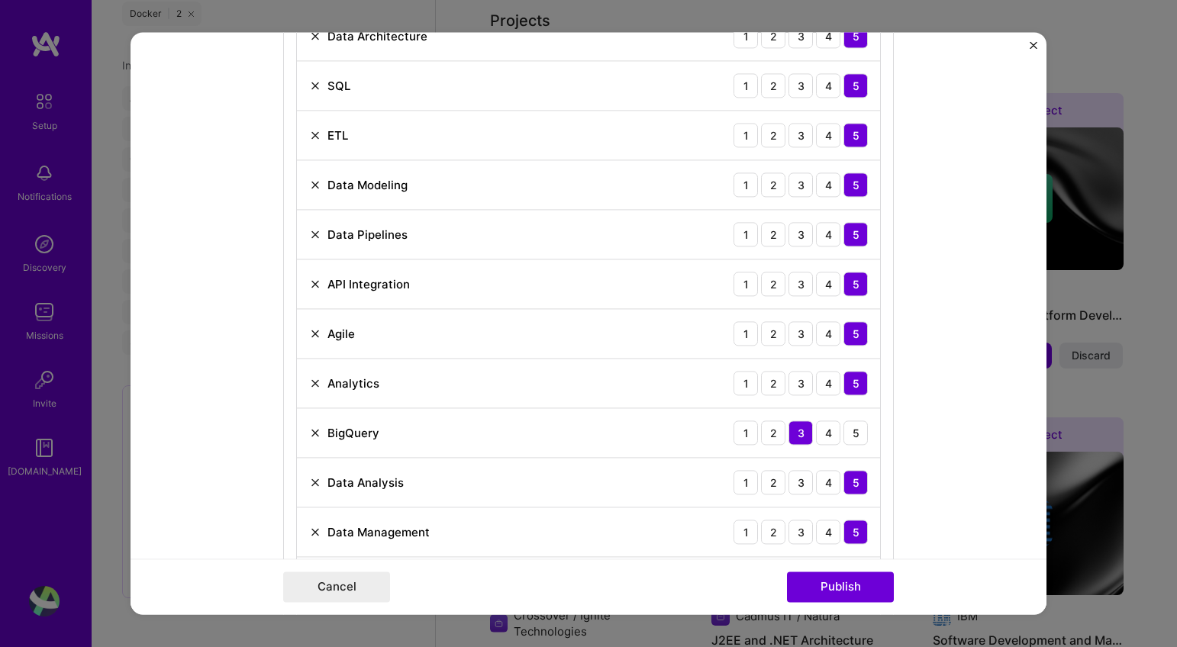
scroll to position [1067, 0]
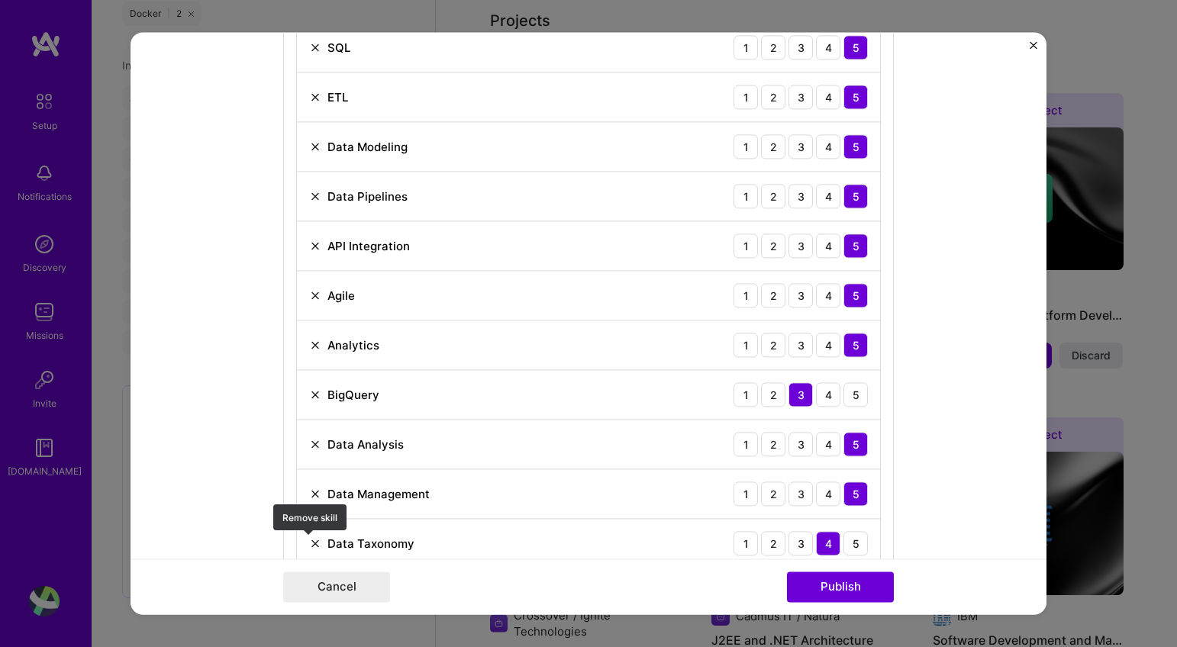
click at [311, 542] on img at bounding box center [315, 543] width 12 height 12
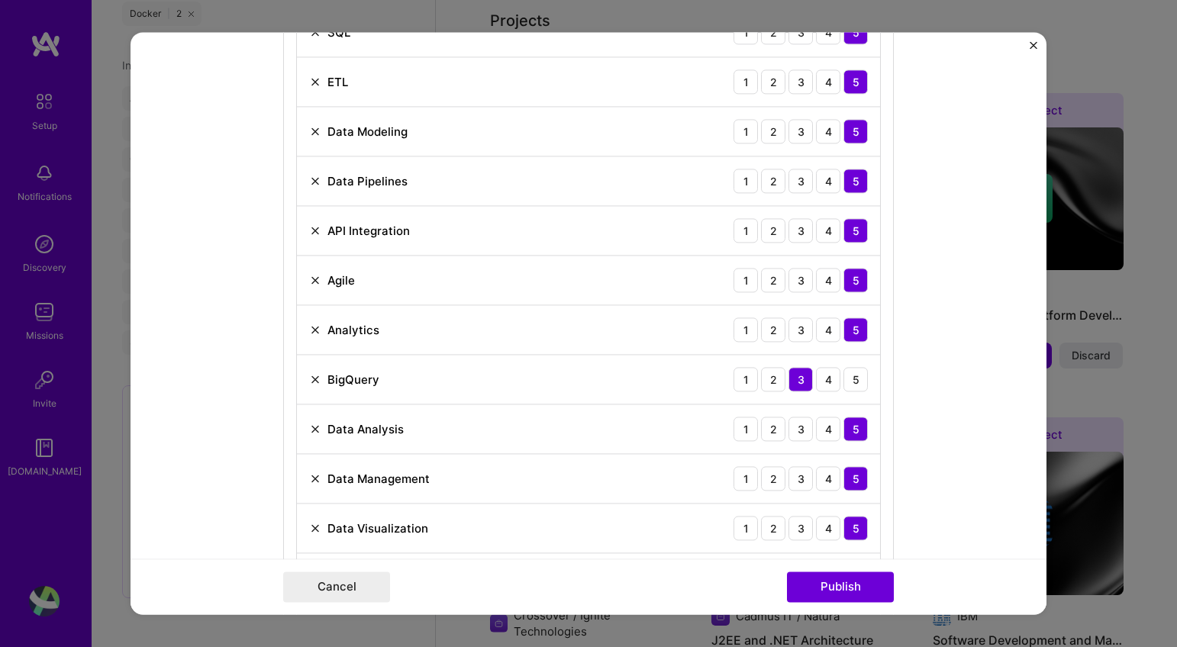
scroll to position [1222, 0]
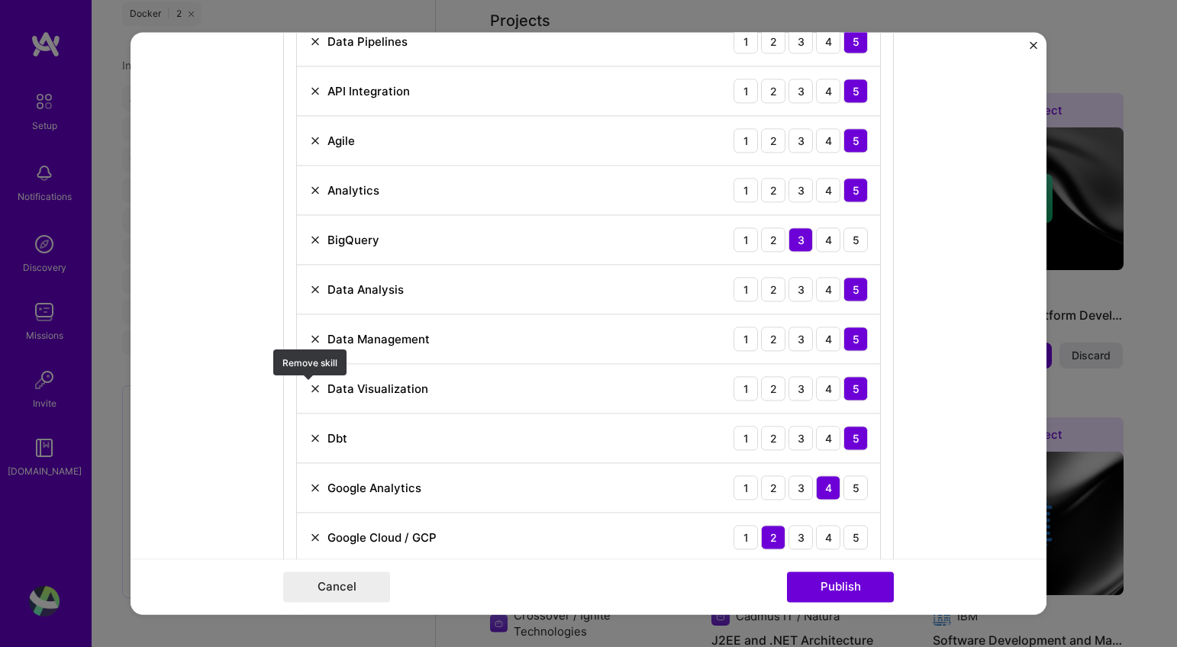
click at [310, 388] on img at bounding box center [315, 388] width 12 height 12
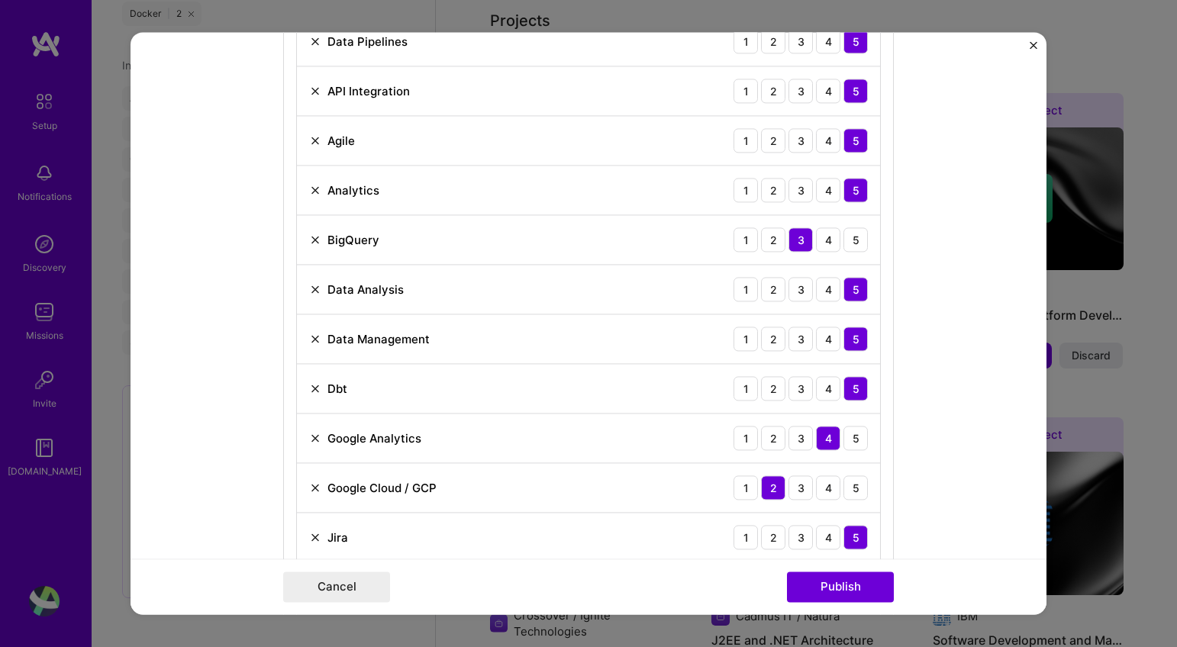
click at [309, 439] on img at bounding box center [315, 438] width 12 height 12
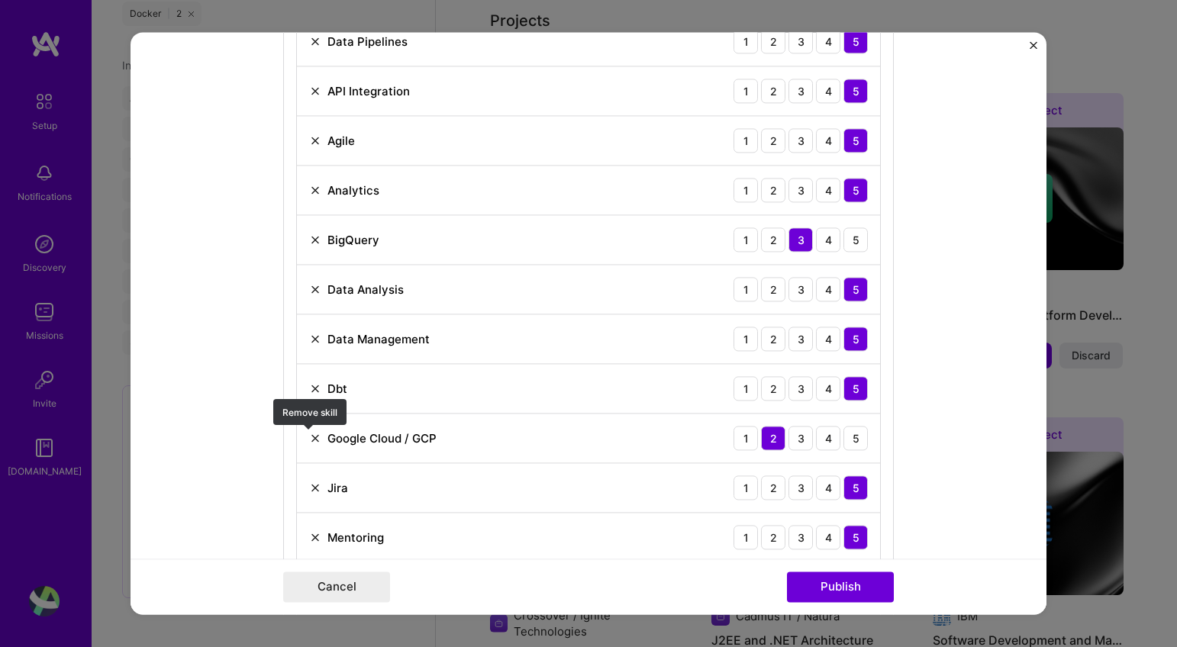
click at [311, 439] on img at bounding box center [315, 438] width 12 height 12
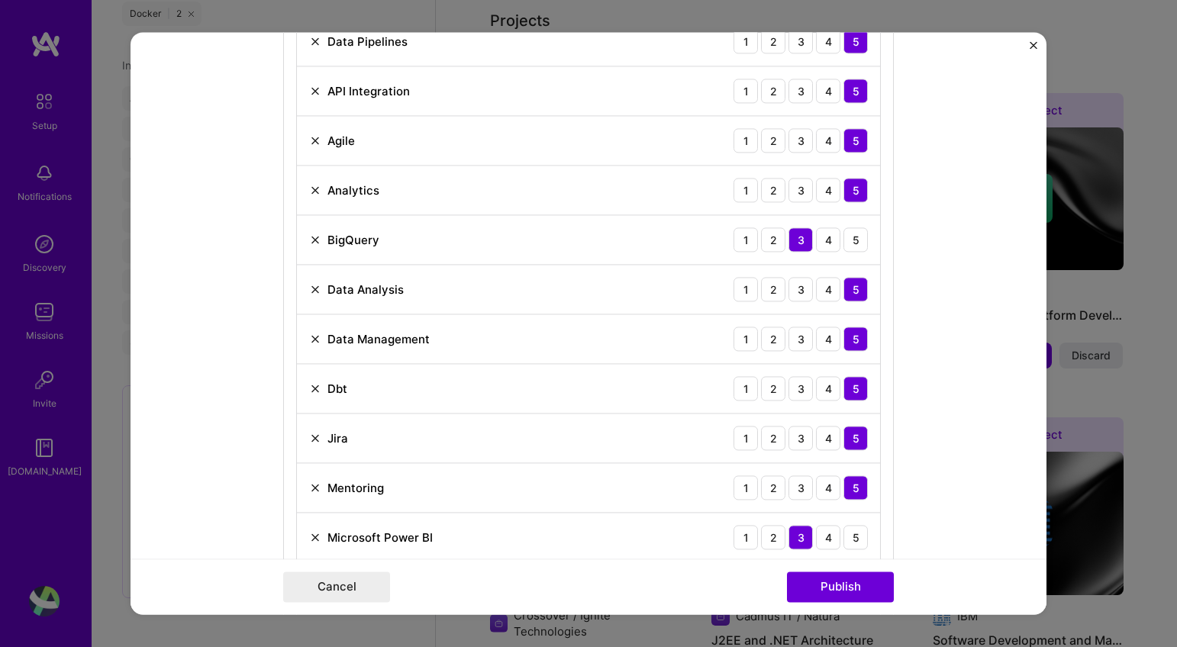
scroll to position [1252, 0]
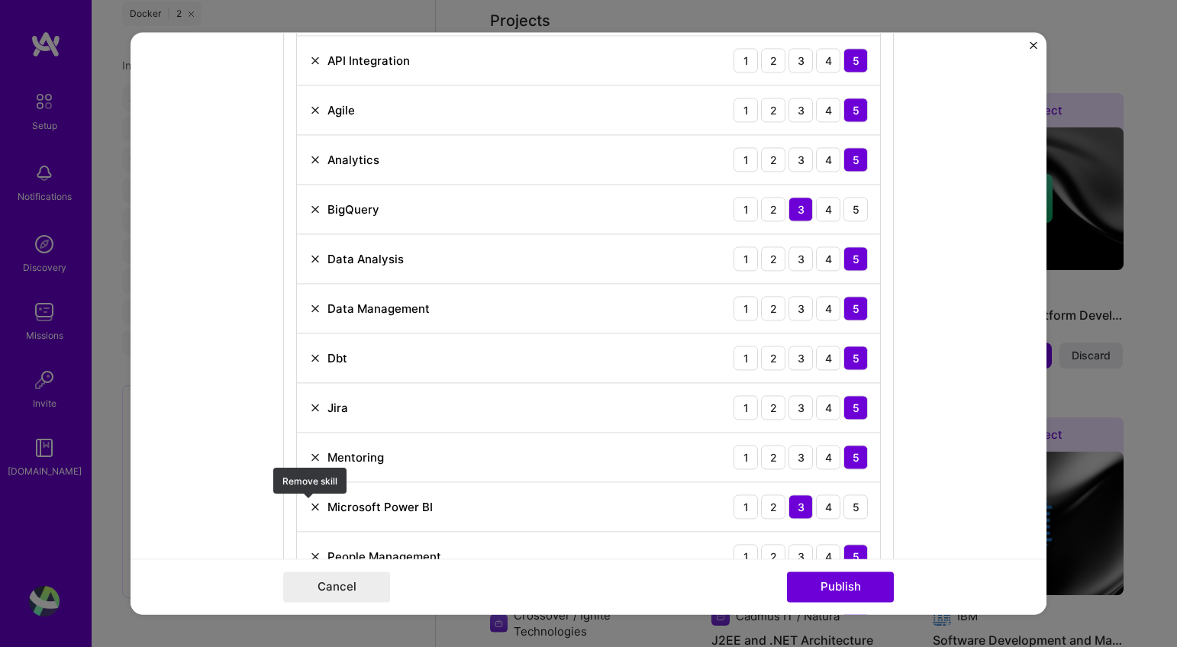
drag, startPoint x: 308, startPoint y: 503, endPoint x: 543, endPoint y: 362, distance: 273.6
click at [309, 503] on img at bounding box center [315, 507] width 12 height 12
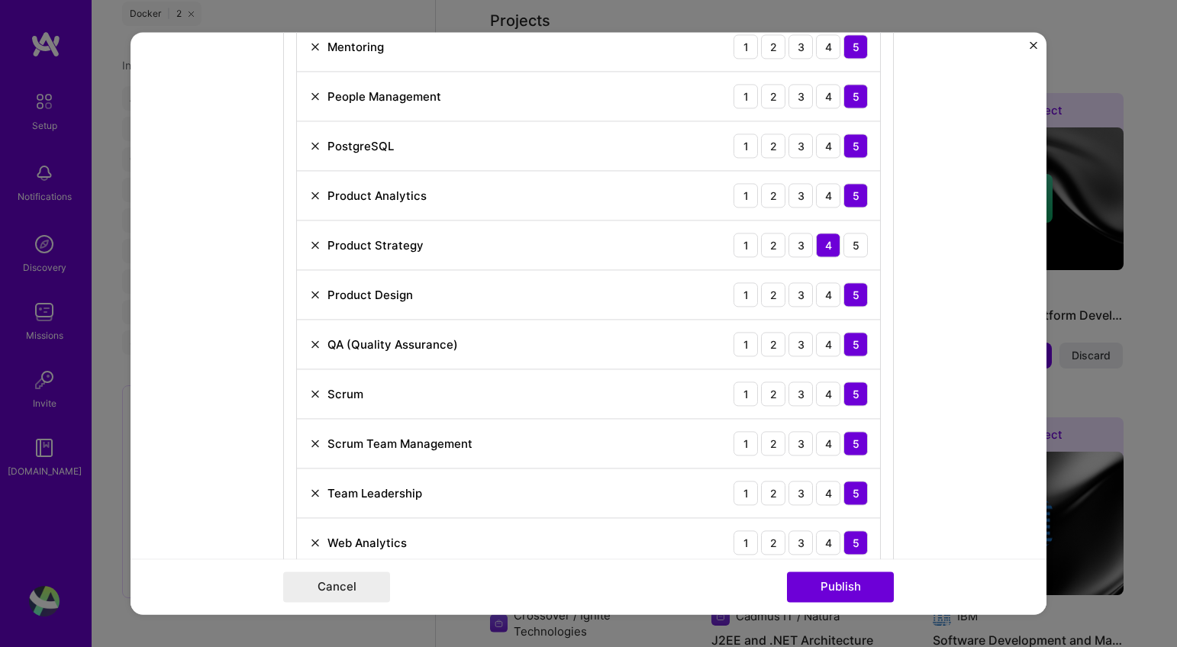
scroll to position [1868, 0]
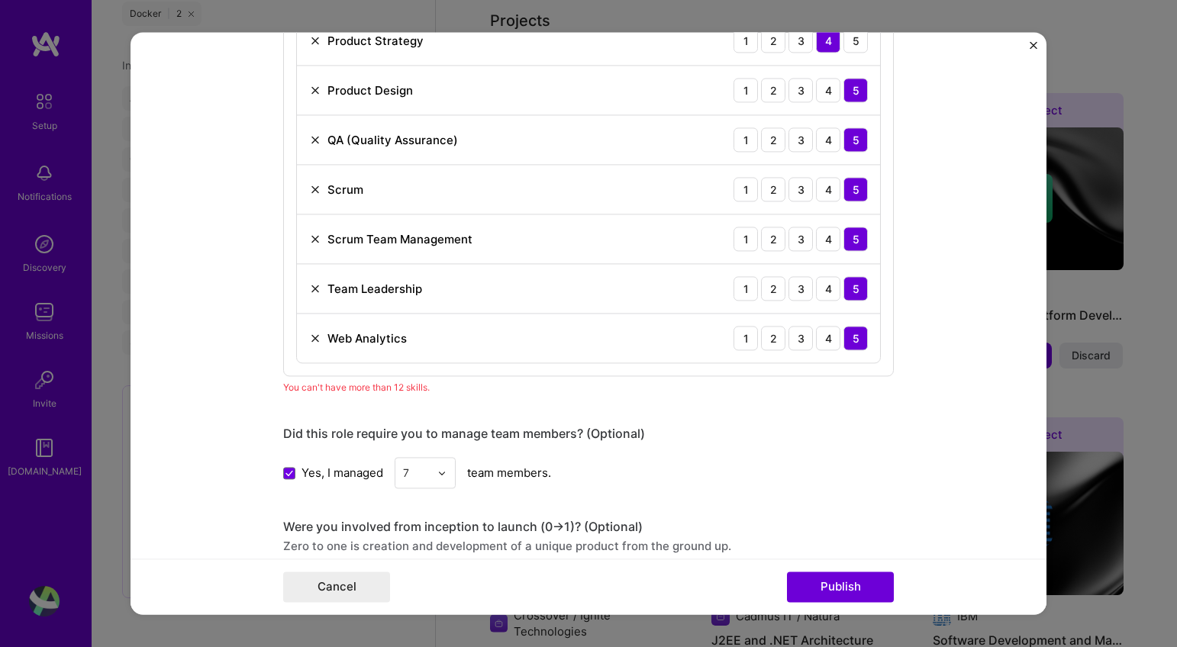
click at [311, 341] on img at bounding box center [315, 338] width 12 height 12
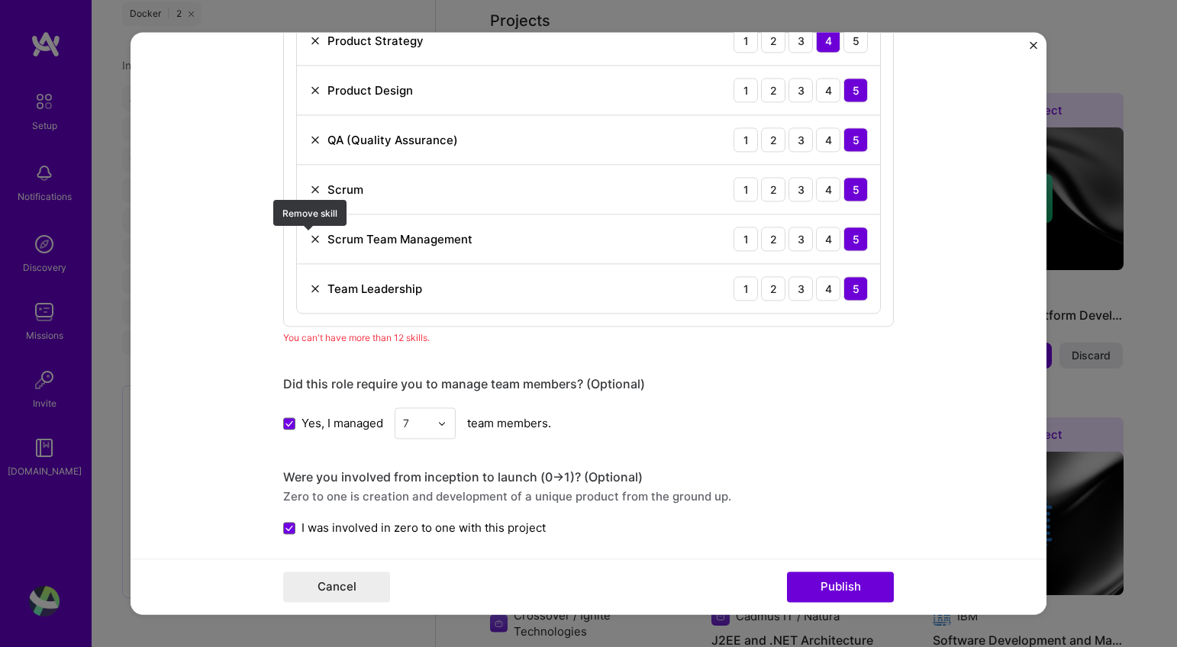
click at [313, 238] on img at bounding box center [315, 239] width 12 height 12
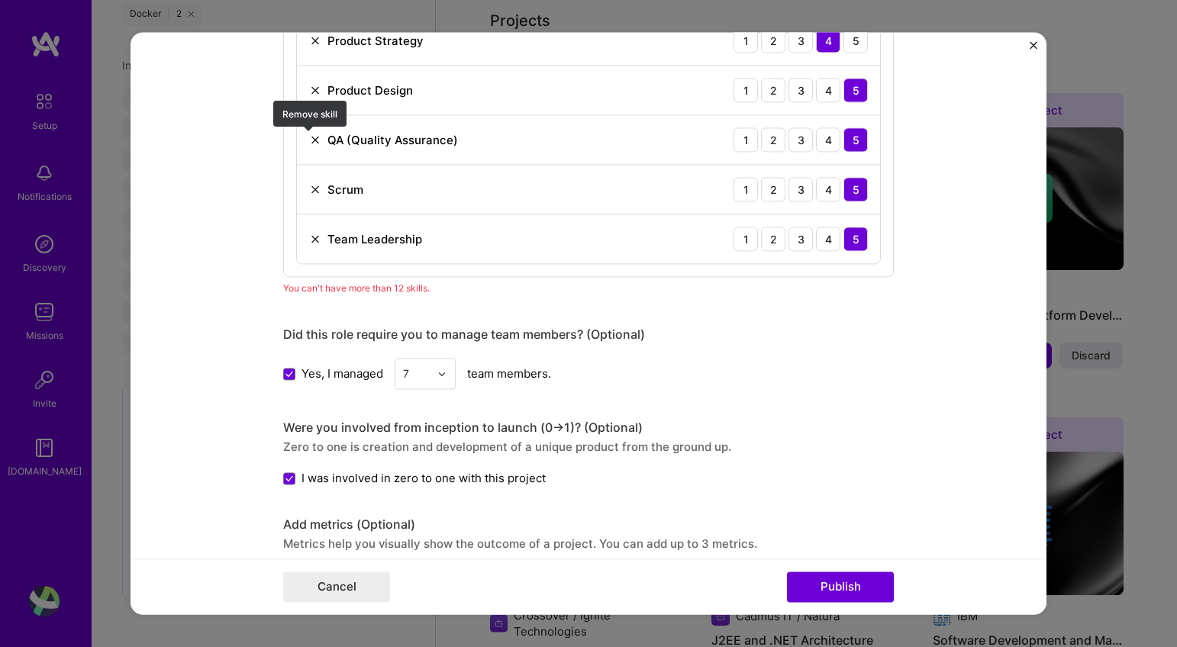
click at [309, 140] on img at bounding box center [315, 140] width 12 height 12
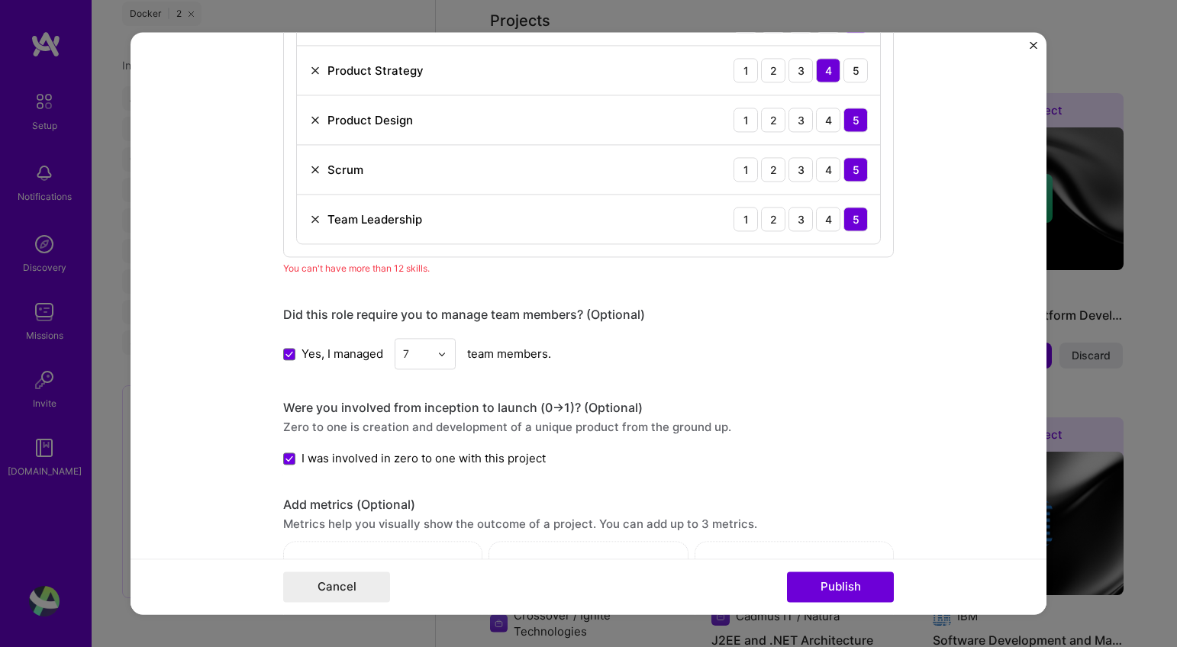
scroll to position [1733, 0]
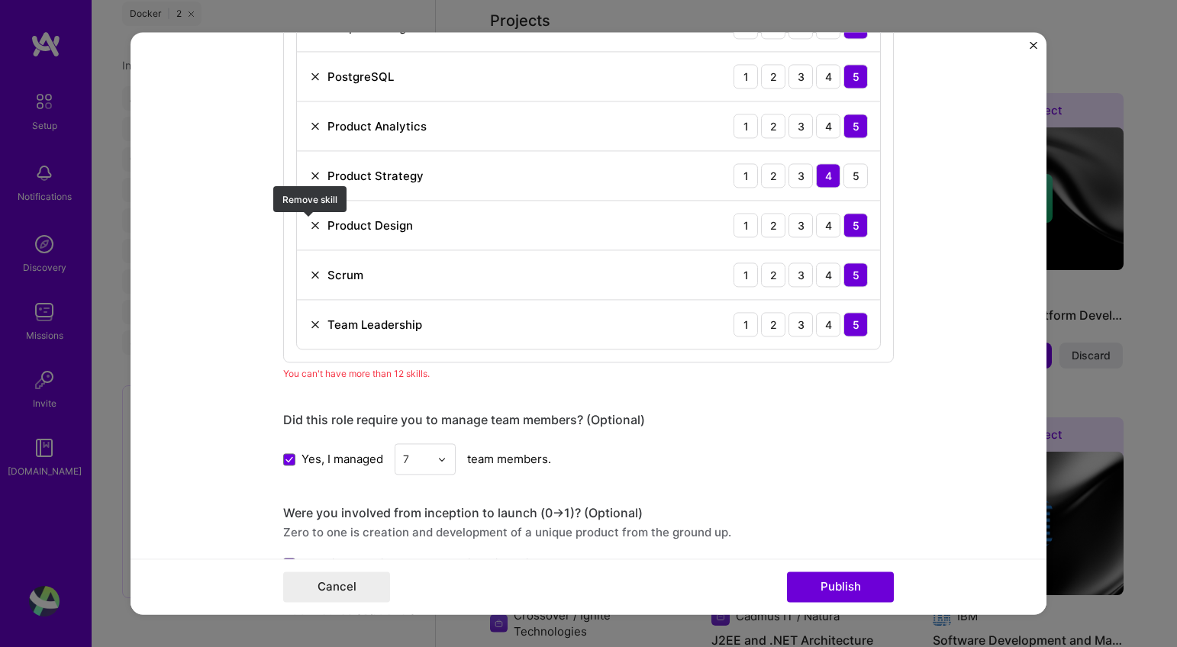
click at [310, 224] on img at bounding box center [315, 225] width 12 height 12
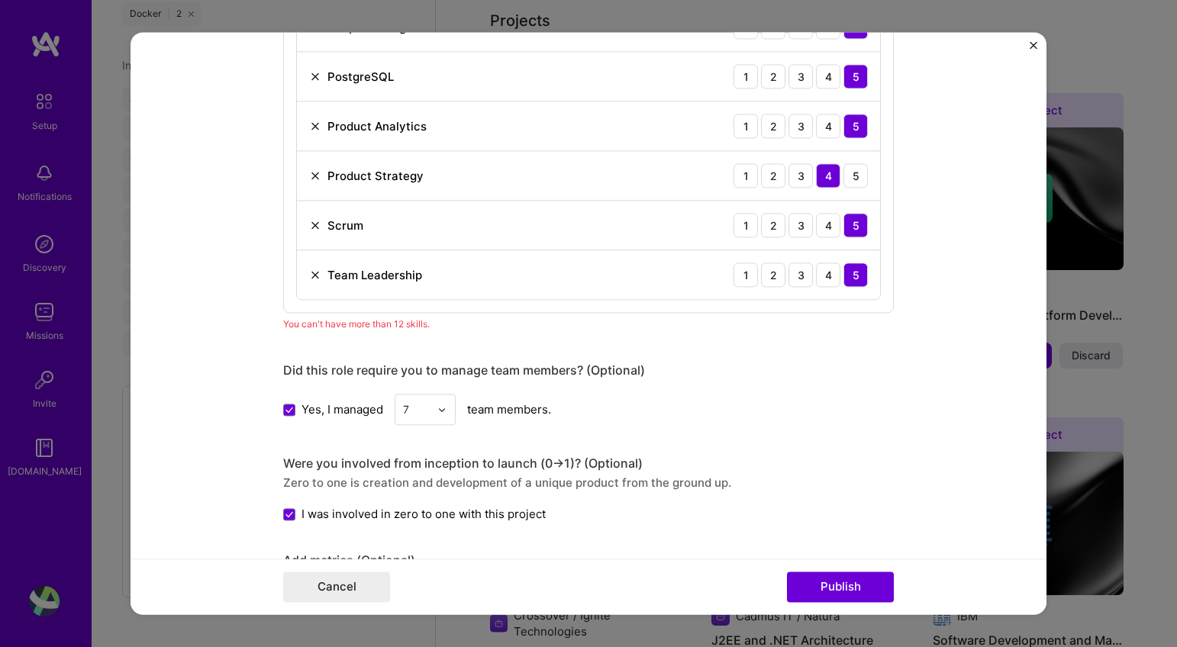
click at [309, 127] on img at bounding box center [315, 126] width 12 height 12
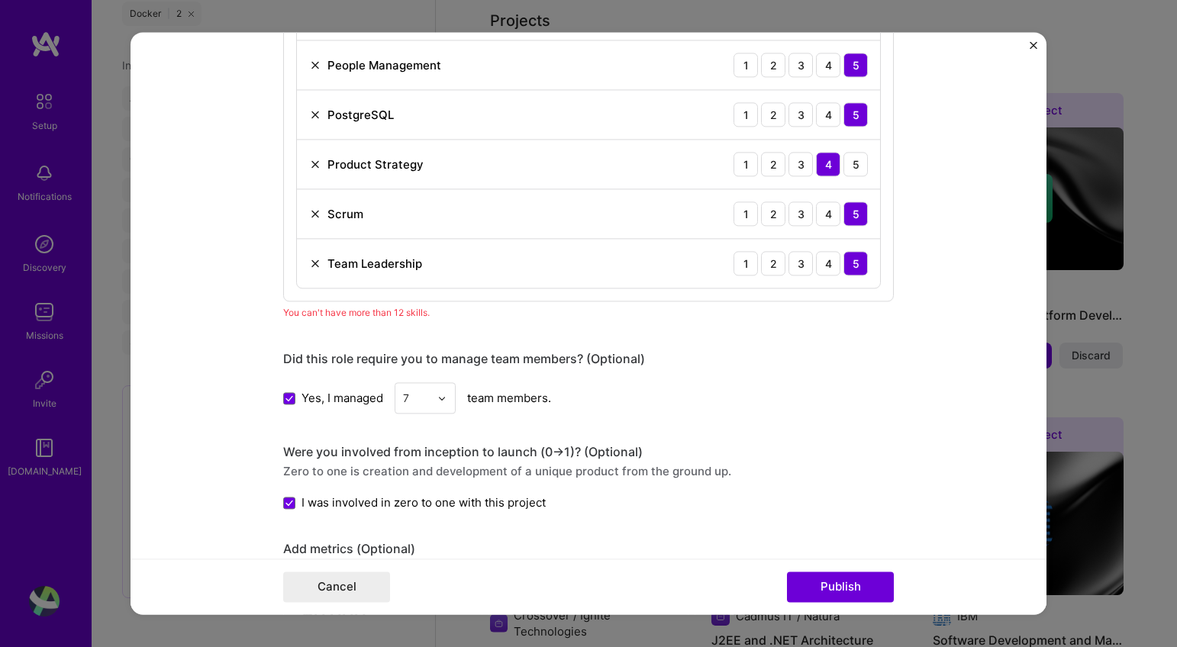
scroll to position [1588, 0]
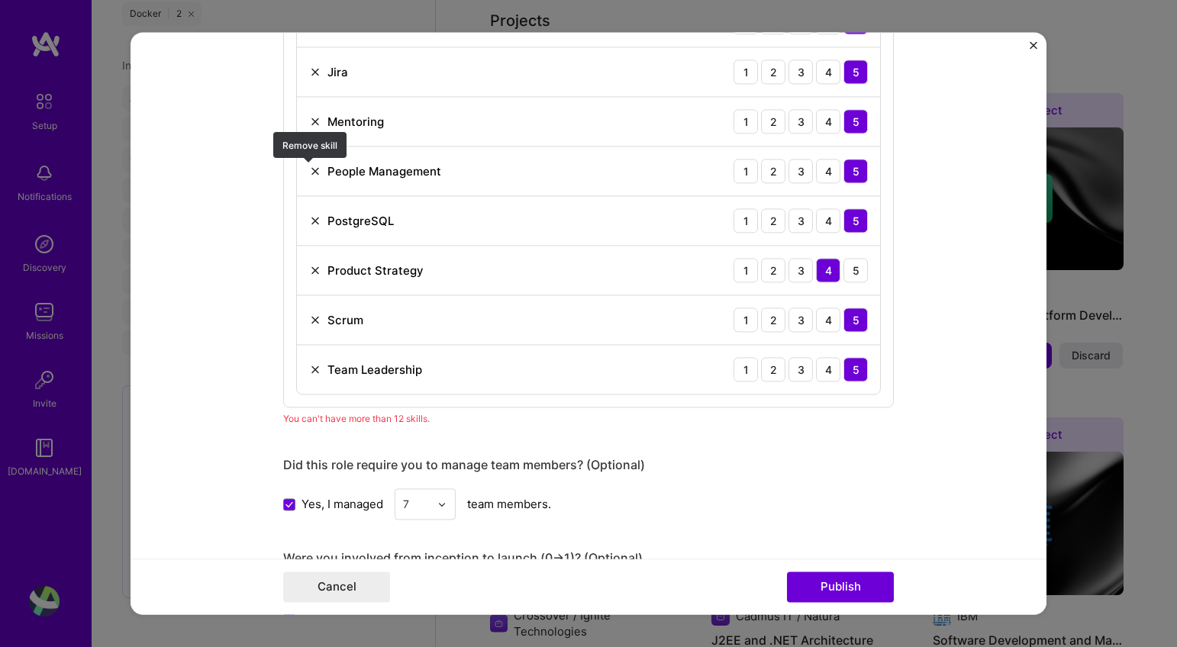
click at [309, 171] on img at bounding box center [315, 171] width 12 height 12
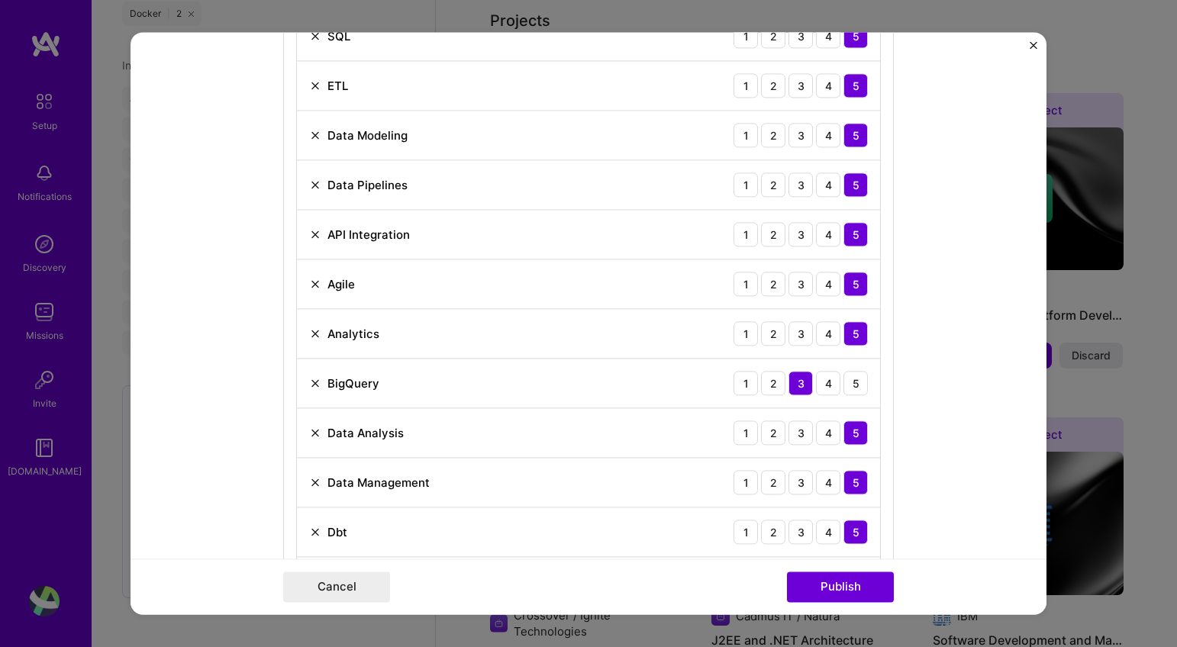
scroll to position [1320, 0]
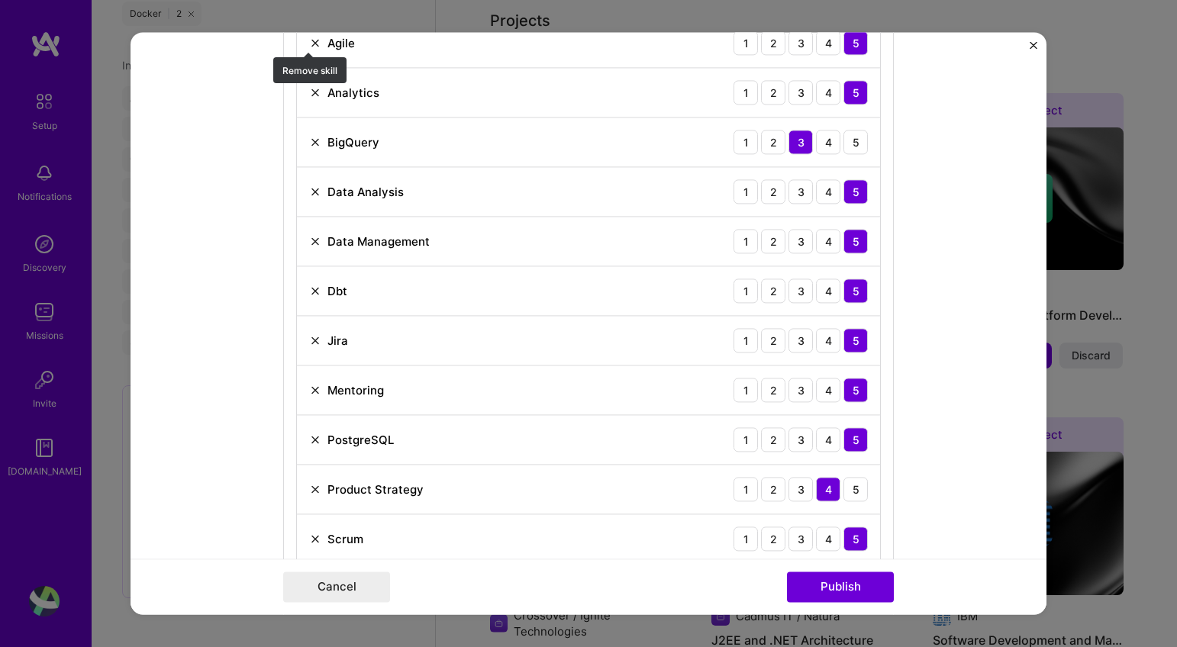
click at [309, 43] on img at bounding box center [315, 43] width 12 height 12
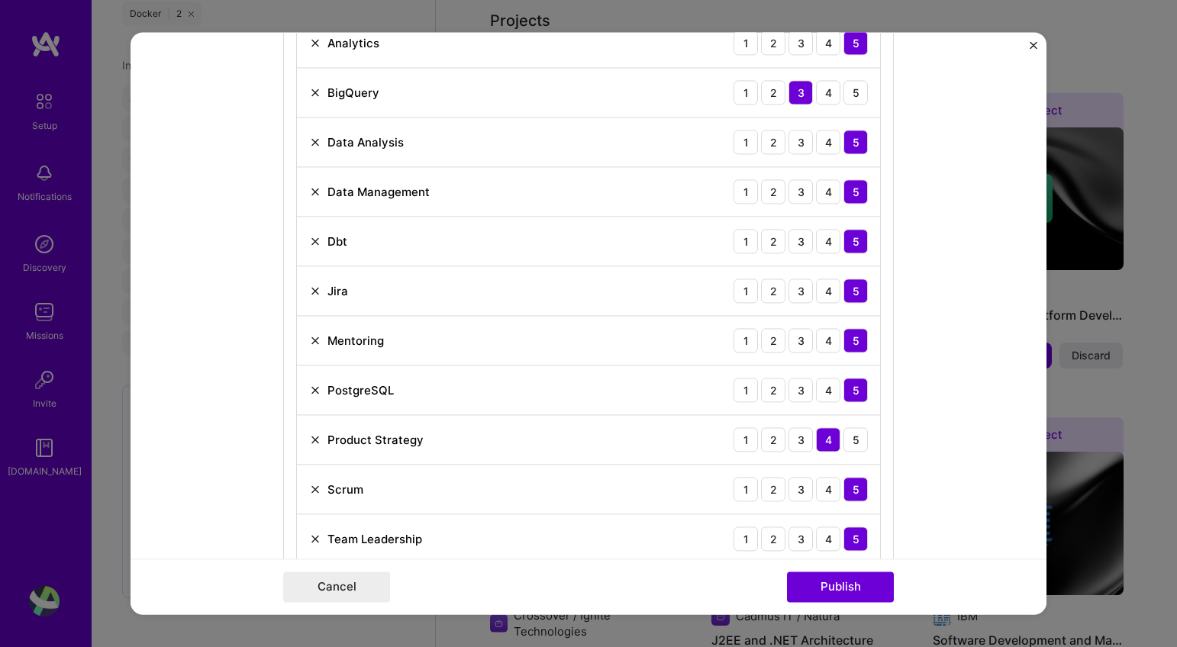
click at [311, 50] on div "Analytics" at bounding box center [344, 43] width 70 height 16
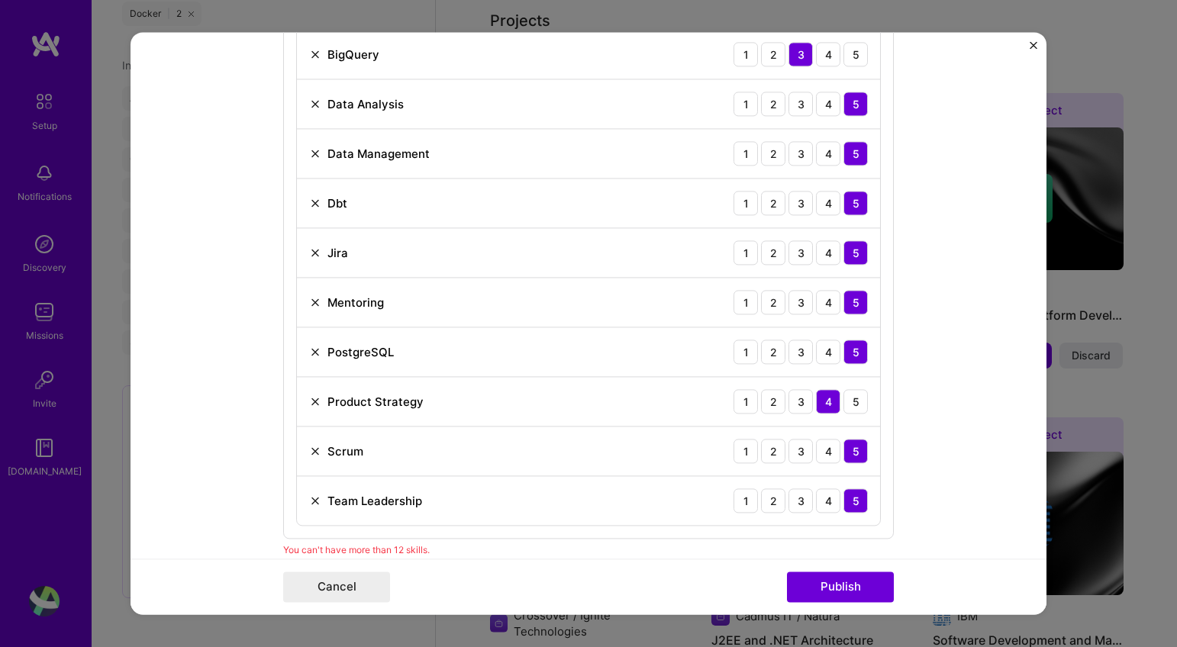
scroll to position [1488, 0]
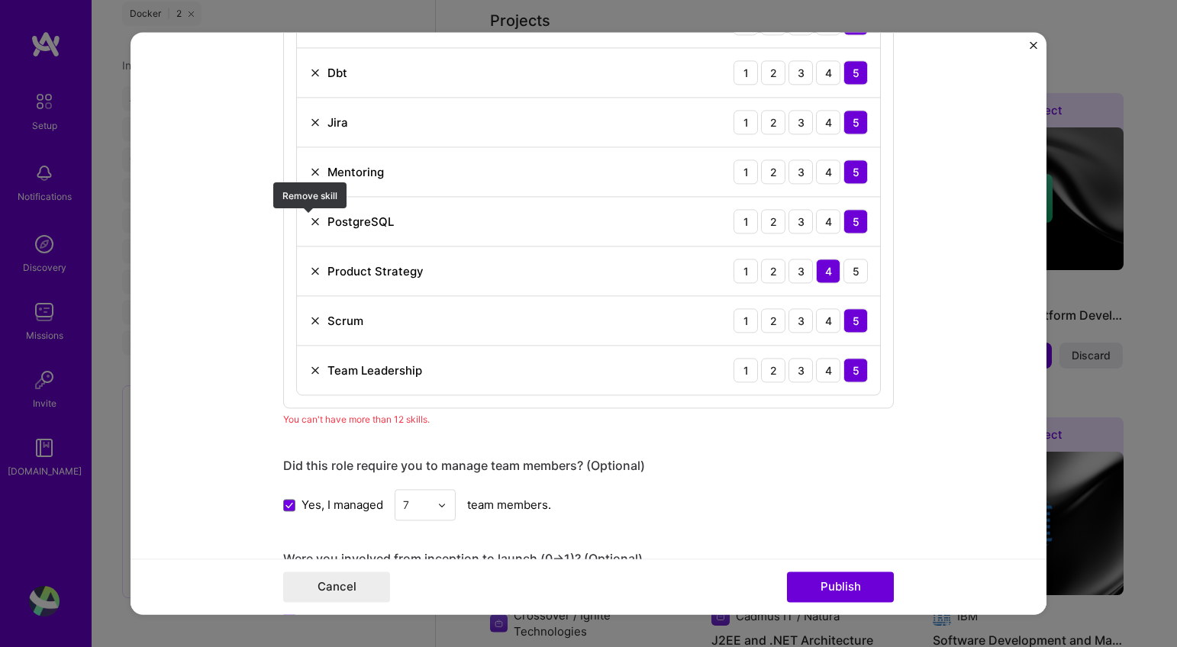
click at [309, 221] on img at bounding box center [315, 221] width 12 height 12
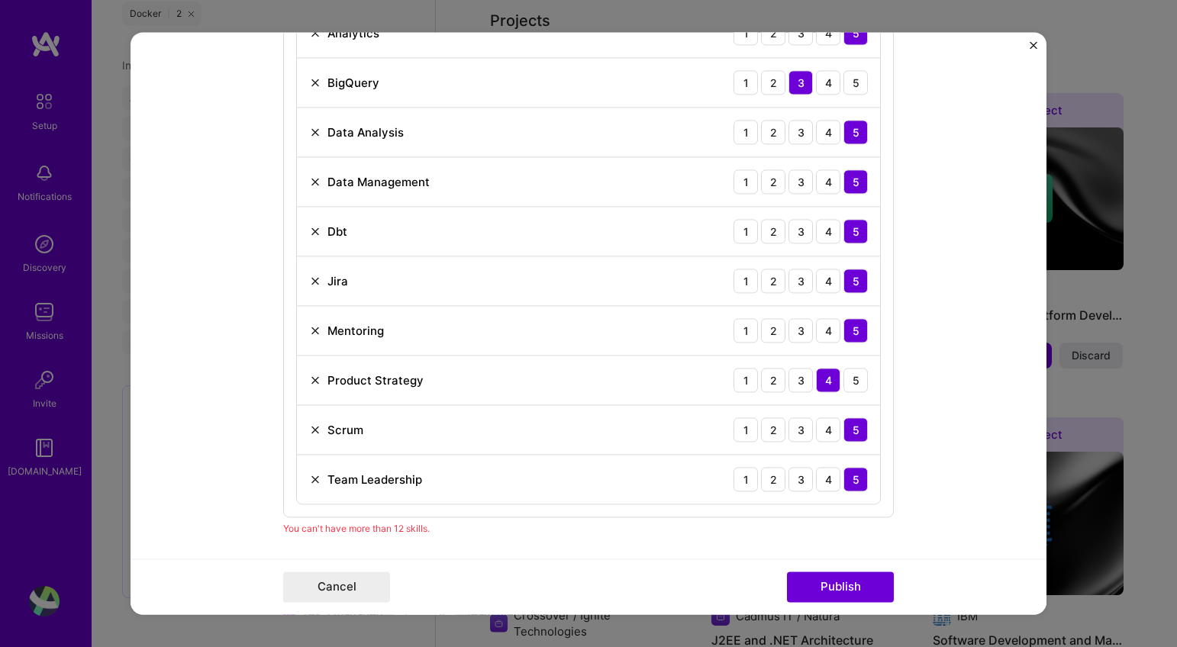
scroll to position [1299, 0]
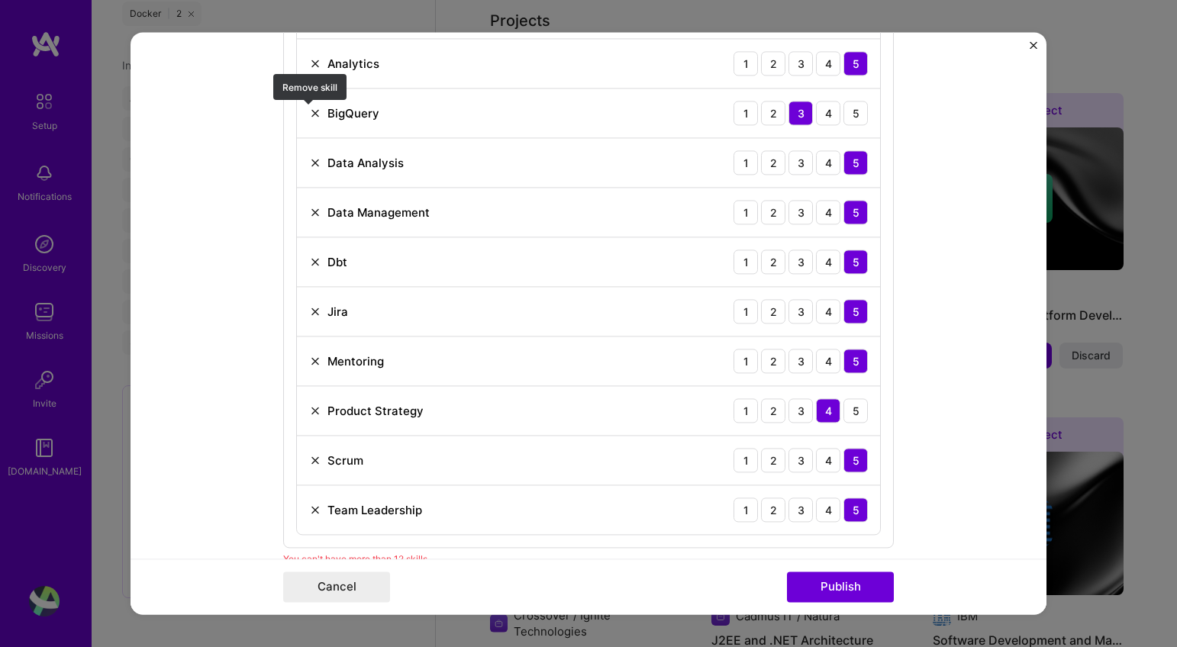
click at [309, 114] on img at bounding box center [315, 113] width 12 height 12
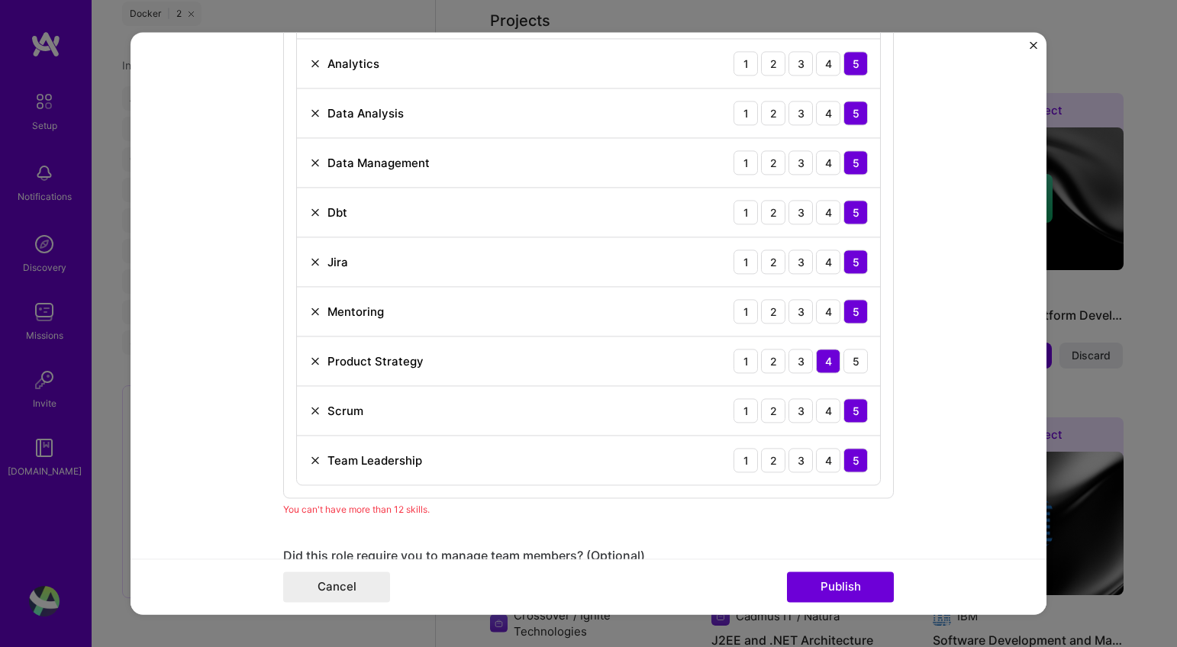
scroll to position [1252, 0]
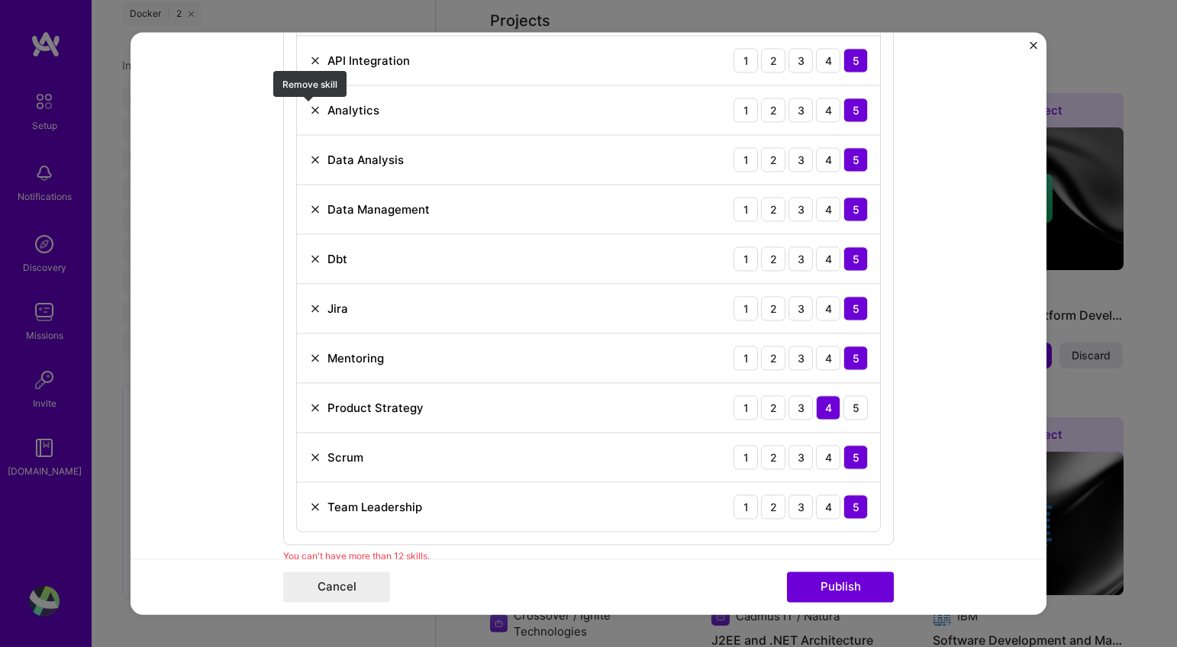
click at [310, 108] on img at bounding box center [315, 110] width 12 height 12
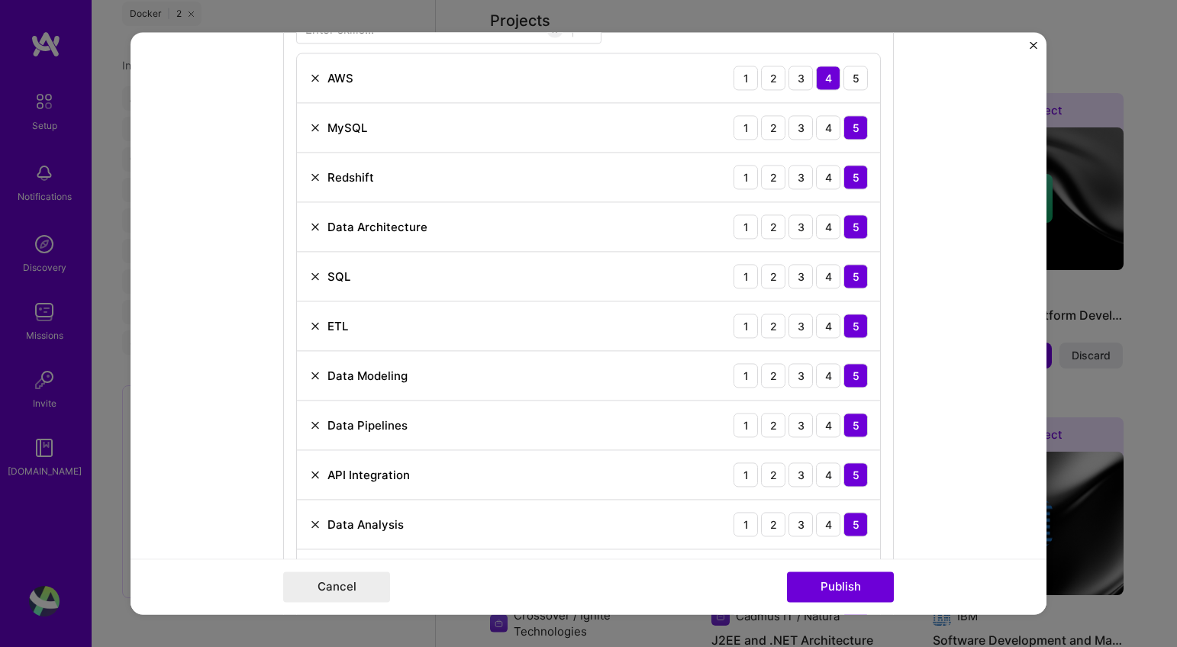
scroll to position [876, 0]
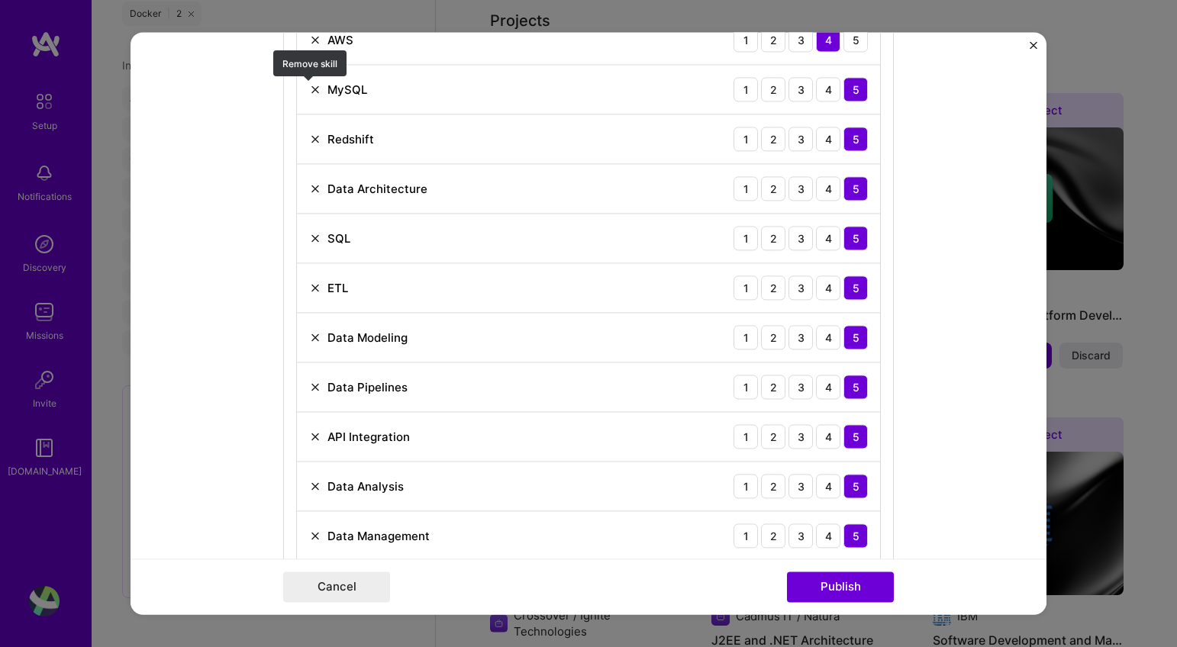
click at [309, 89] on img at bounding box center [315, 89] width 12 height 12
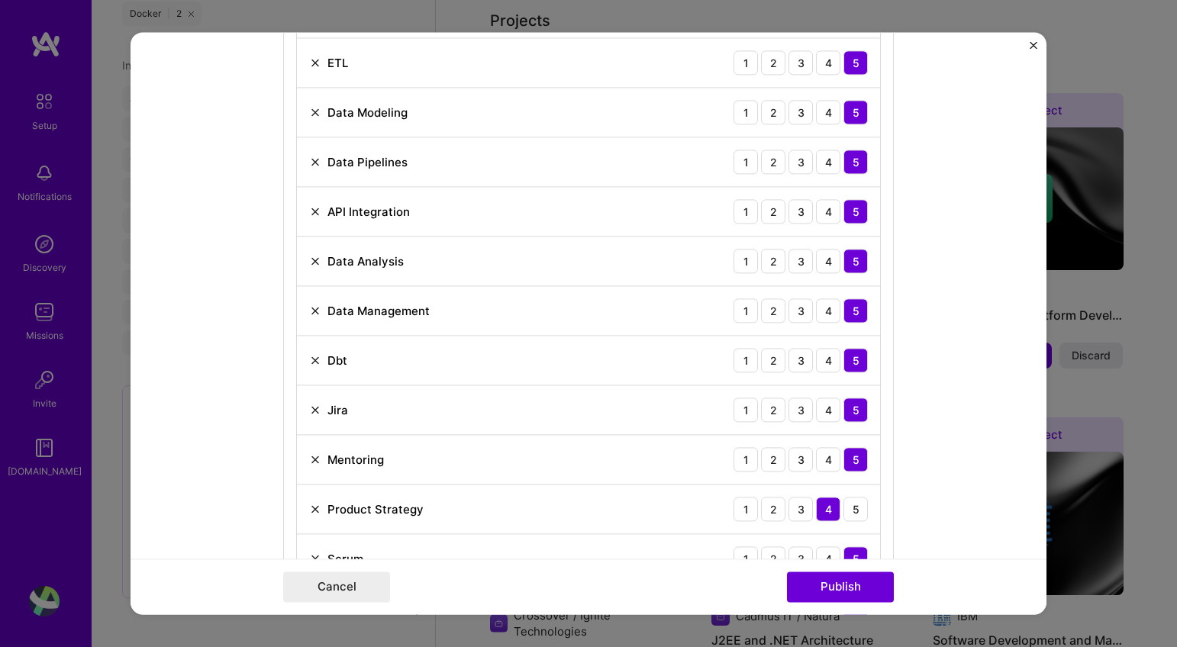
scroll to position [1183, 0]
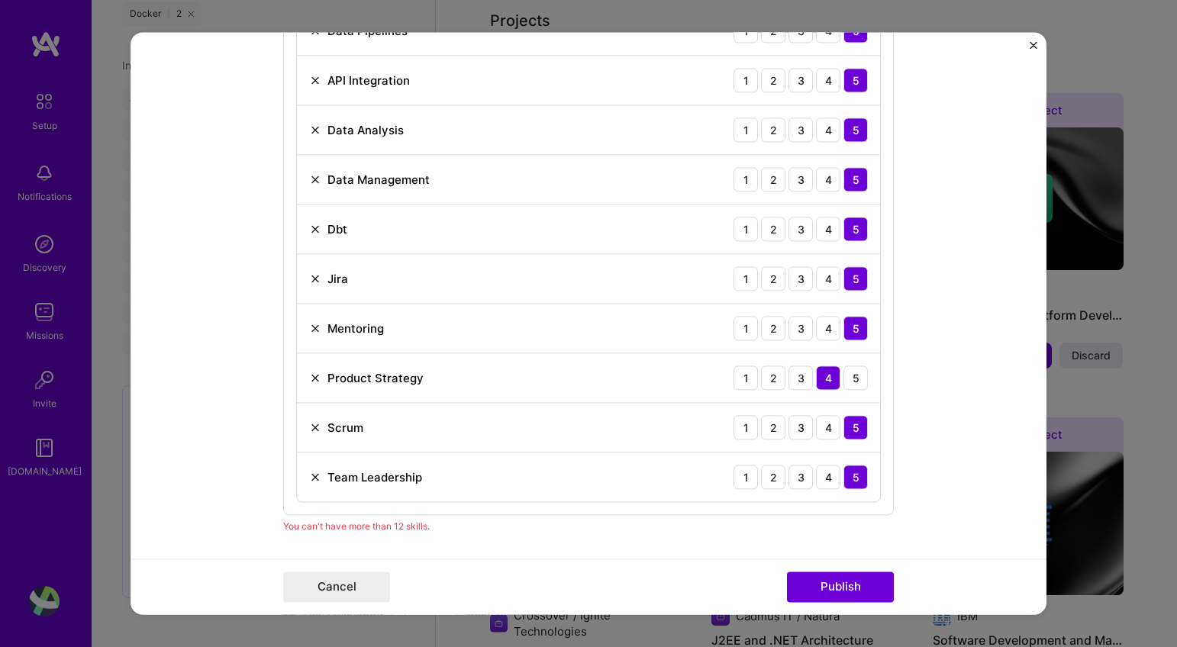
click at [309, 330] on img at bounding box center [315, 328] width 12 height 12
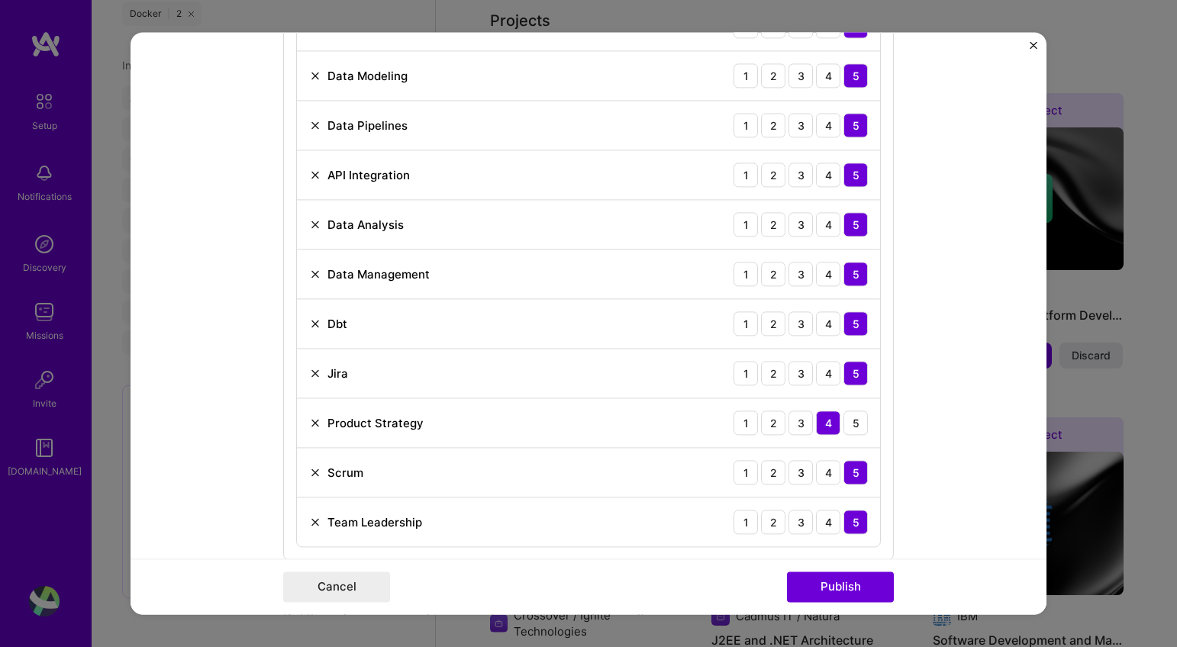
scroll to position [1091, 0]
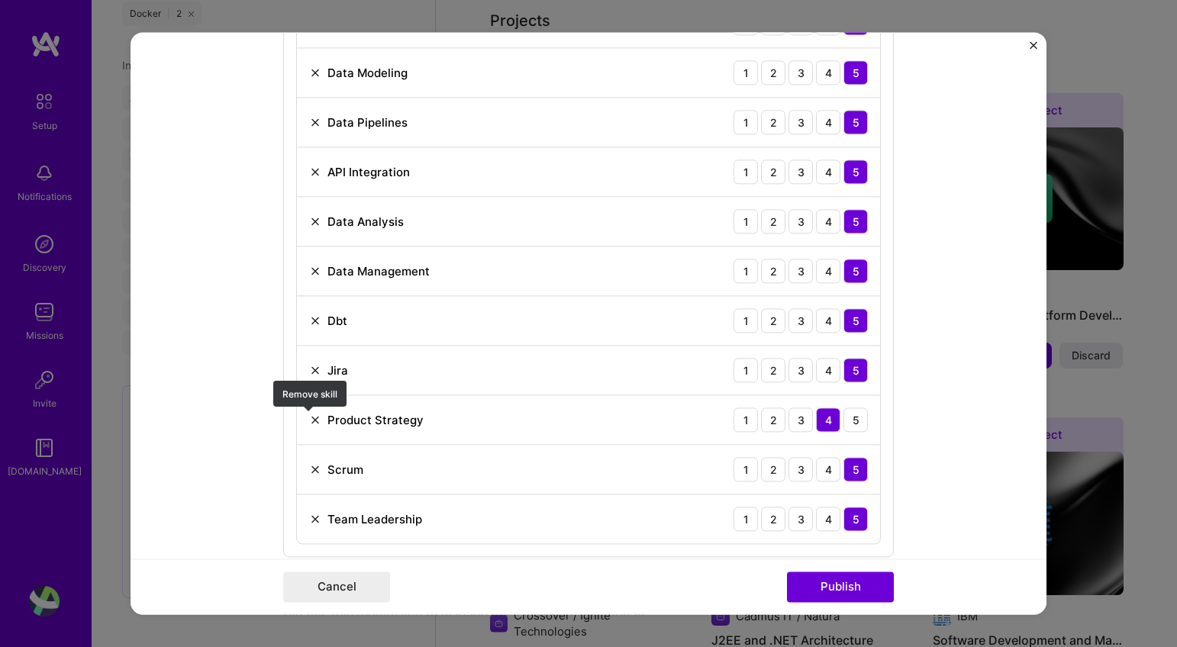
click at [309, 416] on img at bounding box center [315, 420] width 12 height 12
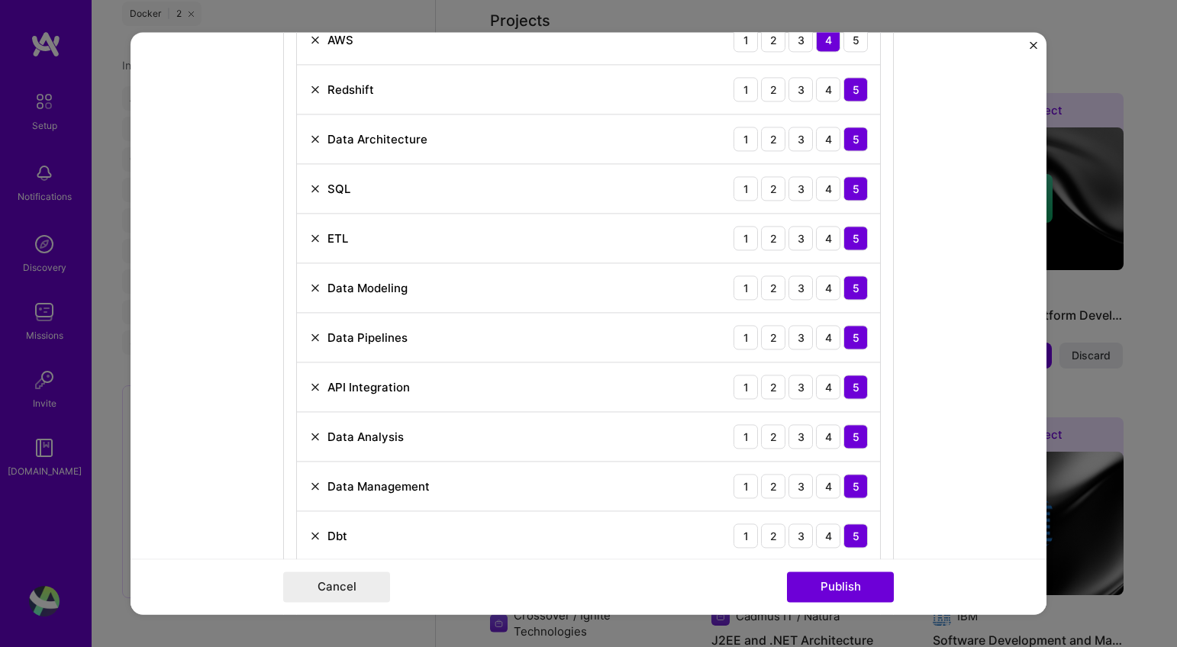
scroll to position [830, 0]
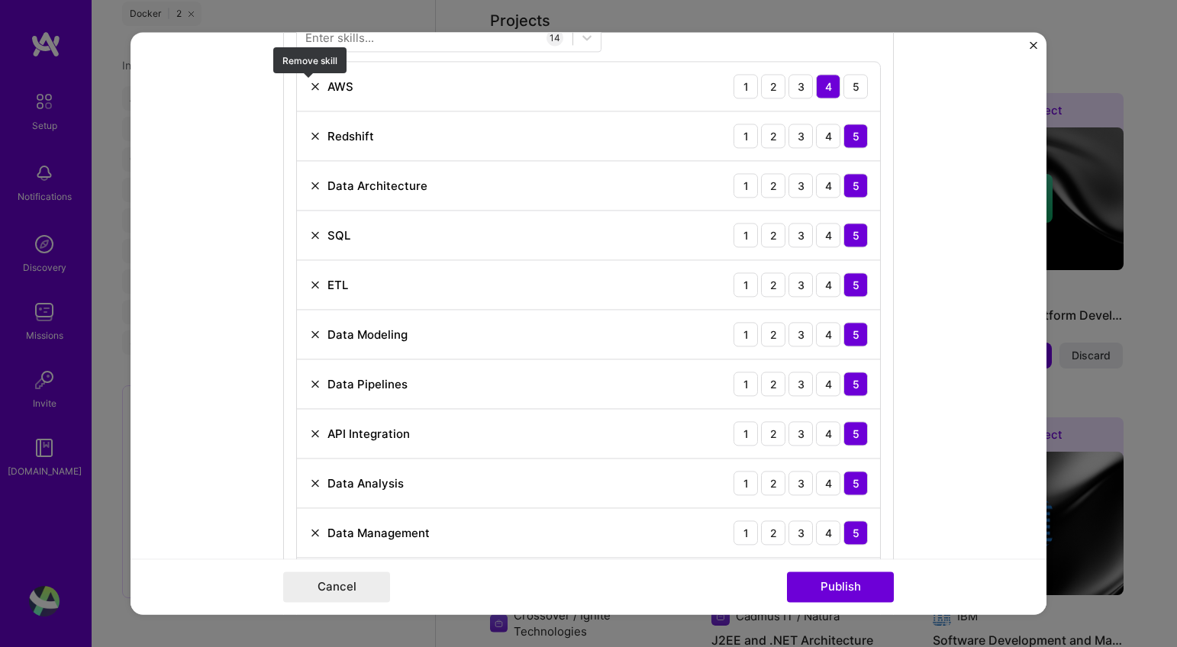
click at [311, 85] on img at bounding box center [315, 86] width 12 height 12
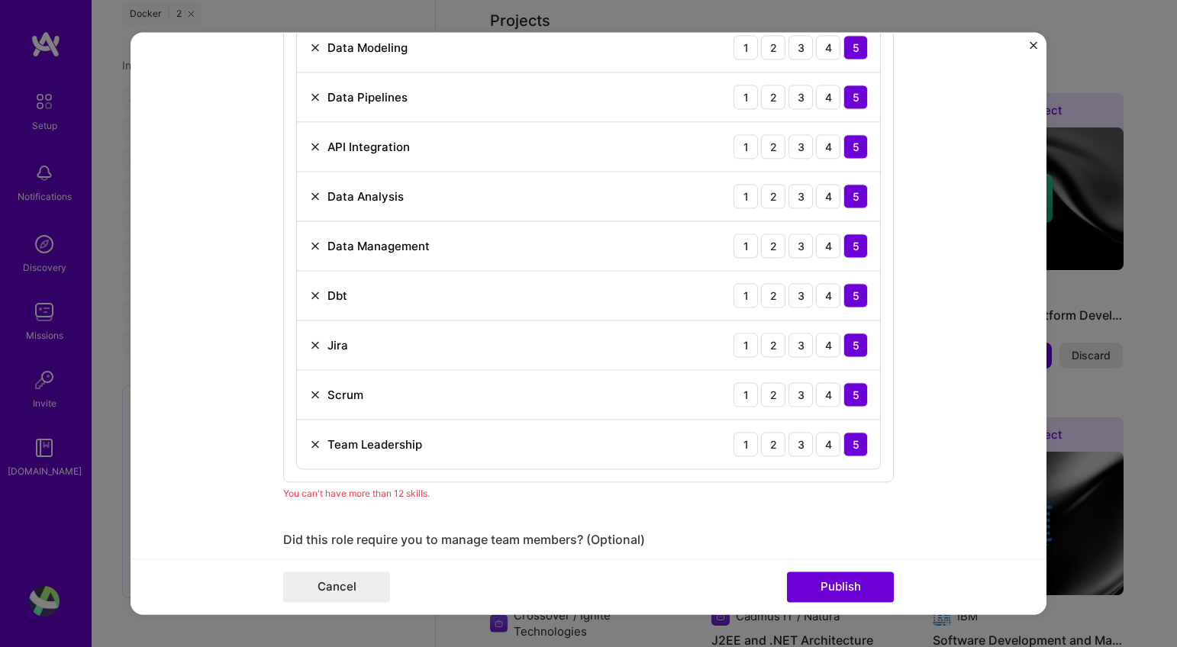
scroll to position [987, 0]
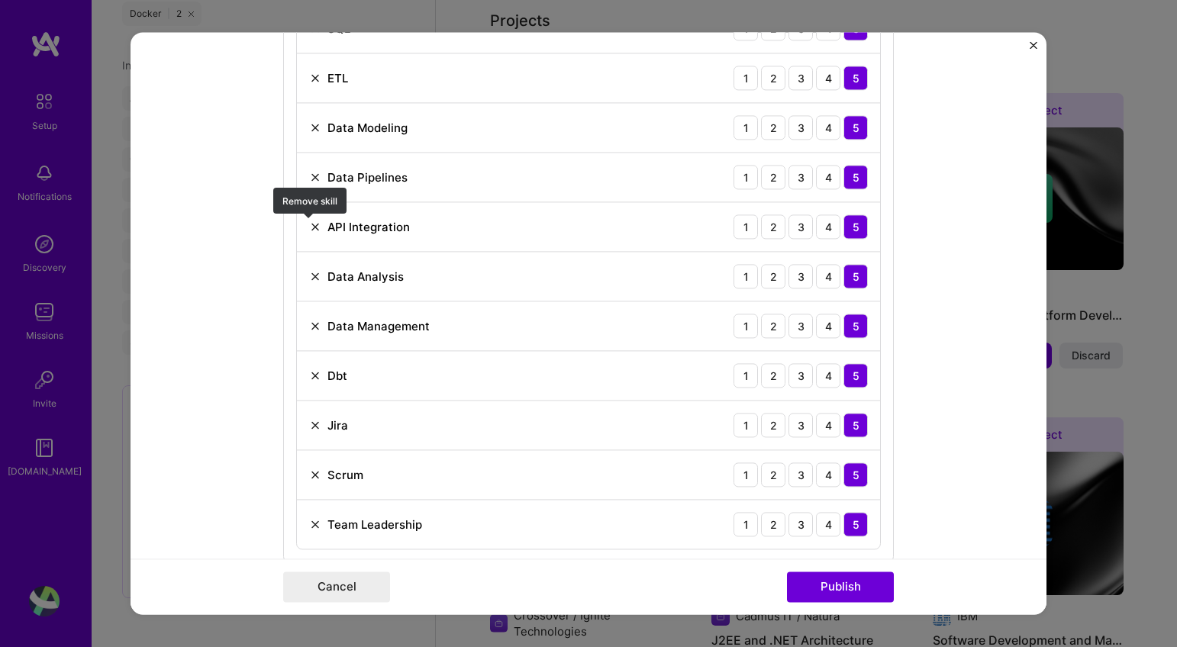
drag, startPoint x: 308, startPoint y: 229, endPoint x: 550, endPoint y: 258, distance: 243.7
click at [309, 228] on img at bounding box center [315, 227] width 12 height 12
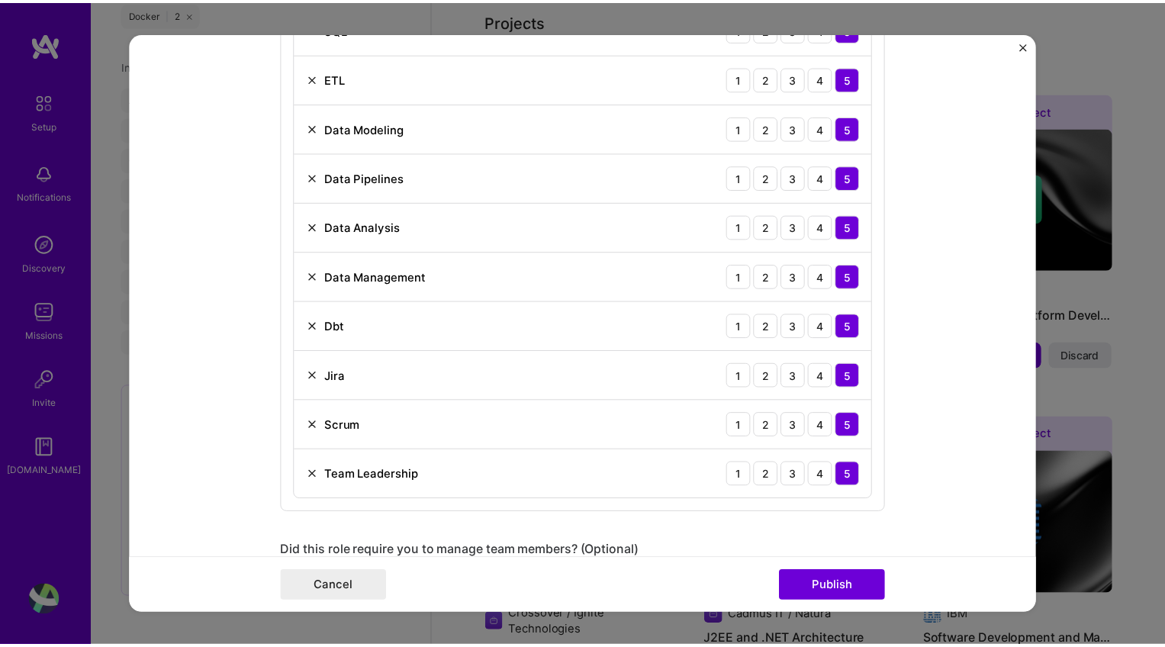
scroll to position [1182, 0]
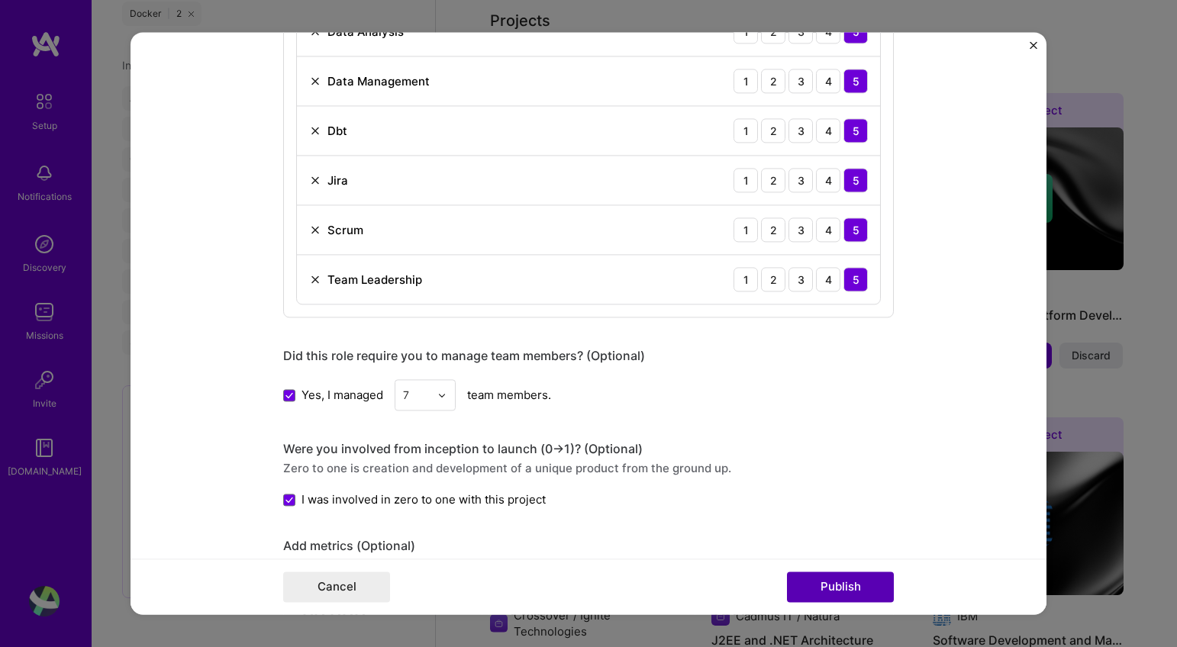
click at [842, 588] on button "Publish" at bounding box center [840, 587] width 107 height 31
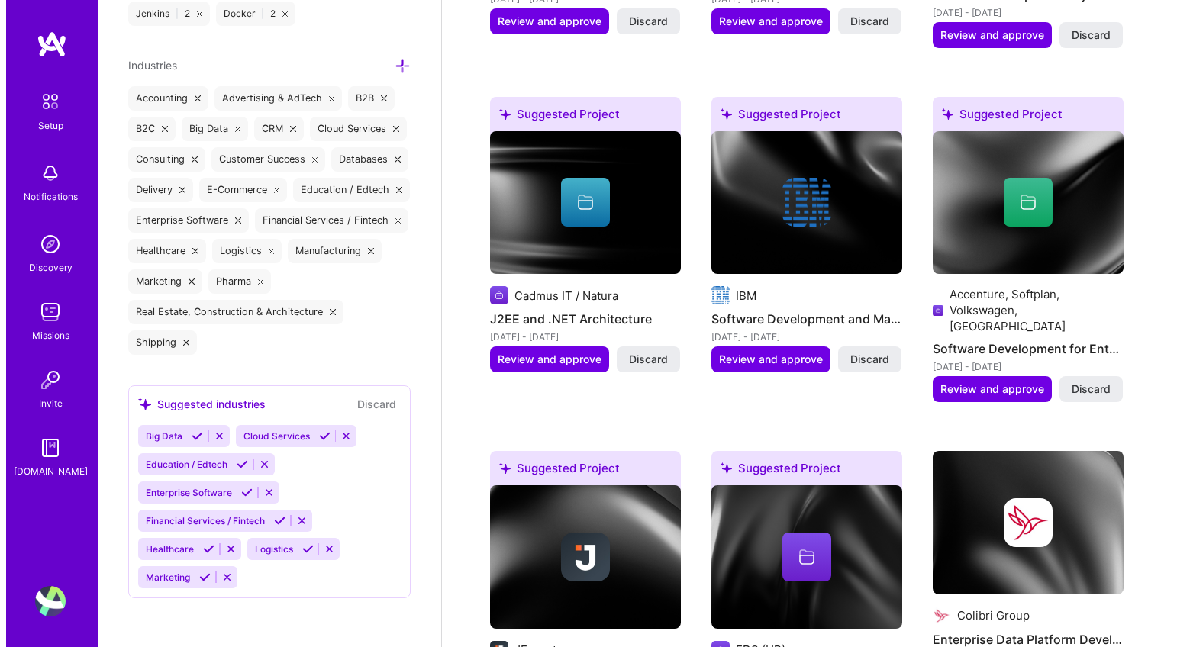
scroll to position [1287, 0]
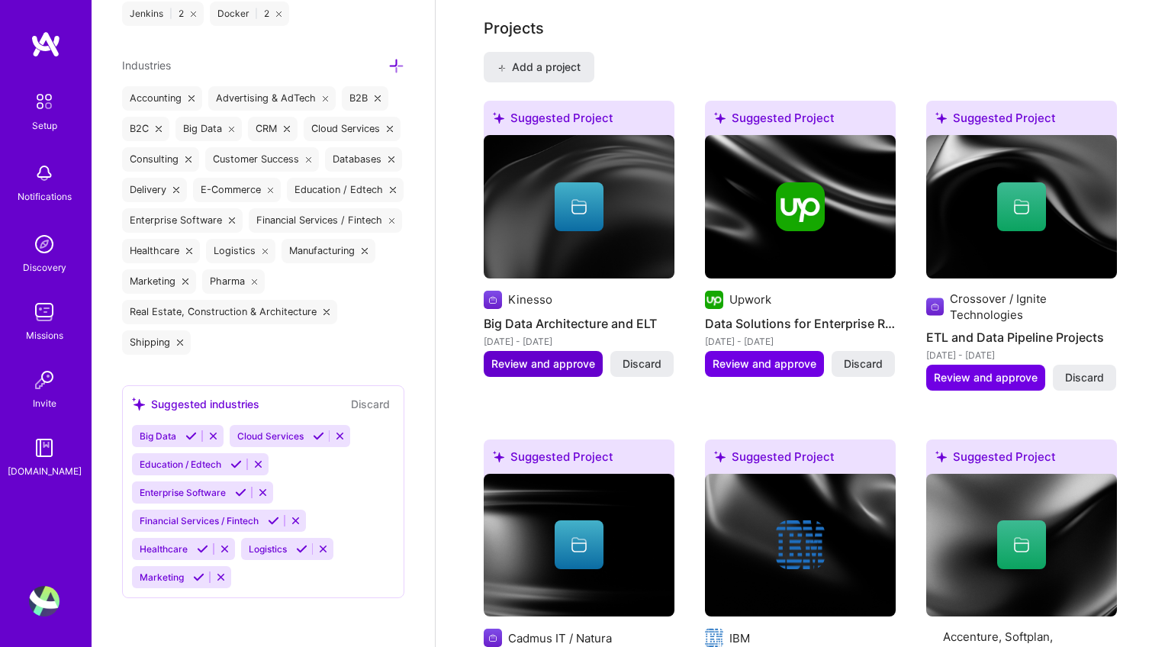
click at [540, 356] on span "Review and approve" at bounding box center [544, 363] width 104 height 15
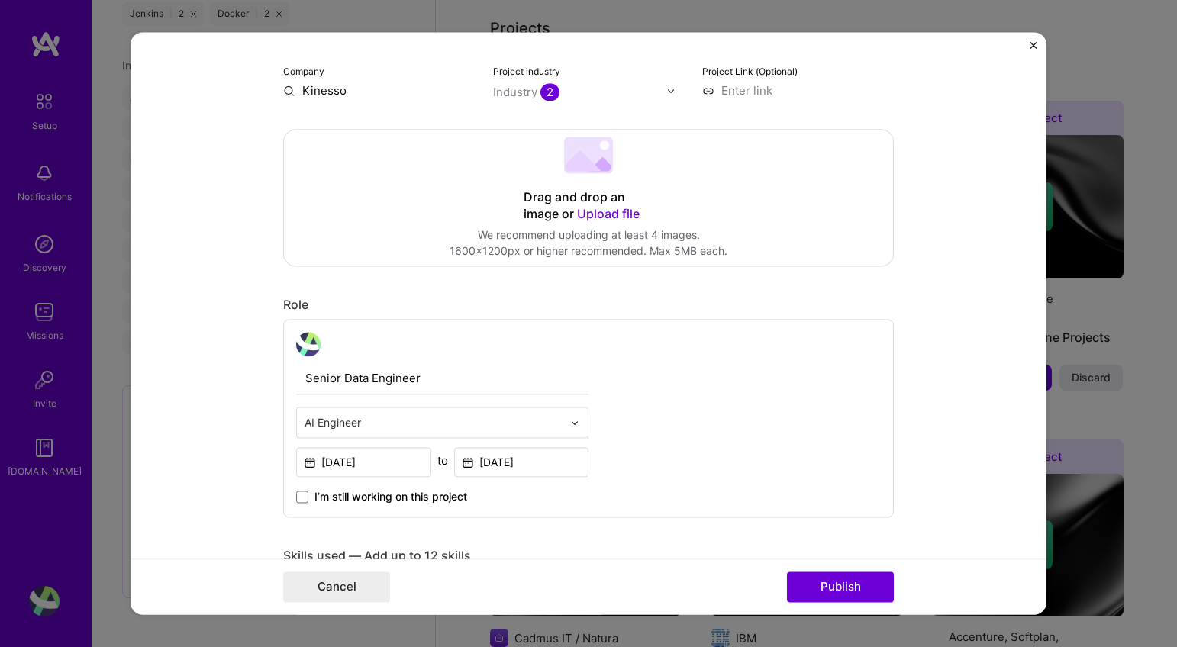
scroll to position [379, 0]
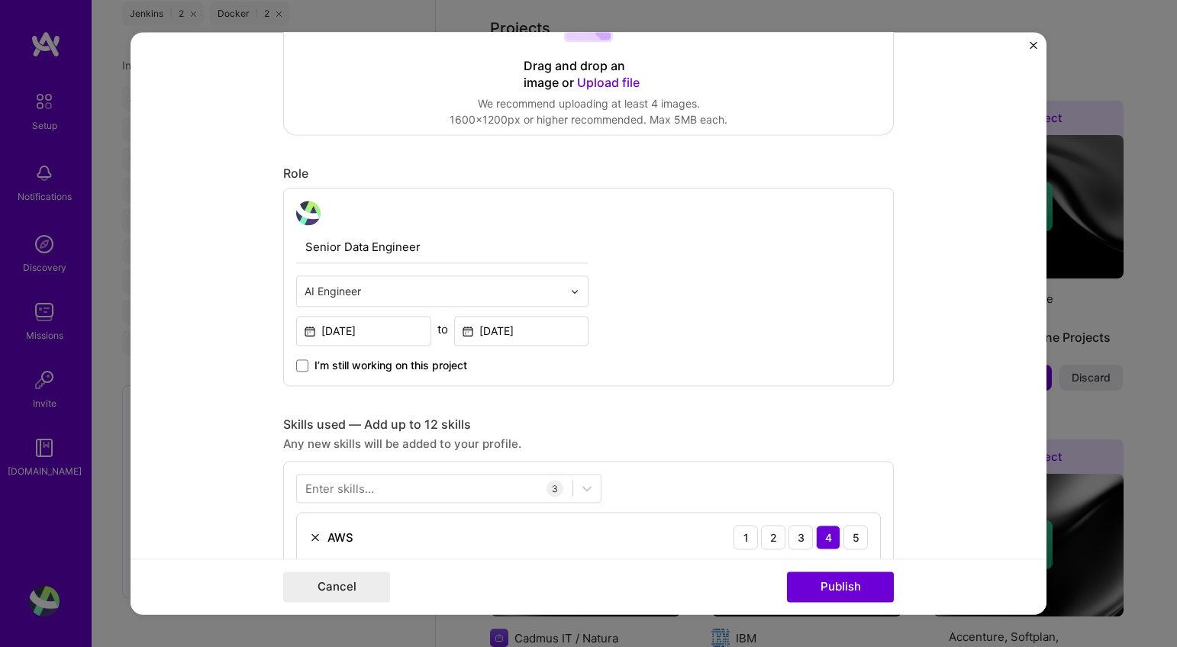
click at [571, 293] on img at bounding box center [574, 291] width 9 height 9
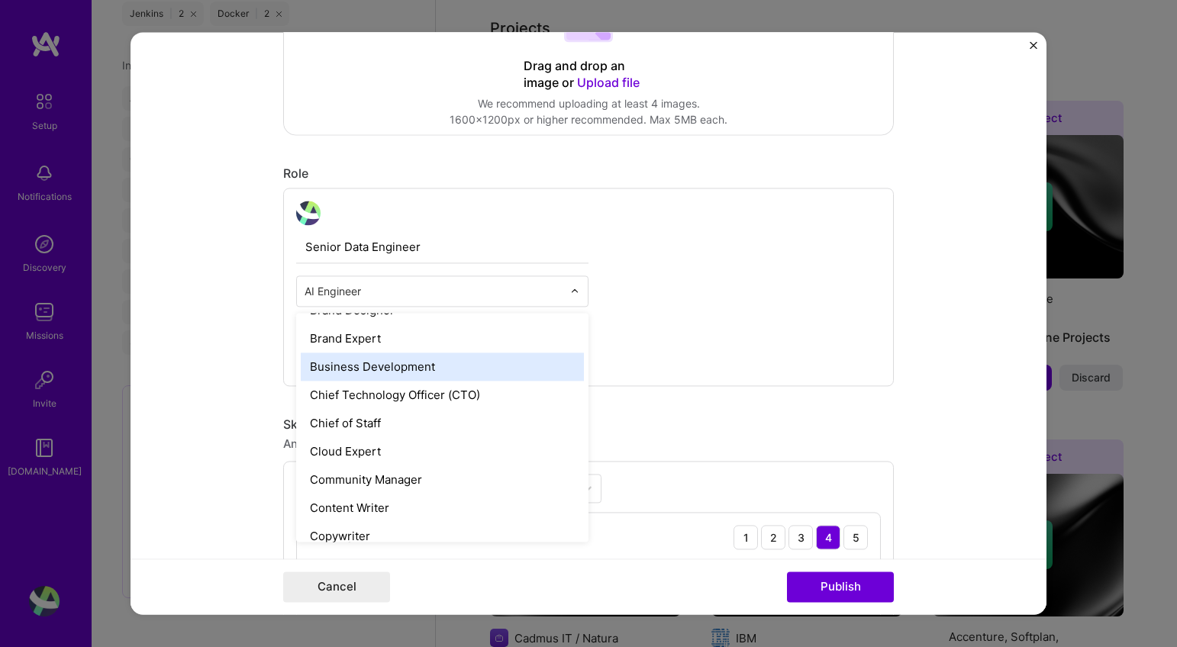
scroll to position [482, 0]
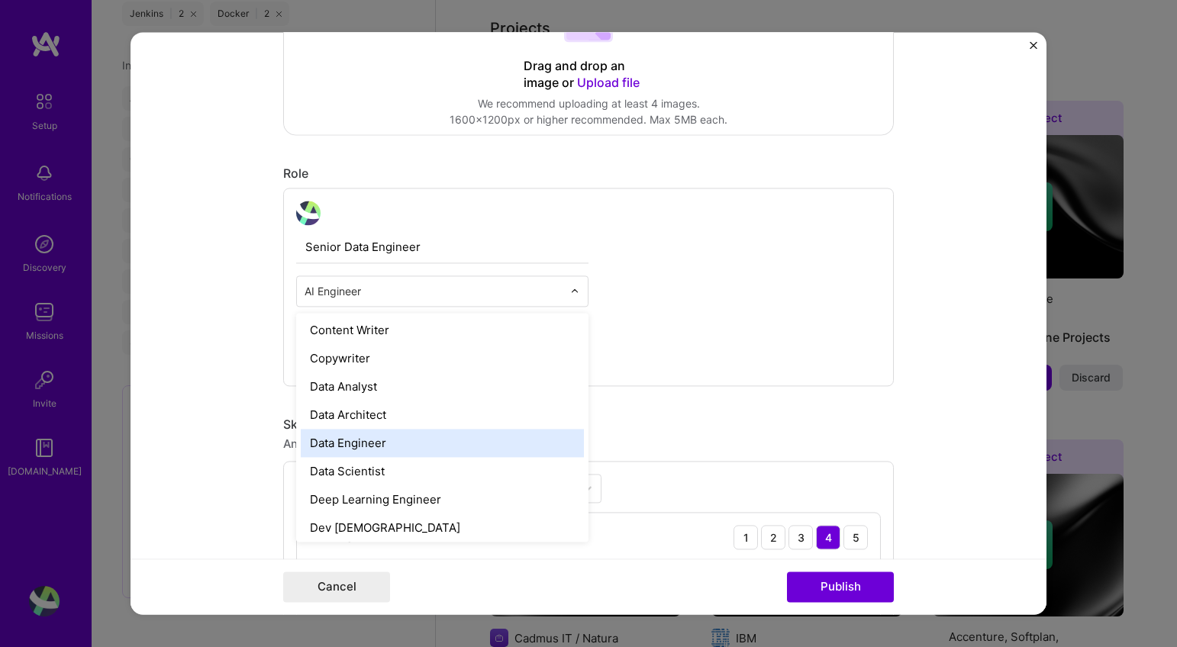
click at [437, 432] on div "Data Engineer" at bounding box center [442, 443] width 283 height 28
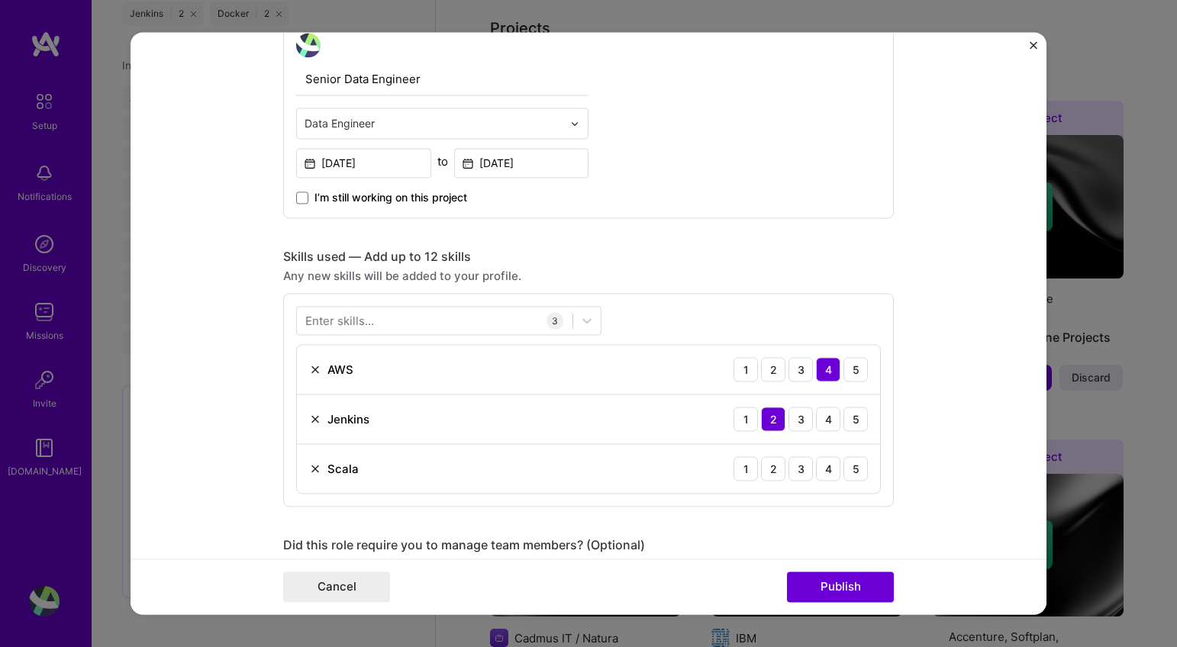
scroll to position [612, 0]
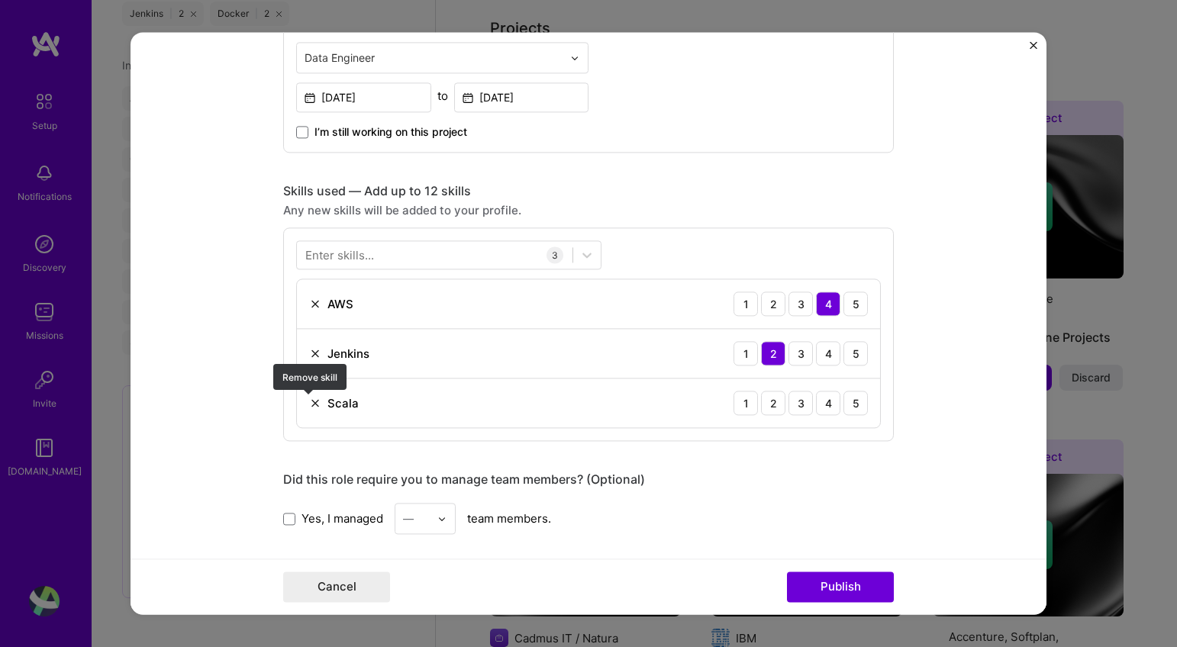
click at [311, 402] on img at bounding box center [315, 403] width 12 height 12
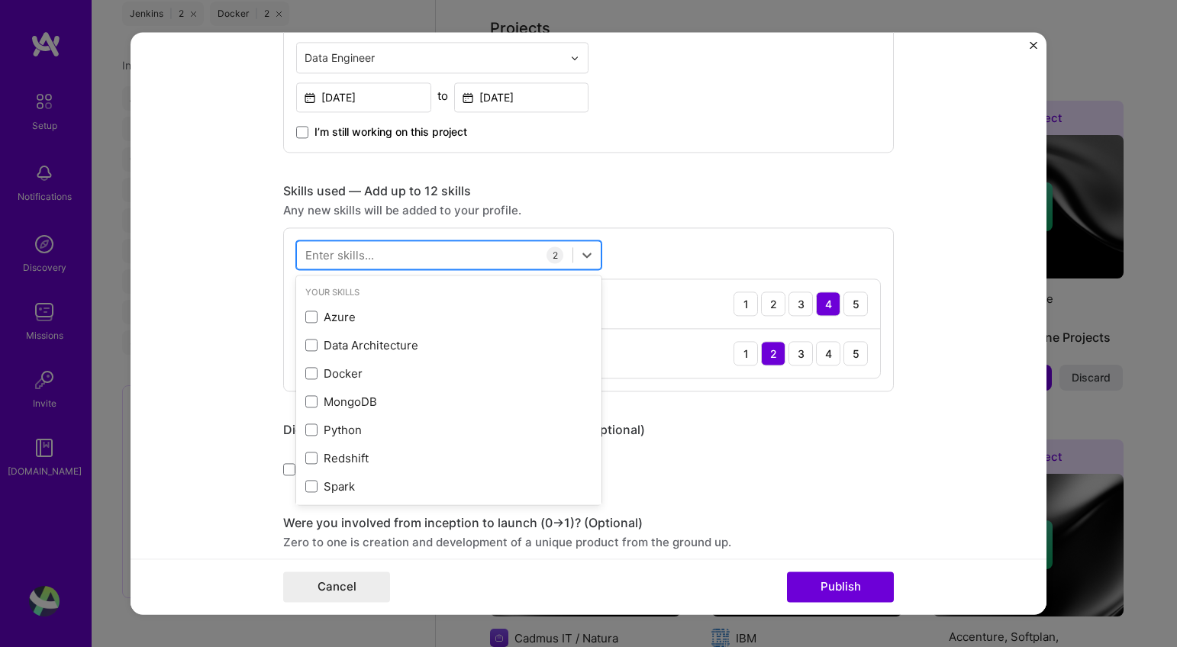
click at [419, 248] on div at bounding box center [435, 255] width 276 height 25
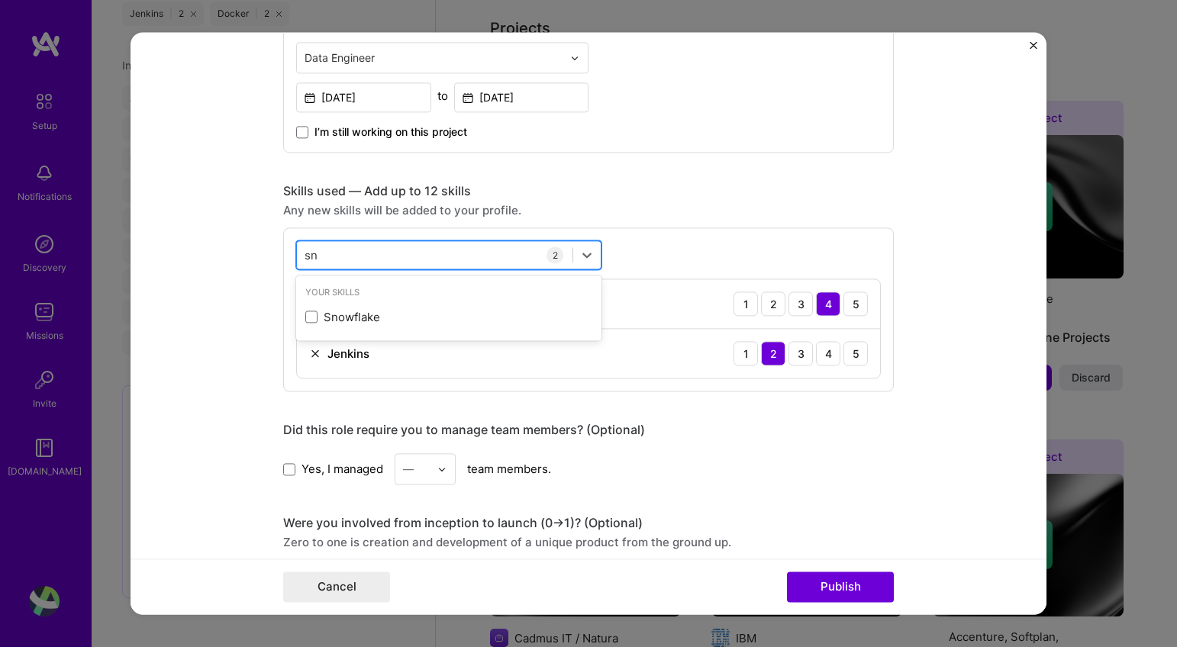
type input "s"
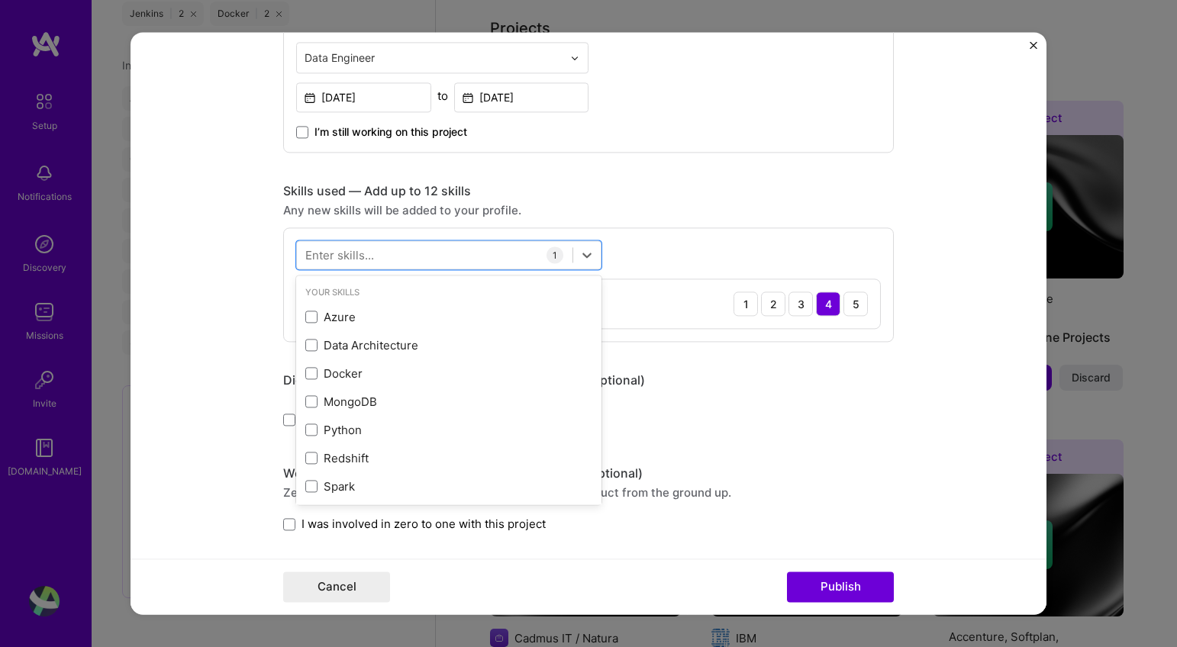
click at [869, 214] on div "Any new skills will be added to your profile." at bounding box center [588, 210] width 611 height 16
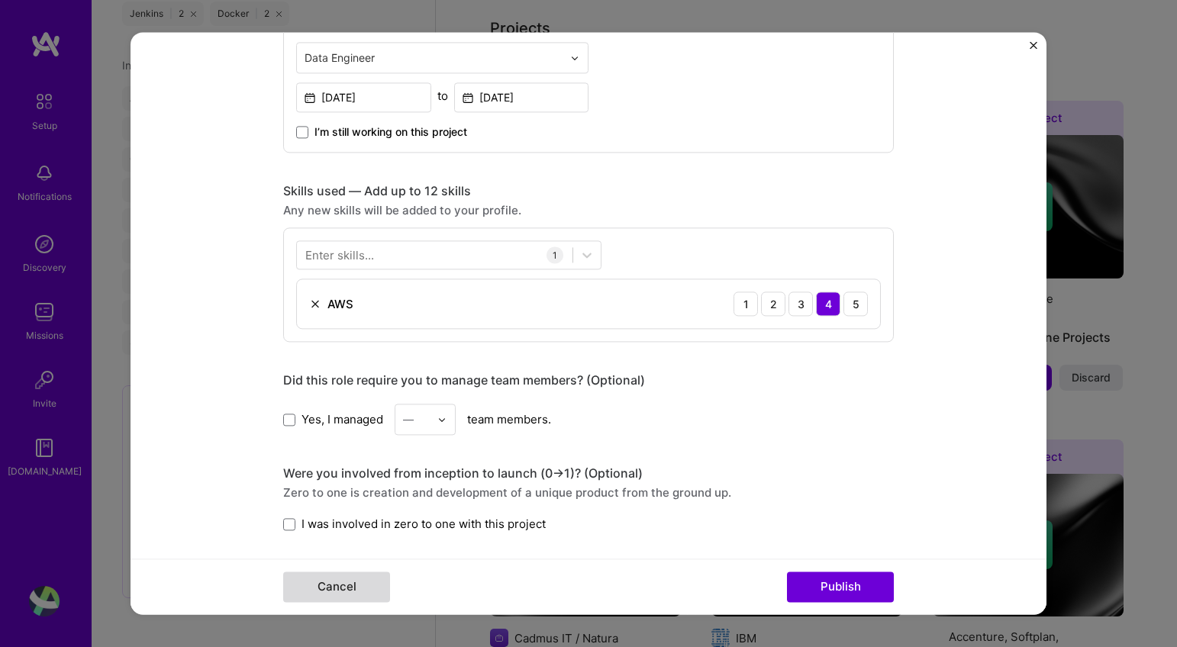
click at [328, 590] on button "Cancel" at bounding box center [336, 587] width 107 height 31
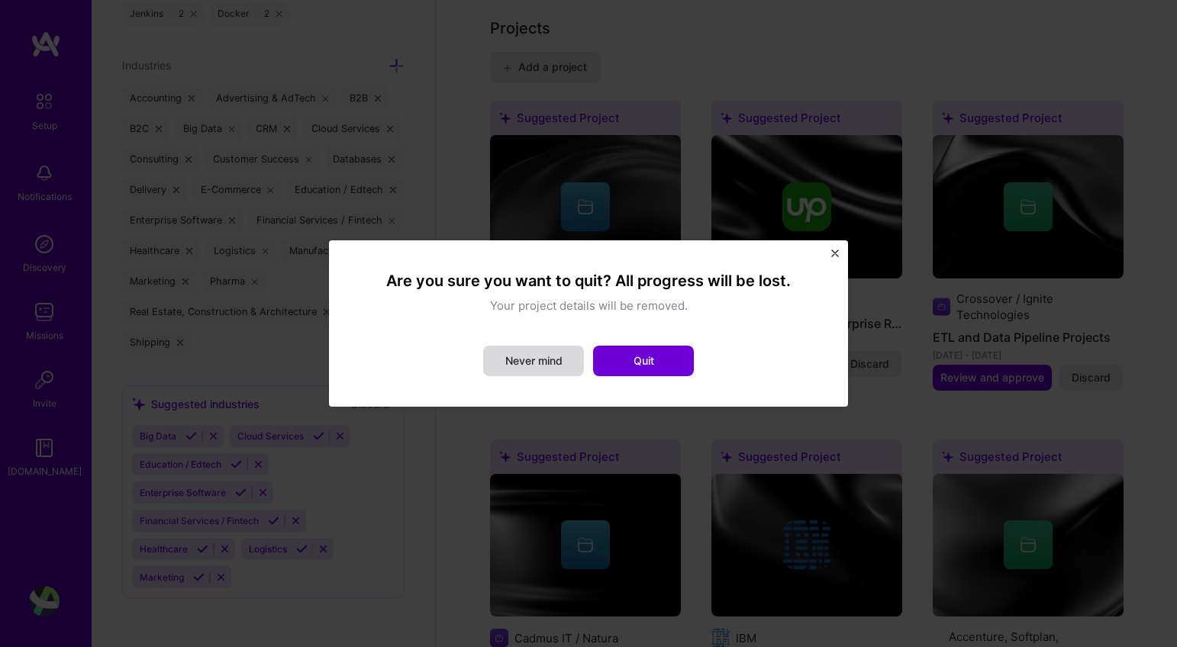
click at [540, 367] on button "Never mind" at bounding box center [533, 361] width 101 height 31
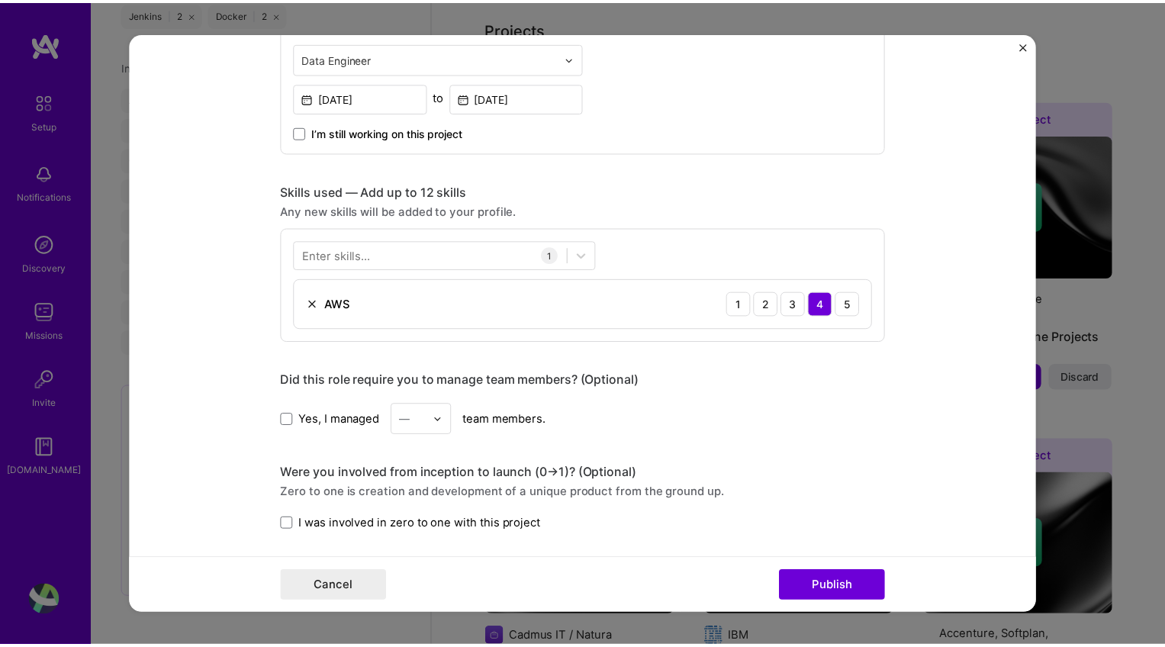
scroll to position [0, 0]
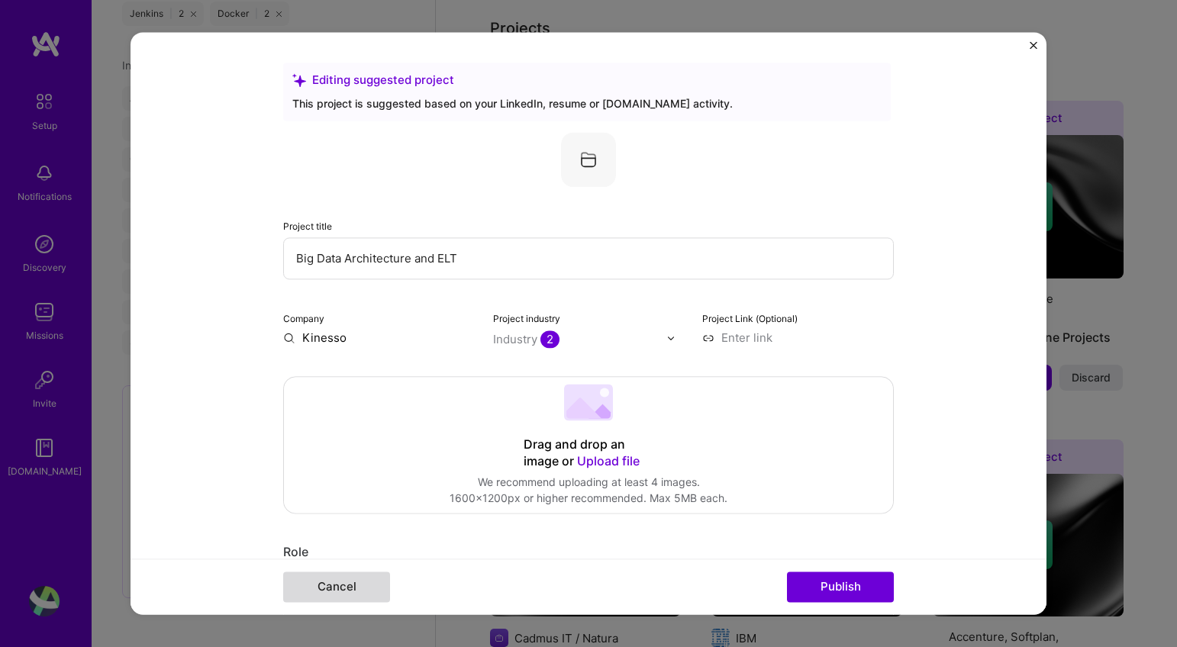
click at [379, 593] on button "Cancel" at bounding box center [336, 587] width 107 height 31
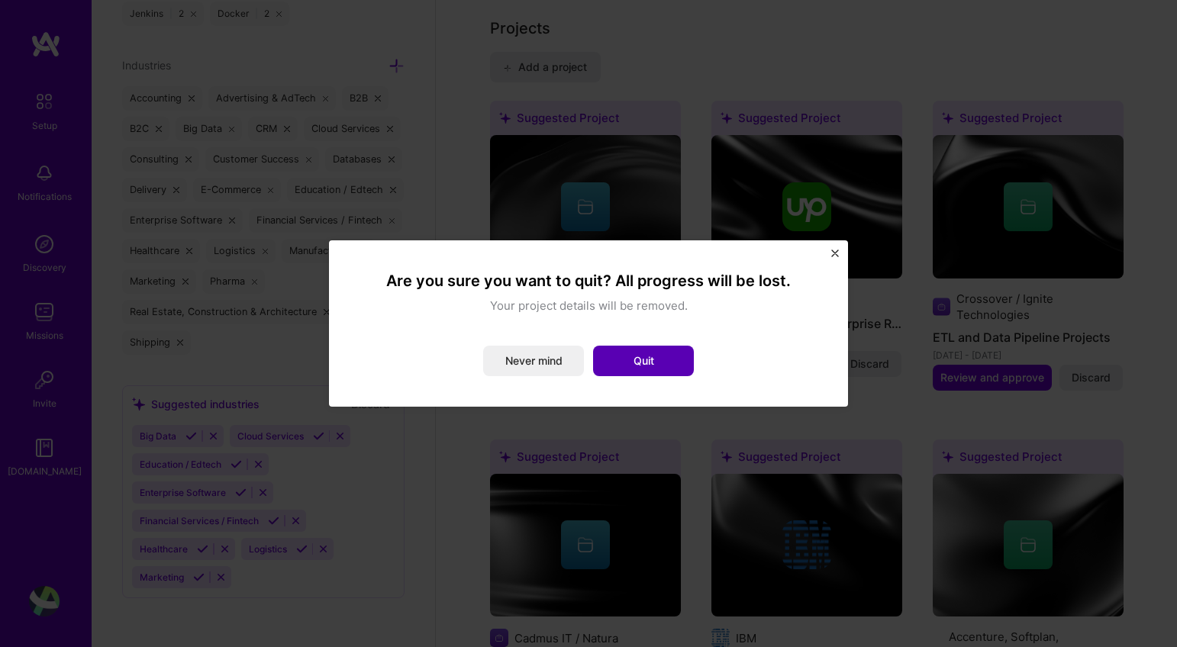
click at [612, 359] on button "Quit" at bounding box center [643, 361] width 101 height 31
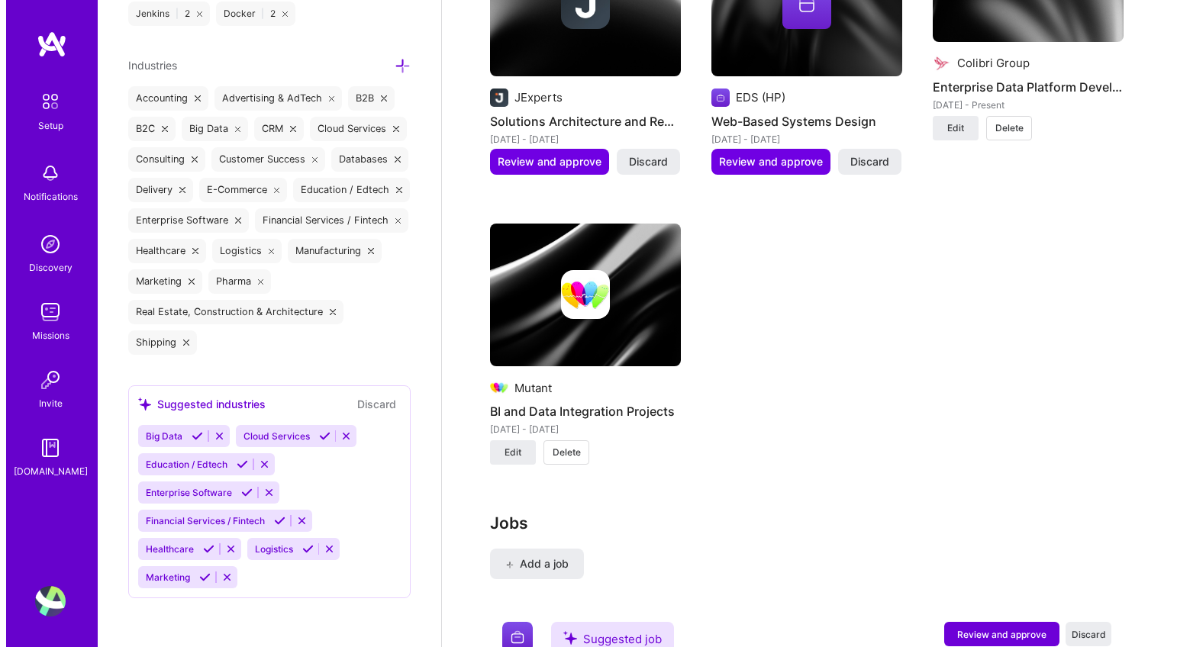
scroll to position [2415, 0]
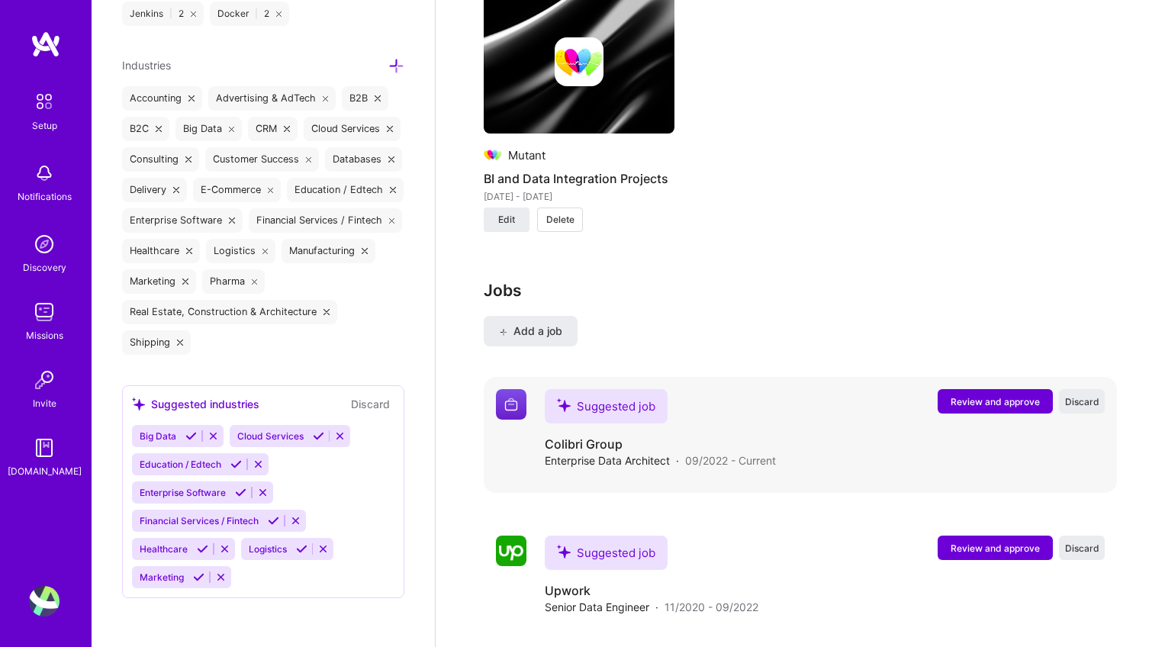
click at [988, 395] on span "Review and approve" at bounding box center [995, 401] width 89 height 13
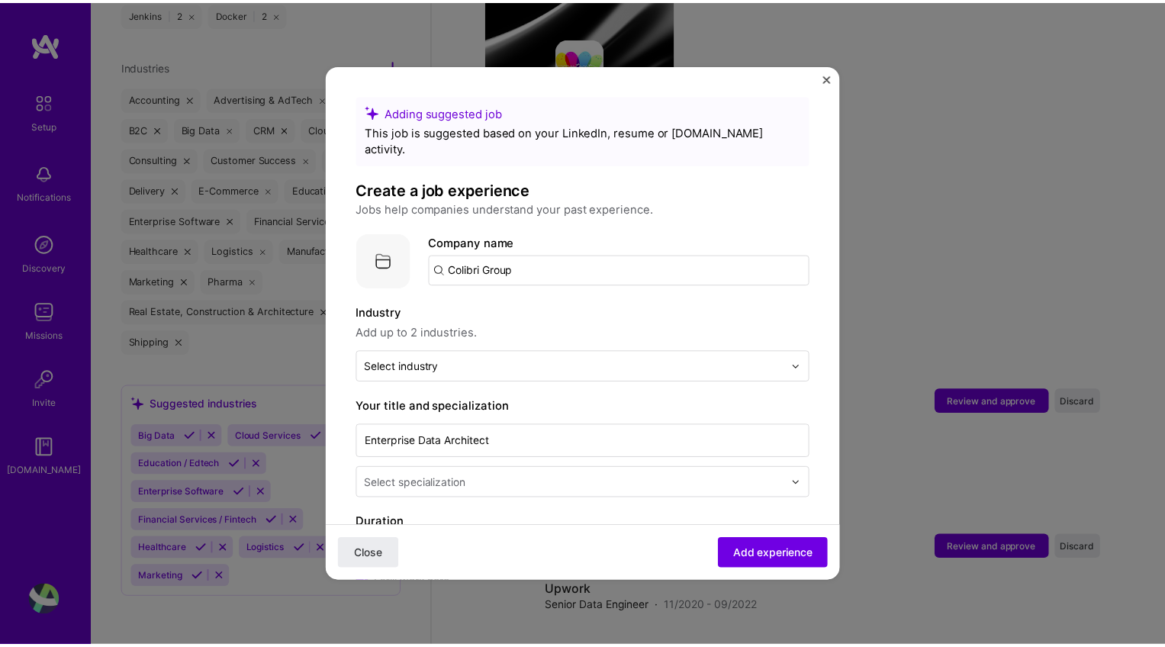
scroll to position [233, 0]
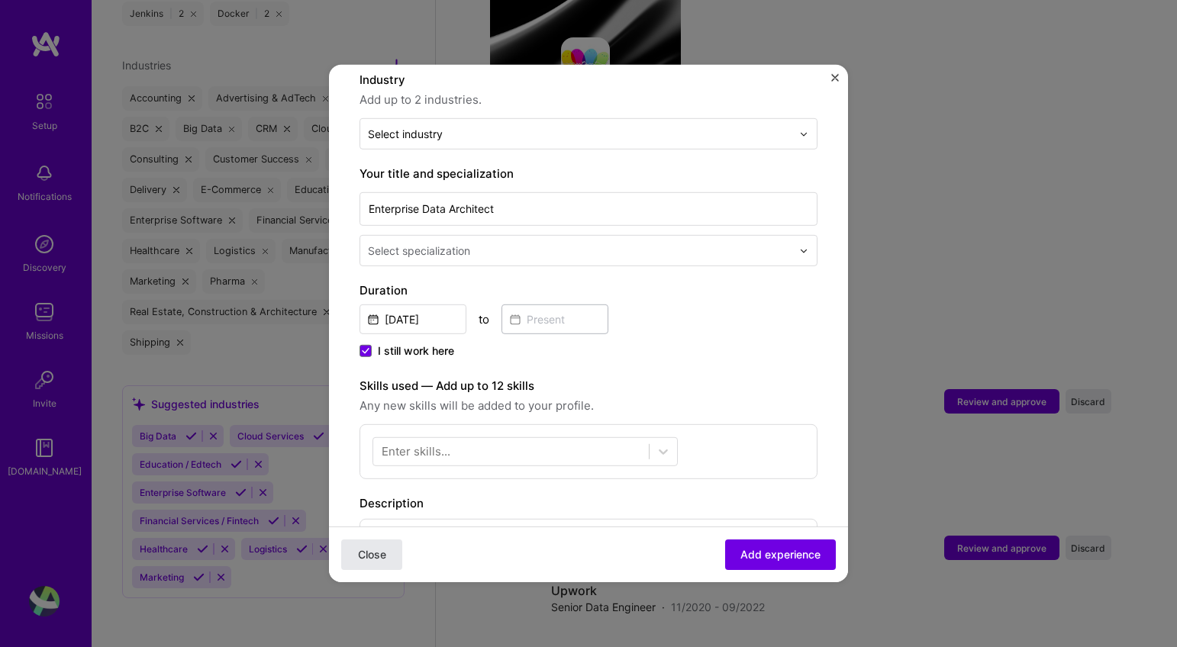
click at [370, 557] on span "Close" at bounding box center [372, 554] width 28 height 15
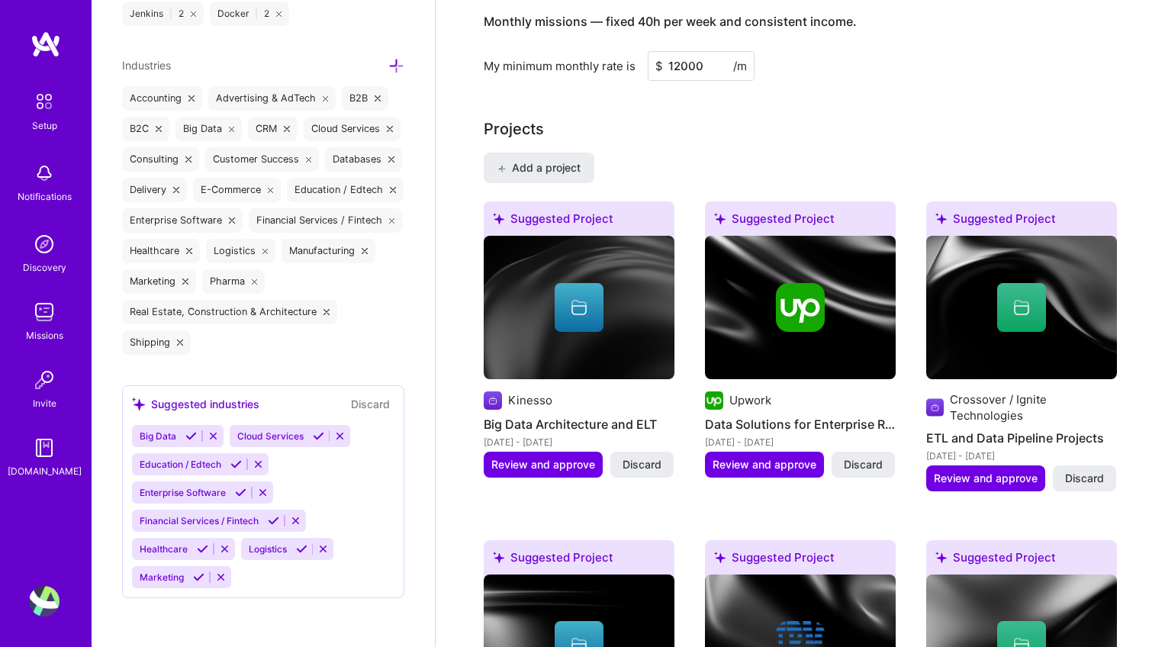
scroll to position [1588, 0]
